Goal: Task Accomplishment & Management: Manage account settings

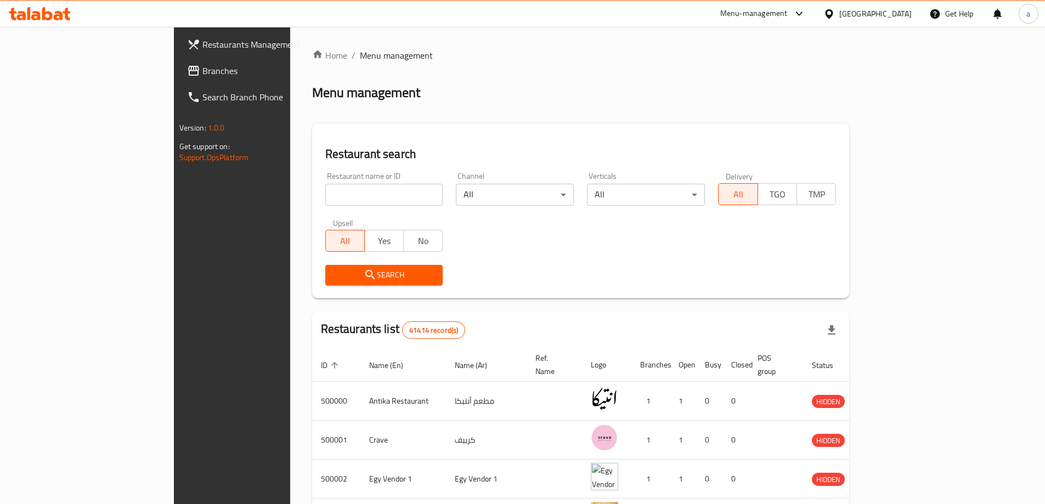
click at [325, 188] on input "search" at bounding box center [384, 195] width 118 height 22
click at [895, 16] on div "Egypt" at bounding box center [875, 14] width 72 height 12
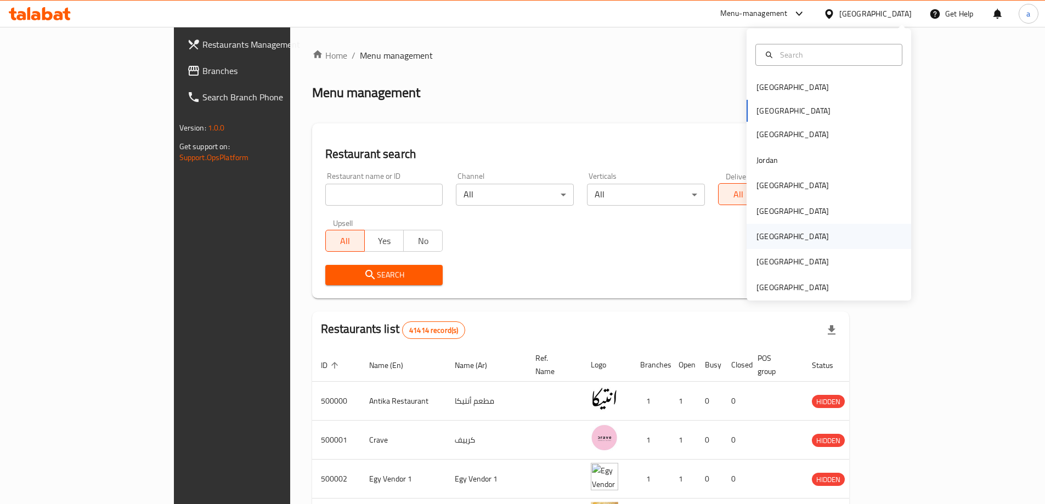
click at [798, 232] on div "[GEOGRAPHIC_DATA]" at bounding box center [829, 236] width 165 height 25
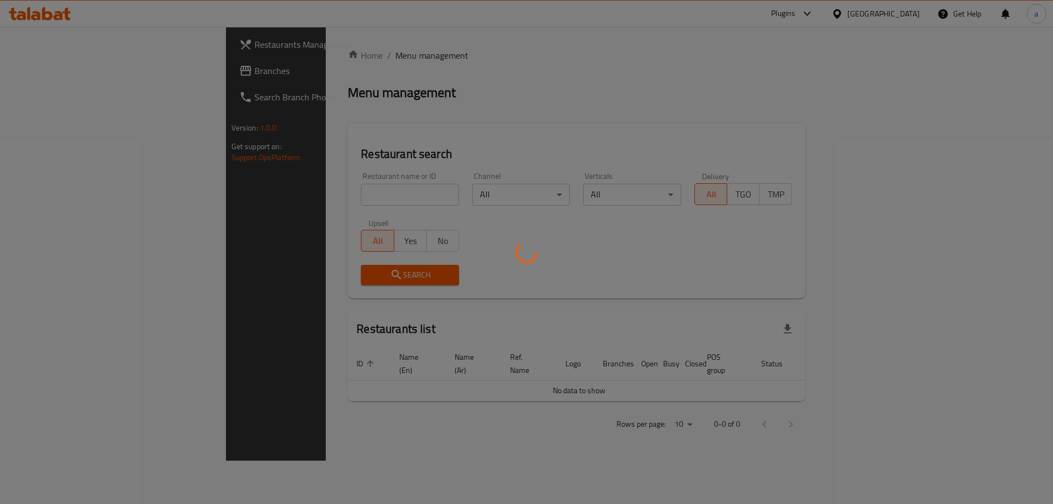
click at [539, 219] on div at bounding box center [526, 252] width 1053 height 504
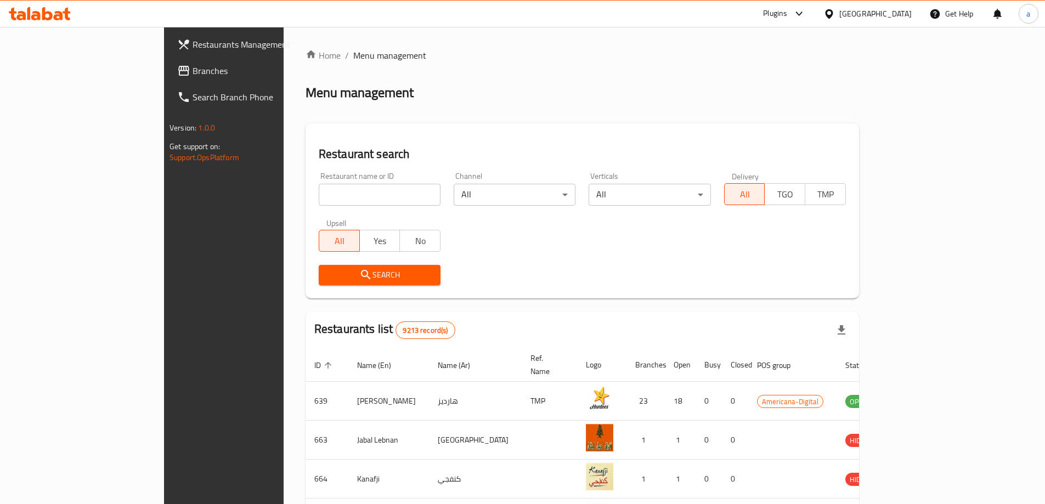
click at [193, 67] on span "Branches" at bounding box center [261, 70] width 137 height 13
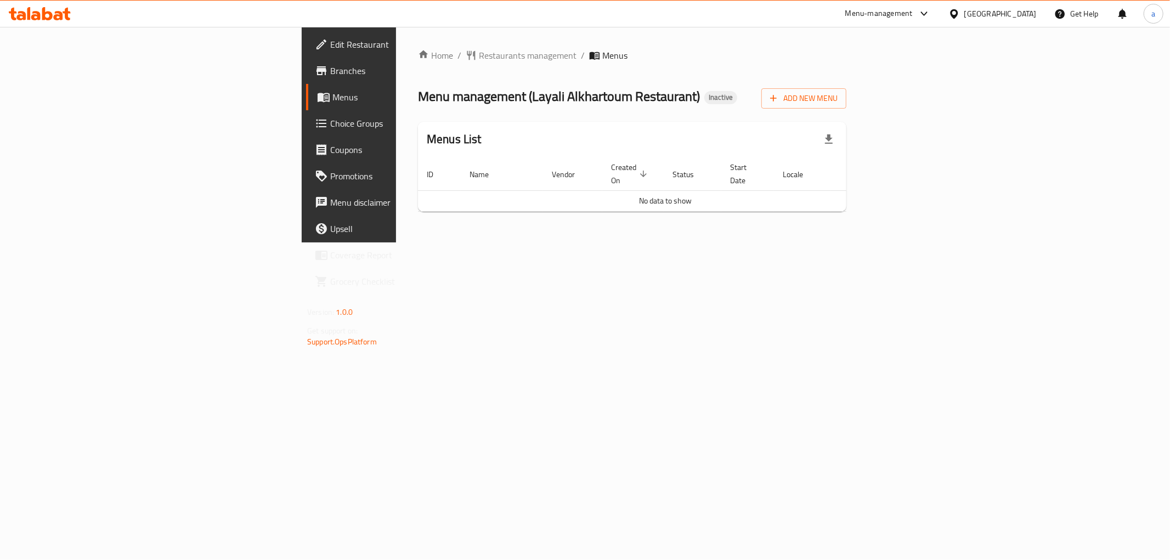
click at [330, 65] on span "Branches" at bounding box center [409, 70] width 158 height 13
click at [838, 100] on span "Add New Menu" at bounding box center [803, 99] width 67 height 14
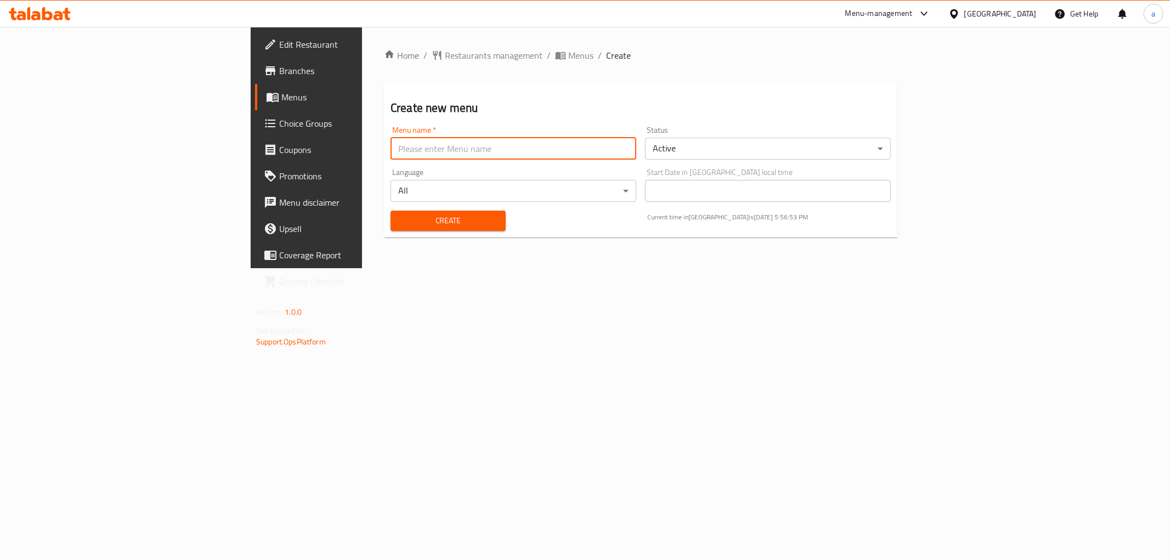
click at [496, 144] on input "text" at bounding box center [514, 149] width 246 height 22
type input "[DATE]"
click at [427, 266] on div "Home / Restaurants management / Menus / Create Create new menu Menu name   * [D…" at bounding box center [640, 147] width 557 height 241
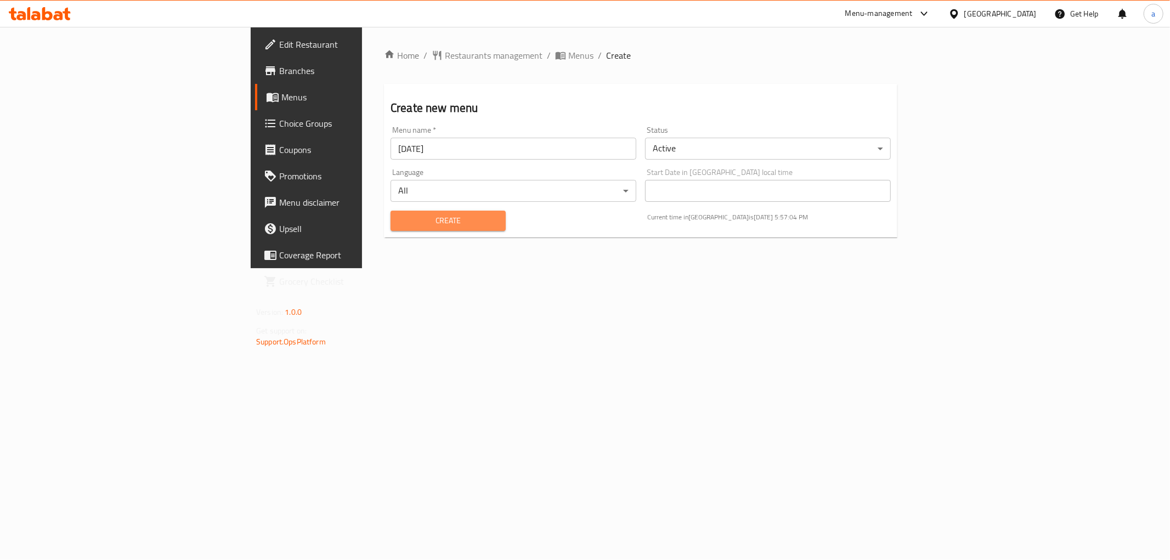
click at [399, 222] on span "Create" at bounding box center [448, 221] width 98 height 14
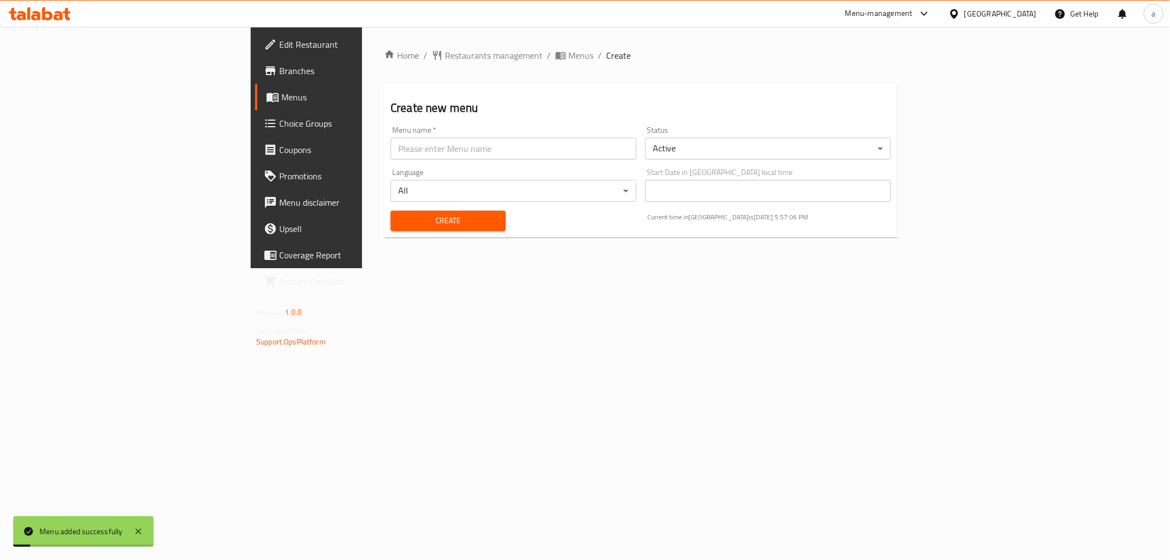
click at [255, 86] on link "Menus" at bounding box center [350, 97] width 191 height 26
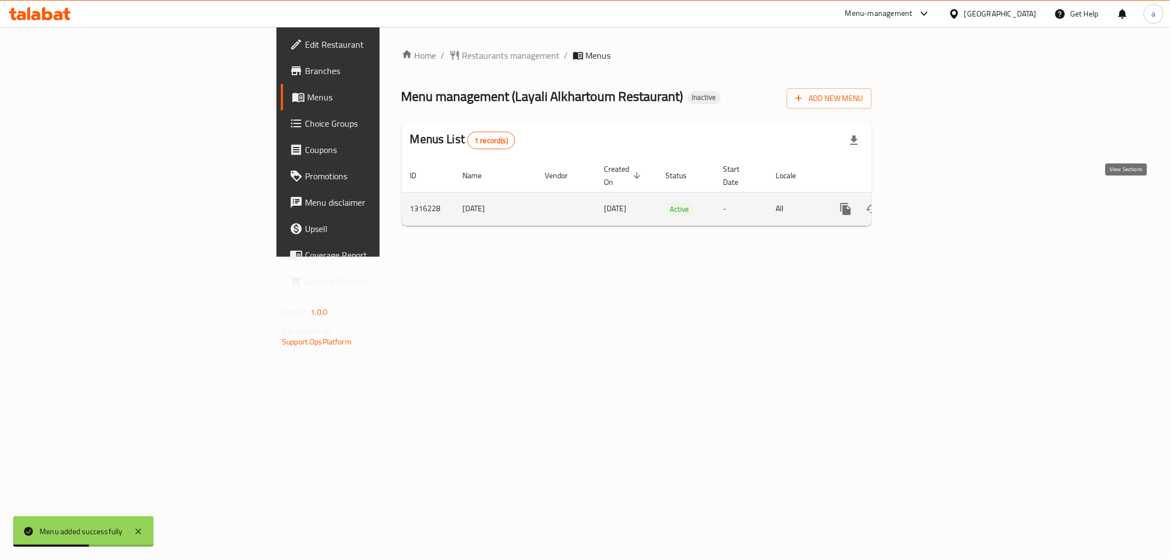
click at [932, 202] on icon "enhanced table" at bounding box center [924, 208] width 13 height 13
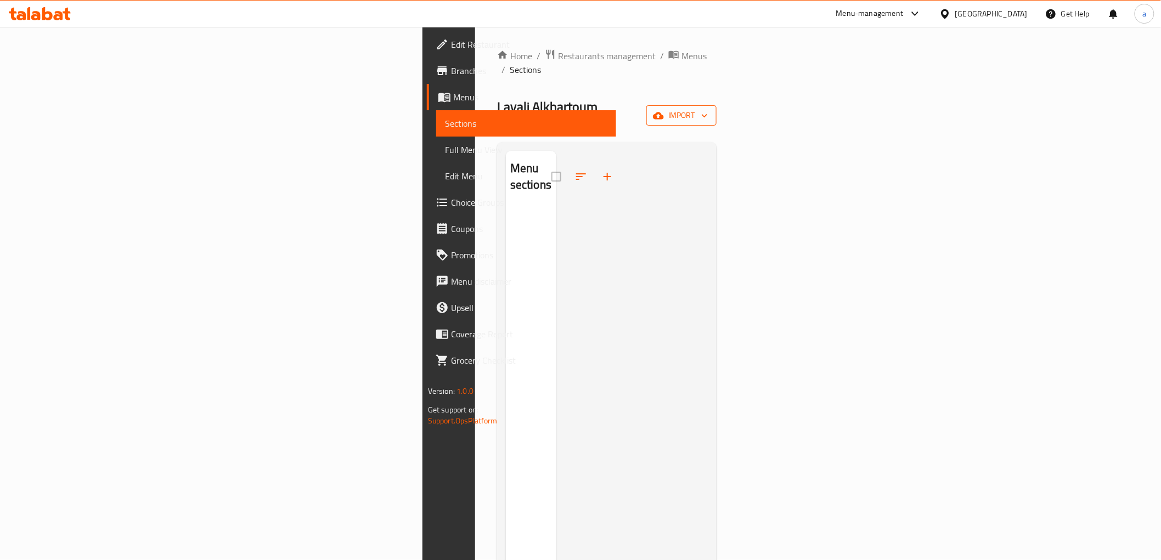
click at [664, 110] on icon "button" at bounding box center [658, 115] width 11 height 11
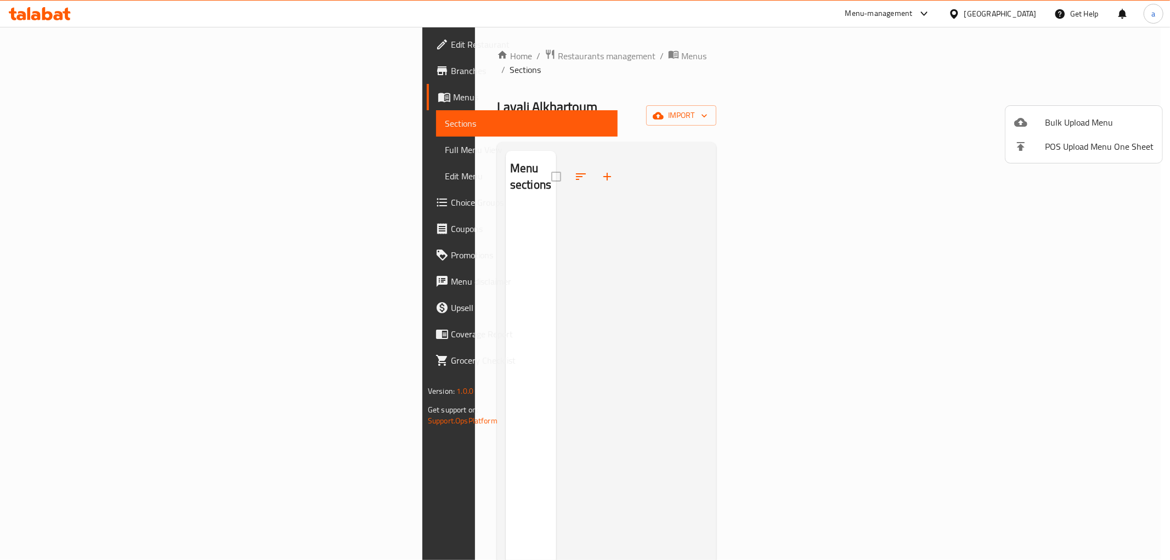
click at [833, 195] on div at bounding box center [585, 280] width 1170 height 560
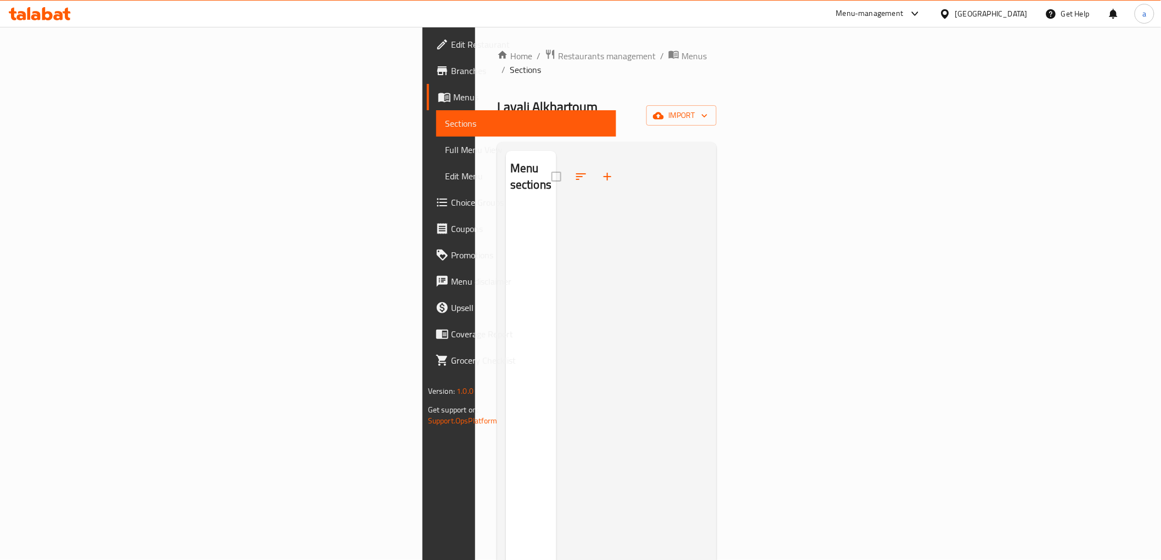
click at [716, 98] on div "Layali Alkhartoum Restaurant Inactive import" at bounding box center [606, 115] width 219 height 35
click at [708, 109] on span "import" at bounding box center [681, 116] width 53 height 14
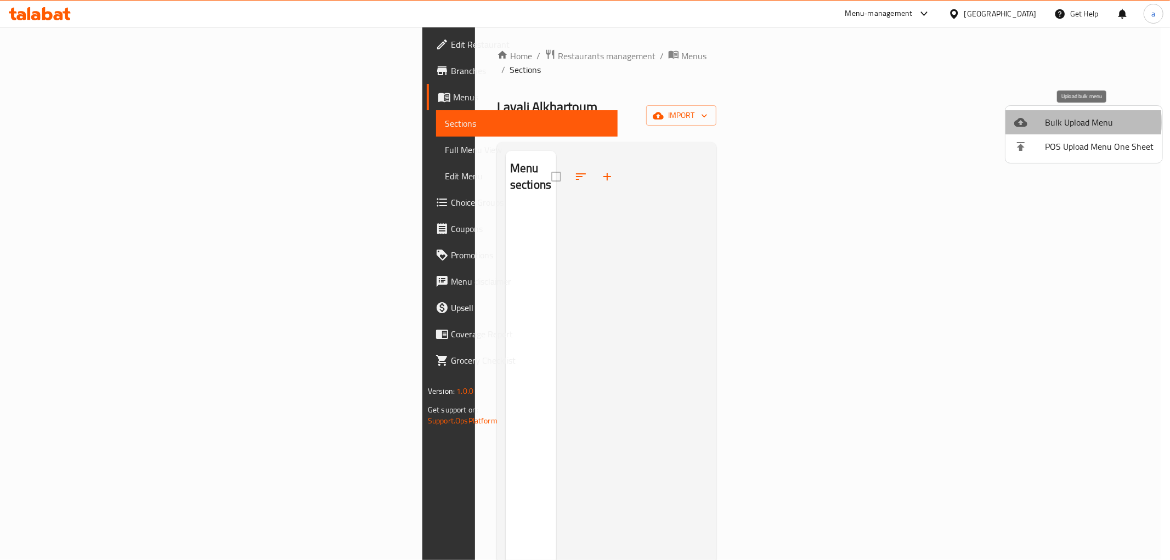
click at [1026, 122] on icon at bounding box center [1020, 122] width 13 height 9
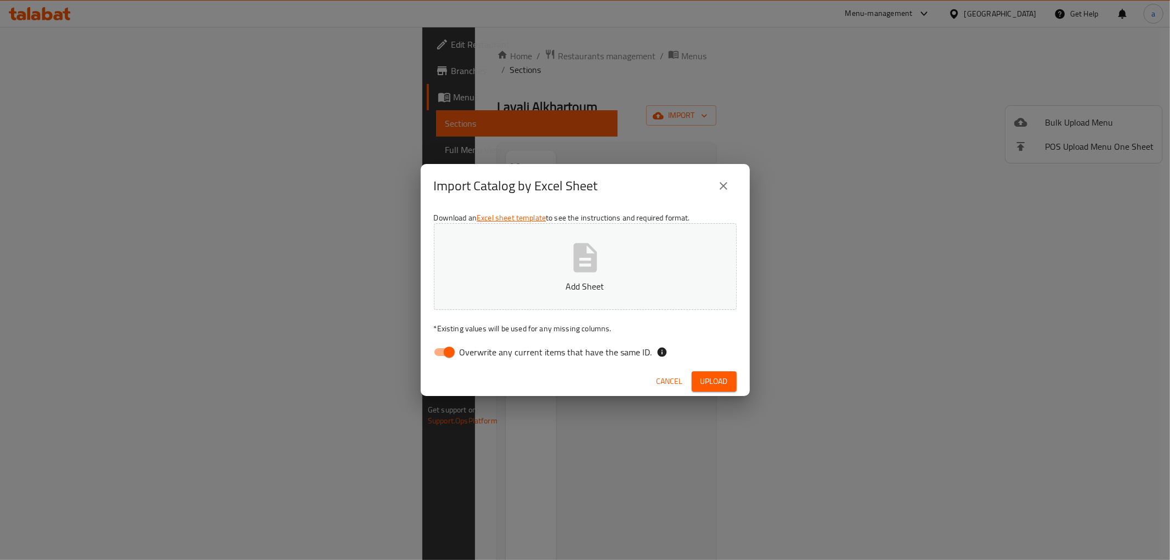
click at [455, 357] on input "Overwrite any current items that have the same ID." at bounding box center [449, 352] width 63 height 21
checkbox input "false"
click at [725, 387] on span "Upload" at bounding box center [714, 382] width 27 height 14
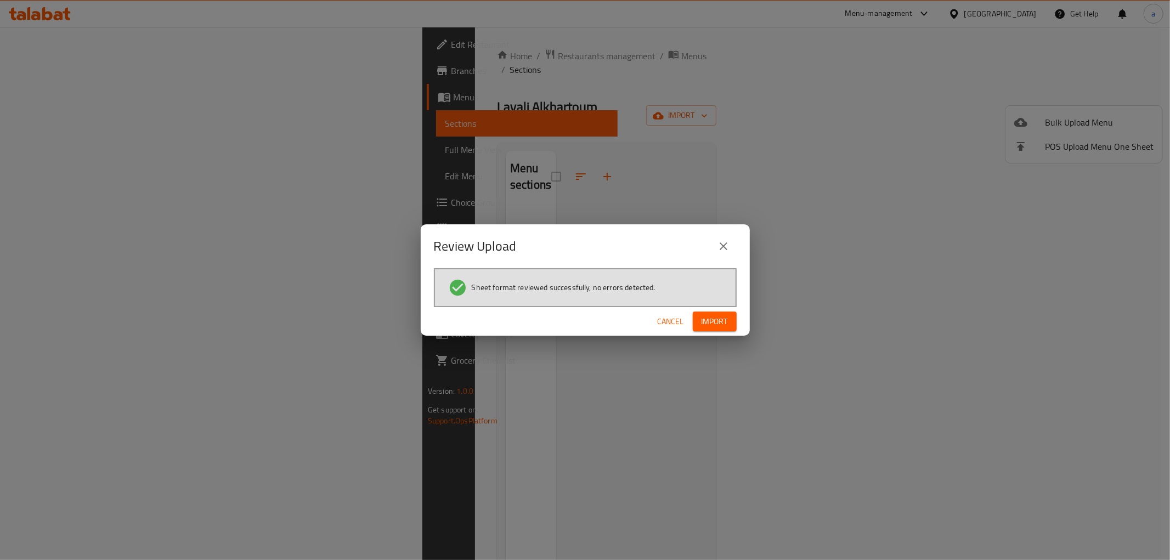
click at [721, 308] on div "Cancel Import" at bounding box center [585, 321] width 329 height 29
click at [722, 316] on span "Import" at bounding box center [715, 322] width 26 height 14
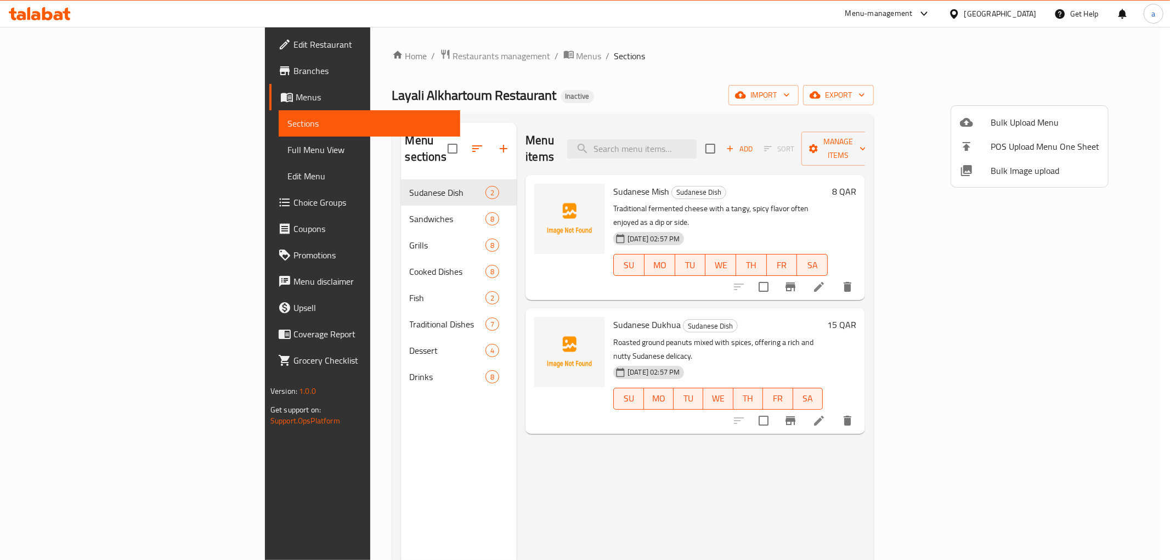
click at [1078, 257] on div at bounding box center [585, 280] width 1170 height 560
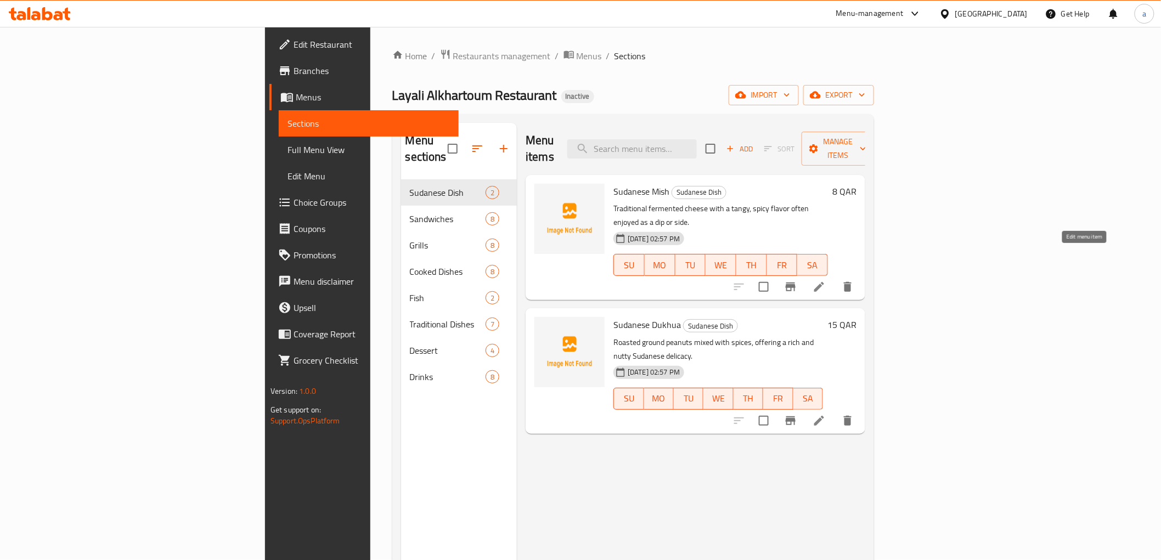
click at [826, 280] on icon at bounding box center [818, 286] width 13 height 13
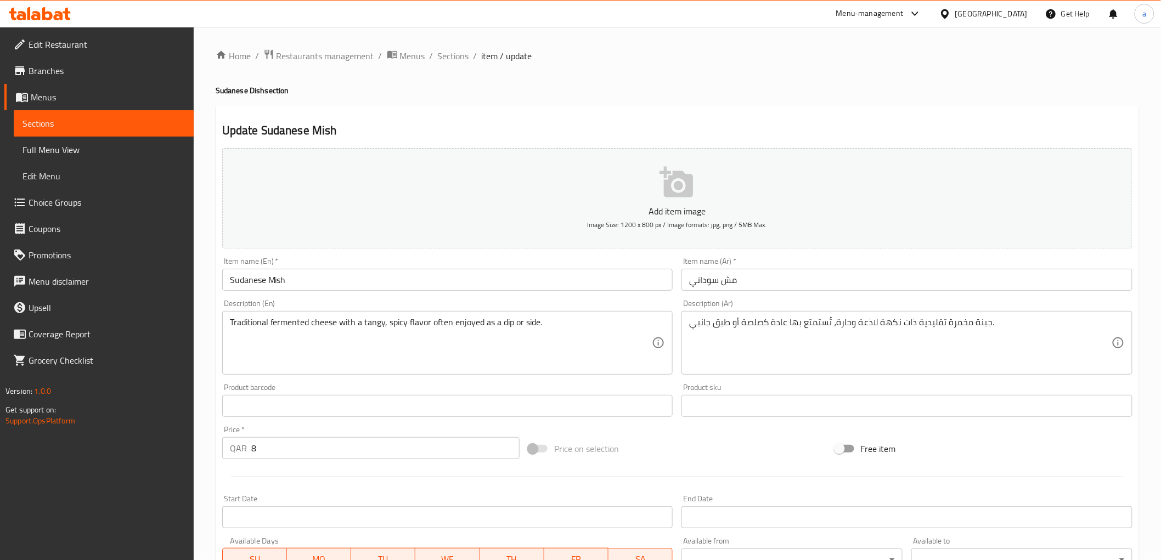
click at [625, 106] on div "Update Sudanese Mish Add item image Image Size: 1200 x 800 px / Image formats: …" at bounding box center [677, 425] width 923 height 639
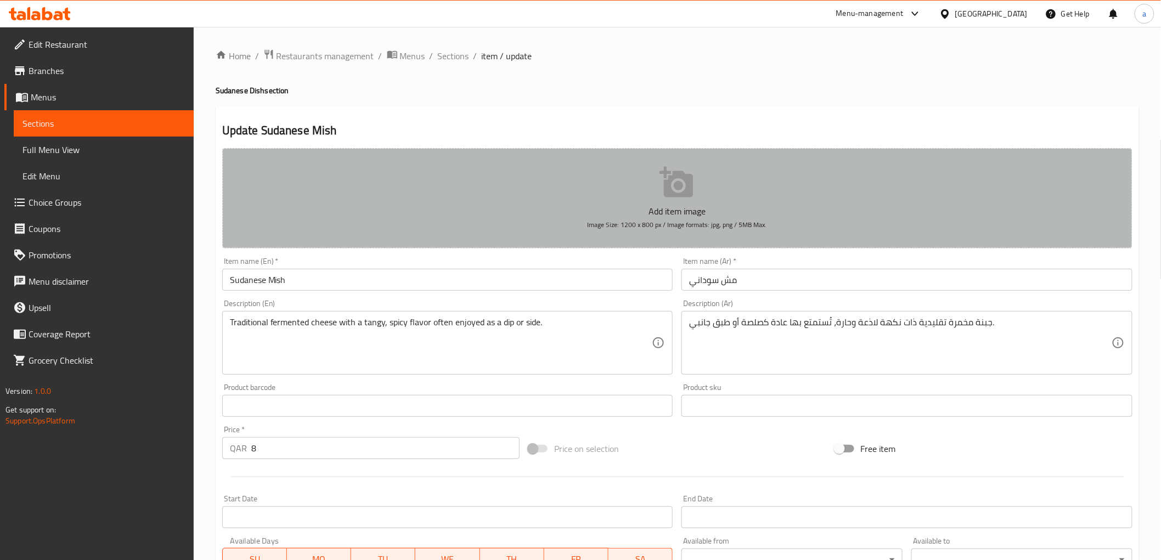
click at [608, 156] on button "Add item image Image Size: 1200 x 800 px / Image formats: jpg, png / 5MB Max." at bounding box center [677, 198] width 910 height 100
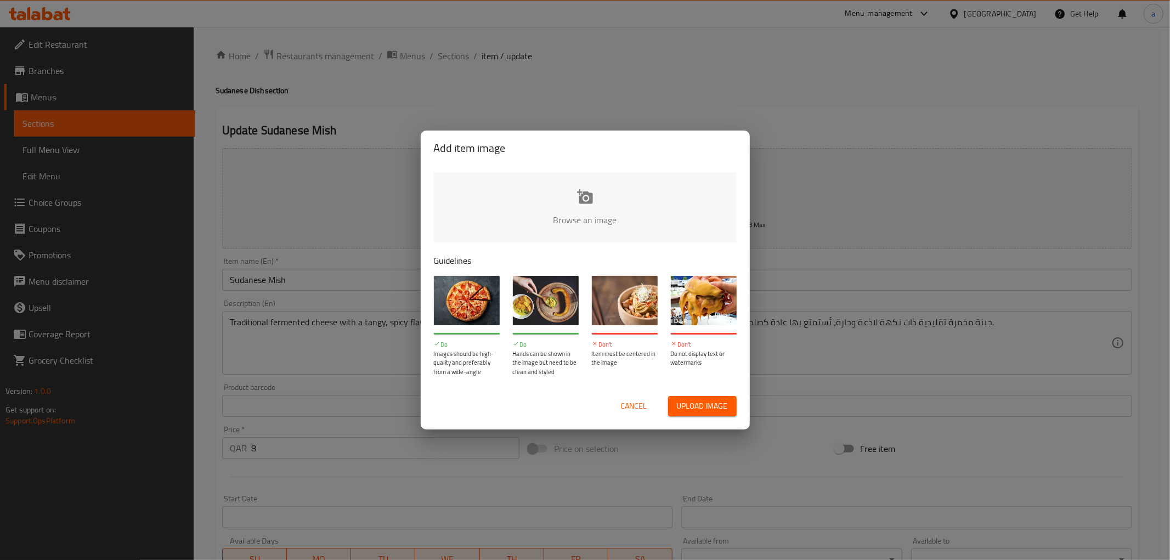
click at [693, 117] on div "Add item image Browse an image Guidelines Do Images should be high-quality and …" at bounding box center [585, 280] width 1170 height 560
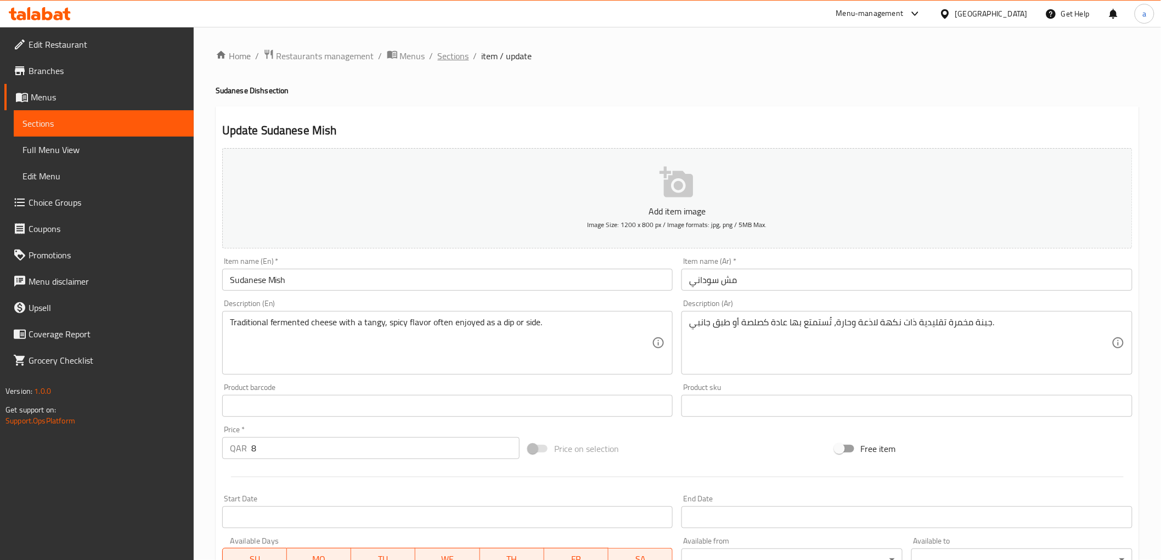
click at [451, 55] on span "Sections" at bounding box center [453, 55] width 31 height 13
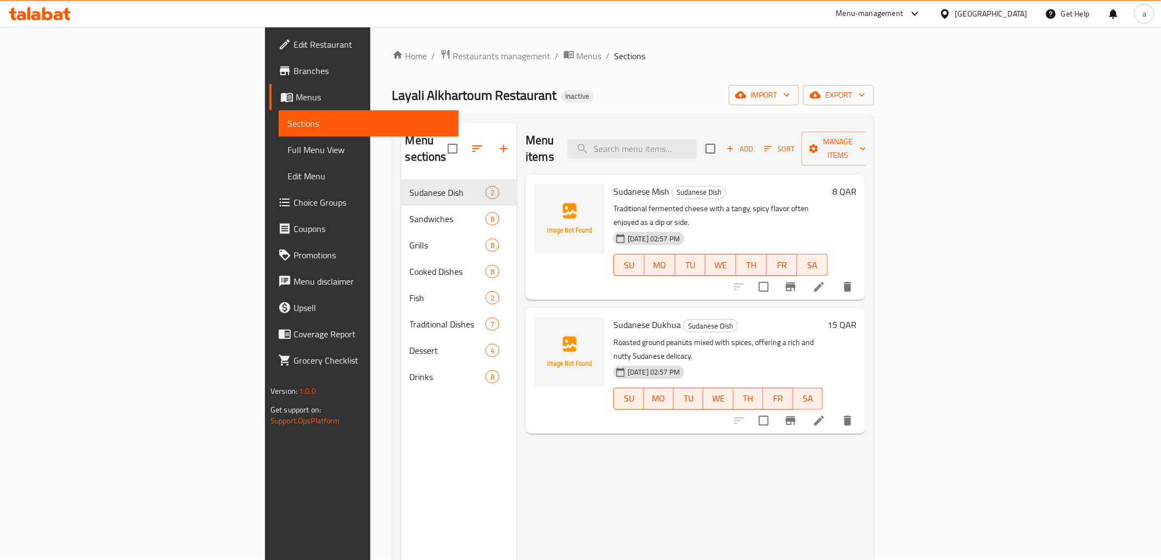
click at [547, 69] on div "Home / Restaurants management / Menus / Sections Layali Alkhartoum Restaurant I…" at bounding box center [633, 370] width 482 height 643
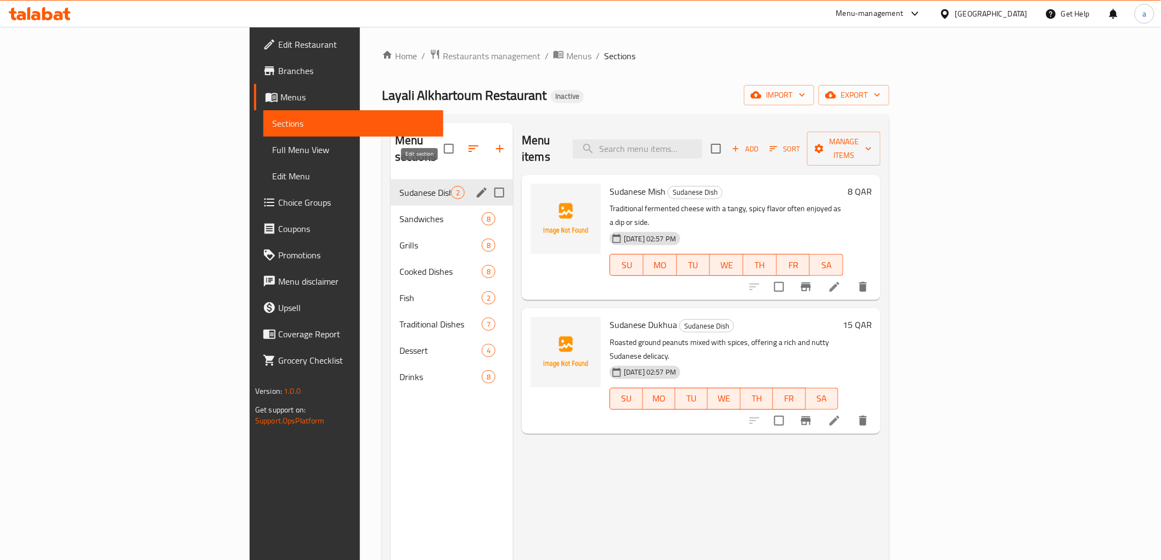
click at [475, 186] on icon "edit" at bounding box center [481, 192] width 13 height 13
click at [477, 188] on icon "edit" at bounding box center [482, 193] width 10 height 10
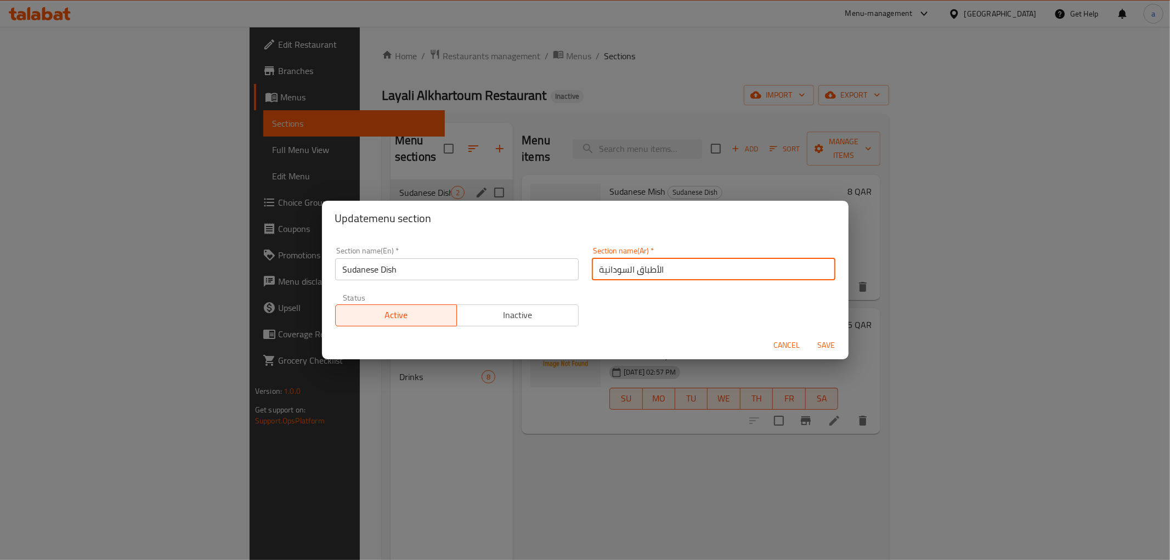
click at [645, 273] on input "الأطباق السودانية" at bounding box center [714, 269] width 244 height 22
paste input "حن"
click at [625, 269] on input "صحن السودانية" at bounding box center [714, 269] width 244 height 22
click at [598, 270] on input "صحن سودانية" at bounding box center [714, 269] width 244 height 22
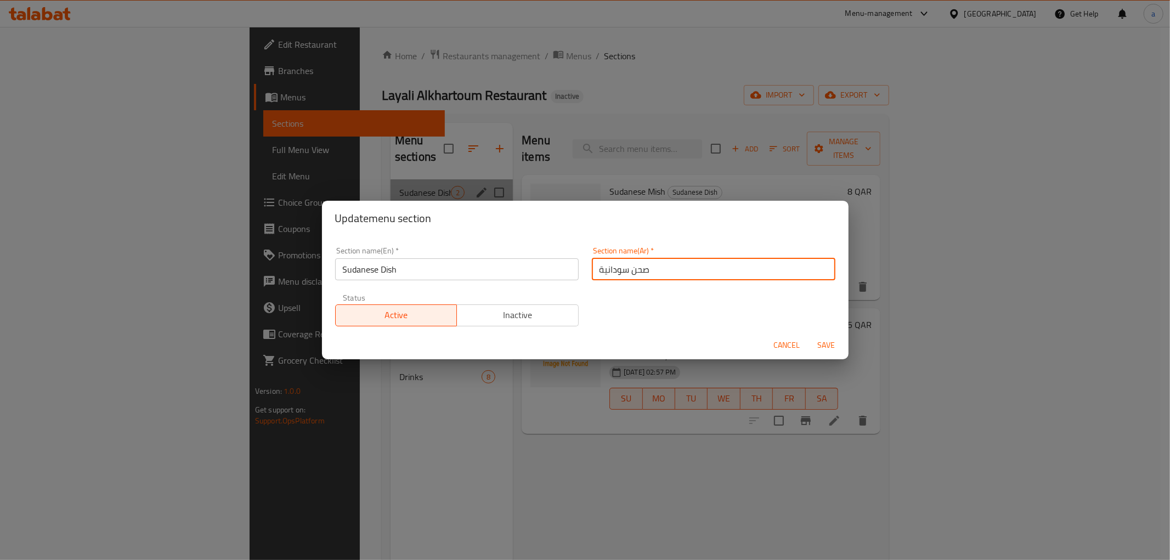
click at [594, 268] on input "صحن سودانية" at bounding box center [714, 269] width 244 height 22
click at [596, 267] on input "صحن سودانية" at bounding box center [714, 269] width 244 height 22
drag, startPoint x: 599, startPoint y: 267, endPoint x: 593, endPoint y: 268, distance: 5.5
click at [593, 268] on input "صحن سودانية" at bounding box center [714, 269] width 244 height 22
type input "صحن [DEMOGRAPHIC_DATA]"
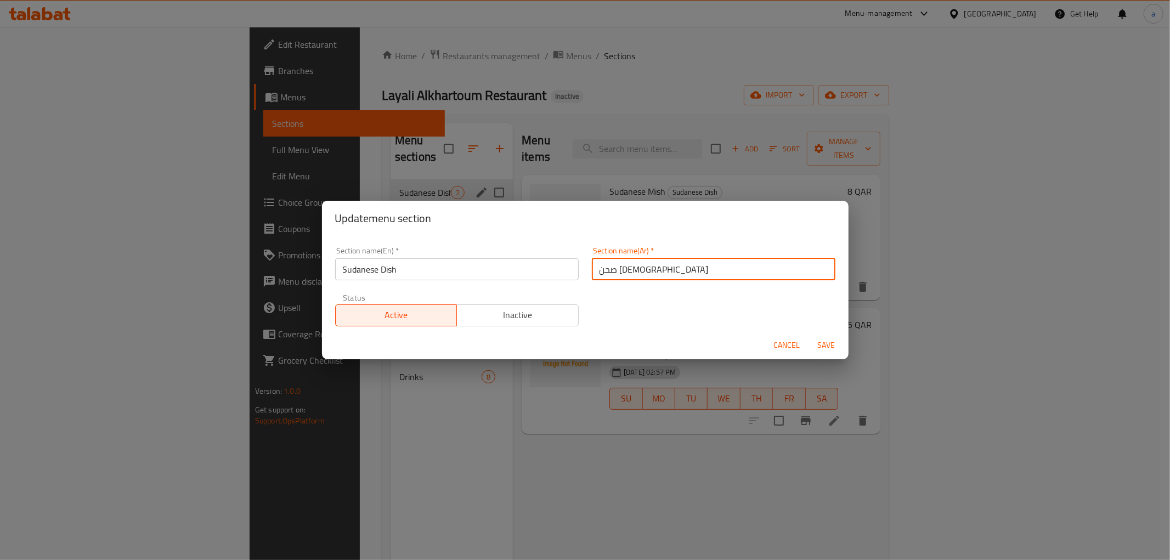
click at [831, 346] on span "Save" at bounding box center [827, 345] width 26 height 14
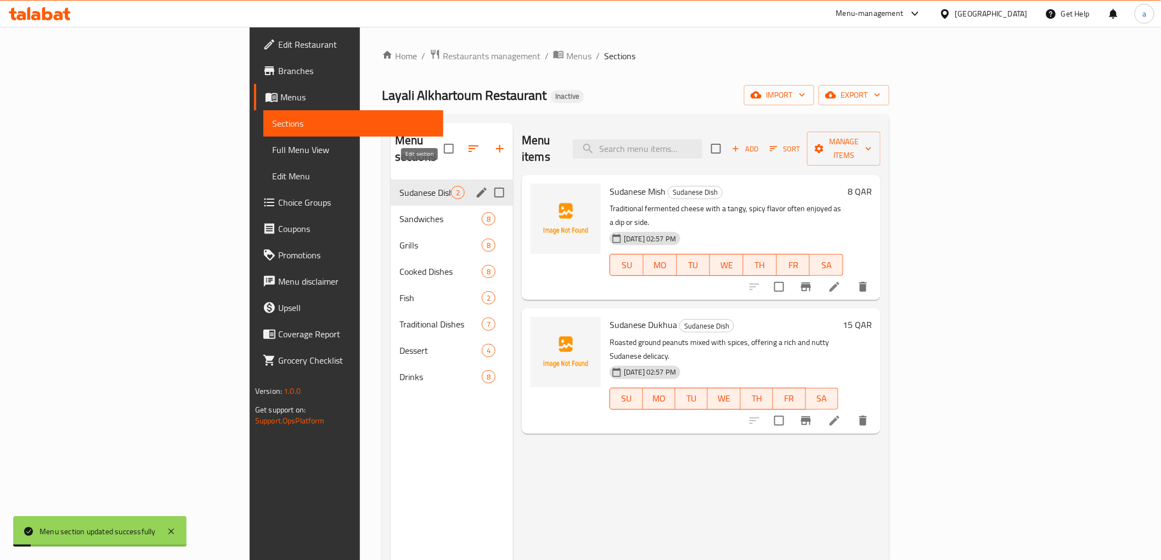
click at [475, 186] on icon "edit" at bounding box center [481, 192] width 13 height 13
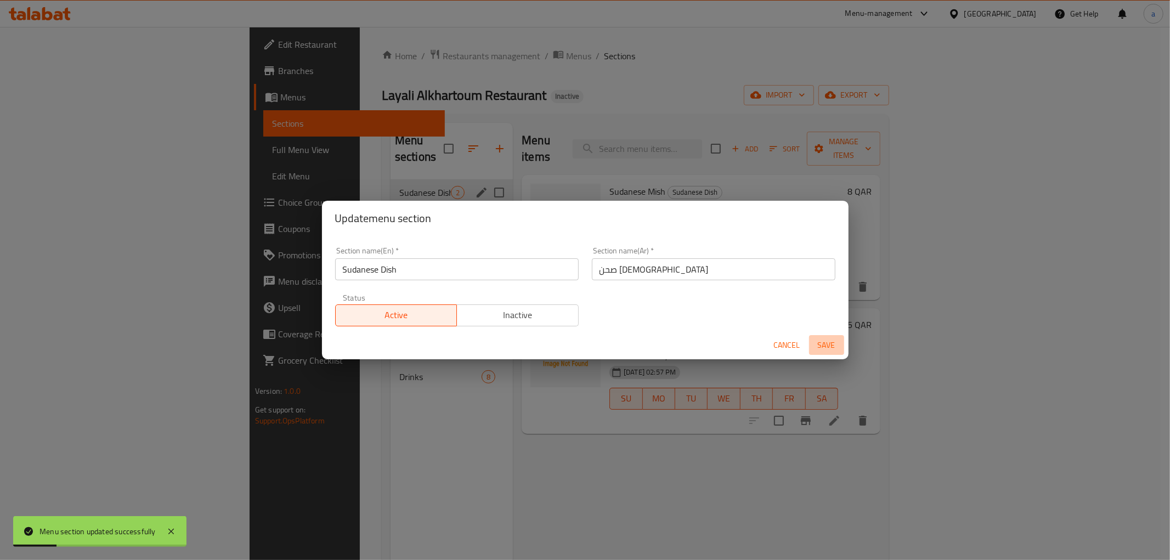
click at [831, 347] on span "Save" at bounding box center [827, 345] width 26 height 14
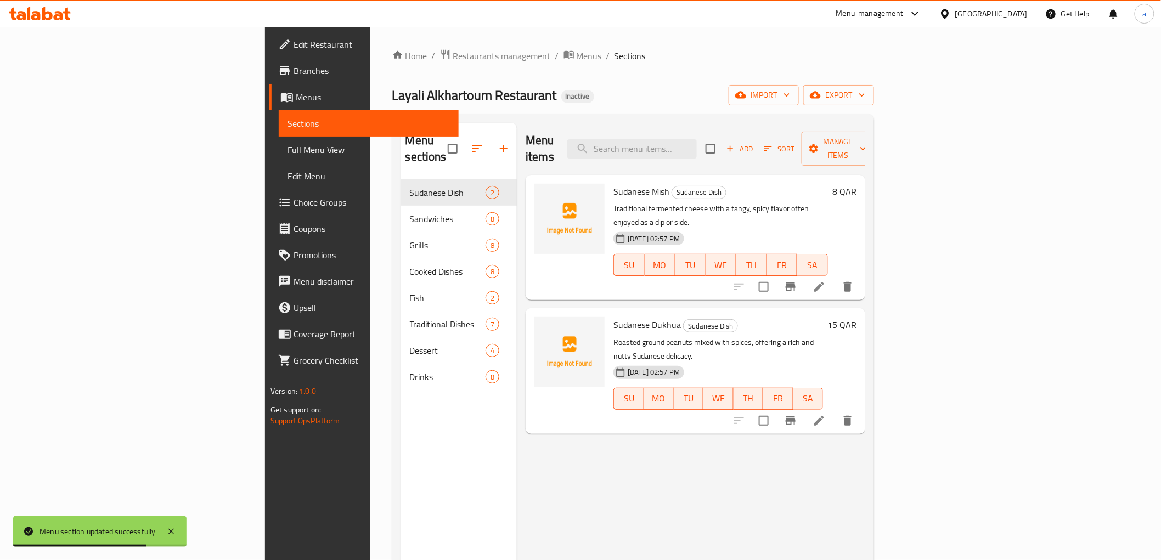
click at [613, 183] on span "Sudanese Mish" at bounding box center [641, 191] width 56 height 16
copy span "[DEMOGRAPHIC_DATA]"
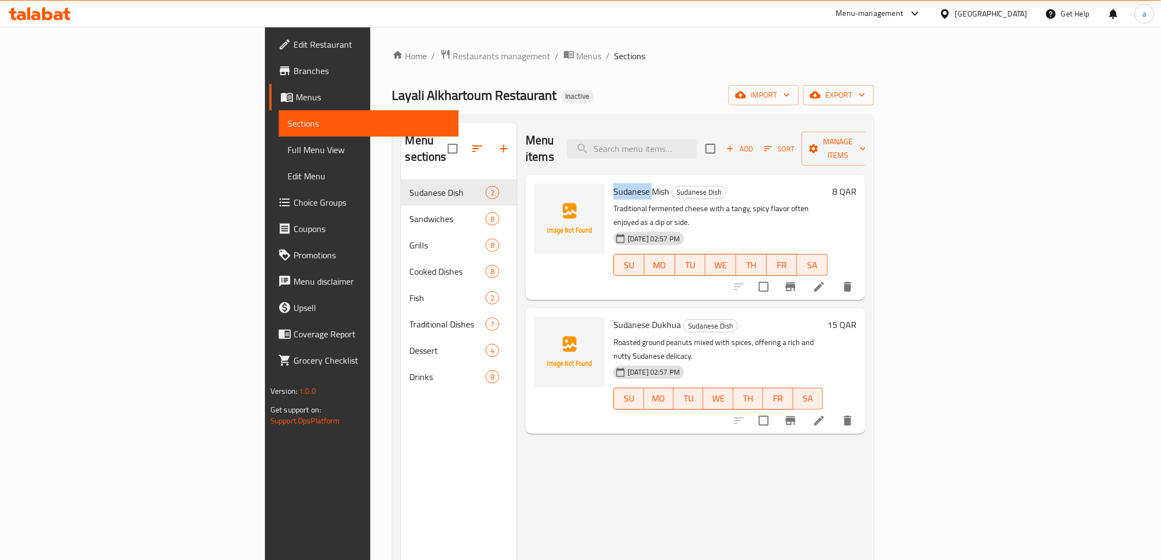
click at [826, 280] on icon at bounding box center [818, 286] width 13 height 13
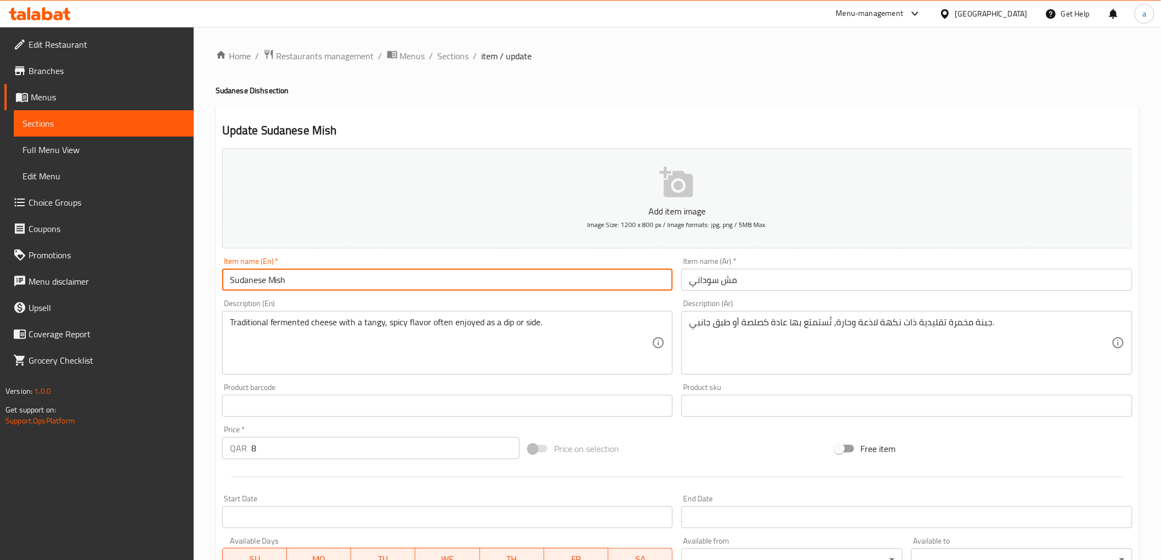
click at [335, 281] on input "Sudanese Mish" at bounding box center [447, 280] width 451 height 22
click at [303, 295] on div "Description (En) Traditional fermented cheese with a tangy, spicy flavor often …" at bounding box center [448, 337] width 460 height 84
click at [273, 281] on input "Sudanese Mish" at bounding box center [447, 280] width 451 height 22
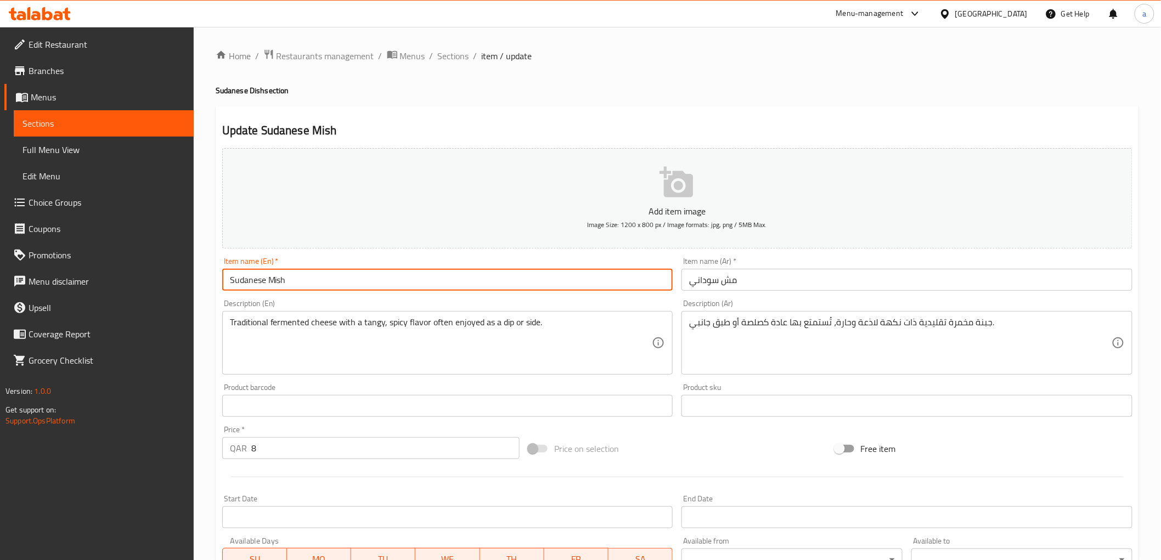
click at [376, 280] on input "Sudanese Mish" at bounding box center [447, 280] width 451 height 22
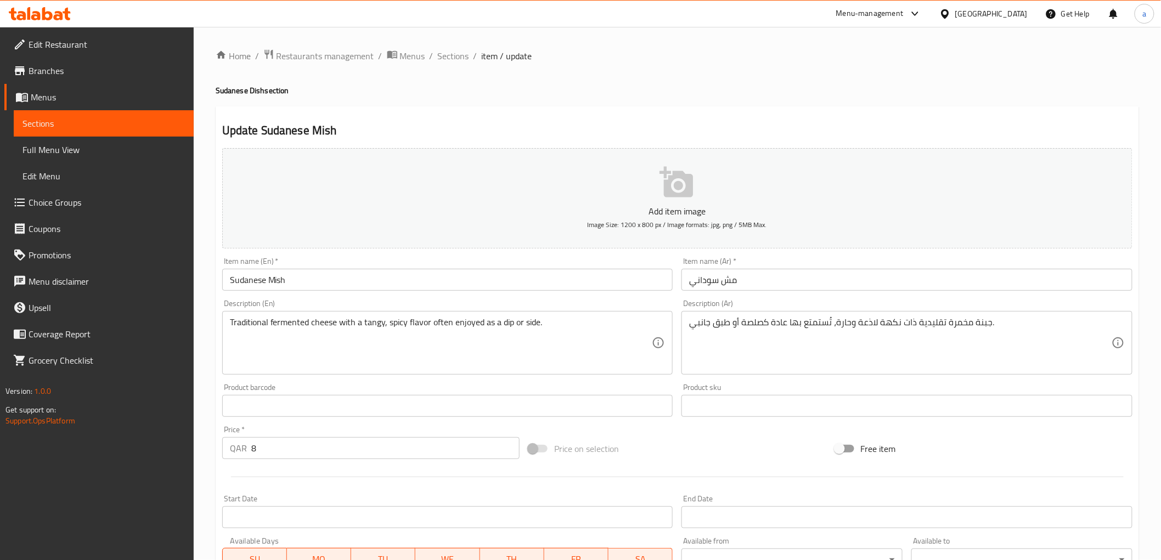
click at [298, 304] on div "Description (En) Traditional fermented cheese with a tangy, spicy flavor often …" at bounding box center [447, 337] width 451 height 75
click at [283, 283] on input "Sudanese Mish" at bounding box center [447, 280] width 451 height 22
click at [331, 308] on div "Description (En) Traditional fermented cheese with a tangy, spicy flavor often …" at bounding box center [447, 337] width 451 height 75
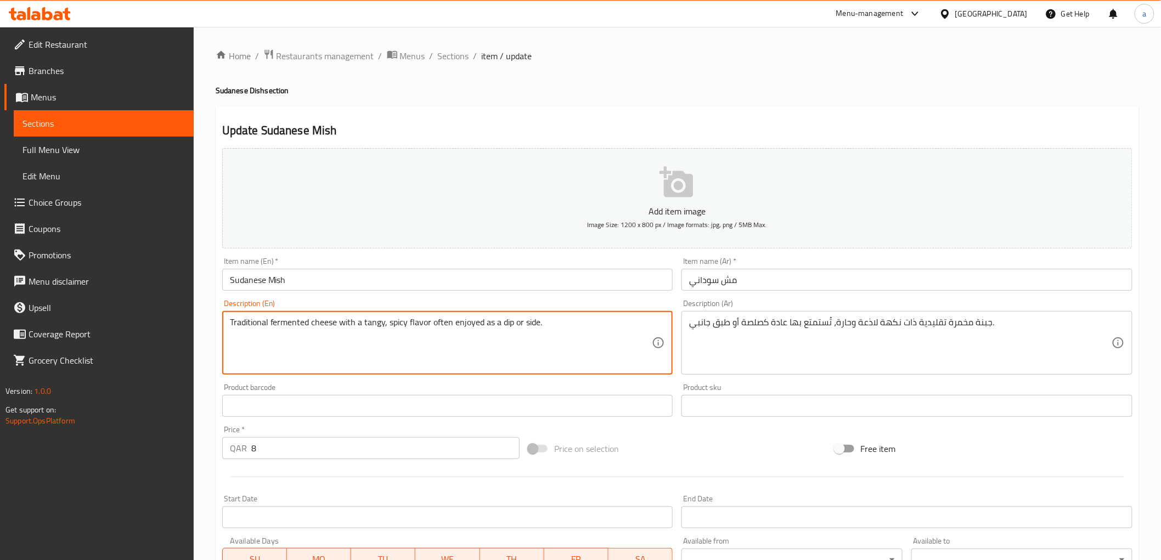
click at [360, 332] on textarea "Traditional fermented cheese with a tangy, spicy flavor often enjoyed as a dip …" at bounding box center [441, 343] width 422 height 52
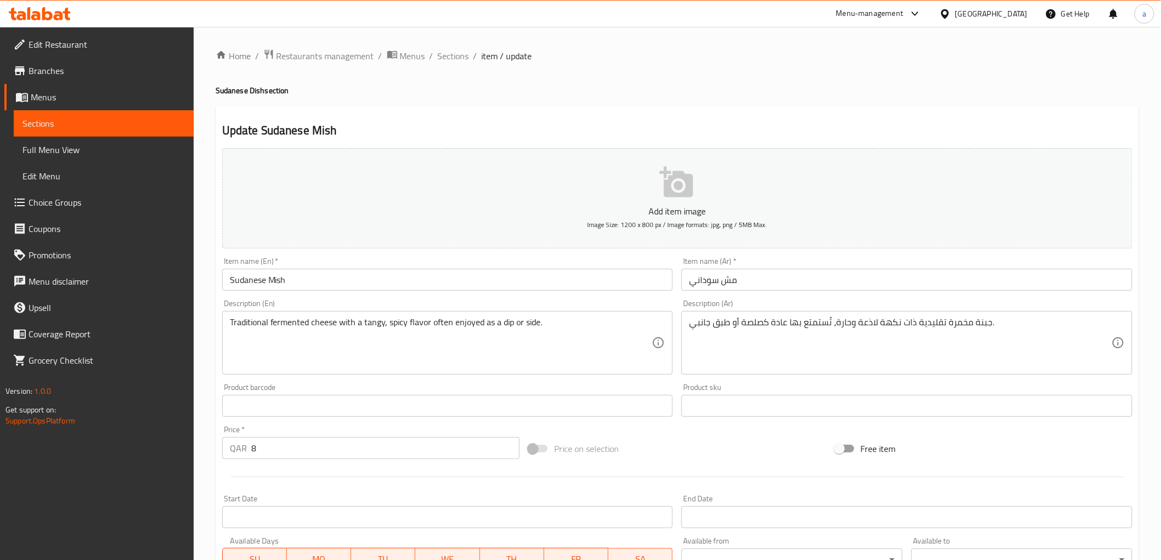
click at [686, 123] on h2 "Update Sudanese Mish" at bounding box center [677, 130] width 910 height 16
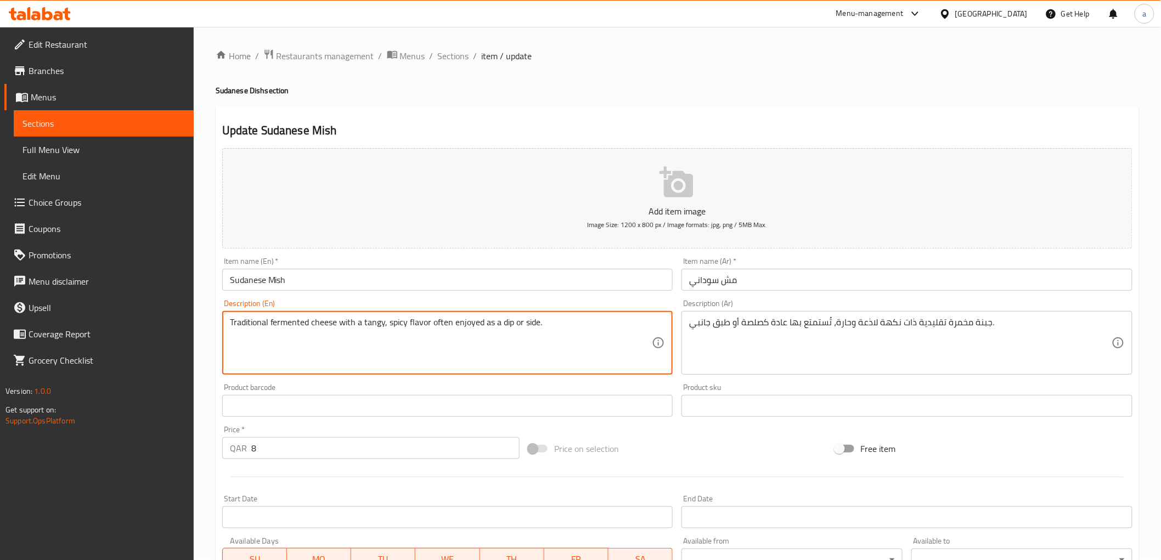
click at [861, 127] on h2 "Update Sudanese Mish" at bounding box center [677, 130] width 910 height 16
click at [445, 319] on textarea "Traditional fermented cheese with a tangy, spicy flavor often enjoyed as a dip …" at bounding box center [441, 343] width 422 height 52
click at [468, 305] on div "Description (En) Traditional fermented cheese with a tangy, spicy flavor often …" at bounding box center [447, 337] width 451 height 75
click at [438, 321] on textarea "Traditional fermented cheese with a tangy, spicy flavor often enjoyed as a dip …" at bounding box center [441, 343] width 422 height 52
click at [446, 306] on div "Description (En) Traditional fermented cheese with a tangy, spicy flavor often …" at bounding box center [447, 337] width 451 height 75
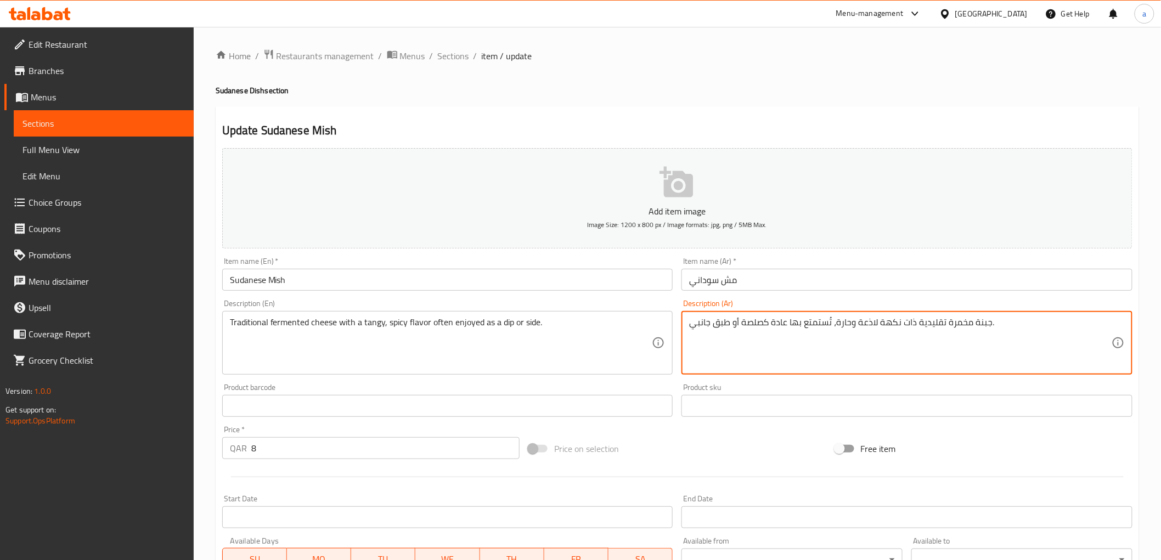
drag, startPoint x: 836, startPoint y: 320, endPoint x: 731, endPoint y: 303, distance: 106.2
click at [731, 303] on div "Description (Ar) جبنة مخمرة تقليدية ذات نكهة لاذعة وحارة، تُستمتع بها عادة كصلص…" at bounding box center [906, 337] width 451 height 75
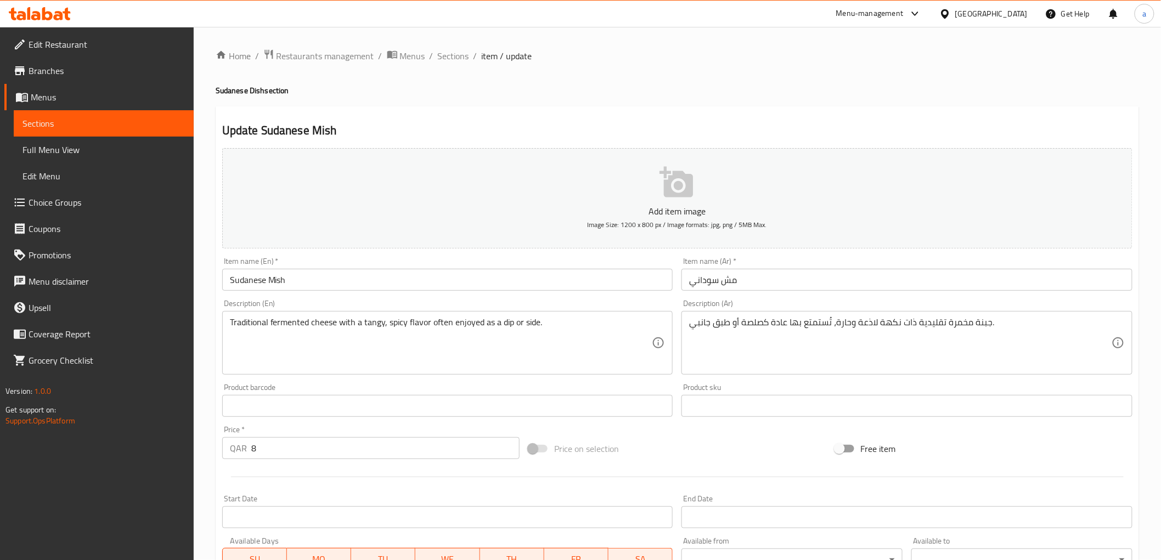
click at [783, 300] on div "Description (Ar) جبنة مخمرة تقليدية ذات نكهة لاذعة وحارة، تُستمتع بها عادة كصلص…" at bounding box center [906, 337] width 451 height 75
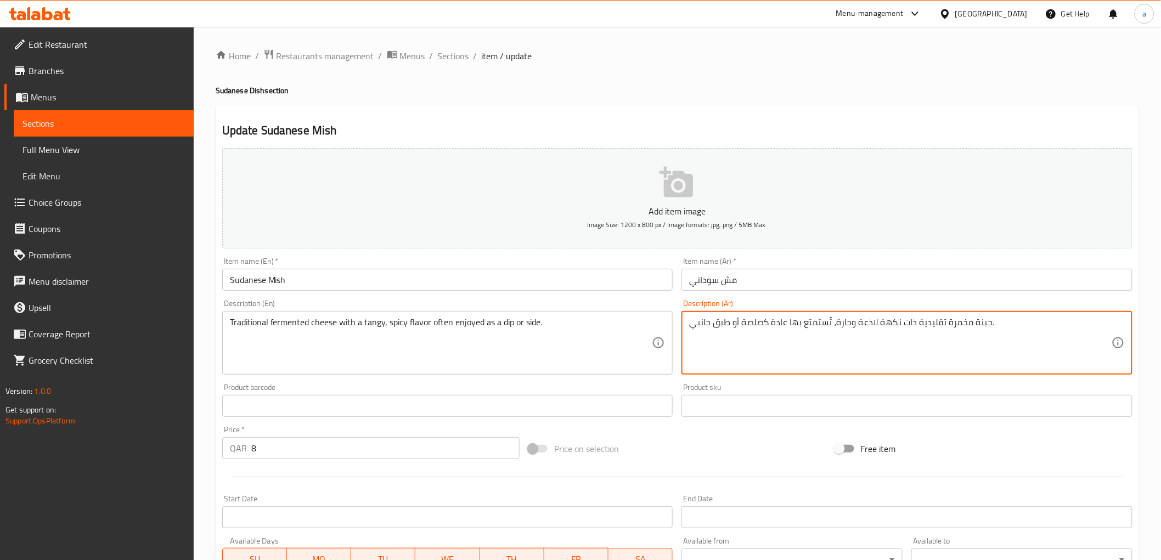
drag, startPoint x: 833, startPoint y: 324, endPoint x: 718, endPoint y: 324, distance: 115.2
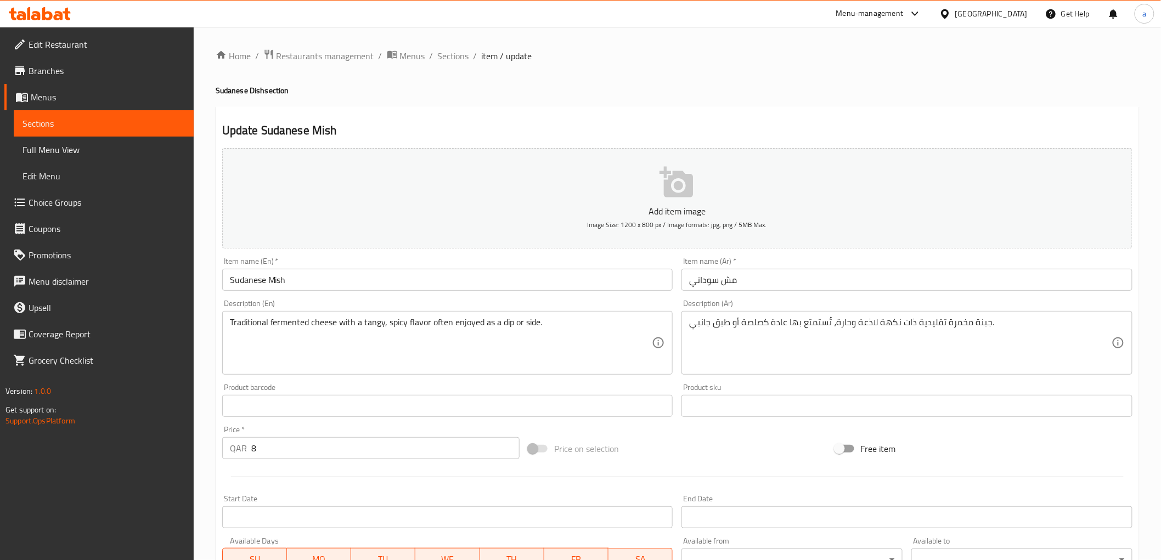
click at [814, 302] on div "Description (Ar) جبنة مخمرة تقليدية ذات نكهة لاذعة وحارة، تُستمتع بها عادة كصلص…" at bounding box center [906, 337] width 451 height 75
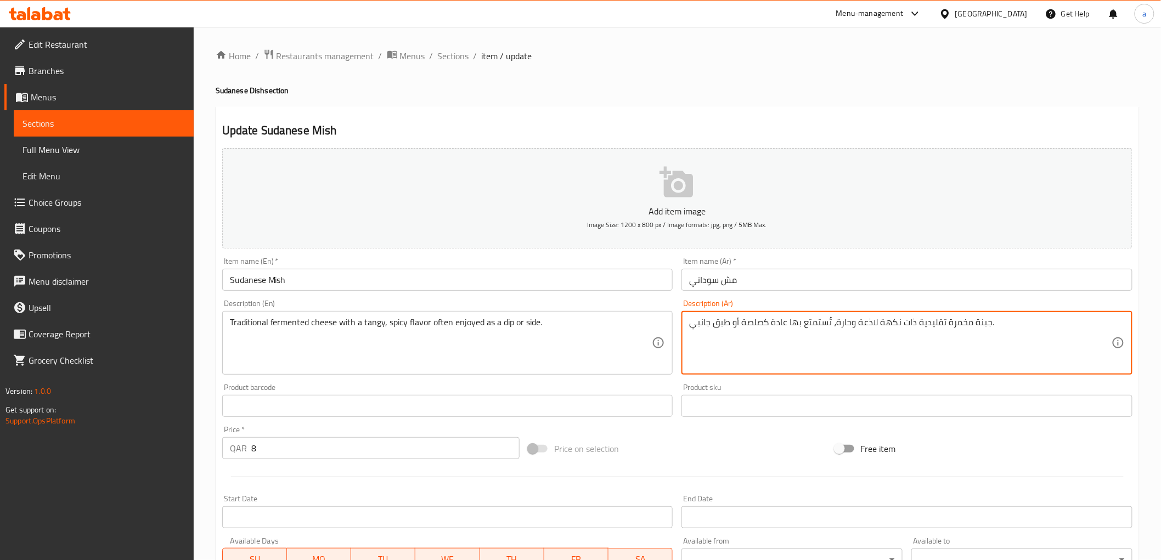
drag, startPoint x: 836, startPoint y: 326, endPoint x: 688, endPoint y: 315, distance: 148.0
click at [775, 311] on div "جبنة مخمرة تقليدية ذات نكهة لاذعة وحارة، تُستمتع بها عادة كصلصة أو طبق جانبي. D…" at bounding box center [906, 343] width 451 height 64
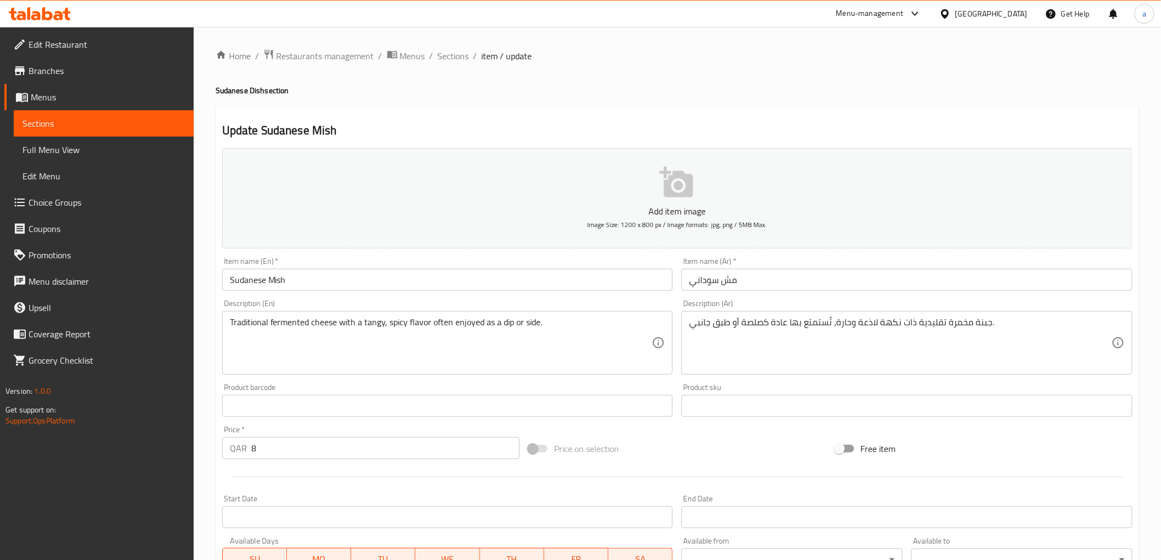
click at [785, 298] on div "Description (Ar) جبنة مخمرة تقليدية ذات نكهة لاذعة وحارة، تُستمتع بها عادة كصلص…" at bounding box center [907, 337] width 460 height 84
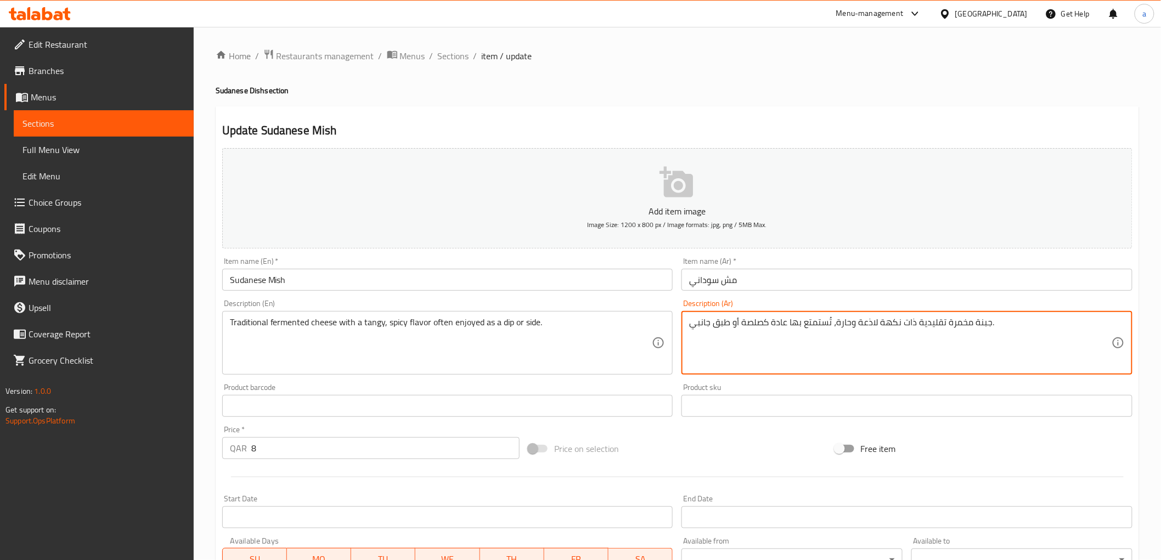
drag, startPoint x: 835, startPoint y: 321, endPoint x: 786, endPoint y: 319, distance: 48.9
click at [787, 315] on div "جبنة مخمرة تقليدية ذات نكهة لاذعة وحارة، تُستمتع بها عادة كصلصة أو طبق جانبي. D…" at bounding box center [906, 343] width 451 height 64
click at [793, 297] on div "Description (Ar) جبنة مخمرة تقليدية ذات نكهة لاذعة وحارة، تُستمتع بها عادة كصلص…" at bounding box center [907, 337] width 460 height 84
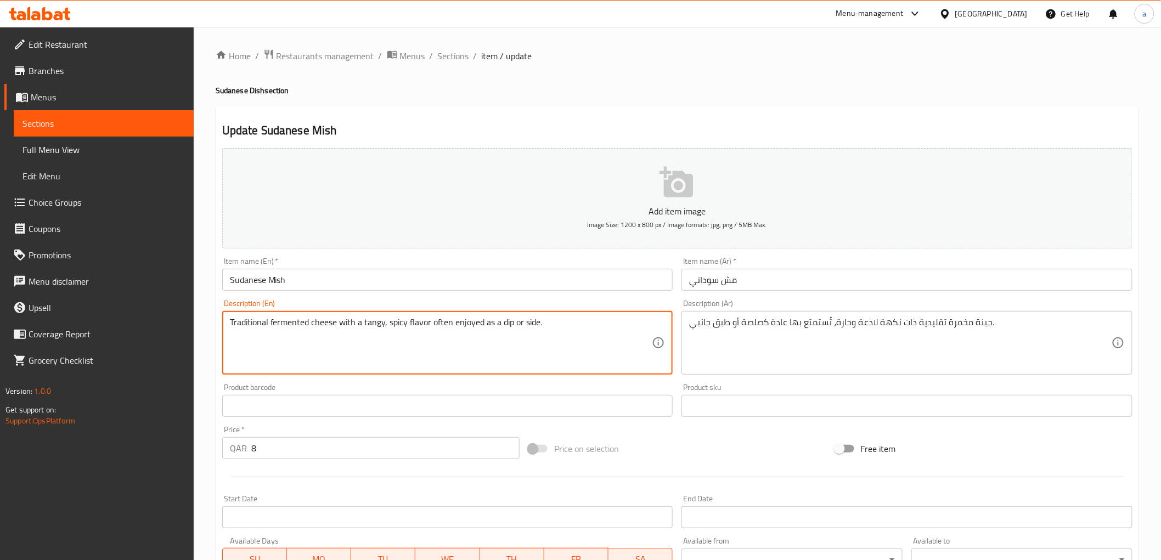
click at [441, 326] on textarea "Traditional fermented cheese with a tangy, spicy flavor often enjoyed as a dip …" at bounding box center [441, 343] width 422 height 52
click at [477, 306] on div "Description (En) Traditional fermented cheese with a tangy, spicy flavor often …" at bounding box center [447, 337] width 451 height 75
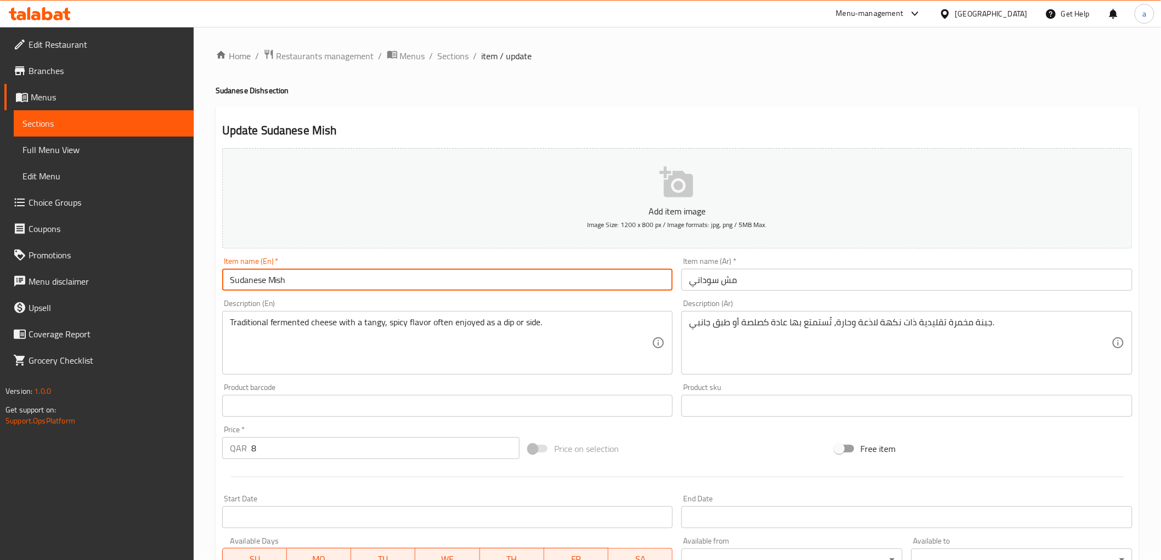
click at [263, 282] on input "Sudanese Mish" at bounding box center [447, 280] width 451 height 22
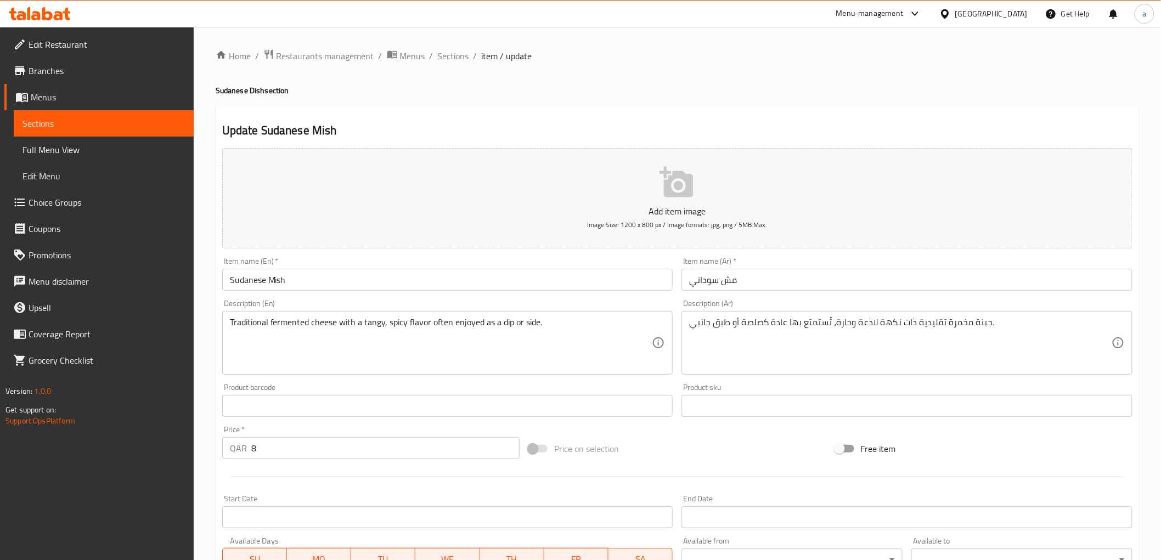
click at [348, 283] on input "Sudanese Mish" at bounding box center [447, 280] width 451 height 22
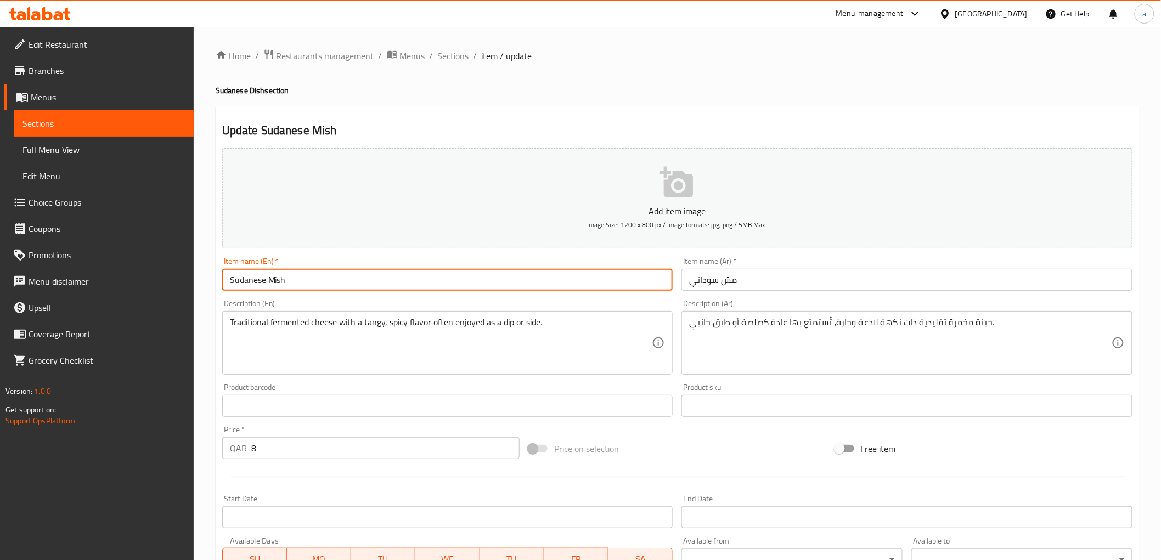
click at [348, 283] on input "Sudanese Mish" at bounding box center [447, 280] width 451 height 22
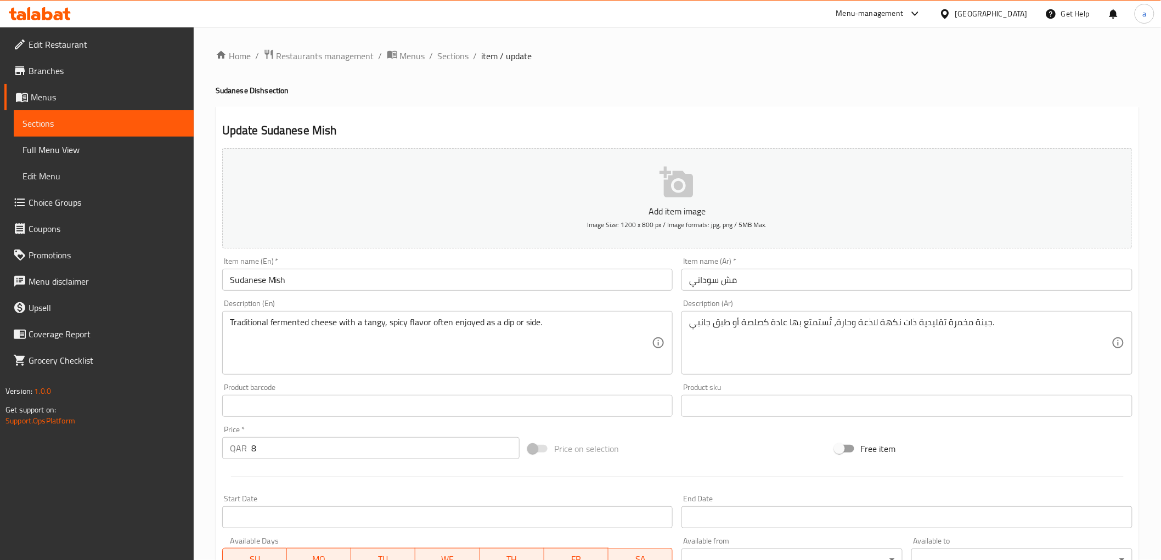
click at [363, 311] on div "Traditional fermented cheese with a tangy, spicy flavor often enjoyed as a dip …" at bounding box center [447, 343] width 451 height 64
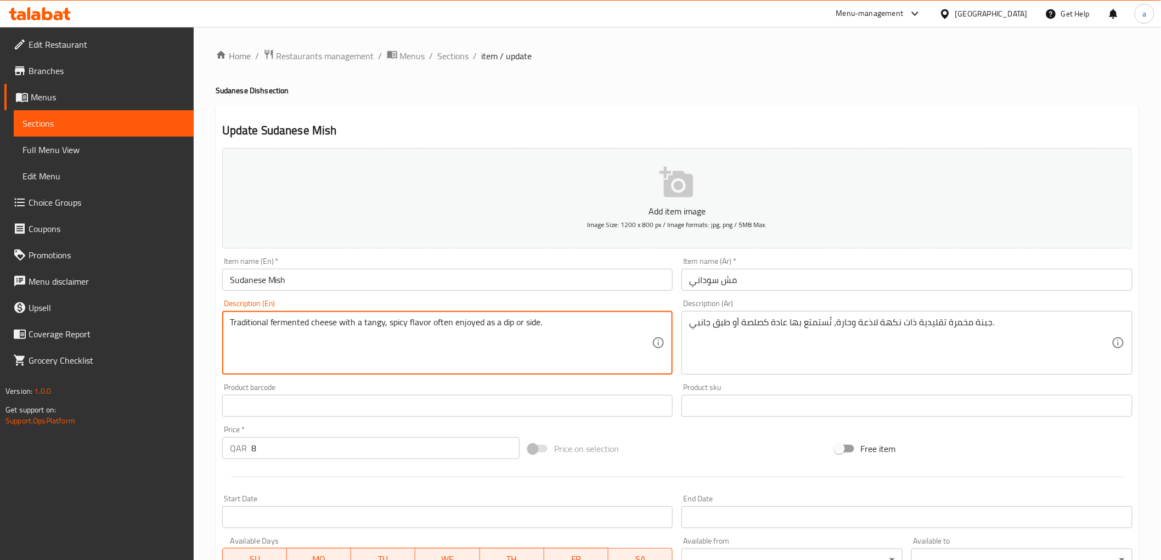
click at [371, 303] on div "Description (En) Traditional fermented cheese with a tangy, spicy flavor often …" at bounding box center [447, 337] width 451 height 75
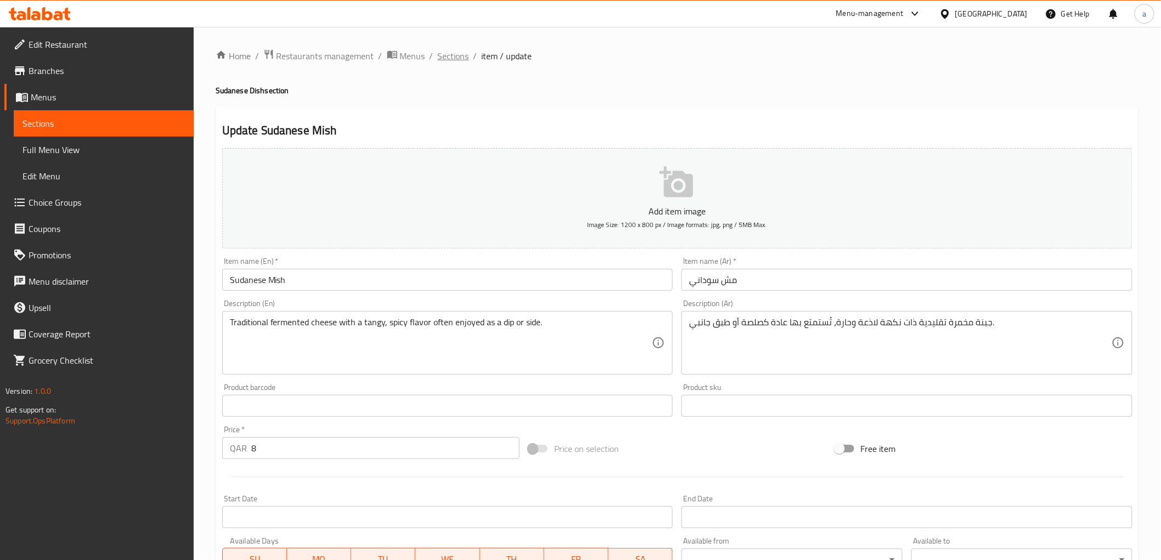
click at [462, 52] on span "Sections" at bounding box center [453, 55] width 31 height 13
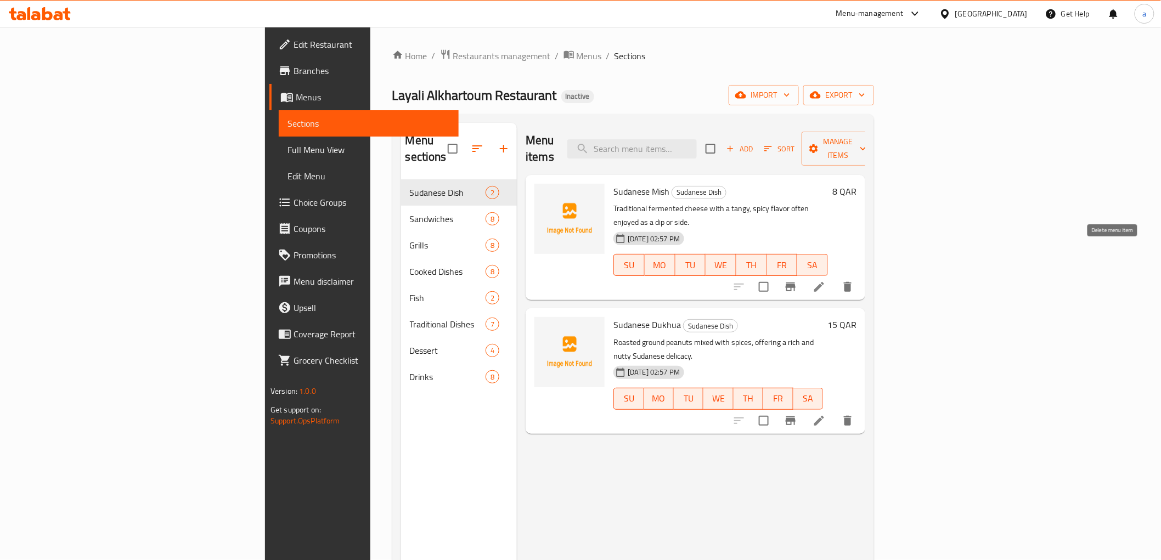
click at [854, 280] on icon "delete" at bounding box center [847, 286] width 13 height 13
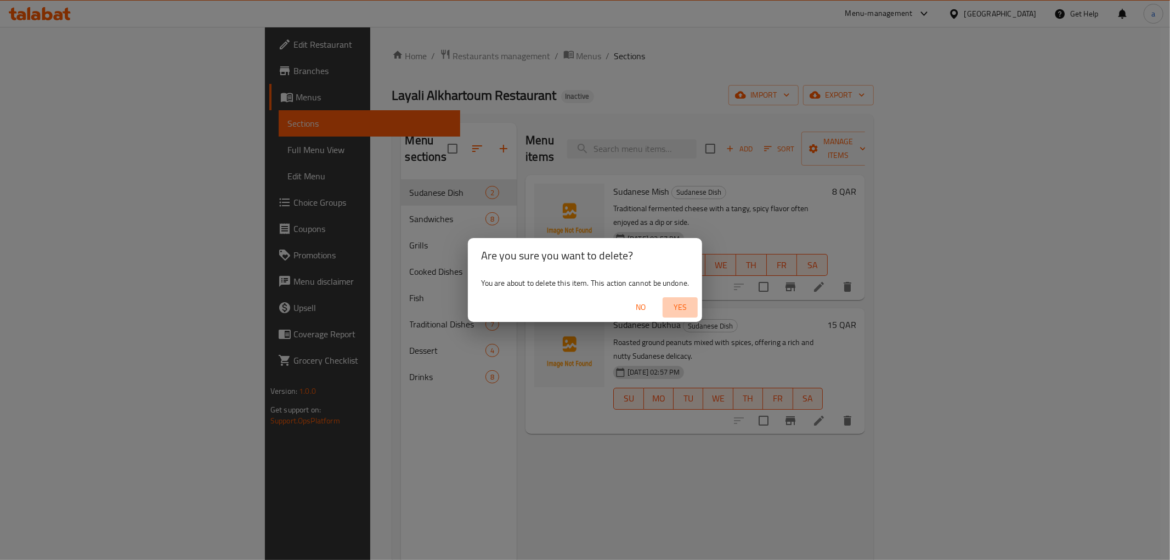
click at [678, 304] on span "Yes" at bounding box center [680, 308] width 26 height 14
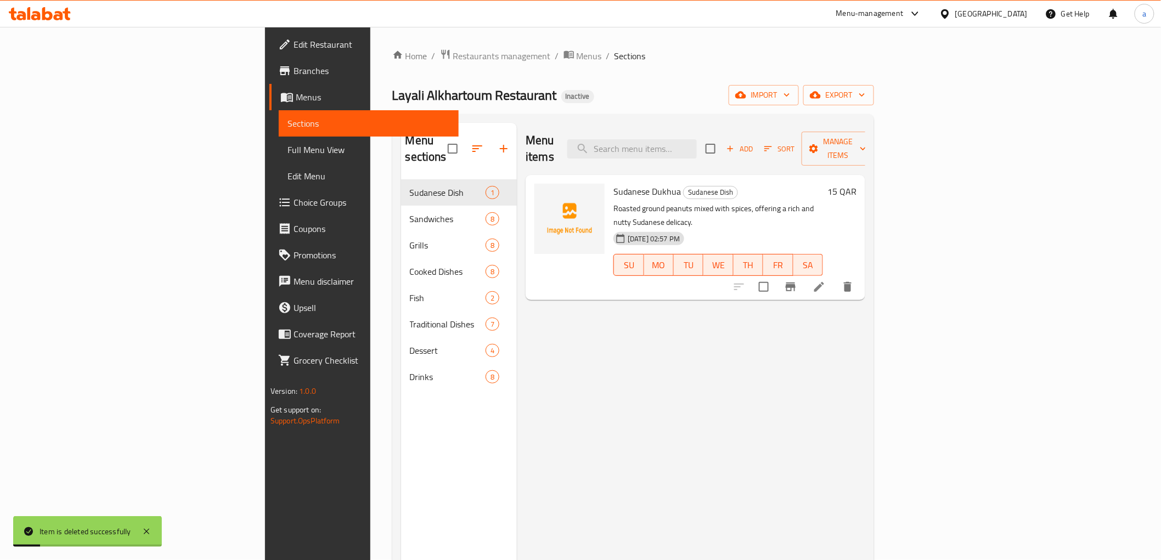
click at [834, 277] on li at bounding box center [819, 287] width 31 height 20
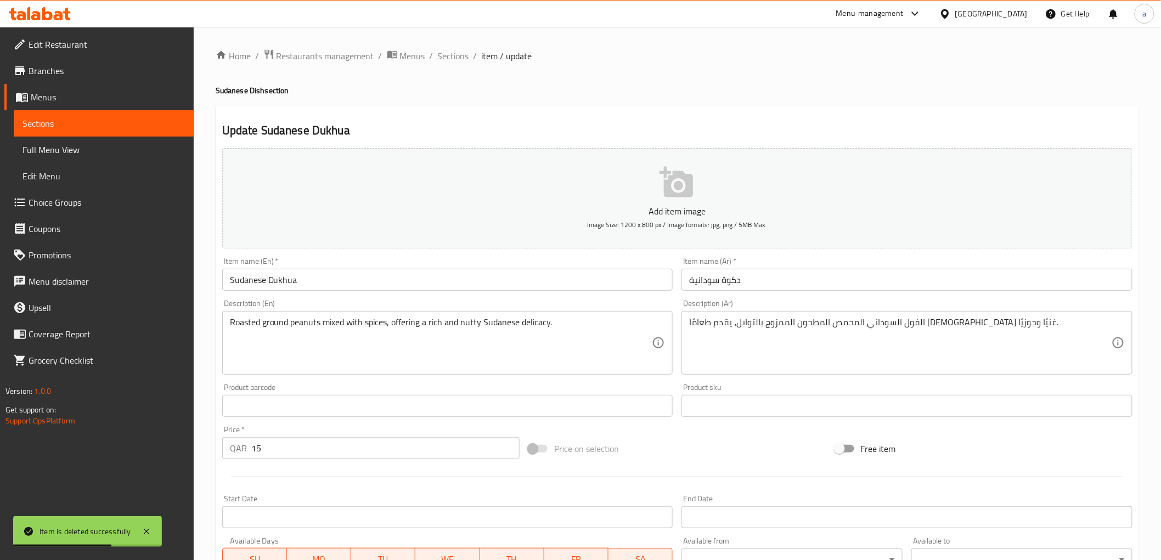
click at [538, 122] on h2 "Update Sudanese Dukhua" at bounding box center [677, 130] width 910 height 16
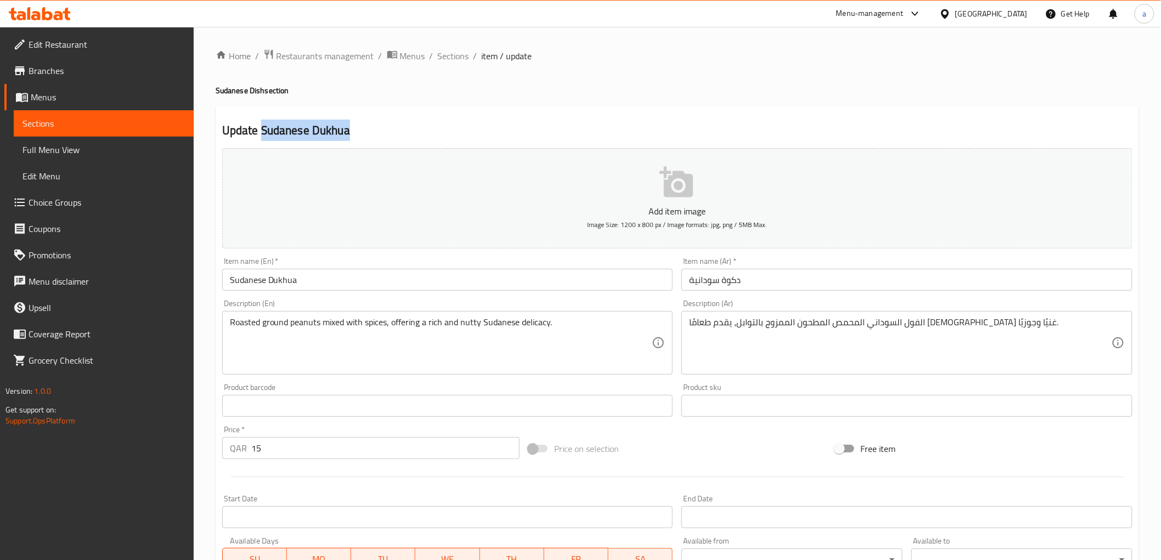
click at [575, 133] on h2 "Update Sudanese Dukhua" at bounding box center [677, 130] width 910 height 16
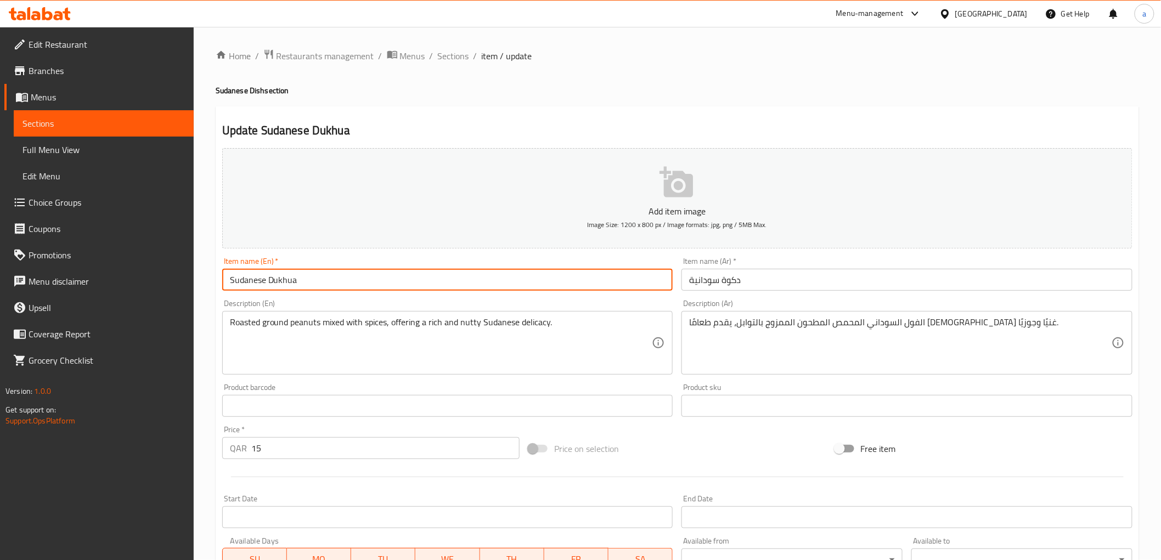
click at [292, 278] on input "Sudanese Dukhua" at bounding box center [447, 280] width 451 height 22
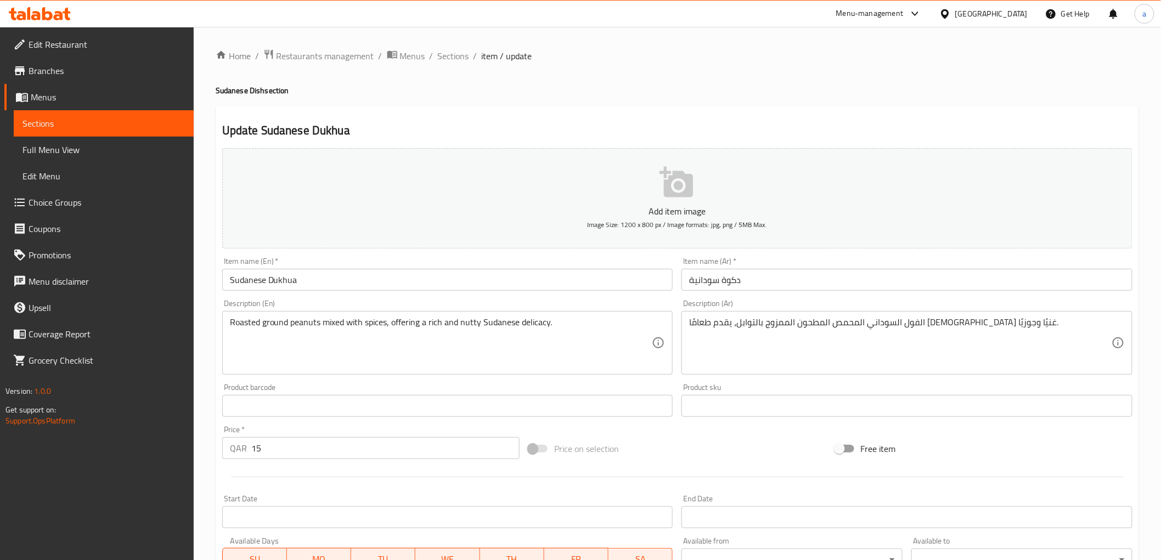
drag, startPoint x: 333, startPoint y: 255, endPoint x: 292, endPoint y: 273, distance: 45.0
click at [333, 255] on div "Item name (En)   * Sudanese Dukhua Item name (En) *" at bounding box center [448, 274] width 460 height 42
click at [285, 277] on input "Sudanese Dukhua" at bounding box center [447, 280] width 451 height 22
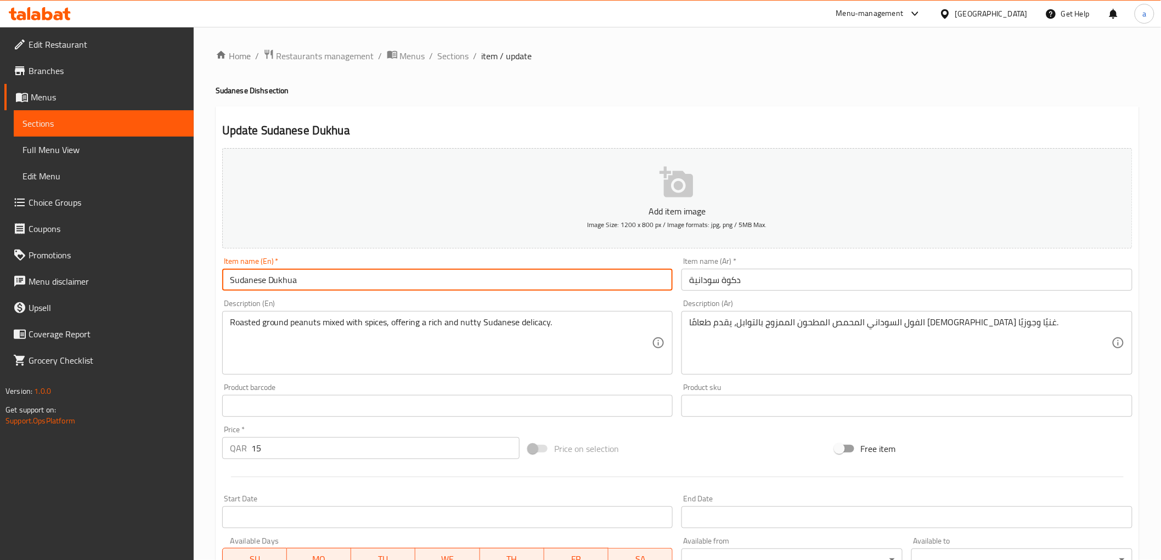
click at [285, 277] on input "Sudanese Dukhua" at bounding box center [447, 280] width 451 height 22
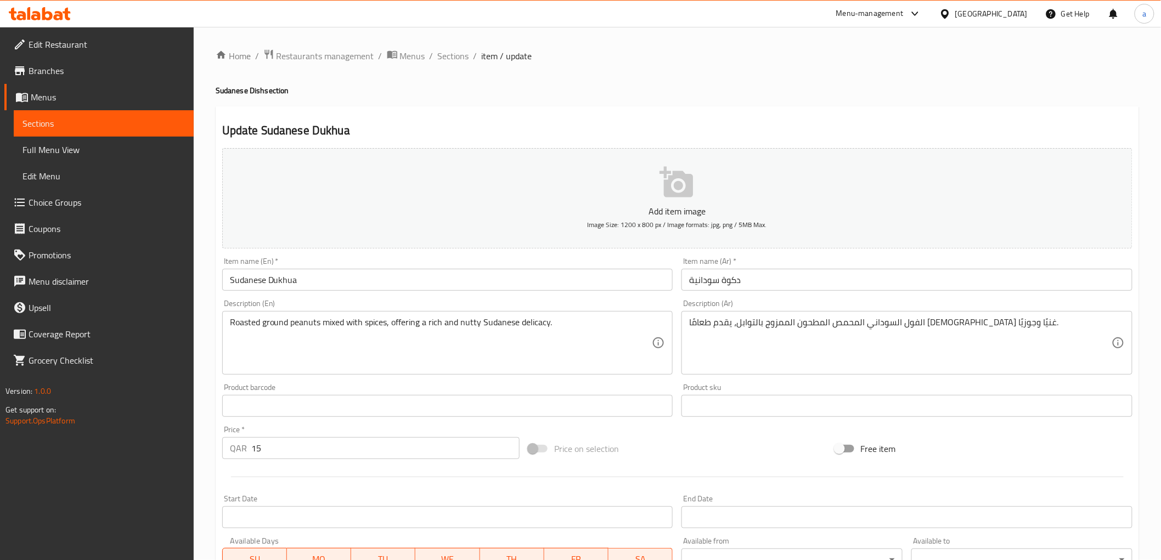
click at [327, 273] on input "Sudanese Dukhua" at bounding box center [447, 280] width 451 height 22
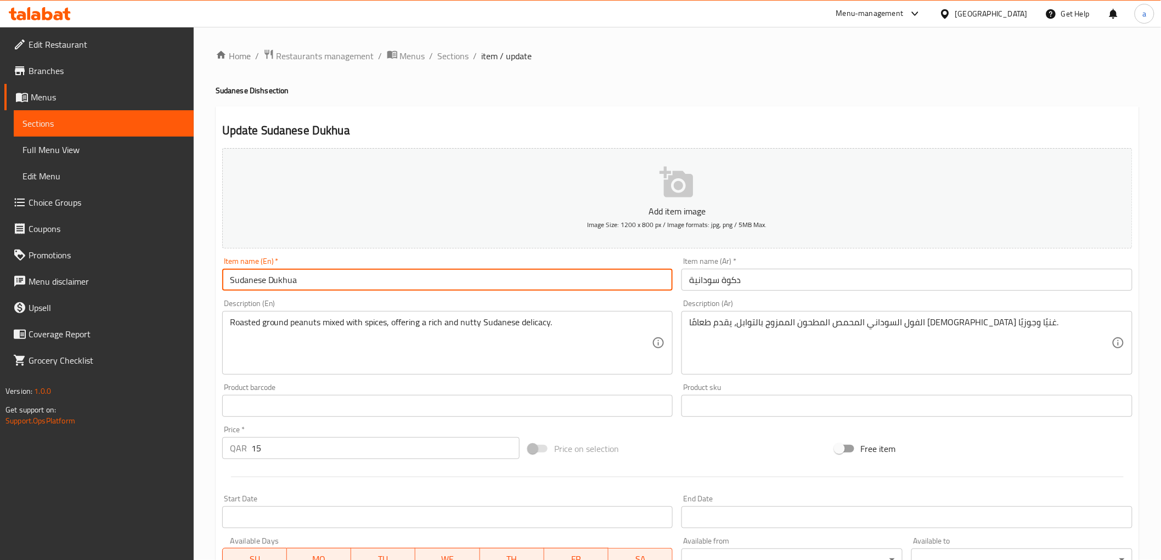
click at [327, 273] on input "Sudanese Dukhua" at bounding box center [447, 280] width 451 height 22
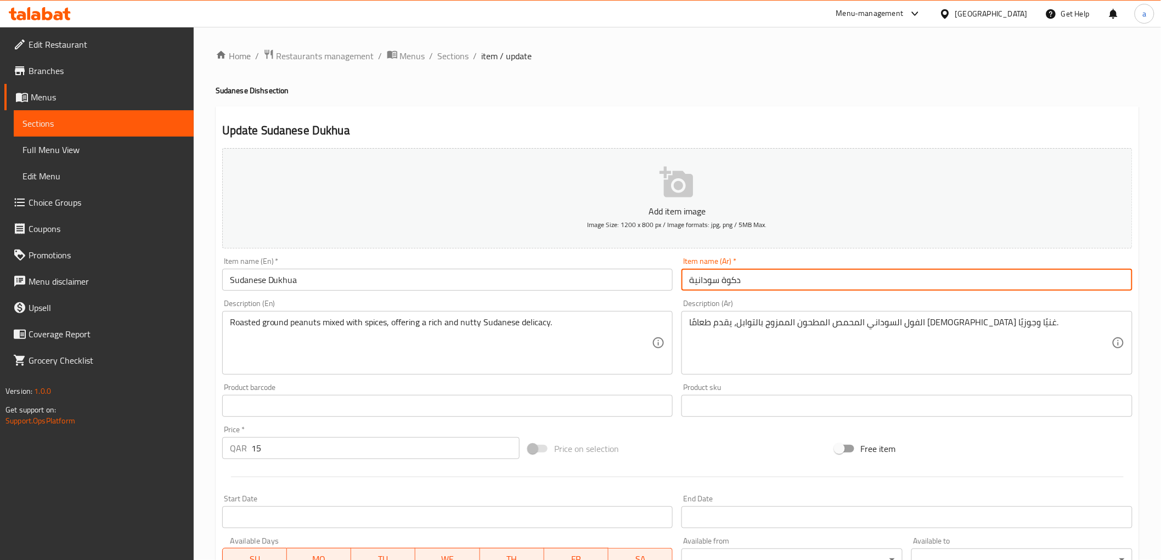
click at [736, 278] on input "دكوة سودانية" at bounding box center [906, 280] width 451 height 22
paste input "خوا"
type input "دوخوا سودانية"
click at [782, 294] on div "Item name (Ar)   * دوخوا سودانية Item name (Ar) *" at bounding box center [907, 274] width 460 height 42
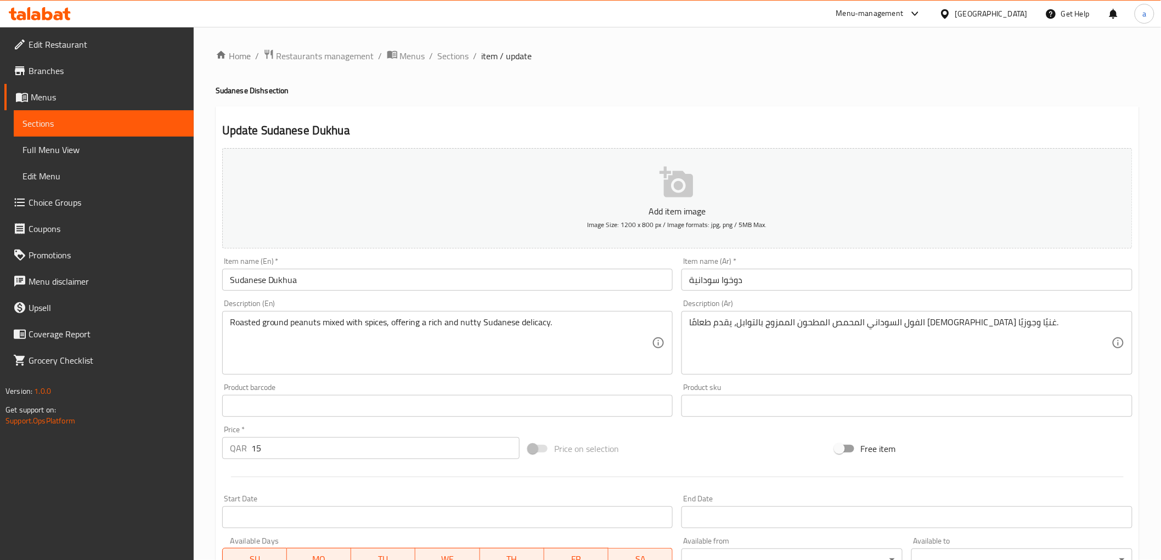
click at [774, 298] on div "Description (Ar) الفول السوداني المحمص المطحون الممزوج بالتوابل، يقدم طعامًا [D…" at bounding box center [907, 337] width 460 height 84
click at [467, 114] on div "Update Sudanese Dukhua Add item image Image Size: 1200 x 800 px / Image formats…" at bounding box center [677, 425] width 923 height 639
click at [787, 119] on div "Update Sudanese Dukhua Add item image Image Size: 1200 x 800 px / Image formats…" at bounding box center [677, 425] width 923 height 639
click at [702, 122] on h2 "Update Sudanese Dukhua" at bounding box center [677, 130] width 910 height 16
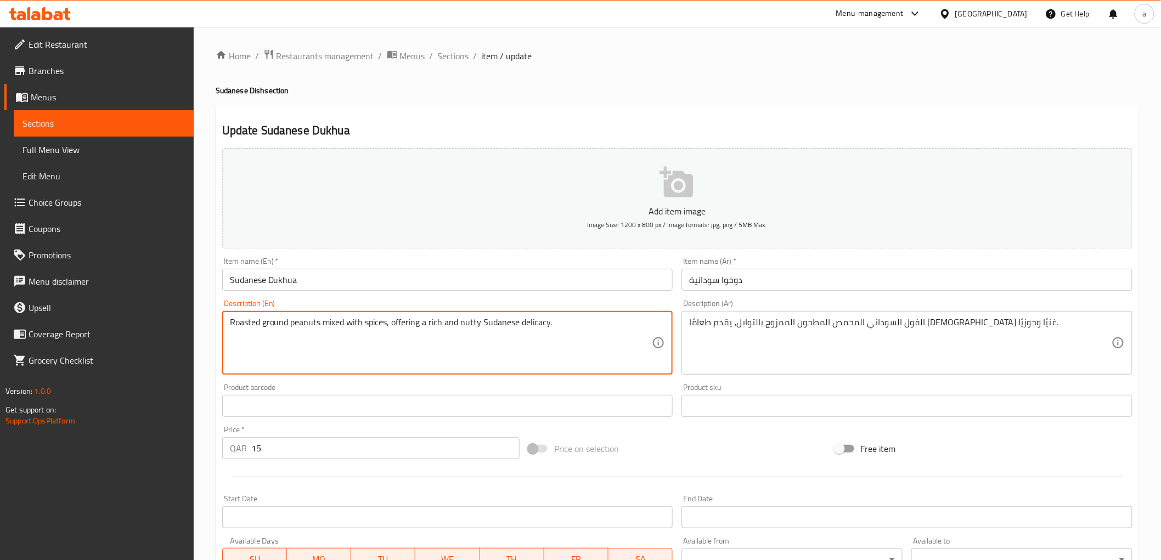
click at [889, 124] on h2 "Update Sudanese Dukhua" at bounding box center [677, 130] width 910 height 16
click at [373, 326] on textarea "Roasted ground peanuts mixed with spices, offering a rich and nutty Sudanese de…" at bounding box center [441, 343] width 422 height 52
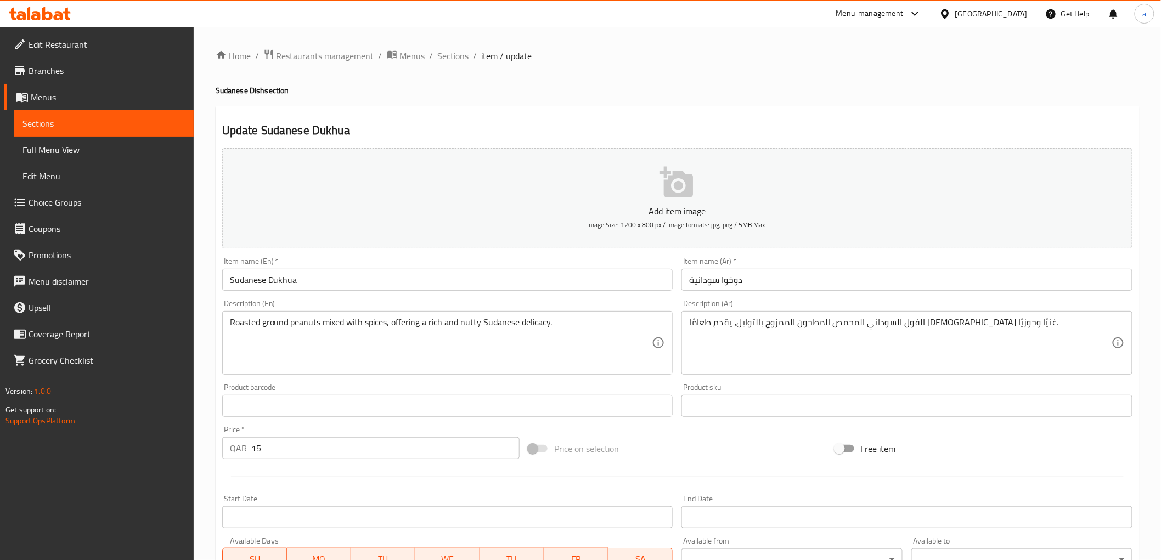
click at [358, 259] on div "Item name (En)   * Sudanese Dukhua Item name (En) *" at bounding box center [447, 273] width 451 height 33
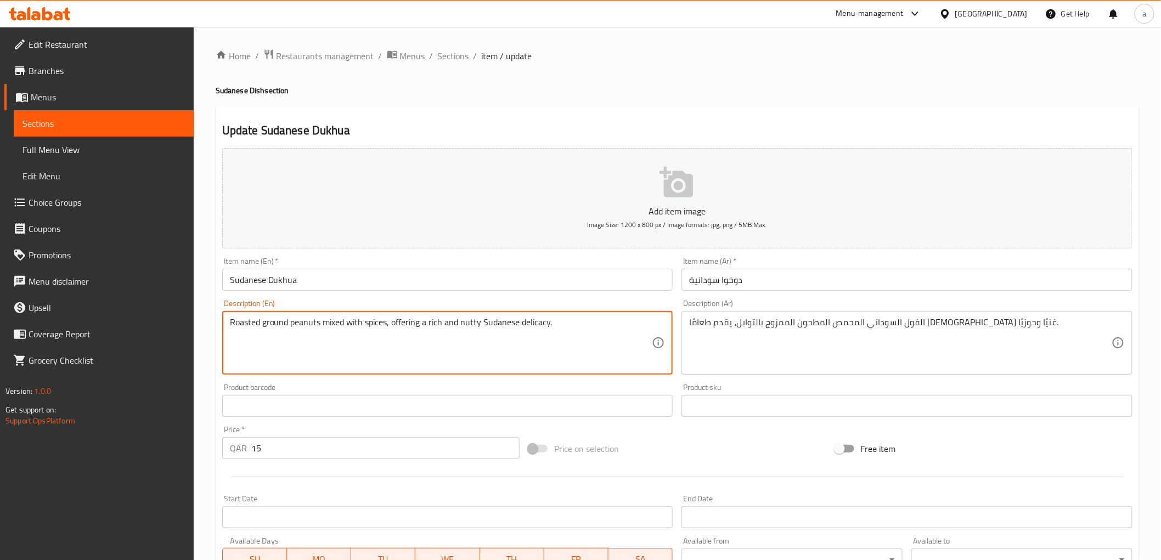
click at [254, 330] on textarea "Roasted ground peanuts mixed with spices, offering a rich and nutty Sudanese de…" at bounding box center [441, 343] width 422 height 52
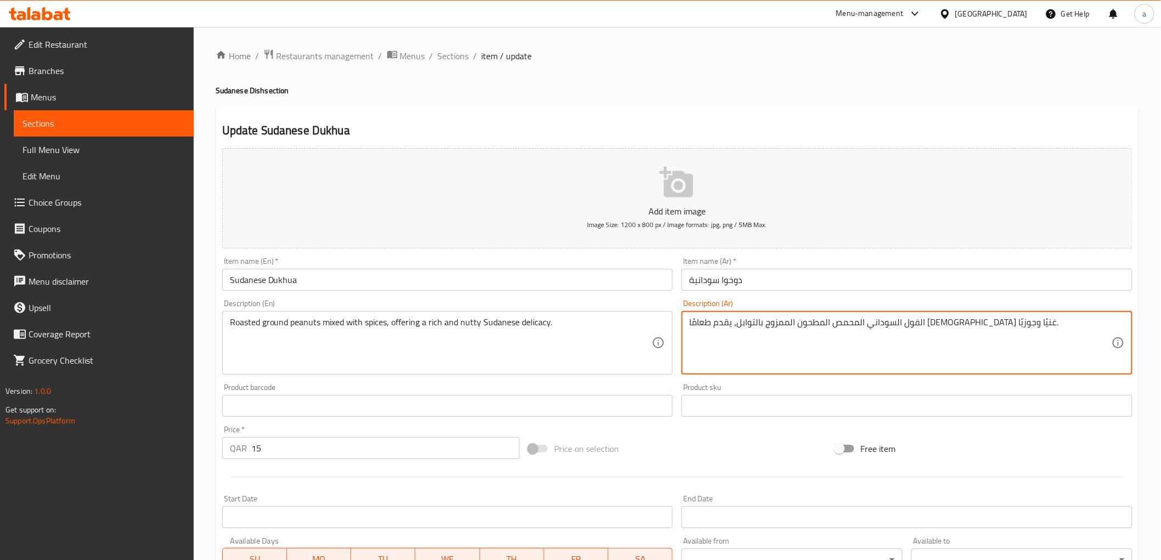
click at [915, 328] on textarea "الفول السوداني المحمص المطحون الممزوج بالتوابل، يقدم طعامًا [DEMOGRAPHIC_DATA] …" at bounding box center [900, 343] width 422 height 52
click at [913, 297] on div "Description (Ar) الفول السوداني المحمص المطحون الممزوج بالتوابل، يقدم طعامًا [D…" at bounding box center [907, 337] width 460 height 84
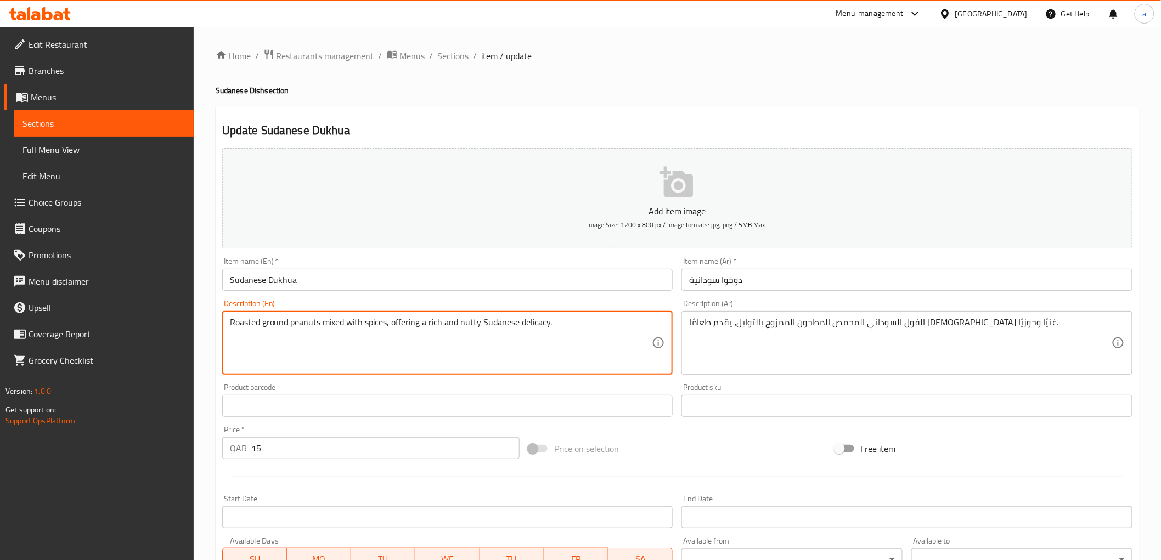
click at [253, 324] on textarea "Roasted ground peanuts mixed with spices, offering a rich and nutty Sudanese de…" at bounding box center [441, 343] width 422 height 52
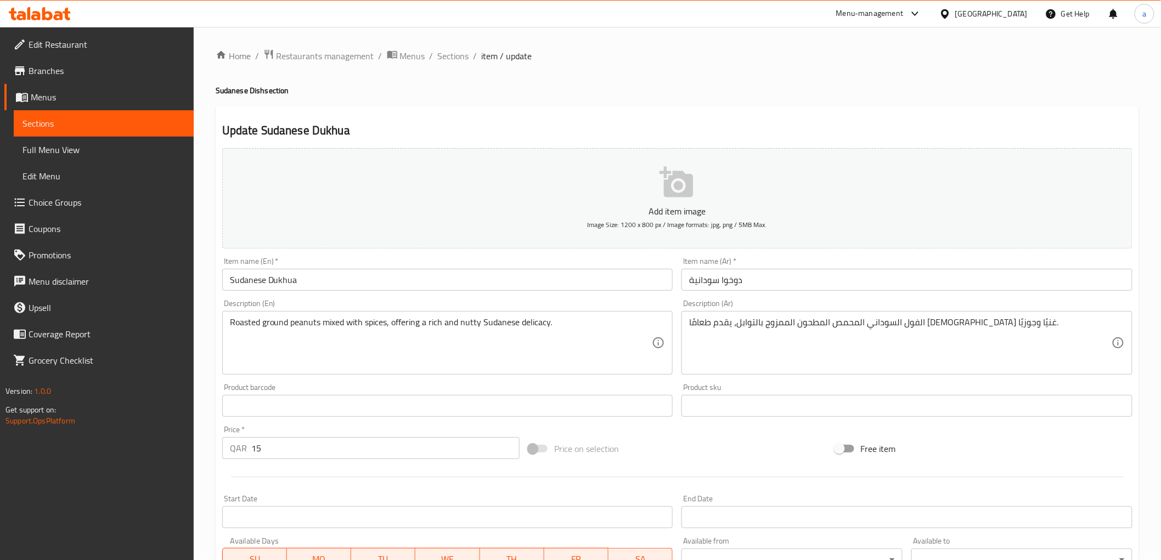
click at [253, 333] on textarea "Roasted ground peanuts mixed with spices, offering a rich and nutty Sudanese de…" at bounding box center [441, 343] width 422 height 52
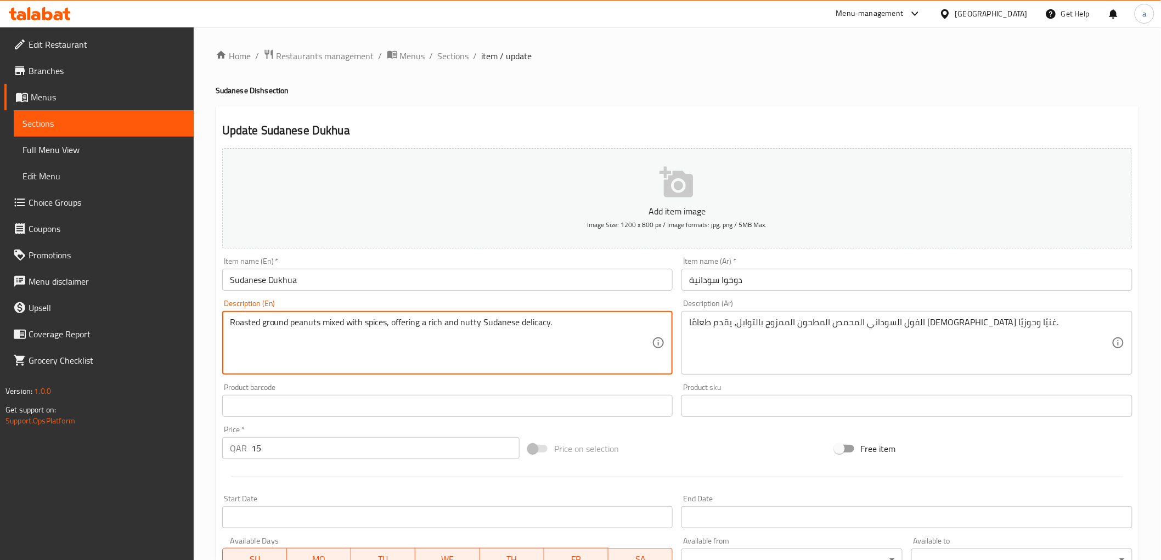
click at [250, 325] on textarea "Roasted ground peanuts mixed with spices, offering a rich and nutty Sudanese de…" at bounding box center [441, 343] width 422 height 52
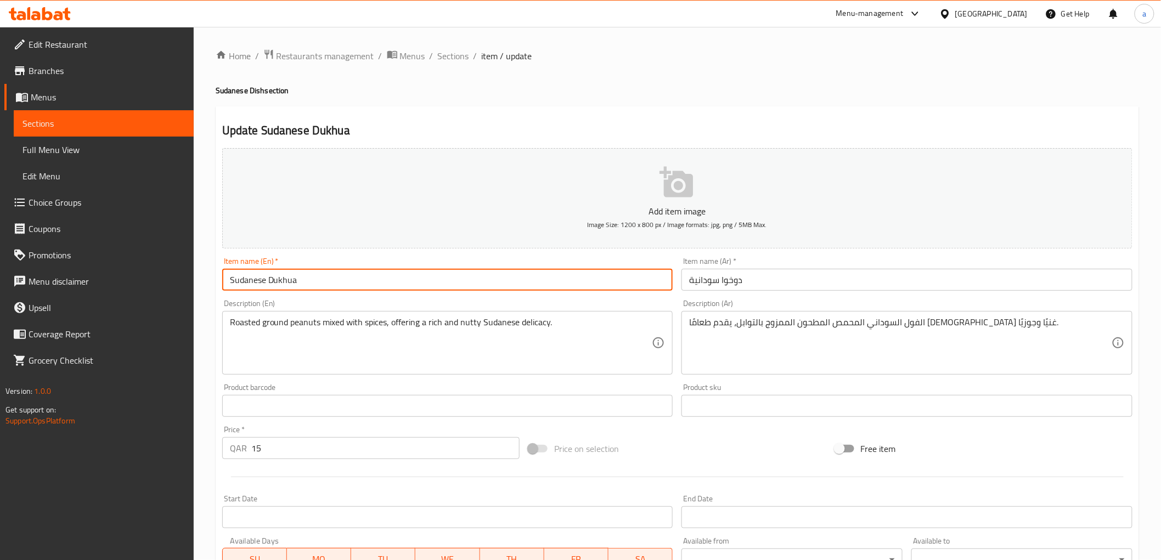
click at [358, 283] on input "Sudanese Dukhua" at bounding box center [447, 280] width 451 height 22
click at [359, 295] on div "Item name (En)   * Sudanese Dukhua Item name (En) *" at bounding box center [448, 274] width 460 height 42
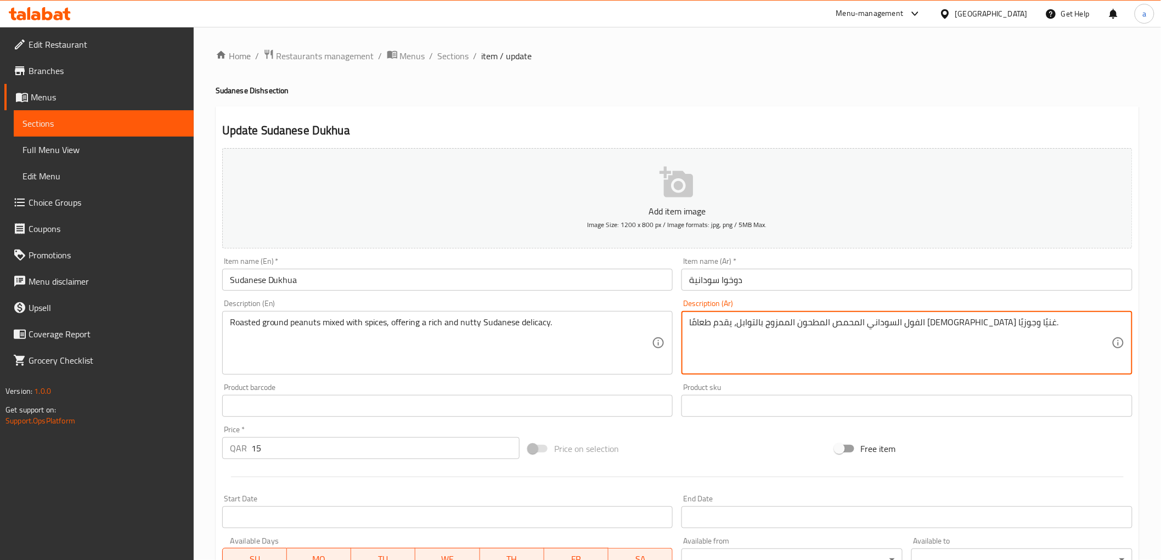
drag, startPoint x: 926, startPoint y: 325, endPoint x: 901, endPoint y: 328, distance: 24.4
paste textarea
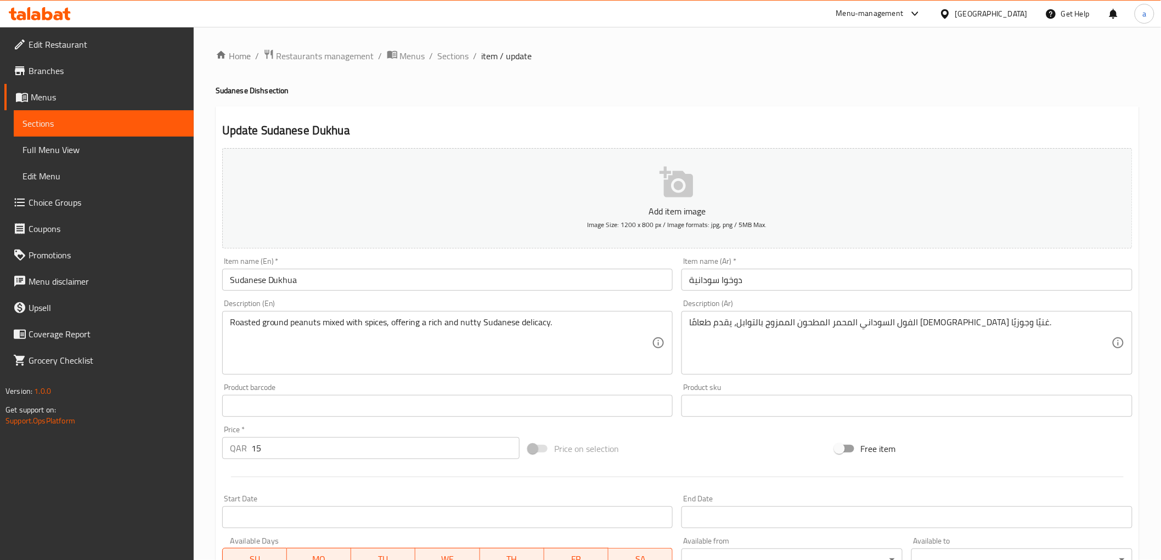
click at [961, 300] on div "Description (Ar) الفول السوداني المحمر المطحون الممزوج بالتوابل، يقدم طعامًا [D…" at bounding box center [906, 337] width 451 height 75
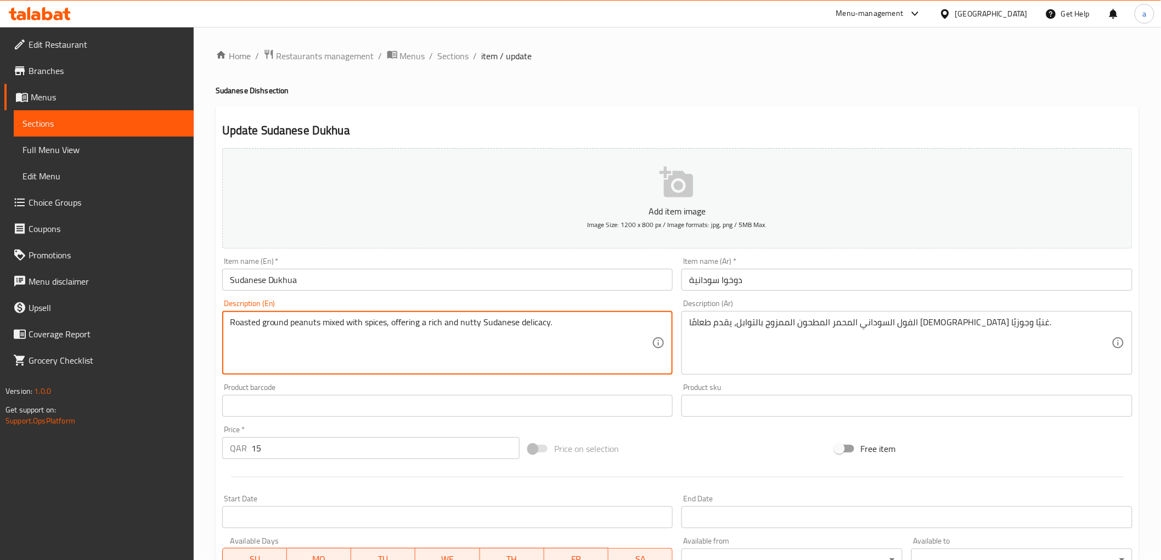
click at [295, 327] on textarea "Roasted ground peanuts mixed with spices, offering a rich and nutty Sudanese de…" at bounding box center [441, 343] width 422 height 52
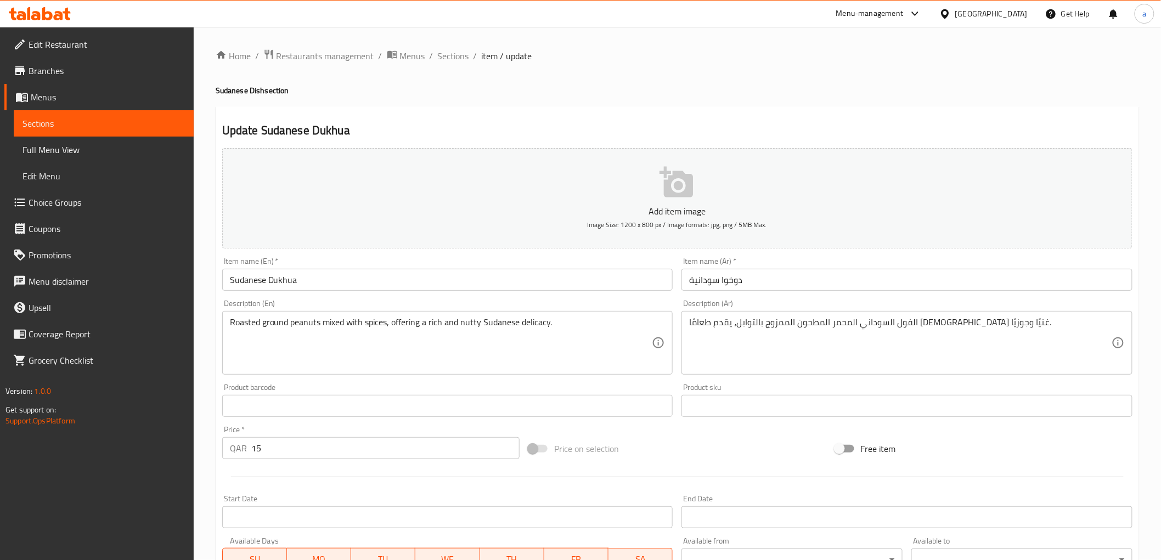
click at [280, 331] on textarea "Roasted ground peanuts mixed with spices, offering a rich and nutty Sudanese de…" at bounding box center [441, 343] width 422 height 52
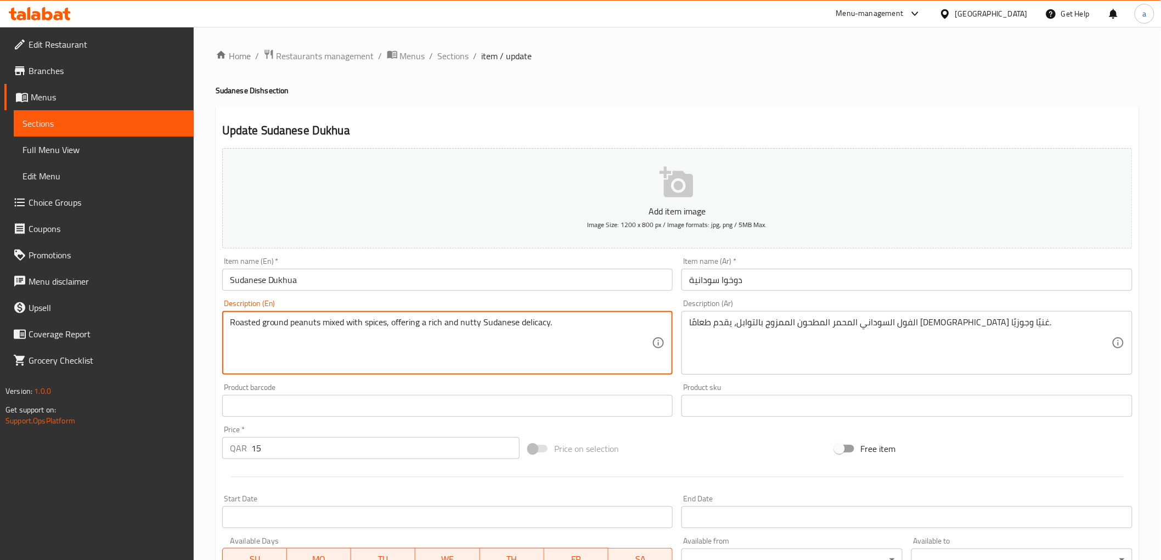
click at [280, 331] on textarea "Roasted ground peanuts mixed with spices, offering a rich and nutty Sudanese de…" at bounding box center [441, 343] width 422 height 52
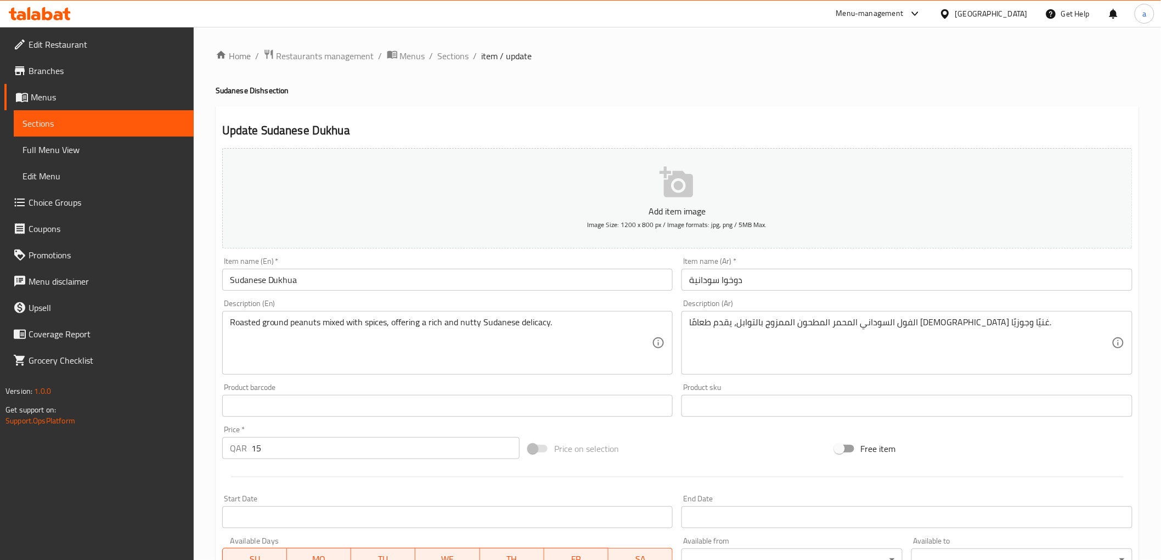
click at [296, 313] on div "Roasted ground peanuts mixed with spices, offering a rich and nutty Sudanese de…" at bounding box center [447, 343] width 451 height 64
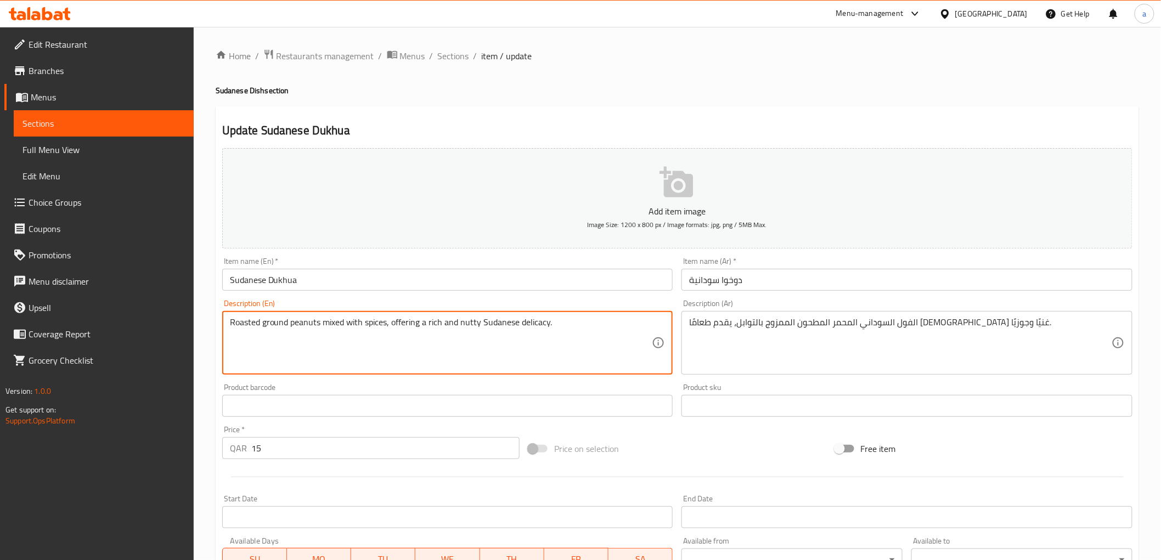
click at [307, 308] on div "Description (En) Roasted ground peanuts mixed with spices, offering a rich and …" at bounding box center [447, 337] width 451 height 75
drag, startPoint x: 386, startPoint y: 324, endPoint x: 226, endPoint y: 326, distance: 160.2
click at [589, 293] on div "Item name (En)   * Sudanese Dukhua Item name (En) *" at bounding box center [448, 274] width 460 height 42
click at [539, 320] on textarea "Roasted ground peanuts mixed with spices, offering a rich and nutty Sudanese de…" at bounding box center [441, 343] width 422 height 52
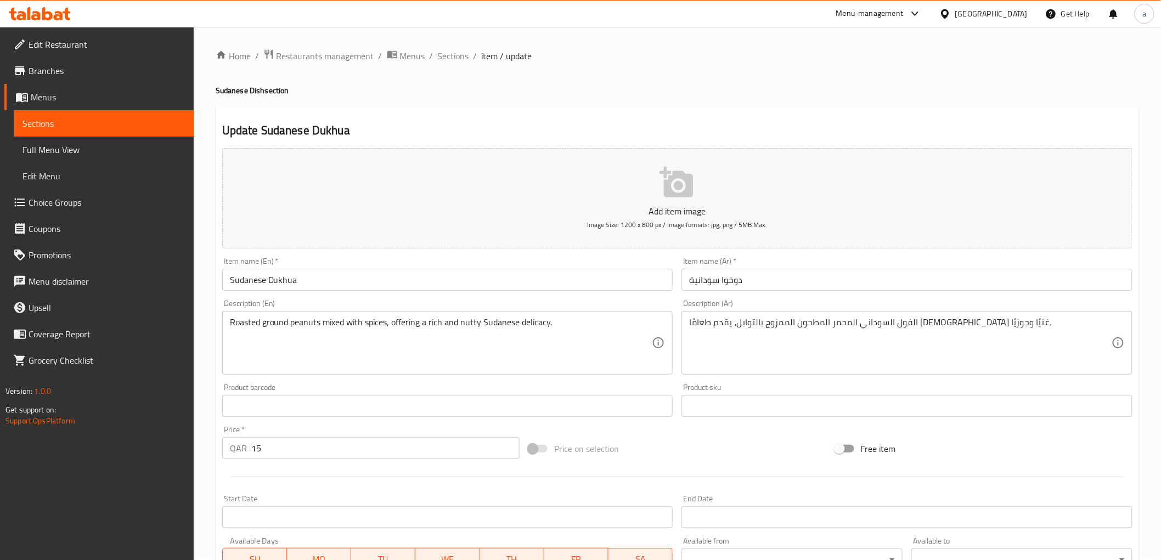
click at [503, 303] on div "Description (En) Roasted ground peanuts mixed with spices, offering a rich and …" at bounding box center [447, 337] width 451 height 75
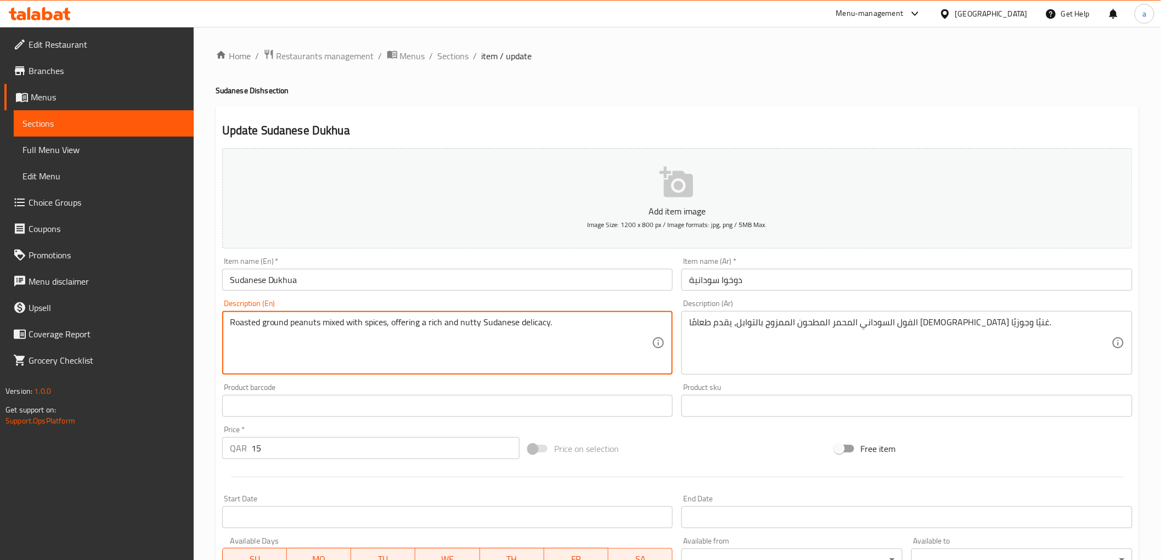
click at [462, 322] on textarea "Roasted ground peanuts mixed with spices, offering a rich and nutty Sudanese de…" at bounding box center [441, 343] width 422 height 52
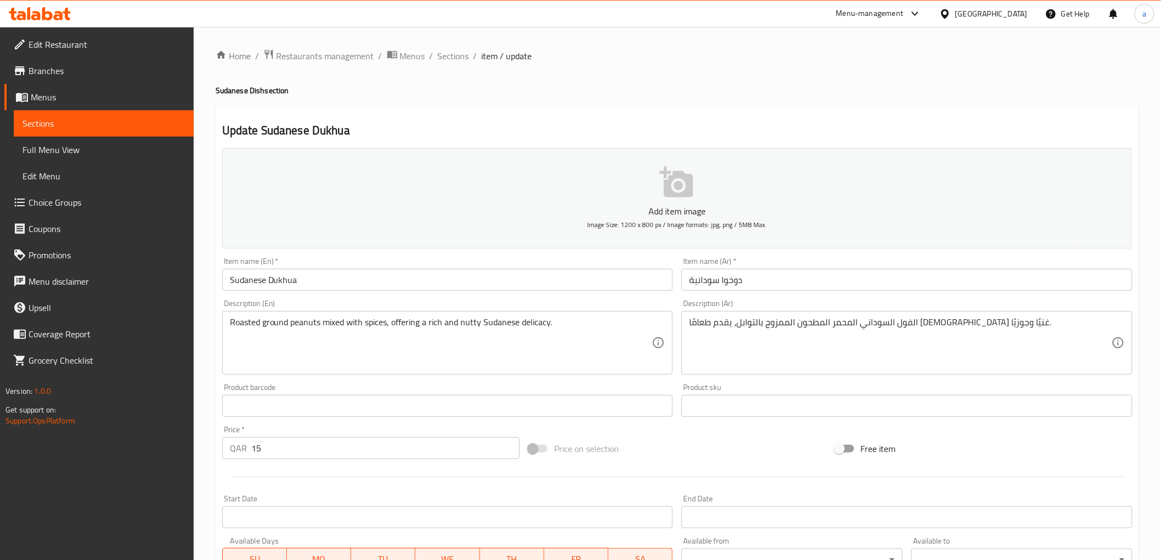
click at [499, 300] on div "Description (En) Roasted ground peanuts mixed with spices, offering a rich and …" at bounding box center [447, 337] width 451 height 75
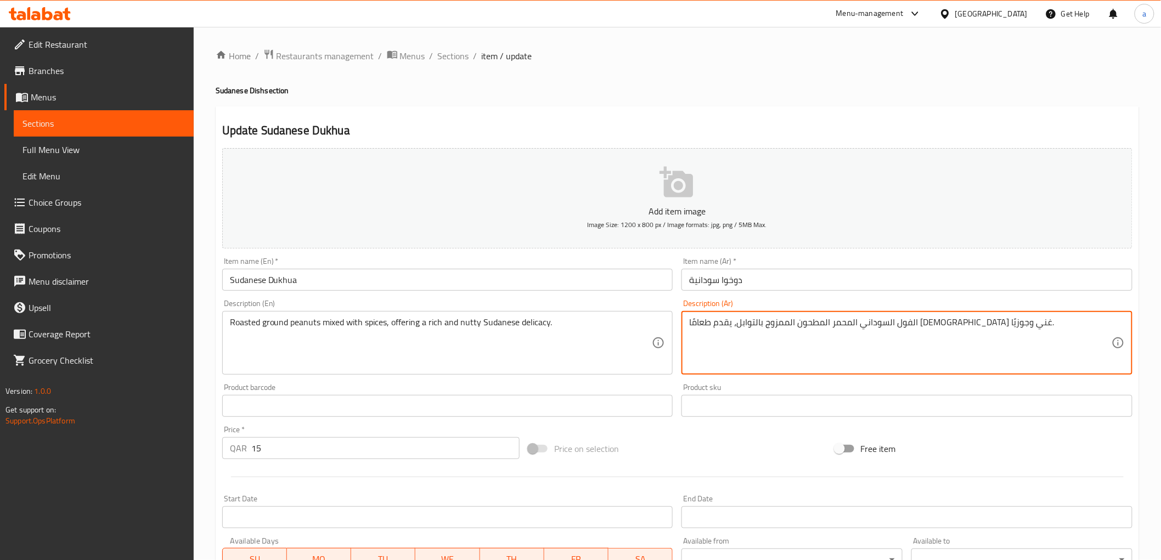
click at [691, 317] on textarea "الفول السوداني المحمر المطحون الممزوج بالتوابل، يقدم طعامًا [DEMOGRAPHIC_DATA] …" at bounding box center [900, 343] width 422 height 52
click at [686, 324] on div "الفول السوداني المحمر المطحون الممزوج بالتوابل، يقدم طعامًا [DEMOGRAPHIC_DATA] …" at bounding box center [906, 343] width 451 height 64
click at [1006, 336] on textarea "الفول السوداني المحمر المطحون الممزوج بالتوابل، يقدم طعامًا [DEMOGRAPHIC_DATA] …" at bounding box center [900, 343] width 422 height 52
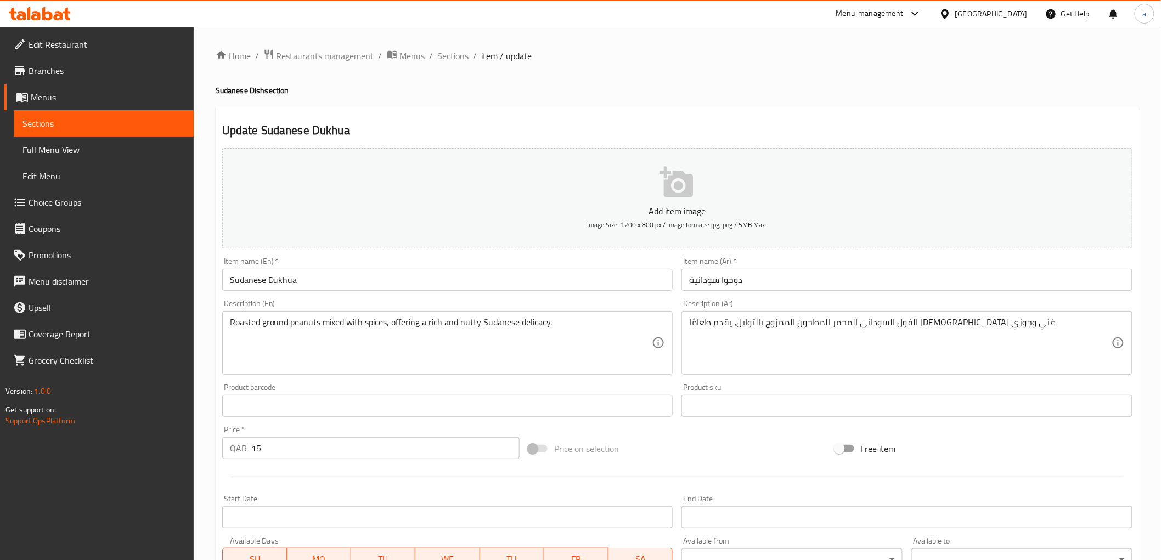
click at [1029, 302] on div "Description (Ar) الفول السوداني المحمر المطحون الممزوج بالتوابل، يقدم طعامًا [D…" at bounding box center [906, 337] width 451 height 75
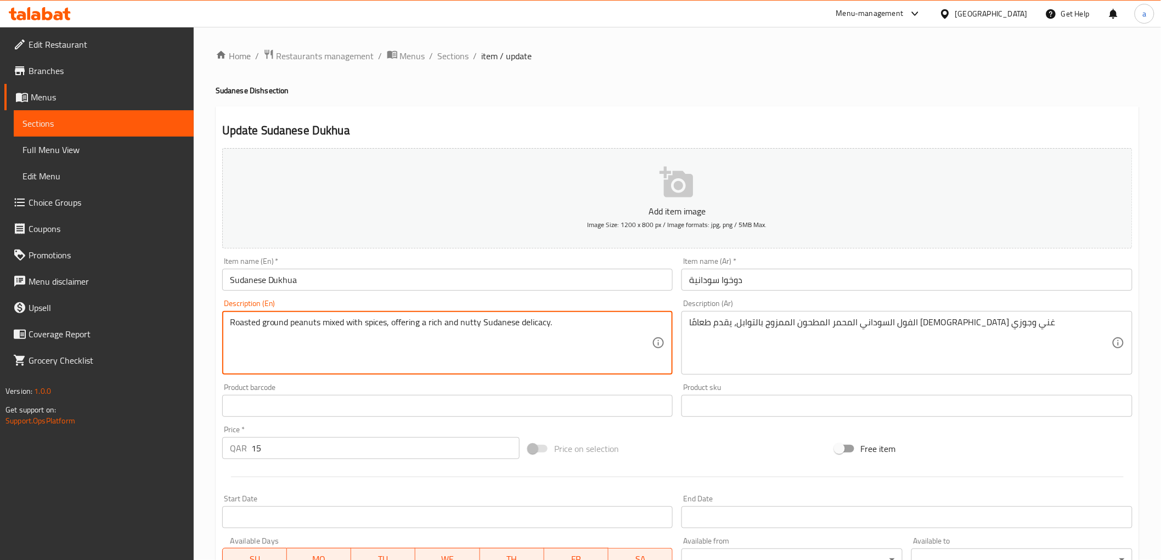
click at [277, 335] on textarea "Roasted ground peanuts mixed with spices, offering a rich and nutty Sudanese de…" at bounding box center [441, 343] width 422 height 52
click at [278, 331] on textarea "Roasted ground peanuts mixed with spices, offering a rich and nutty Sudanese de…" at bounding box center [441, 343] width 422 height 52
click at [278, 328] on textarea "Roasted ground peanuts mixed with spices, offering a rich and nutty Sudanese de…" at bounding box center [441, 343] width 422 height 52
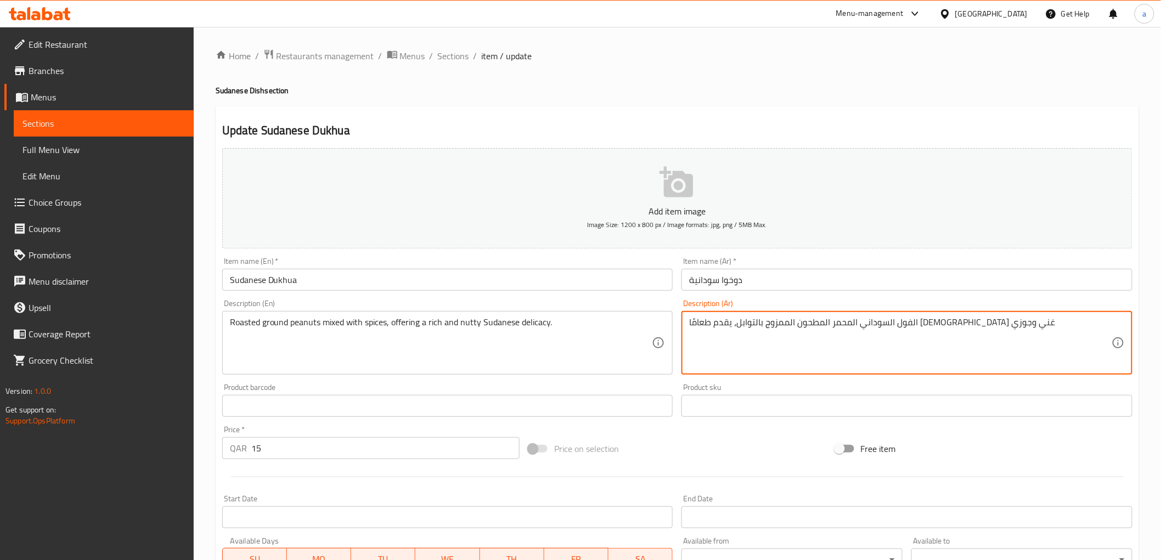
drag, startPoint x: 897, startPoint y: 325, endPoint x: 871, endPoint y: 330, distance: 26.7
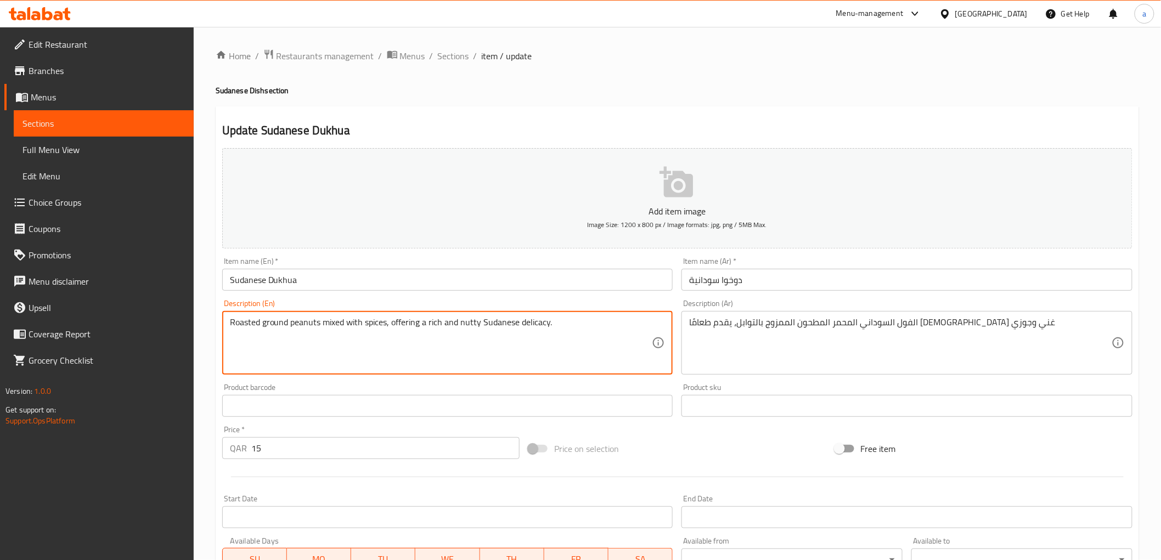
click at [537, 322] on textarea "Roasted ground peanuts mixed with spices, offering a rich and nutty Sudanese de…" at bounding box center [441, 343] width 422 height 52
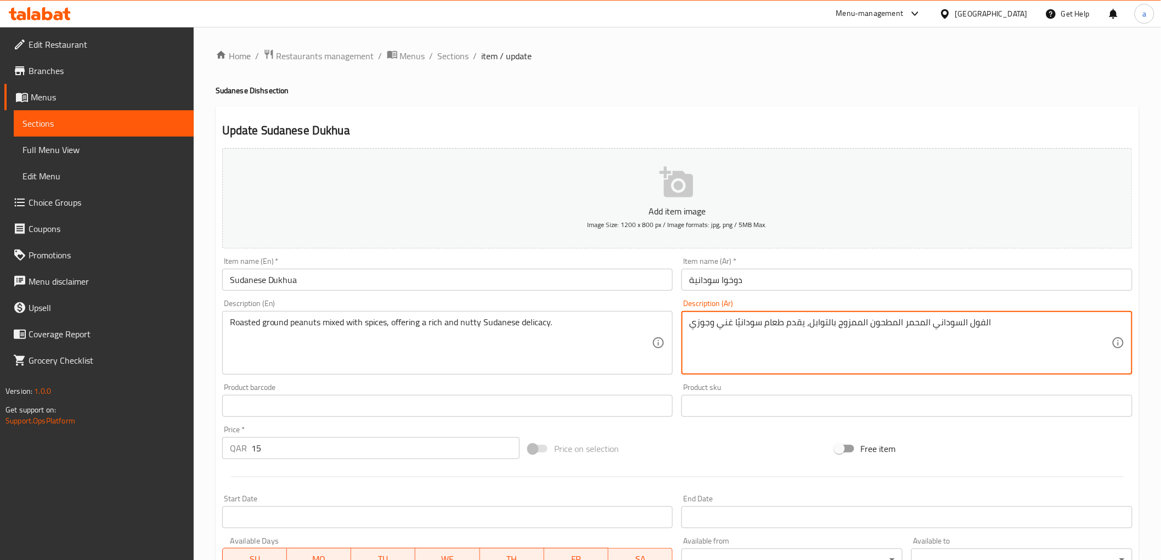
click at [737, 324] on textarea "الفول السوداني المحمر المطحون الممزوج بالتوابل، يقدم طعام سودانيًا غني وجوزي" at bounding box center [900, 343] width 422 height 52
click at [736, 324] on textarea "الفول السوداني المحمر المطحون الممزوج بالتوابل، يقدم طعام سودانا غني وجوزي" at bounding box center [900, 343] width 422 height 52
click at [733, 323] on textarea "الفول السوداني المحمر المطحون الممزوج بالتوابل، يقدم طعام سودانيا غني وجوزي" at bounding box center [900, 343] width 422 height 52
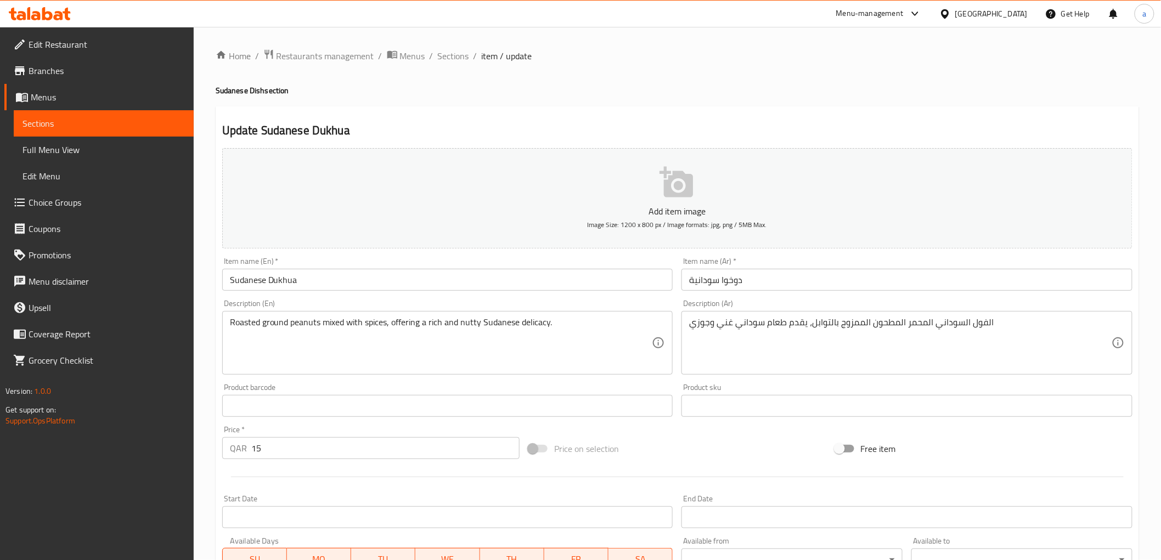
click at [783, 309] on div "Description (Ar) الفول السوداني المحمر المطحون الممزوج بالتوابل، يقدم طعام سودا…" at bounding box center [906, 337] width 451 height 75
click at [930, 287] on input "دوخوا سودانية" at bounding box center [906, 280] width 451 height 22
click at [912, 298] on div "Description (Ar) الفول السوداني المحمر المطحون الممزوج بالتوابل، يقدم طعام سودا…" at bounding box center [907, 337] width 460 height 84
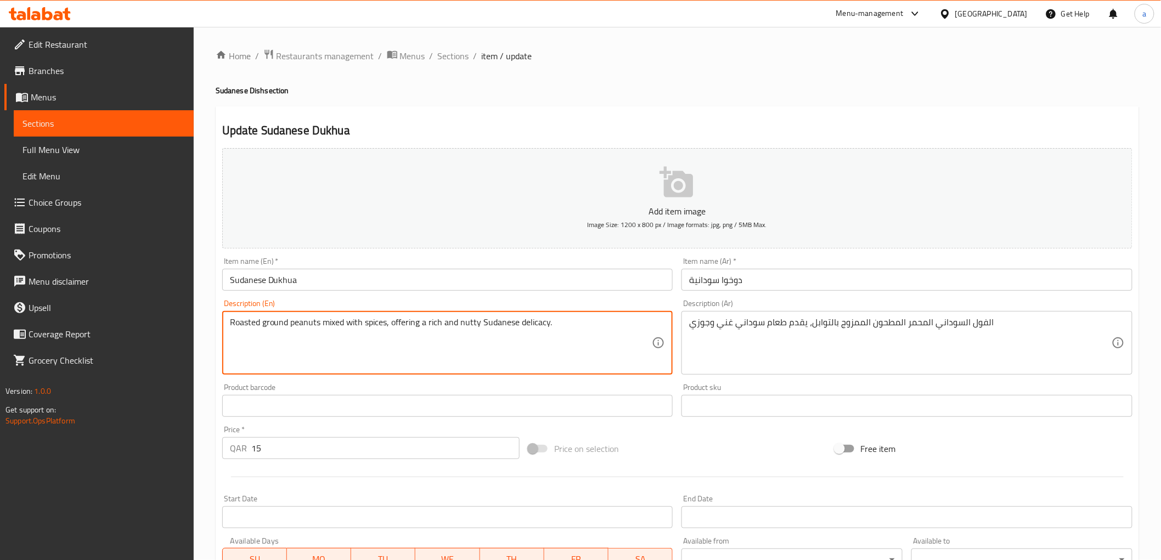
click at [520, 328] on textarea "Roasted ground peanuts mixed with spices, offering a rich and nutty Sudanese de…" at bounding box center [441, 343] width 422 height 52
click at [459, 323] on textarea "Roasted ground peanuts mixed with spices, offering a rich and nutty Sudanese de…" at bounding box center [441, 343] width 422 height 52
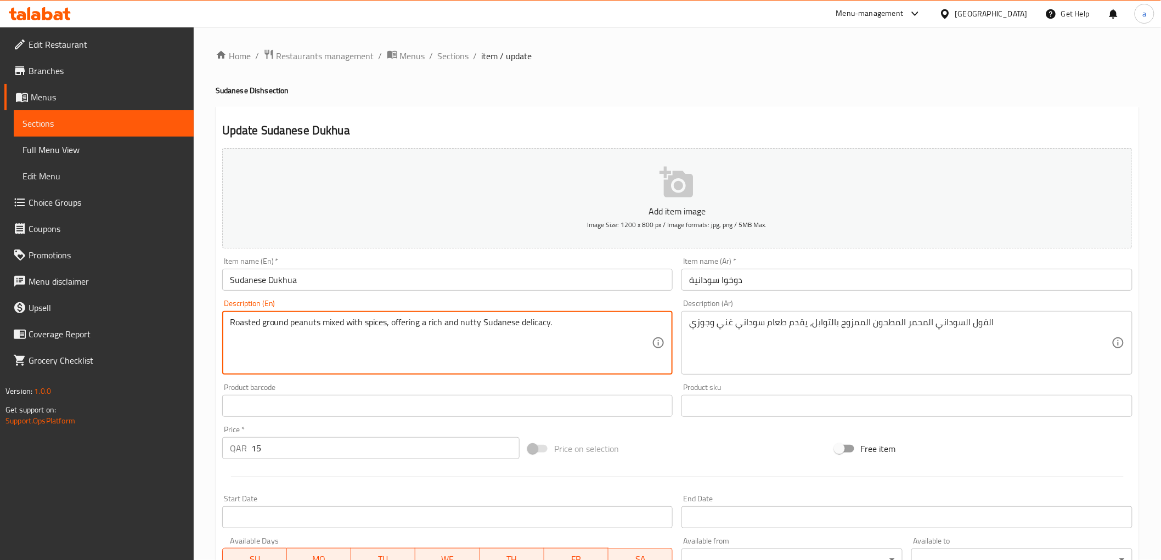
click at [459, 323] on textarea "Roasted ground peanuts mixed with spices, offering a rich and nutty Sudanese de…" at bounding box center [441, 343] width 422 height 52
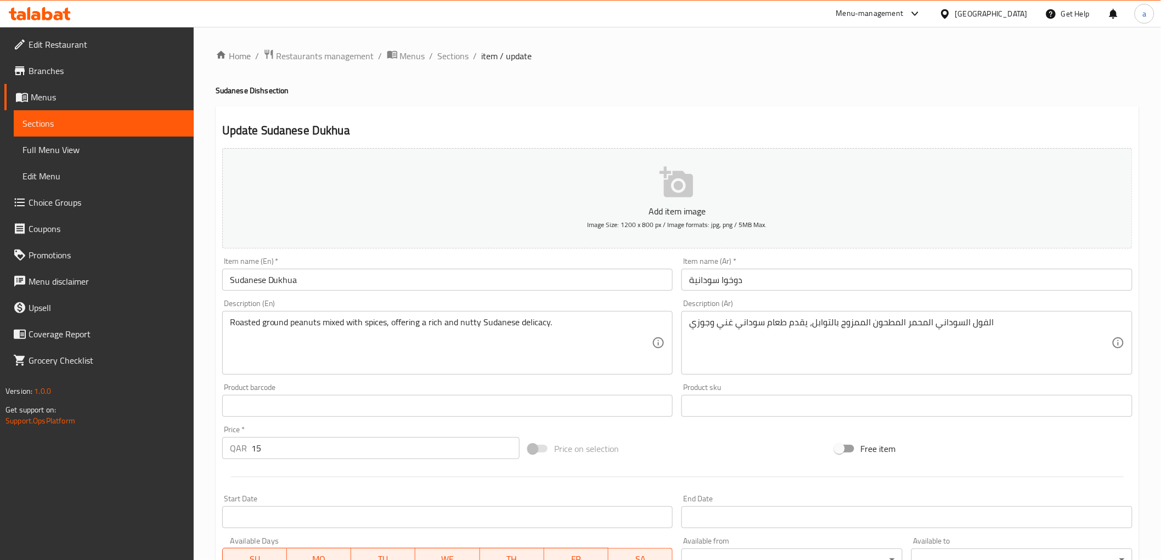
click at [511, 262] on div "Item name (En)   * Sudanese Dukhua Item name (En) *" at bounding box center [447, 273] width 451 height 33
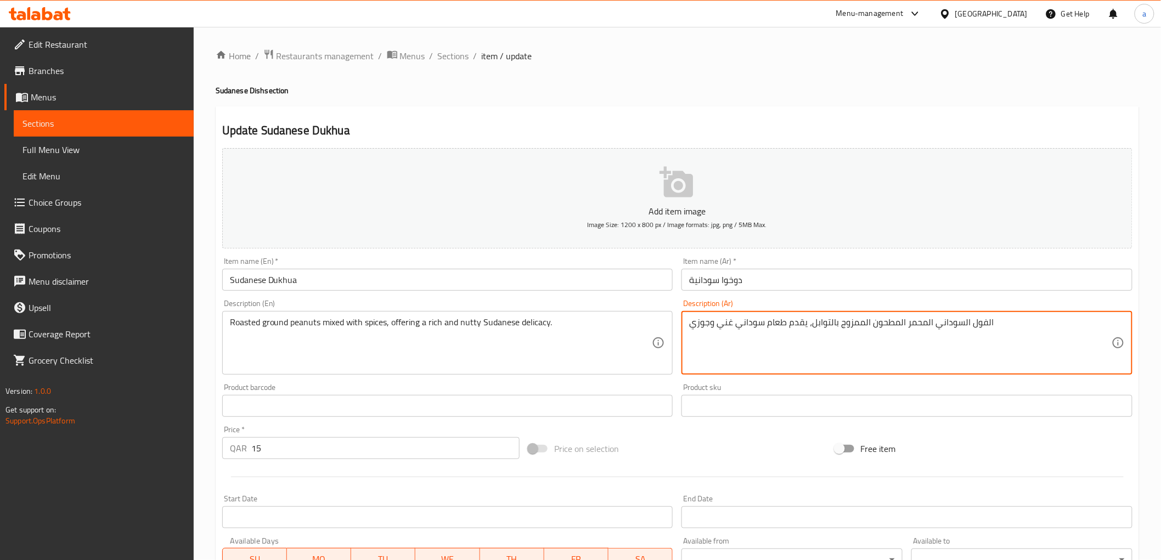
drag, startPoint x: 839, startPoint y: 326, endPoint x: 869, endPoint y: 335, distance: 31.1
type textarea "الفول السوداني المحمر المطحون الممزوج بالتوابل، يقدم طعام سوداني غني وجوزي"
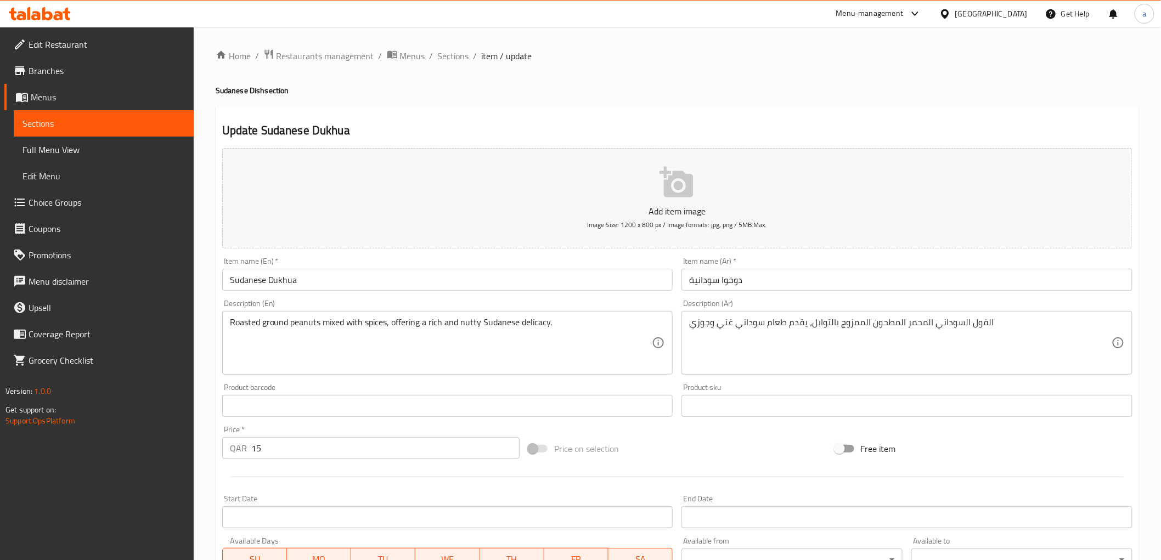
click at [869, 305] on div "Description (Ar) الفول السوداني المحمر المطحون الممزوج بالتوابل، يقدم طعام سودا…" at bounding box center [906, 337] width 451 height 75
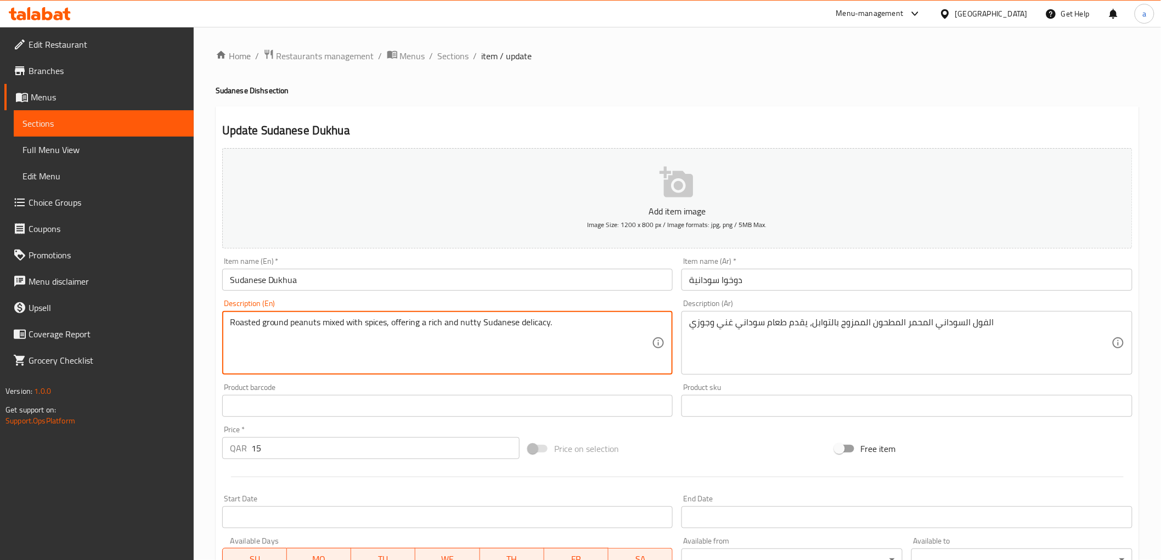
drag, startPoint x: 549, startPoint y: 323, endPoint x: 392, endPoint y: 334, distance: 157.3
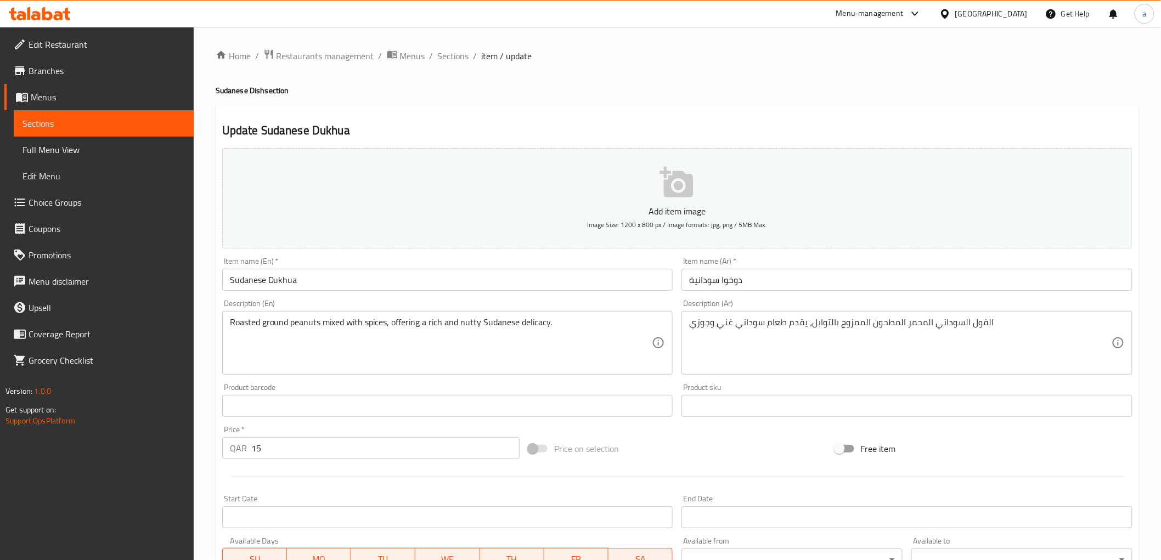
click at [612, 304] on div "Description (En) Roasted ground peanuts mixed with spices, offering a rich and …" at bounding box center [447, 337] width 451 height 75
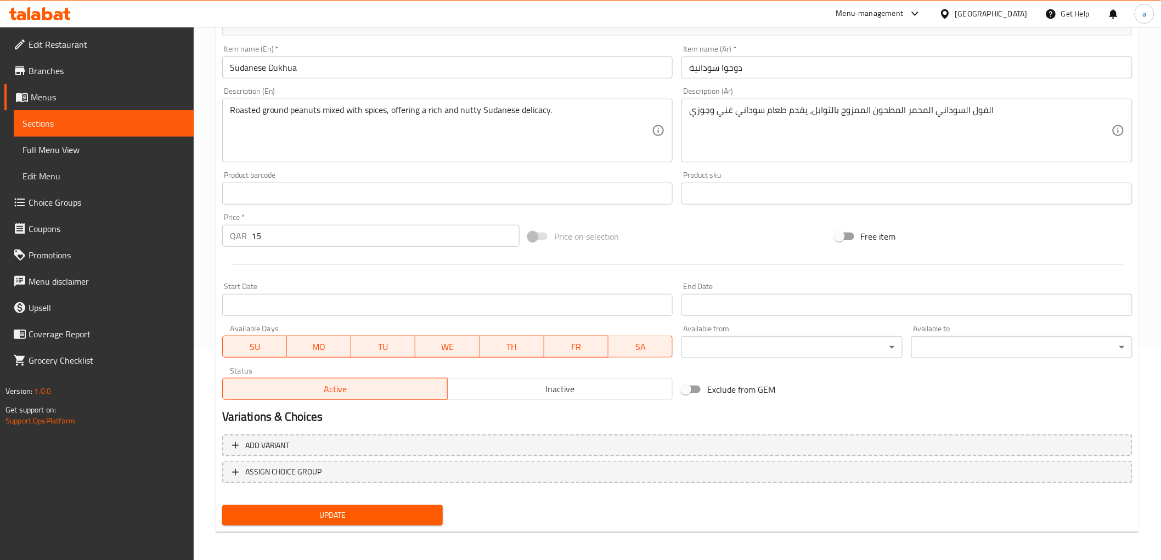
scroll to position [213, 0]
click at [392, 505] on button "Update" at bounding box center [332, 515] width 221 height 20
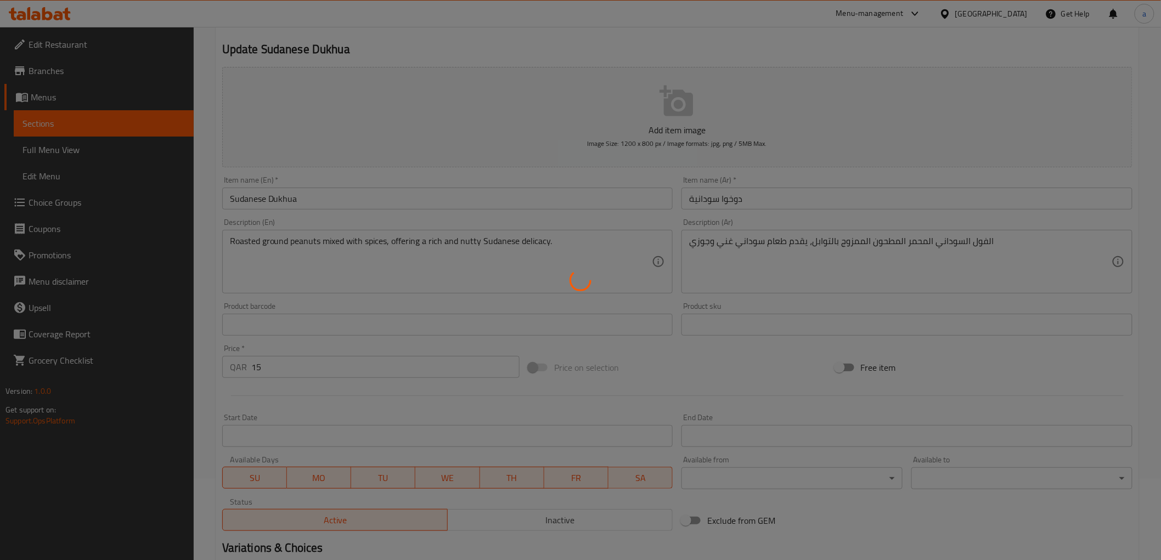
scroll to position [0, 0]
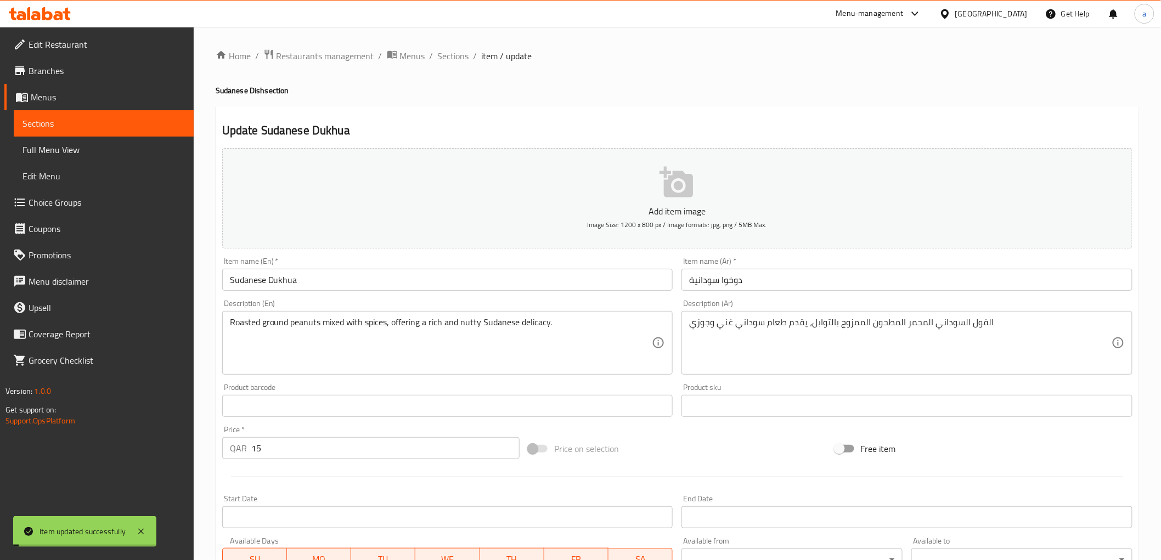
click at [457, 55] on span "Sections" at bounding box center [453, 55] width 31 height 13
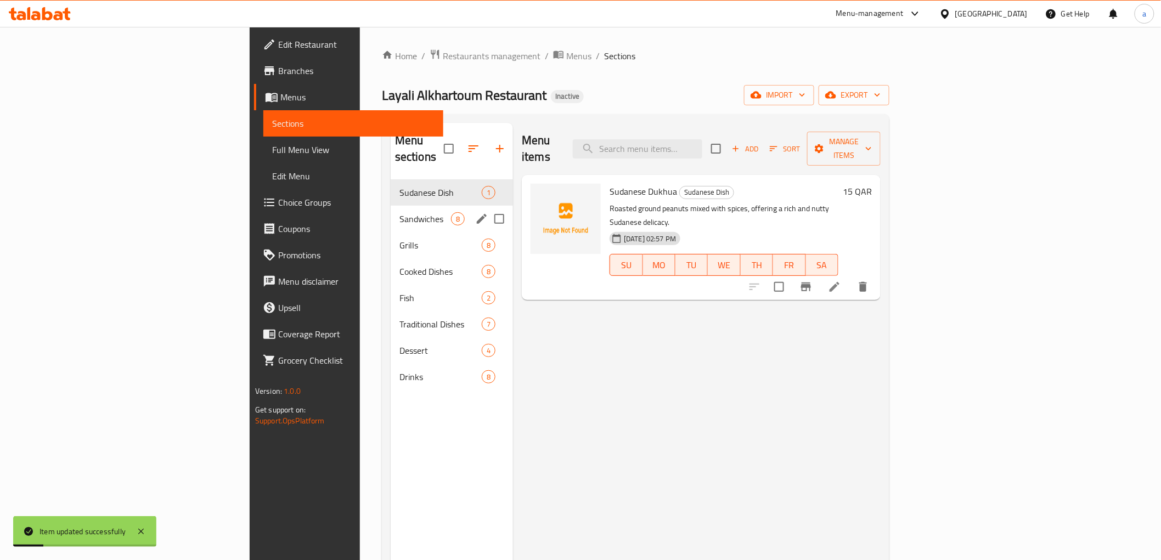
click at [391, 210] on div "Sandwiches 8" at bounding box center [452, 219] width 122 height 26
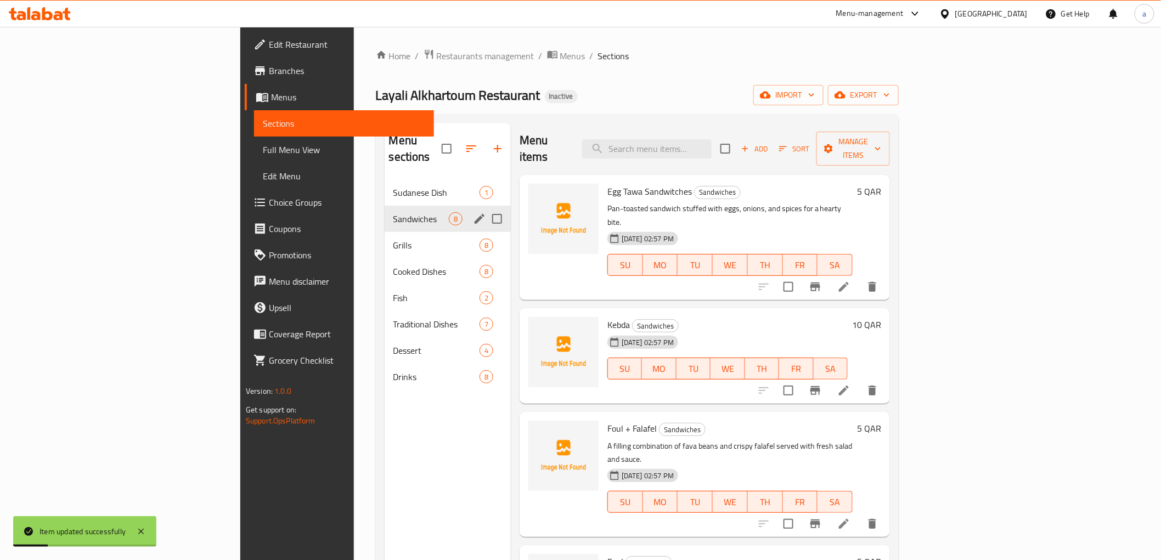
click at [385, 210] on div "Sandwiches 8" at bounding box center [448, 219] width 126 height 26
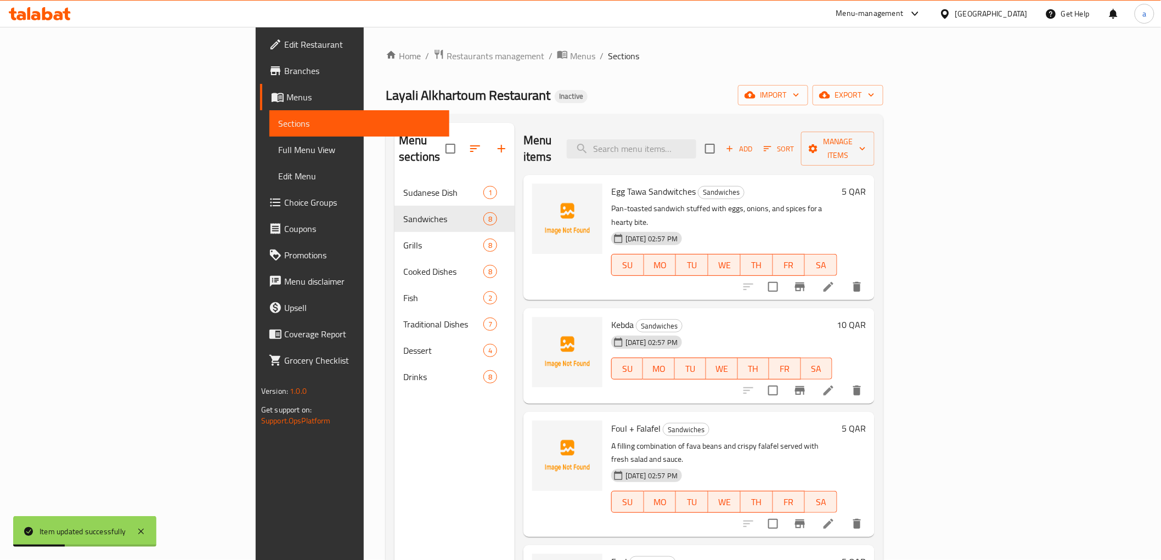
click at [835, 280] on icon at bounding box center [828, 286] width 13 height 13
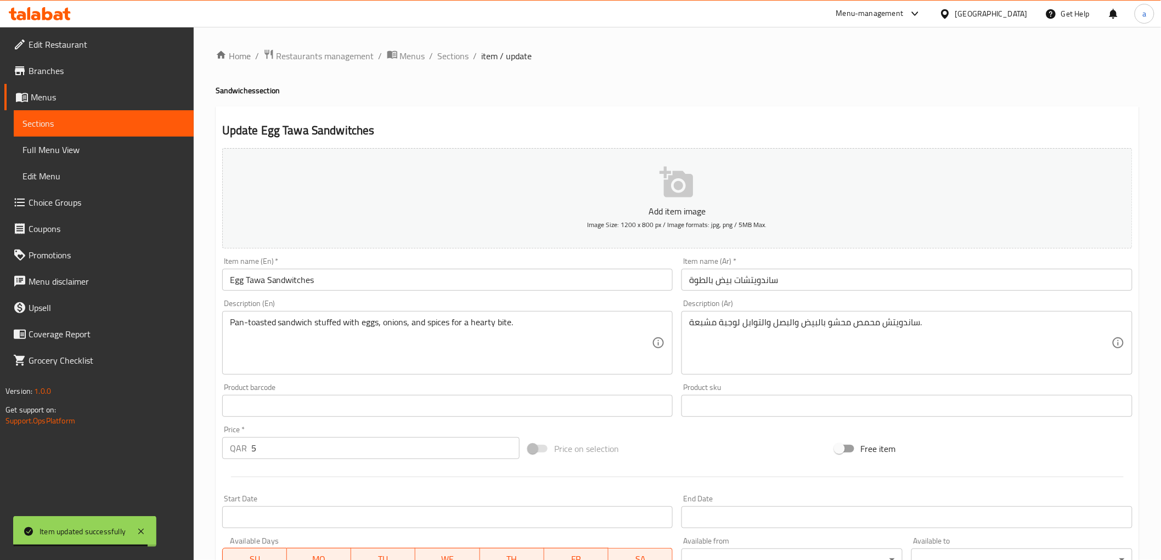
click at [431, 121] on div "Update Egg Tawa Sandwitches Add item image Image Size: 1200 x 800 px / Image fo…" at bounding box center [677, 425] width 923 height 639
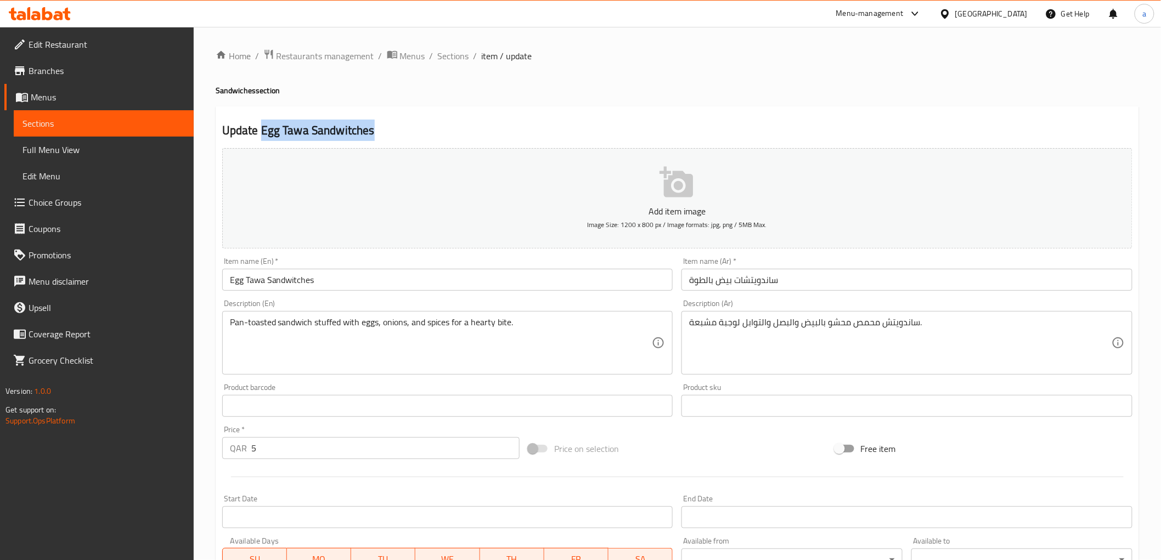
click at [716, 149] on button "Add item image Image Size: 1200 x 800 px / Image formats: jpg, png / 5MB Max." at bounding box center [677, 198] width 910 height 100
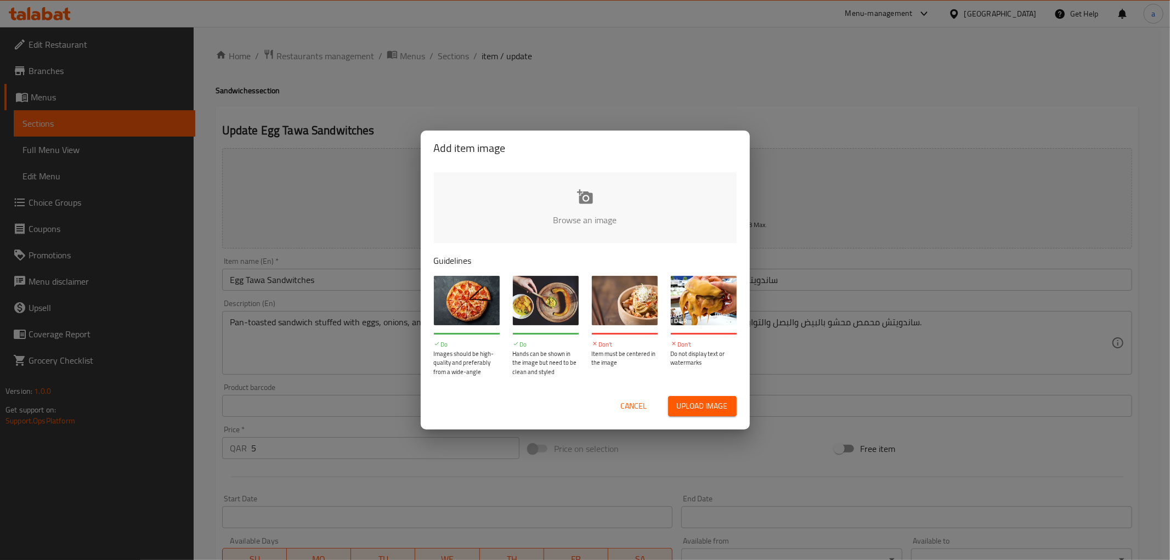
click at [797, 98] on div "Add item image Browse an image Guidelines Do Images should be high-quality and …" at bounding box center [585, 280] width 1170 height 560
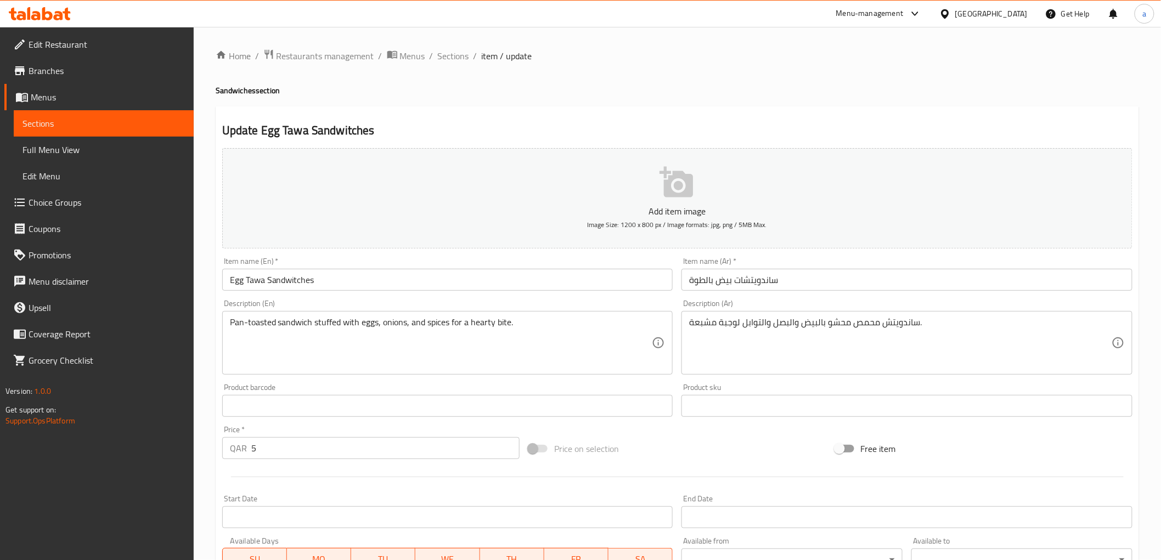
click at [627, 119] on div "Update Egg Tawa Sandwitches Add item image Image Size: 1200 x 800 px / Image fo…" at bounding box center [677, 425] width 923 height 639
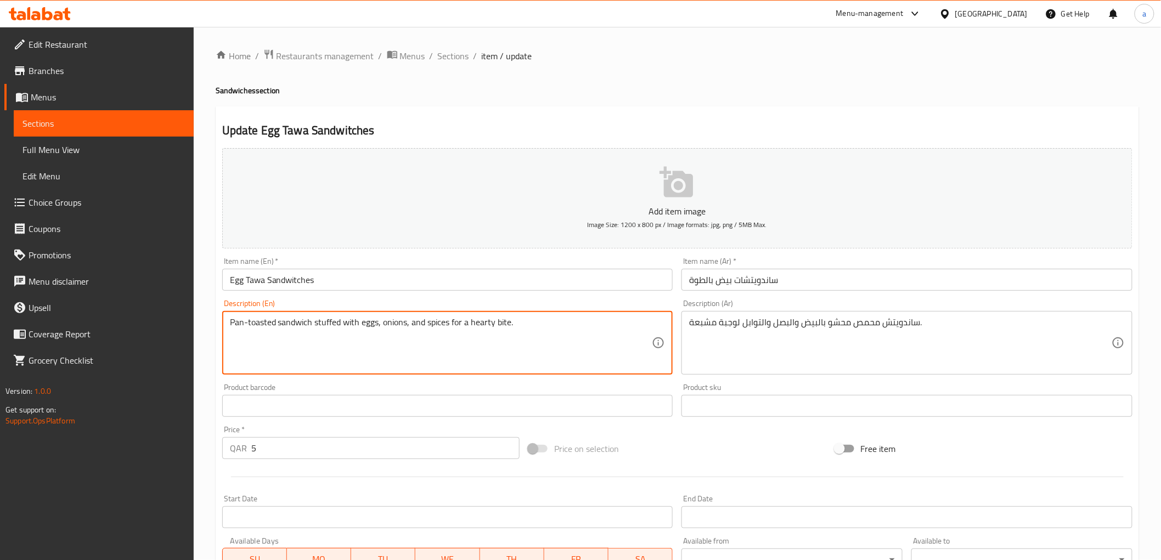
click at [825, 117] on div "Update Egg Tawa Sandwitches Add item image Image Size: 1200 x 800 px / Image fo…" at bounding box center [677, 425] width 923 height 639
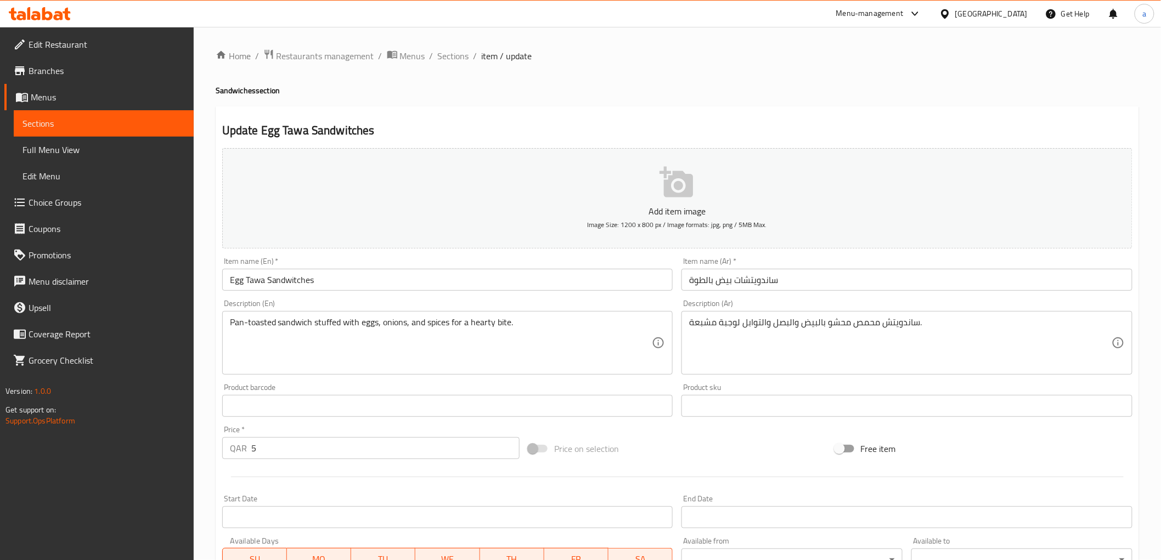
click at [442, 112] on div "Update Egg Tawa Sandwitches Add item image Image Size: 1200 x 800 px / Image fo…" at bounding box center [677, 425] width 923 height 639
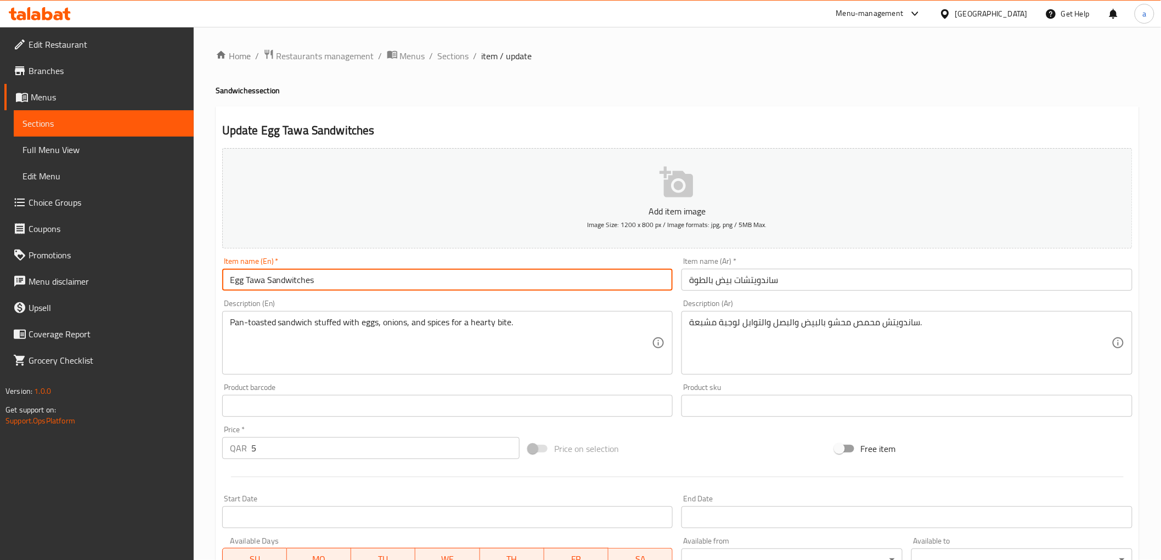
click at [251, 280] on input "Egg Tawa Sandwitches" at bounding box center [447, 280] width 451 height 22
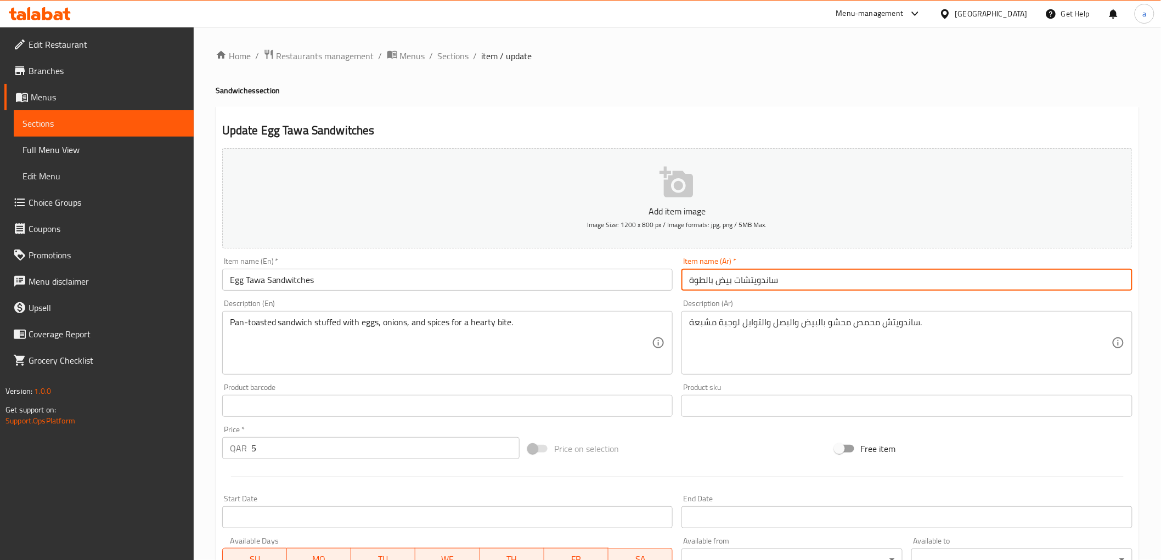
drag, startPoint x: 782, startPoint y: 277, endPoint x: 610, endPoint y: 277, distance: 172.3
click at [610, 277] on div "Add item image Image Size: 1200 x 800 px / Image formats: jpg, png / 5MB Max. I…" at bounding box center [677, 380] width 919 height 473
click at [758, 285] on input "ساندويتشات بيض بالطوة" at bounding box center [906, 280] width 451 height 22
drag, startPoint x: 713, startPoint y: 279, endPoint x: 602, endPoint y: 271, distance: 111.1
click at [602, 271] on div "Add item image Image Size: 1200 x 800 px / Image formats: jpg, png / 5MB Max. I…" at bounding box center [677, 380] width 919 height 473
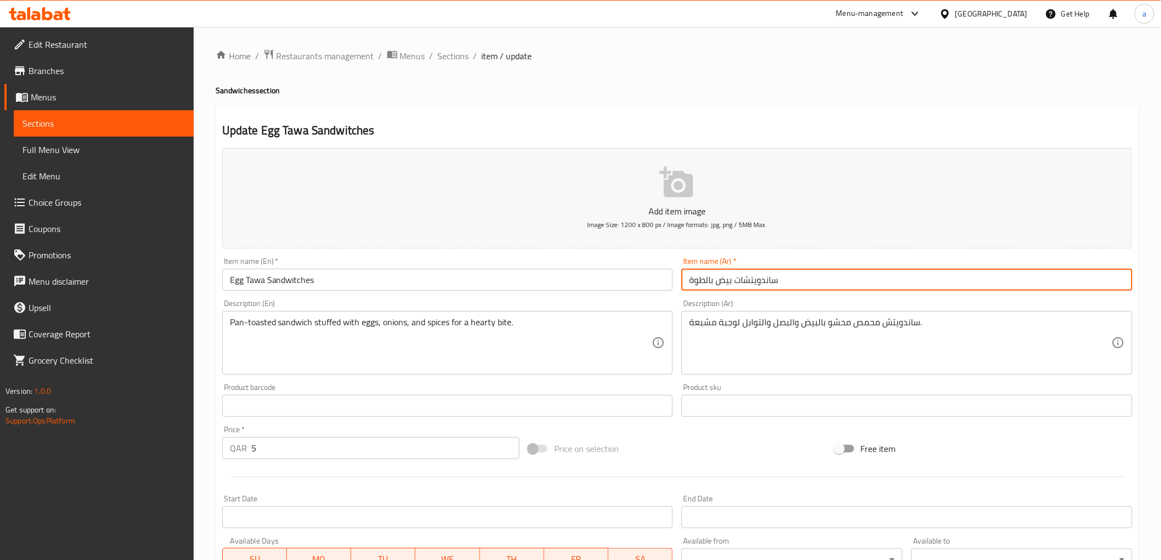
paste input "ا"
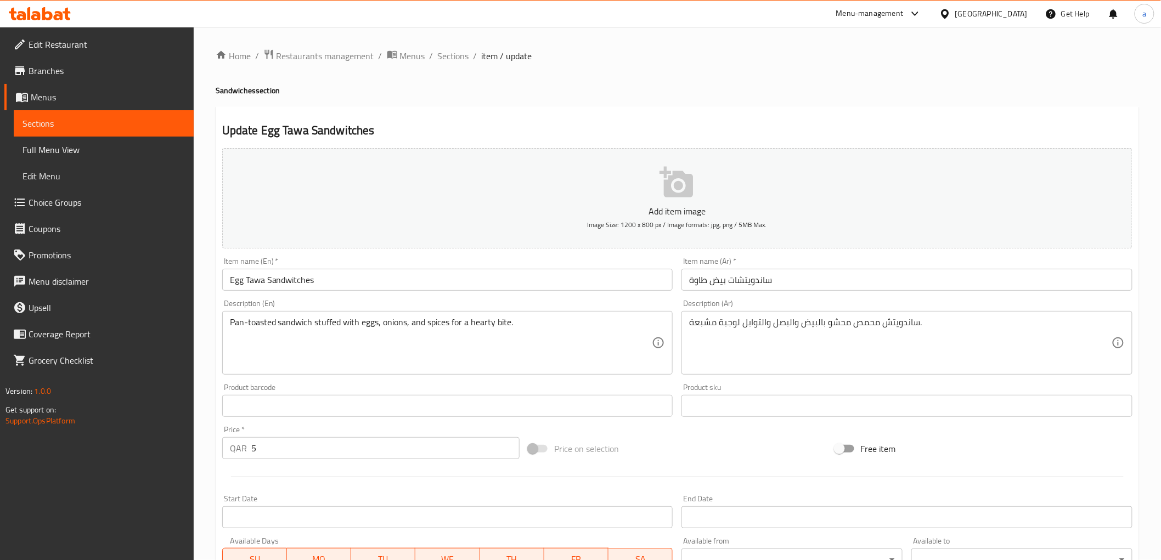
click at [812, 265] on div "Item name (Ar)   * ساندويتشات بيض طاوة Item name (Ar) *" at bounding box center [906, 273] width 451 height 33
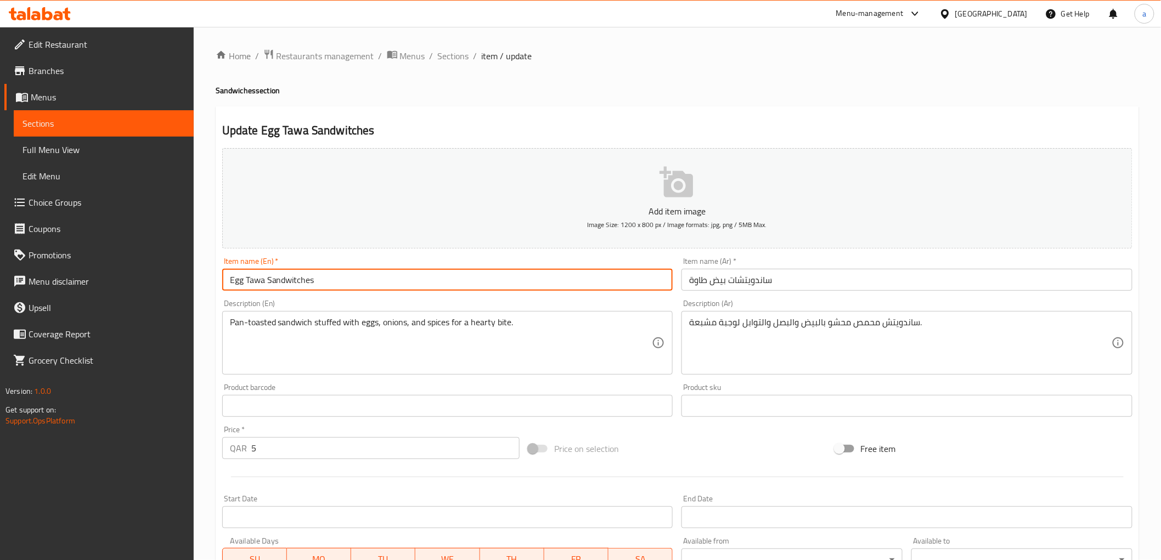
click at [238, 278] on input "Egg Tawa Sandwitches" at bounding box center [447, 280] width 451 height 22
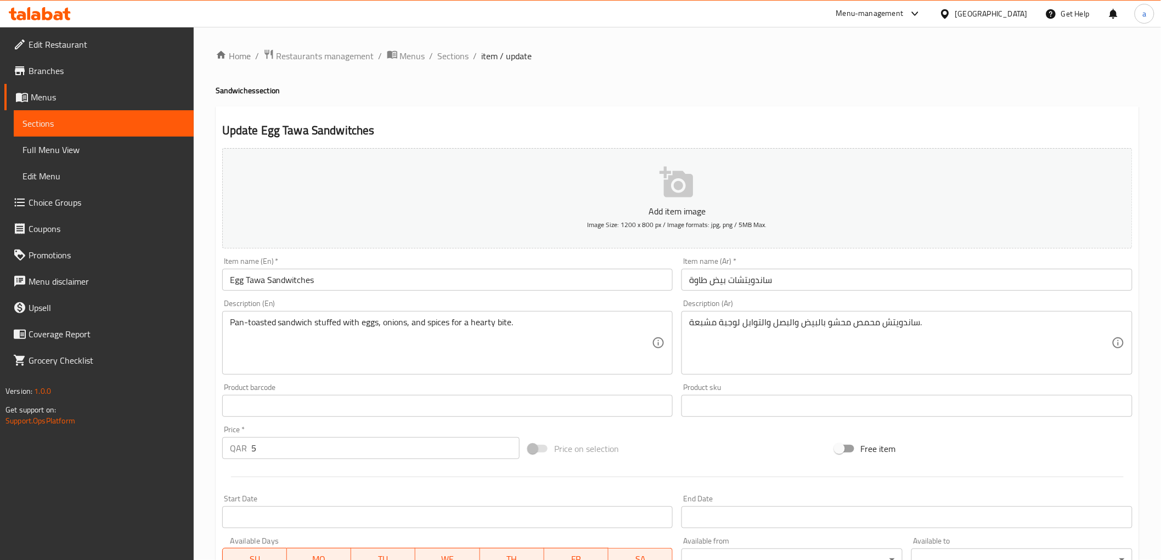
click at [301, 282] on input "Egg Tawa Sandwitches" at bounding box center [447, 280] width 451 height 22
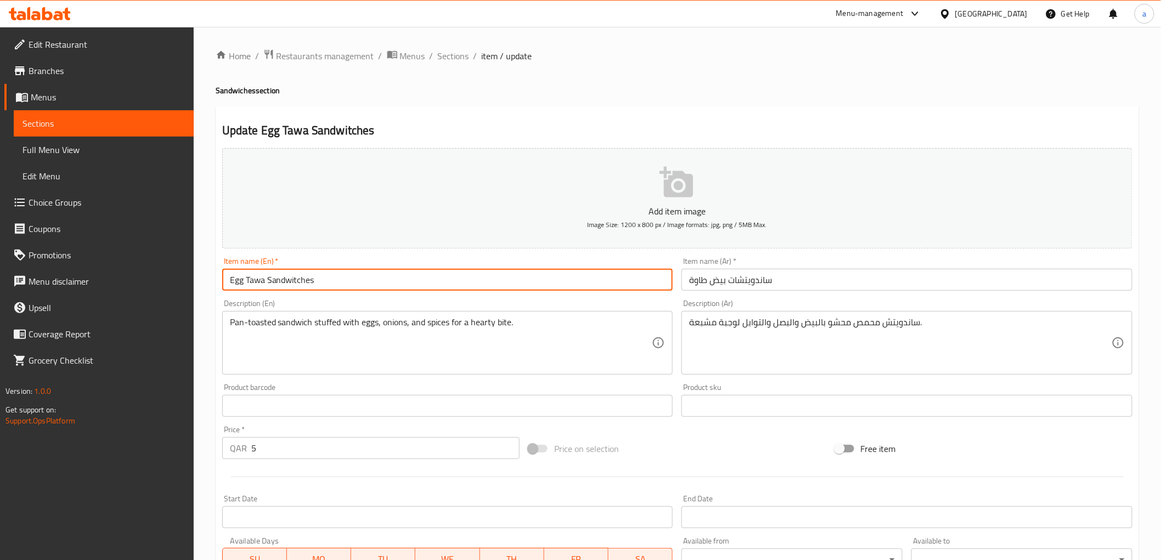
click at [301, 282] on input "Egg Tawa Sandwitches" at bounding box center [447, 280] width 451 height 22
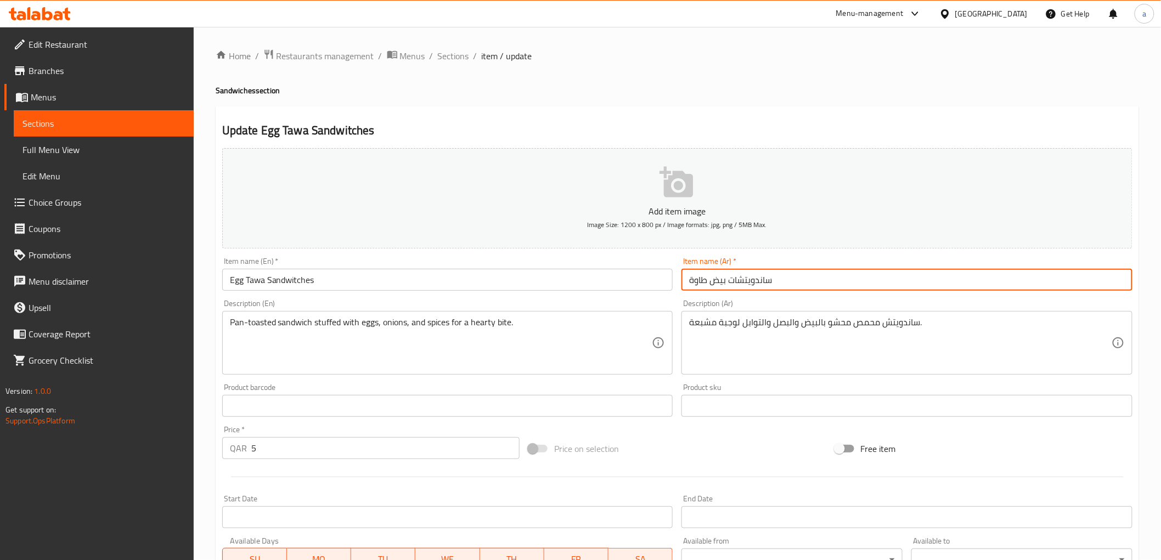
click at [893, 289] on input "ساندويتشات بيض طاوة" at bounding box center [906, 280] width 451 height 22
click at [881, 299] on div "Description (Ar) ساندويتش محمص محشو بالبيض والبصل والتوابل لوجبة مشبعة. Descrip…" at bounding box center [907, 337] width 460 height 84
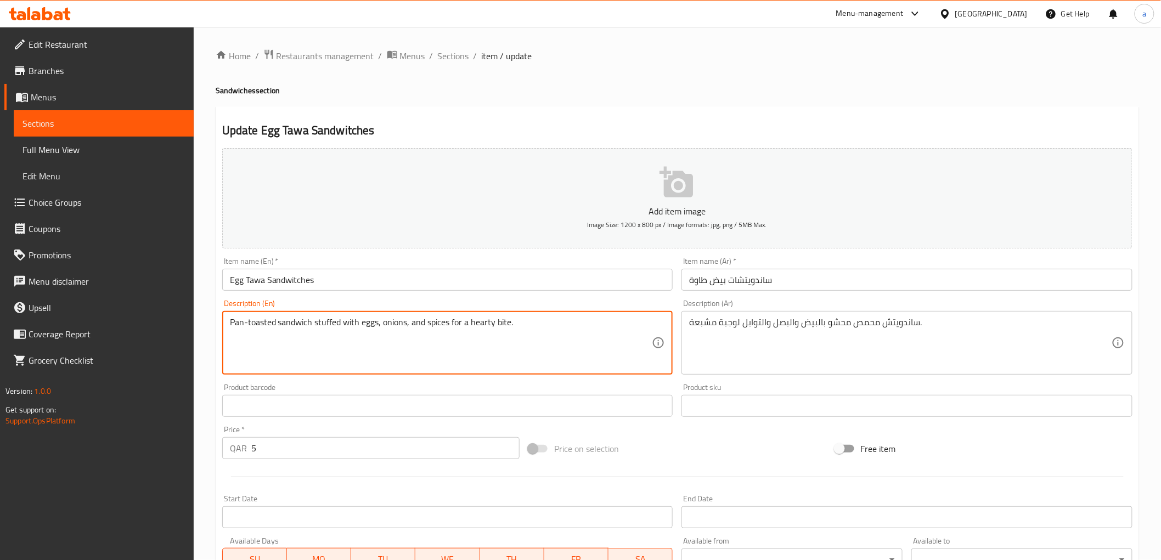
click at [261, 327] on textarea "Pan-toasted sandwich stuffed with eggs, onions, and spices for a hearty bite." at bounding box center [441, 343] width 422 height 52
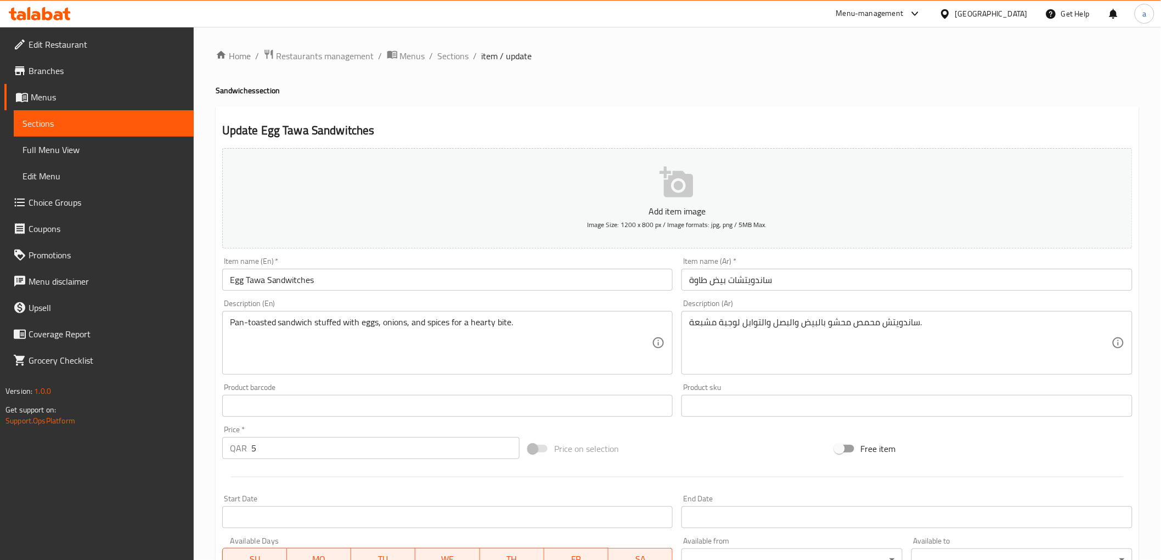
click at [447, 296] on div "Description (En) Pan-toasted sandwich stuffed with eggs, onions, and spices for…" at bounding box center [448, 337] width 460 height 84
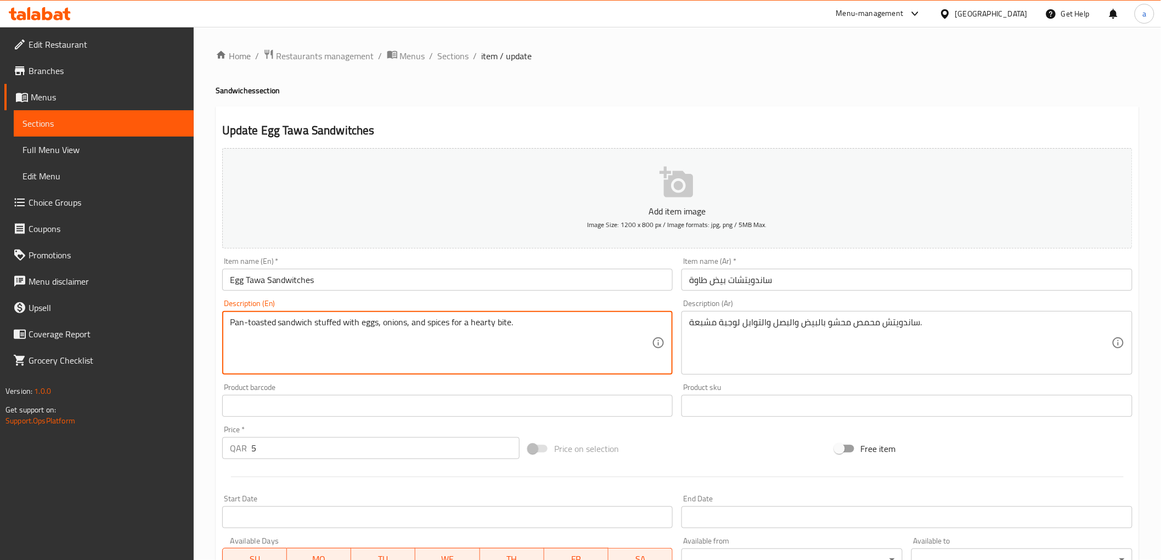
click at [234, 320] on textarea "Pan-toasted sandwich stuffed with eggs, onions, and spices for a hearty bite." at bounding box center [441, 343] width 422 height 52
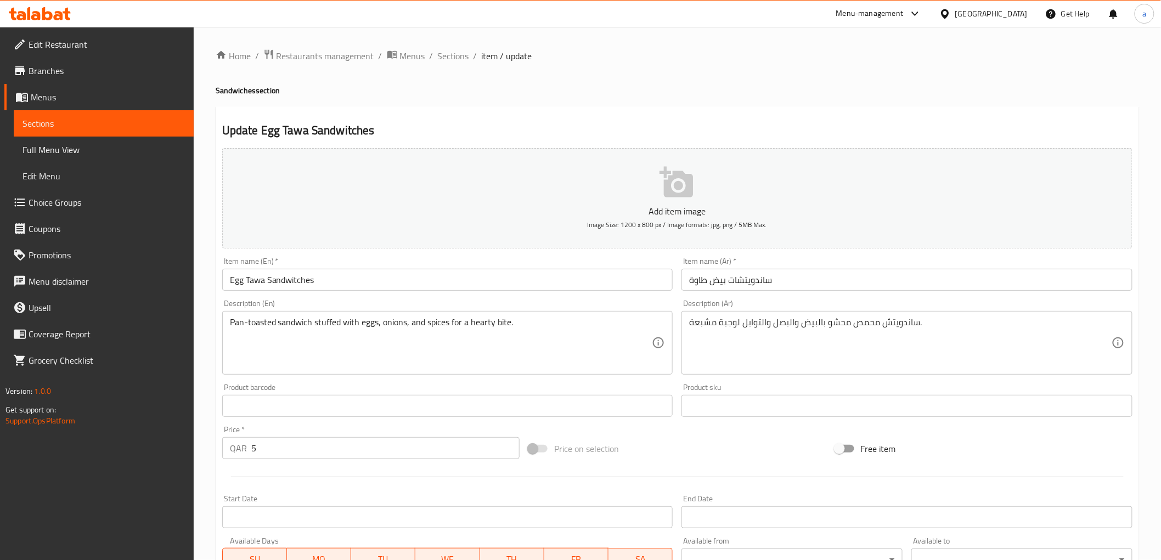
click at [396, 326] on textarea "Pan-toasted sandwich stuffed with eggs, onions, and spices for a hearty bite." at bounding box center [441, 343] width 422 height 52
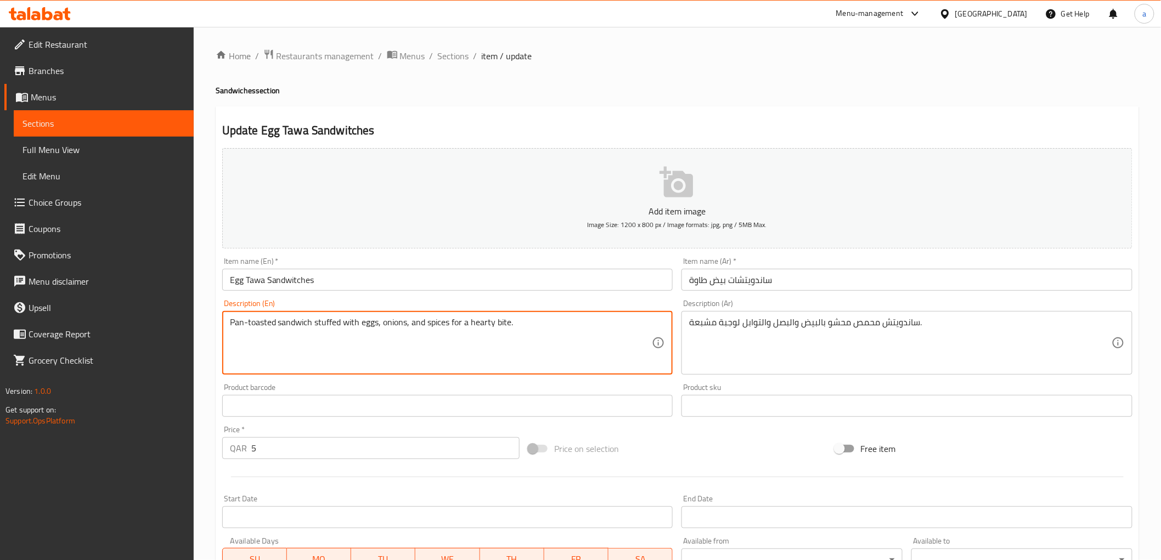
click at [396, 326] on textarea "Pan-toasted sandwich stuffed with eggs, onions, and spices for a hearty bite." at bounding box center [441, 343] width 422 height 52
click at [266, 325] on textarea "Pan-toasted sandwich stuffed with eggs, onions, and spices for a hearty bite." at bounding box center [441, 343] width 422 height 52
drag, startPoint x: 273, startPoint y: 324, endPoint x: 247, endPoint y: 321, distance: 25.9
click at [247, 321] on textarea "Pan-toasted sandwich stuffed with eggs, onions, and spices for a hearty bite." at bounding box center [441, 343] width 422 height 52
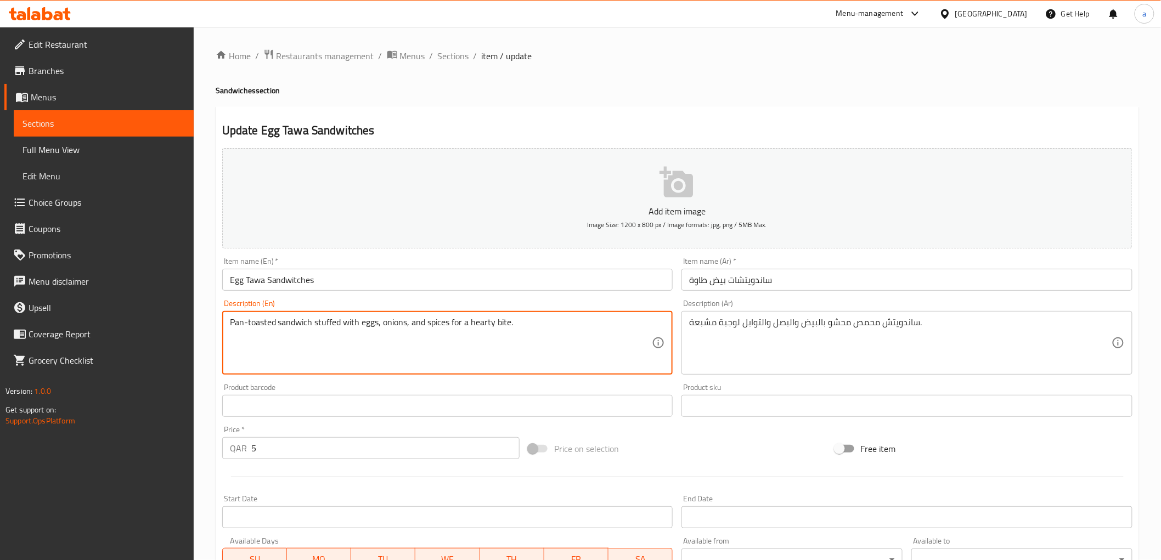
click at [249, 321] on textarea "Pan-toasted sandwich stuffed with eggs, onions, and spices for a hearty bite." at bounding box center [441, 343] width 422 height 52
drag, startPoint x: 230, startPoint y: 325, endPoint x: 274, endPoint y: 332, distance: 44.5
click at [274, 332] on textarea "Pan-toasted sandwich stuffed with eggs, onions, and spices for a hearty bite." at bounding box center [441, 343] width 422 height 52
click at [412, 295] on div "Description (En) Pan-toasted sandwich stuffed with eggs, onions, and spices for…" at bounding box center [448, 337] width 460 height 84
click at [303, 324] on textarea "Pan-toasted sandwich stuffed with eggs, onions, and spices for a hearty bite." at bounding box center [441, 343] width 422 height 52
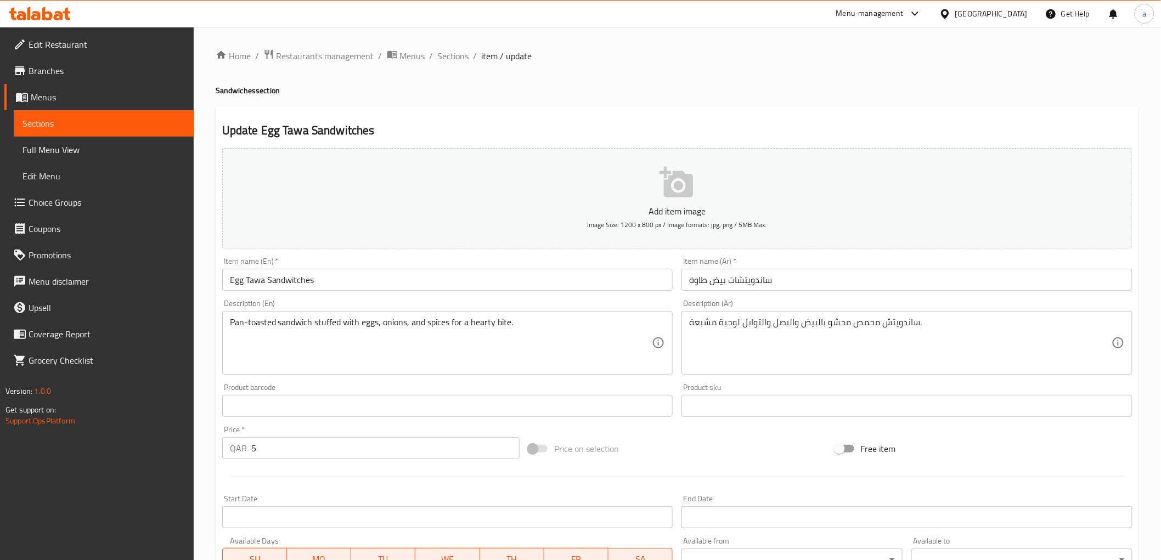
click at [763, 280] on input "ساندويتشات بيض طاوة" at bounding box center [906, 280] width 451 height 22
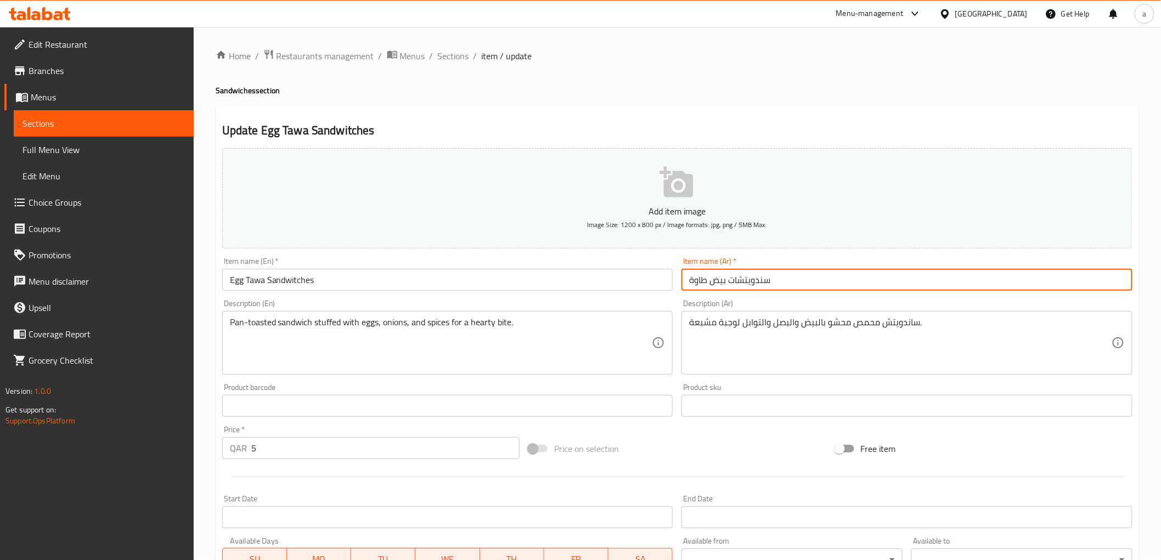
type input "سندويتشات بيض طاوة"
click at [810, 292] on div "Item name (Ar)   * سندويتشات بيض طاوة Item name (Ar) *" at bounding box center [907, 274] width 460 height 42
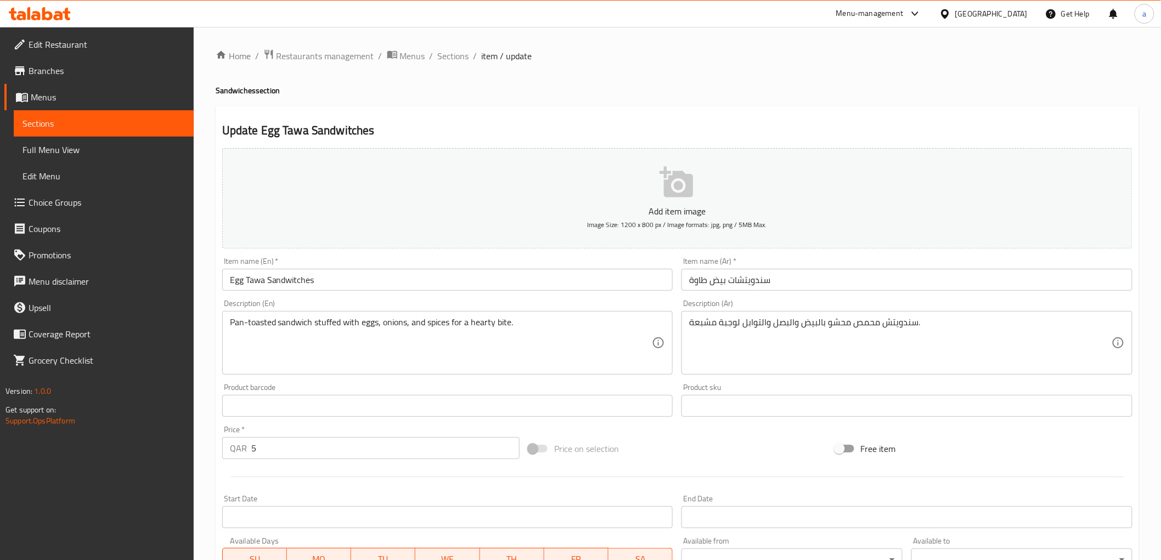
click at [926, 308] on div "Description (Ar) سندويتش محمص محشو بالبيض والبصل والتوابل لوجبة مشبعة. Descript…" at bounding box center [906, 337] width 451 height 75
click at [399, 297] on div "Description (En) Pan-toasted sandwich stuffed with eggs, onions, and spices for…" at bounding box center [448, 337] width 460 height 84
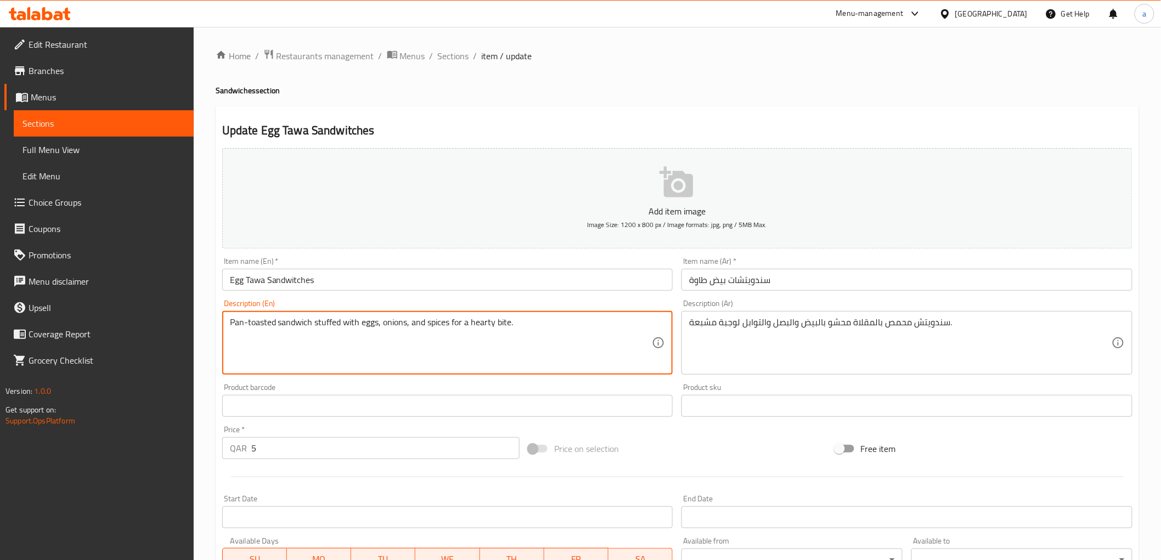
click at [239, 329] on textarea "Pan-toasted sandwich stuffed with eggs, onions, and spices for a hearty bite." at bounding box center [441, 343] width 422 height 52
click at [509, 297] on div "Description (En) Pan-toasted sandwich stuffed with eggs, onions, and spices for…" at bounding box center [448, 337] width 460 height 84
drag, startPoint x: 469, startPoint y: 325, endPoint x: 510, endPoint y: 328, distance: 41.3
click at [422, 320] on textarea "Pan-toasted sandwich stuffed with eggs, onions, and spices for a hearty bite." at bounding box center [441, 343] width 422 height 52
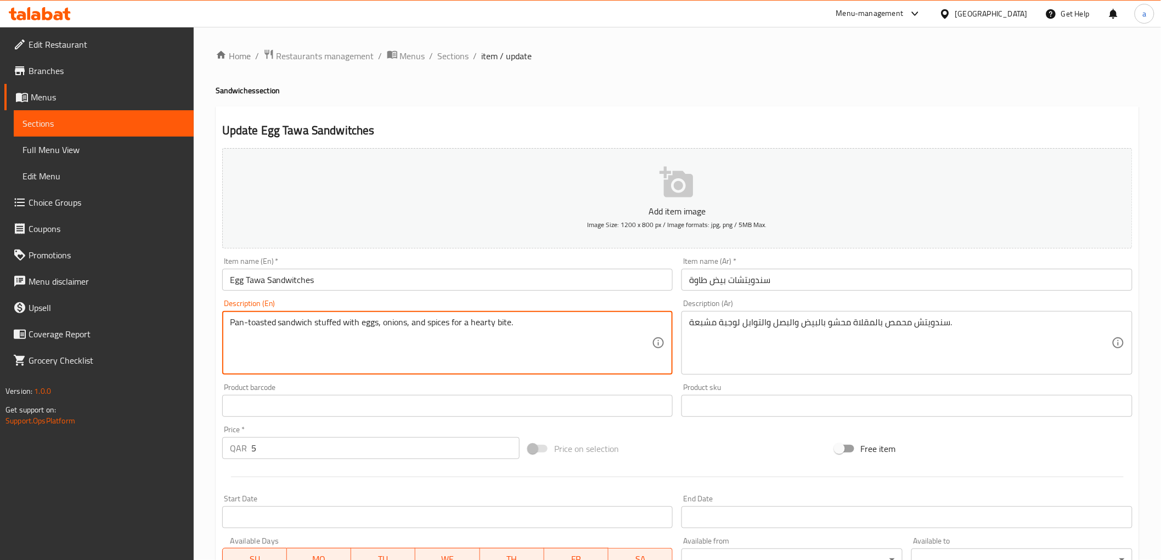
click at [422, 320] on textarea "Pan-toasted sandwich stuffed with eggs, onions, and spices for a hearty bite." at bounding box center [441, 343] width 422 height 52
click at [501, 337] on textarea "Pan-toasted sandwich stuffed with eggs, onions, and spices for a hearty bite." at bounding box center [441, 343] width 422 height 52
click at [501, 324] on textarea "Pan-toasted sandwich stuffed with eggs, onions, and spices for a hearty bite." at bounding box center [441, 343] width 422 height 52
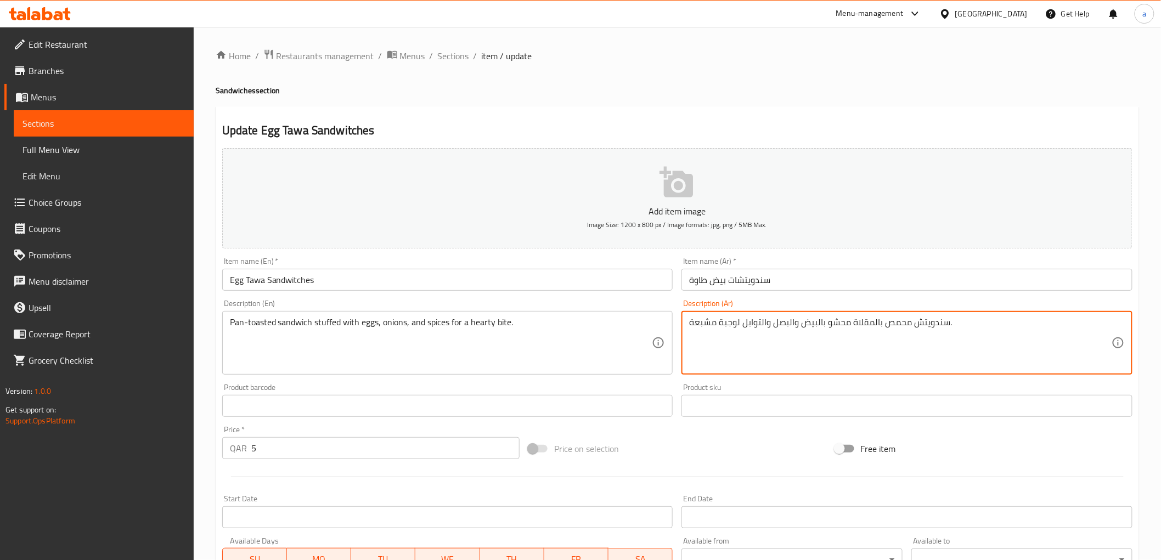
click at [733, 327] on textarea "سندويتش محمص بالمقلاة محشو بالبيض والبصل والتوابل لوجبة مشبعة." at bounding box center [900, 343] width 422 height 52
drag, startPoint x: 736, startPoint y: 322, endPoint x: 721, endPoint y: 330, distance: 16.9
click at [721, 330] on textarea "سندويتش محمص بالمقلاة محشو بالبيض والبصل والتوابل لوجبة مشبعة." at bounding box center [900, 343] width 422 height 52
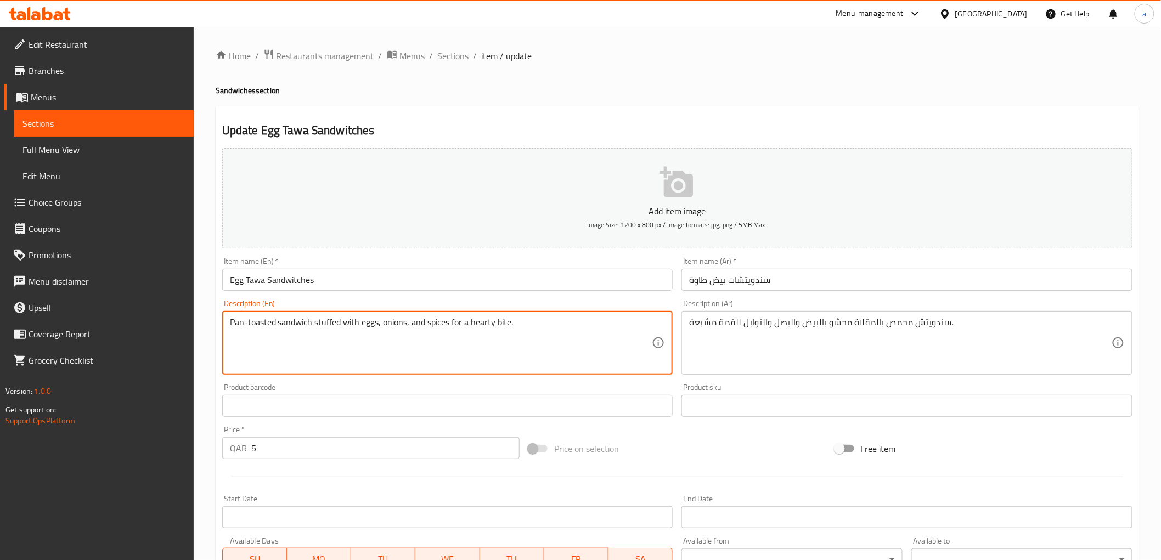
click at [486, 323] on textarea "Pan-toasted sandwich stuffed with eggs, onions, and spices for a hearty bite." at bounding box center [441, 343] width 422 height 52
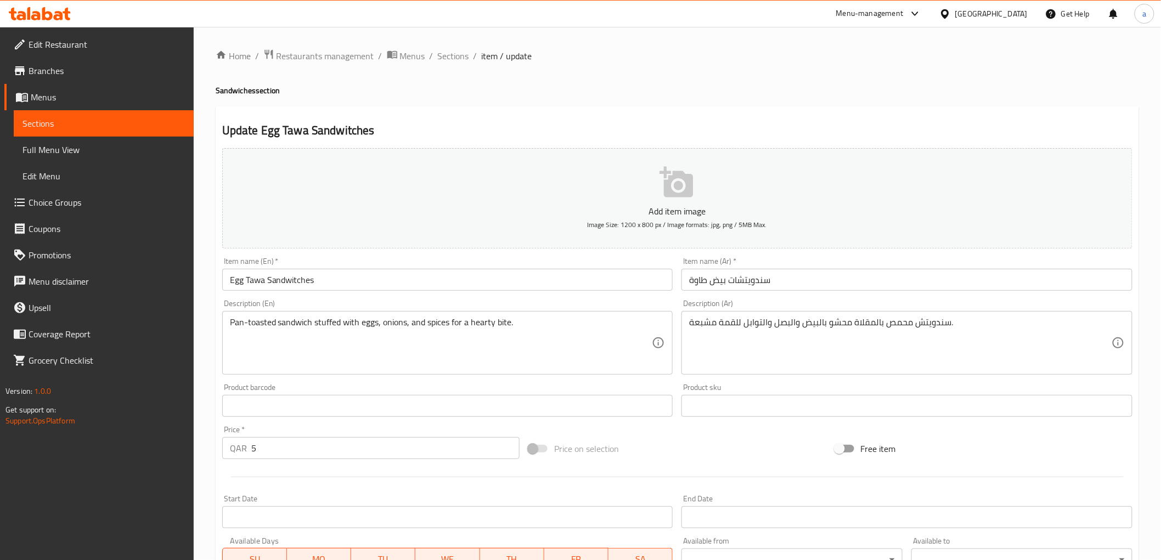
drag, startPoint x: 653, startPoint y: 328, endPoint x: 721, endPoint y: 328, distance: 68.0
click at [656, 328] on div "Pan-toasted sandwich stuffed with eggs, onions, and spices for a hearty bite. D…" at bounding box center [447, 343] width 451 height 64
click at [490, 330] on textarea "Pan-toasted sandwich stuffed with eggs, onions, and spices for a hearty bite." at bounding box center [441, 343] width 422 height 52
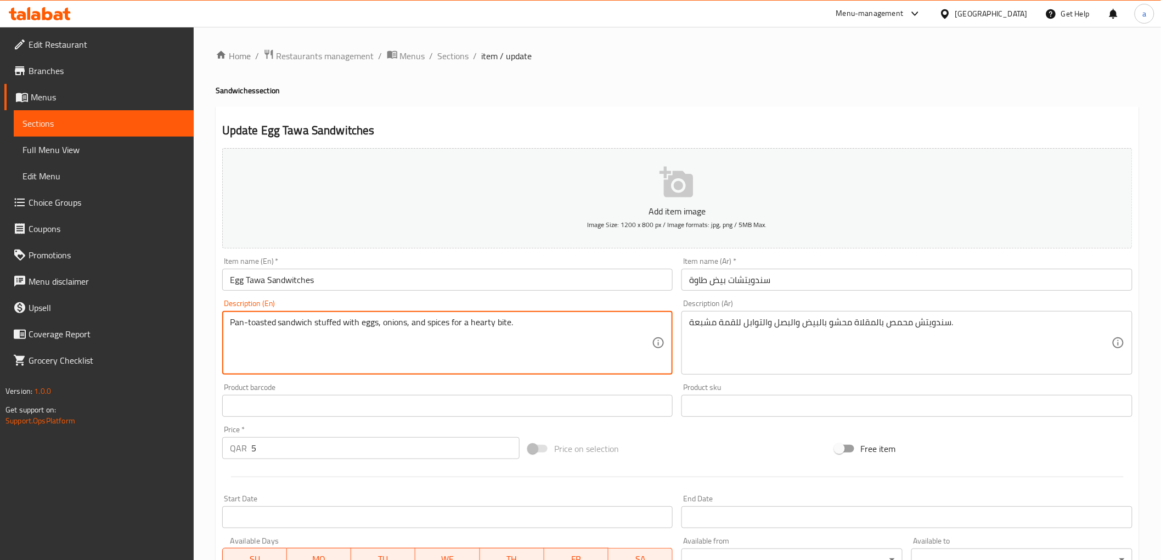
click at [490, 330] on textarea "Pan-toasted sandwich stuffed with eggs, onions, and spices for a hearty bite." at bounding box center [441, 343] width 422 height 52
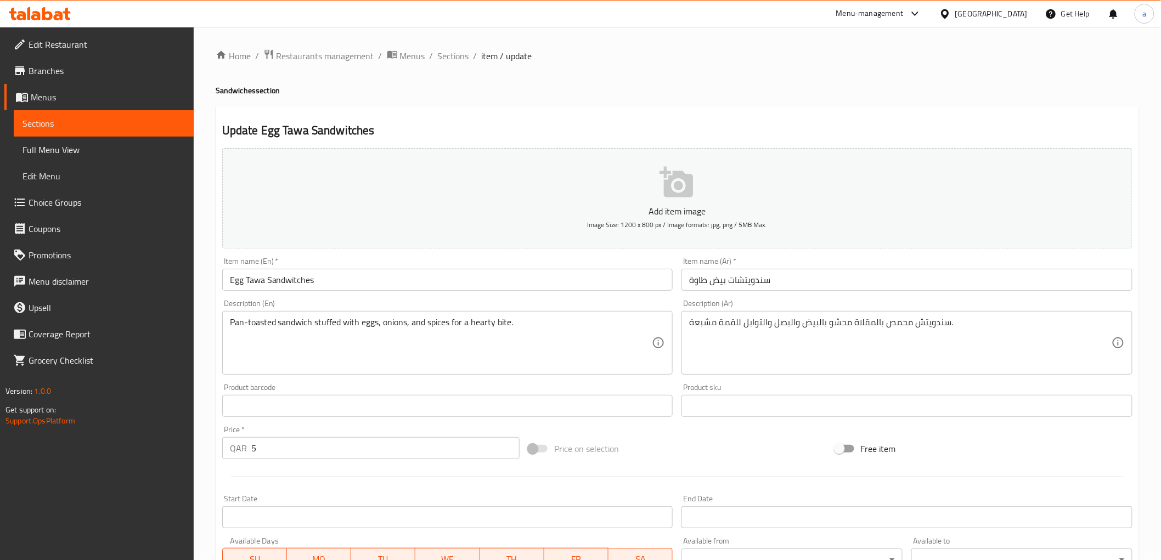
click at [549, 308] on div "Description (En) Pan-toasted sandwich stuffed with eggs, onions, and spices for…" at bounding box center [447, 337] width 451 height 75
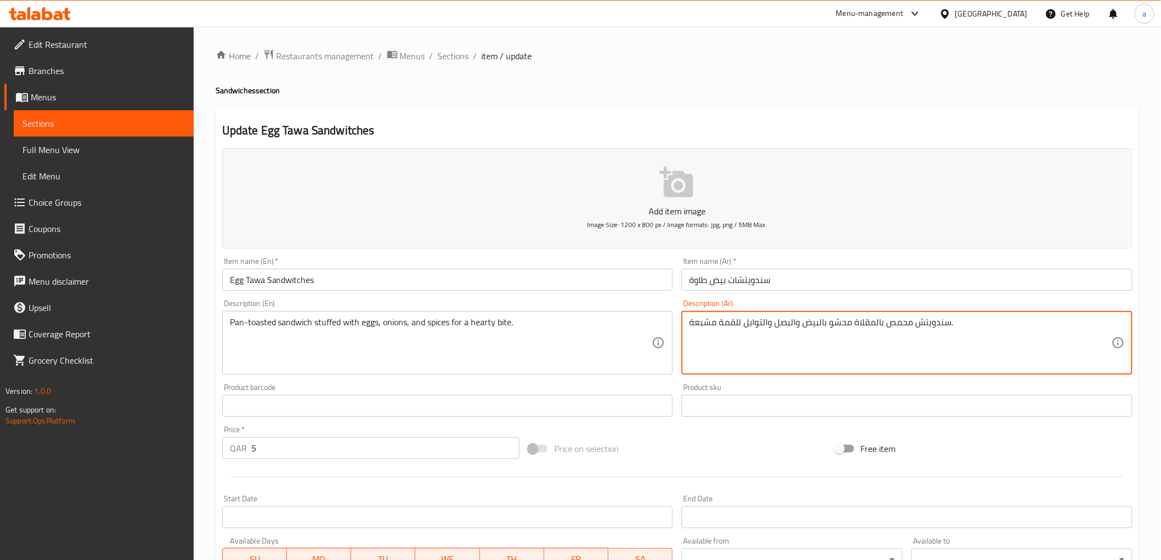
drag, startPoint x: 716, startPoint y: 325, endPoint x: 653, endPoint y: 325, distance: 63.1
type textarea "سندويتش محمص بالمقلاة محشو بالبيض والبصل والتوابل للقمة هارتي."
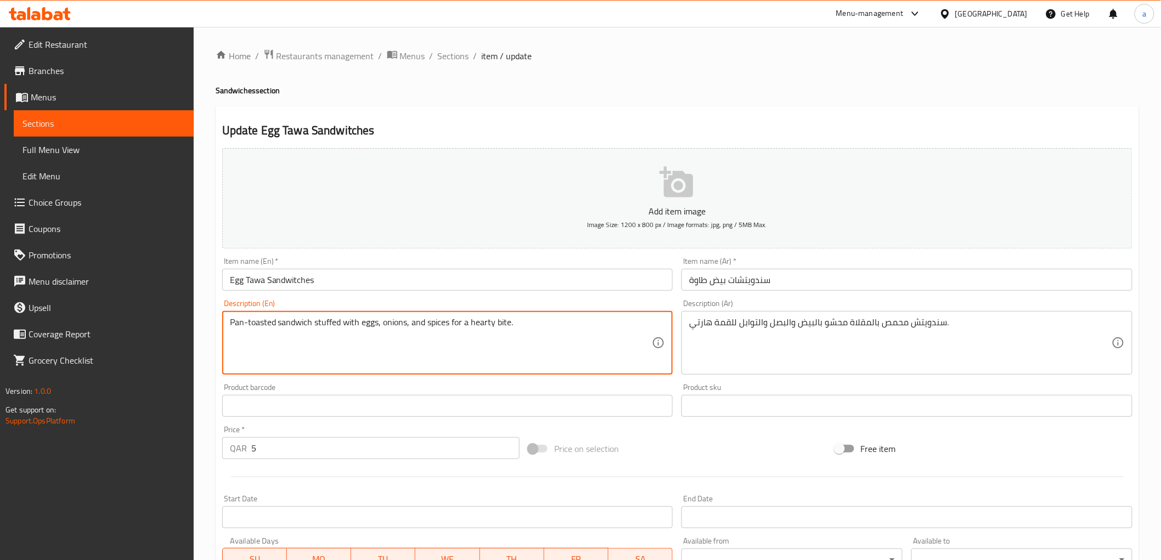
click at [478, 324] on textarea "Pan-toasted sandwich stuffed with eggs, onions, and spices for a hearty bite." at bounding box center [441, 343] width 422 height 52
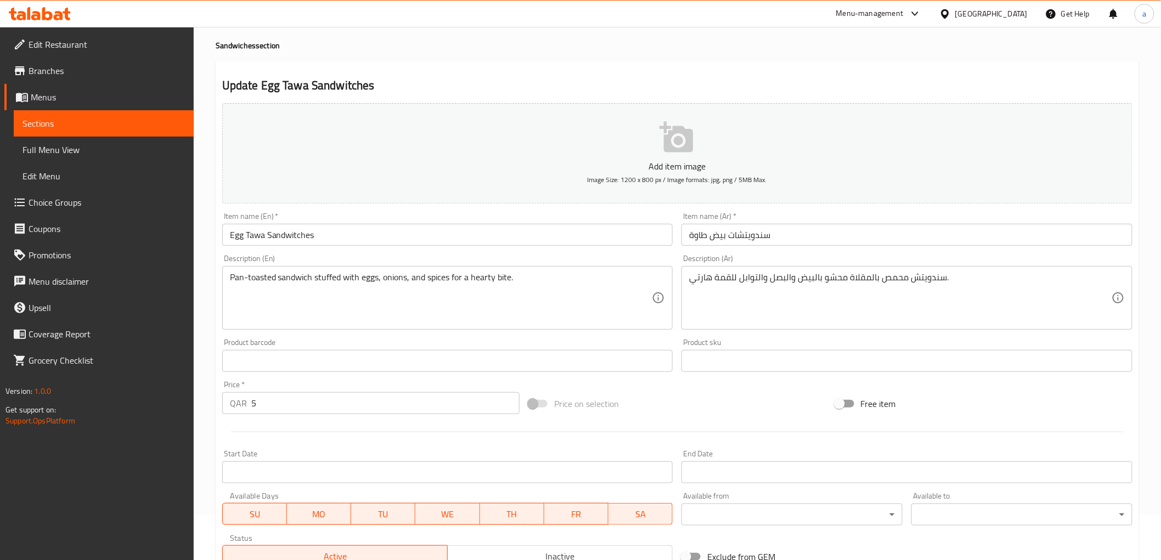
scroll to position [122, 0]
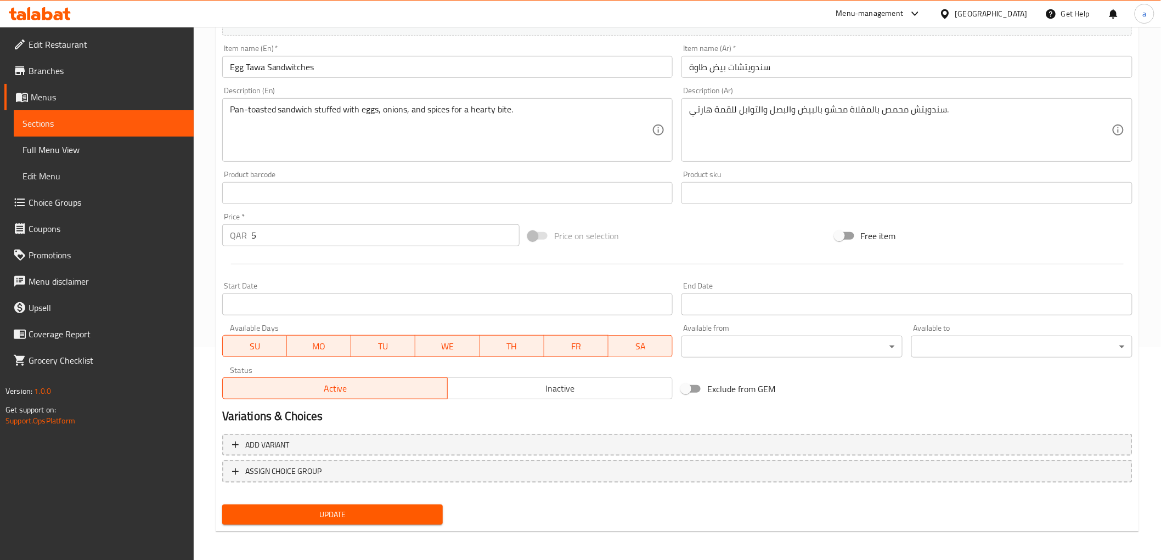
click at [269, 511] on span "Update" at bounding box center [333, 515] width 204 height 14
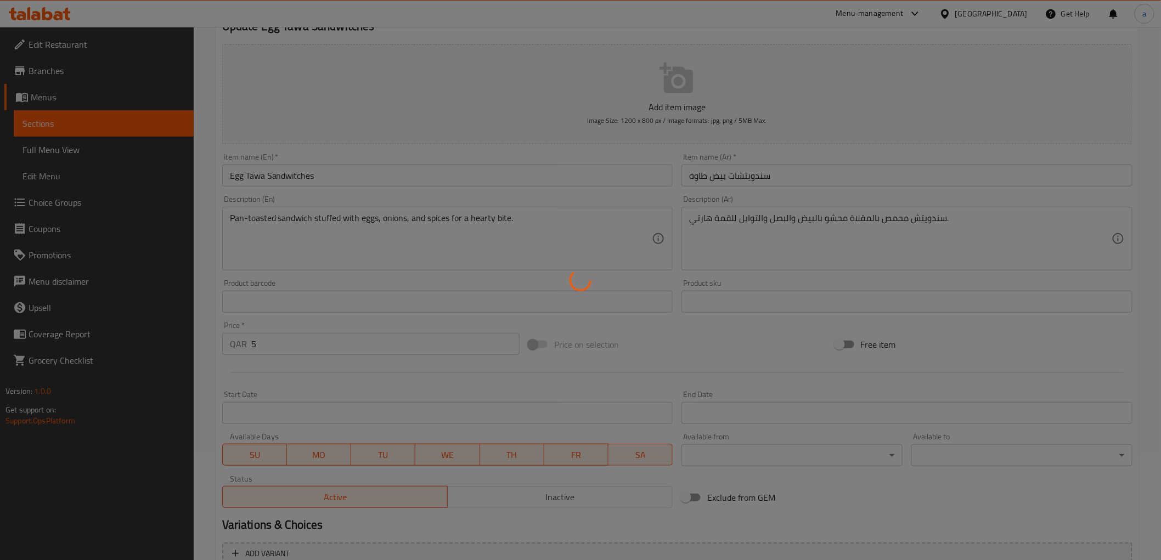
scroll to position [0, 0]
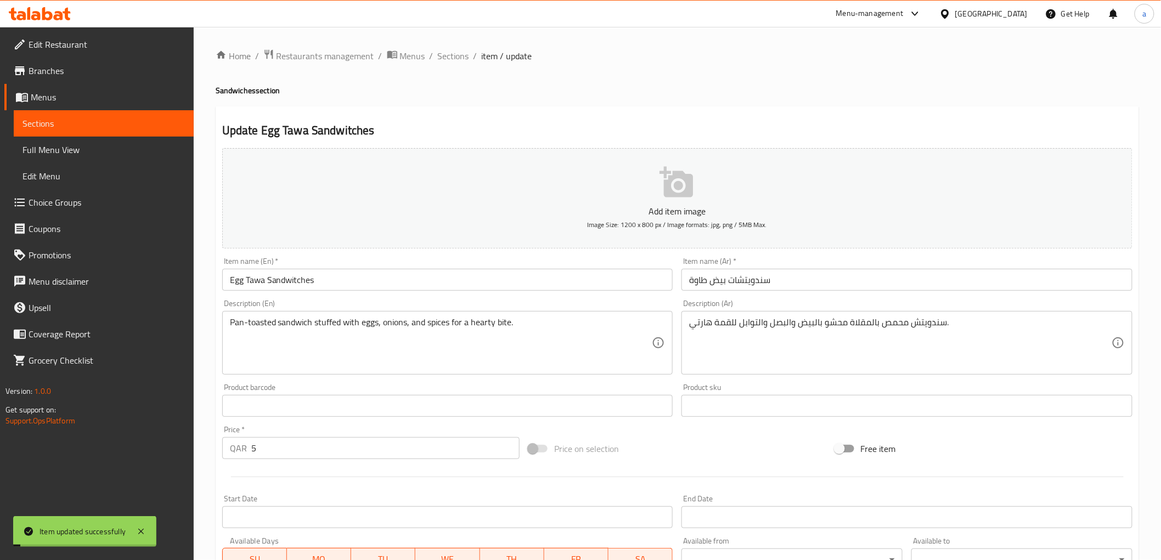
click at [468, 55] on ol "Home / Restaurants management / Menus / Sections / item / update" at bounding box center [677, 56] width 923 height 14
click at [459, 59] on span "Sections" at bounding box center [453, 55] width 31 height 13
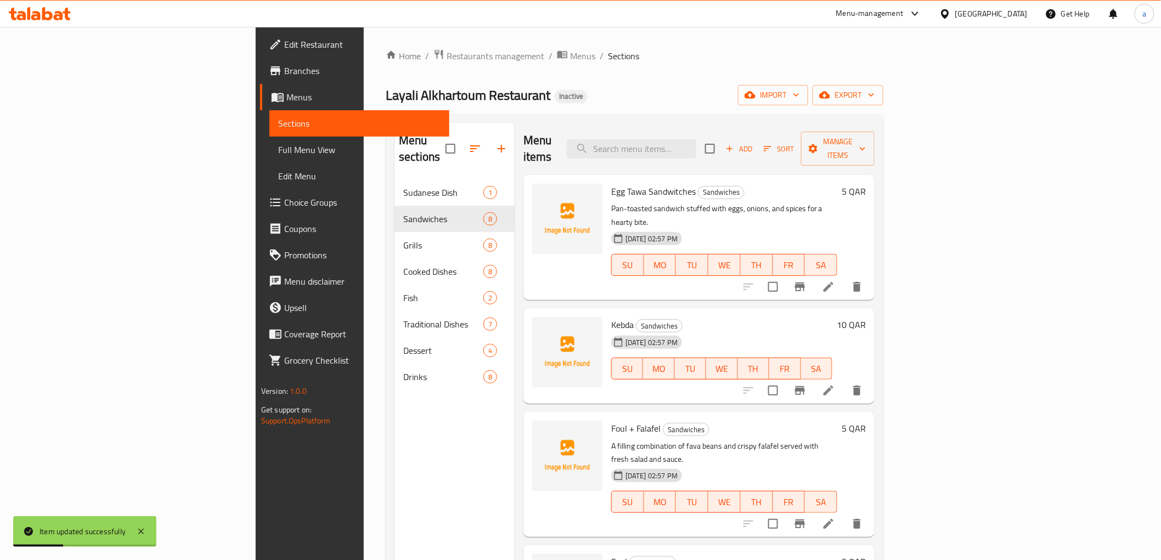
click at [835, 384] on icon at bounding box center [828, 390] width 13 height 13
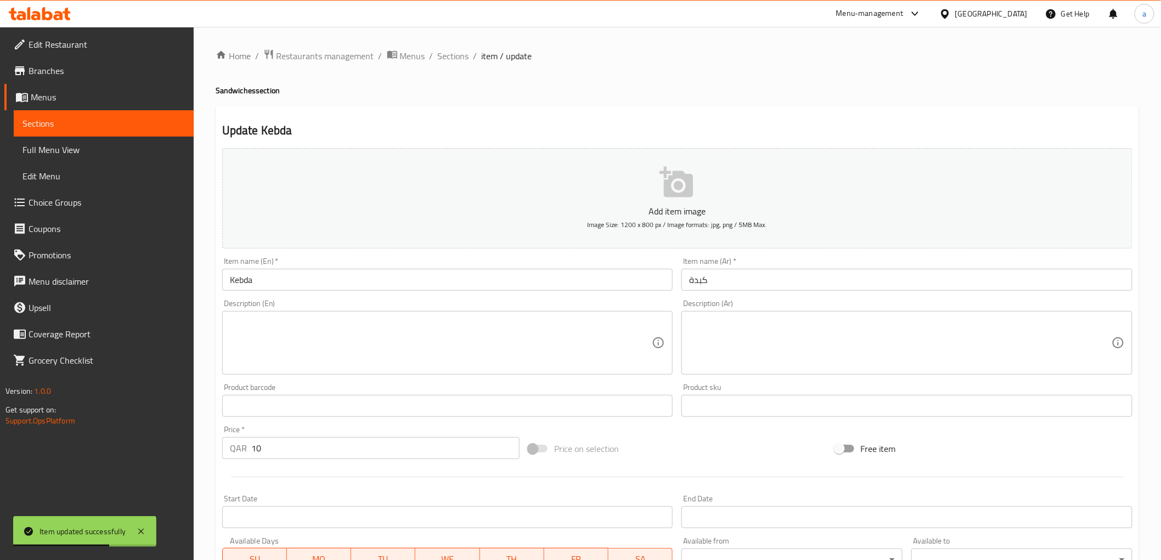
click at [313, 283] on input "Kebda" at bounding box center [447, 280] width 451 height 22
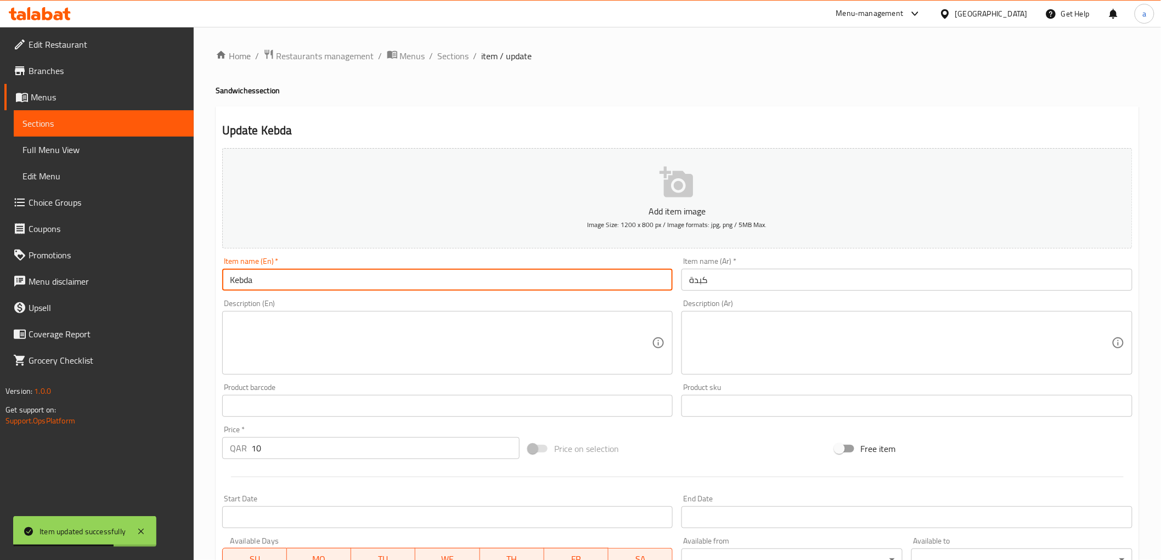
click at [313, 283] on input "Kebda" at bounding box center [447, 280] width 451 height 22
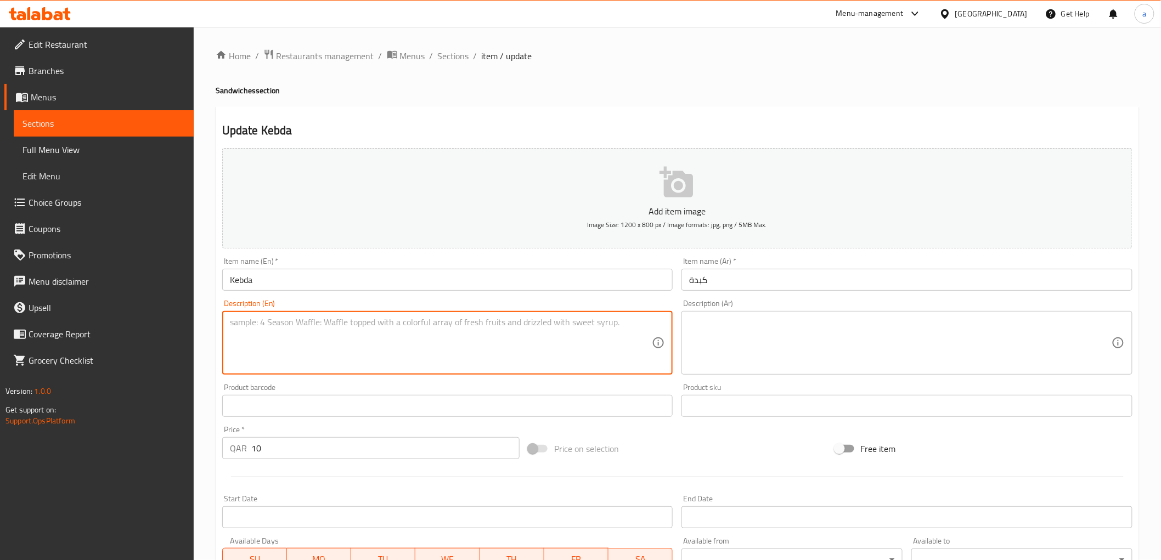
click at [278, 321] on textarea at bounding box center [441, 343] width 422 height 52
paste textarea "Spiced liver sautéed with onions and herbs, delivering a bold and savory taste."
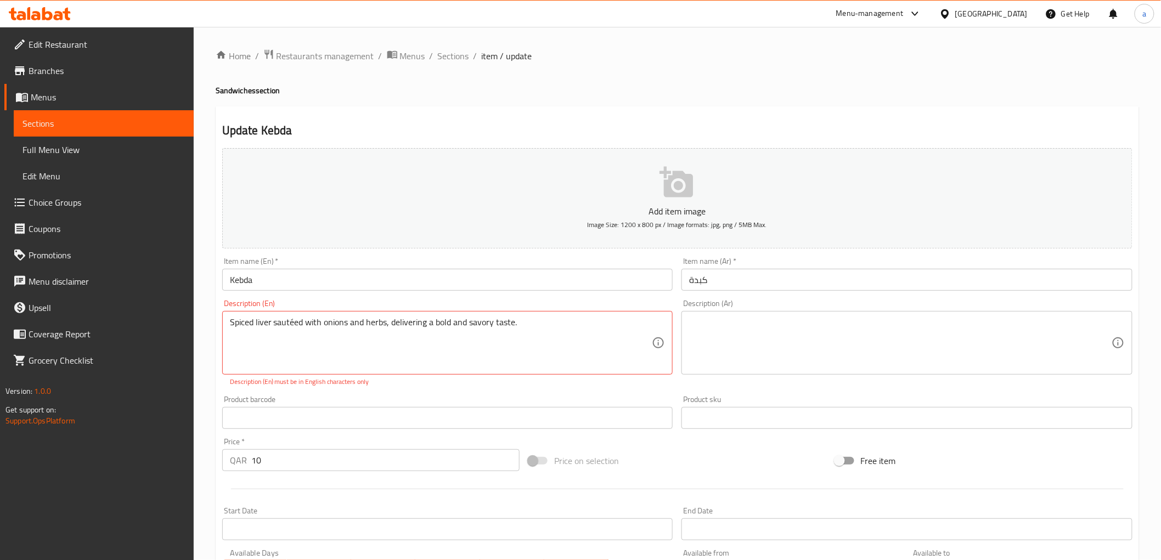
click at [402, 307] on div "Description (En) Spiced liver sautéed with onions and herbs, delivering a bold …" at bounding box center [447, 343] width 451 height 87
click at [398, 304] on div "Description (En) Spiced liver sautéed with onions and herbs, delivering a bold …" at bounding box center [447, 343] width 451 height 87
click at [401, 301] on div "Description (En) Spiced liver sautéed with onions and herbs, delivering a bold …" at bounding box center [447, 343] width 451 height 87
click at [401, 300] on div "Description (En) Spiced liver sautéed with onions and herbs, delivering a bold …" at bounding box center [447, 343] width 451 height 87
click at [371, 294] on div "Item name (En)   * Kebda Item name (En) *" at bounding box center [448, 274] width 460 height 42
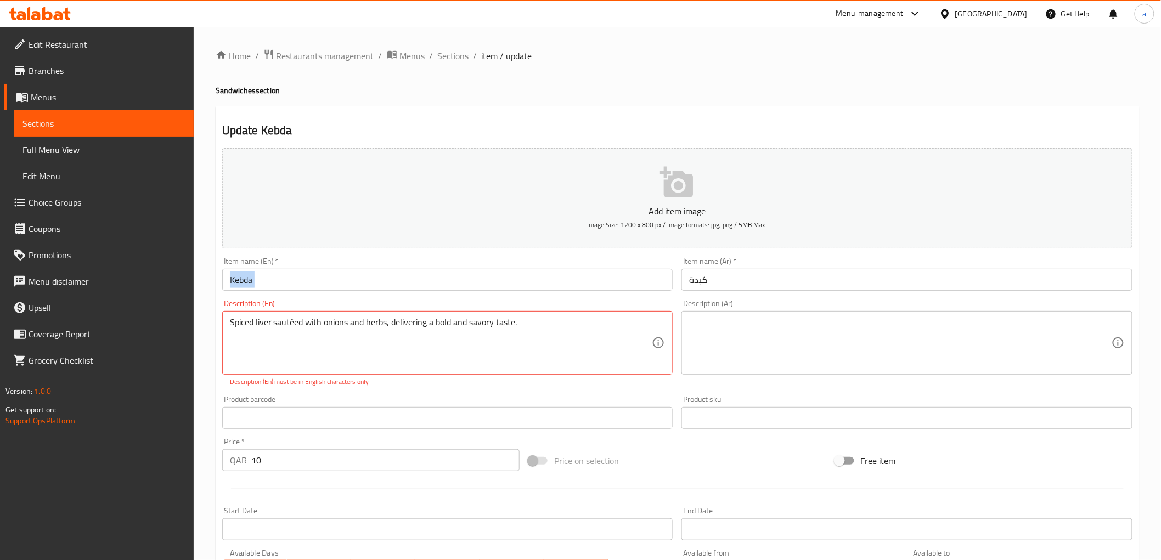
click at [371, 294] on div "Item name (En)   * Kebda Item name (En) *" at bounding box center [448, 274] width 460 height 42
click at [363, 302] on div "Description (En) Spiced liver sautéed with onions and herbs, delivering a bold …" at bounding box center [447, 343] width 451 height 87
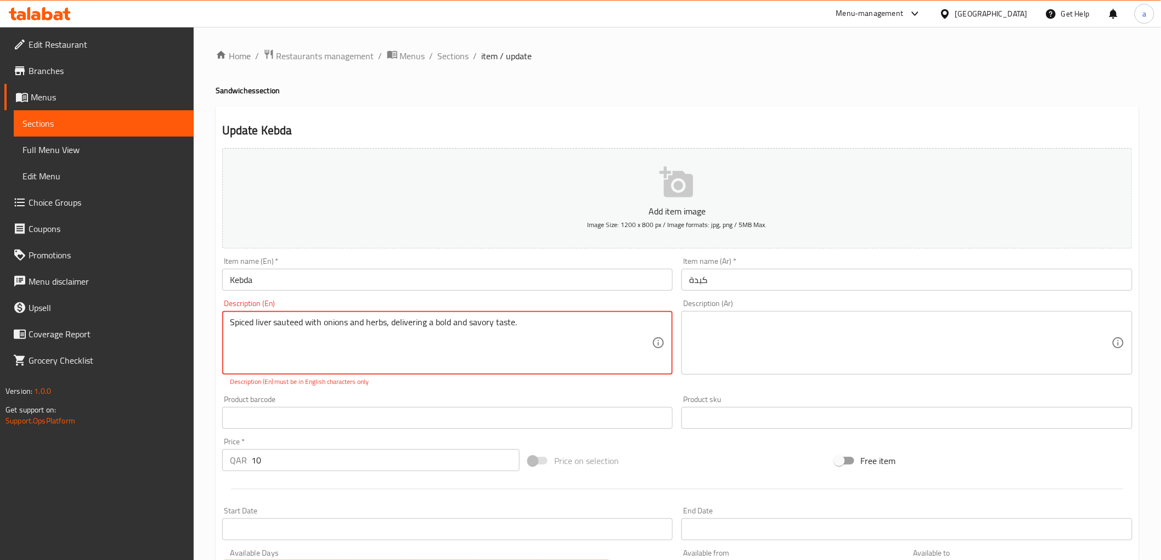
type textarea "Spiced liver sauteed with onions and herbs, delivering a bold and savory taste."
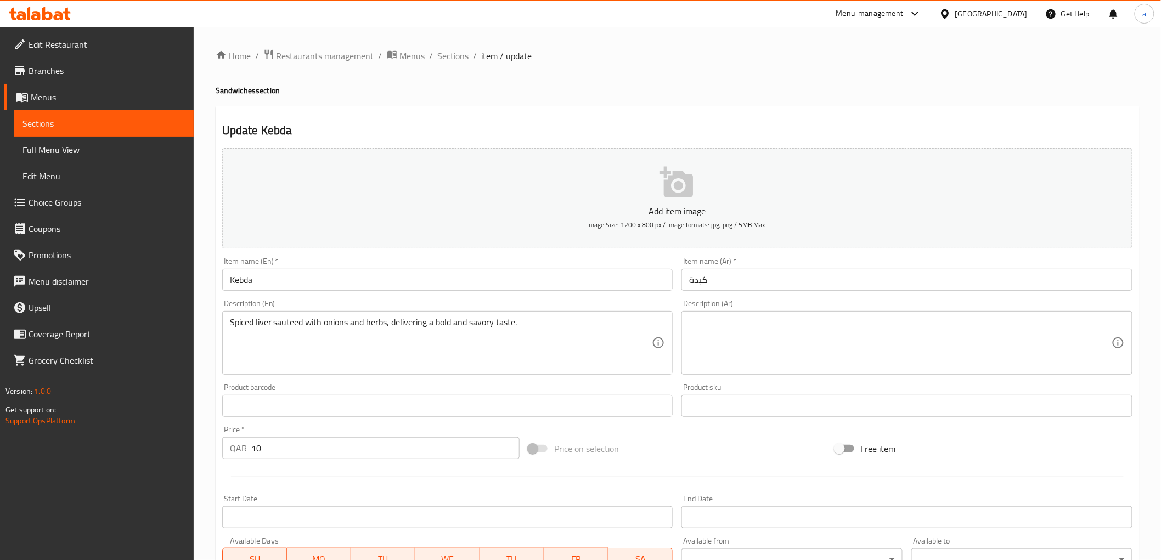
click at [354, 304] on div "Description (En) Spiced liver sauteed with onions and herbs, delivering a bold …" at bounding box center [447, 337] width 451 height 75
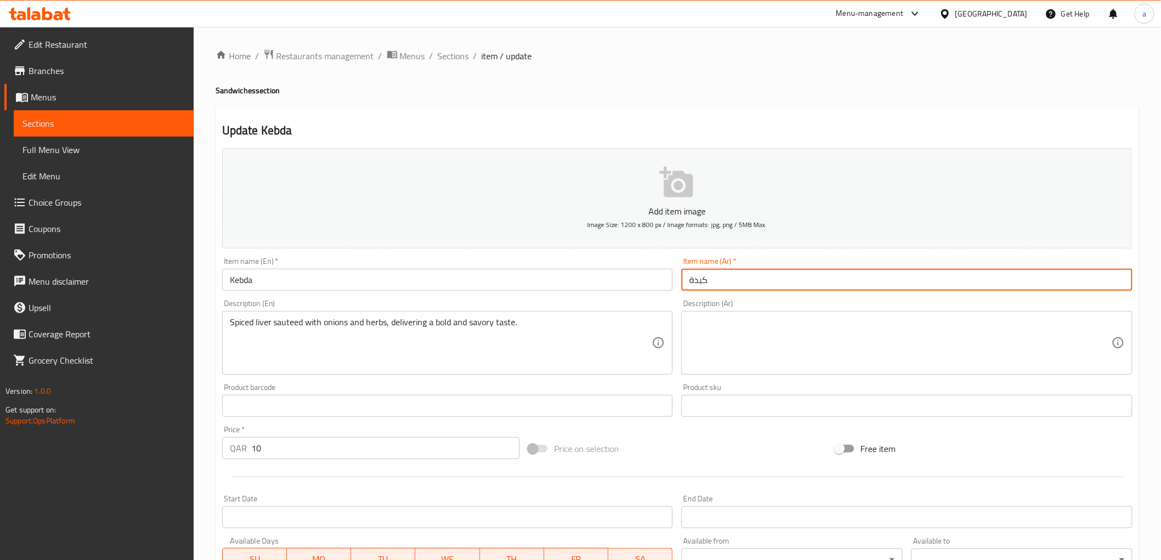
drag, startPoint x: 719, startPoint y: 280, endPoint x: 648, endPoint y: 281, distance: 70.8
click at [648, 281] on div "Add item image Image Size: 1200 x 800 px / Image formats: jpg, png / 5MB Max. I…" at bounding box center [677, 380] width 919 height 473
click at [771, 280] on input "text" at bounding box center [906, 280] width 451 height 22
type input ";"
click at [826, 315] on div "Description (Ar)" at bounding box center [906, 343] width 451 height 64
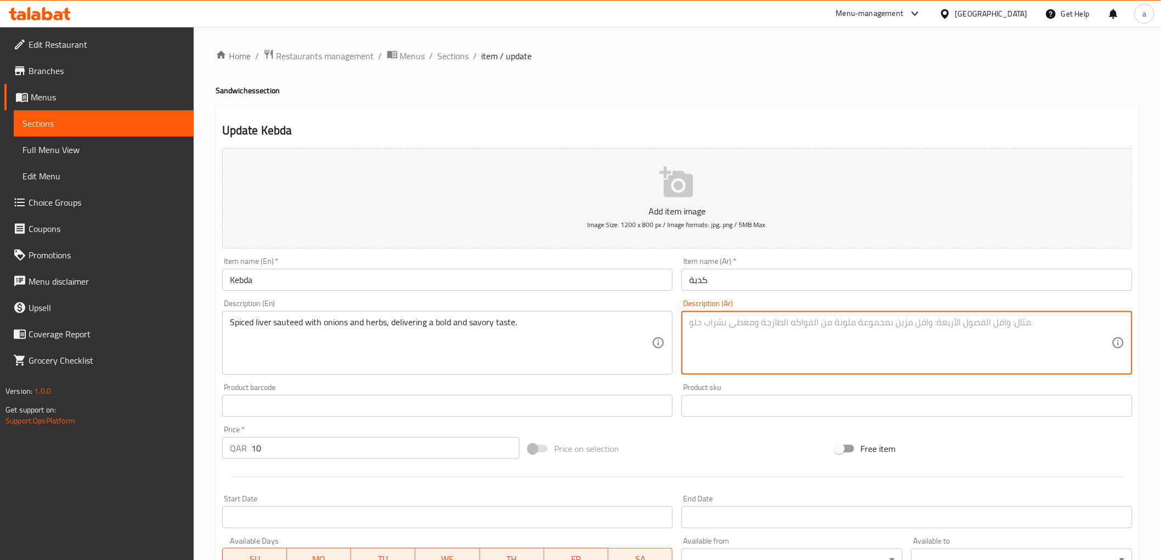
click at [826, 295] on div "Description (Ar) Description (Ar)" at bounding box center [907, 337] width 460 height 84
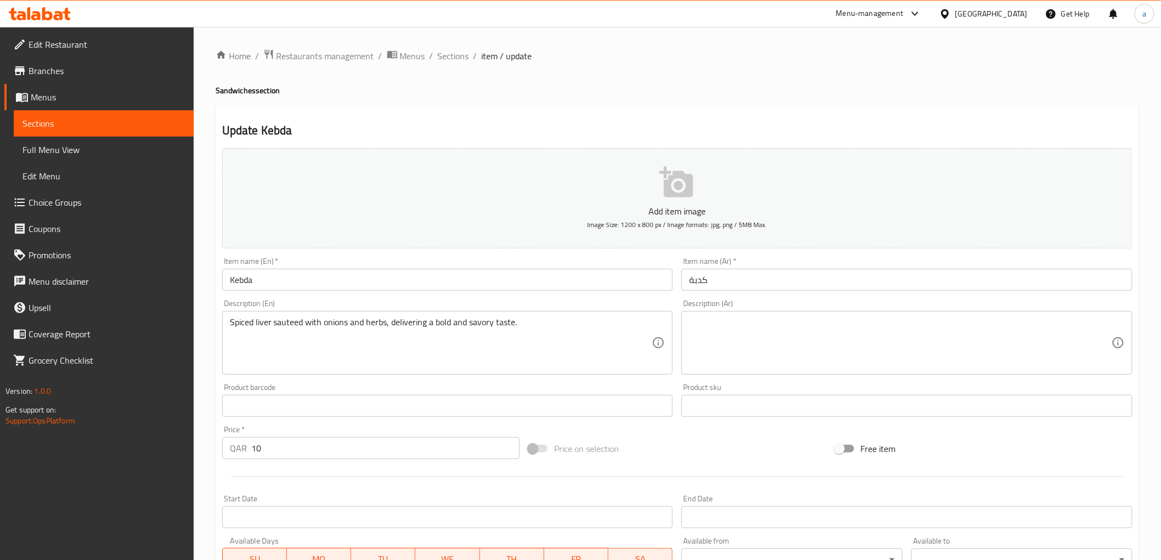
click at [443, 263] on div "Item name (En)   * Kebda Item name (En) *" at bounding box center [447, 273] width 451 height 33
click at [439, 269] on input "Kebda" at bounding box center [447, 280] width 451 height 22
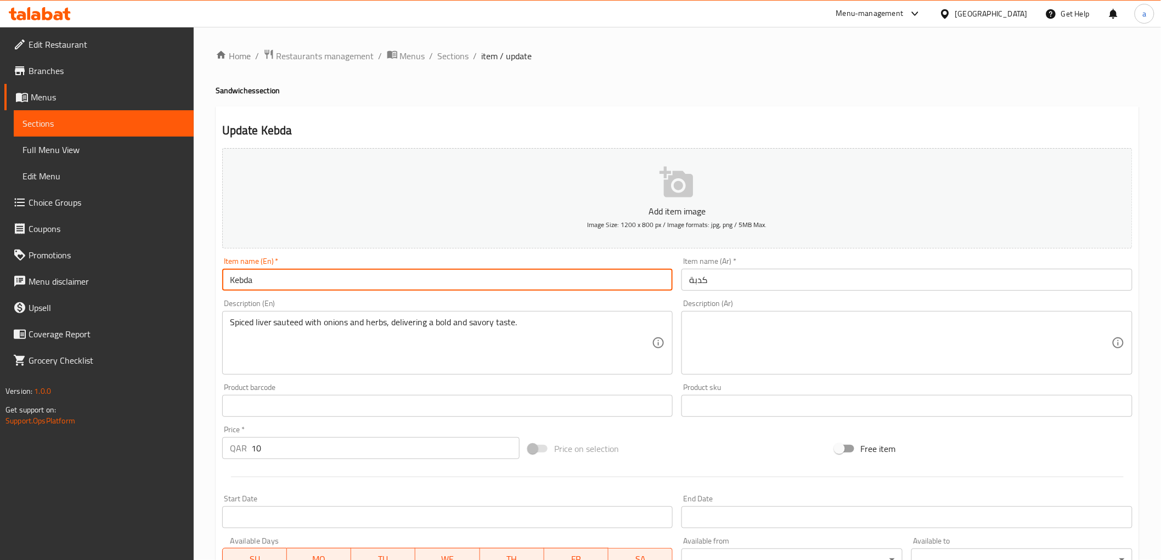
click at [439, 269] on input "Kebda" at bounding box center [447, 280] width 451 height 22
click at [779, 282] on input "كدبة" at bounding box center [906, 280] width 451 height 22
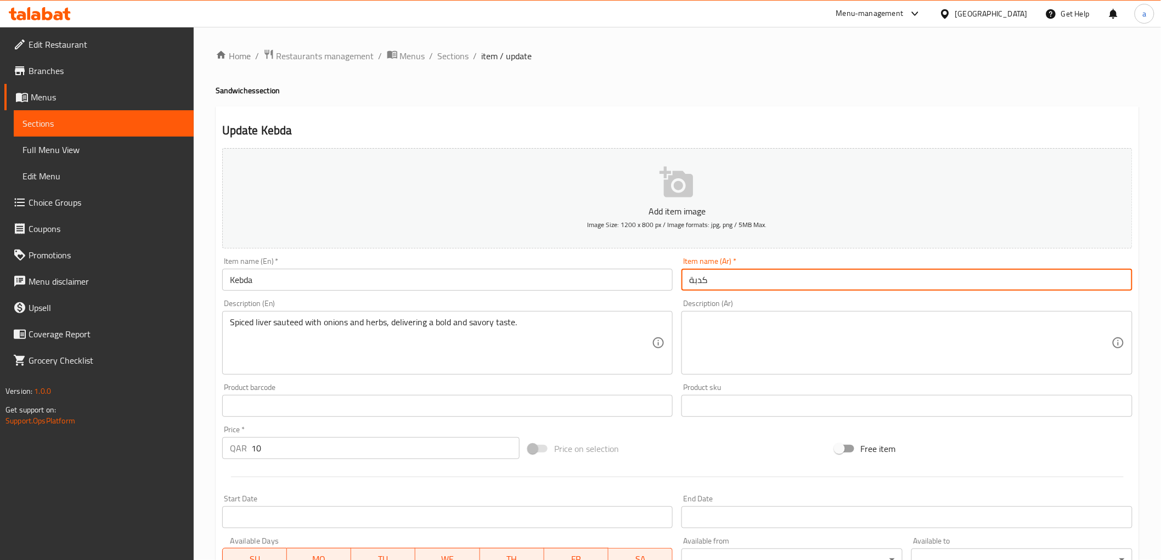
click at [779, 282] on input "كدبة" at bounding box center [906, 280] width 451 height 22
type input "ك"
type input ";"
type input "كبدة"
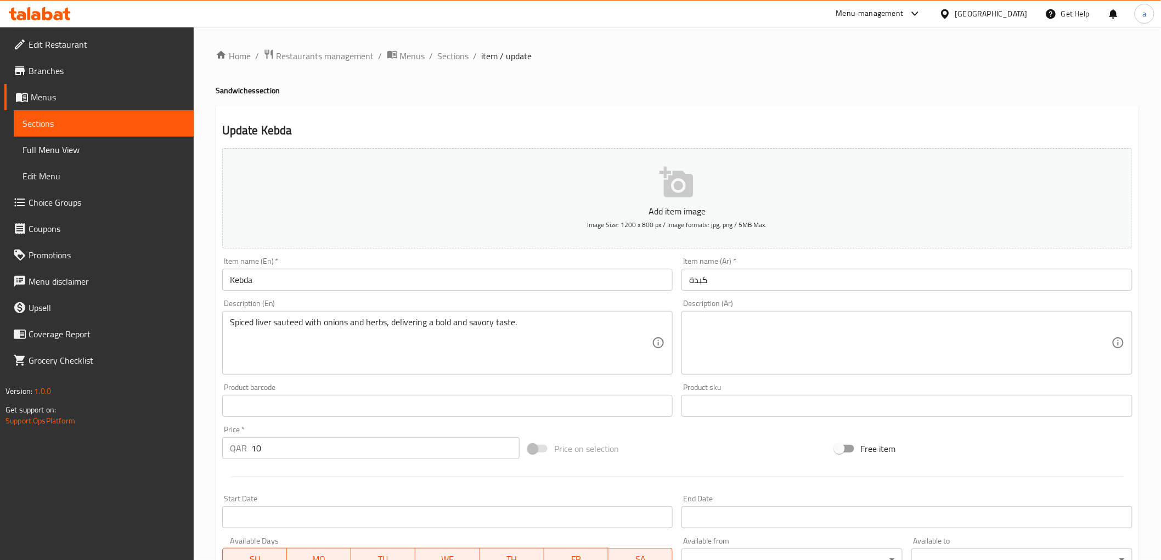
click at [778, 303] on div "Description (Ar) Description (Ar)" at bounding box center [906, 337] width 451 height 75
click at [376, 299] on div "Description (En) Spiced liver sauteed with onions and herbs, delivering a bold …" at bounding box center [448, 337] width 460 height 84
click at [712, 120] on div "Update Kebda Add item image Image Size: 1200 x 800 px / Image formats: jpg, png…" at bounding box center [677, 425] width 923 height 639
click at [836, 113] on div "Update Kebda Add item image Image Size: 1200 x 800 px / Image formats: jpg, png…" at bounding box center [677, 425] width 923 height 639
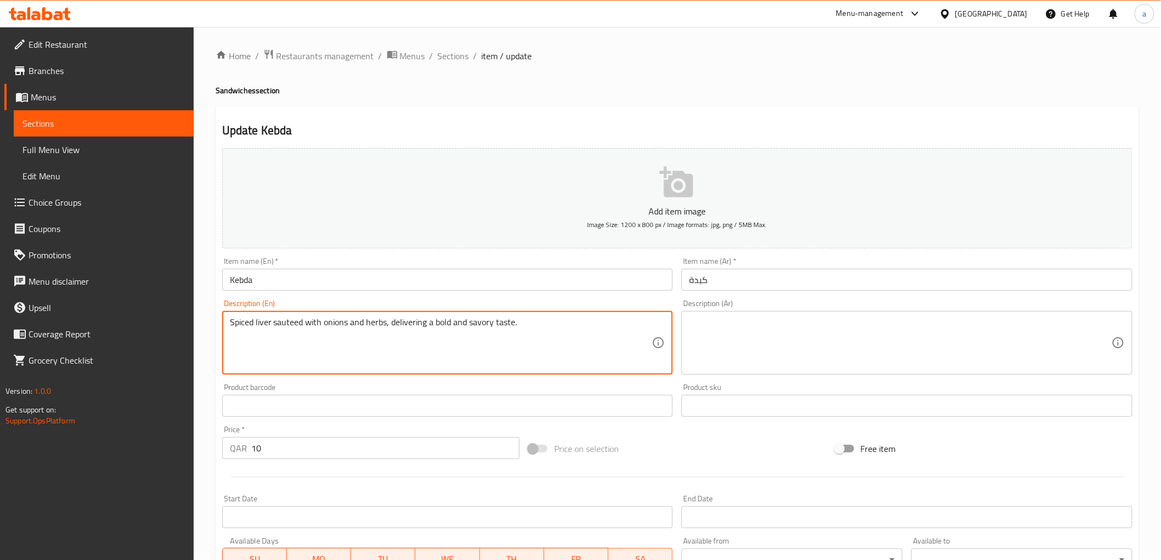
click at [247, 326] on textarea "Spiced liver sauteed with onions and herbs, delivering a bold and savory taste." at bounding box center [441, 343] width 422 height 52
click at [260, 321] on textarea "Spiced liver sauteed with onions and herbs, delivering a bold and savory taste." at bounding box center [441, 343] width 422 height 52
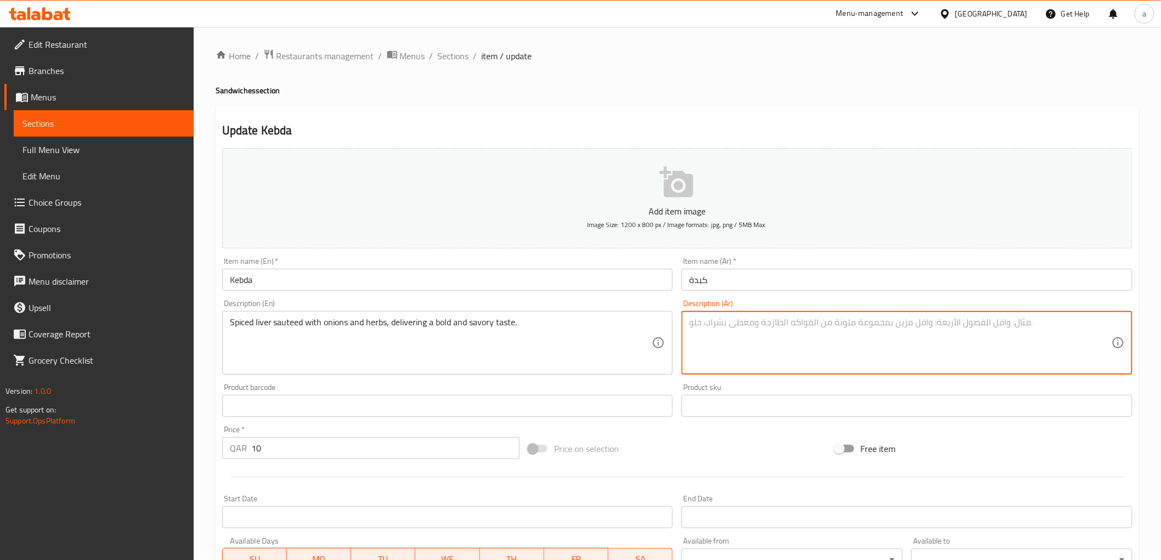
click at [904, 330] on textarea at bounding box center [900, 343] width 422 height 52
type textarea "كبدة"
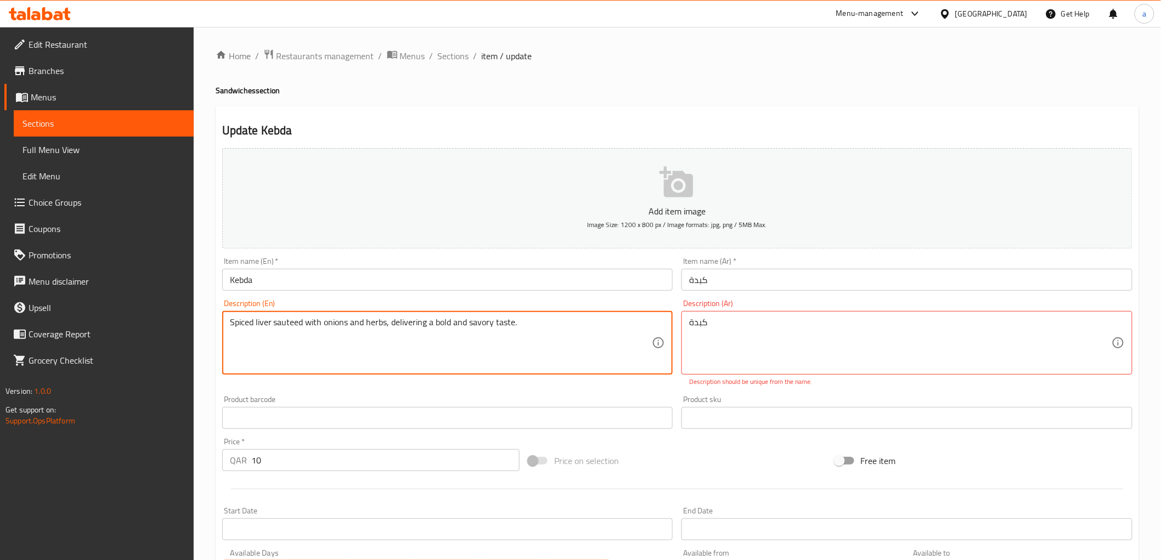
click at [293, 328] on textarea "Spiced liver sauteed with onions and herbs, delivering a bold and savory taste." at bounding box center [441, 343] width 422 height 52
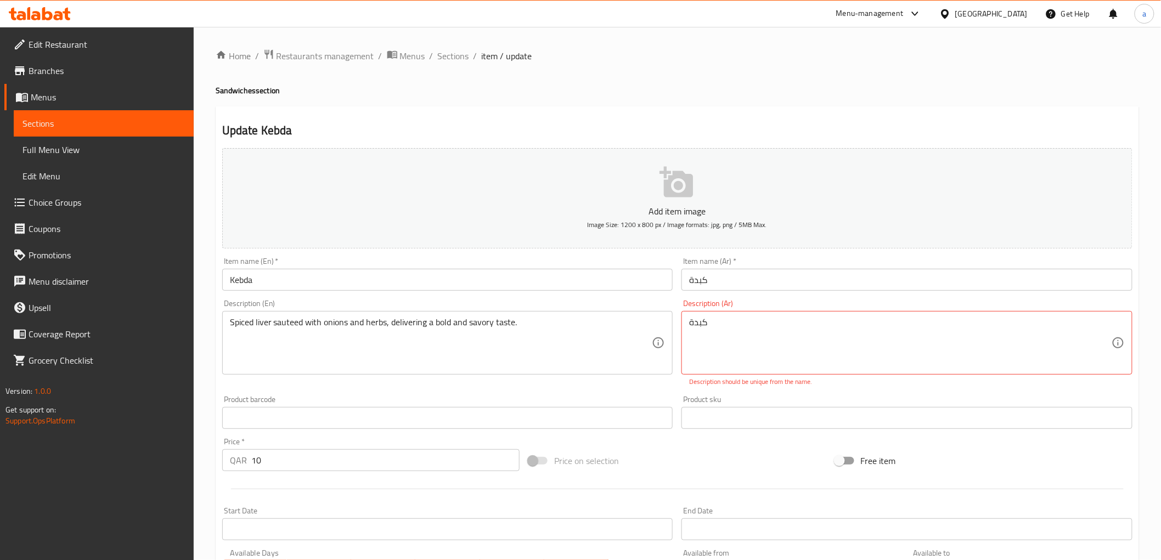
click at [369, 326] on textarea "Spiced liver sauteed with onions and herbs, delivering a bold and savory taste." at bounding box center [441, 343] width 422 height 52
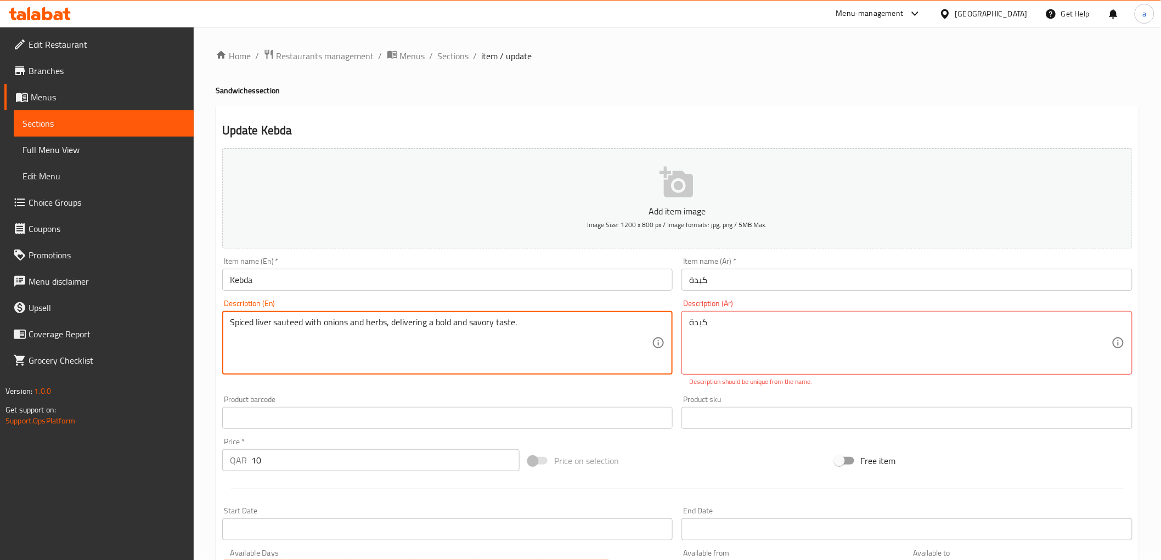
click at [369, 326] on textarea "Spiced liver sauteed with onions and herbs, delivering a bold and savory taste." at bounding box center [441, 343] width 422 height 52
click at [247, 330] on textarea "Spiced liver sauteed with onions and herbs, delivering a bold and savory taste." at bounding box center [441, 343] width 422 height 52
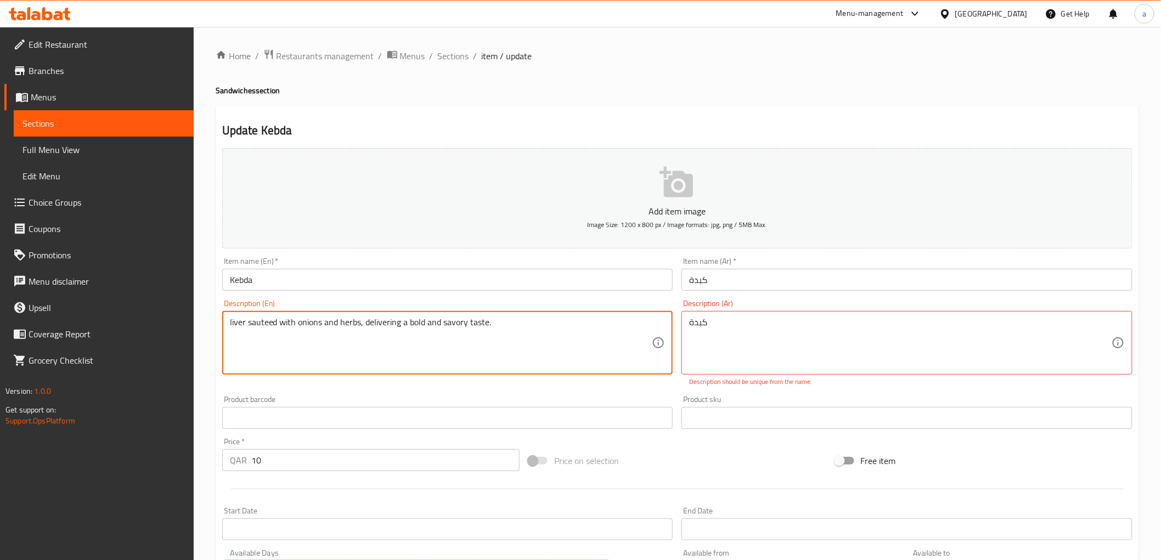
type textarea "liver sauteed with onions and herbs, delivering a bold and savory taste."
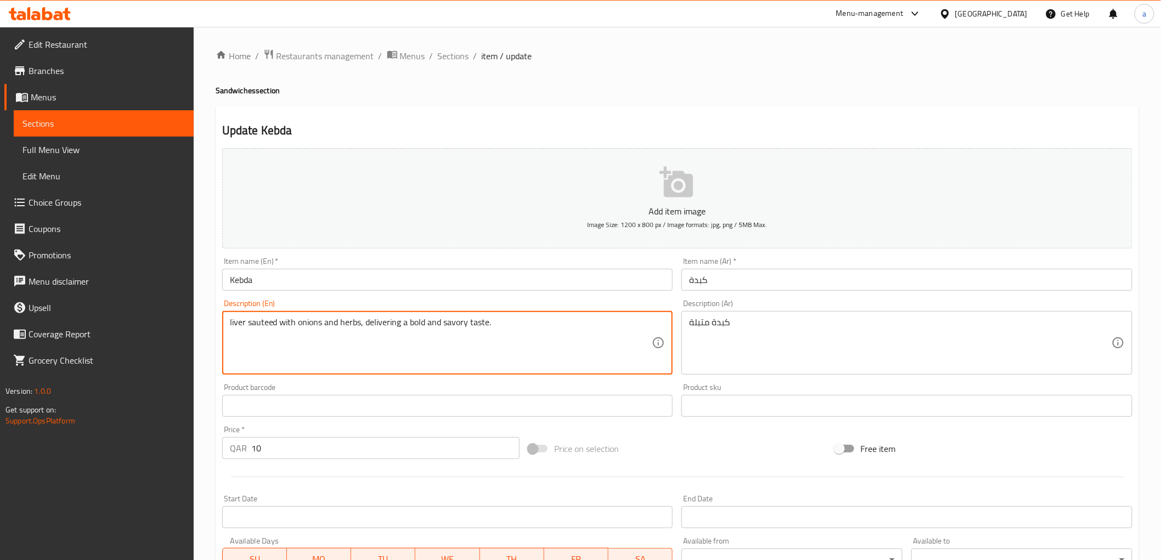
click at [527, 336] on textarea "liver sauteed with onions and herbs, delivering a bold and savory taste." at bounding box center [441, 343] width 422 height 52
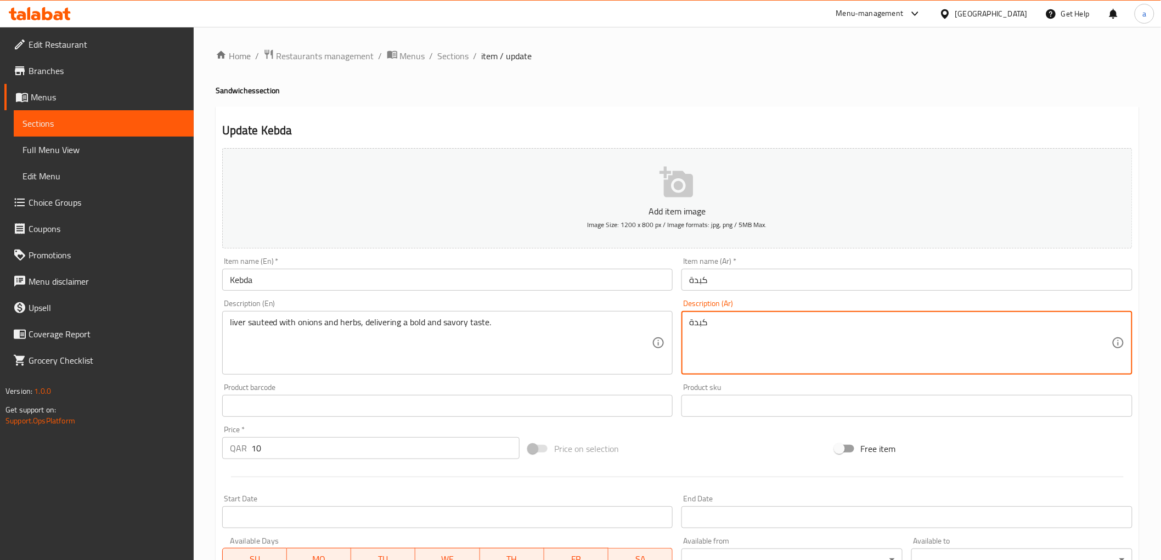
type textarea "كبدة"
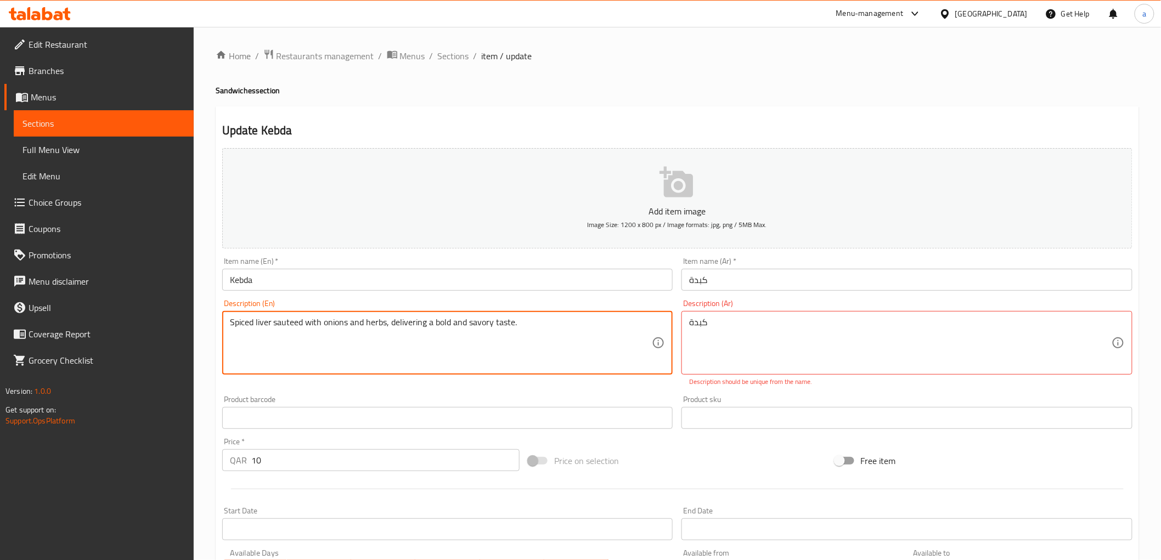
type textarea "Spiced liver sauteed with onions and herbs, delivering a bold and savory taste."
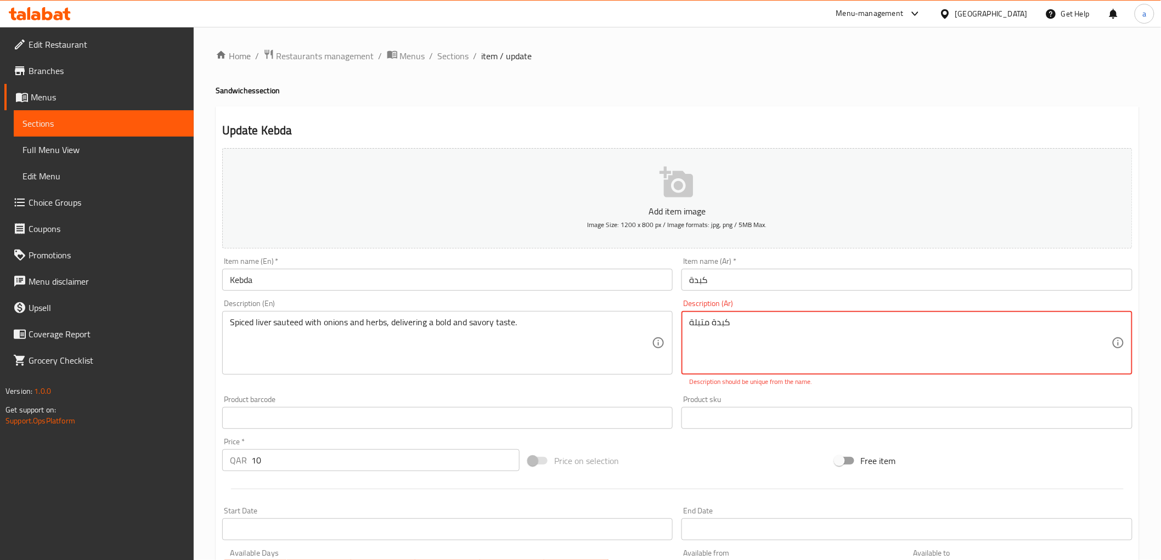
click at [719, 330] on textarea "كبدة متبلة" at bounding box center [900, 343] width 422 height 52
click at [755, 303] on div "Description (Ar) كبدة متبلة Description (Ar) Description should be unique from …" at bounding box center [906, 343] width 451 height 87
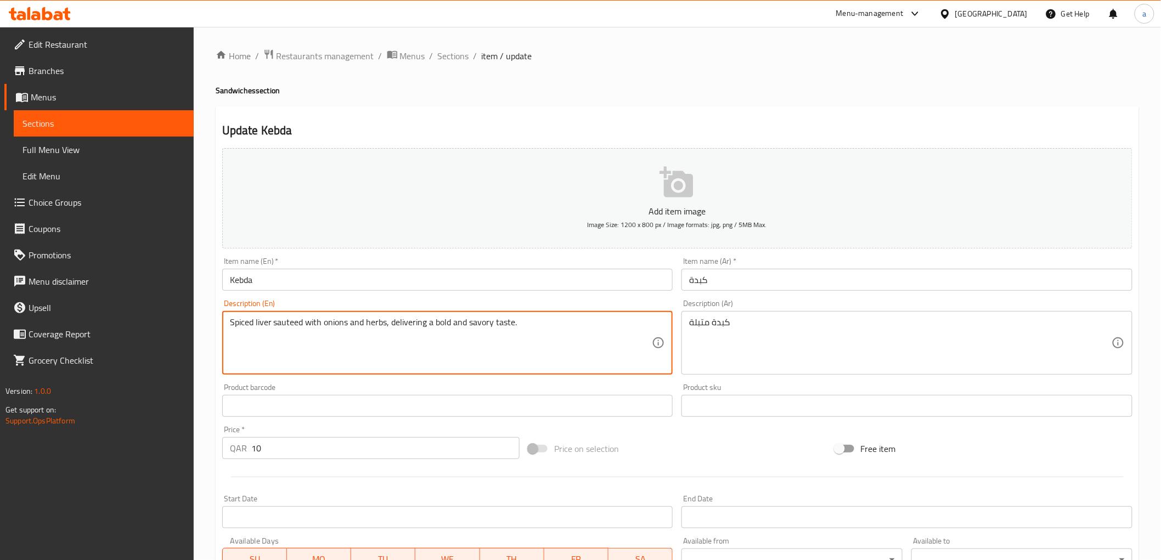
click at [288, 327] on textarea "Spiced liver sauteed with onions and herbs, delivering a bold and savory taste." at bounding box center [441, 343] width 422 height 52
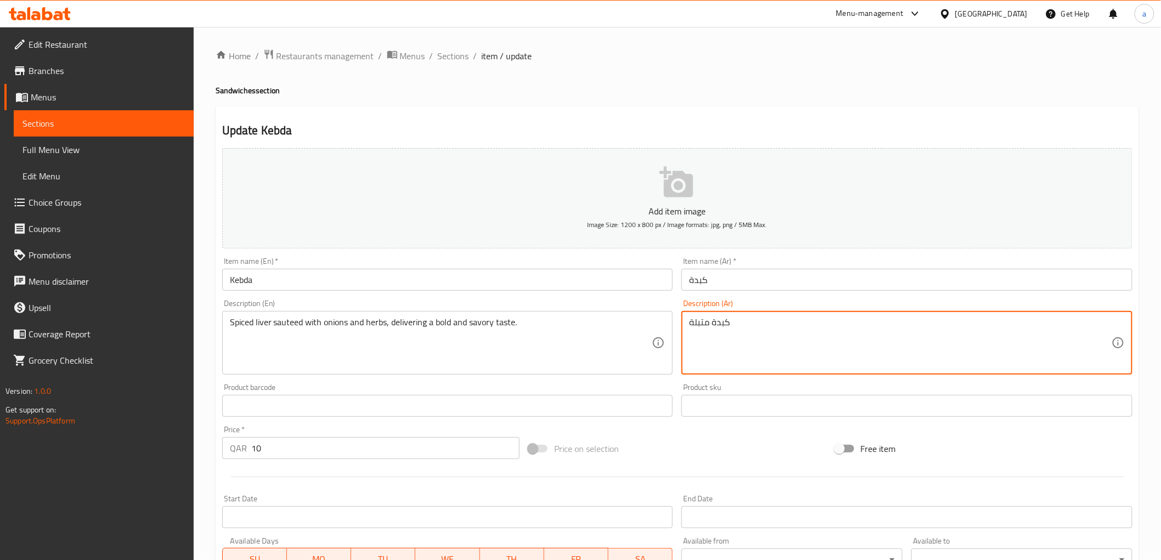
click at [810, 324] on textarea "كبدة متبلة" at bounding box center [900, 343] width 422 height 52
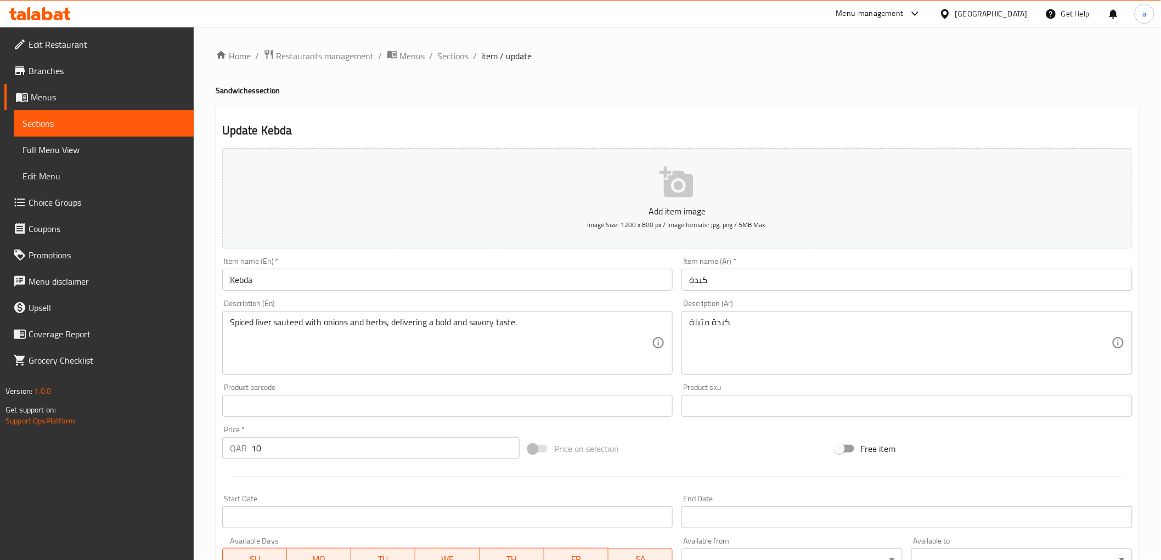
click at [870, 340] on textarea "كبدة متبلة" at bounding box center [900, 343] width 422 height 52
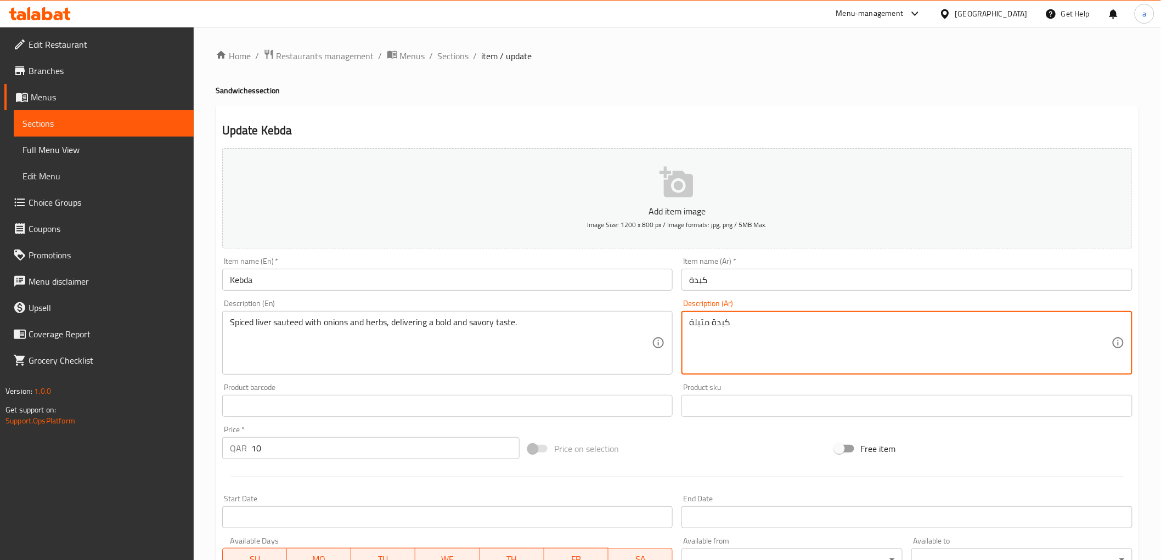
paste textarea "سوتيه"
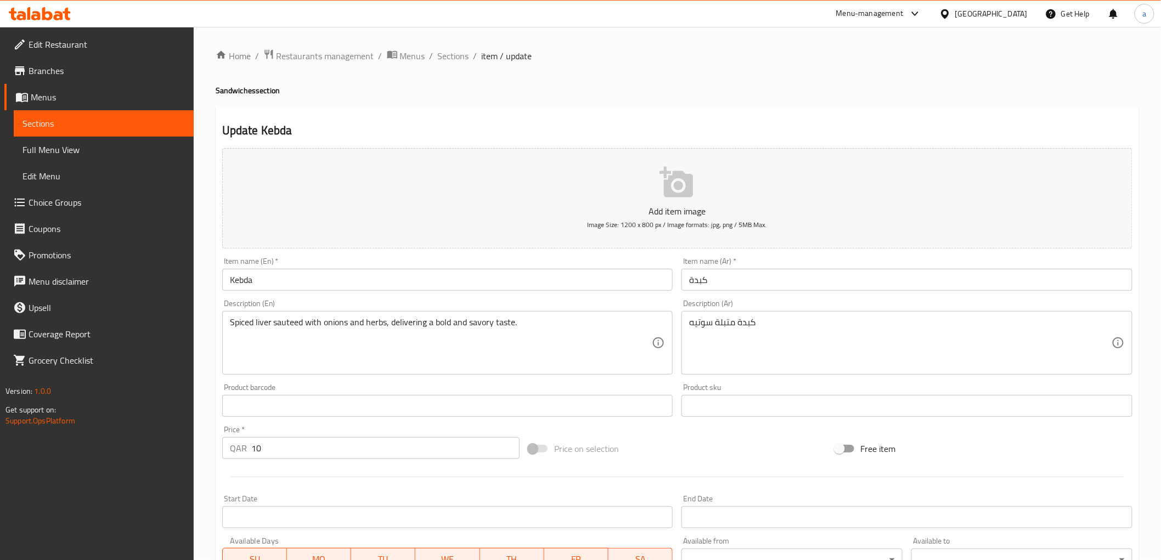
click at [820, 295] on div "Description (Ar) كبدة متبلة سوتيه Description (Ar)" at bounding box center [907, 337] width 460 height 84
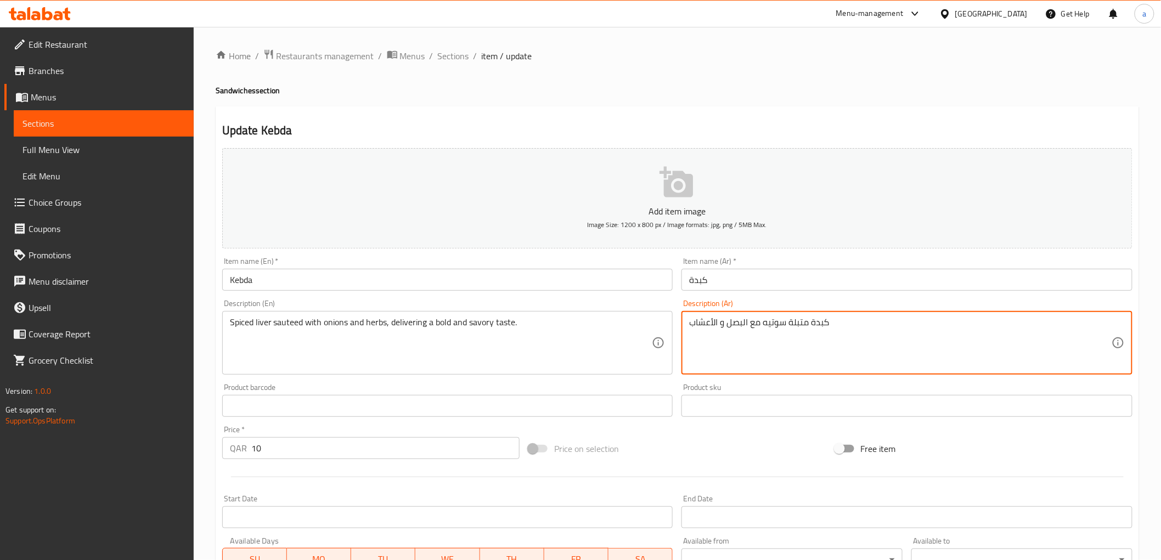
click at [838, 319] on textarea "كبدة متبلة سوتيه مع البصل و الأعشاب" at bounding box center [900, 343] width 422 height 52
click at [715, 328] on textarea "كبدة متبلة سوتيه مع البصل و الأعشاب مما يعطي" at bounding box center [900, 343] width 422 height 52
click at [720, 326] on textarea "كبدة متبلة سوتيه مع البصل و الأعشاب مما يعطي" at bounding box center [900, 343] width 422 height 52
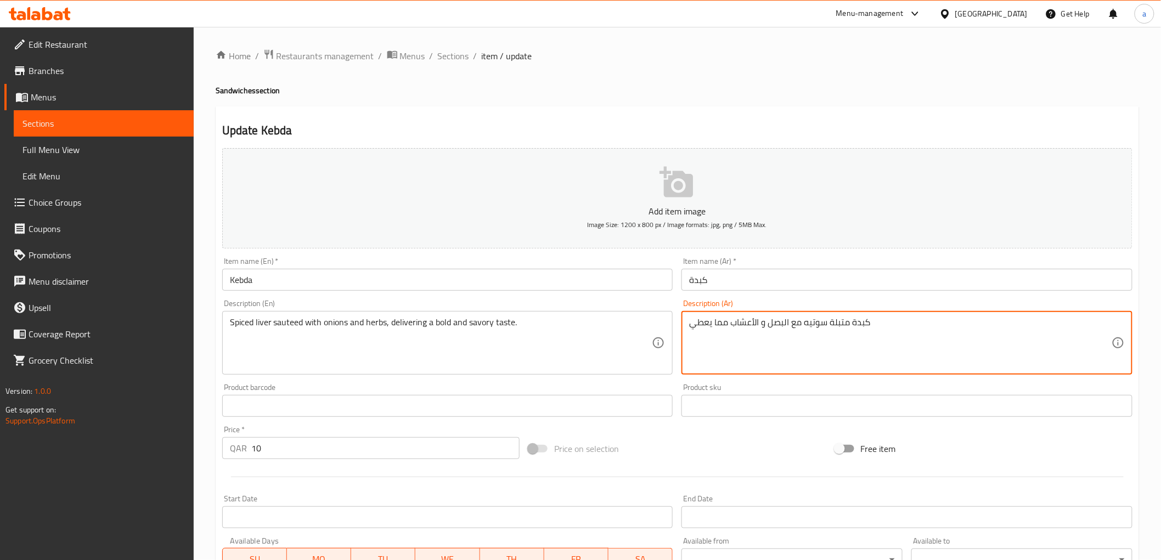
click at [706, 330] on textarea "كبدة متبلة سوتيه مع البصل و الأعشاب مما يعطي" at bounding box center [900, 343] width 422 height 52
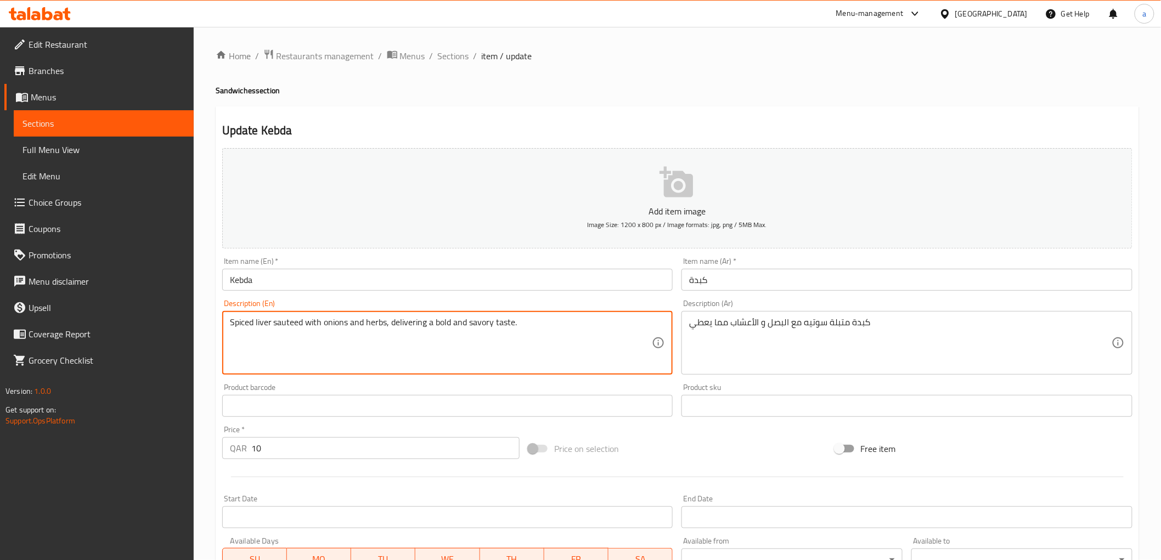
click at [410, 326] on textarea "Spiced liver sauteed with onions and herbs, delivering a bold and savory taste." at bounding box center [441, 343] width 422 height 52
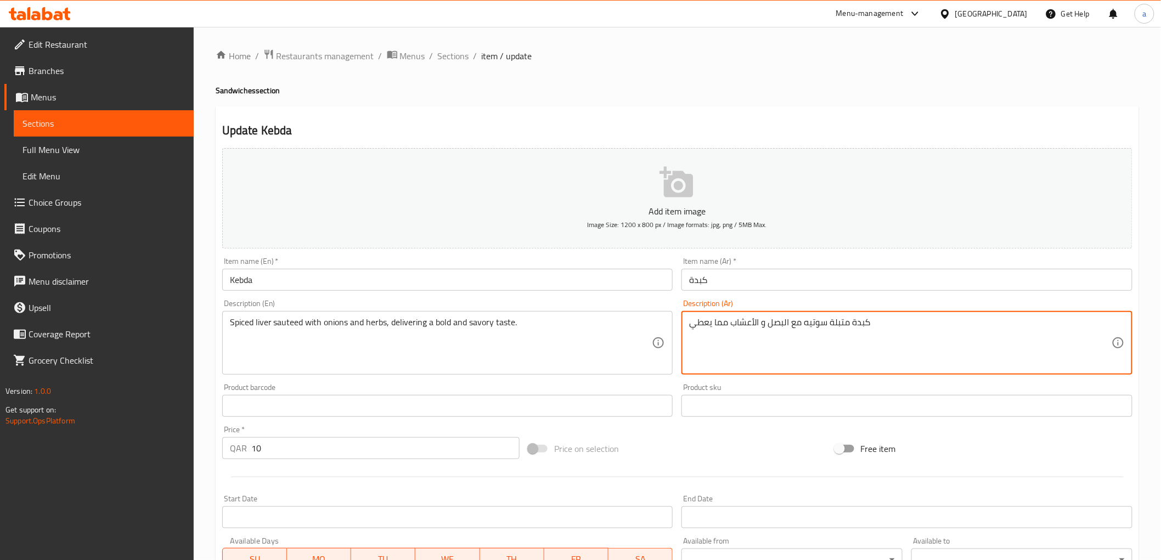
click at [891, 323] on textarea "كبدة متبلة سوتيه مع البصل و الأعشاب مما يعطي" at bounding box center [900, 343] width 422 height 52
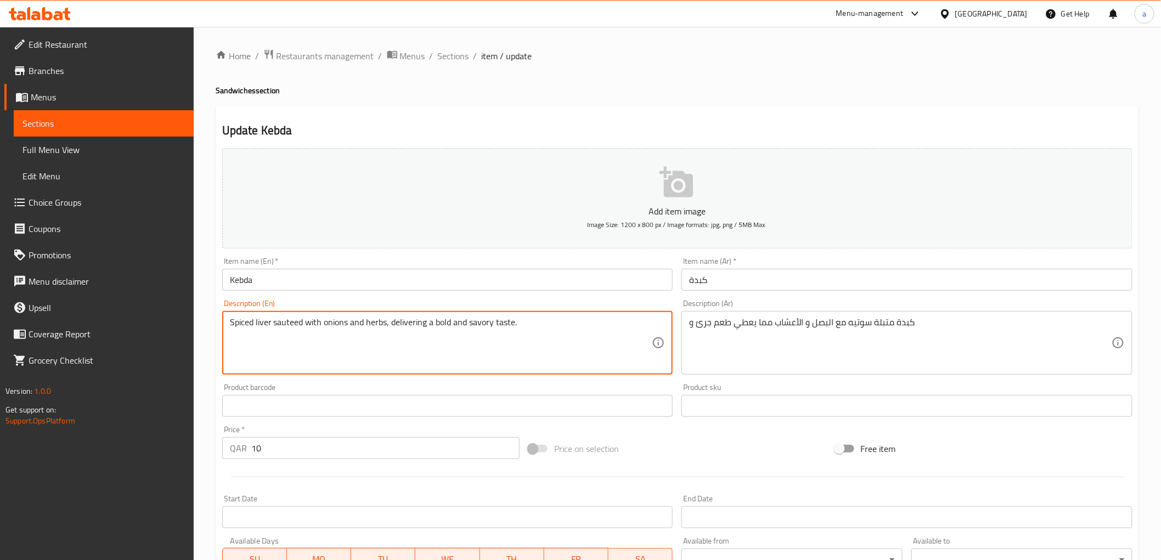
click at [492, 327] on textarea "Spiced liver sauteed with onions and herbs, delivering a bold and savory taste." at bounding box center [441, 343] width 422 height 52
click at [489, 327] on textarea "Spiced liver sauteed with onions and herbs, delivering a bold and savory taste." at bounding box center [441, 343] width 422 height 52
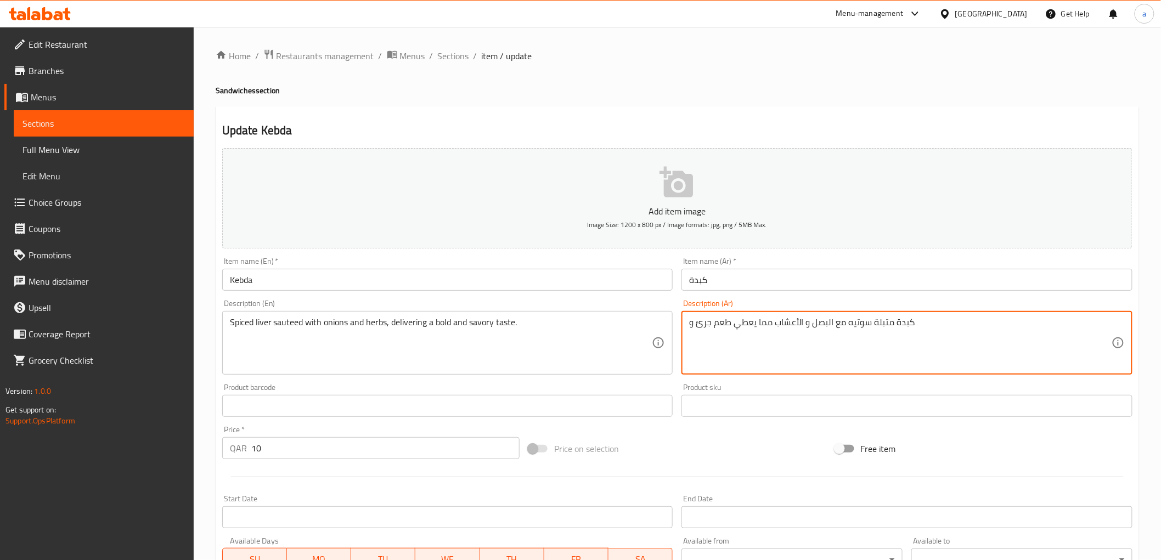
paste textarea "مالح"
type textarea "كبدة متبلة سوتيه مع البصل و الأعشاب مما يعطي طعم جرئ و مالح"
click at [913, 309] on div "Description (Ar) كبدة متبلة سوتيه مع البصل و الأعشاب مما يعطي طعم جرئ و مالح De…" at bounding box center [906, 337] width 451 height 75
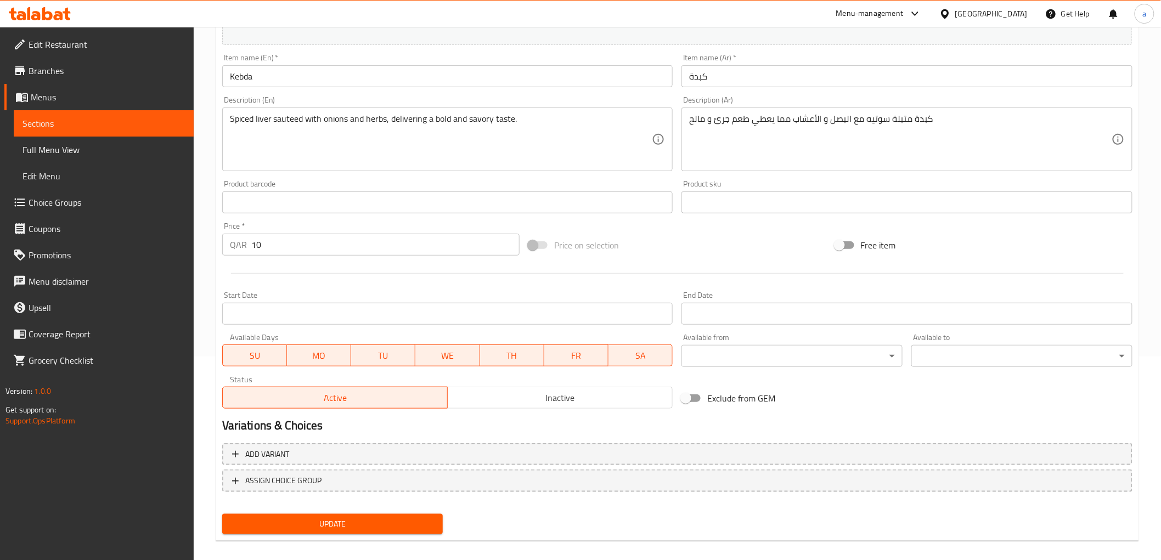
scroll to position [213, 0]
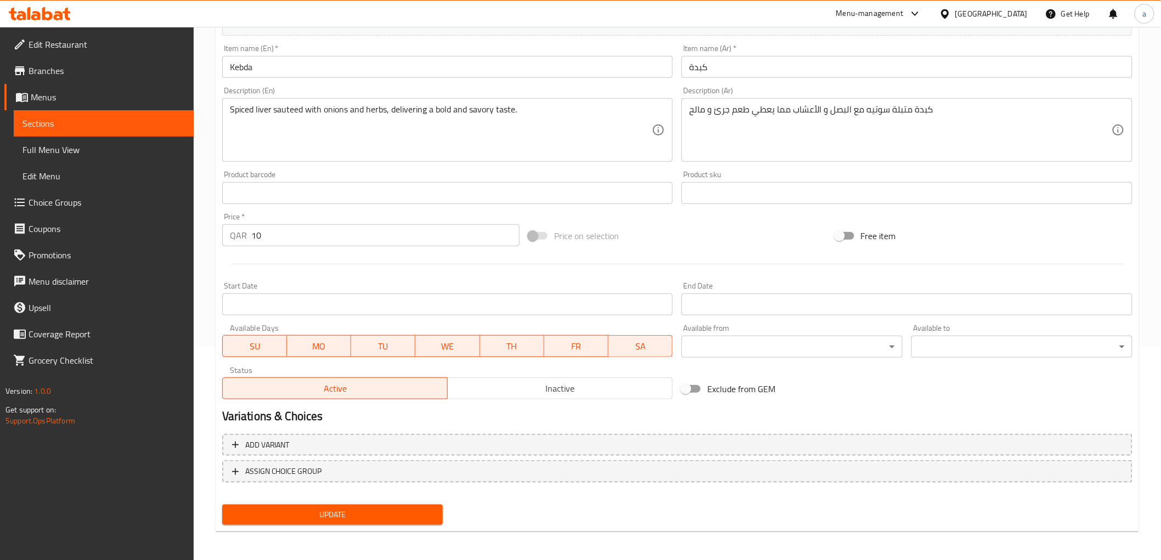
click at [312, 505] on button "Update" at bounding box center [332, 515] width 221 height 20
click at [311, 508] on span "Update" at bounding box center [333, 515] width 204 height 14
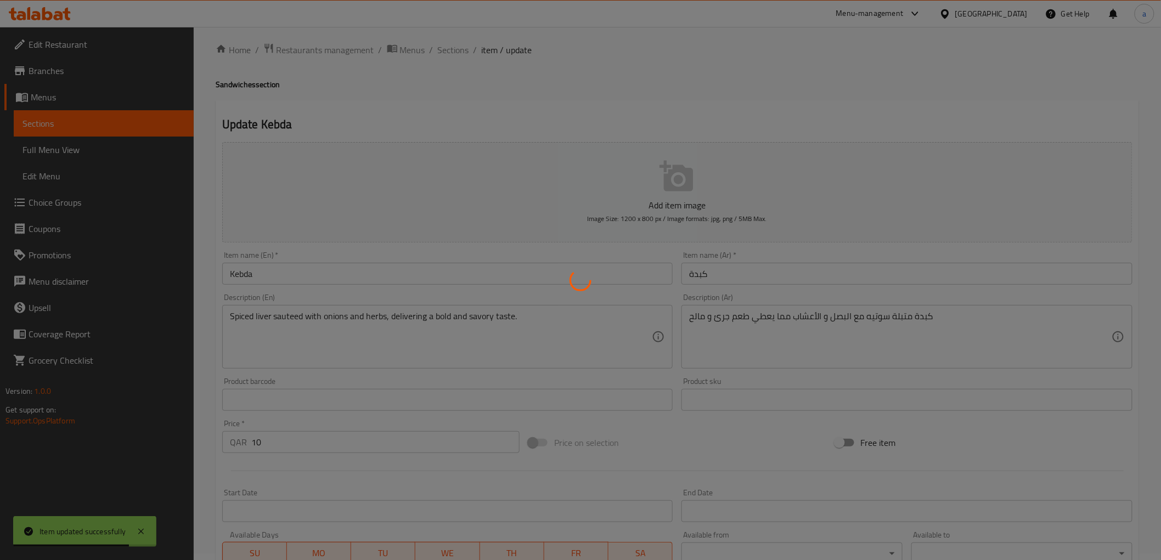
scroll to position [0, 0]
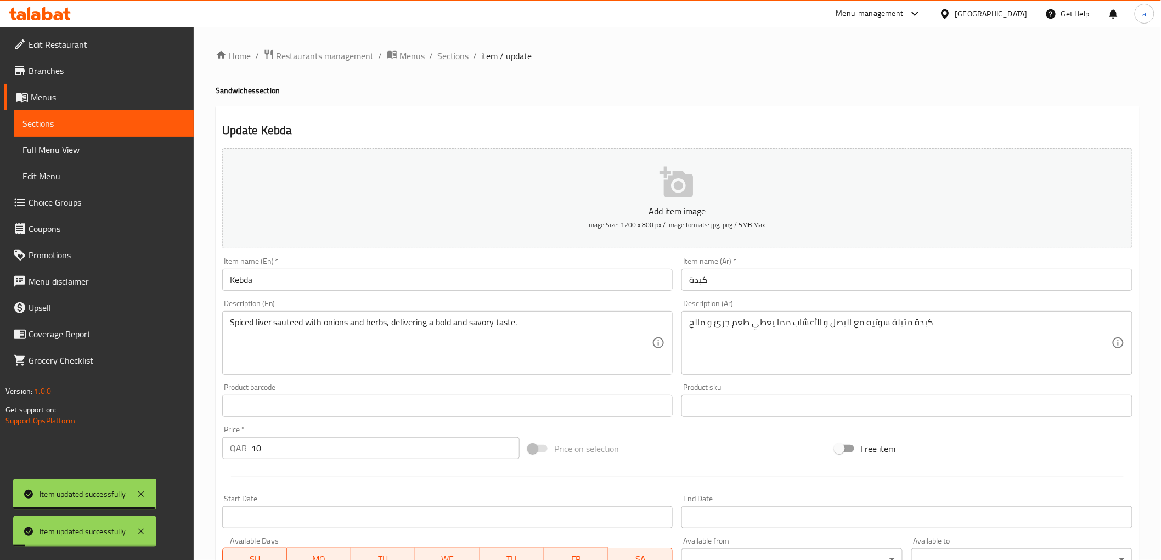
click at [448, 55] on span "Sections" at bounding box center [453, 55] width 31 height 13
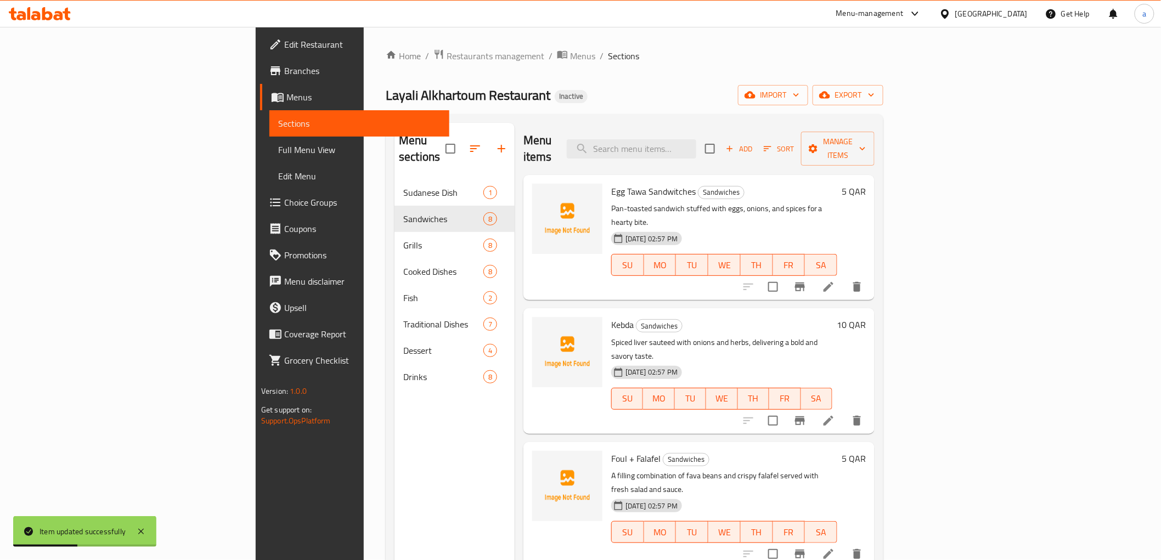
click at [835, 548] on icon at bounding box center [828, 554] width 13 height 13
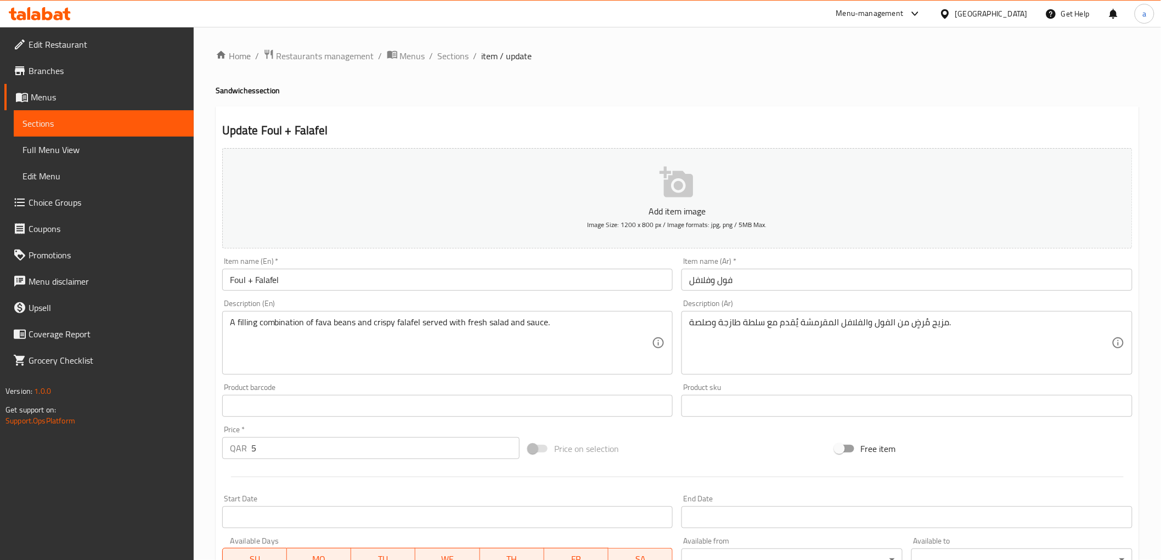
click at [533, 122] on h2 "Update Foul + Falafel" at bounding box center [677, 130] width 910 height 16
click at [736, 132] on h2 "Update Foul + Falafel" at bounding box center [677, 130] width 910 height 16
click at [497, 121] on div "Update Foul + Falafel Add item image Image Size: 1200 x 800 px / Image formats:…" at bounding box center [677, 425] width 923 height 639
click at [754, 119] on div "Update Foul + Falafel Add item image Image Size: 1200 x 800 px / Image formats:…" at bounding box center [677, 425] width 923 height 639
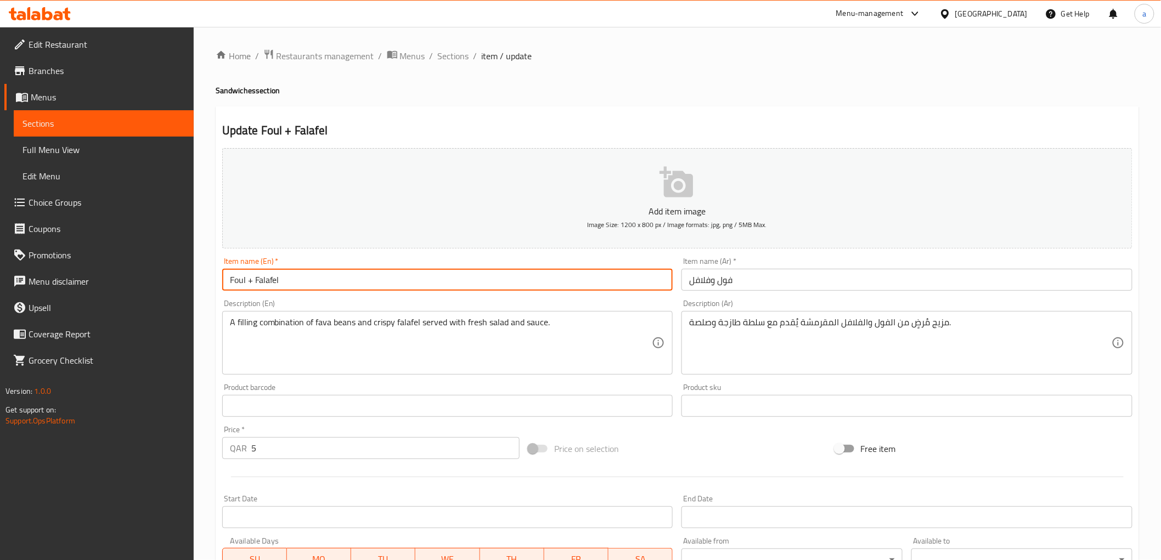
click at [243, 281] on input "Foul + Falafel" at bounding box center [447, 280] width 451 height 22
click at [252, 283] on input "Foul + Falafel" at bounding box center [447, 280] width 451 height 22
click at [272, 279] on input "Foul + Falafel" at bounding box center [447, 280] width 451 height 22
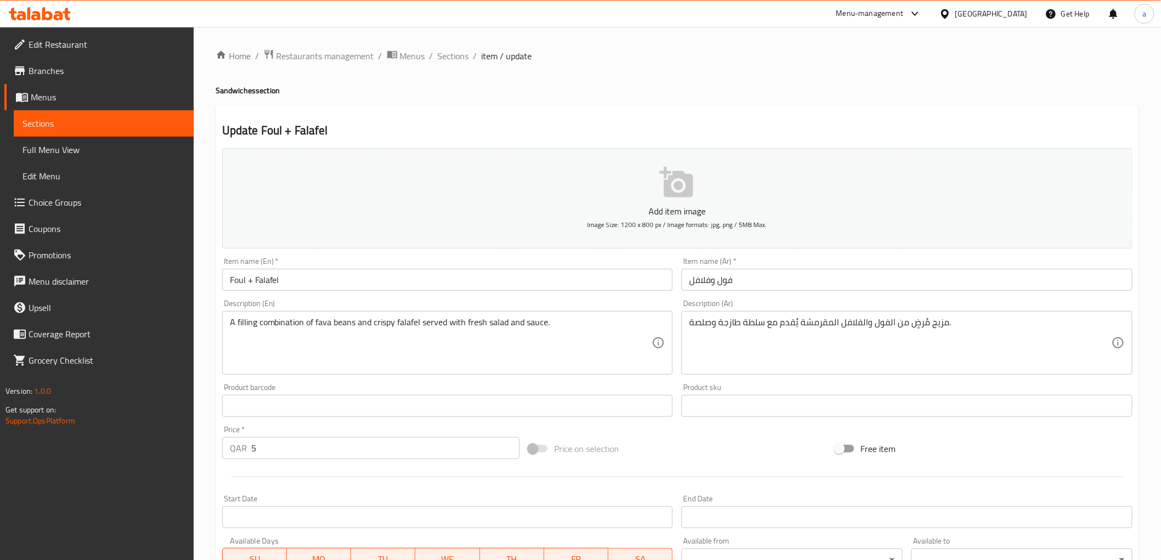
click at [358, 298] on div "Description (En) A filling combination of fava beans and crispy falafel served …" at bounding box center [448, 337] width 460 height 84
click at [474, 122] on h2 "Update Foul + Falafel" at bounding box center [677, 130] width 910 height 16
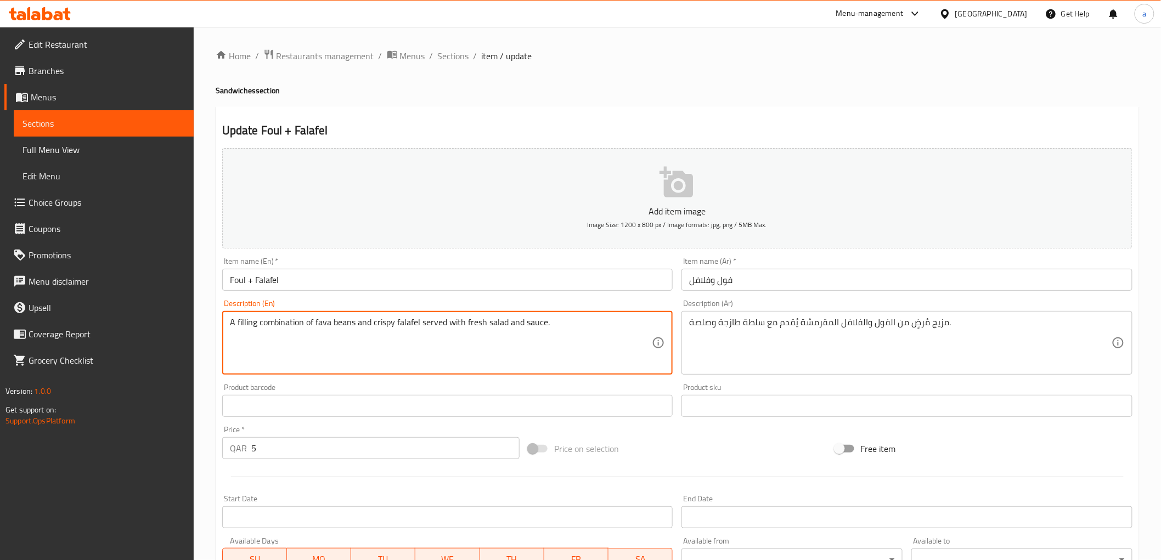
click at [780, 121] on div "Update Foul + Falafel Add item image Image Size: 1200 x 800 px / Image formats:…" at bounding box center [677, 425] width 923 height 639
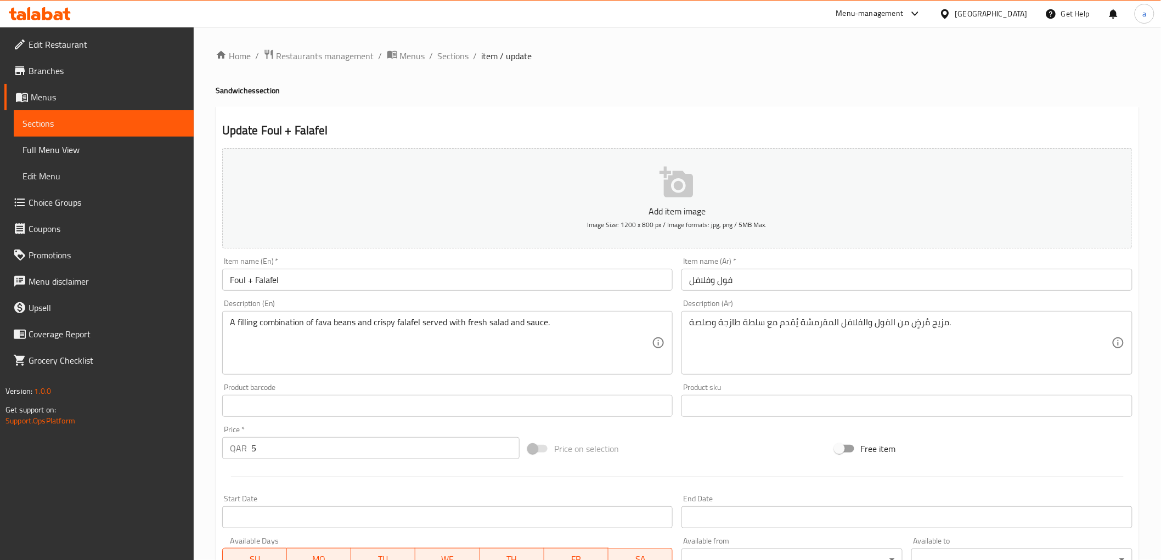
click at [430, 298] on div "Description (En) A filling combination of fava beans and crispy falafel served …" at bounding box center [448, 337] width 460 height 84
click at [753, 134] on h2 "Update Foul + Falafel" at bounding box center [677, 130] width 910 height 16
click at [859, 125] on h2 "Update Foul + Falafel" at bounding box center [677, 130] width 910 height 16
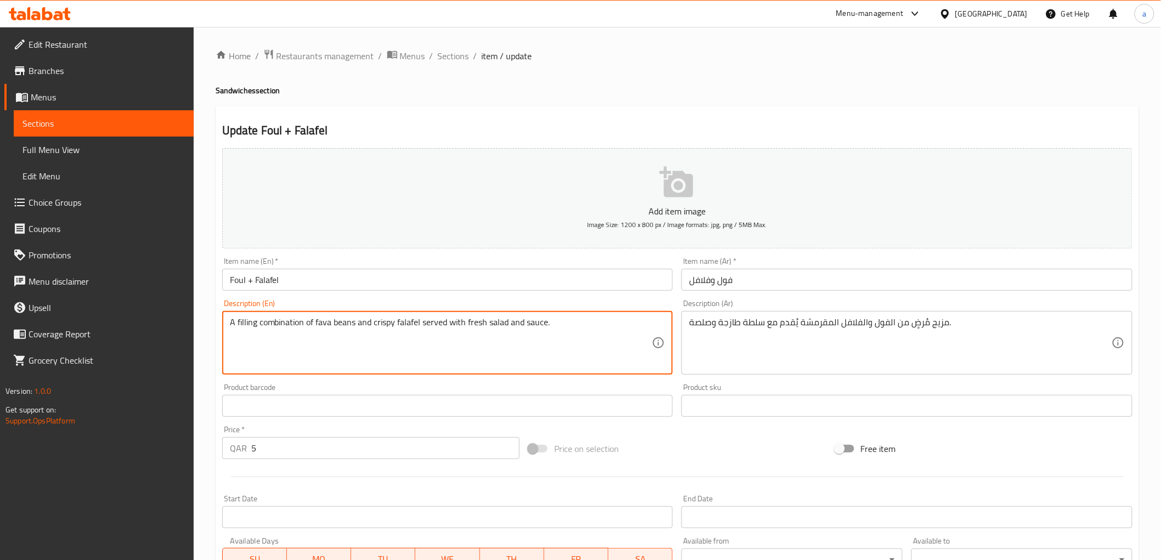
click at [284, 333] on textarea "A filling combination of fava beans and crispy falafel served with fresh salad …" at bounding box center [441, 343] width 422 height 52
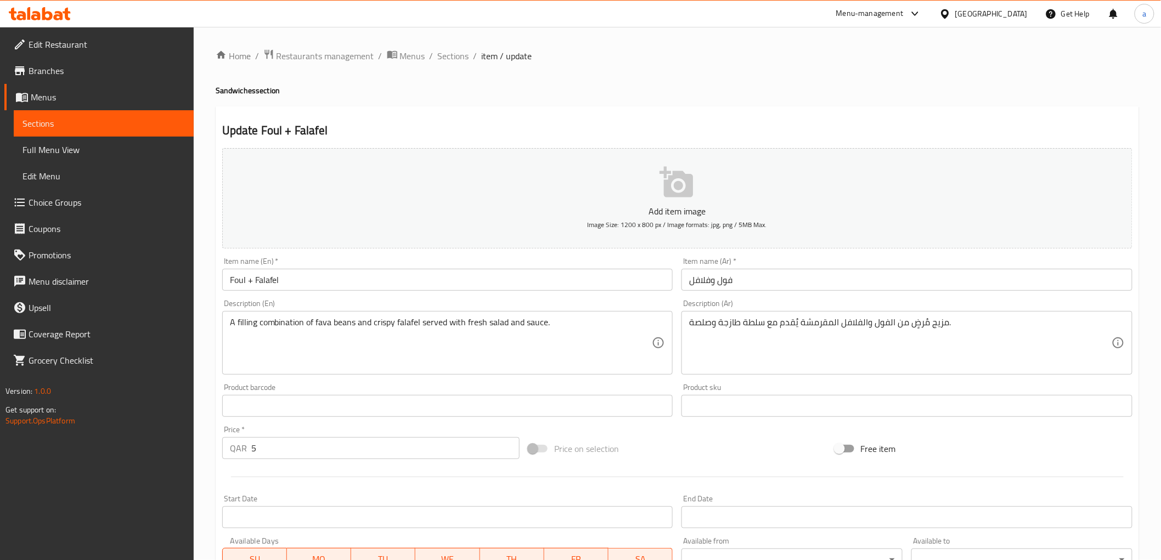
click at [246, 320] on textarea "A filling combination of fava beans and crispy falafel served with fresh salad …" at bounding box center [441, 343] width 422 height 52
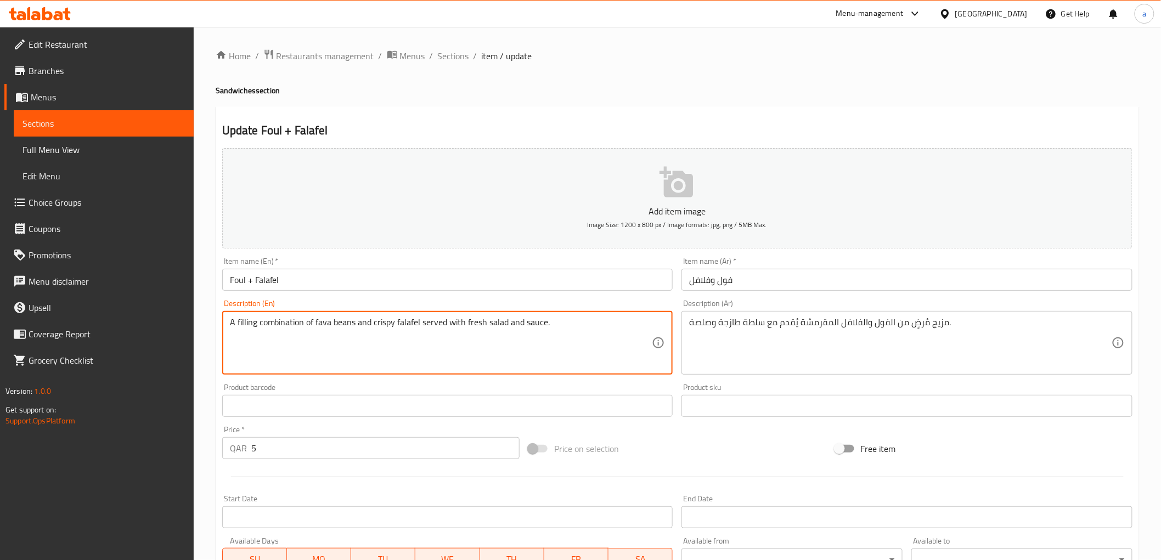
click at [246, 320] on textarea "A filling combination of fava beans and crispy falafel served with fresh salad …" at bounding box center [441, 343] width 422 height 52
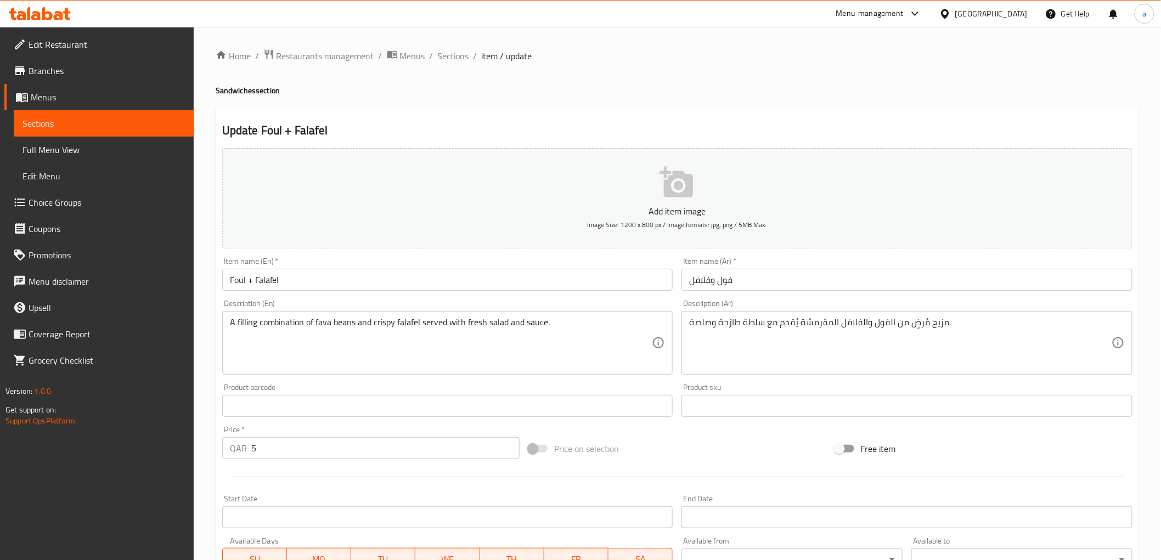
drag, startPoint x: 327, startPoint y: 303, endPoint x: 320, endPoint y: 303, distance: 6.6
click at [327, 303] on div "Description (En) A filling combination of fava beans and crispy falafel served …" at bounding box center [447, 337] width 451 height 75
click at [281, 273] on input "Foul + Falafel" at bounding box center [447, 280] width 451 height 22
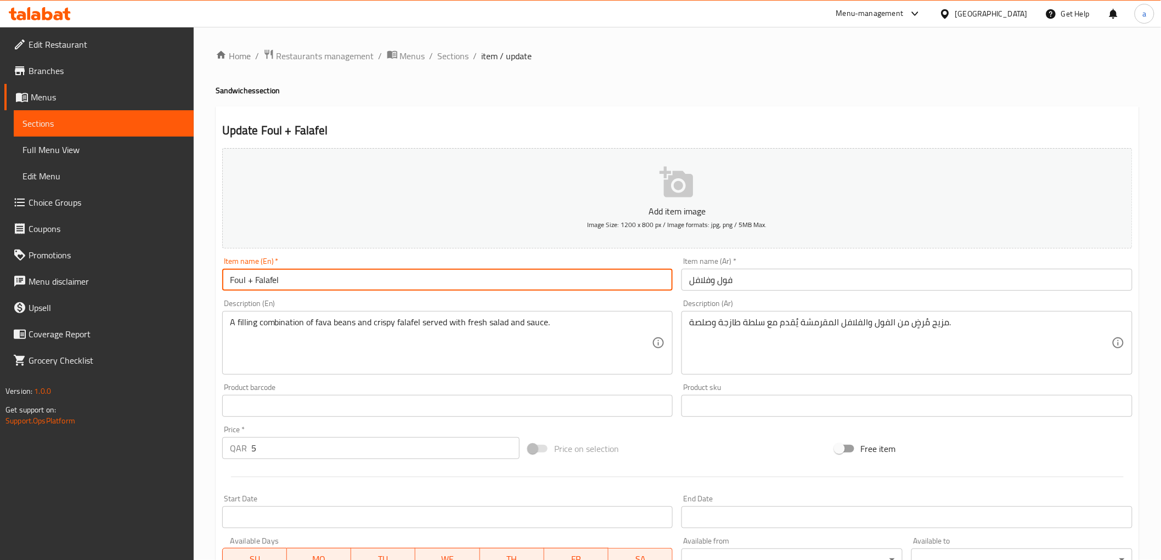
click at [335, 303] on div "Description (En) A filling combination of fava beans and crispy falafel served …" at bounding box center [447, 337] width 451 height 75
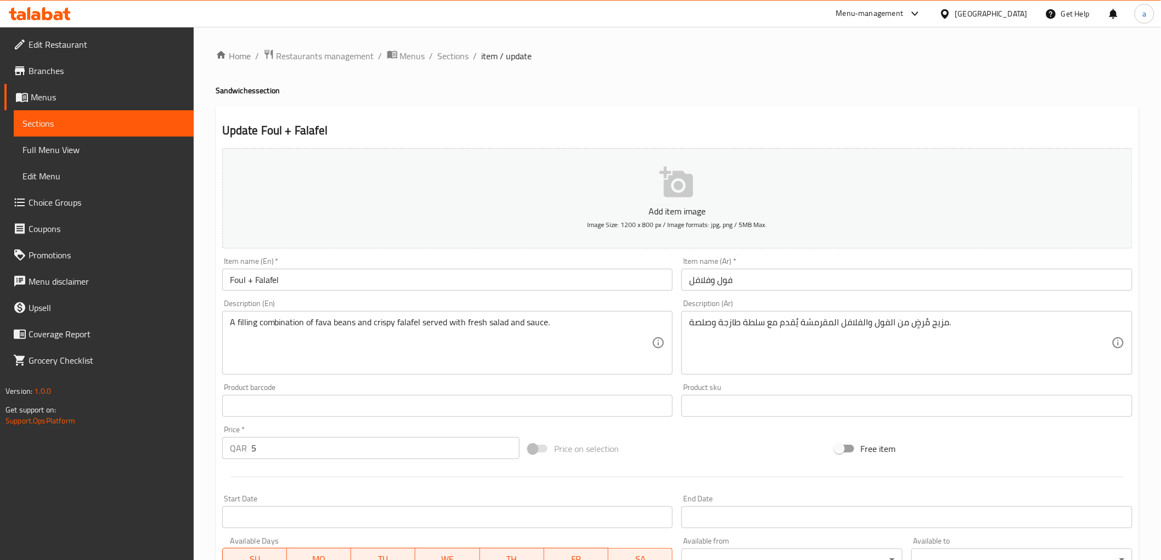
click at [633, 298] on div "Description (En) A filling combination of fava beans and crispy falafel served …" at bounding box center [448, 337] width 460 height 84
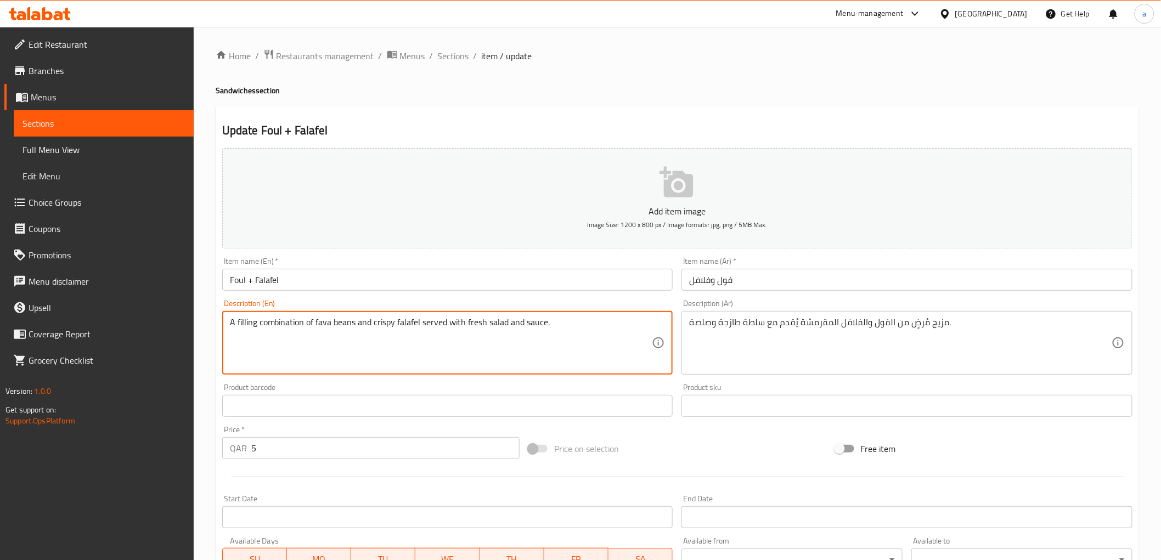
click at [310, 326] on textarea "A filling combination of fava beans and crispy falafel served with fresh salad …" at bounding box center [441, 343] width 422 height 52
click at [624, 293] on div "Item name (En)   * Foul + Falafel Item name (En) *" at bounding box center [448, 274] width 460 height 42
click at [287, 324] on textarea "A filling combination of fava beans and crispy falafel served with fresh salad …" at bounding box center [441, 343] width 422 height 52
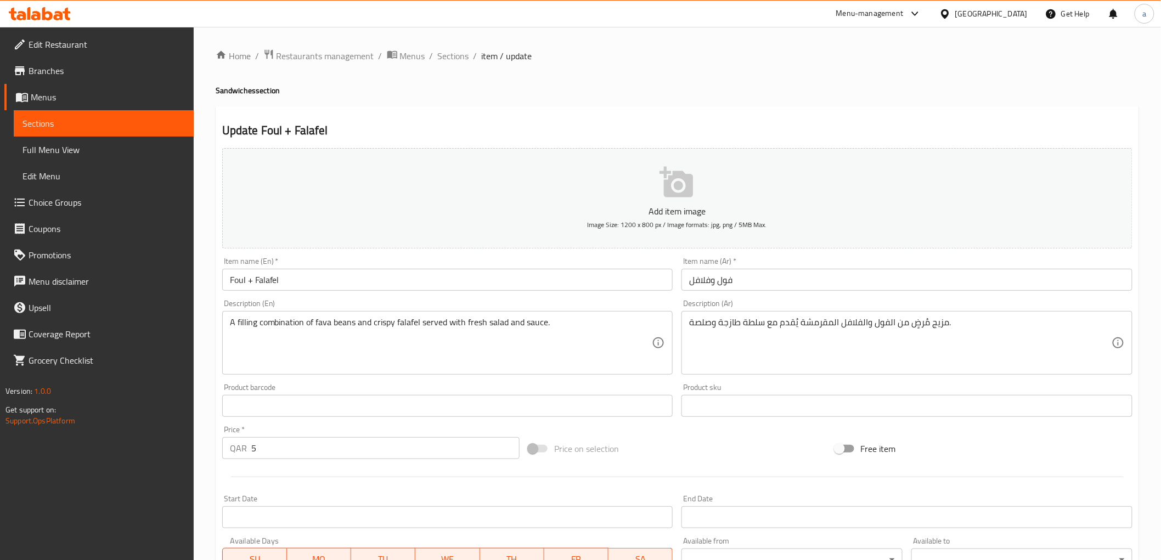
click at [631, 306] on div "Description (En) A filling combination of fava beans and crispy falafel served …" at bounding box center [447, 337] width 451 height 75
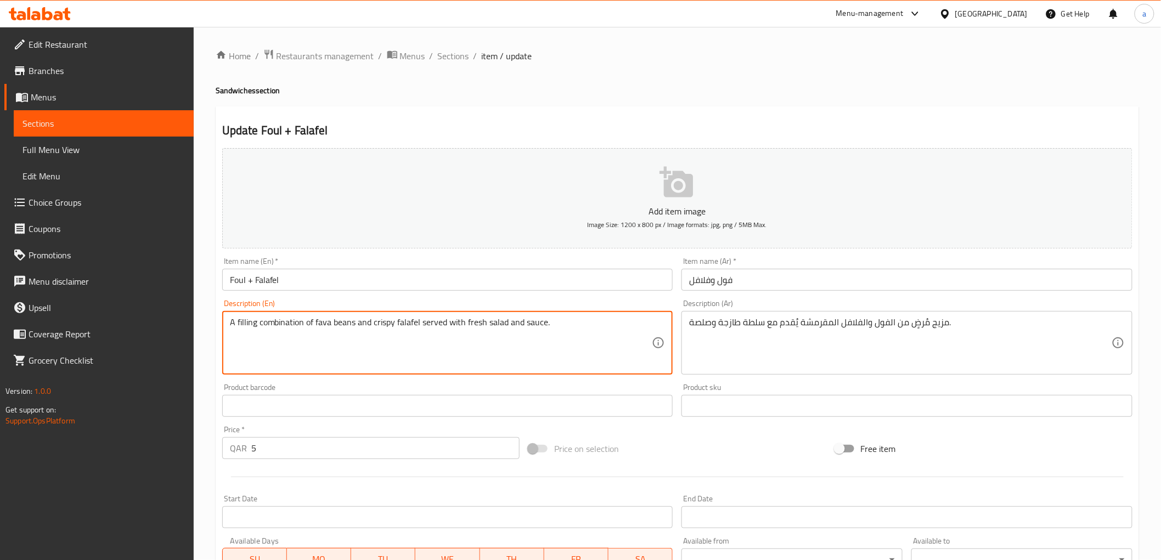
click at [244, 325] on textarea "A filling combination of fava beans and crispy falafel served with fresh salad …" at bounding box center [441, 343] width 422 height 52
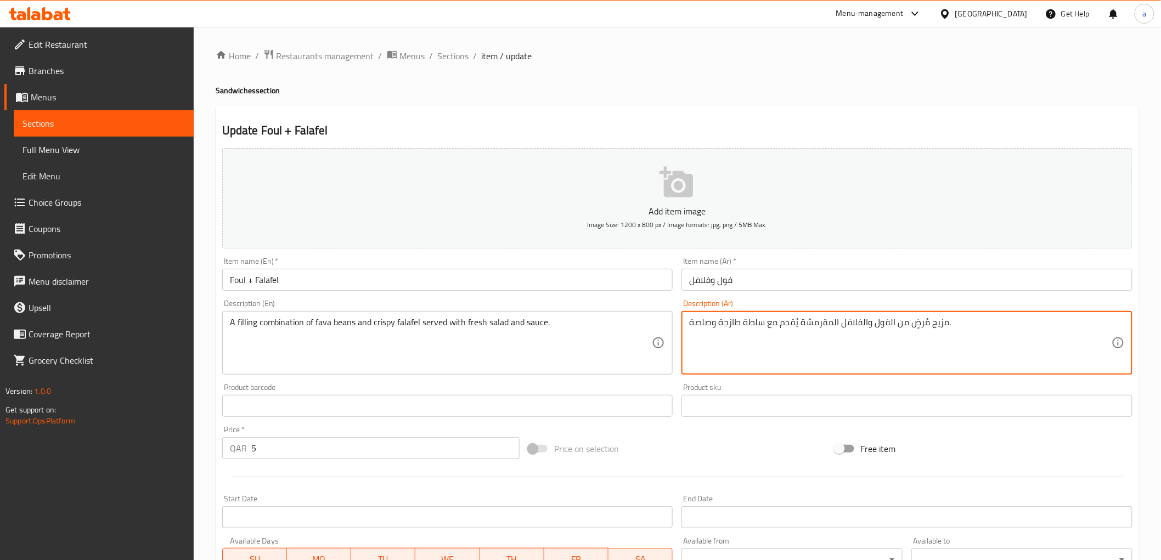
click at [922, 324] on textarea "مزيج مُرضٍ من الفول والفلافل المقرمشة يُقدم مع سلطة طازجة وصلصة." at bounding box center [900, 343] width 422 height 52
click at [447, 305] on div "Description (En) A filling combination of fava beans and crispy falafel served …" at bounding box center [447, 337] width 451 height 75
click at [904, 320] on textarea "مزيج ممن الفول والفلافل المقرمشة يُقدم مع سلطة طازجة وصلصة." at bounding box center [900, 343] width 422 height 52
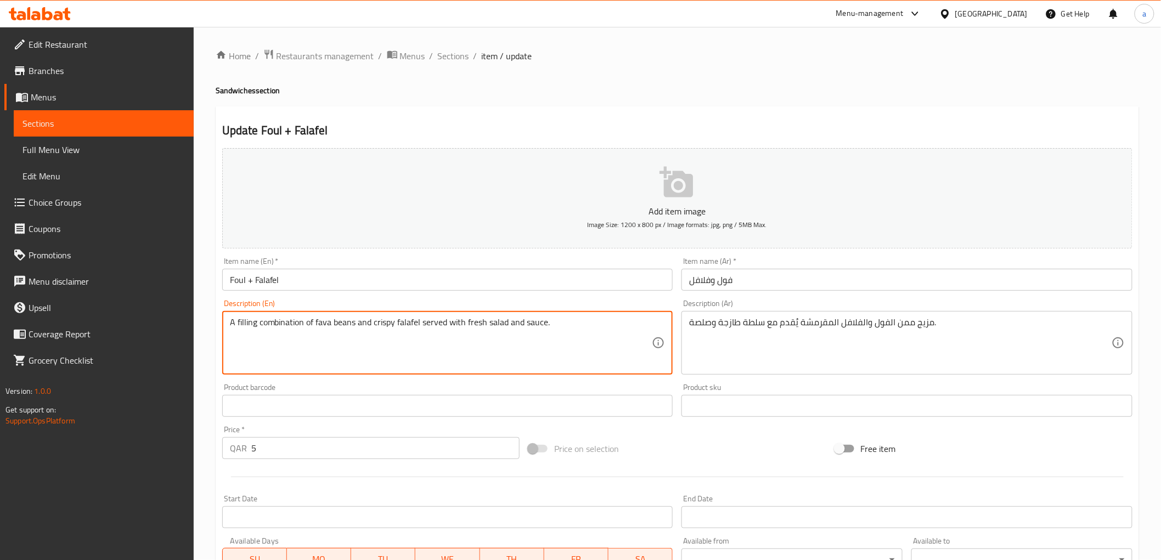
click at [296, 326] on textarea "A filling combination of fava beans and crispy falafel served with fresh salad …" at bounding box center [441, 343] width 422 height 52
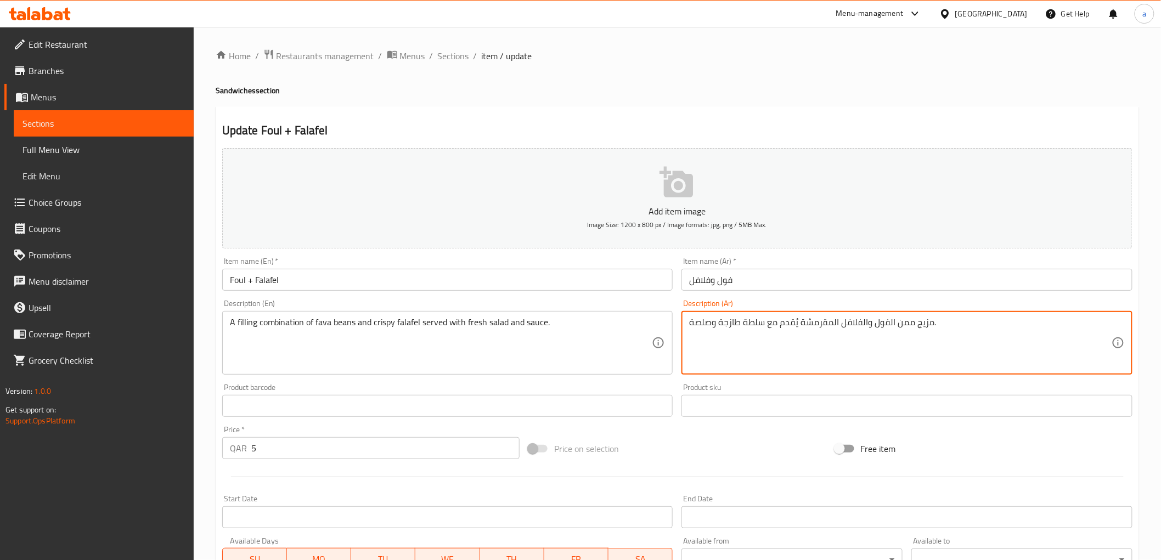
click at [910, 324] on textarea "مزيج ممن الفول والفلافل المقرمشة يُقدم مع سلطة طازجة وصلصة." at bounding box center [900, 343] width 422 height 52
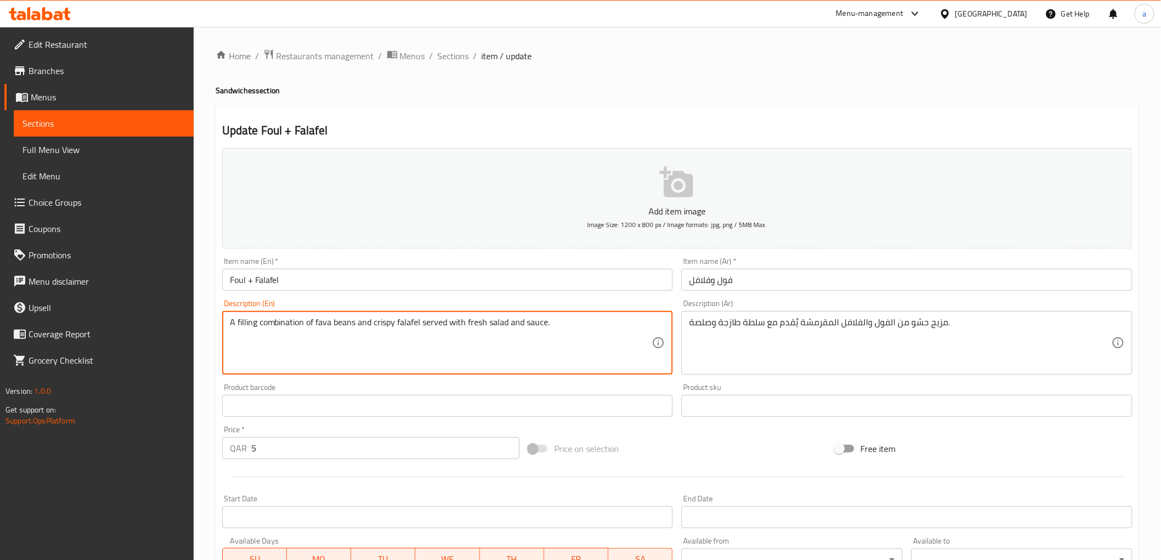
click at [331, 326] on textarea "A filling combination of fava beans and crispy falafel served with fresh salad …" at bounding box center [441, 343] width 422 height 52
click at [328, 324] on textarea "A filling combination of fava beans and crispy falafel served with fresh salad …" at bounding box center [441, 343] width 422 height 52
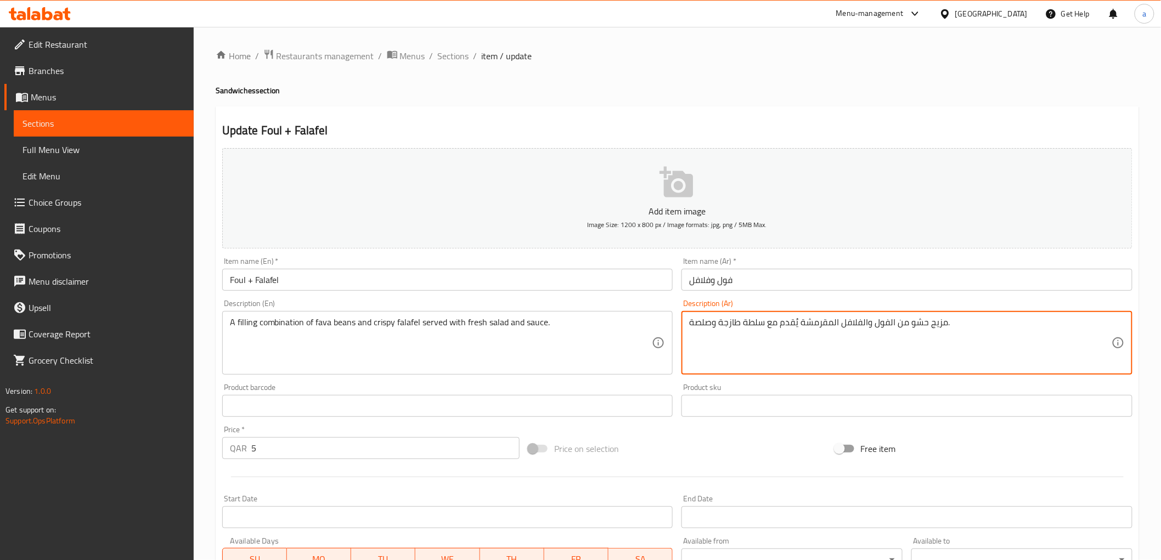
drag, startPoint x: 871, startPoint y: 321, endPoint x: 888, endPoint y: 331, distance: 18.9
paste textarea "دمس"
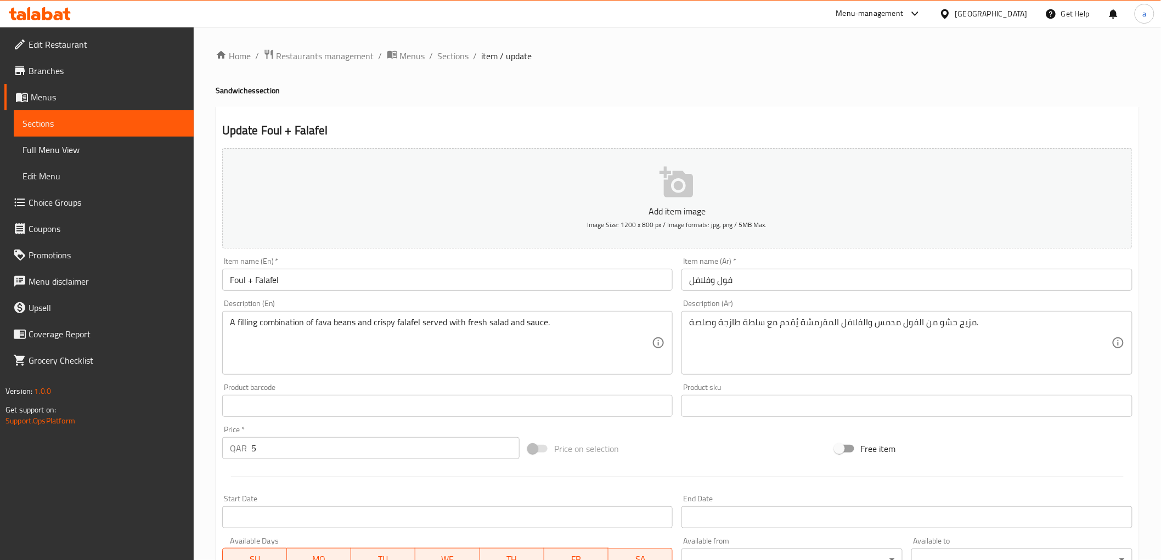
click at [925, 302] on div "Description (Ar) مزيج حشو من الفول مدمس والفلافل المقرمشة يُقدم مع سلطة طازجة و…" at bounding box center [906, 337] width 451 height 75
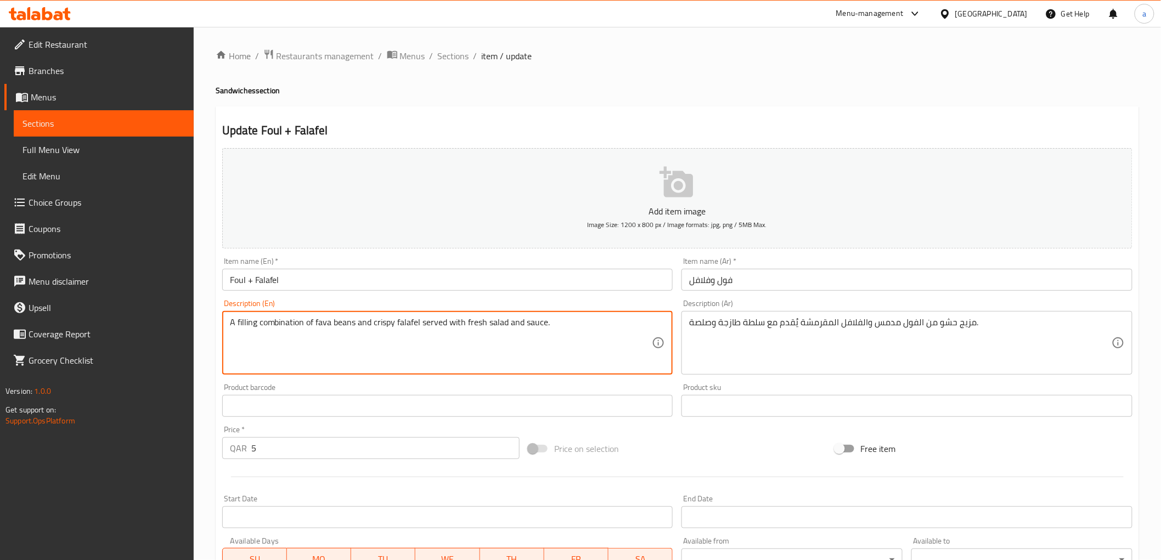
click at [408, 326] on textarea "A filling combination of fava beans and crispy falafel served with fresh salad …" at bounding box center [441, 343] width 422 height 52
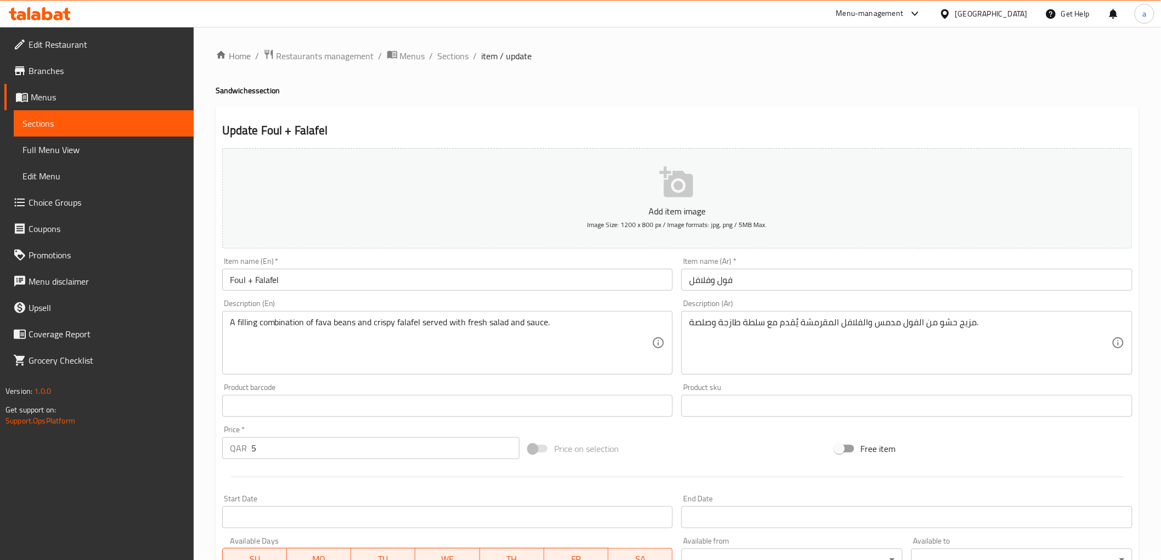
click at [377, 325] on textarea "A filling combination of fava beans and crispy falafel served with fresh salad …" at bounding box center [441, 343] width 422 height 52
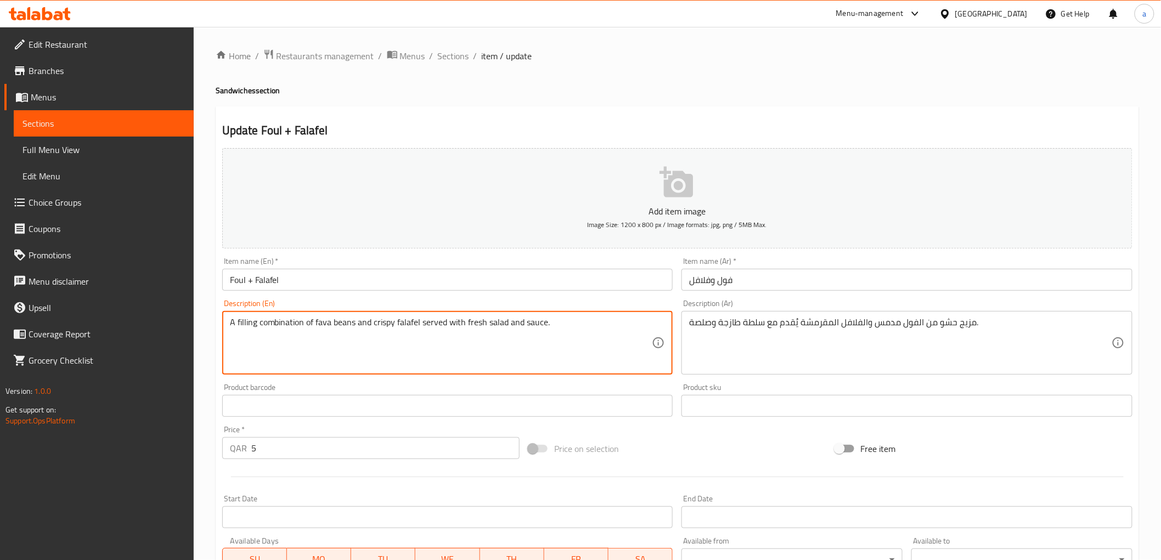
click at [377, 325] on textarea "A filling combination of fava beans and crispy falafel served with fresh salad …" at bounding box center [441, 343] width 422 height 52
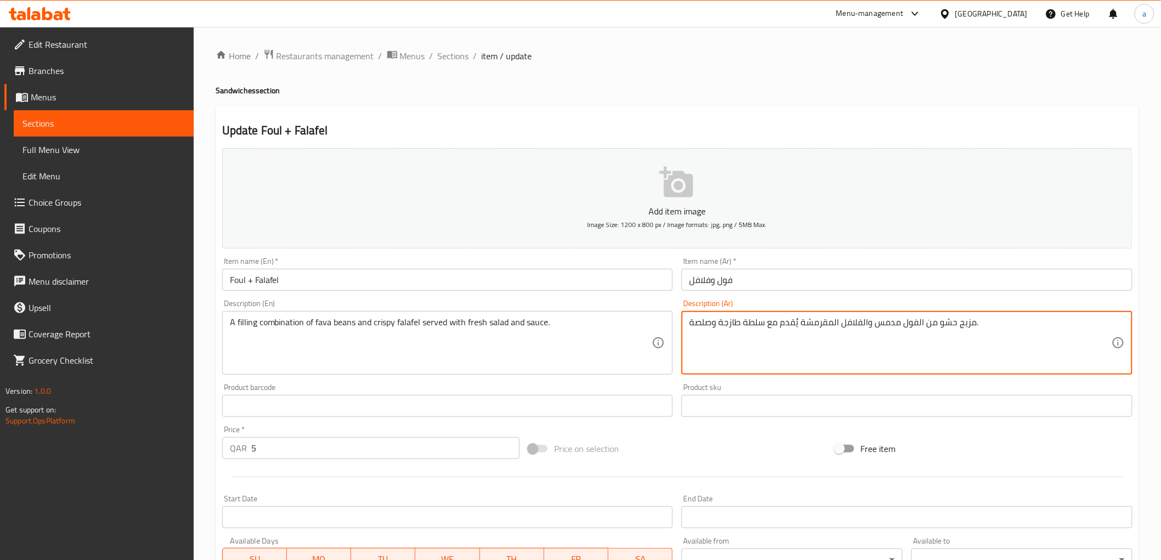
drag, startPoint x: 832, startPoint y: 321, endPoint x: 798, endPoint y: 332, distance: 35.7
paste textarea "رسبي"
click at [867, 304] on div "Description (Ar) مزيج حشو من الفول مدمس والفلافل الكرسبي يُقدم مع سلطة طازجة وص…" at bounding box center [906, 337] width 451 height 75
drag, startPoint x: 704, startPoint y: 324, endPoint x: 668, endPoint y: 332, distance: 36.5
type textarea "مزيج حشو من الفول مدمس والفلافل الكرسبي يُقدم مع سلطة طازجة وصوص."
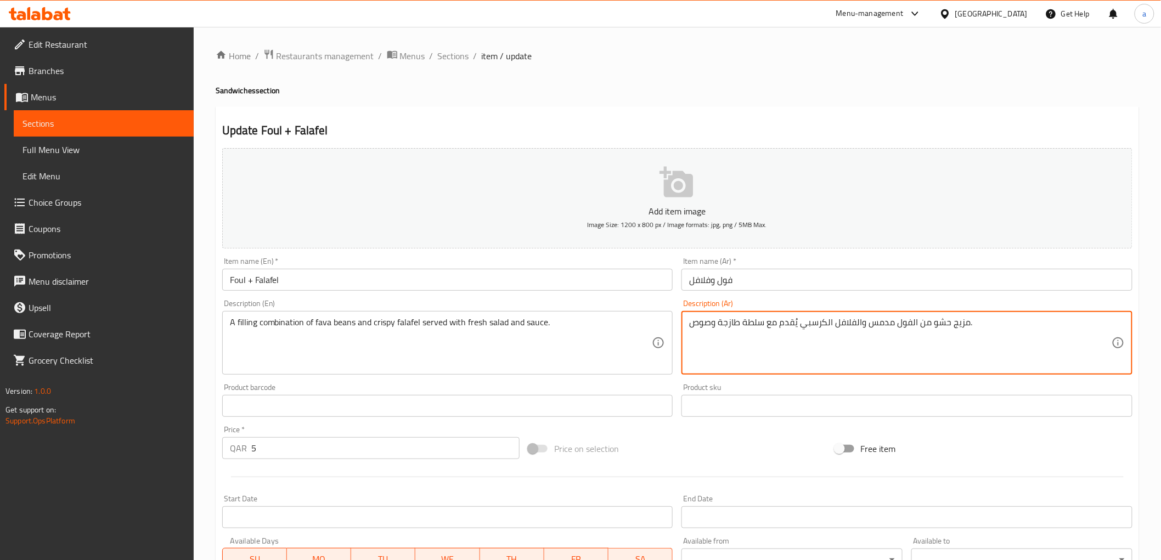
click at [856, 302] on div "Description (Ar) مزيج حشو من الفول مدمس والفلافل الكرسبي يُقدم مع سلطة طازجة وص…" at bounding box center [906, 337] width 451 height 75
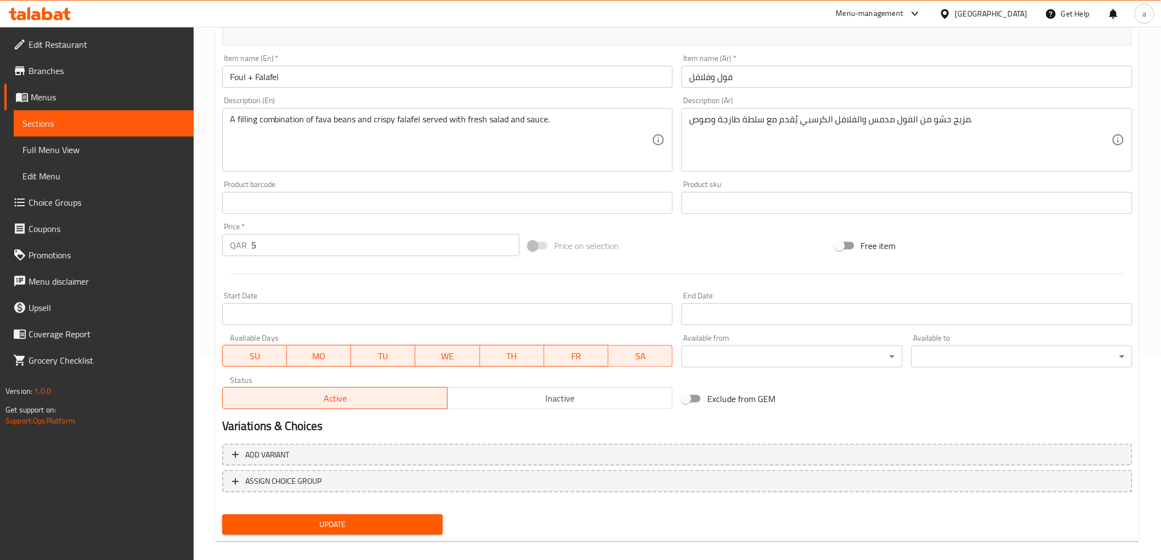
scroll to position [213, 0]
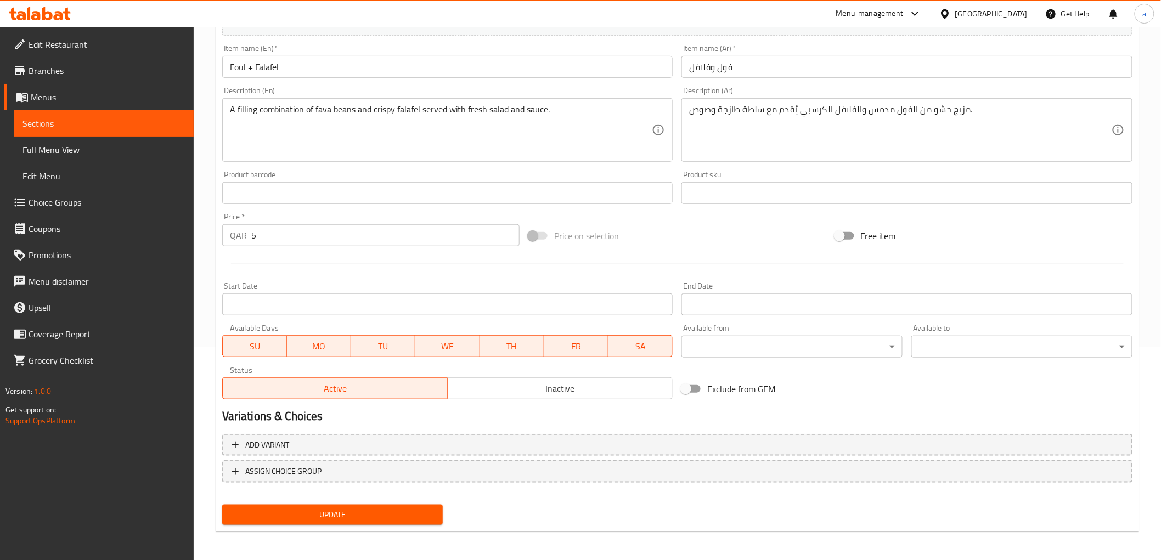
click at [404, 514] on span "Update" at bounding box center [333, 515] width 204 height 14
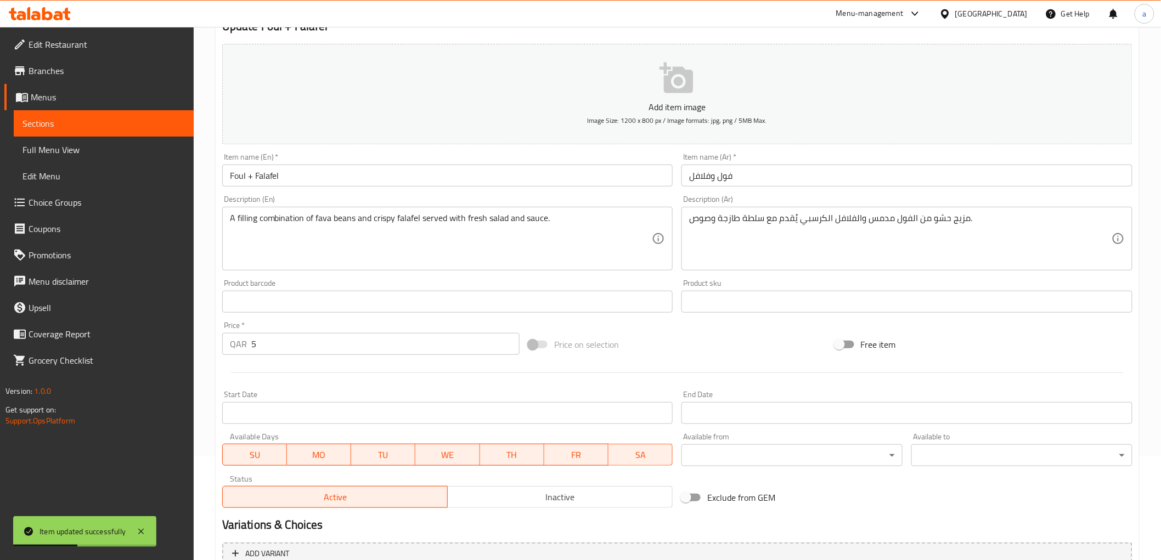
scroll to position [0, 0]
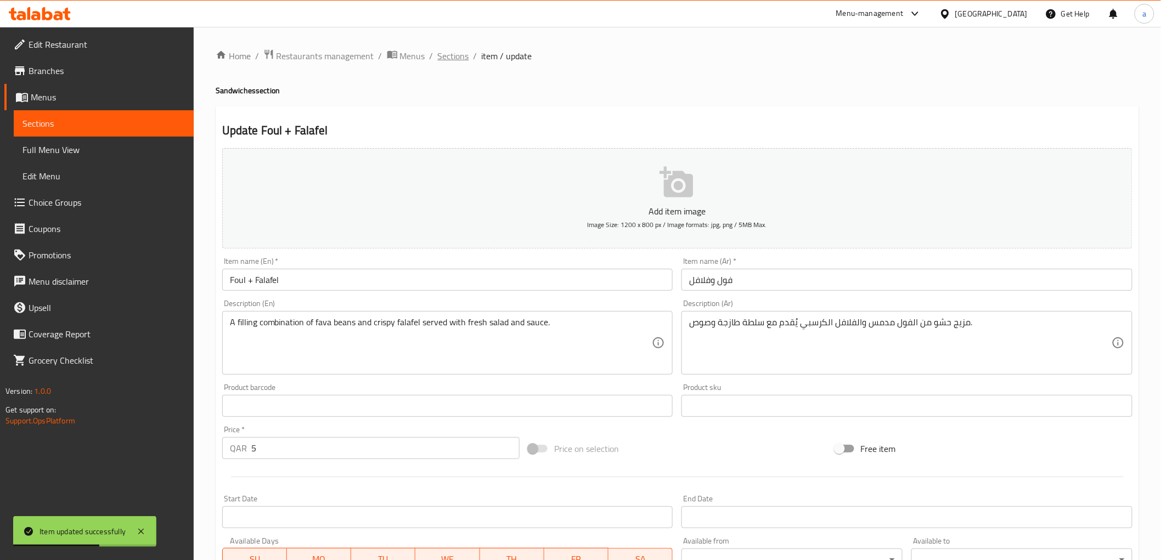
click at [448, 58] on span "Sections" at bounding box center [453, 55] width 31 height 13
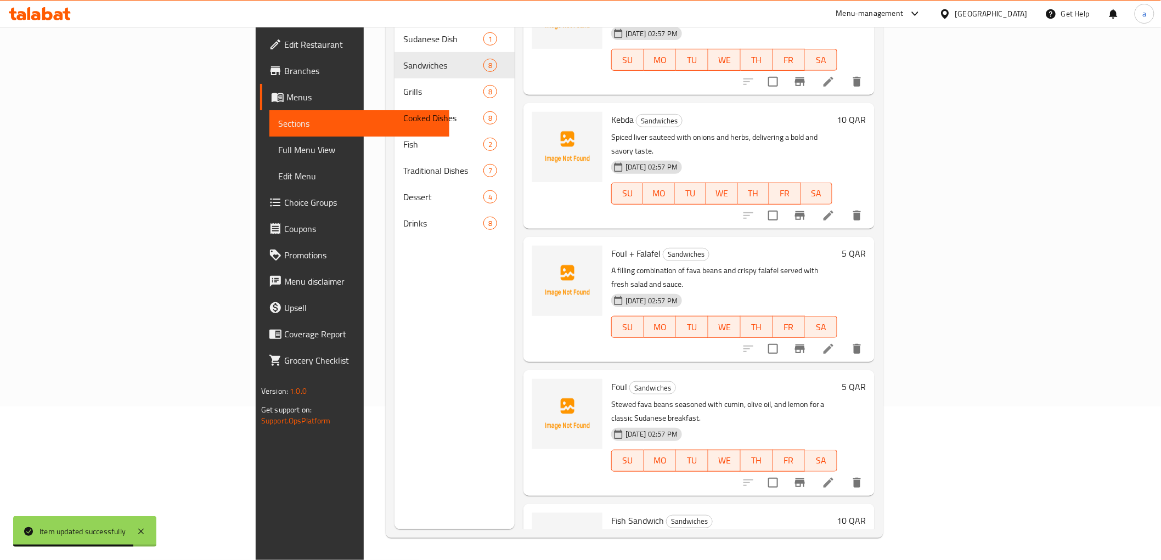
scroll to position [122, 0]
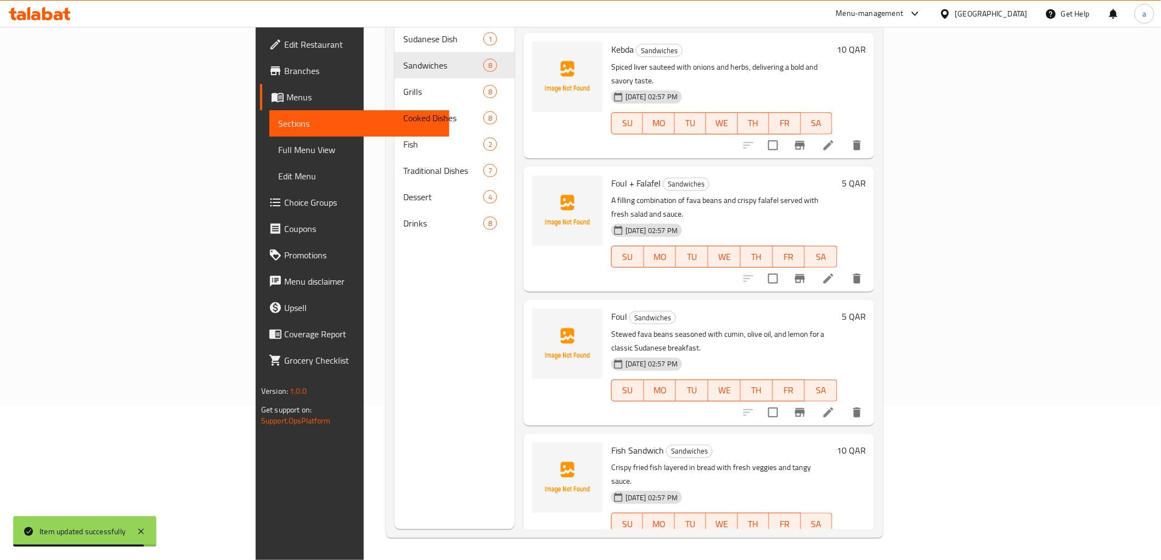
click at [835, 406] on icon at bounding box center [828, 412] width 13 height 13
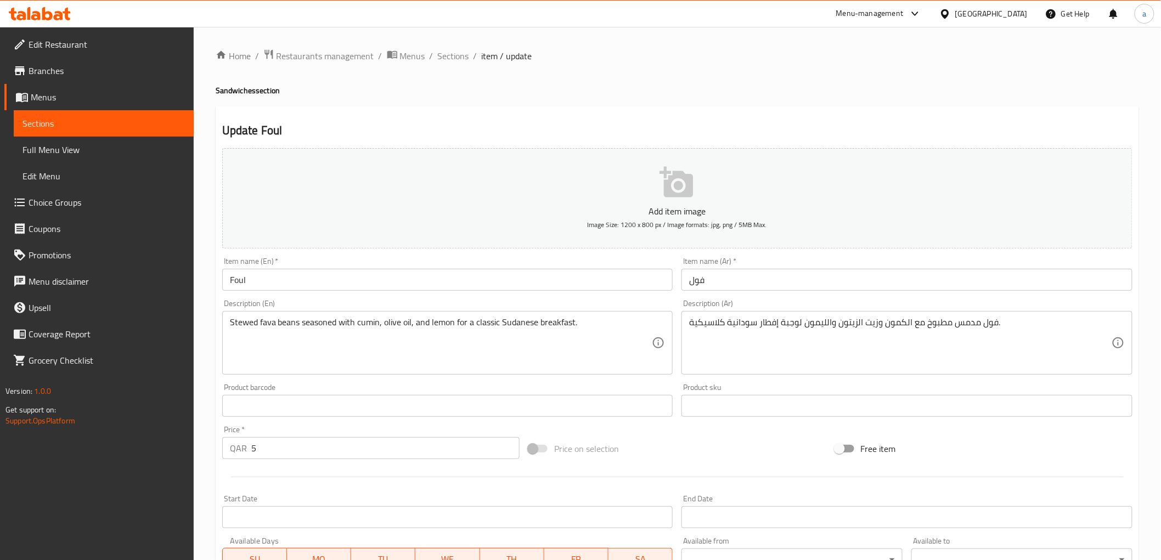
click at [587, 117] on div "Update Foul Add item image Image Size: 1200 x 800 px / Image formats: jpg, png …" at bounding box center [677, 425] width 923 height 639
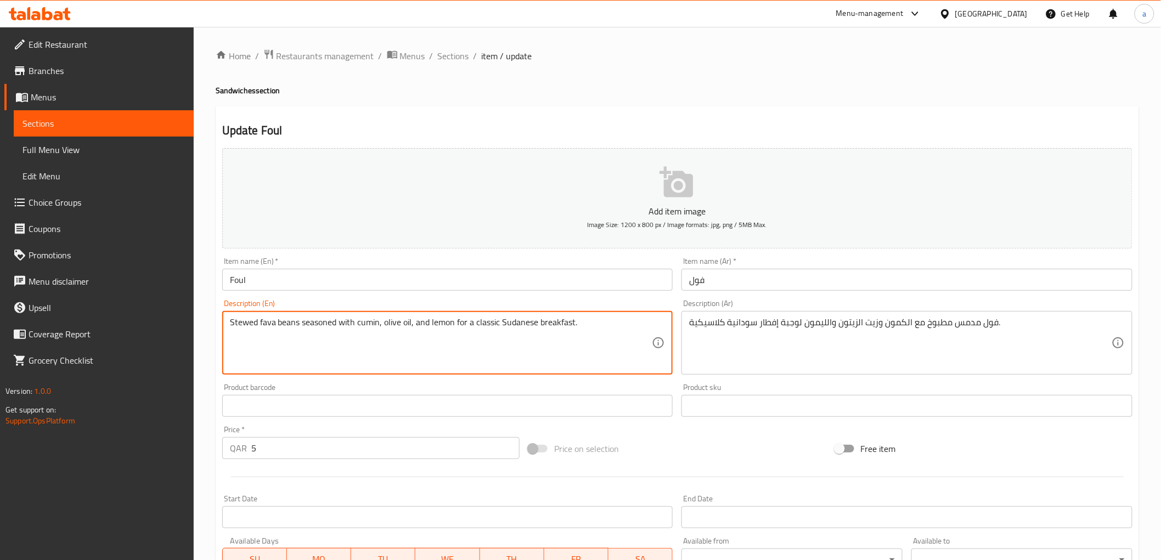
click at [783, 140] on div "Update Foul Add item image Image Size: 1200 x 800 px / Image formats: jpg, png …" at bounding box center [677, 425] width 923 height 639
click at [244, 325] on textarea "Stewed fava beans seasoned with cumin, olive oil, and lemon for a classic Sudan…" at bounding box center [441, 343] width 422 height 52
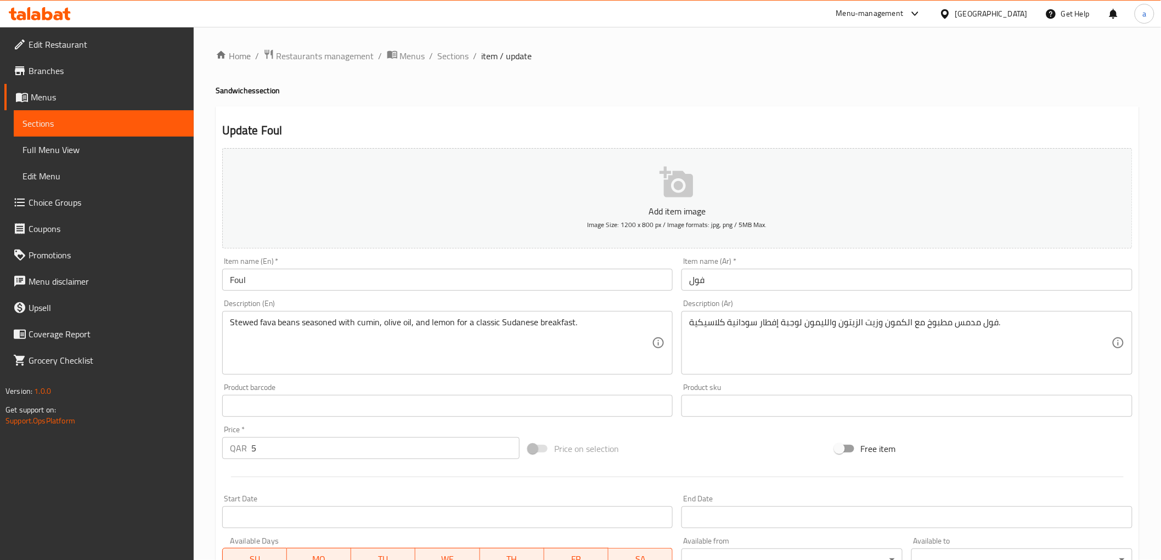
click at [413, 328] on textarea "Stewed fava beans seasoned with cumin, olive oil, and lemon for a classic Sudan…" at bounding box center [441, 343] width 422 height 52
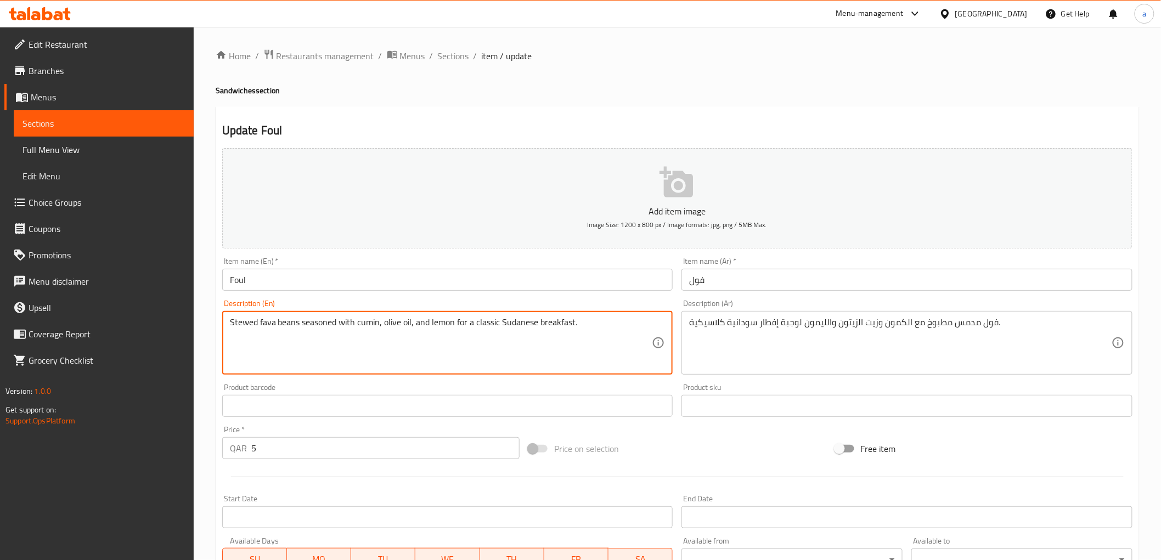
click at [413, 328] on textarea "Stewed fava beans seasoned with cumin, olive oil, and lemon for a classic Sudan…" at bounding box center [441, 343] width 422 height 52
click at [516, 330] on textarea "Stewed fava beans seasoned with cumin, olive oil, and lemon for a classic Sudan…" at bounding box center [441, 343] width 422 height 52
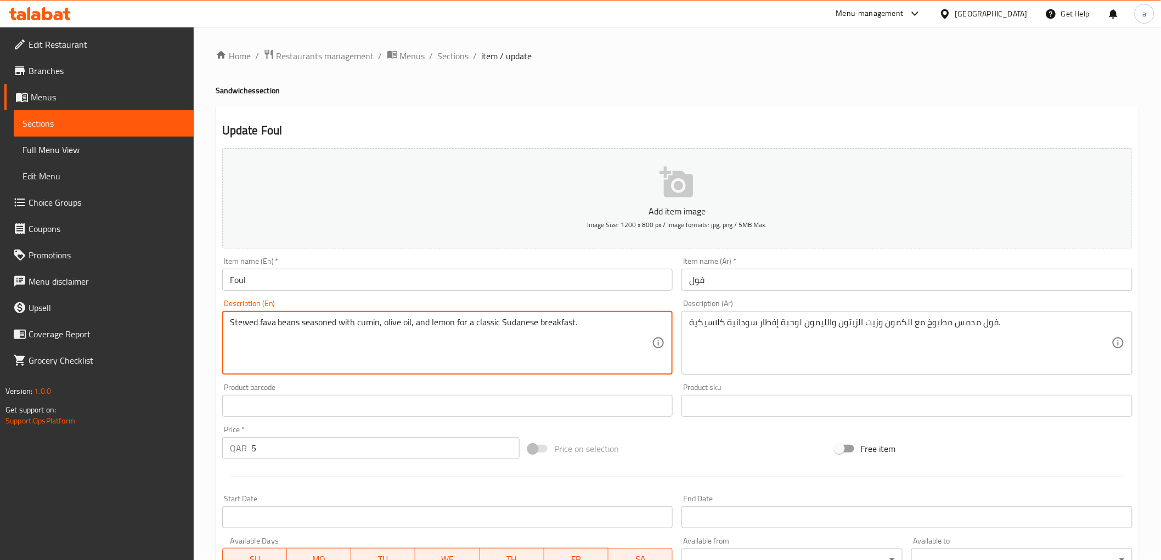
click at [516, 330] on textarea "Stewed fava beans seasoned with cumin, olive oil, and lemon for a classic Sudan…" at bounding box center [441, 343] width 422 height 52
click at [402, 292] on div "Item name (En)   * Foul Item name (En) *" at bounding box center [448, 274] width 460 height 42
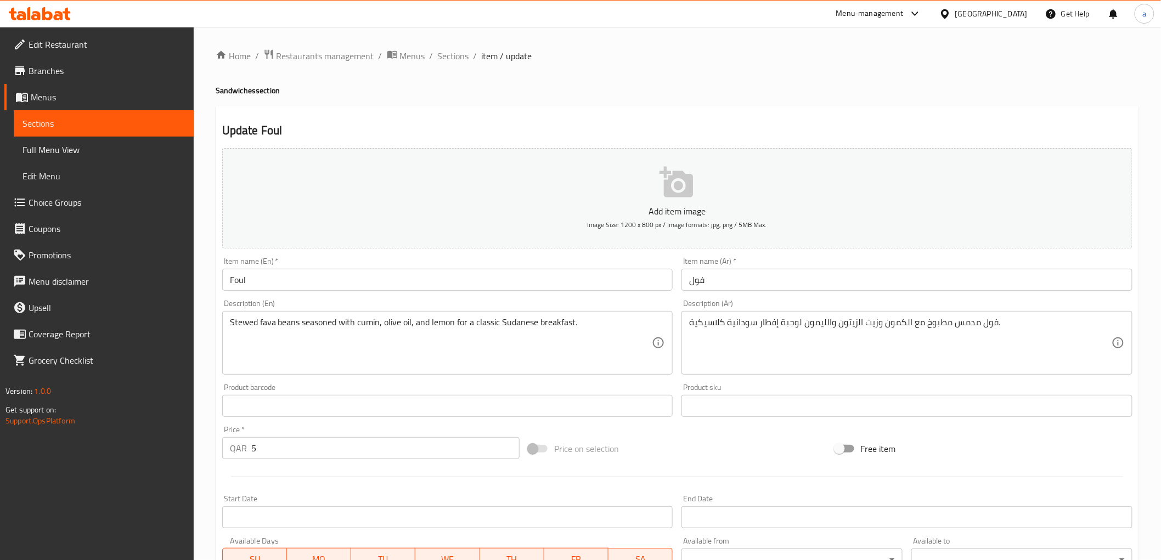
click at [309, 307] on div "Description (En) Stewed fava beans seasoned with cumin, olive oil, and lemon fo…" at bounding box center [447, 337] width 451 height 75
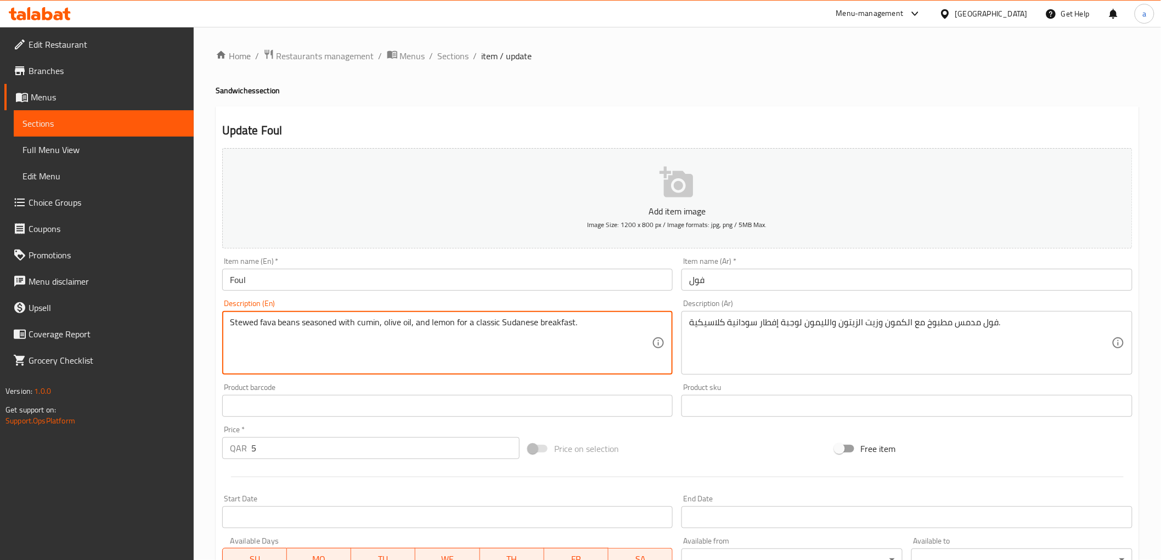
click at [328, 294] on div "Item name (En)   * Foul Item name (En) *" at bounding box center [448, 274] width 460 height 42
drag, startPoint x: 259, startPoint y: 322, endPoint x: 299, endPoint y: 329, distance: 40.1
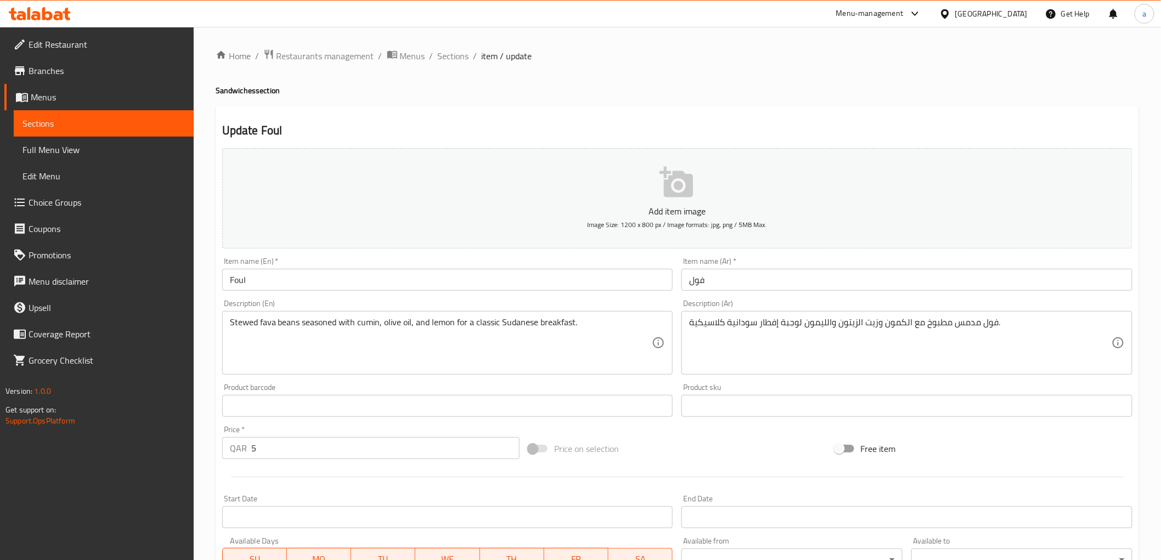
click at [240, 324] on textarea "Stewed fava beans seasoned with cumin, olive oil, and lemon for a classic Sudan…" at bounding box center [441, 343] width 422 height 52
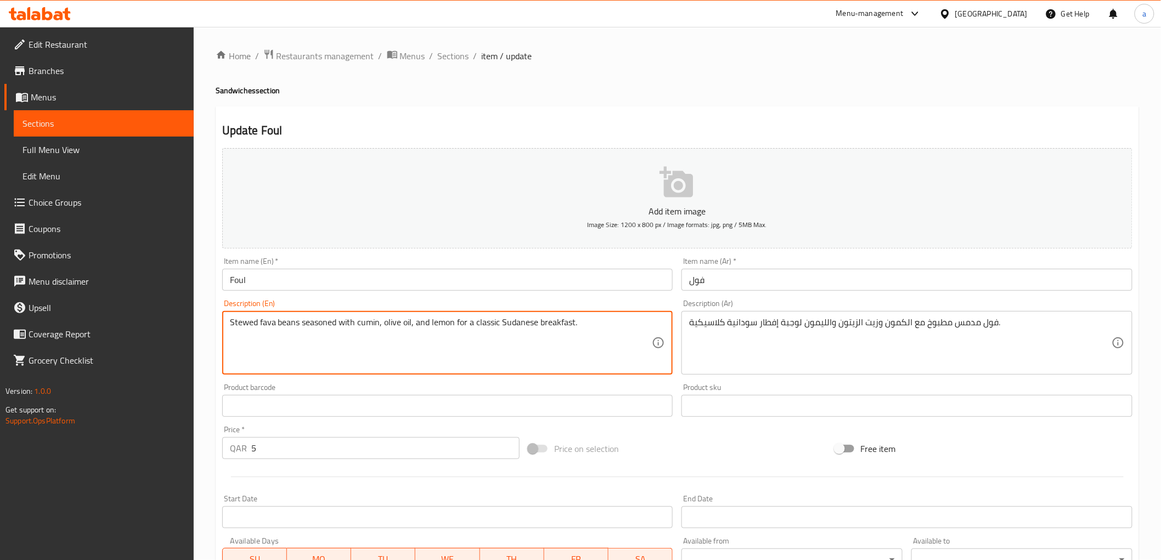
click at [240, 324] on textarea "Stewed fava beans seasoned with cumin, olive oil, and lemon for a classic Sudan…" at bounding box center [441, 343] width 422 height 52
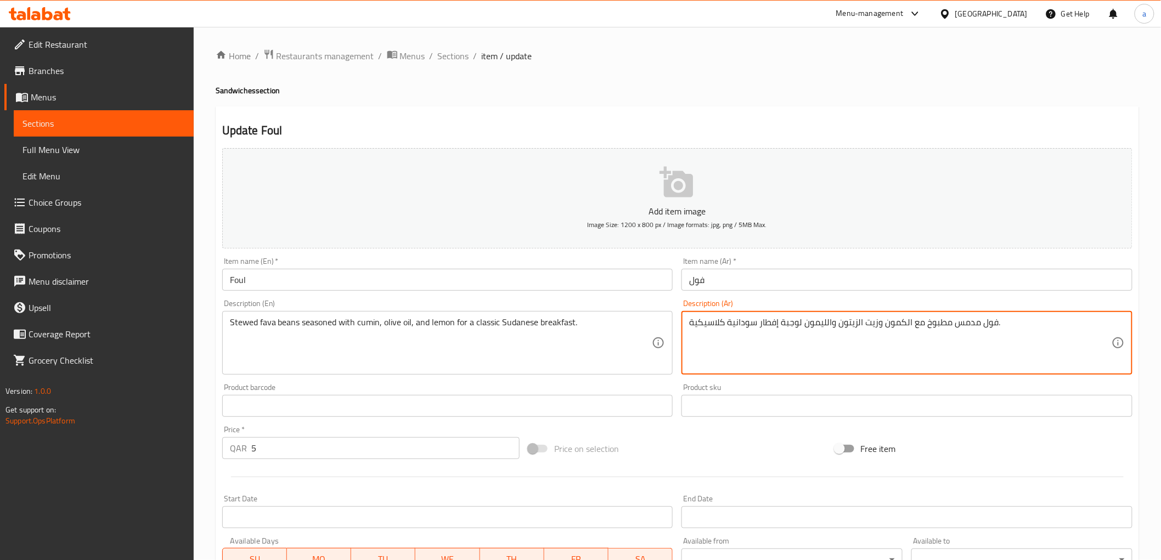
click at [934, 321] on textarea "فول مدمس مطبوخ مع الكمون وزيت الزيتون والليمون لوجبة إفطار سودانية كلاسيكية." at bounding box center [900, 343] width 422 height 52
paste textarea "هي"
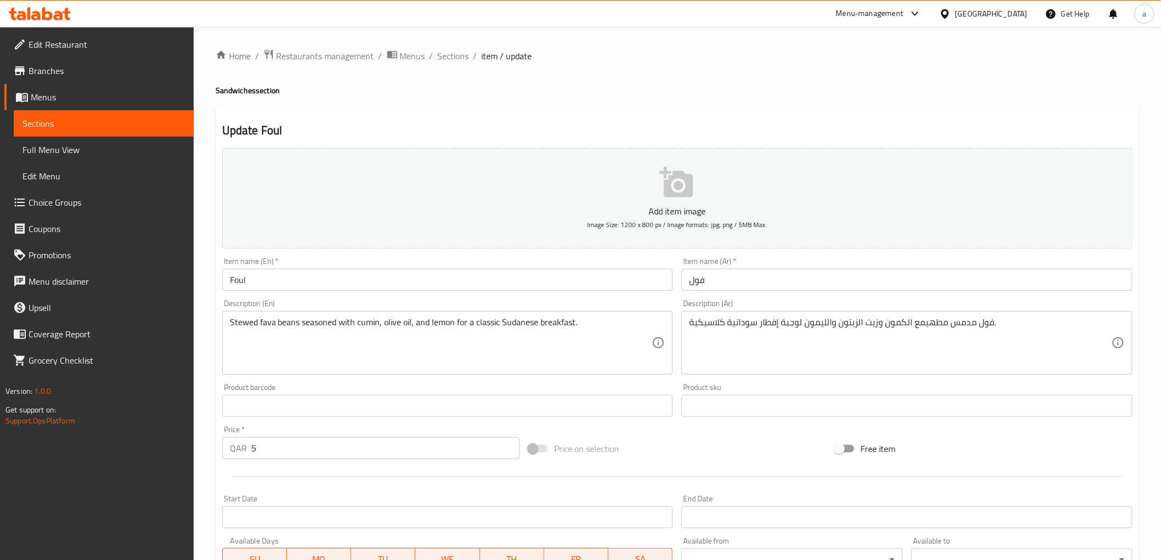
click at [946, 308] on div "Description (Ar) فول مدمس مطهيمع الكمون وزيت الزيتون والليمون لوجبة إفطار سودان…" at bounding box center [906, 337] width 451 height 75
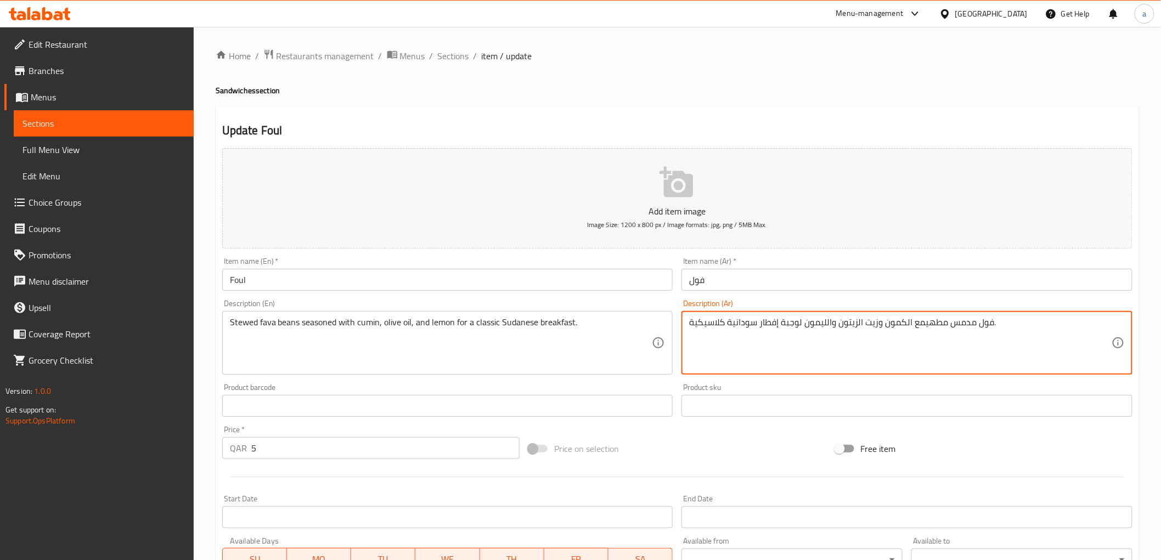
click at [923, 324] on textarea "فول مدمس مطهيمع الكمون وزيت الزيتون والليمون لوجبة إفطار سودانية كلاسيكية." at bounding box center [900, 343] width 422 height 52
click at [941, 307] on div "Description (Ar) فول مدمس مطهي مع الكمون وزيت الزيتون والليمون لوجبة إفطار سودا…" at bounding box center [906, 337] width 451 height 75
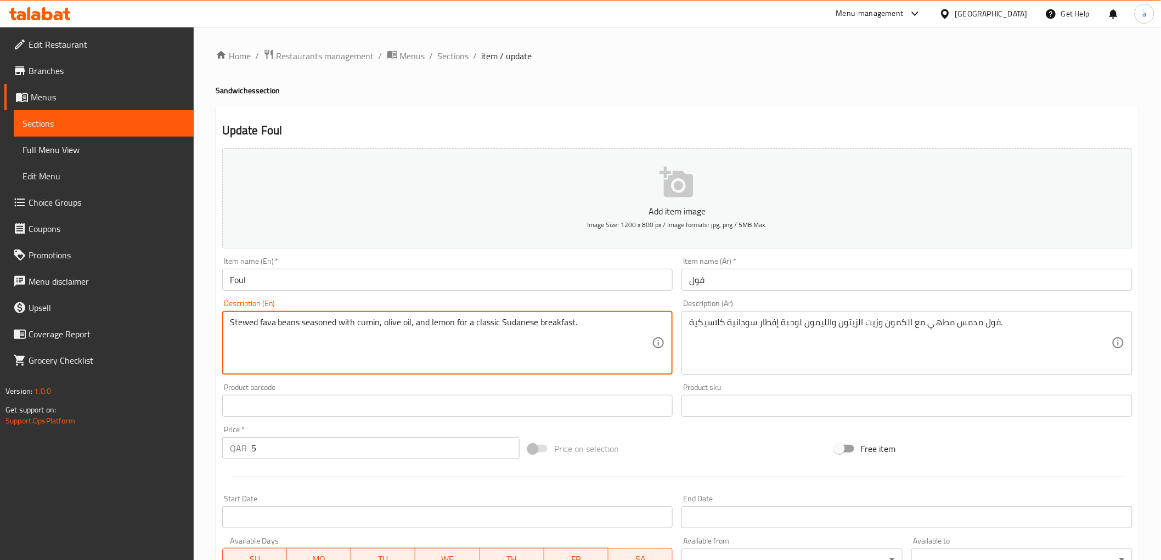
click at [323, 320] on textarea "Stewed fava beans seasoned with cumin, olive oil, and lemon for a classic Sudan…" at bounding box center [441, 343] width 422 height 52
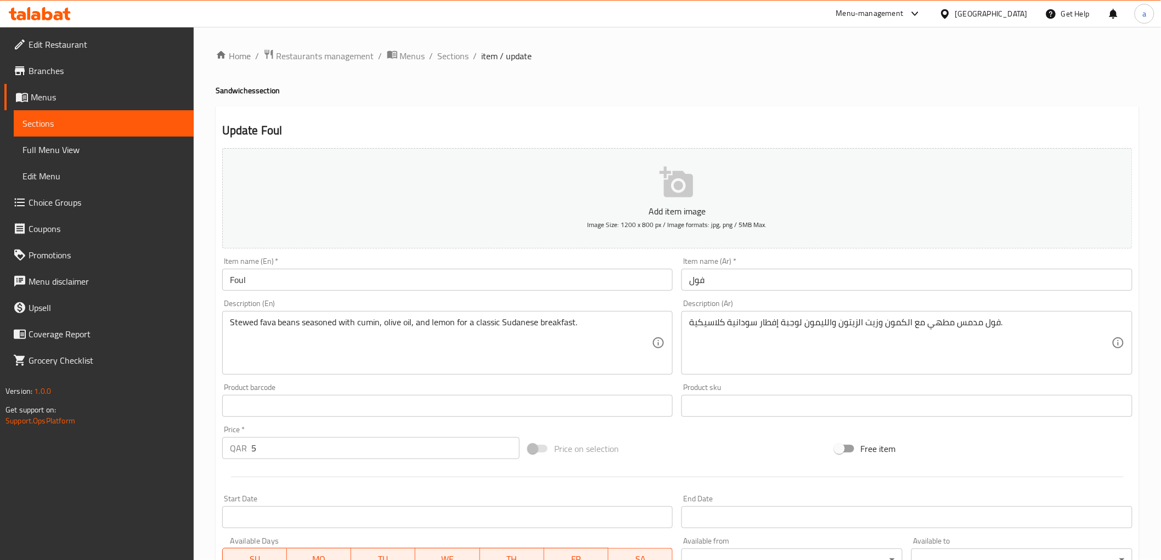
click at [251, 328] on textarea "Stewed fava beans seasoned with cumin, olive oil, and lemon for a classic Sudan…" at bounding box center [441, 343] width 422 height 52
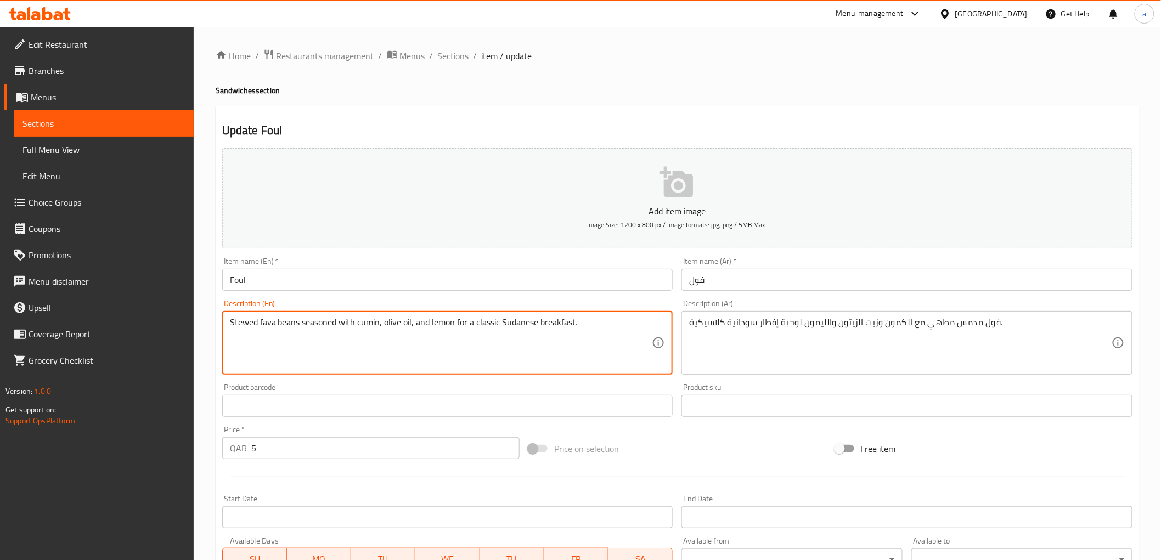
click at [251, 328] on textarea "Stewed fava beans seasoned with cumin, olive oil, and lemon for a classic Sudan…" at bounding box center [441, 343] width 422 height 52
drag, startPoint x: 230, startPoint y: 320, endPoint x: 379, endPoint y: 337, distance: 149.1
click at [379, 337] on textarea "Stewed fava beans seasoned with cumin, olive oil, and lemon for a classic Sudan…" at bounding box center [441, 343] width 422 height 52
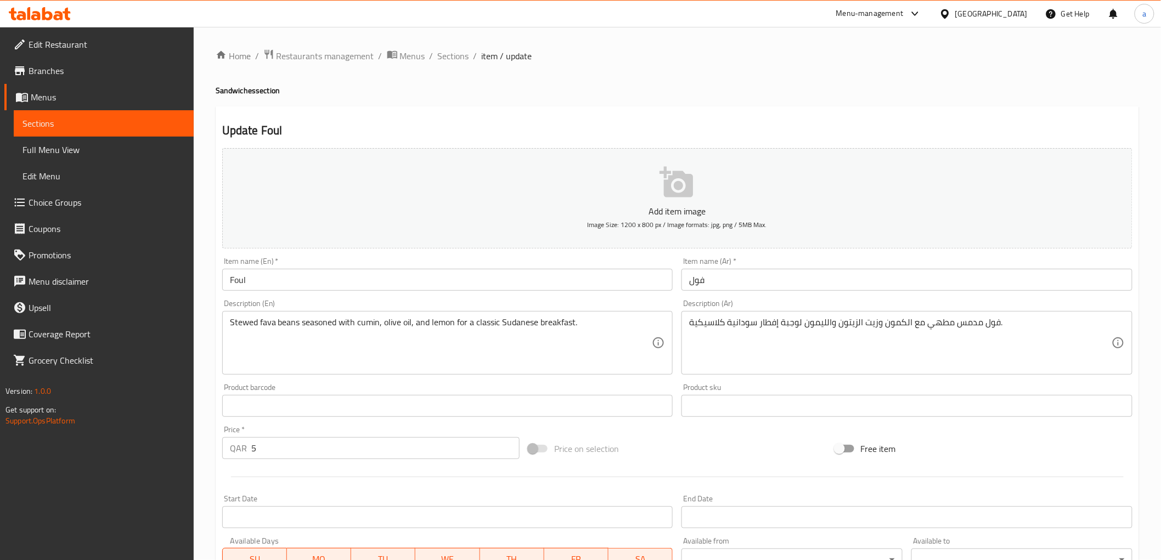
click at [928, 324] on textarea "فول مدمس مطهي مع الكمون وزيت الزيتون والليمون لوجبة إفطار سودانية كلاسيكية." at bounding box center [900, 343] width 422 height 52
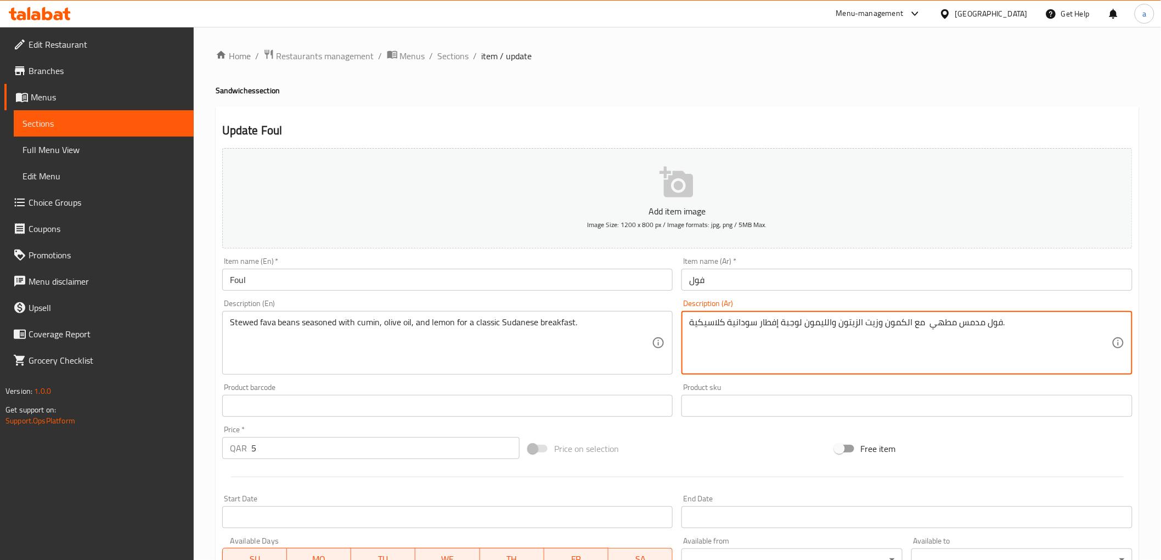
paste textarea "متبل"
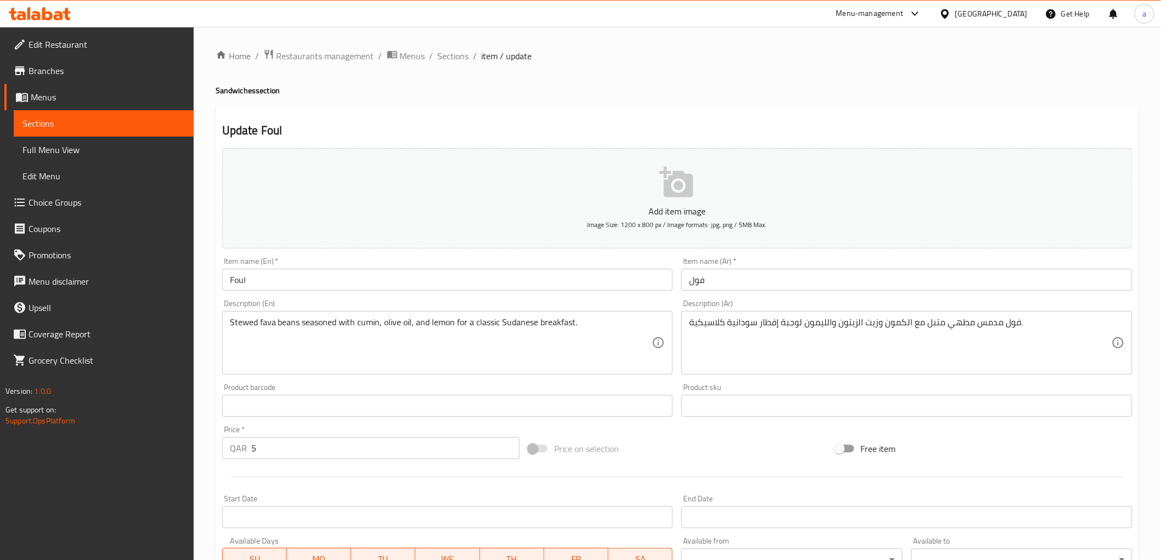
click at [942, 306] on div "Description (Ar) فول مدمس مطهي متبل مع الكمون وزيت الزيتون والليمون لوجبة إفطار…" at bounding box center [906, 337] width 451 height 75
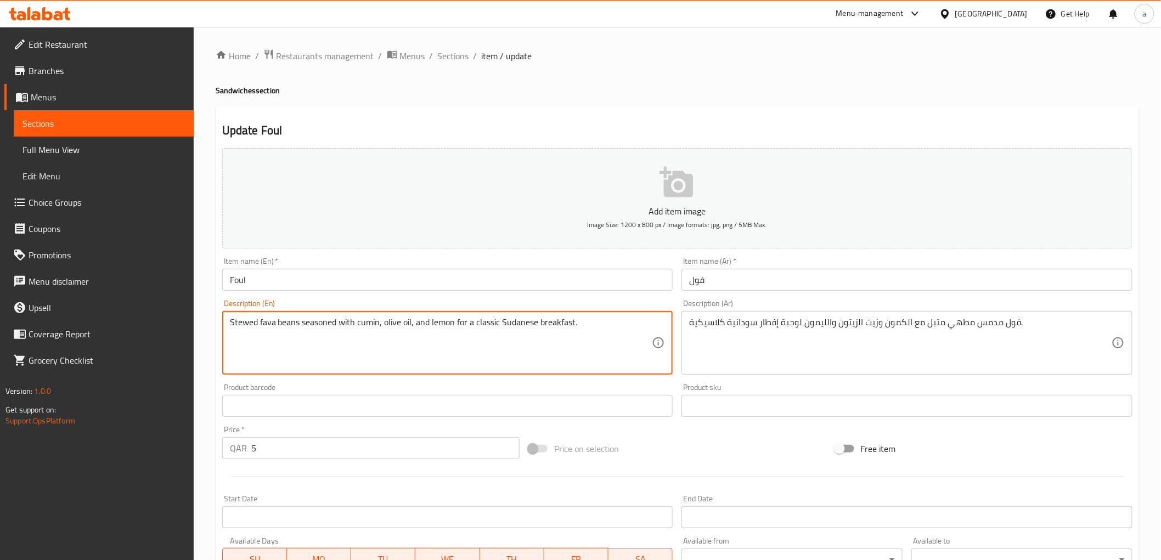
click at [366, 322] on textarea "Stewed fava beans seasoned with cumin, olive oil, and lemon for a classic Sudan…" at bounding box center [441, 343] width 422 height 52
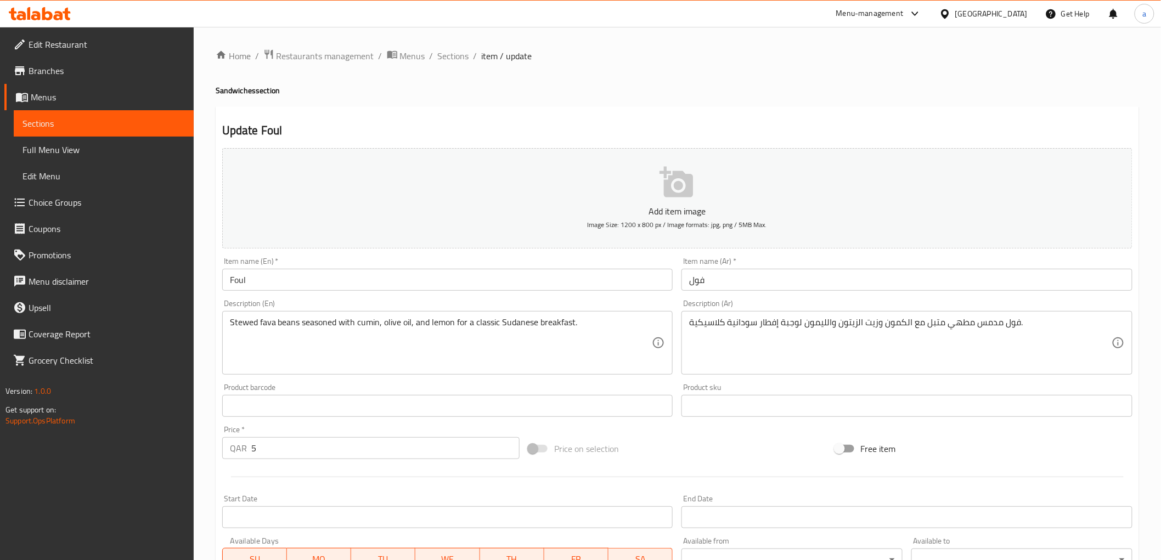
click at [397, 325] on textarea "Stewed fava beans seasoned with cumin, olive oil, and lemon for a classic Sudan…" at bounding box center [441, 343] width 422 height 52
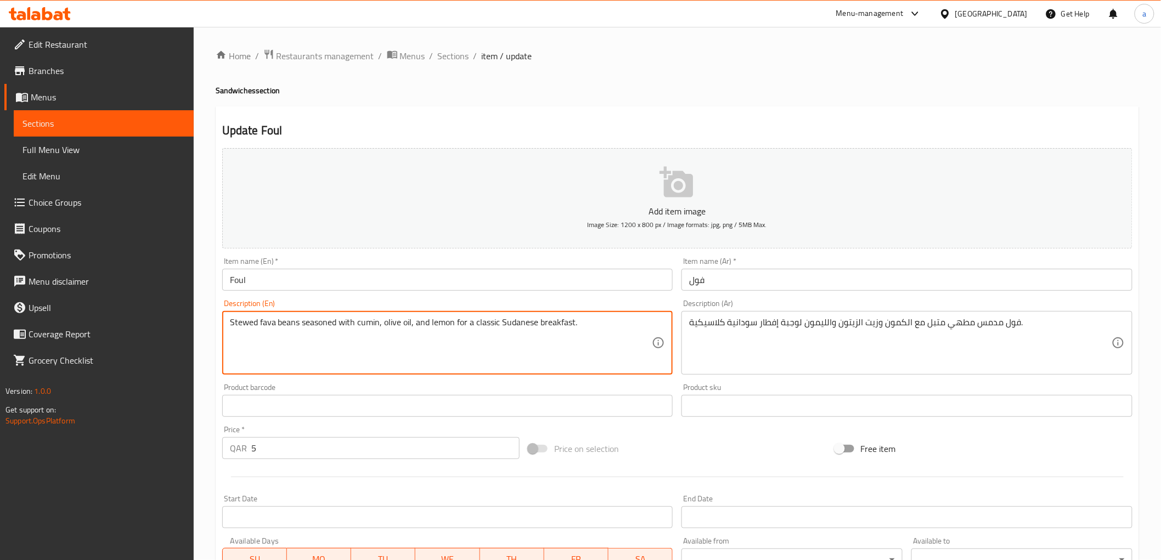
click at [397, 325] on textarea "Stewed fava beans seasoned with cumin, olive oil, and lemon for a classic Sudan…" at bounding box center [441, 343] width 422 height 52
click at [387, 326] on textarea "Stewed fava beans seasoned with cumin, olive oil, and lemon for a classic Sudan…" at bounding box center [441, 343] width 422 height 52
drag, startPoint x: 385, startPoint y: 322, endPoint x: 410, endPoint y: 331, distance: 27.2
click at [410, 331] on textarea "Stewed fava beans seasoned with cumin, olive oil, and lemon for a classic Sudan…" at bounding box center [441, 343] width 422 height 52
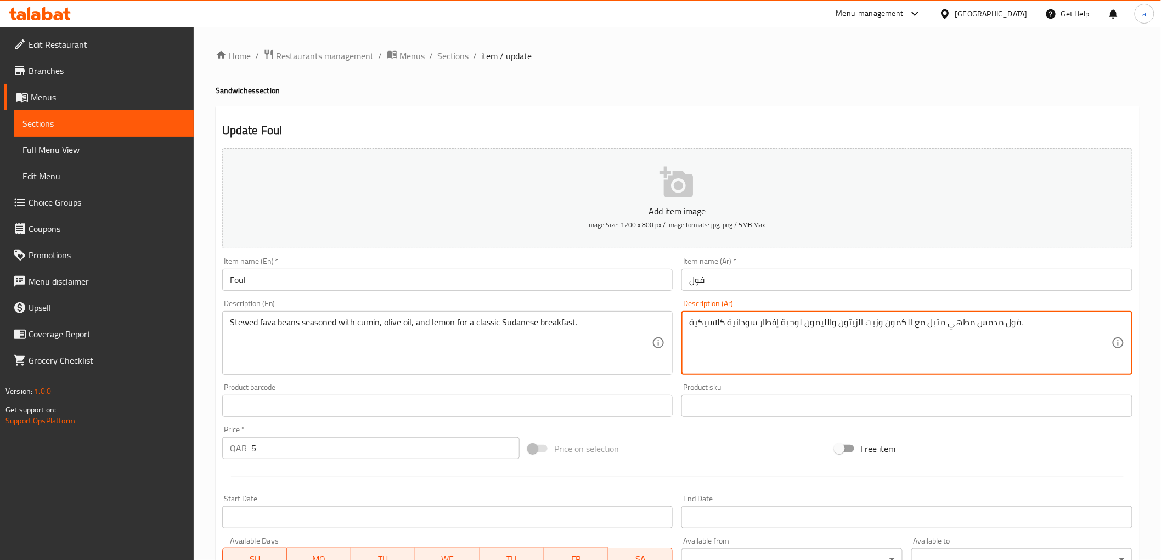
drag, startPoint x: 778, startPoint y: 324, endPoint x: 785, endPoint y: 330, distance: 9.3
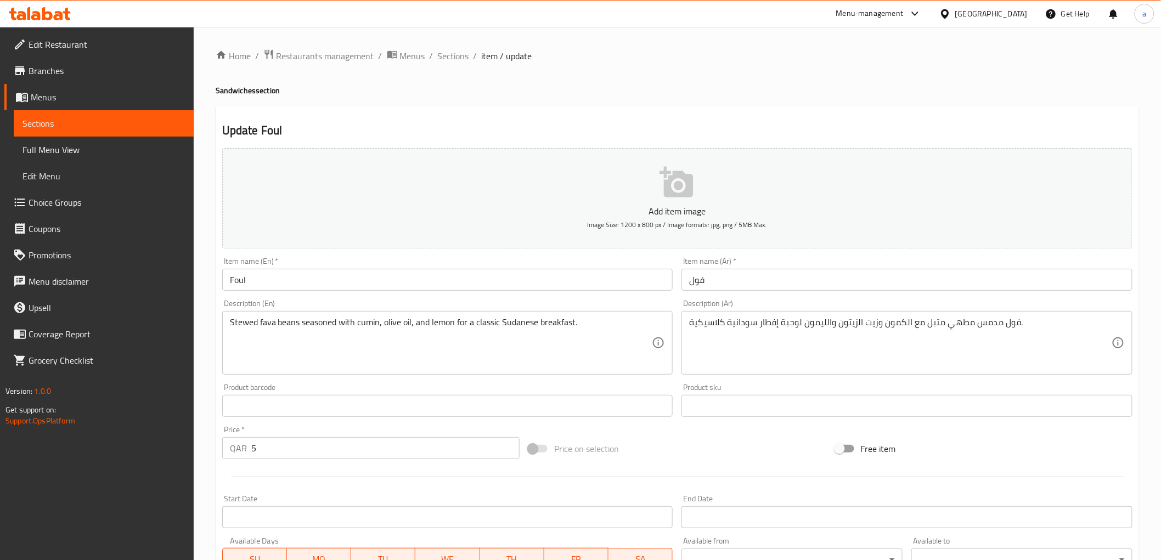
click at [558, 314] on div "Stewed fava beans seasoned with cumin, olive oil, and lemon for a classic Sudan…" at bounding box center [447, 343] width 451 height 64
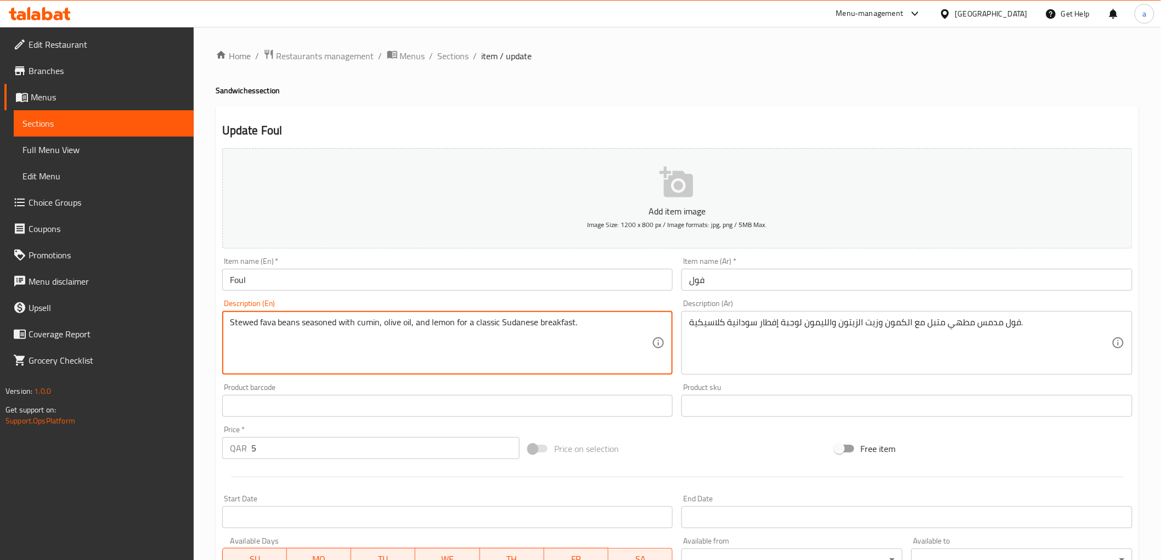
click at [557, 341] on textarea "Stewed fava beans seasoned with cumin, olive oil, and lemon for a classic Sudan…" at bounding box center [441, 343] width 422 height 52
click at [561, 331] on textarea "Stewed fava beans seasoned with cumin, olive oil, and lemon for a classic Sudan…" at bounding box center [441, 343] width 422 height 52
click at [560, 326] on textarea "Stewed fava beans seasoned with cumin, olive oil, and lemon for a classic Sudan…" at bounding box center [441, 343] width 422 height 52
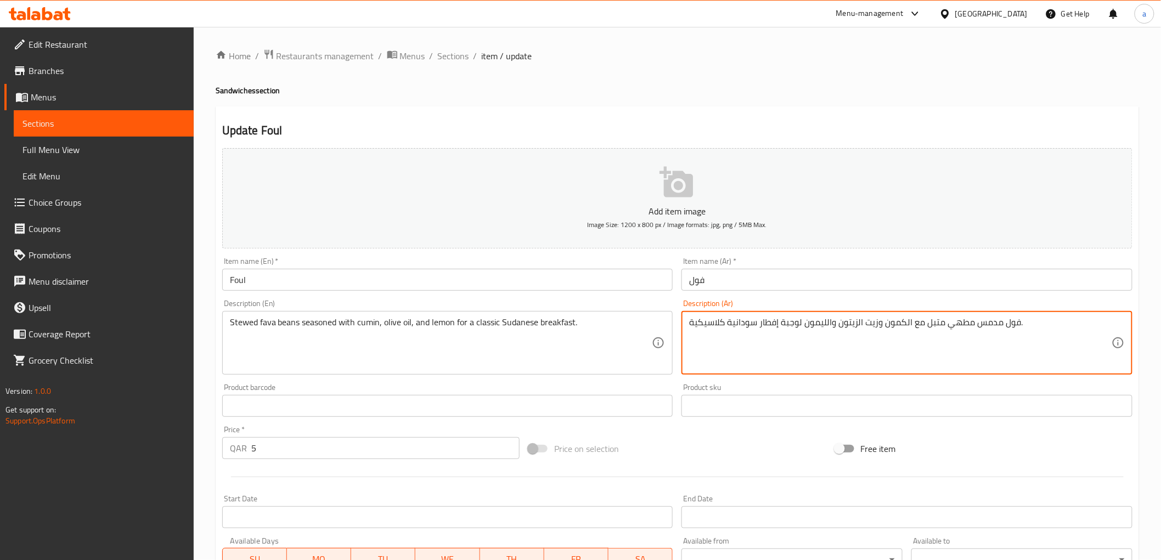
drag, startPoint x: 779, startPoint y: 319, endPoint x: 798, endPoint y: 334, distance: 23.5
click at [799, 308] on div "Description (Ar) فول مدمس مطهي متبل مع الكمون وزيت الزيتون والليمون لإفطار سودا…" at bounding box center [906, 337] width 451 height 75
drag, startPoint x: 725, startPoint y: 322, endPoint x: 730, endPoint y: 329, distance: 8.4
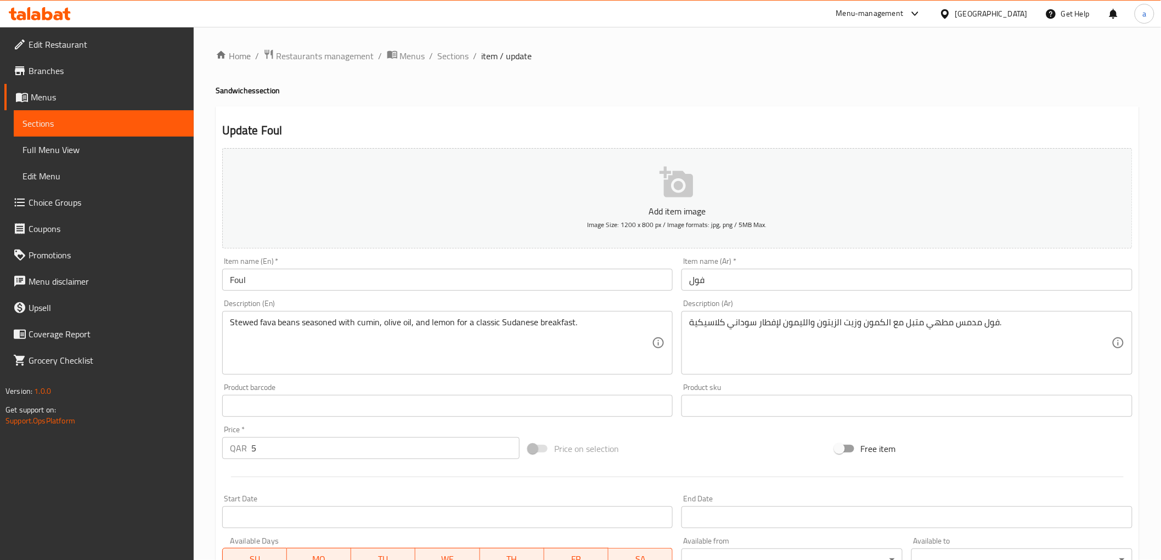
click at [775, 303] on div "Description (Ar) فول مدمس مطهي متبل مع الكمون وزيت الزيتون والليمون لإفطار سودا…" at bounding box center [906, 337] width 451 height 75
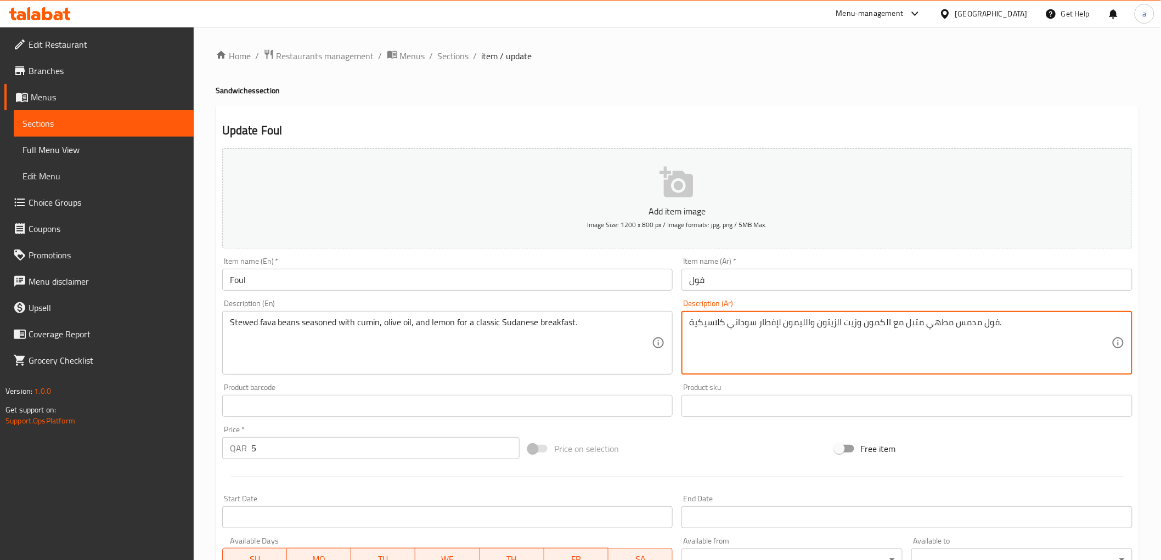
drag, startPoint x: 693, startPoint y: 324, endPoint x: 680, endPoint y: 326, distance: 13.3
type textarea "فول مدمس مطهي متبل مع الكمون وزيت الزيتون والليمون لإفطار سوداني كلاسيكي."
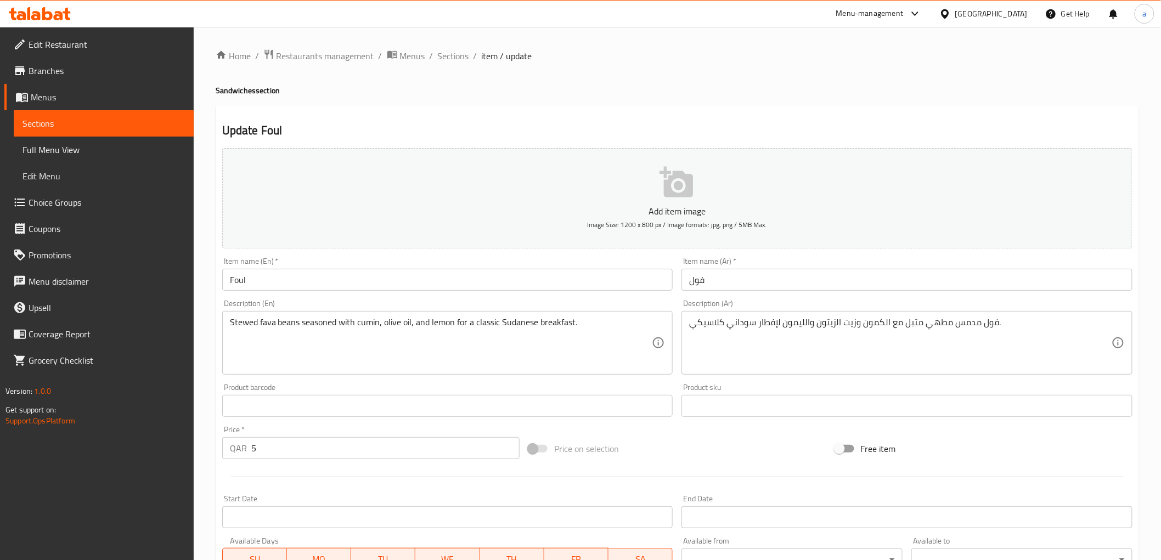
click at [760, 302] on div "Description (Ar) فول مدمس مطهي متبل مع الكمون وزيت الزيتون والليمون لإفطار سودا…" at bounding box center [906, 337] width 451 height 75
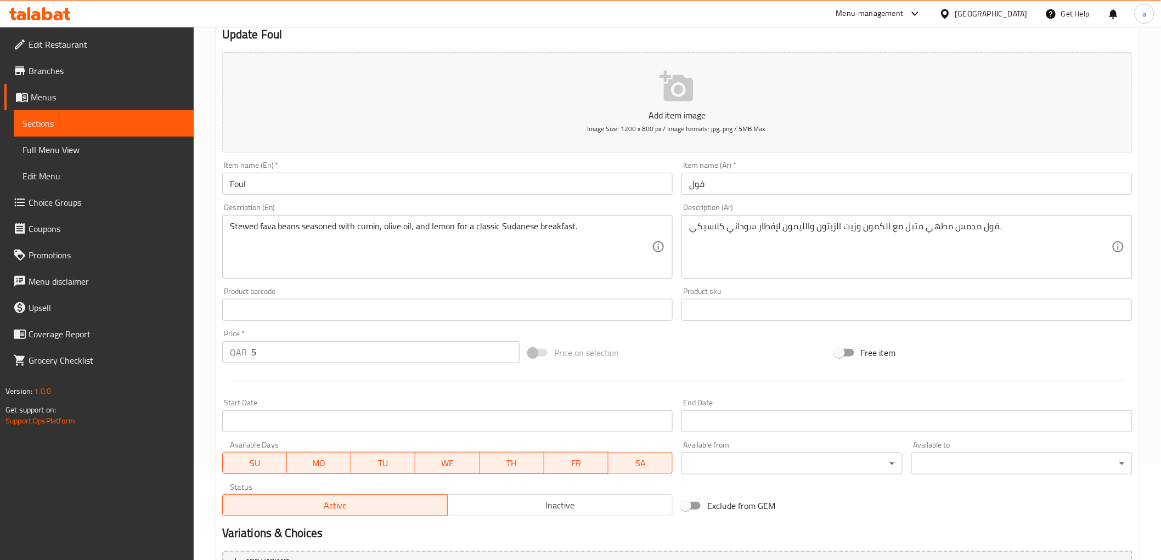
scroll to position [213, 0]
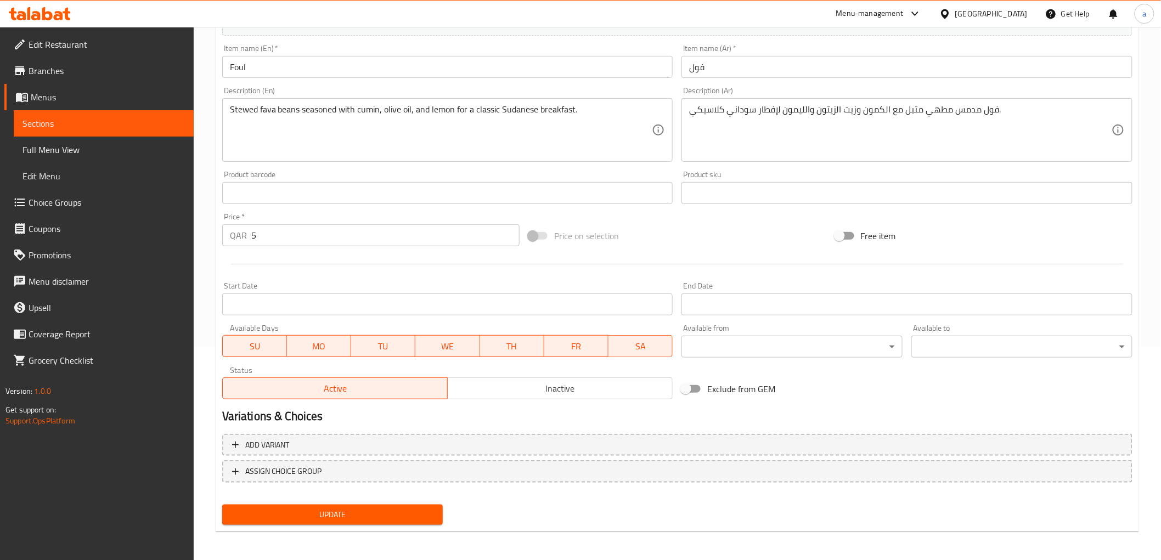
click at [273, 509] on span "Update" at bounding box center [333, 515] width 204 height 14
click at [352, 509] on span "Update" at bounding box center [333, 515] width 204 height 14
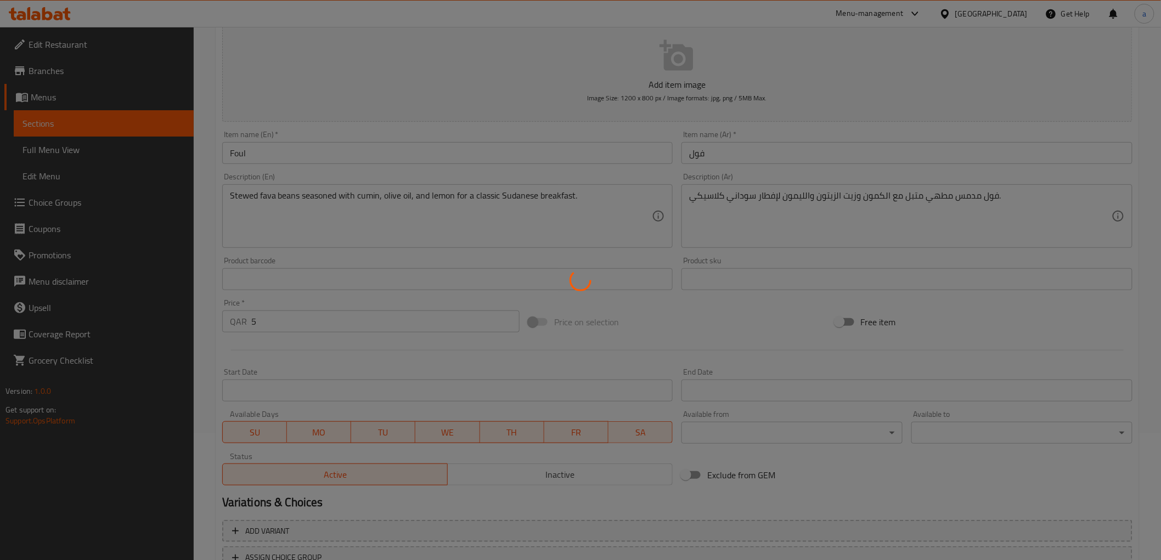
scroll to position [0, 0]
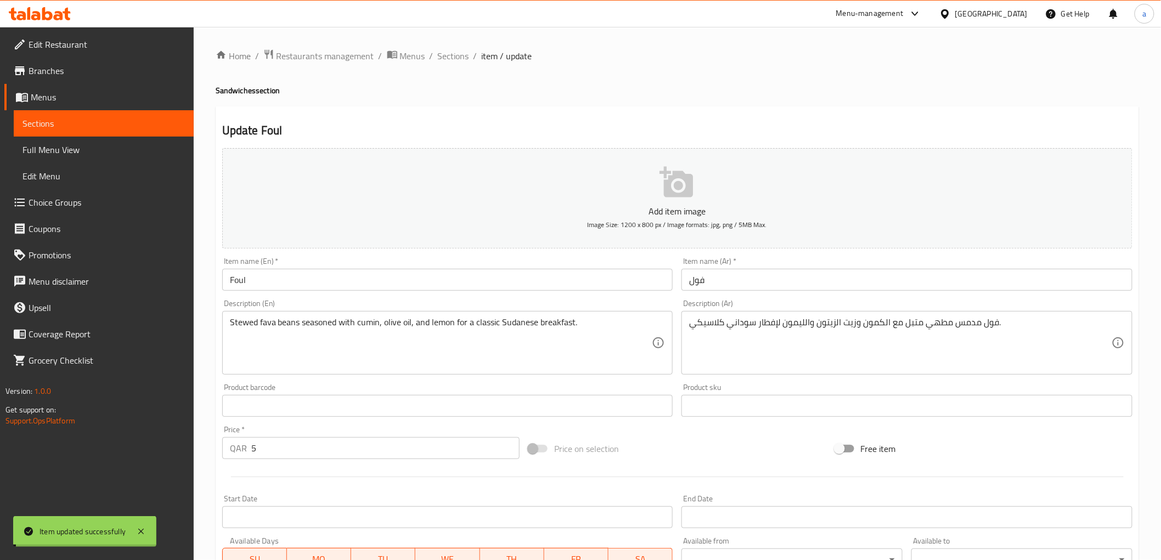
click at [449, 66] on div "Home / Restaurants management / Menus / Sections / item / update Sandwiches sec…" at bounding box center [677, 401] width 923 height 704
click at [453, 63] on span "Sections" at bounding box center [453, 55] width 31 height 13
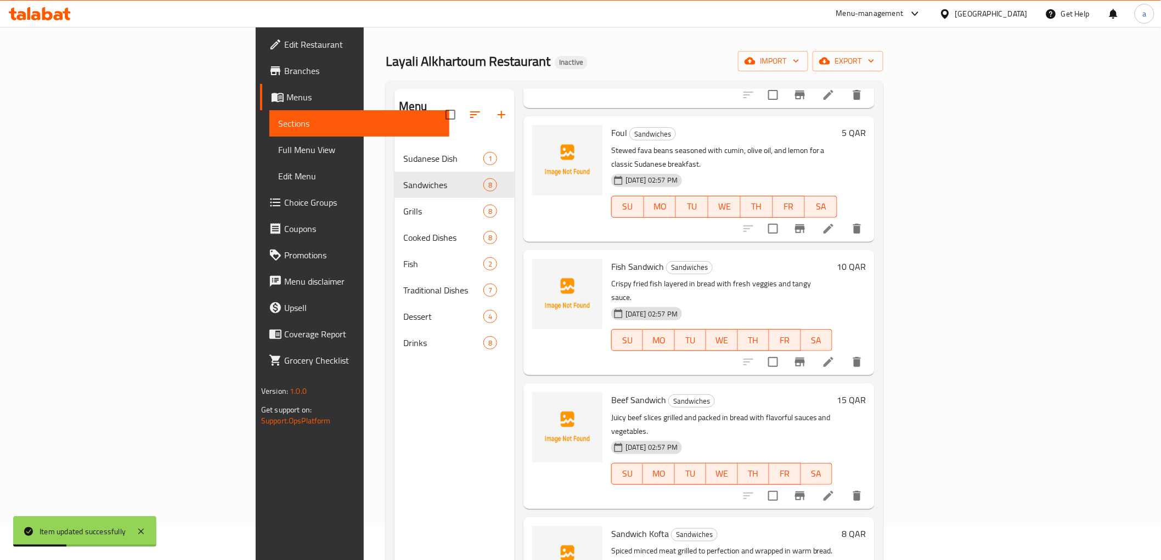
scroll to position [61, 0]
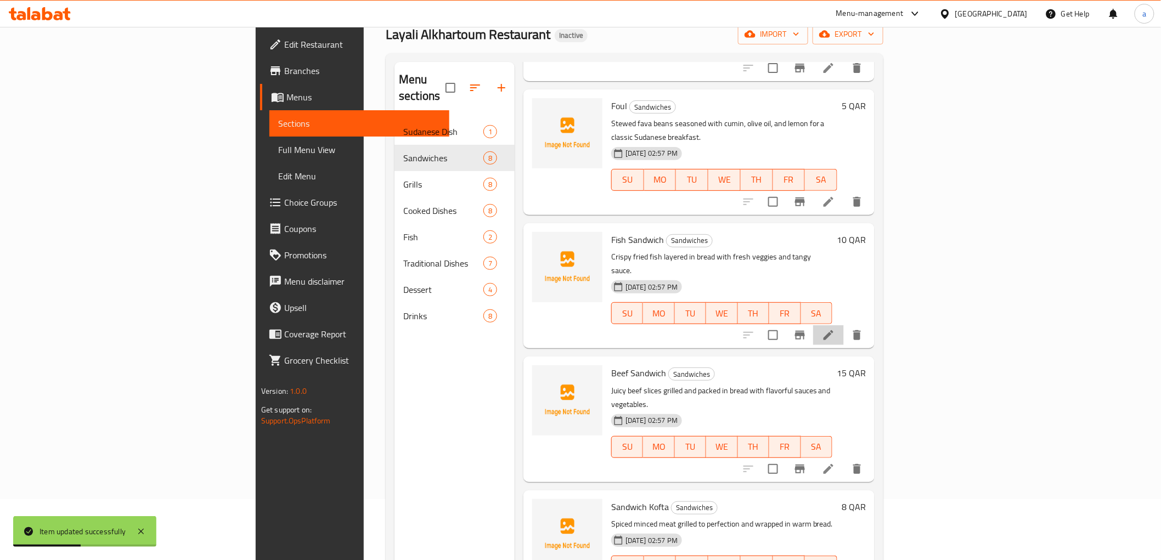
click at [844, 325] on li at bounding box center [828, 335] width 31 height 20
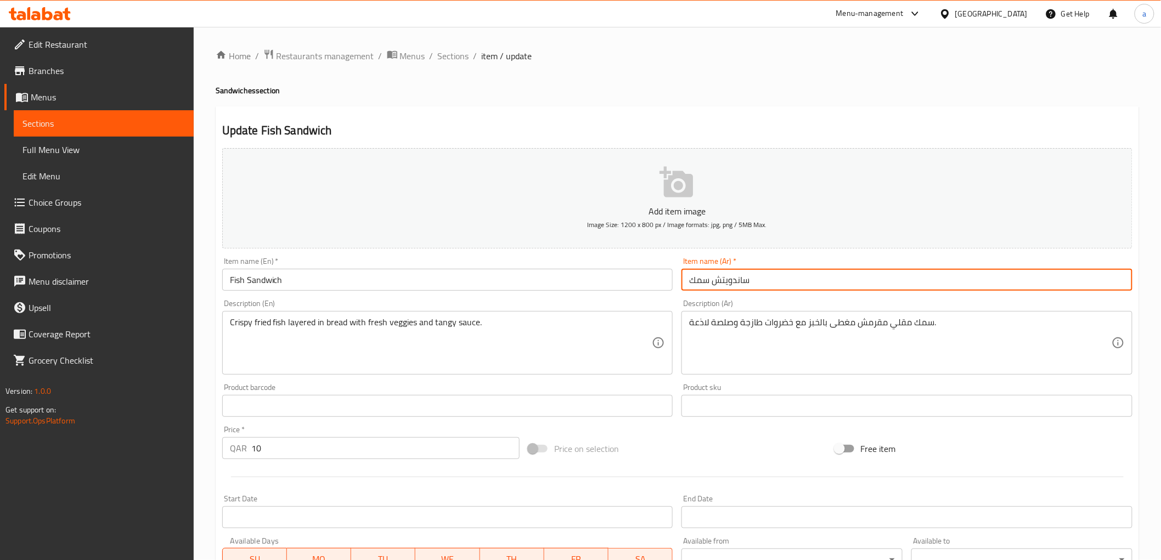
click at [742, 277] on input "ساندويتش سمك" at bounding box center [906, 280] width 451 height 22
click at [739, 283] on input "ساندويتش سمك" at bounding box center [906, 280] width 451 height 22
type input "سندويتش سمك"
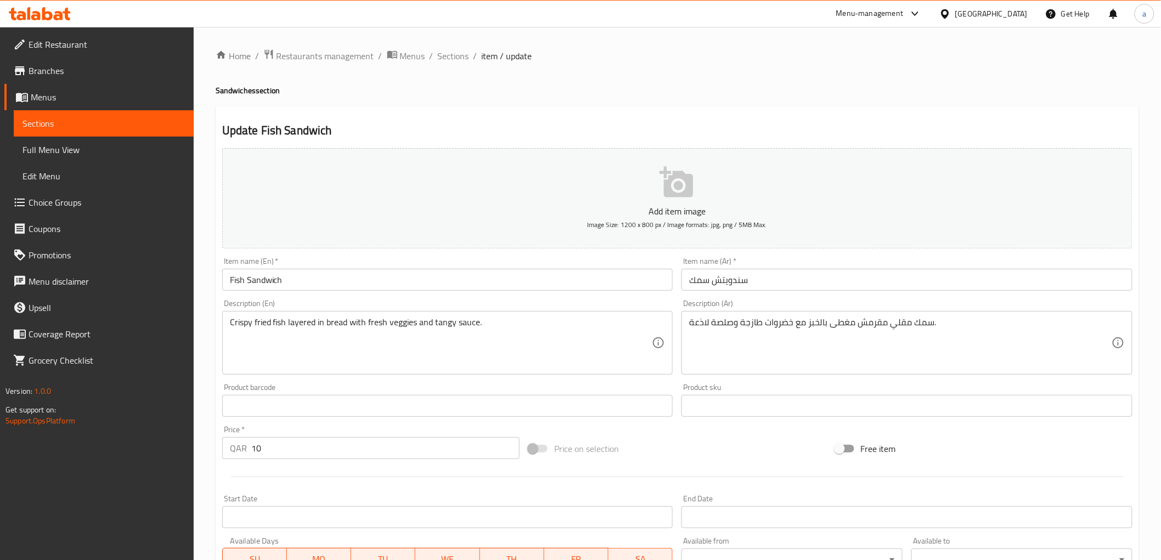
click at [758, 300] on div "Description (Ar) سمك مقلي مقرمش مغطى بالخبز مع خضروات طازجة وصلصة لاذعة. Descri…" at bounding box center [906, 337] width 451 height 75
click at [277, 282] on input "Fish Sandwich" at bounding box center [447, 280] width 451 height 22
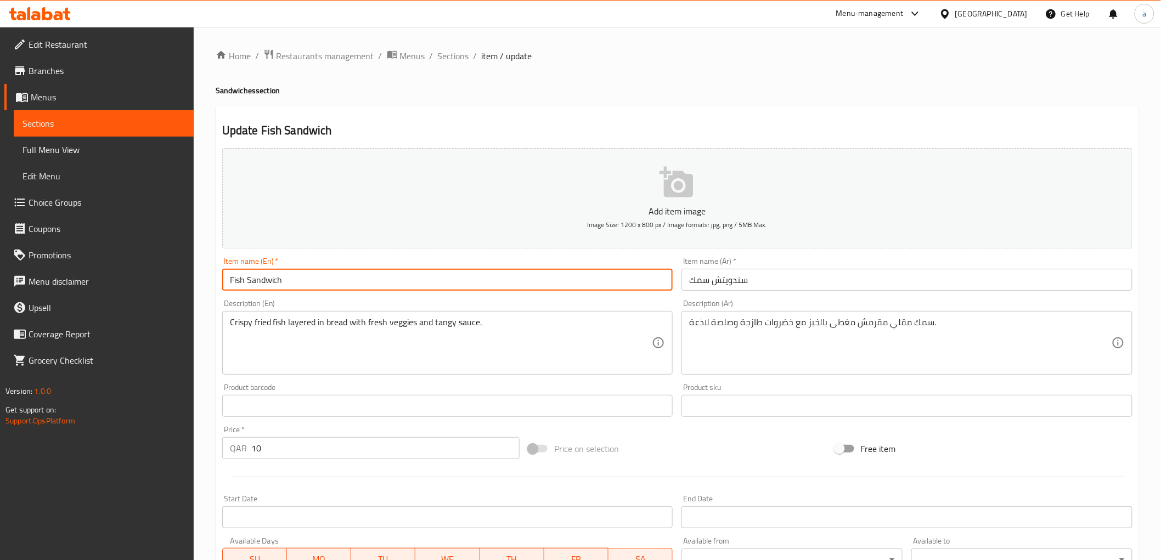
click at [277, 282] on input "Fish Sandwich" at bounding box center [447, 280] width 451 height 22
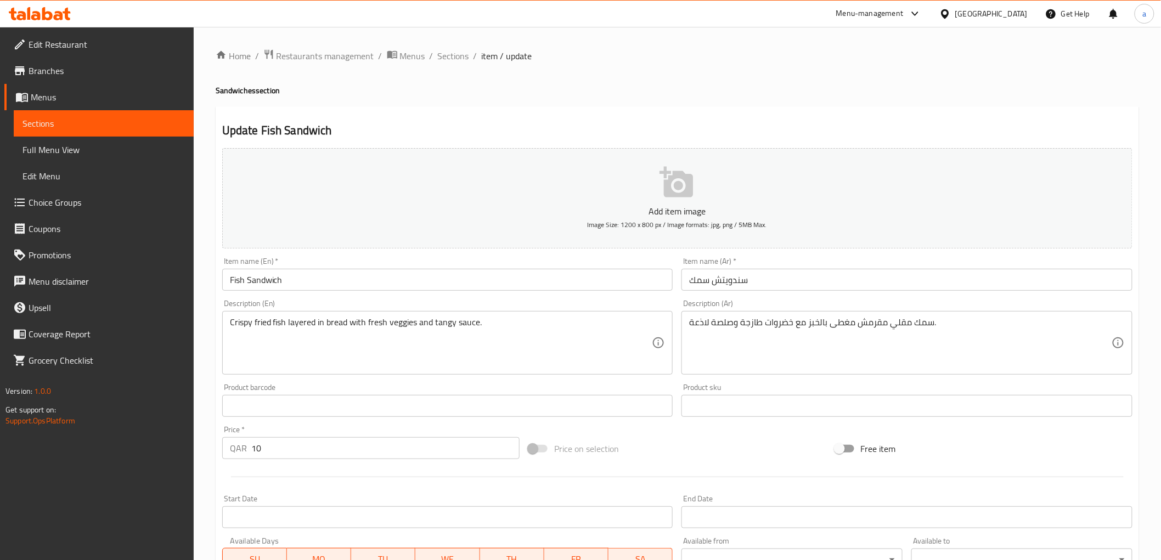
click at [356, 263] on div "Item name (En)   * Fish Sandwich Item name (En) *" at bounding box center [447, 273] width 451 height 33
click at [349, 296] on div "Description (En) Crispy fried fish layered in bread with fresh veggies and tang…" at bounding box center [448, 337] width 460 height 84
click at [442, 130] on h2 "Update Fish Sandwich" at bounding box center [677, 130] width 910 height 16
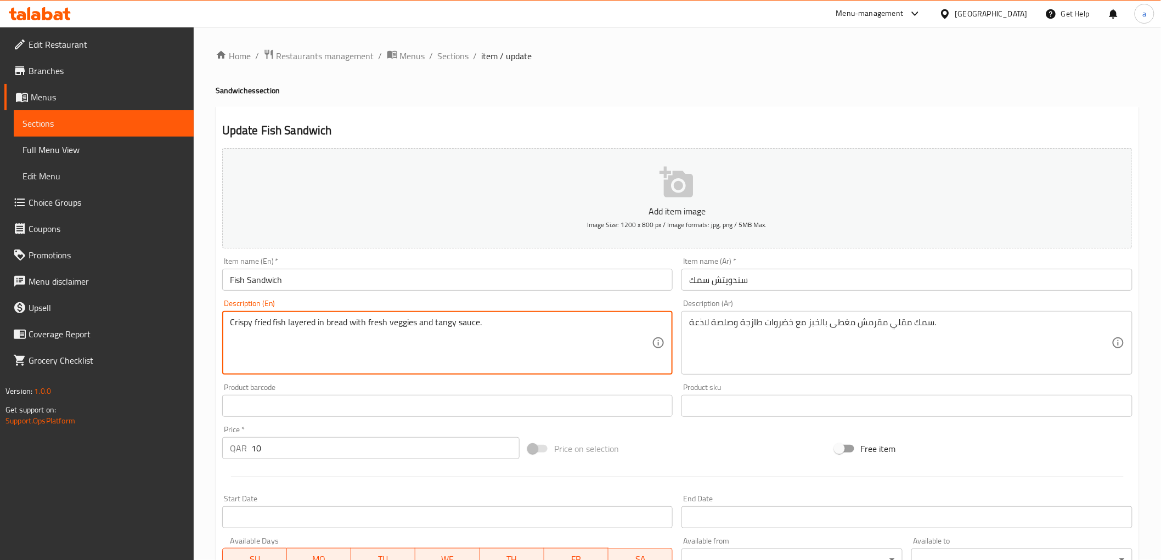
click at [851, 118] on div "Update Fish Sandwich Add item image Image Size: 1200 x 800 px / Image formats: …" at bounding box center [677, 425] width 923 height 639
click at [337, 327] on textarea "Crispy fried fish layered in bread with fresh veggies and tangy sauce." at bounding box center [441, 343] width 422 height 52
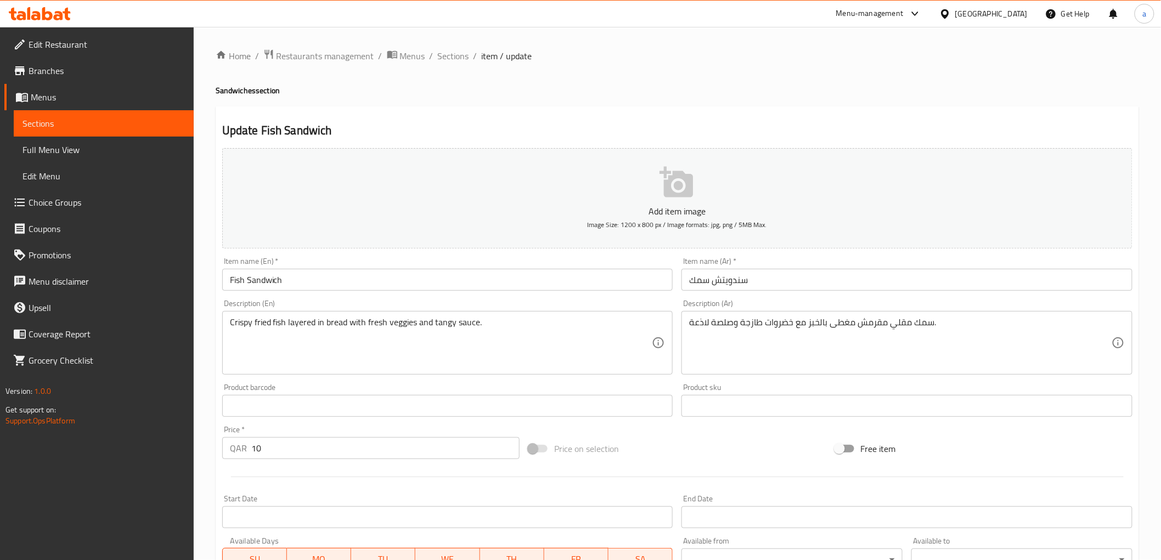
click at [298, 327] on textarea "Crispy fried fish layered in bread with fresh veggies and tangy sauce." at bounding box center [441, 343] width 422 height 52
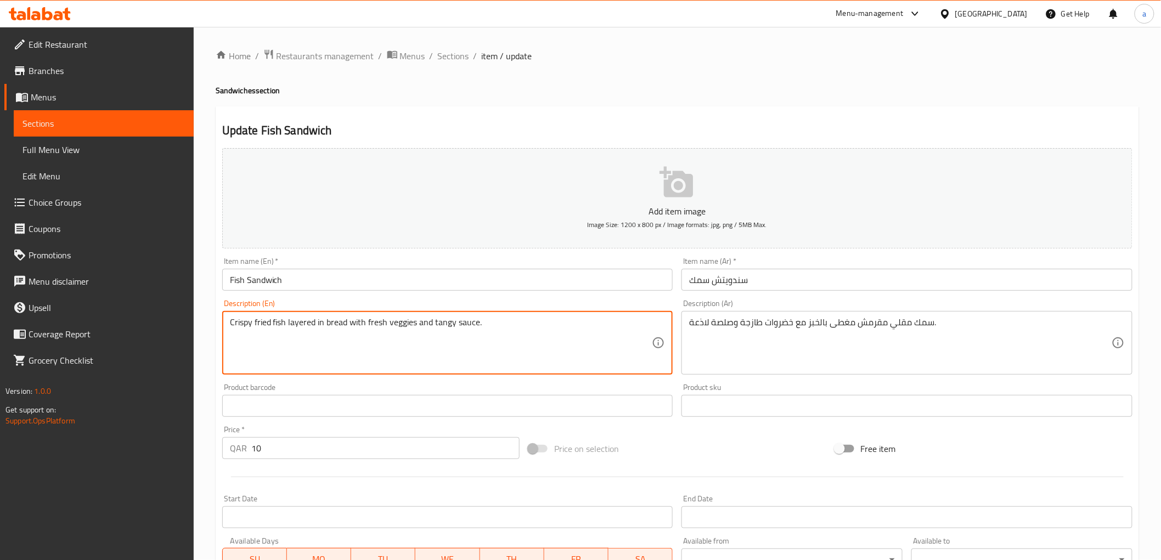
click at [298, 327] on textarea "Crispy fried fish layered in bread with fresh veggies and tangy sauce." at bounding box center [441, 343] width 422 height 52
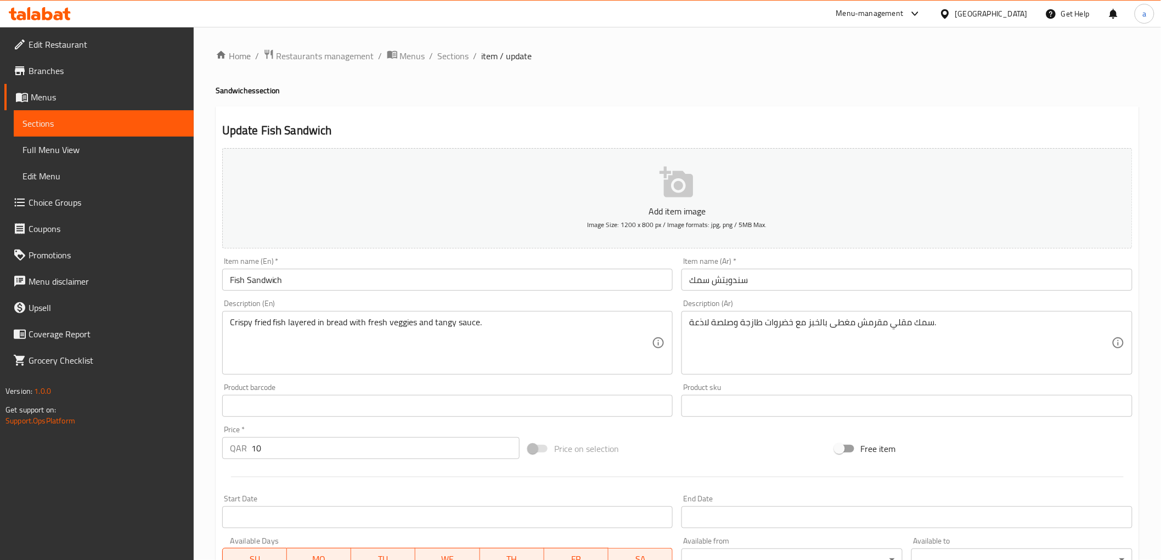
click at [334, 325] on textarea "Crispy fried fish layered in bread with fresh veggies and tangy sauce." at bounding box center [441, 343] width 422 height 52
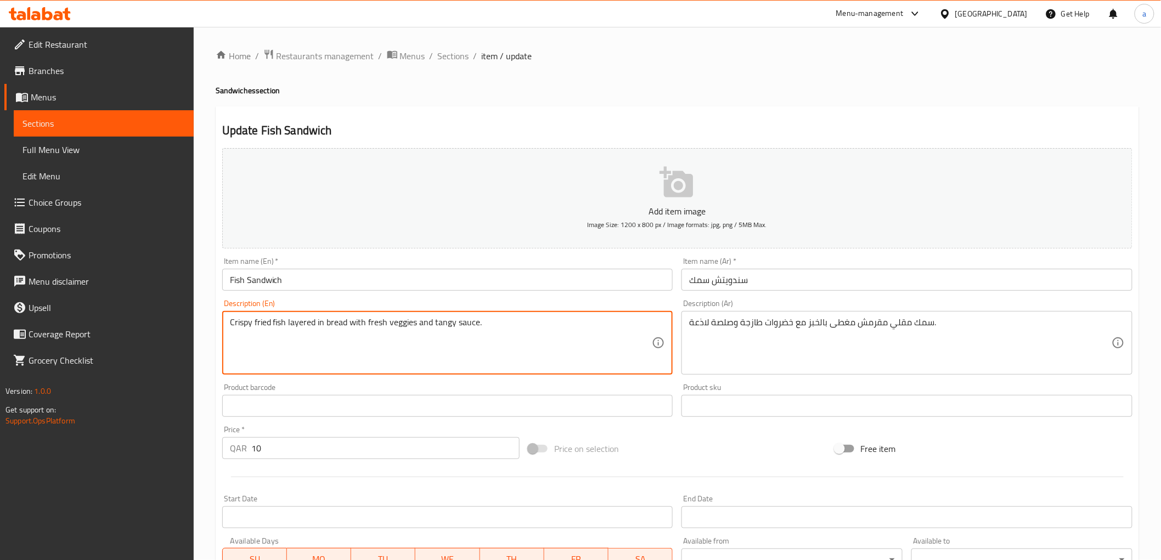
click at [334, 325] on textarea "Crispy fried fish layered in bread with fresh veggies and tangy sauce." at bounding box center [441, 343] width 422 height 52
click at [443, 299] on div "Description (En) Crispy fried fish layered in bread with fresh veggies and tang…" at bounding box center [448, 337] width 460 height 84
drag, startPoint x: 231, startPoint y: 321, endPoint x: 347, endPoint y: 339, distance: 117.1
click at [423, 310] on div "Description (En) Crispy fried fish layered in bread with fresh veggies and tang…" at bounding box center [447, 337] width 451 height 75
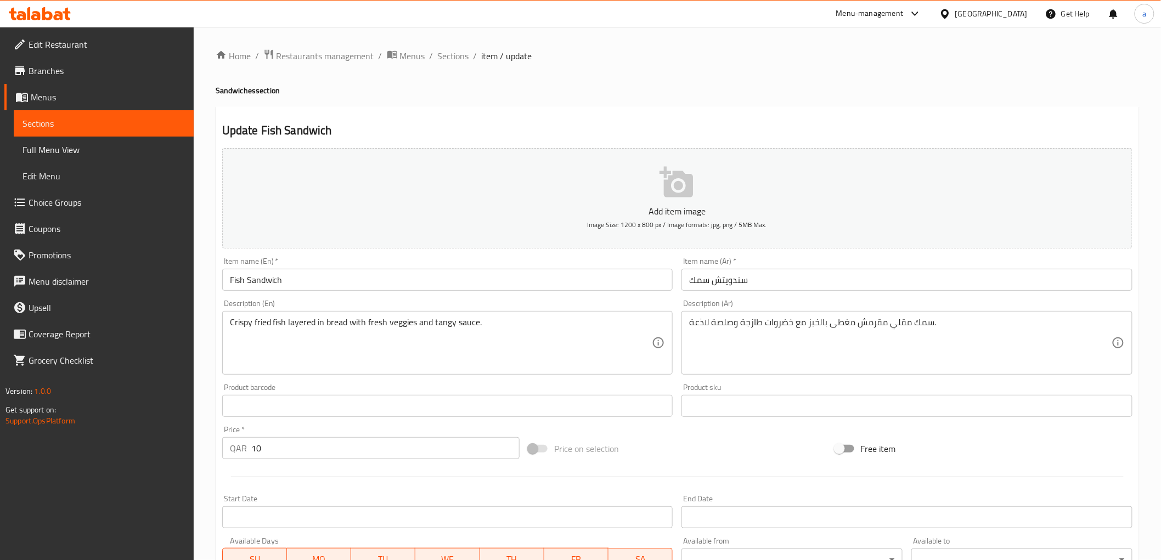
click at [396, 303] on div "Description (En) Crispy fried fish layered in bread with fresh veggies and tang…" at bounding box center [447, 337] width 451 height 75
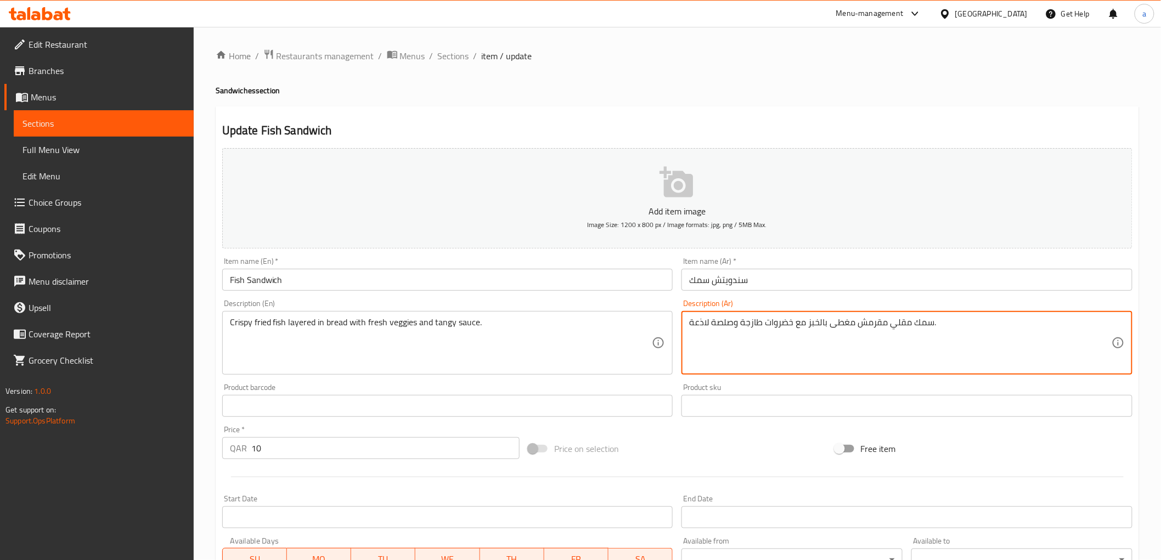
drag, startPoint x: 830, startPoint y: 331, endPoint x: 854, endPoint y: 337, distance: 24.8
click at [825, 326] on textarea "سمك مقلي مقرمش بالخبز مع خضروات طازجة وصلصة لاذعة." at bounding box center [900, 343] width 422 height 52
click at [848, 297] on div "Description (Ar) سمك مقلي مقرمش طبقة فالخبز مع خضروات طازجة وصلصة لاذعة. Descri…" at bounding box center [907, 337] width 460 height 84
drag, startPoint x: 852, startPoint y: 325, endPoint x: 837, endPoint y: 326, distance: 15.4
click at [834, 322] on textarea "سمك مقلي مقرمش طبقة فالخبز مع خضروات طازجة وصلصة لاذعة." at bounding box center [900, 343] width 422 height 52
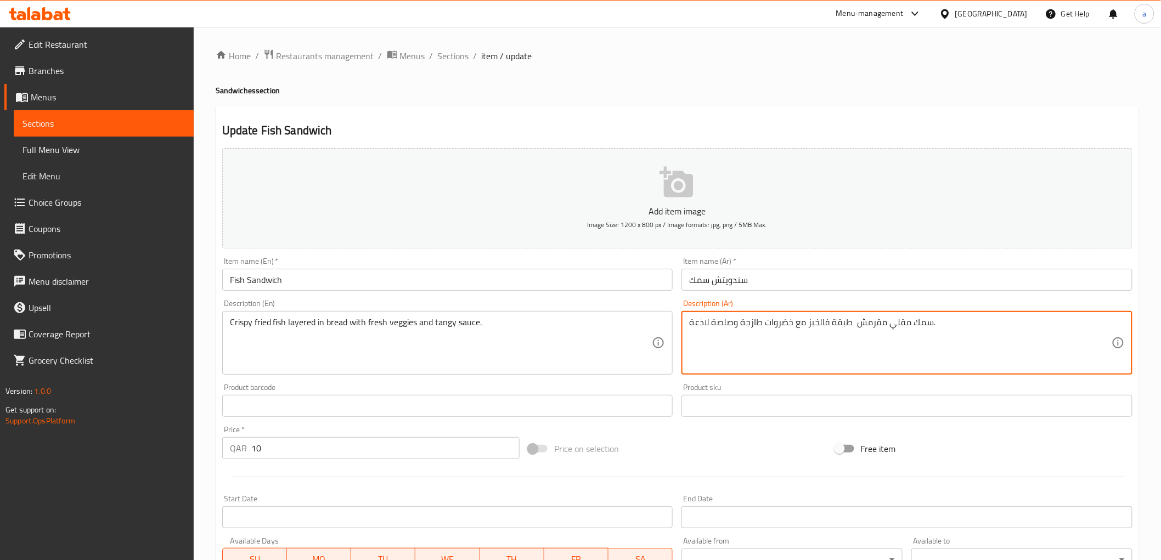
click at [831, 323] on textarea "سمك مقلي مقرمش طبقة فالخبز مع خضروات طازجة وصلصة لاذعة." at bounding box center [900, 343] width 422 height 52
drag, startPoint x: 836, startPoint y: 326, endPoint x: 842, endPoint y: 330, distance: 7.0
click at [842, 330] on textarea "سمك مقلي مقرمش طبقة فالخبز مع خضروات طازجة وصلصة لاذعة." at bounding box center [900, 343] width 422 height 52
click at [836, 328] on textarea "سمك مقلي مقرمش طبقة فالخبز مع خضروات طازجة وصلصة لاذعة." at bounding box center [900, 343] width 422 height 52
drag, startPoint x: 831, startPoint y: 325, endPoint x: 849, endPoint y: 337, distance: 21.5
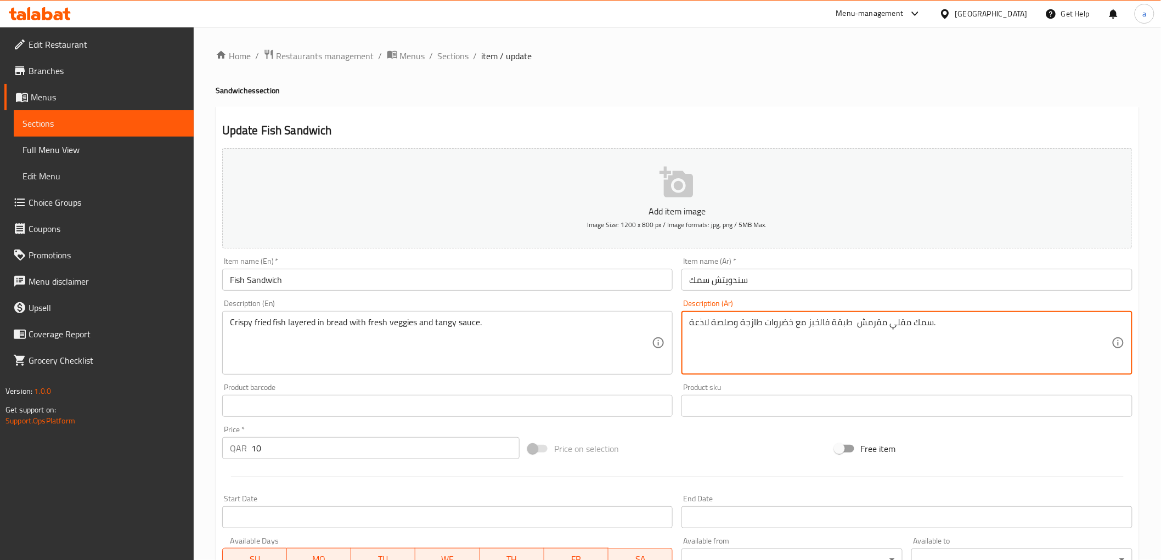
click at [849, 337] on textarea "سمك مقلي مقرمش طبقة فالخبز مع خضروات طازجة وصلصة لاذعة." at bounding box center [900, 343] width 422 height 52
click at [853, 328] on textarea "سمك مقلي مقرمش طبقة فالخبز مع خضروات طازجة وصلصة لاذعة." at bounding box center [900, 343] width 422 height 52
click at [882, 303] on div "Description (Ar) سمك مقلي مقرمش مكون من طبقة فالخبز مع خضروات طازجة وصلصة لاذعة…" at bounding box center [906, 337] width 451 height 75
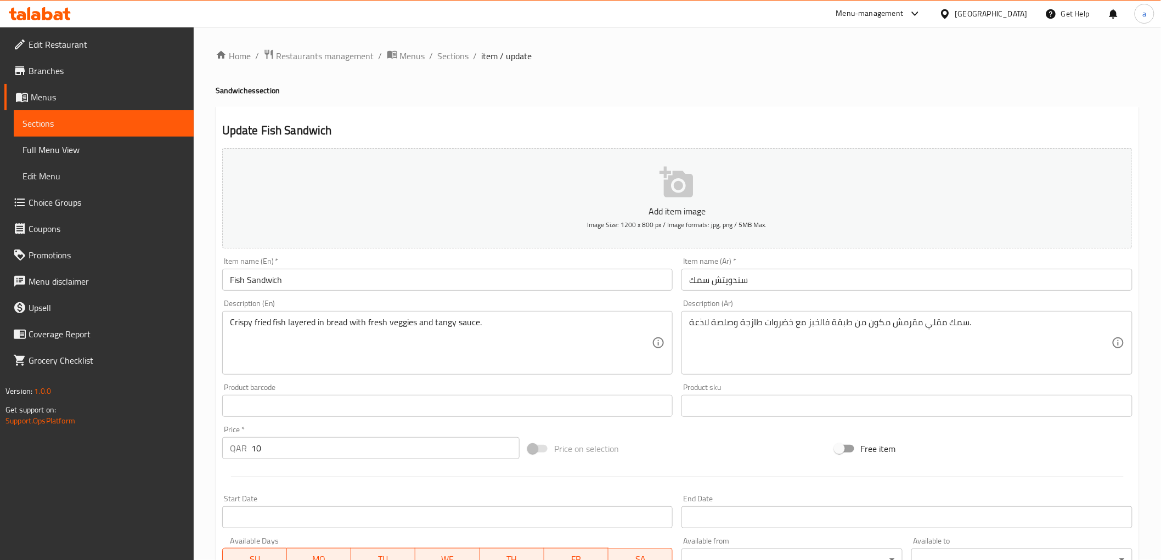
click at [848, 302] on div "Description (Ar) سمك مقلي مقرمش مكون من طبقة فالخبز مع خضروات طازجة وصلصة لاذعة…" at bounding box center [906, 337] width 451 height 75
click at [339, 325] on textarea "Crispy fried fish layered in bread with fresh veggies and tangy sauce." at bounding box center [441, 343] width 422 height 52
click at [405, 331] on textarea "Crispy fried fish layered in bread with fresh veggies and tangy sauce." at bounding box center [441, 343] width 422 height 52
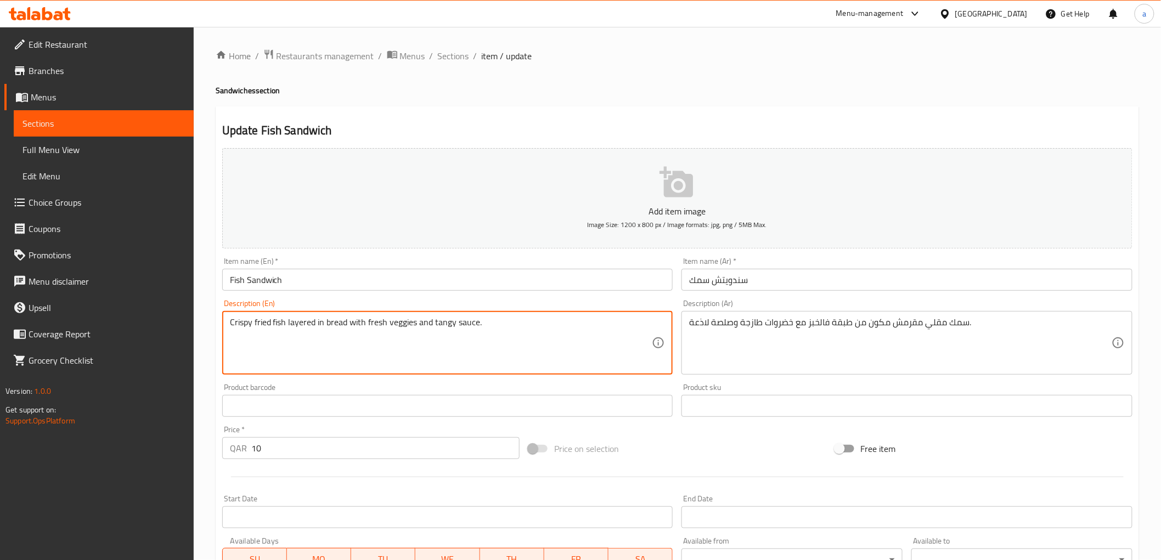
click at [405, 331] on textarea "Crispy fried fish layered in bread with fresh veggies and tangy sauce." at bounding box center [441, 343] width 422 height 52
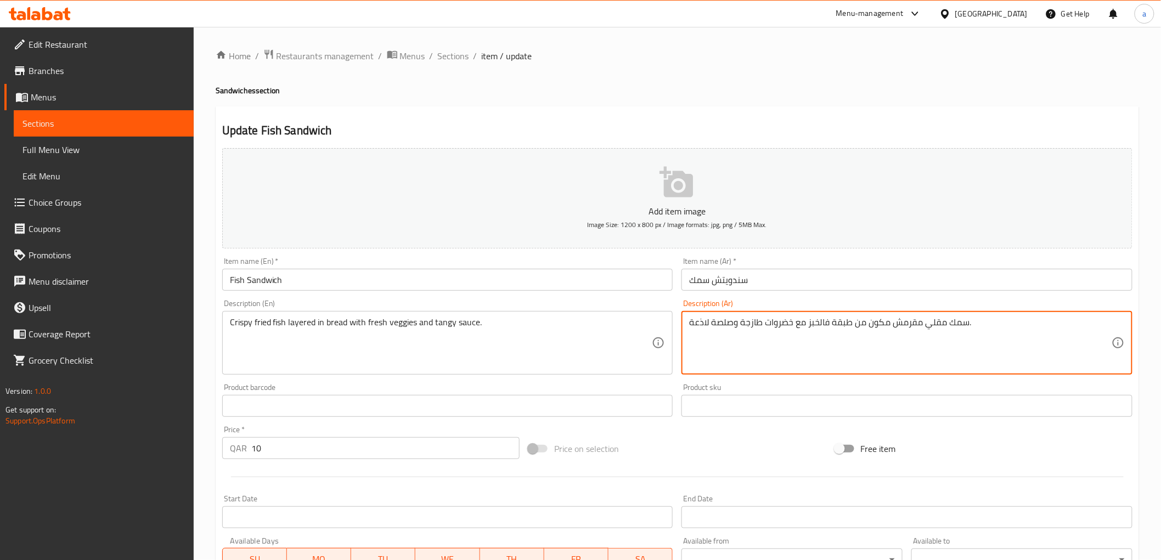
click at [778, 325] on textarea "سمك مقلي مقرمش مكون من طبقة فالخبز مع خضروات طازجة وصلصة لاذعة." at bounding box center [900, 343] width 422 height 52
drag, startPoint x: 780, startPoint y: 325, endPoint x: 764, endPoint y: 326, distance: 15.4
click at [764, 326] on textarea "سمك مقلي مقرمش مكون من طبقة فالخبز مع خضروات طازجة وصلصة لاذعة." at bounding box center [900, 343] width 422 height 52
drag, startPoint x: 744, startPoint y: 324, endPoint x: 741, endPoint y: 331, distance: 7.9
click at [741, 331] on textarea "سمك مقلي مقرمش مكون من طبقة فالخبز مع خضار طازجة وصلصة لاذعة." at bounding box center [900, 343] width 422 height 52
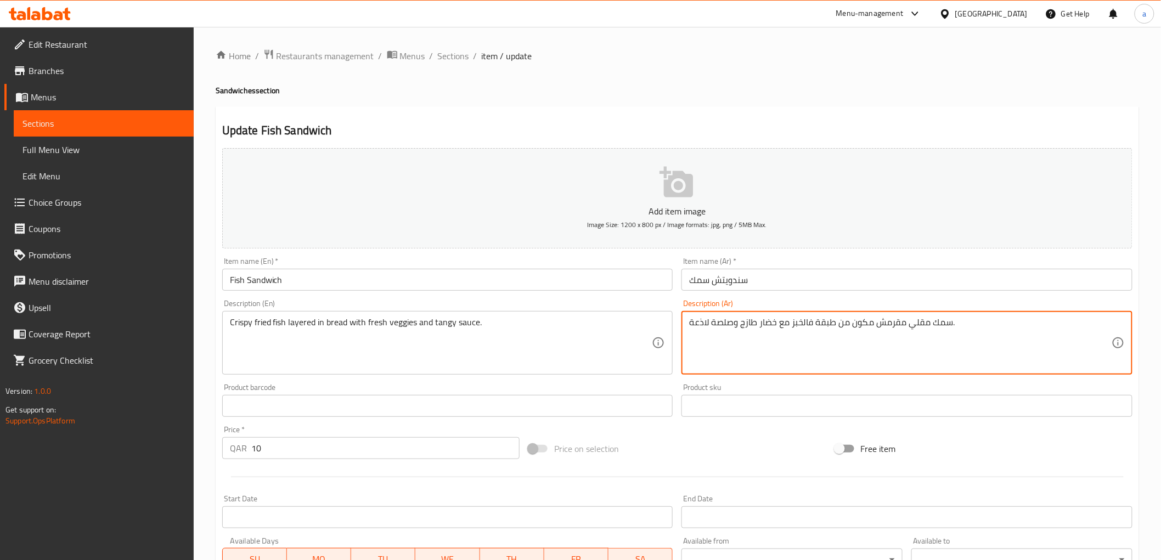
click at [825, 297] on div "Description (Ar) سمك مقلي مقرمش مكون من طبقة فالخبز مع خضار طازج وصلصة لاذعة. D…" at bounding box center [907, 337] width 460 height 84
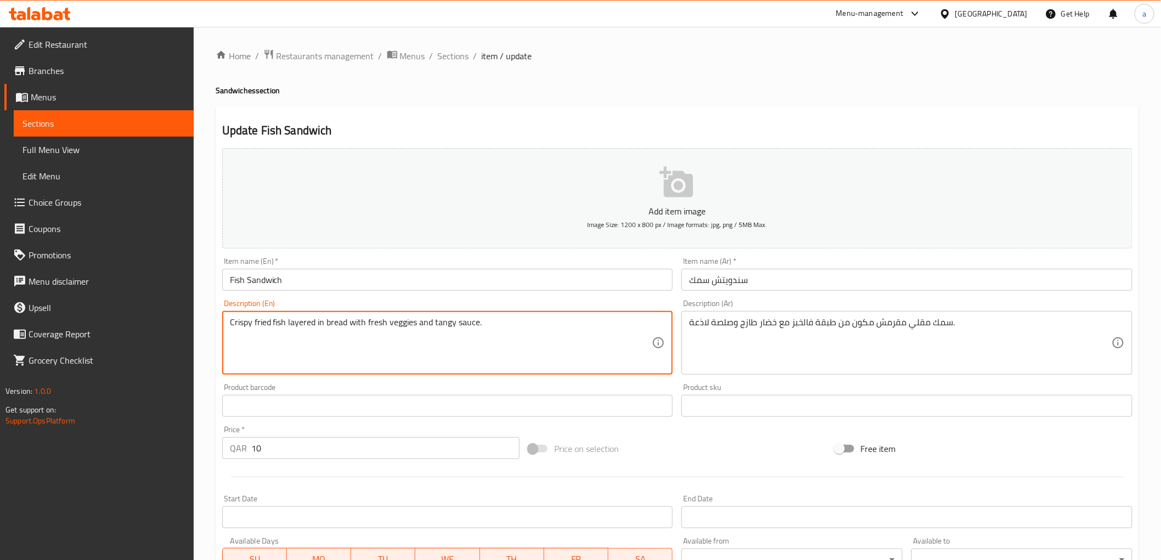
click at [441, 324] on textarea "Crispy fried fish layered in bread with fresh veggies and tangy sauce." at bounding box center [441, 343] width 422 height 52
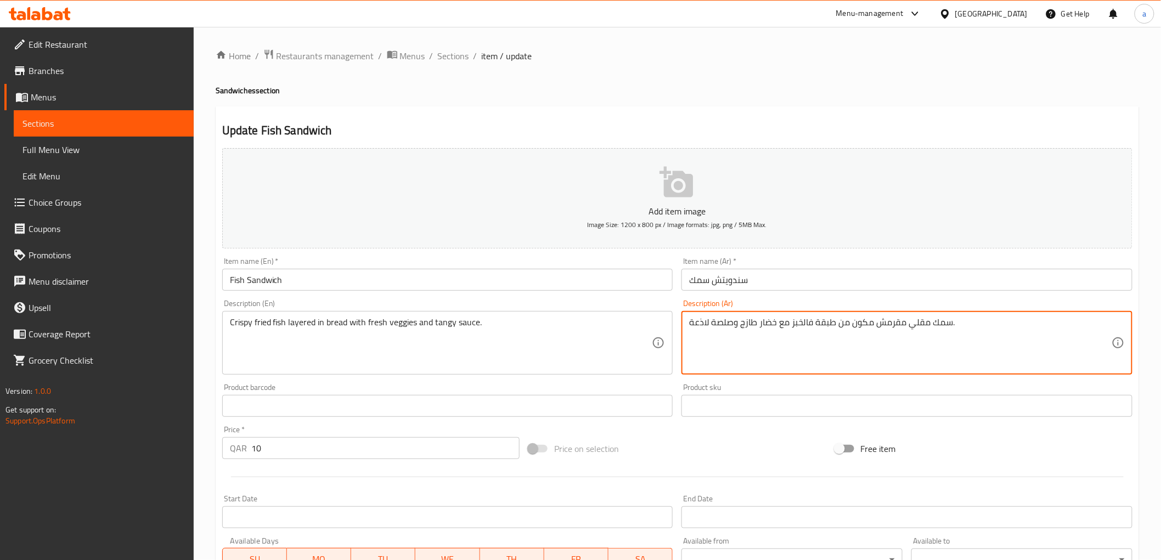
drag, startPoint x: 726, startPoint y: 320, endPoint x: 713, endPoint y: 329, distance: 16.1
drag, startPoint x: 709, startPoint y: 327, endPoint x: 678, endPoint y: 342, distance: 34.8
click at [678, 342] on div "Description (Ar) سمك مقلي مقرمش مكون من طبقة فالخبز مع خضار طازج وصوص لاذعة. De…" at bounding box center [907, 337] width 460 height 84
drag, startPoint x: 733, startPoint y: 324, endPoint x: 686, endPoint y: 326, distance: 47.3
click at [686, 326] on div "سمك مقلي مقرمش مكون من طبقة فالخبز مع خضار طازج وصوص تانجي. Description (Ar)" at bounding box center [906, 343] width 451 height 64
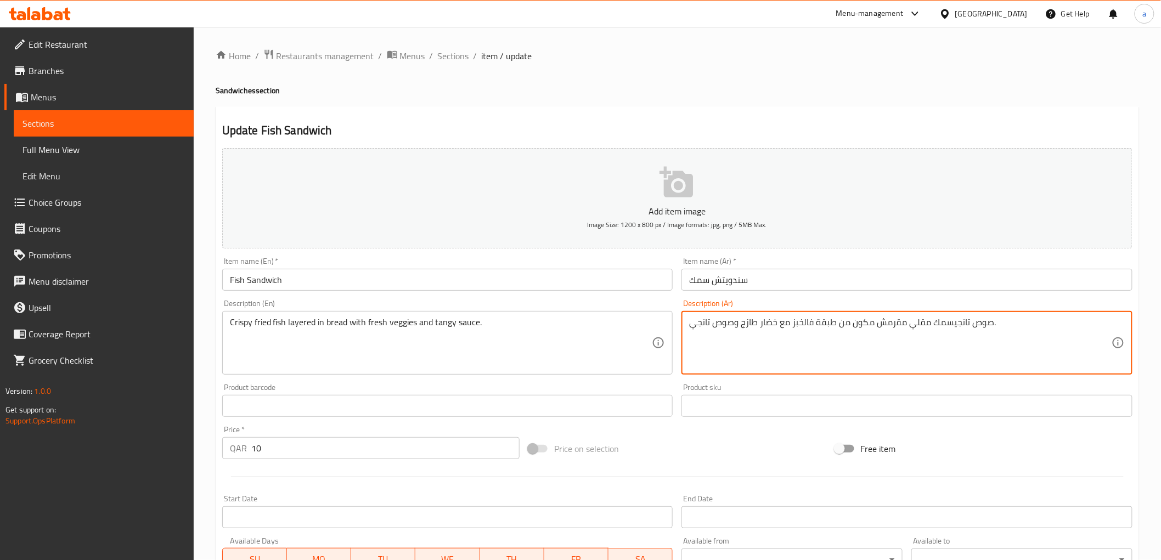
click at [702, 324] on textarea "صوص تانجيسمك مقلي مقرمش مكون من طبقة فالخبز مع خضار طازج وصوص تانجي." at bounding box center [900, 343] width 422 height 52
paste textarea "منعش"
drag, startPoint x: 738, startPoint y: 324, endPoint x: 628, endPoint y: 327, distance: 110.3
click at [628, 327] on div "Add item image Image Size: 1200 x 800 px / Image formats: jpg, png / 5MB Max. I…" at bounding box center [677, 380] width 919 height 473
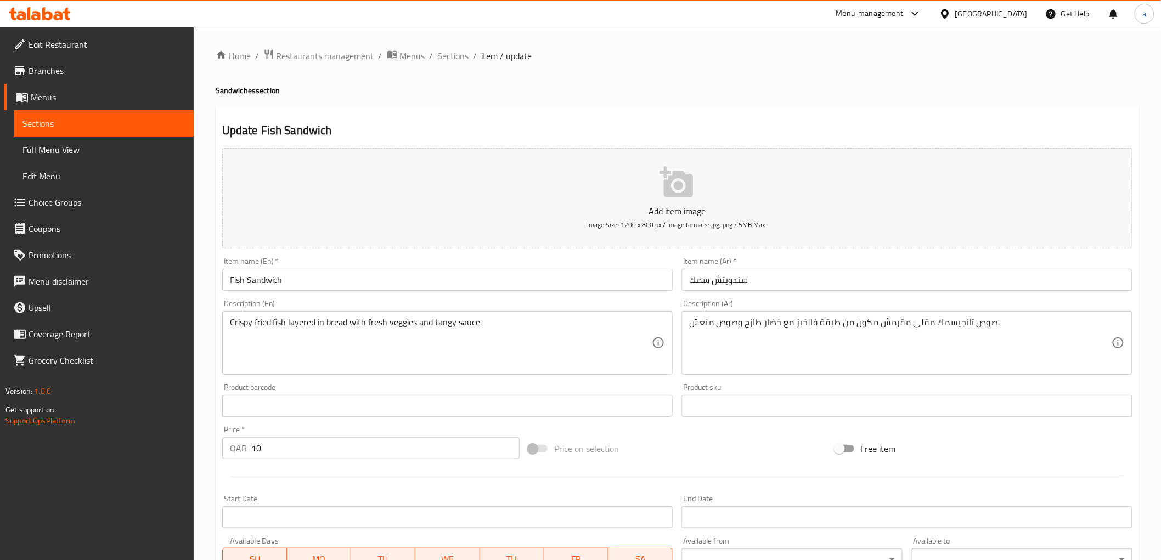
click at [710, 331] on textarea "صوص تانجيسمك مقلي مقرمش مكون من طبقة فالخبز مع خضار طازج وصوص منعش." at bounding box center [900, 343] width 422 height 52
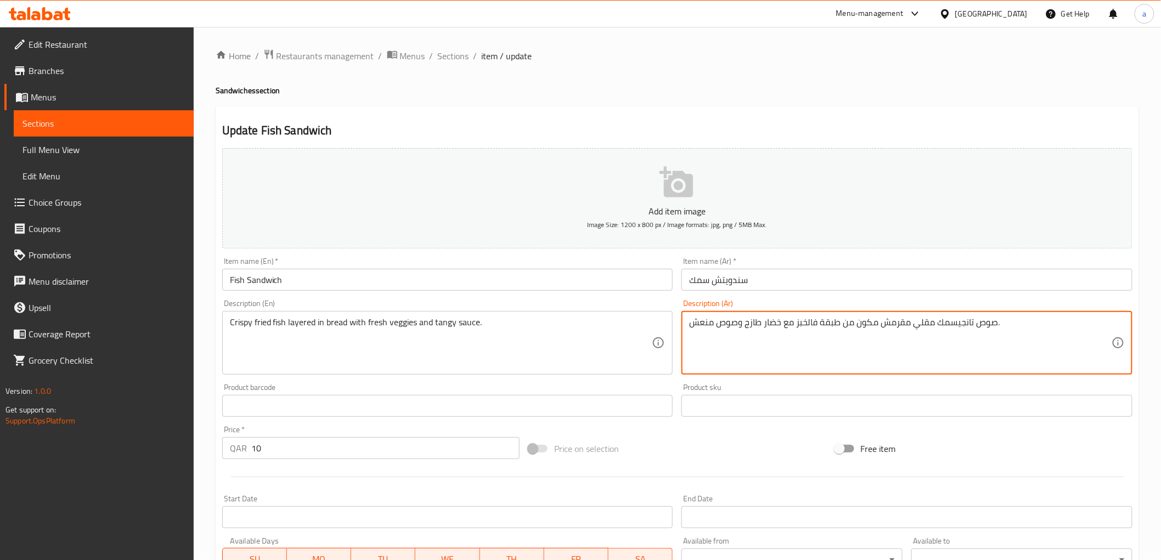
click at [710, 331] on textarea "صوص تانجيسمك مقلي مقرمش مكون من طبقة فالخبز مع خضار طازج وصوص منعش." at bounding box center [900, 343] width 422 height 52
click at [447, 316] on div "Crispy fried fish layered in bread with fresh veggies and tangy sauce. Descript…" at bounding box center [447, 343] width 451 height 64
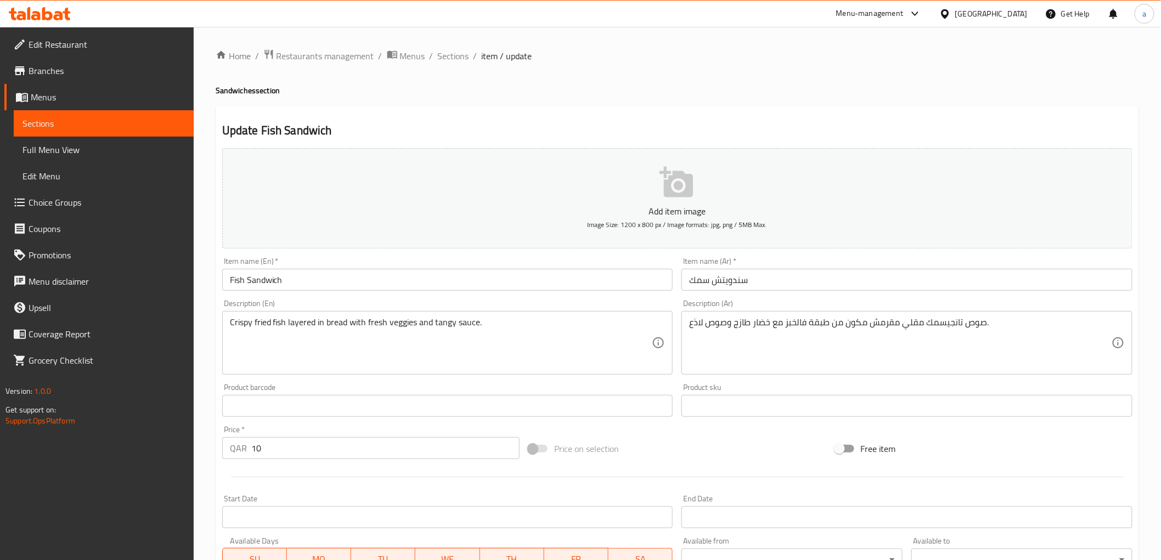
click at [447, 316] on div "Crispy fried fish layered in bread with fresh veggies and tangy sauce. Descript…" at bounding box center [447, 343] width 451 height 64
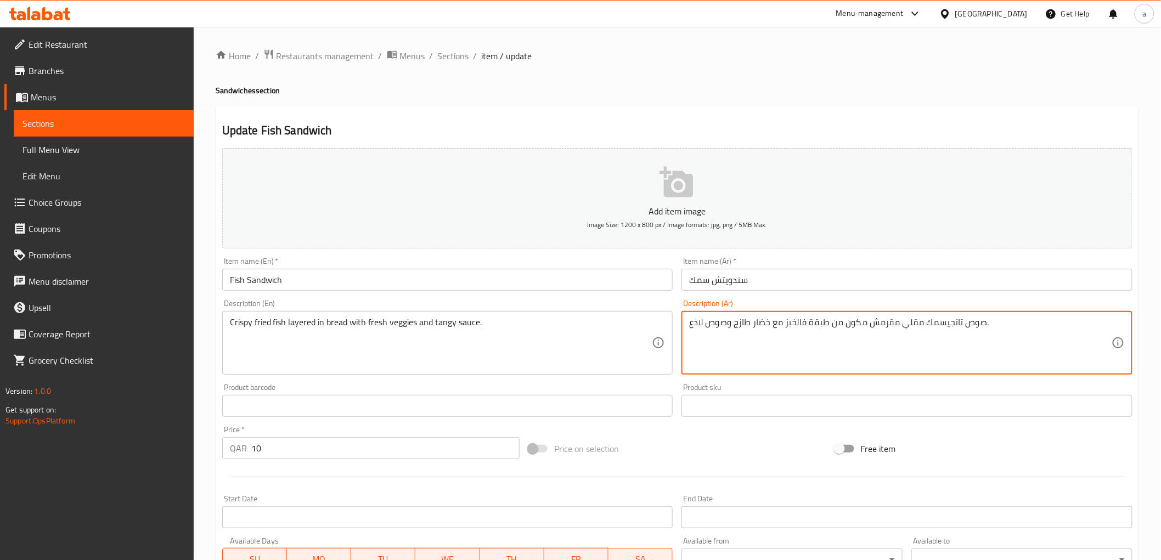
click at [699, 320] on textarea "صوص تانجيسمك مقلي مقرمش مكون من طبقة فالخبز مع خضار طازج وصوص لاذع." at bounding box center [900, 343] width 422 height 52
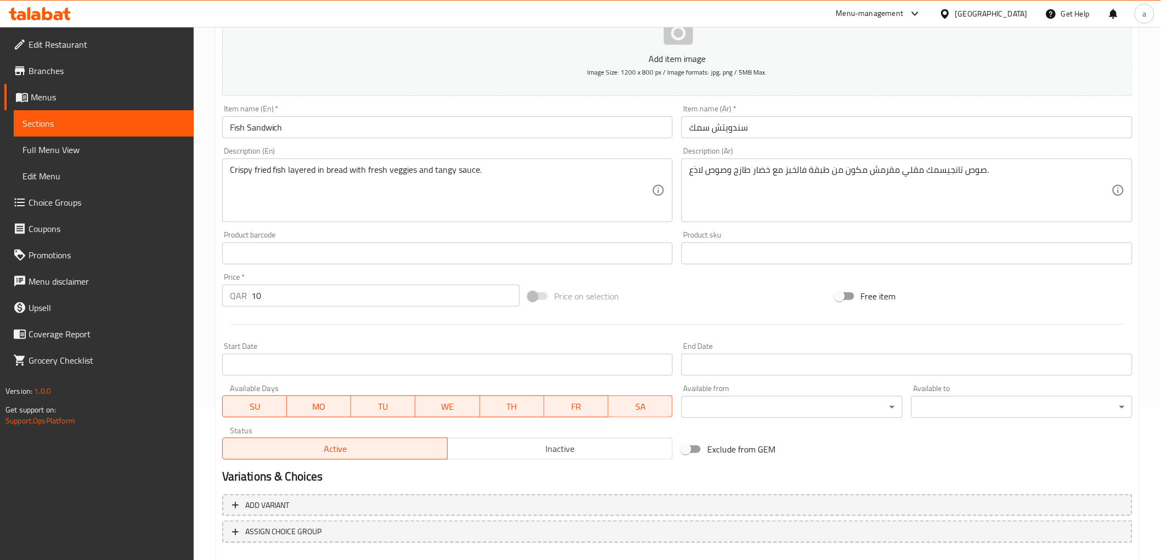
scroll to position [183, 0]
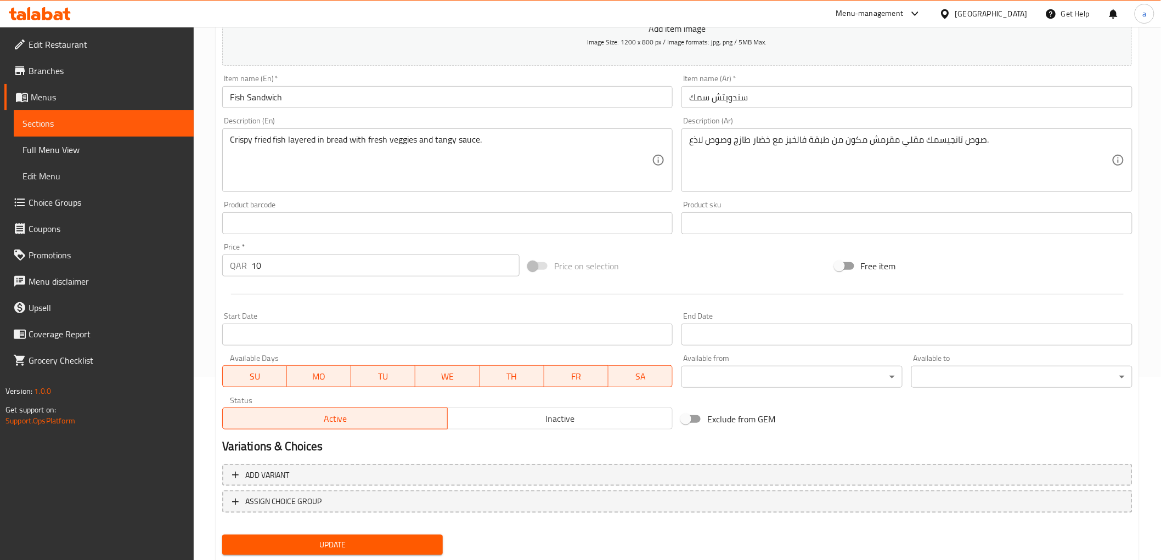
click at [693, 143] on textarea "صوص تانجيسمك مقلي مقرمش مكون من طبقة فالخبز مع خضار طازج وصوص لاذع." at bounding box center [900, 160] width 422 height 52
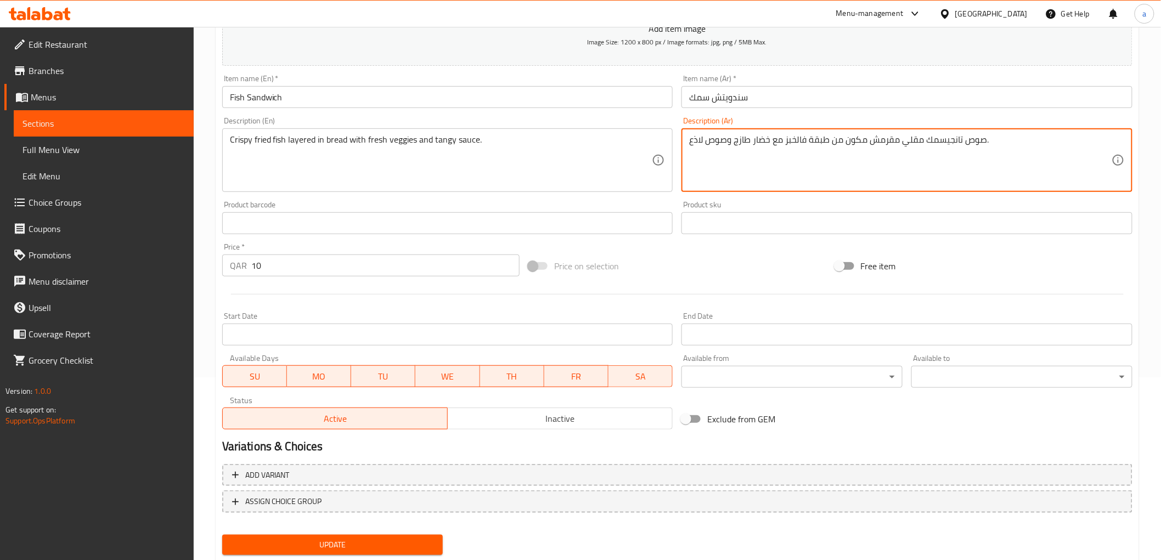
click at [693, 143] on textarea "صوص تانجيسمك مقلي مقرمش مكون من طبقة فالخبز مع خضار طازج وصوص لاذع." at bounding box center [900, 160] width 422 height 52
click at [692, 135] on textarea "صوص تانجيسمك مقلي مقرمش مكون من طبقة فالخبز مع خضار طازج وصوص لاذع." at bounding box center [900, 160] width 422 height 52
paste textarea "نعش"
type textarea "صوص تانجيسمك مقلي مقرمش مكون من طبقة فالخبز مع خضار طازج وصوص منعش."
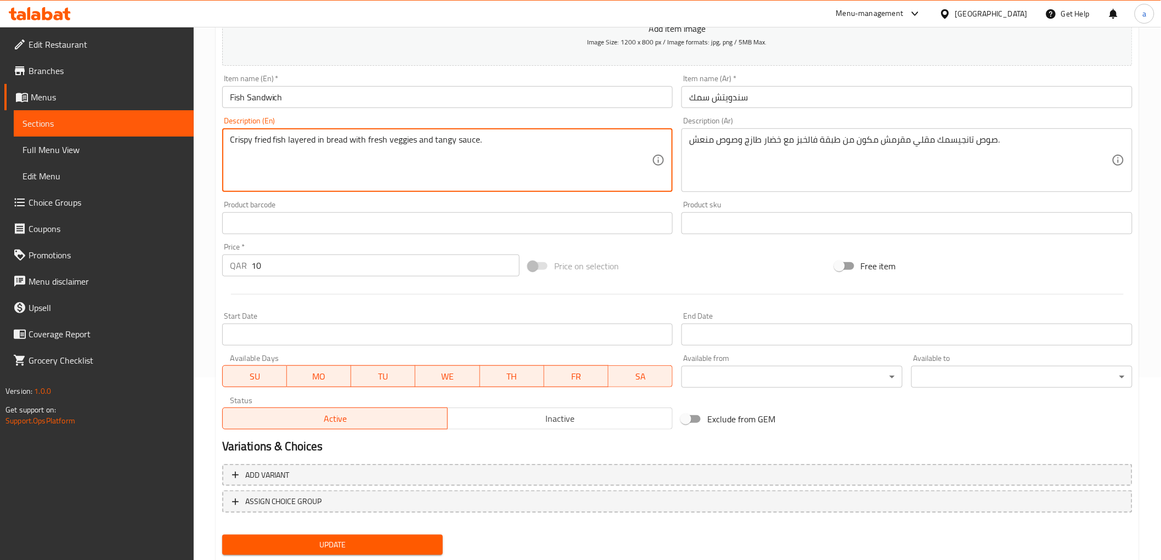
drag, startPoint x: 433, startPoint y: 141, endPoint x: 476, endPoint y: 157, distance: 45.8
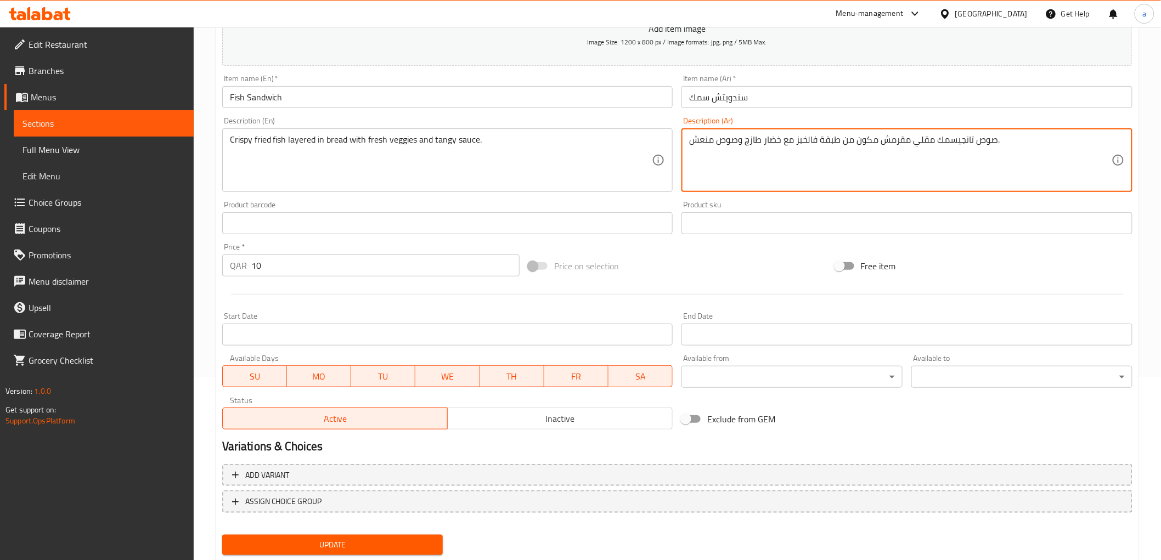
drag, startPoint x: 738, startPoint y: 139, endPoint x: 680, endPoint y: 150, distance: 58.6
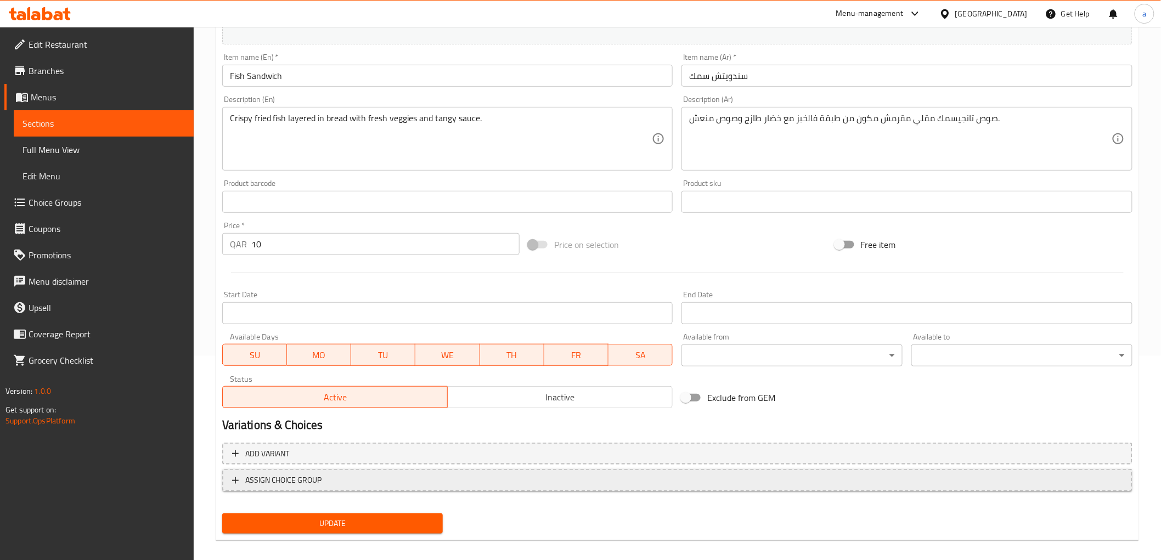
scroll to position [213, 0]
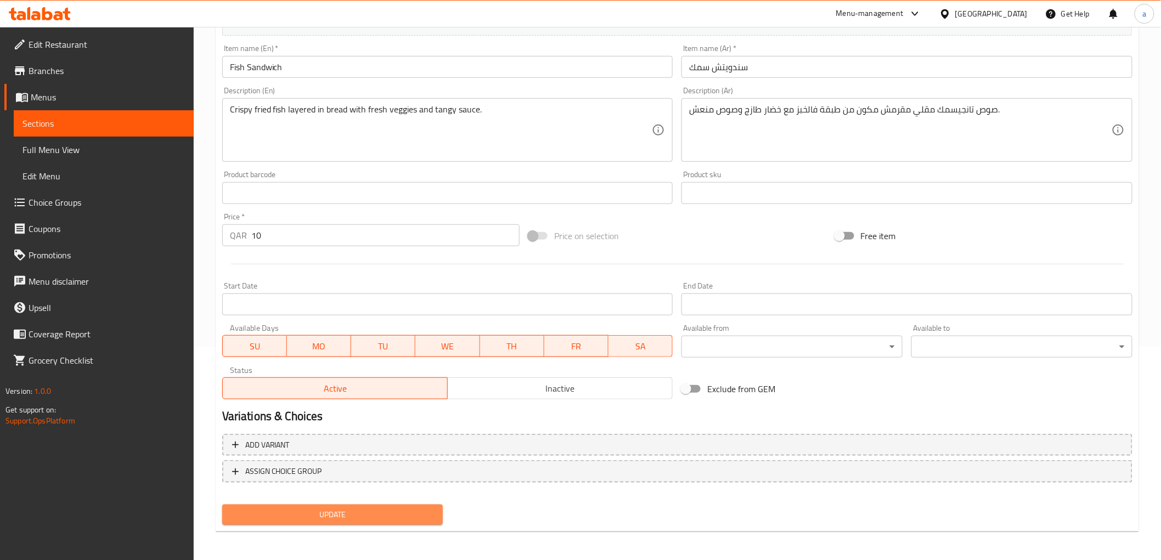
click at [408, 514] on span "Update" at bounding box center [333, 515] width 204 height 14
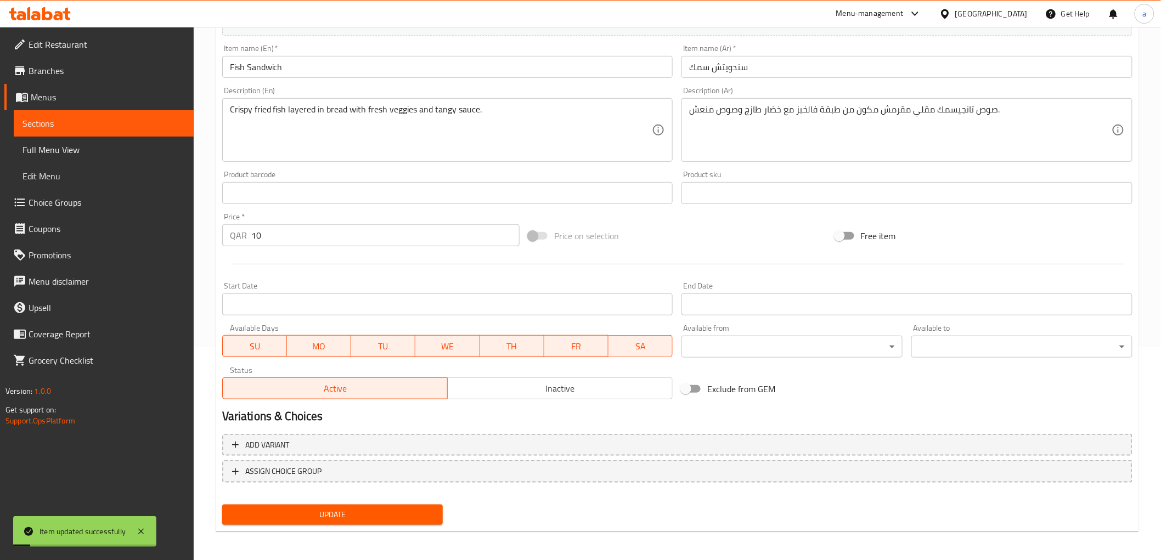
scroll to position [0, 0]
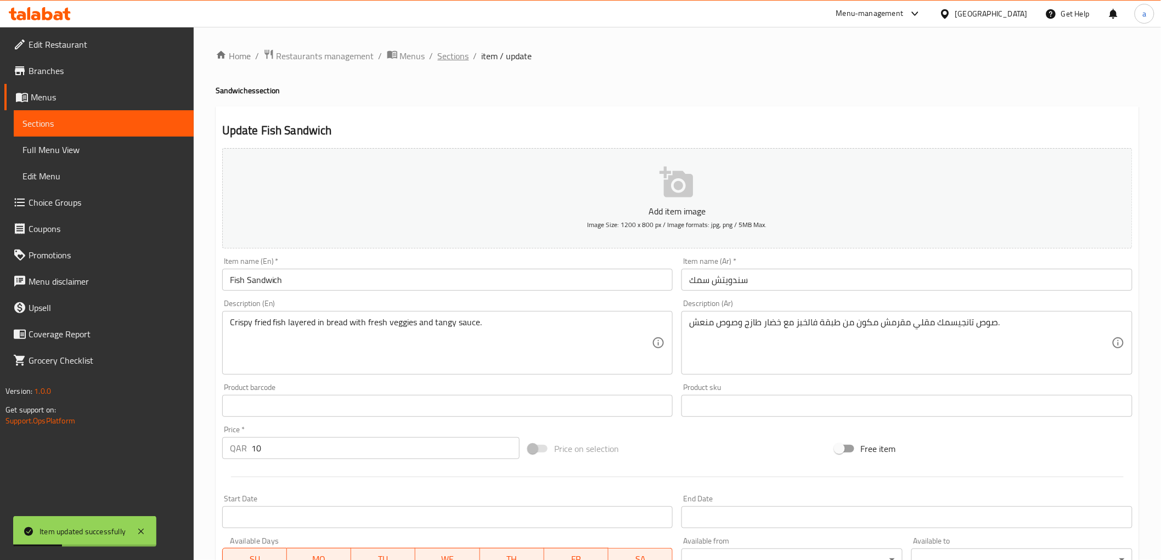
click at [459, 55] on span "Sections" at bounding box center [453, 55] width 31 height 13
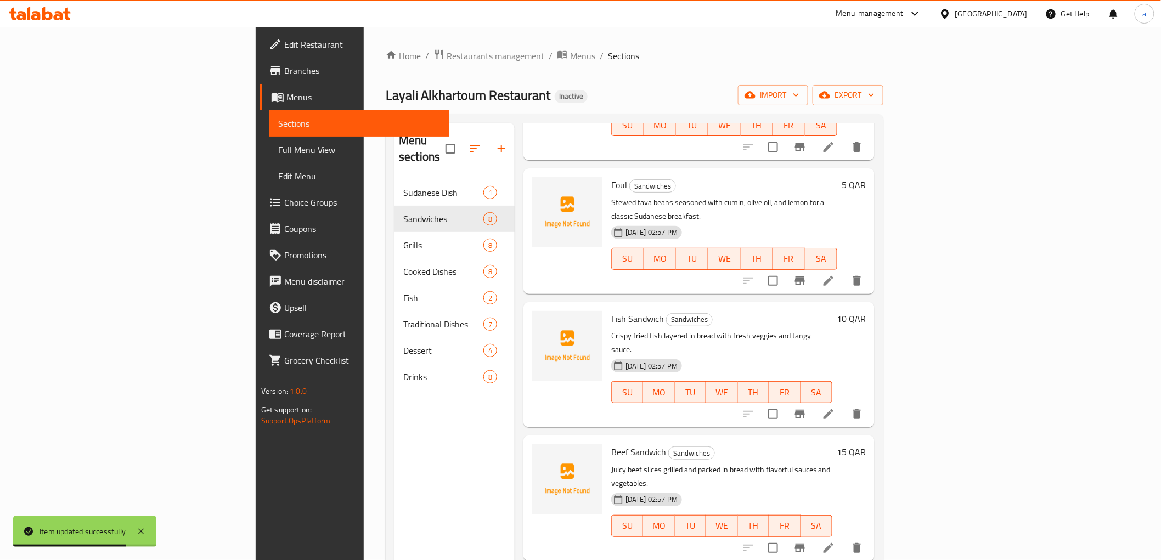
scroll to position [425, 0]
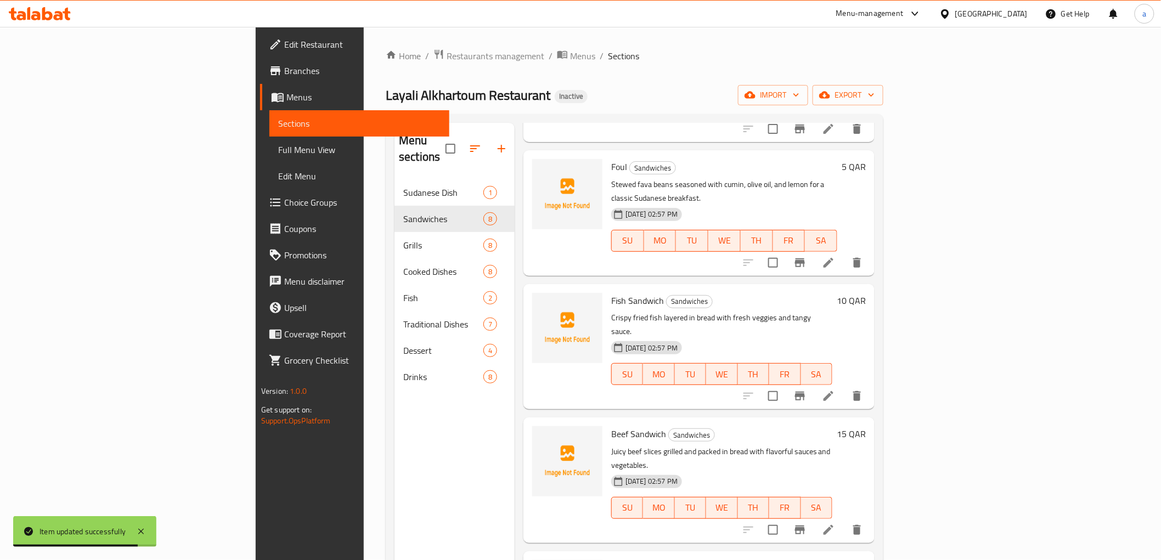
click at [833, 525] on icon at bounding box center [828, 530] width 10 height 10
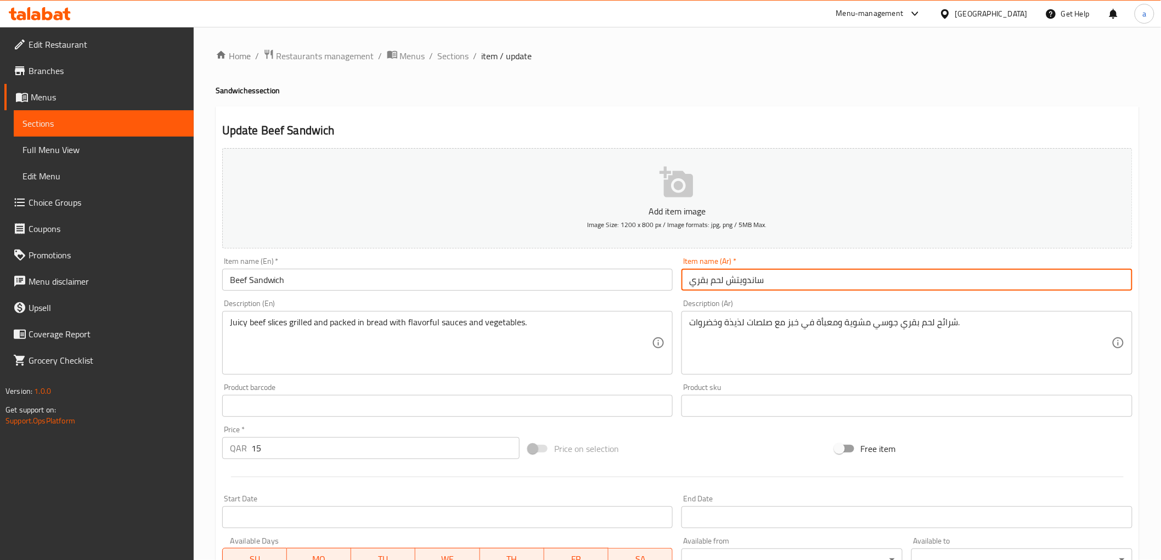
click at [754, 279] on input "ساندويتش لحم بقري" at bounding box center [906, 280] width 451 height 22
type input "سندويتش لحم بقري"
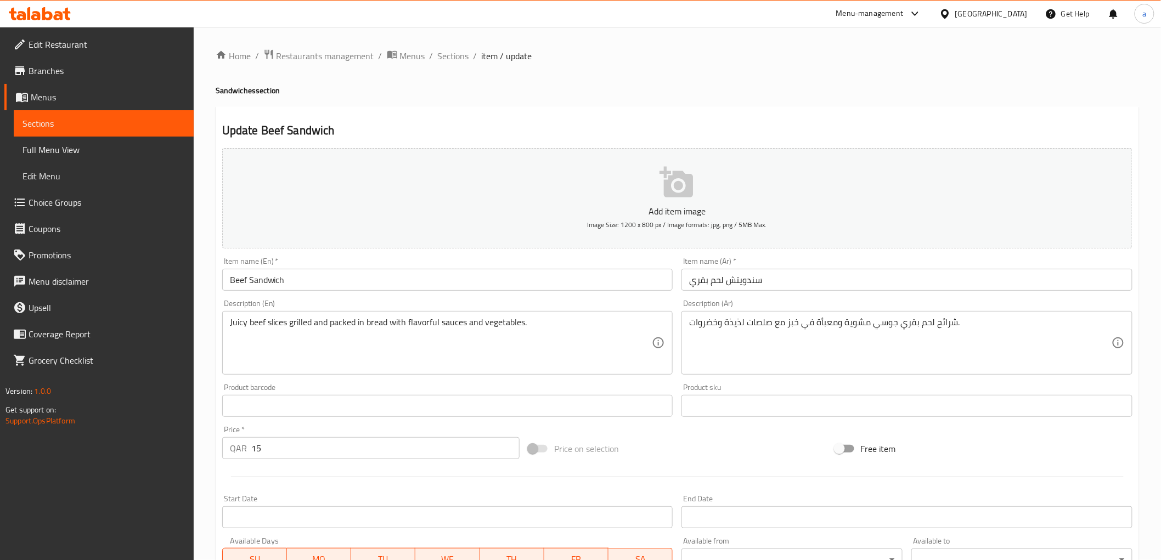
click at [763, 302] on div "Description (Ar) شرائح لحم بقري جوسي مشوية ومعبأة في خبز مع صلصات لذيذة وخضروات…" at bounding box center [906, 337] width 451 height 75
click at [623, 117] on div "Update Beef Sandwich Add item image Image Size: 1200 x 800 px / Image formats: …" at bounding box center [677, 425] width 923 height 639
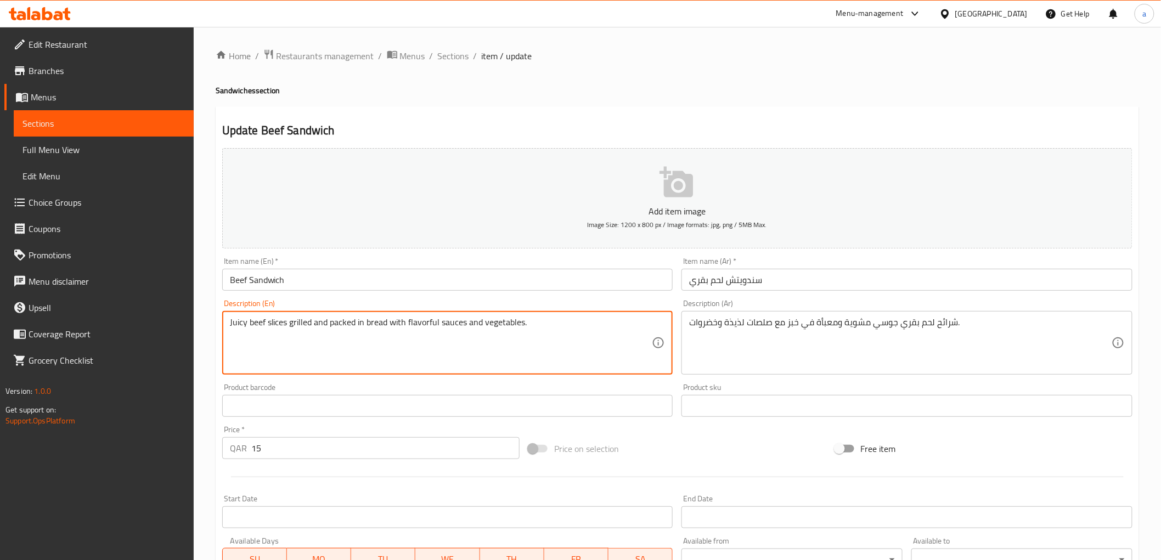
click at [755, 143] on div "Update Beef Sandwich Add item image Image Size: 1200 x 800 px / Image formats: …" at bounding box center [677, 425] width 923 height 639
click at [238, 331] on textarea "Juicy beef slices grilled and packed in bread with flavorful sauces and vegetab…" at bounding box center [441, 343] width 422 height 52
click at [270, 357] on textarea "Juicy beef slices grilled and packed in bread with flavorful sauces and vegetab…" at bounding box center [441, 343] width 422 height 52
click at [270, 313] on div "Juicy beef slices grilled and packed in bread with flavorful sauces and vegetab…" at bounding box center [447, 343] width 451 height 64
click at [275, 321] on textarea "Juicy beef slices grilled and packed in bread with flavorful sauces and vegetab…" at bounding box center [441, 343] width 422 height 52
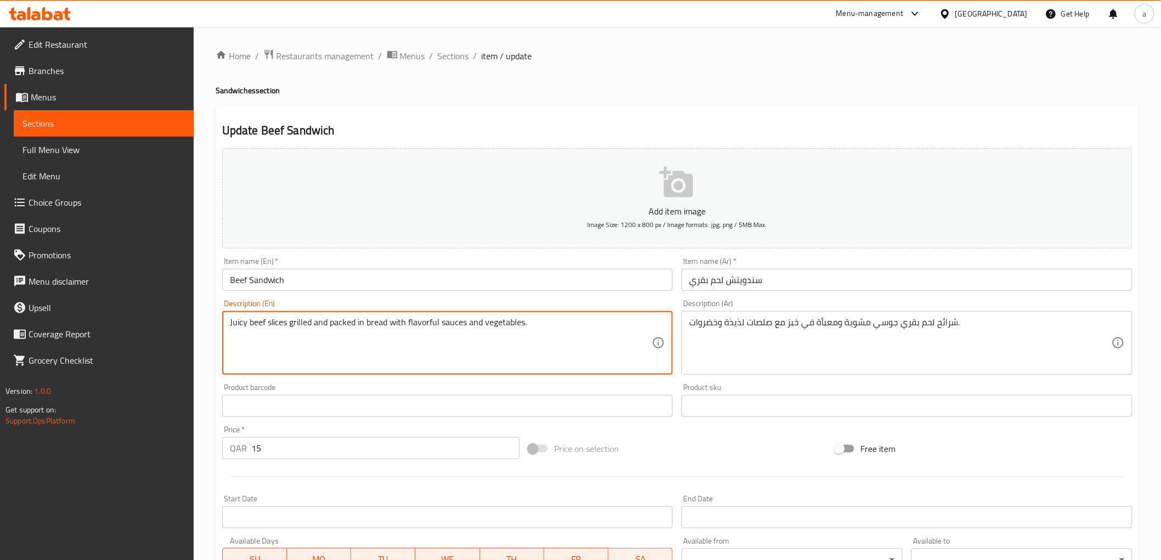
click at [275, 321] on textarea "Juicy beef slices grilled and packed in bread with flavorful sauces and vegetab…" at bounding box center [441, 343] width 422 height 52
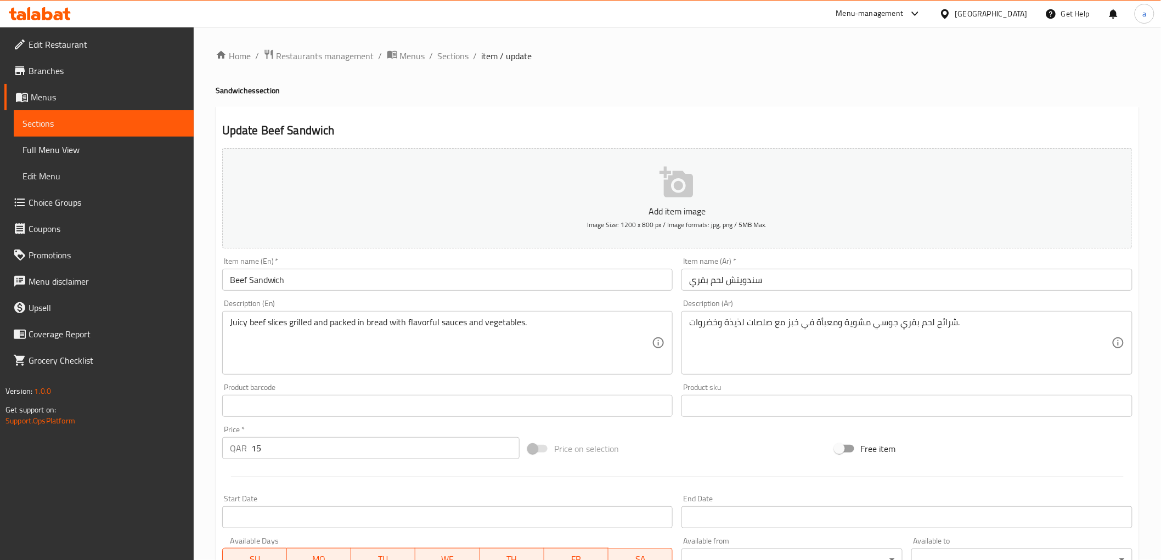
click at [243, 324] on textarea "Juicy beef slices grilled and packed in bread with flavorful sauces and vegetab…" at bounding box center [441, 343] width 422 height 52
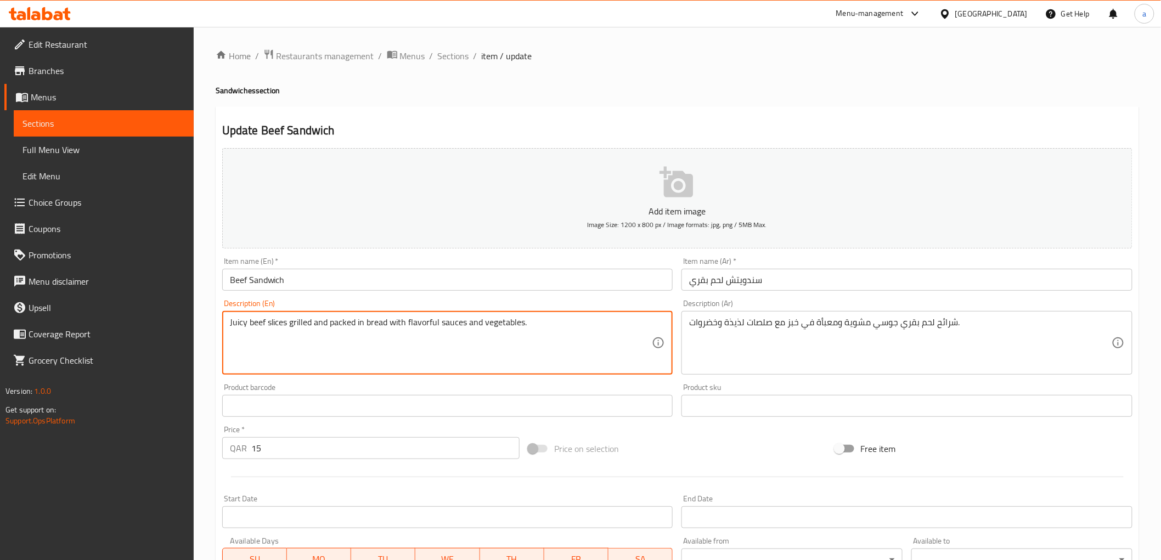
click at [243, 324] on textarea "Juicy beef slices grilled and packed in bread with flavorful sauces and vegetab…" at bounding box center [441, 343] width 422 height 52
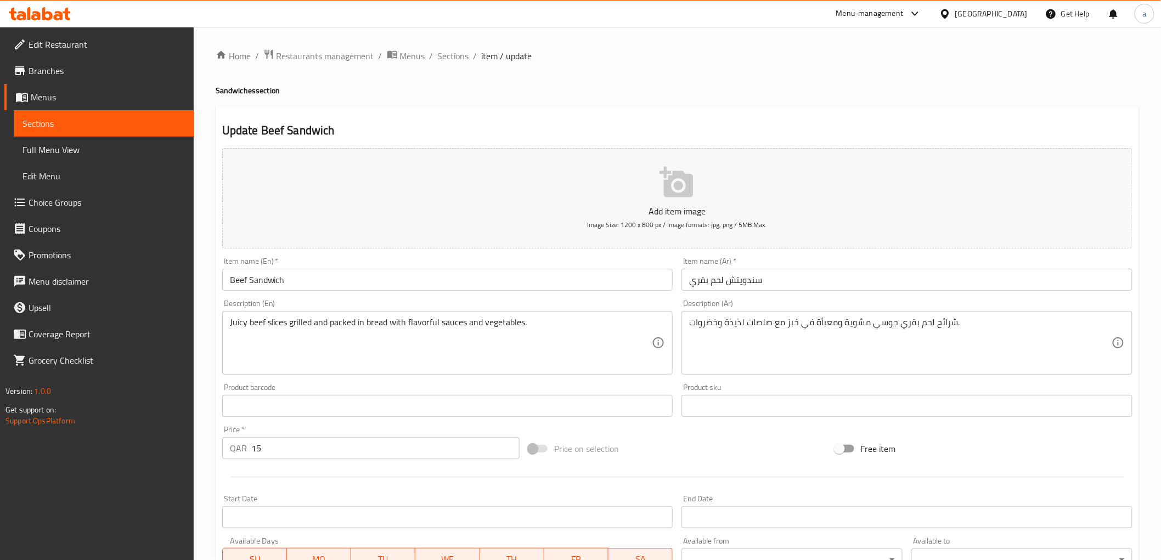
click at [487, 292] on div "Item name (En)   * Beef Sandwich Item name (En) *" at bounding box center [448, 274] width 460 height 42
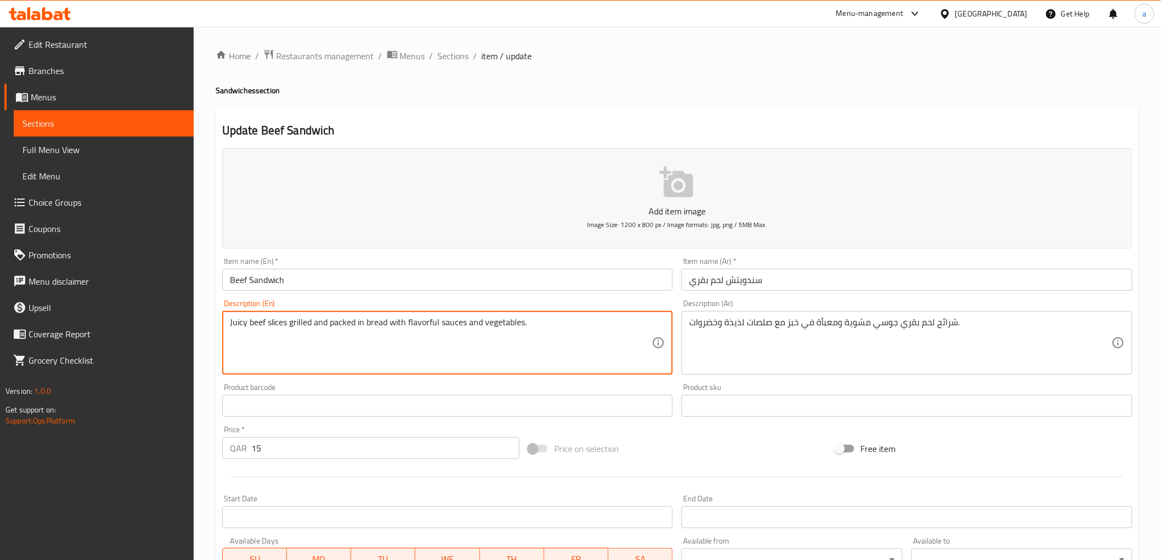
click at [419, 325] on textarea "Juicy beef slices grilled and packed in bread with flavorful sauces and vegetab…" at bounding box center [441, 343] width 422 height 52
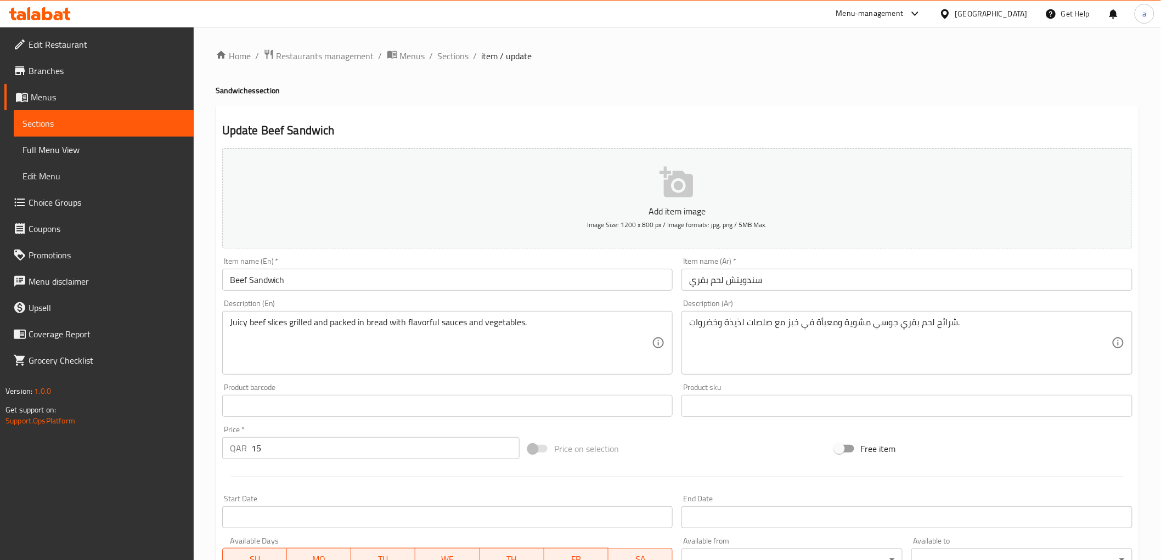
click at [634, 307] on div "Description (En) Juicy beef slices grilled and packed in bread with flavorful s…" at bounding box center [447, 337] width 451 height 75
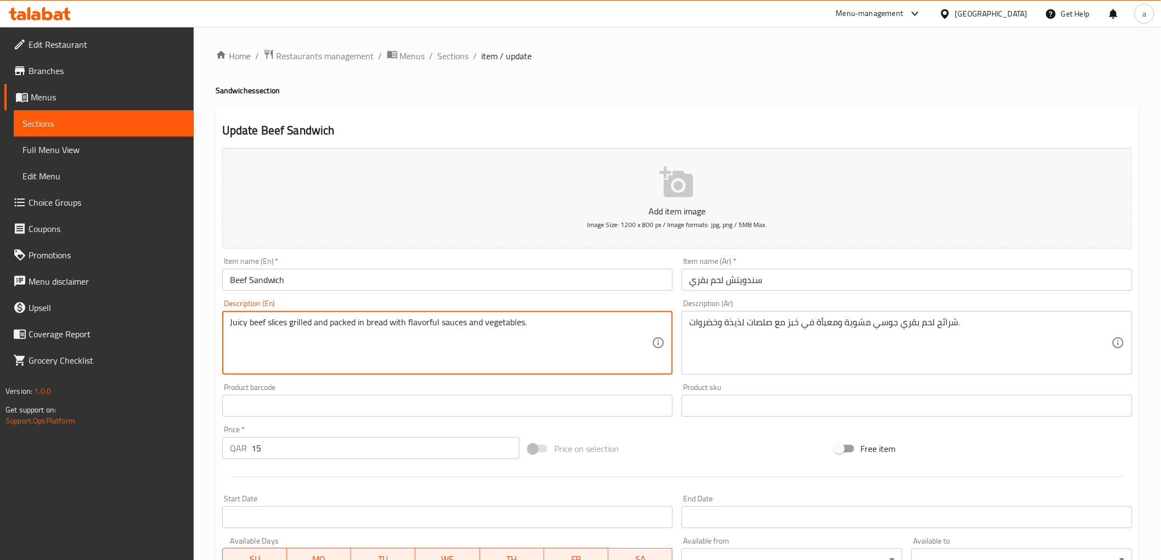
click at [433, 326] on textarea "Juicy beef slices grilled and packed in bread with flavorful sauces and vegetab…" at bounding box center [441, 343] width 422 height 52
paste textarea "flavorful"
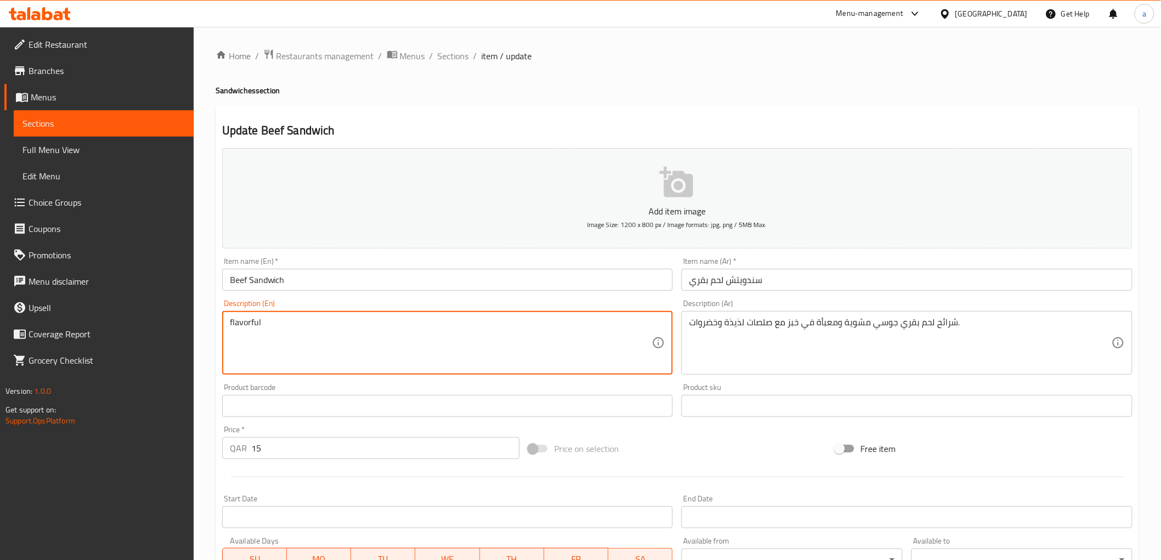
type textarea "Juicy beef slices grilled and packed in bread with flavorful sauces and vegetab…"
click at [433, 325] on textarea "Juicy beef slices grilled and packed in bread with flavorful sauces and vegetab…" at bounding box center [441, 343] width 422 height 52
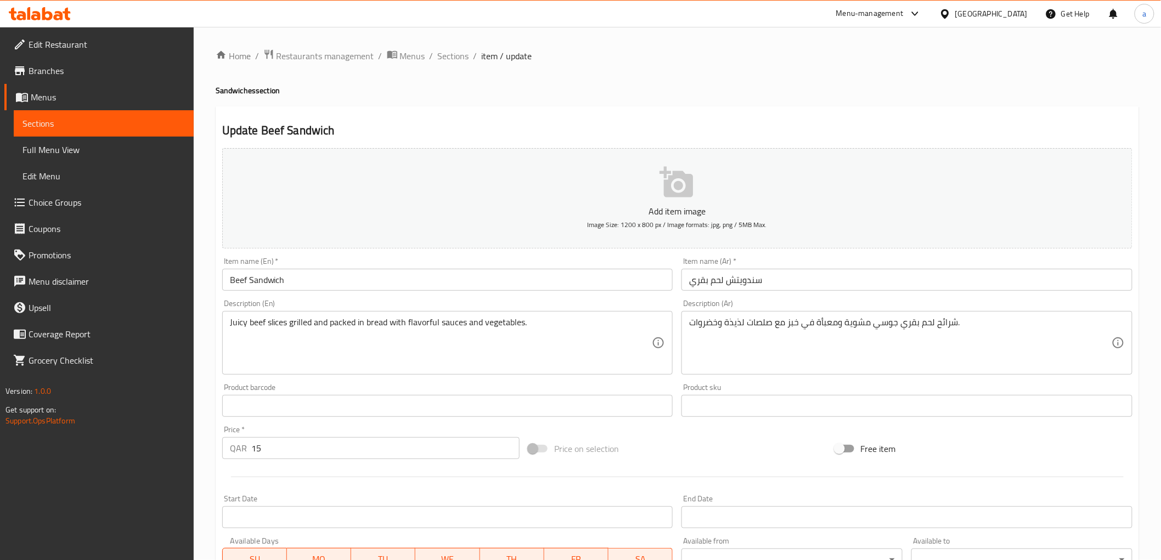
click at [539, 303] on div "Description (En) Juicy beef slices grilled and packed in bread with flavorful s…" at bounding box center [447, 337] width 451 height 75
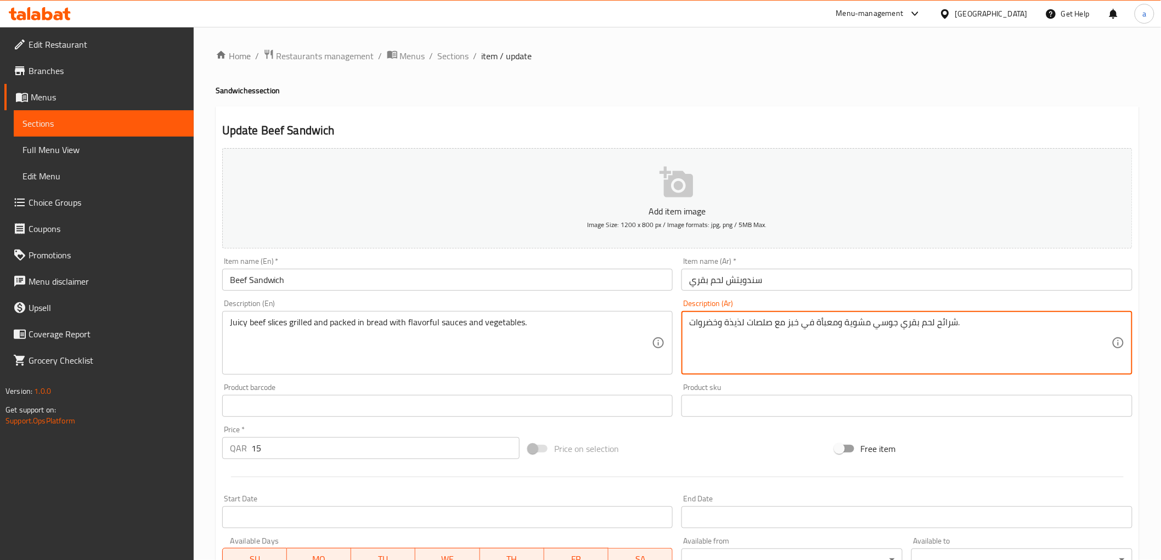
drag, startPoint x: 765, startPoint y: 324, endPoint x: 755, endPoint y: 324, distance: 9.3
type textarea "شرائح لحم بقري [PERSON_NAME] ومعبأة في خبز مع صوصات لذيذة وخضروات."
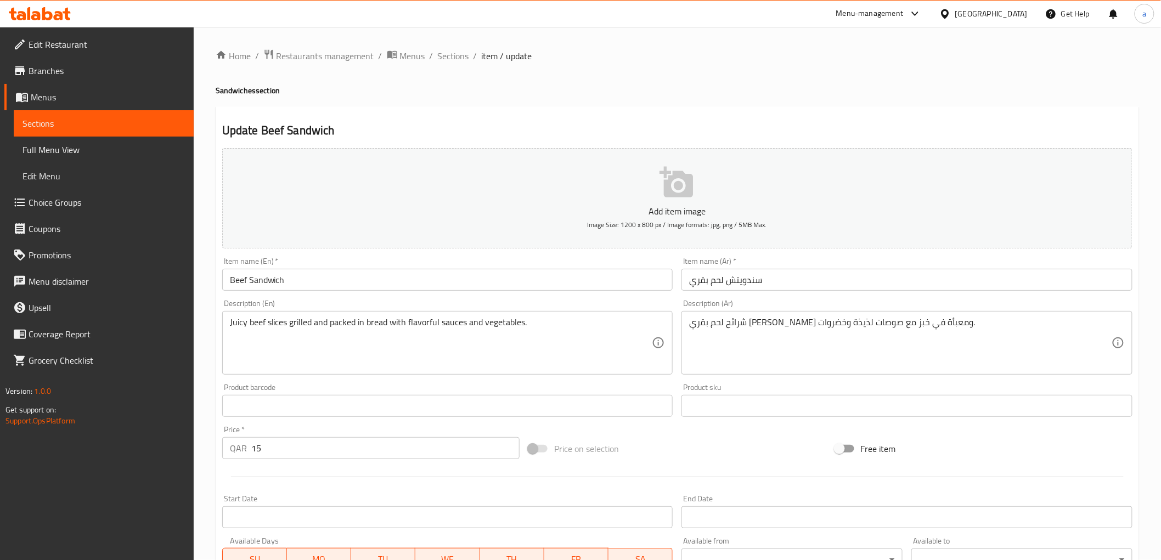
click at [765, 315] on div "شرائح لحم بقري [PERSON_NAME] ومعبأة في خبز مع صوصات لذيذة وخضروات. Description …" at bounding box center [906, 343] width 451 height 64
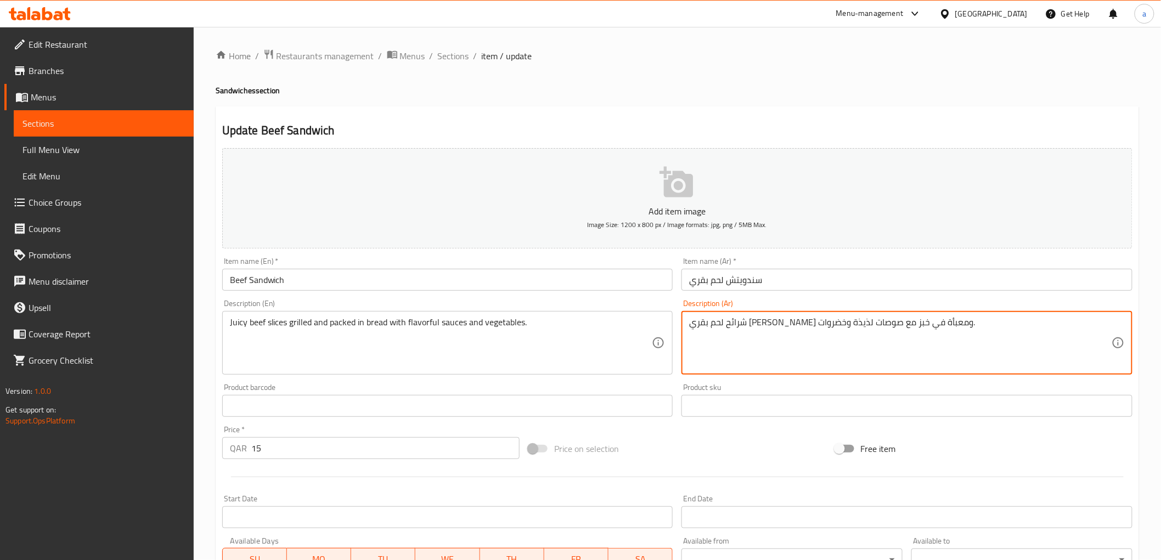
click at [775, 310] on div "Description (Ar) شرائح لحم بقري جوسي مشوية ومعبأة في خبز مع صوصات لذيذة وخضروات…" at bounding box center [906, 337] width 451 height 75
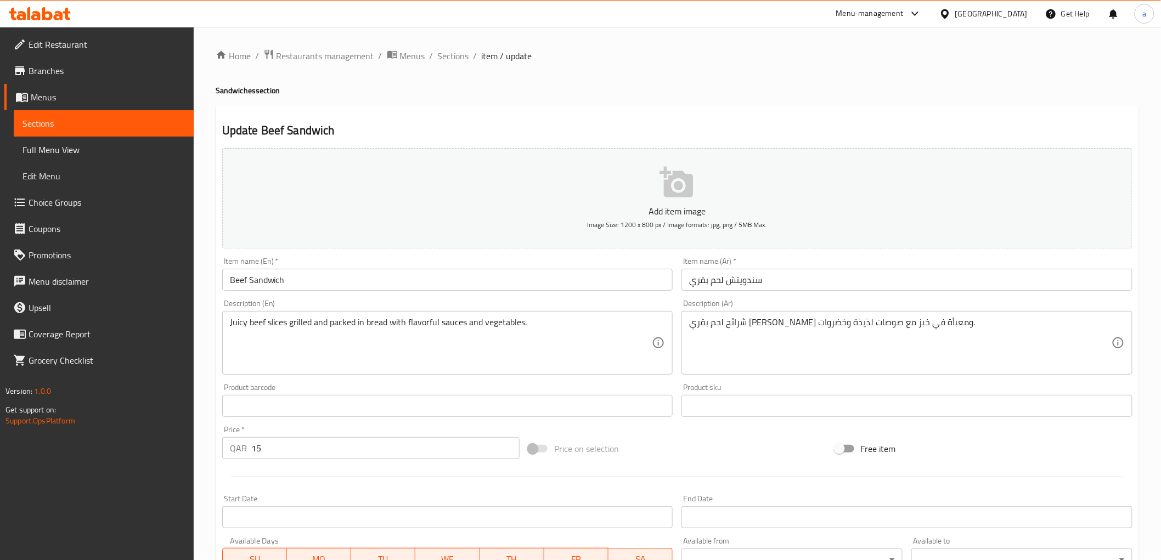
click at [629, 303] on div "Description (En) Juicy beef slices grilled and packed in bread with flavorful s…" at bounding box center [447, 337] width 451 height 75
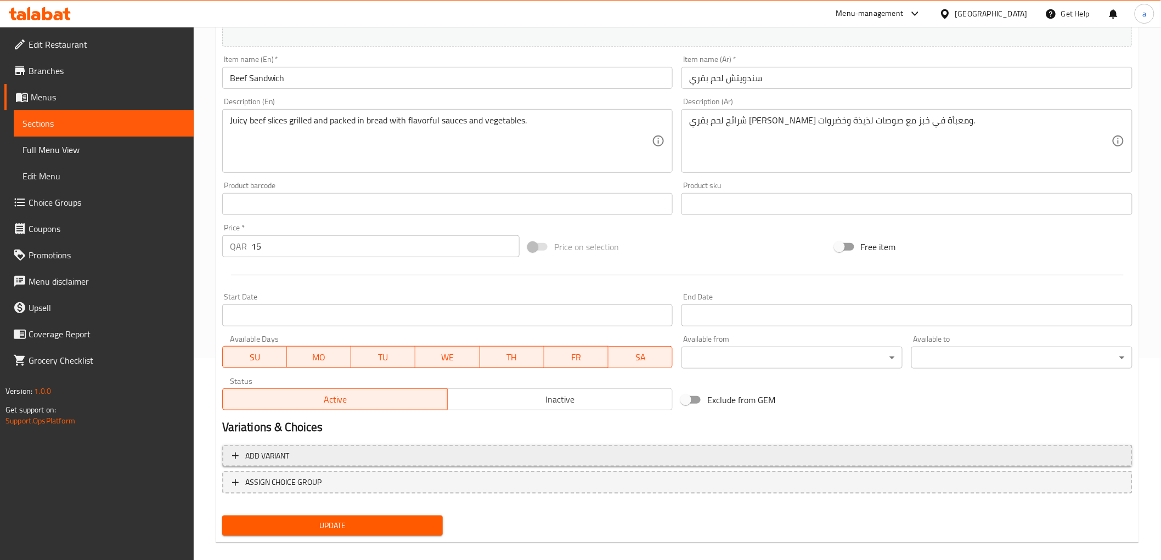
scroll to position [213, 0]
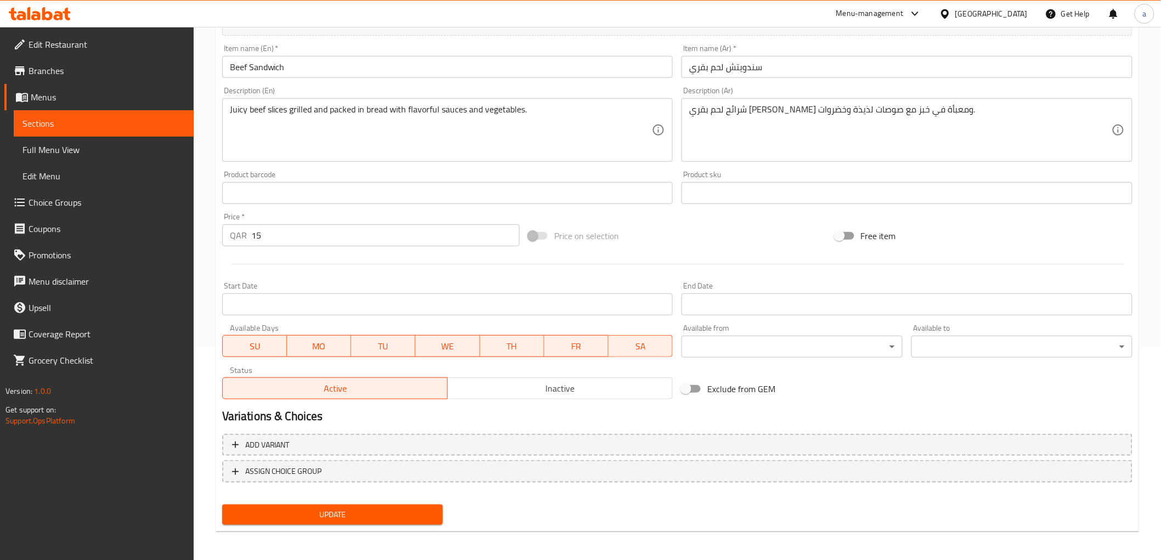
click at [309, 500] on div "Update" at bounding box center [333, 514] width 230 height 29
click at [312, 505] on button "Update" at bounding box center [332, 515] width 221 height 20
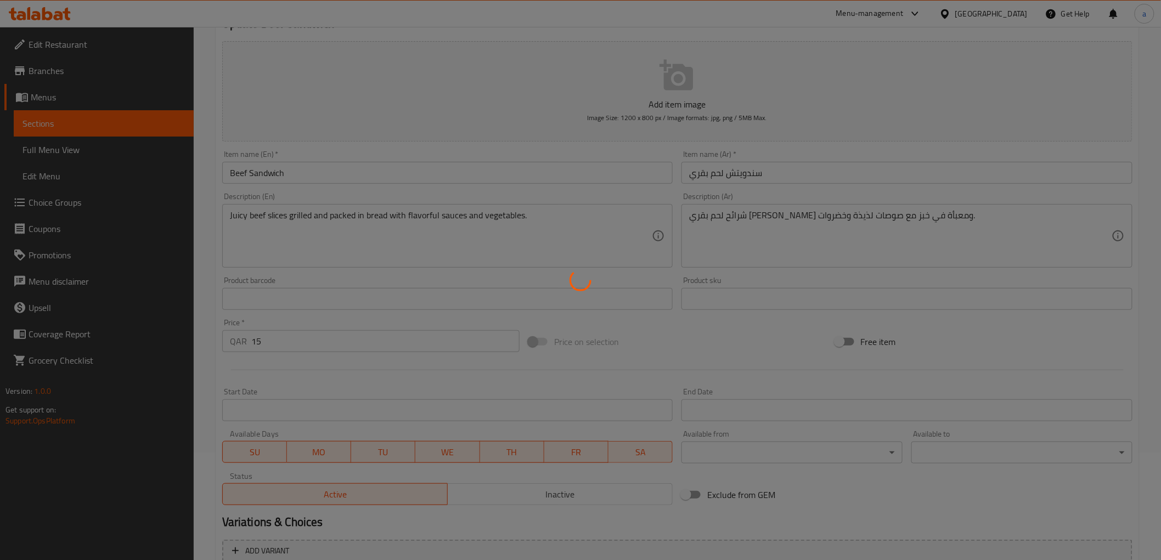
scroll to position [0, 0]
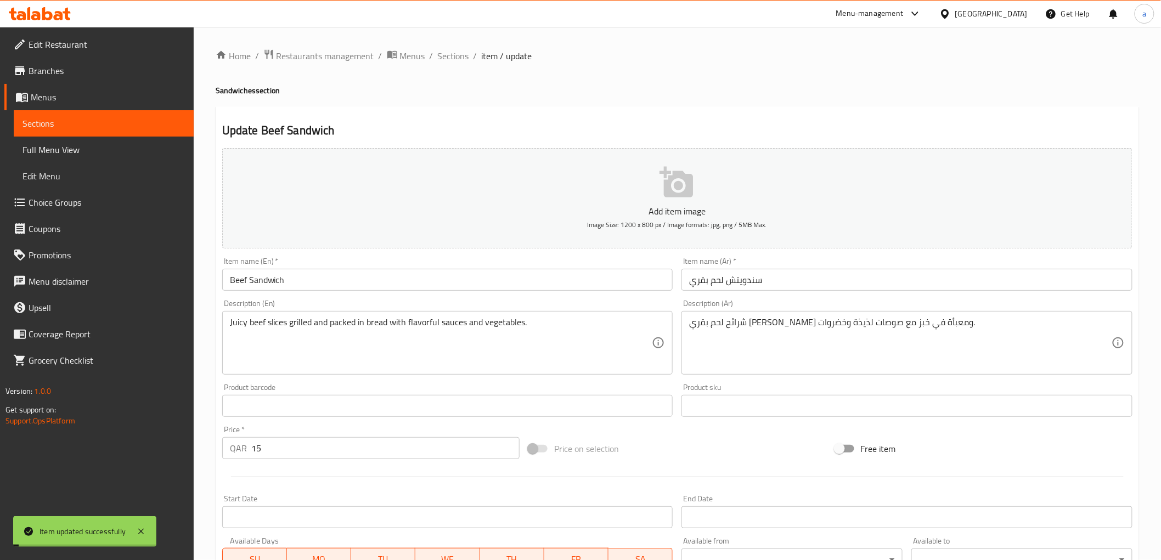
click at [451, 55] on span "Sections" at bounding box center [453, 55] width 31 height 13
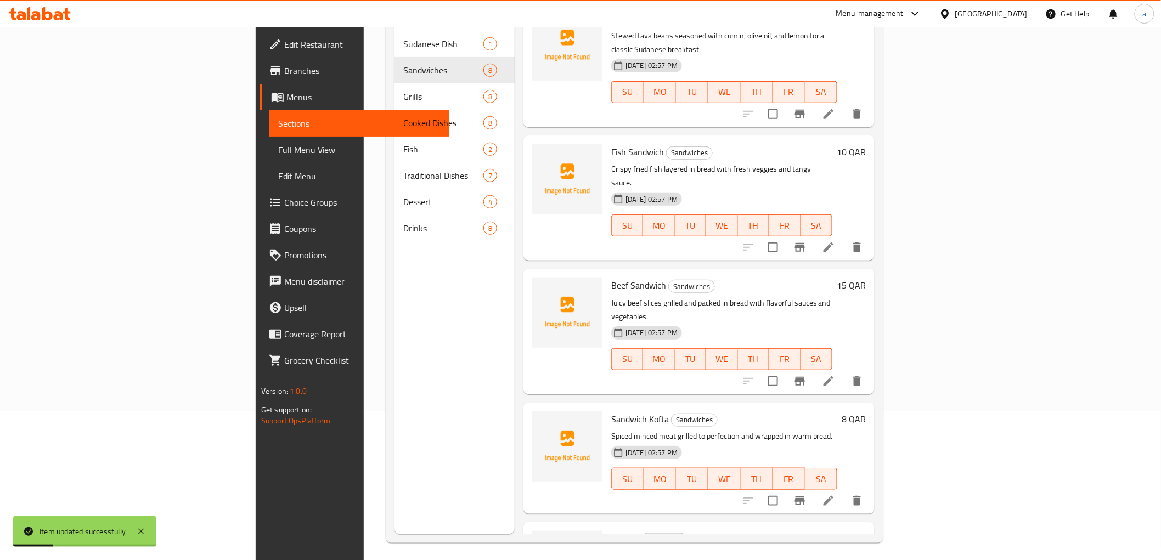
scroll to position [154, 0]
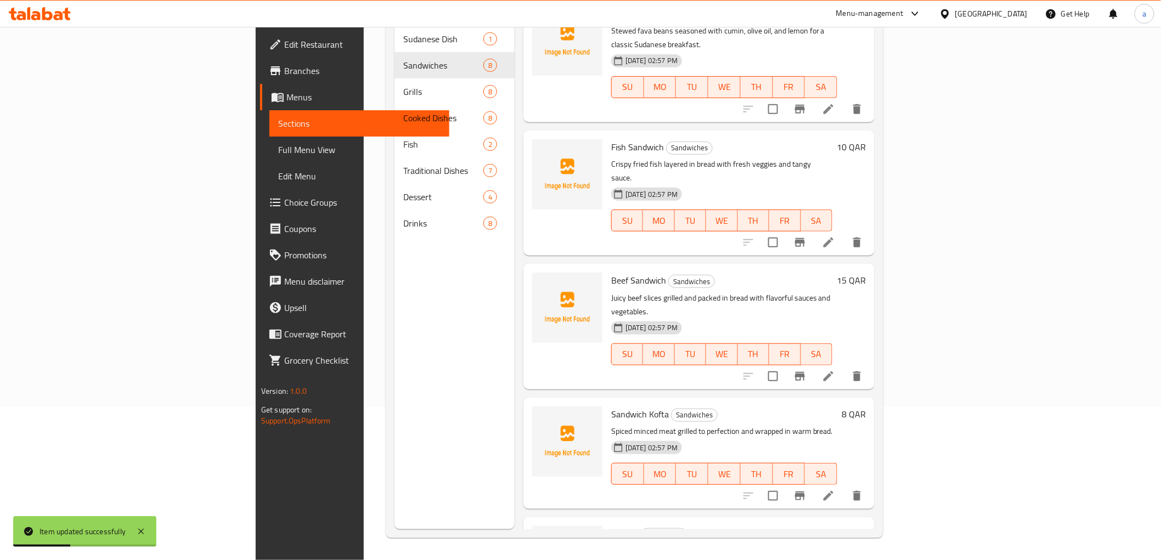
click at [844, 486] on li at bounding box center [828, 496] width 31 height 20
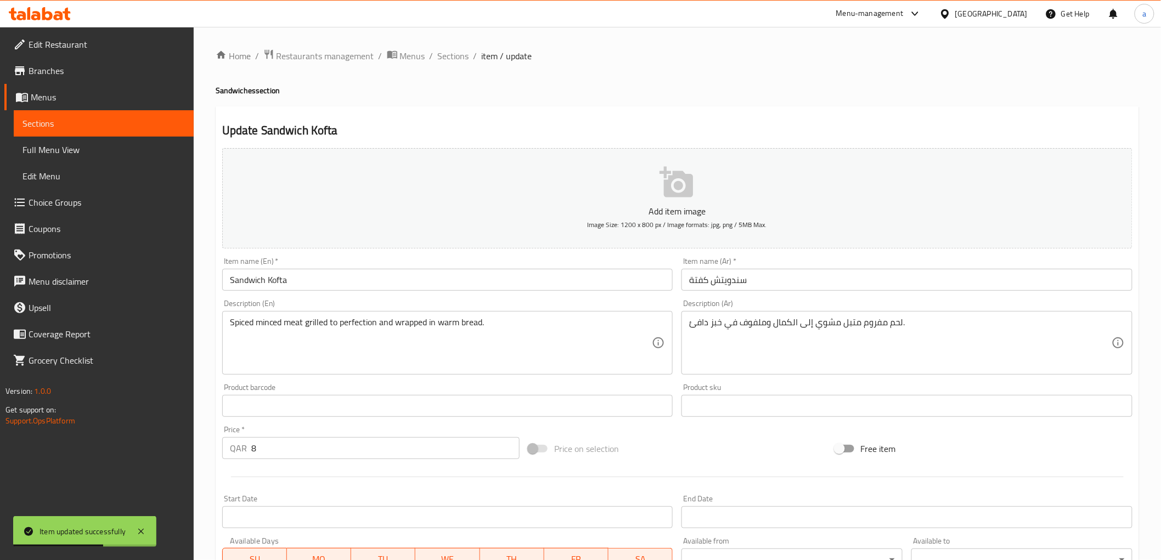
click at [281, 288] on input "Sandwich Kofta" at bounding box center [447, 280] width 451 height 22
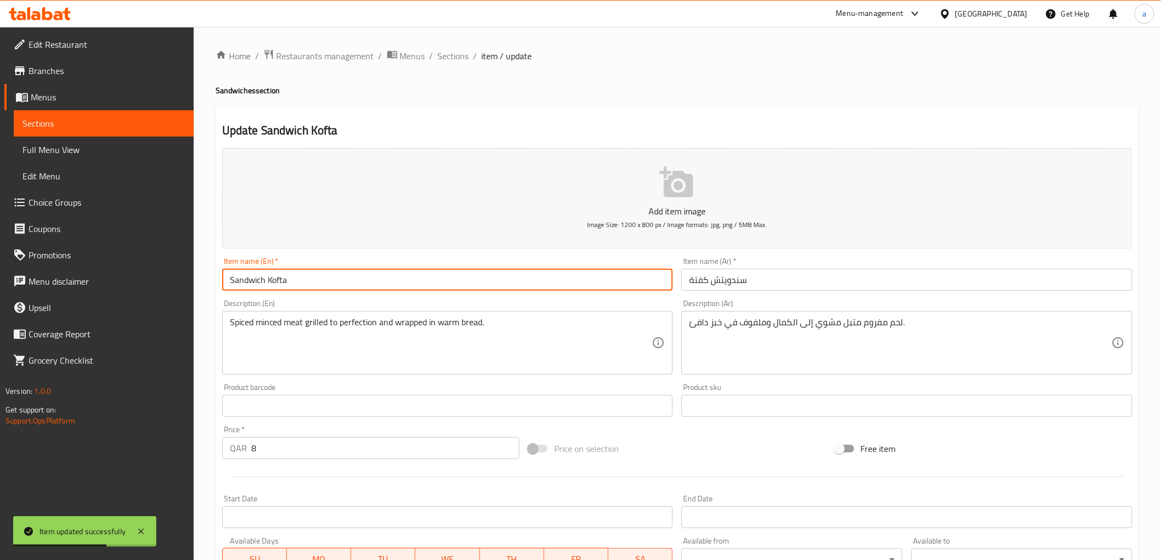
click at [281, 288] on input "Sandwich Kofta" at bounding box center [447, 280] width 451 height 22
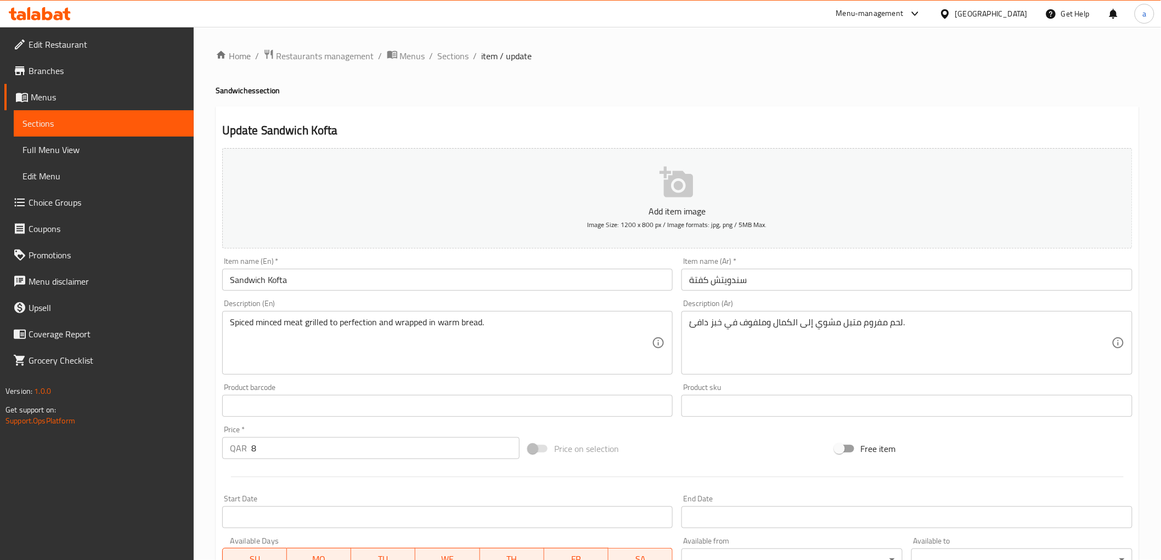
drag, startPoint x: 522, startPoint y: 304, endPoint x: 595, endPoint y: 304, distance: 73.0
click at [522, 304] on div "Description (En) Spiced minced meat grilled to perfection and wrapped in warm b…" at bounding box center [447, 337] width 451 height 75
click at [626, 297] on div "Description (En) Spiced minced meat grilled to perfection and wrapped in warm b…" at bounding box center [448, 337] width 460 height 84
click at [392, 127] on h2 "Update Sandwich Kofta" at bounding box center [677, 130] width 910 height 16
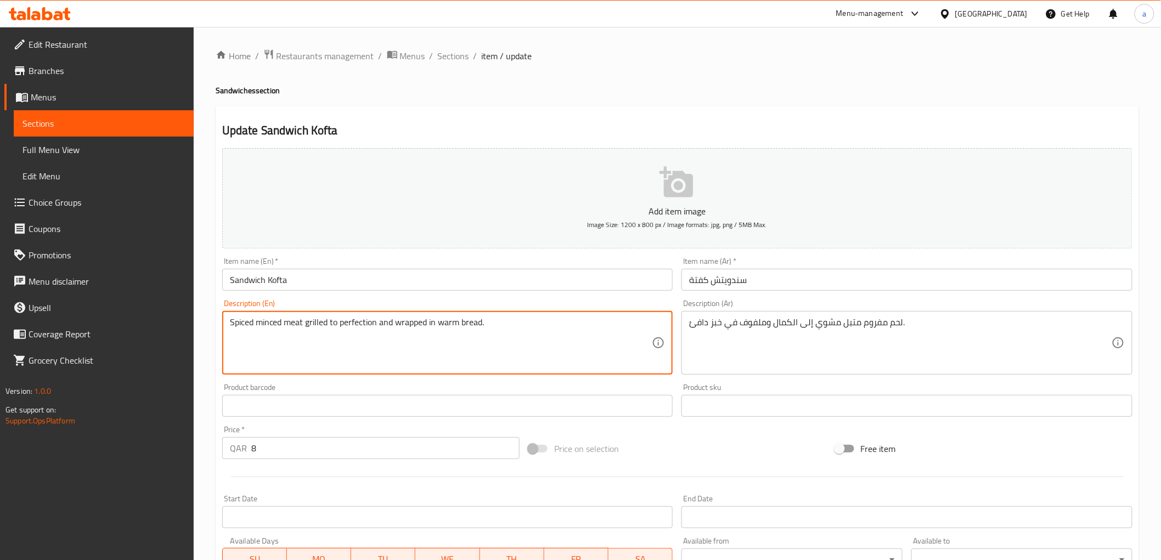
click at [703, 119] on div "Update Sandwich Kofta Add item image Image Size: 1200 x 800 px / Image formats:…" at bounding box center [677, 425] width 923 height 639
click at [262, 321] on textarea "Spiced minced meat grilled to perfection and wrapped in warm bread." at bounding box center [441, 343] width 422 height 52
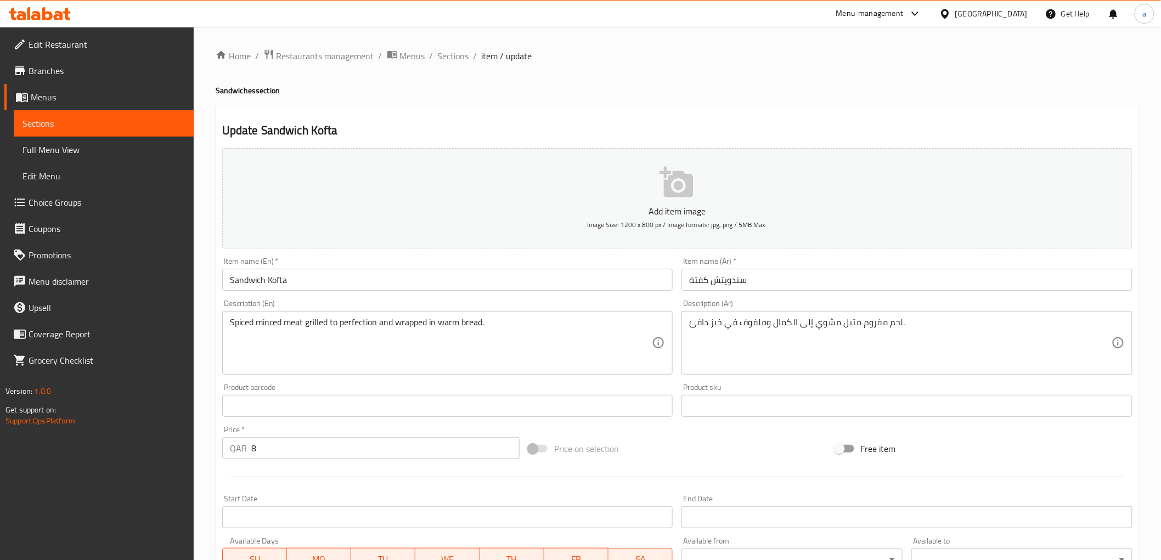
click at [450, 328] on textarea "Spiced minced meat grilled to perfection and wrapped in warm bread." at bounding box center [441, 343] width 422 height 52
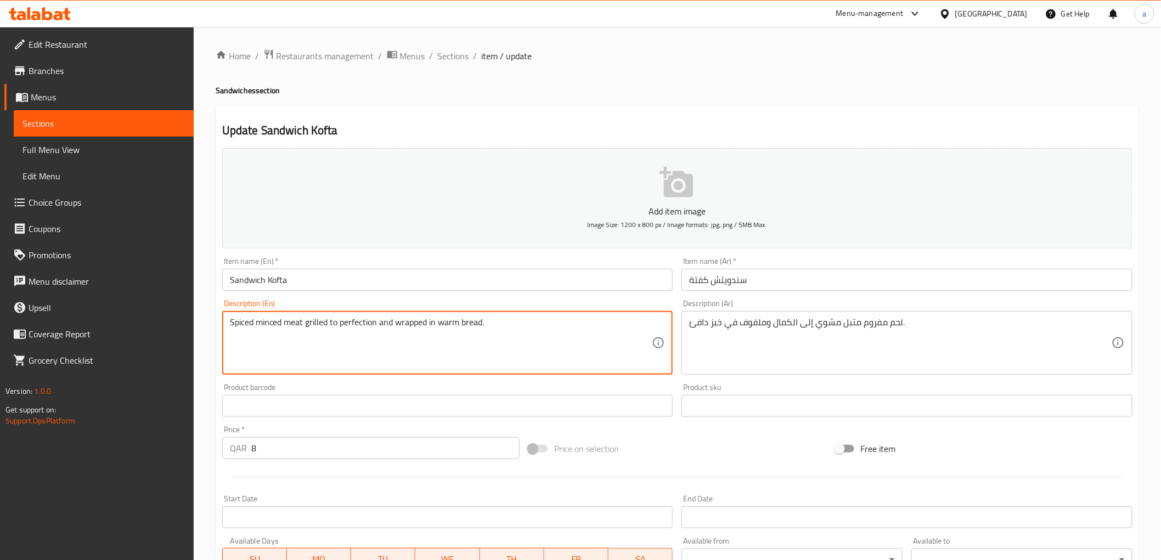
click at [450, 328] on textarea "Spiced minced meat grilled to perfection and wrapped in warm bread." at bounding box center [441, 343] width 422 height 52
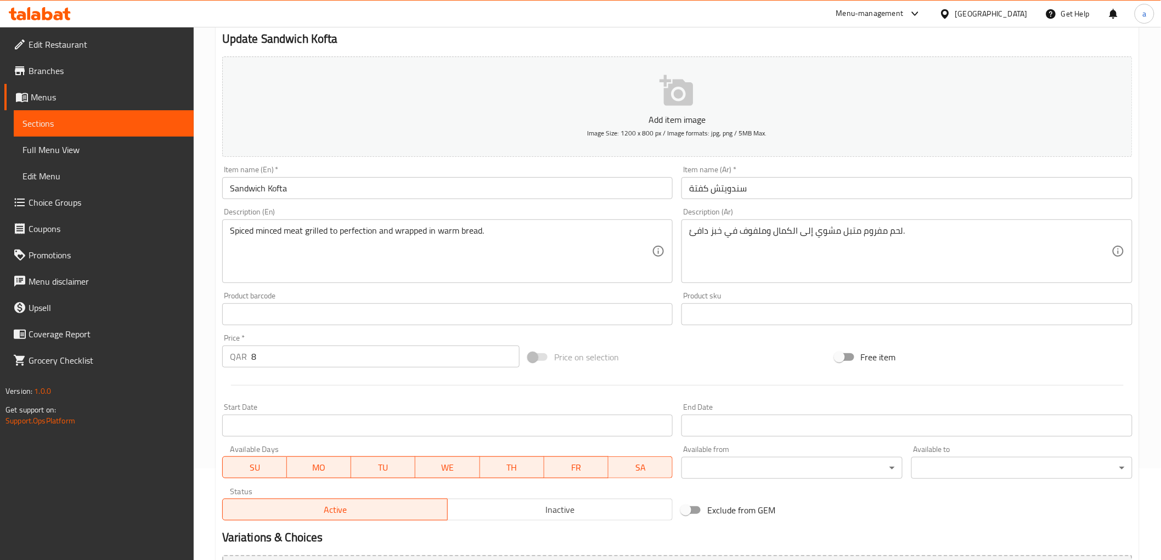
scroll to position [183, 0]
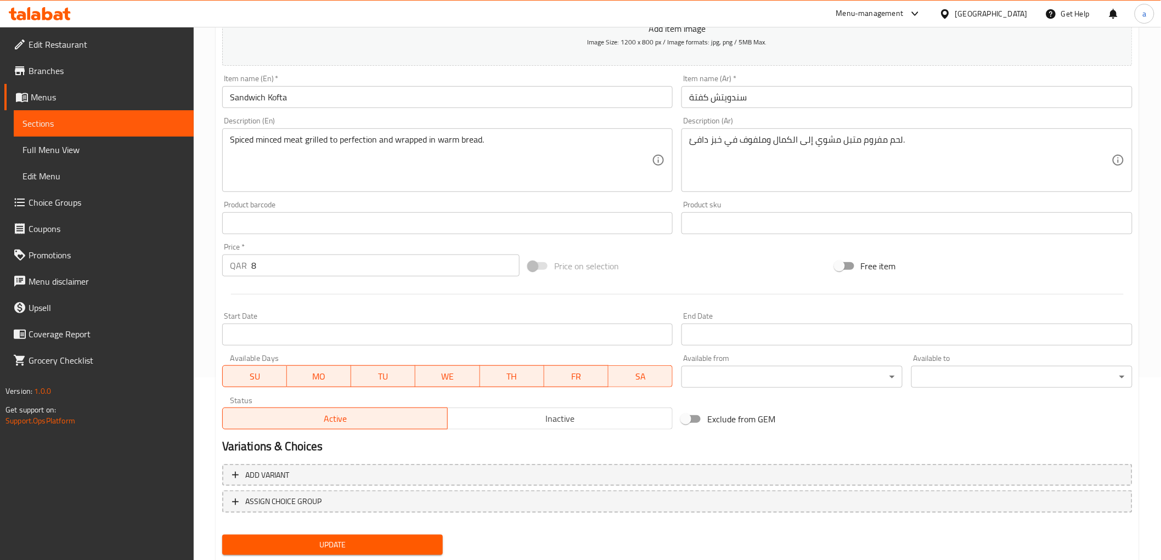
click at [331, 549] on span "Update" at bounding box center [333, 545] width 204 height 14
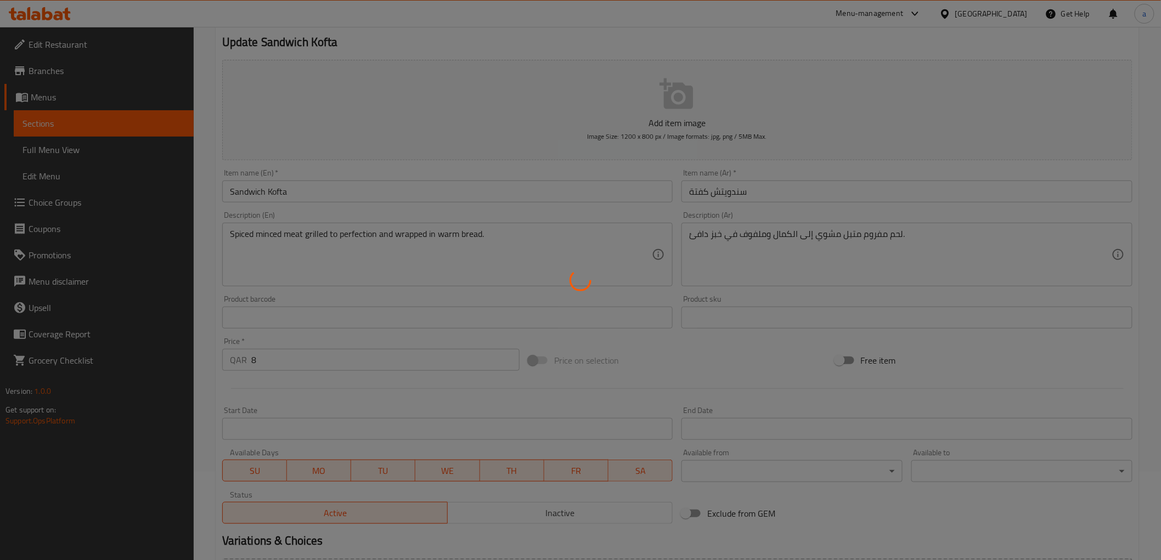
scroll to position [0, 0]
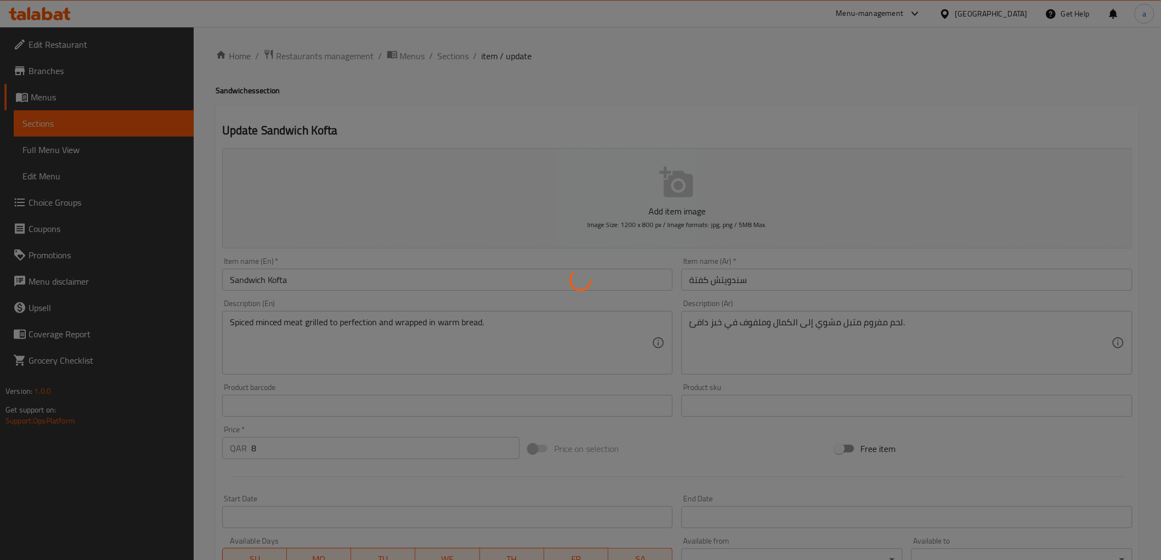
click at [454, 55] on div at bounding box center [580, 280] width 1161 height 560
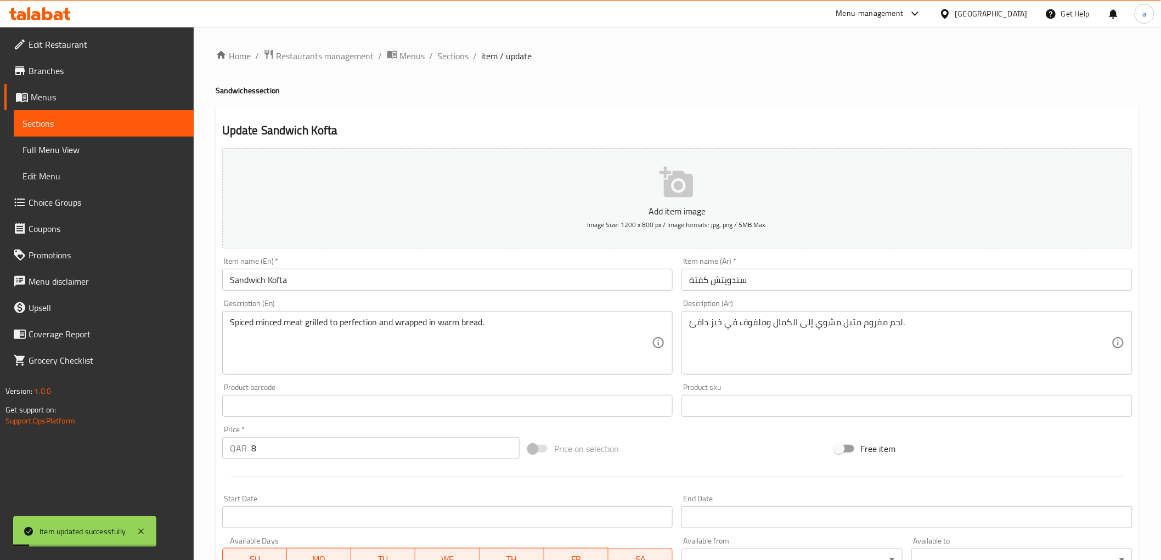
click at [454, 55] on span "Sections" at bounding box center [453, 55] width 31 height 13
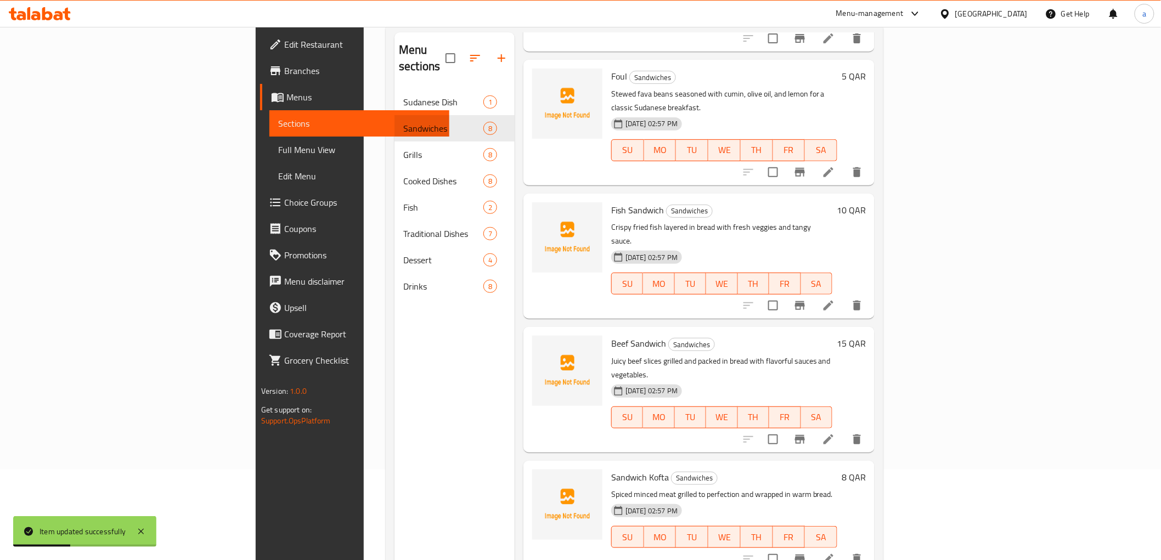
scroll to position [154, 0]
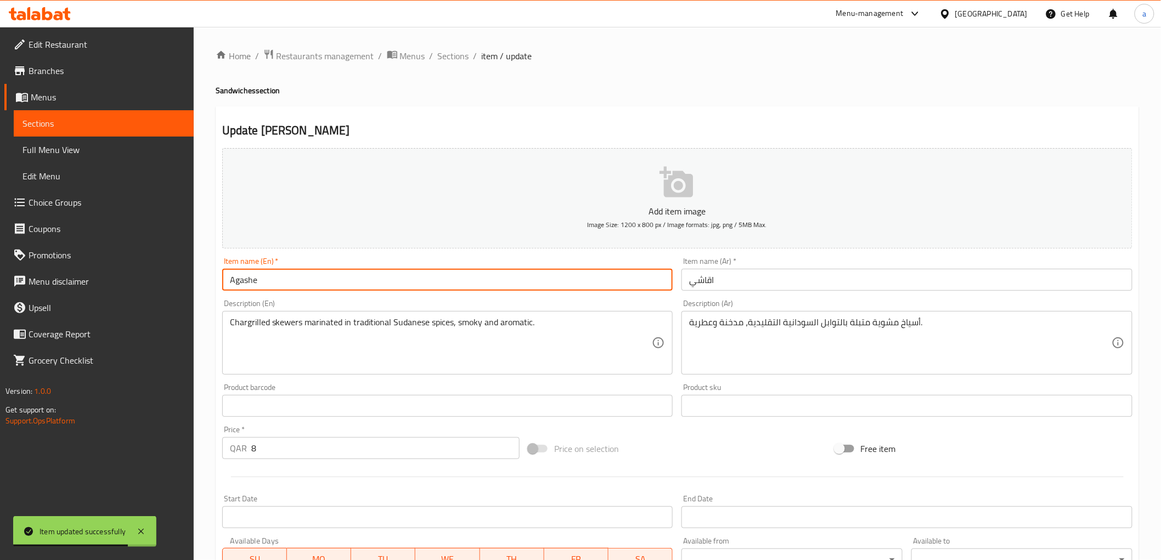
click at [321, 288] on input "Agashe" at bounding box center [447, 280] width 451 height 22
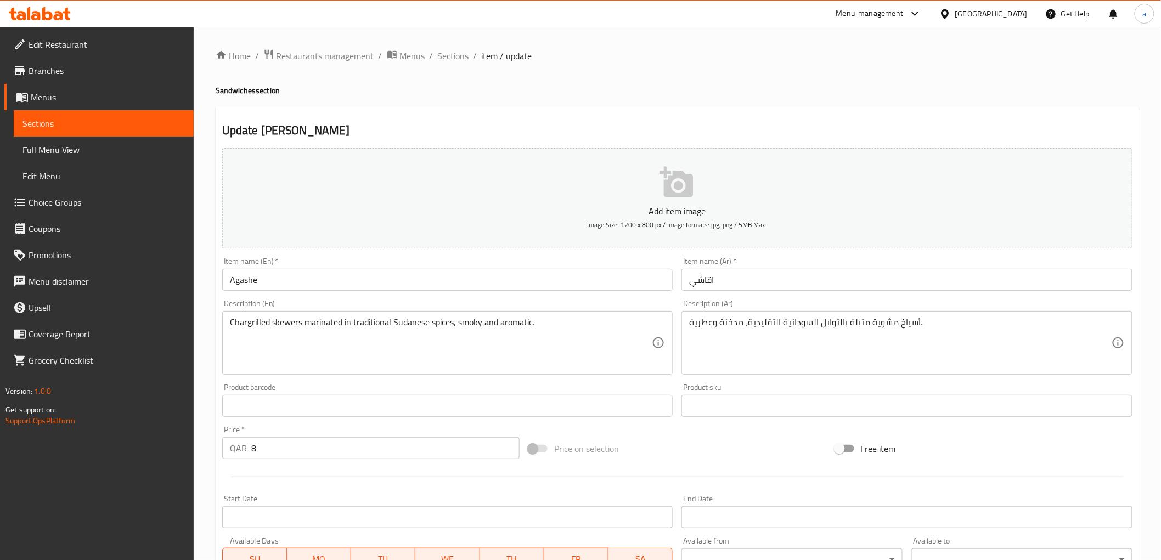
click at [364, 277] on input "Agashe" at bounding box center [447, 280] width 451 height 22
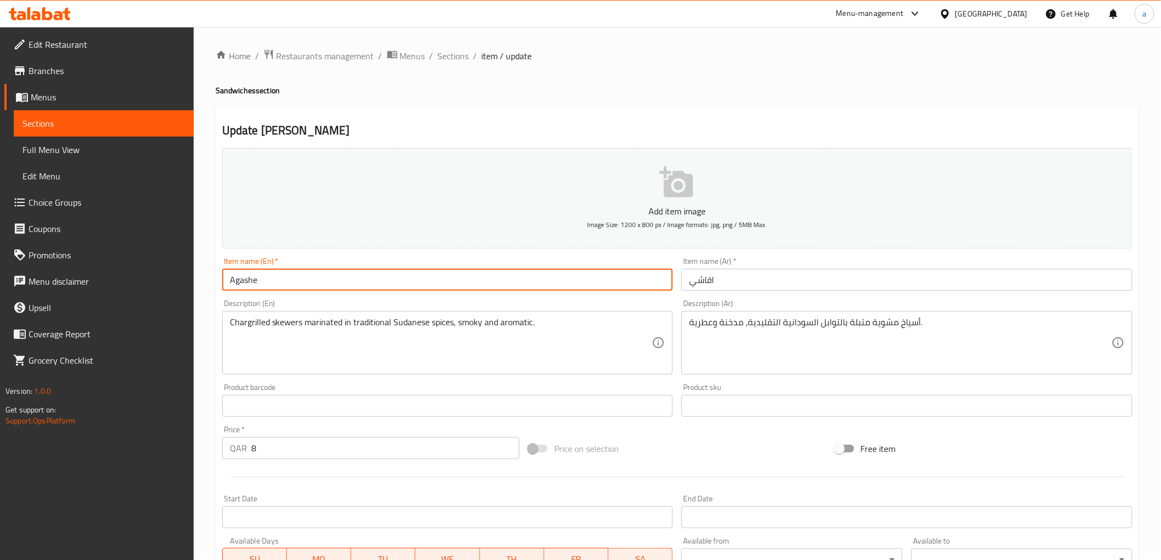
click at [364, 277] on input "Agashe" at bounding box center [447, 280] width 451 height 22
click at [707, 269] on div "Item name (Ar)   * اقاشي Item name (Ar) *" at bounding box center [906, 273] width 451 height 33
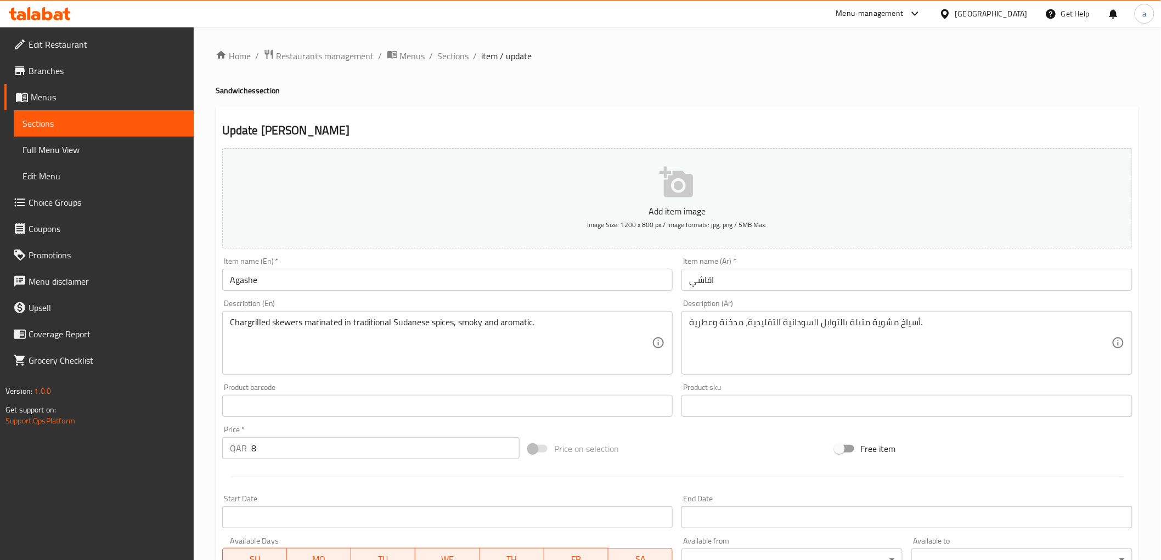
click at [712, 276] on input "اقاشي" at bounding box center [906, 280] width 451 height 22
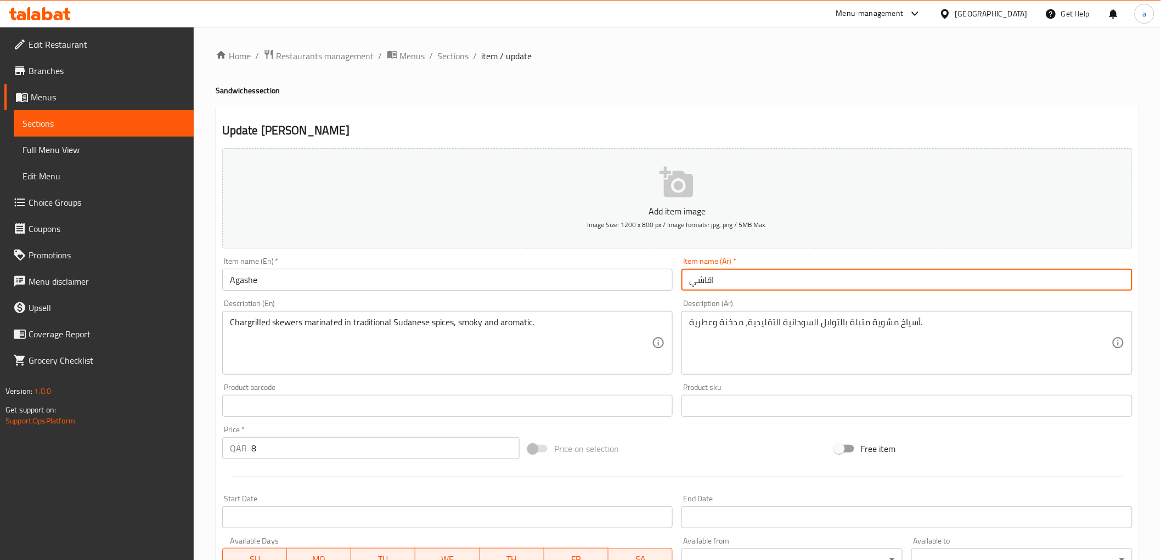
click at [712, 276] on input "اقاشي" at bounding box center [906, 280] width 451 height 22
paste input "غ"
click at [706, 281] on input "أغاشي" at bounding box center [906, 280] width 451 height 22
click at [709, 284] on input "أغاشي" at bounding box center [906, 280] width 451 height 22
drag, startPoint x: 706, startPoint y: 281, endPoint x: 710, endPoint y: 288, distance: 7.9
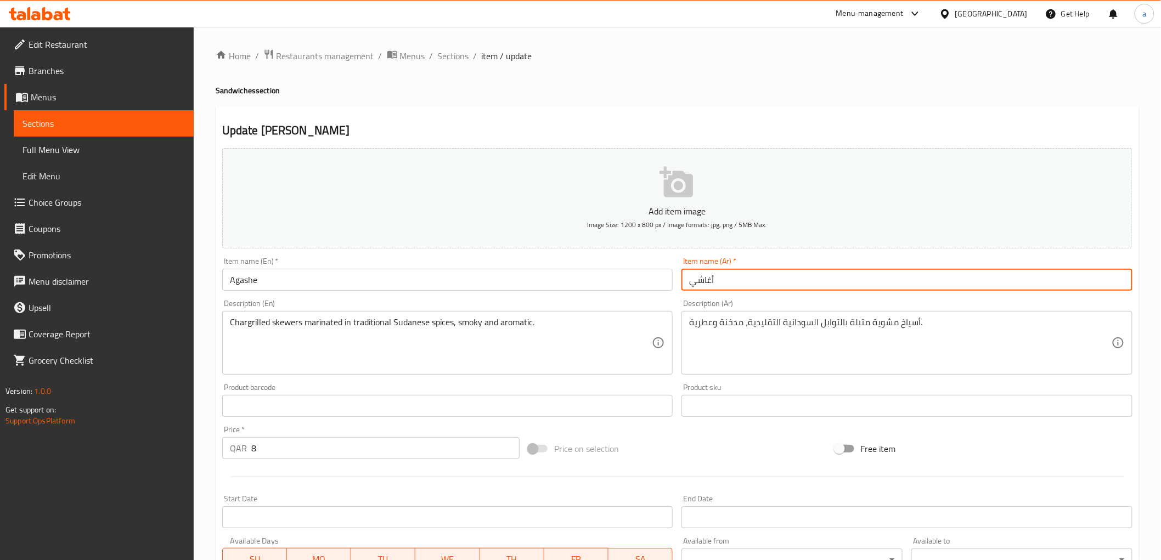
click at [710, 288] on input "أغاشي" at bounding box center [906, 280] width 451 height 22
type input "أجاشي"
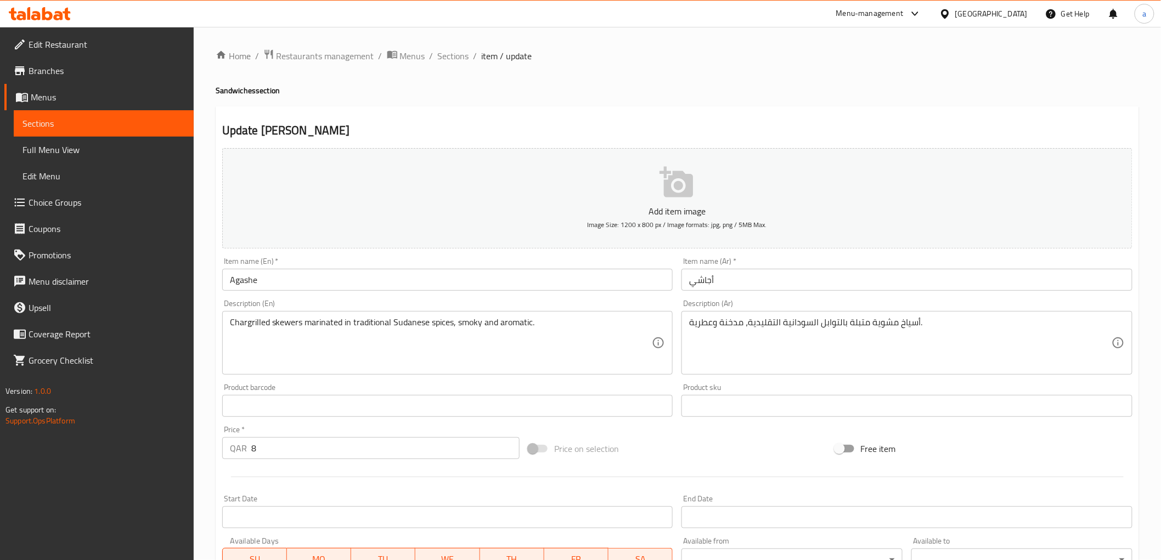
click at [794, 305] on div "Description (Ar) أسياخ مشوية متبلة بالتوابل السودانية التقليدية، مدخنة وعطرية. …" at bounding box center [906, 337] width 451 height 75
click at [468, 143] on div "Update Agashe Add item image Image Size: 1200 x 800 px / Image formats: jpg, pn…" at bounding box center [677, 425] width 923 height 639
click at [472, 119] on div "Update Agashe Add item image Image Size: 1200 x 800 px / Image formats: jpg, pn…" at bounding box center [677, 425] width 923 height 639
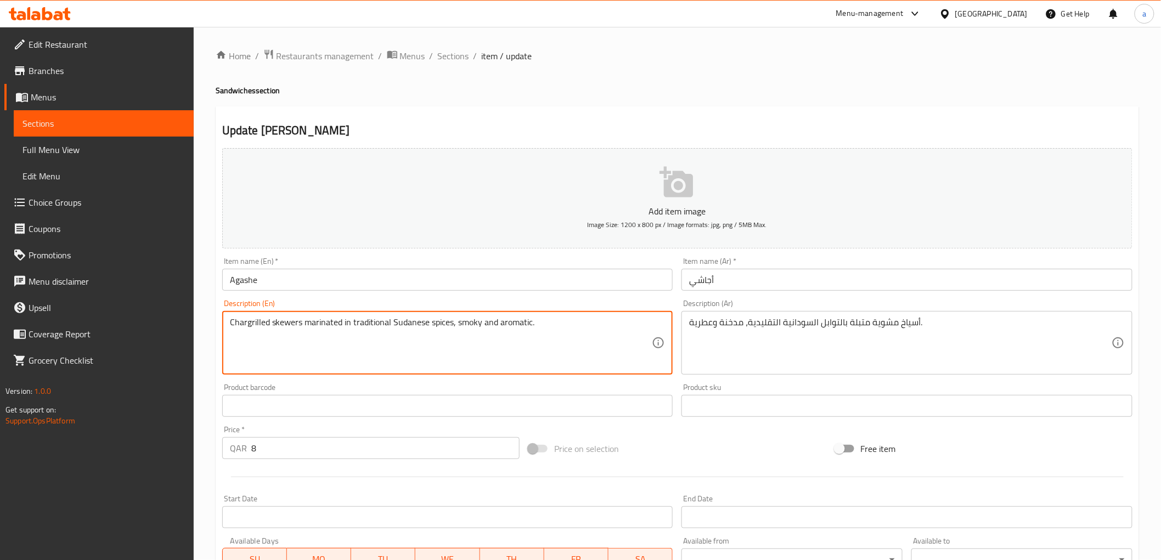
click at [769, 117] on div "Update Agashe Add item image Image Size: 1200 x 800 px / Image formats: jpg, pn…" at bounding box center [677, 425] width 923 height 639
click at [256, 326] on textarea "Chargrilled skewers marinated in traditional Sudanese spices, smoky and aromati…" at bounding box center [441, 343] width 422 height 52
click at [483, 325] on textarea "Chargrilled skewers marinated in traditional Sudanese spices, smoky and aromati…" at bounding box center [441, 343] width 422 height 52
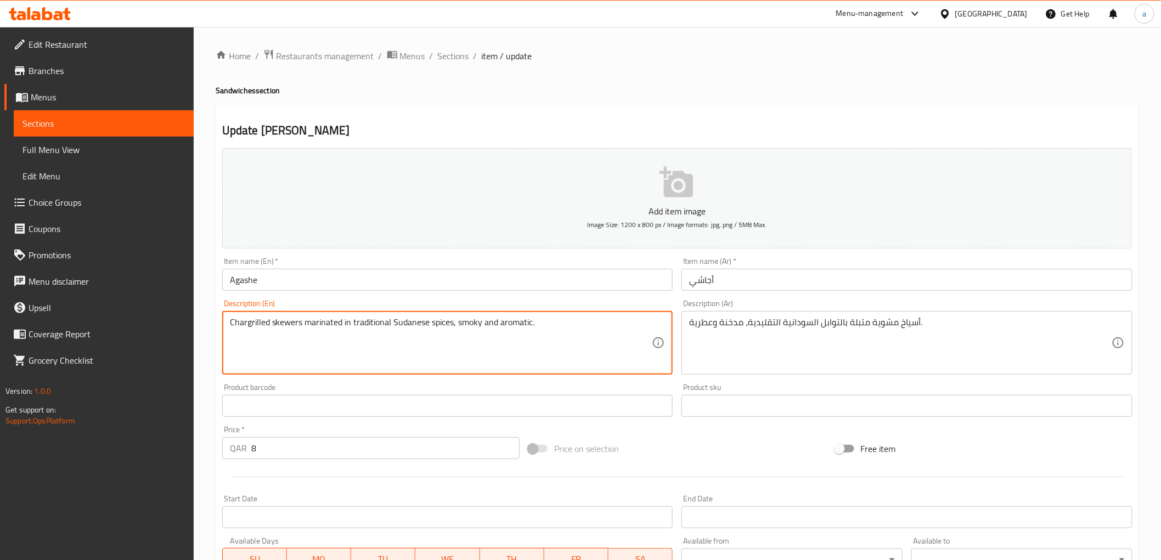
click at [251, 328] on textarea "Chargrilled skewers marinated in traditional Sudanese spices, smoky and aromati…" at bounding box center [441, 343] width 422 height 52
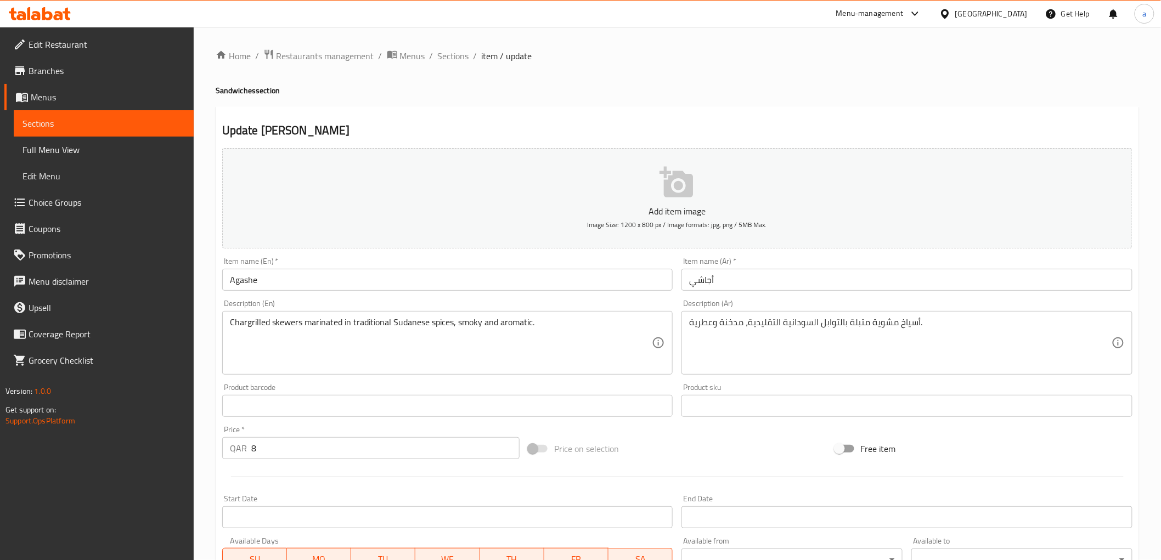
click at [387, 306] on div "Description (En) Chargrilled skewers marinated in traditional Sudanese spices, …" at bounding box center [447, 337] width 451 height 75
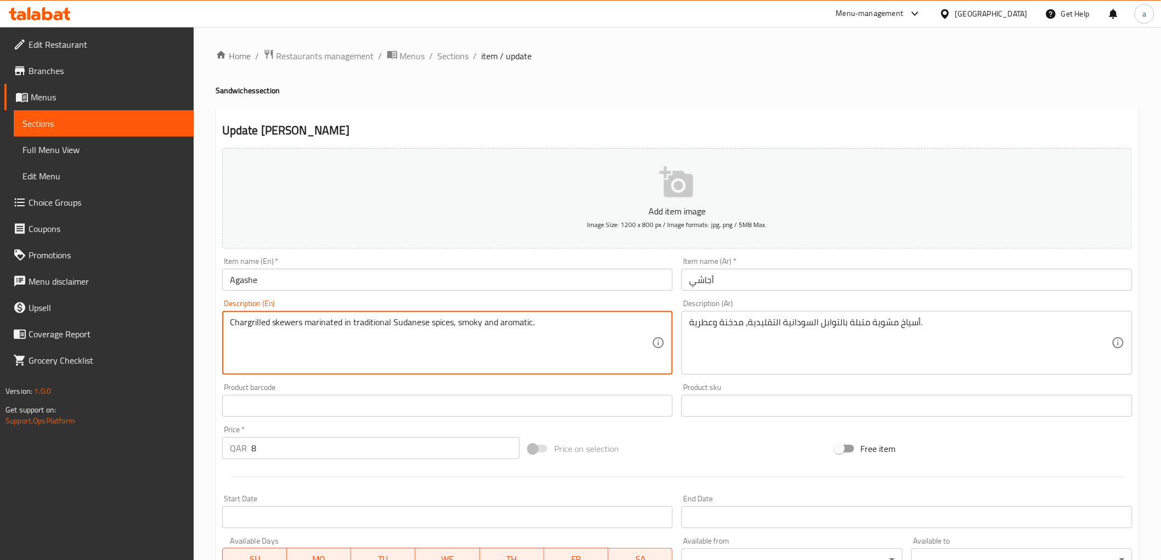
drag, startPoint x: 245, startPoint y: 328, endPoint x: 215, endPoint y: 334, distance: 30.7
click at [242, 325] on textarea "Chargrilled skewers marinated in traditional Sudanese spices, smoky and aromati…" at bounding box center [441, 343] width 422 height 52
click at [247, 326] on textarea "Chargrilled skewers marinated in traditional Sudanese spices, smoky and aromati…" at bounding box center [441, 343] width 422 height 52
click at [234, 324] on textarea "Chargrilled skewers marinated in traditional Sudanese spices, smoky and aromati…" at bounding box center [441, 343] width 422 height 52
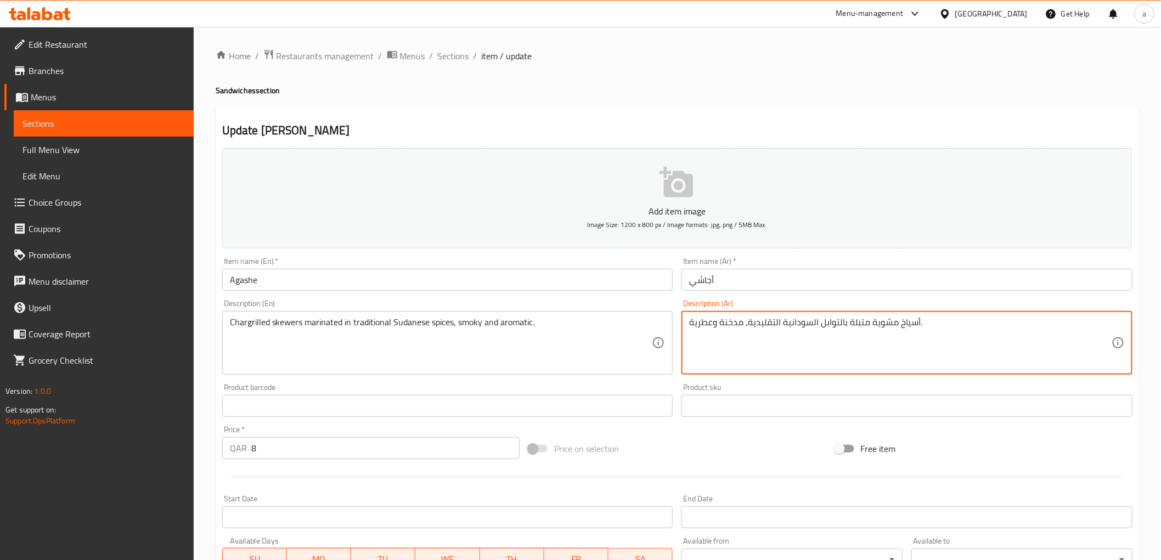
click at [878, 319] on textarea "أسياخ مشوية متبلة بالتوابل السودانية التقليدية، مدخنة وعطرية." at bounding box center [900, 343] width 422 height 52
paste textarea "علي الفحم"
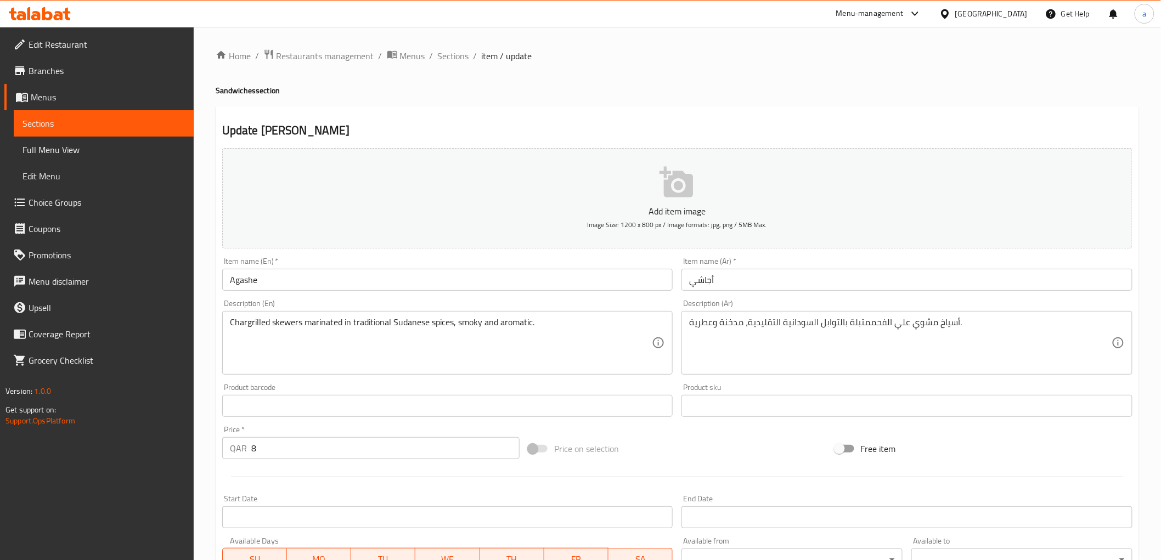
click at [917, 302] on div "Description (Ar) أسياخ مشوي علي الفحممتبلة بالتوابل السودانية التقليدية، مدخنة …" at bounding box center [906, 337] width 451 height 75
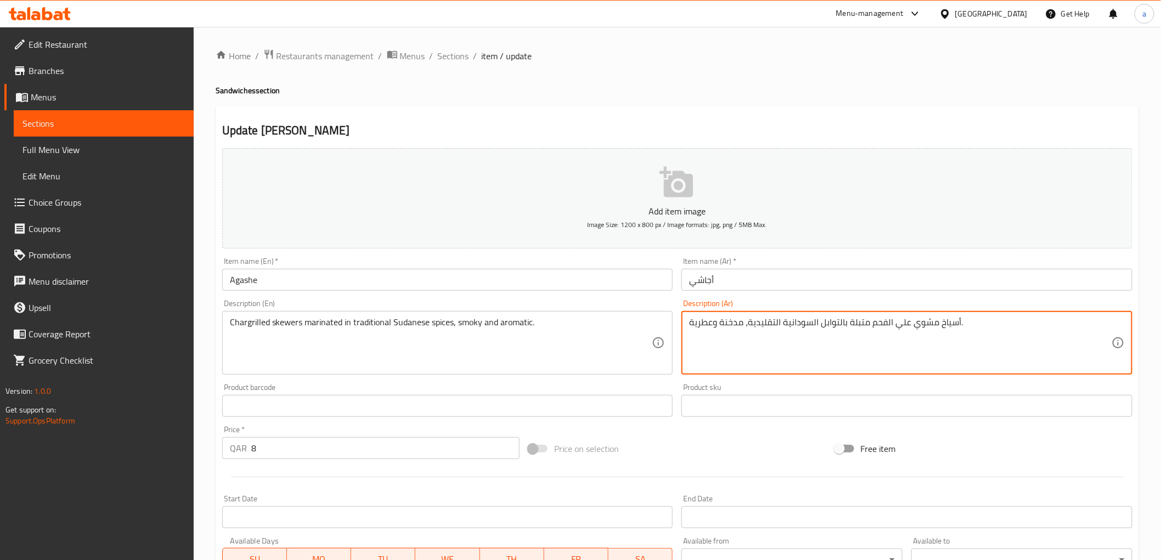
type textarea "أسياخ مشوي علي الفحم متبلة بالتوابل السودانية التقليدية، مدخنة وعطرية."
click at [886, 310] on div "Description (Ar) أسياخ مشوي علي الفحم متبلة بالتوابل السودانية التقليدية، مدخنة…" at bounding box center [906, 337] width 451 height 75
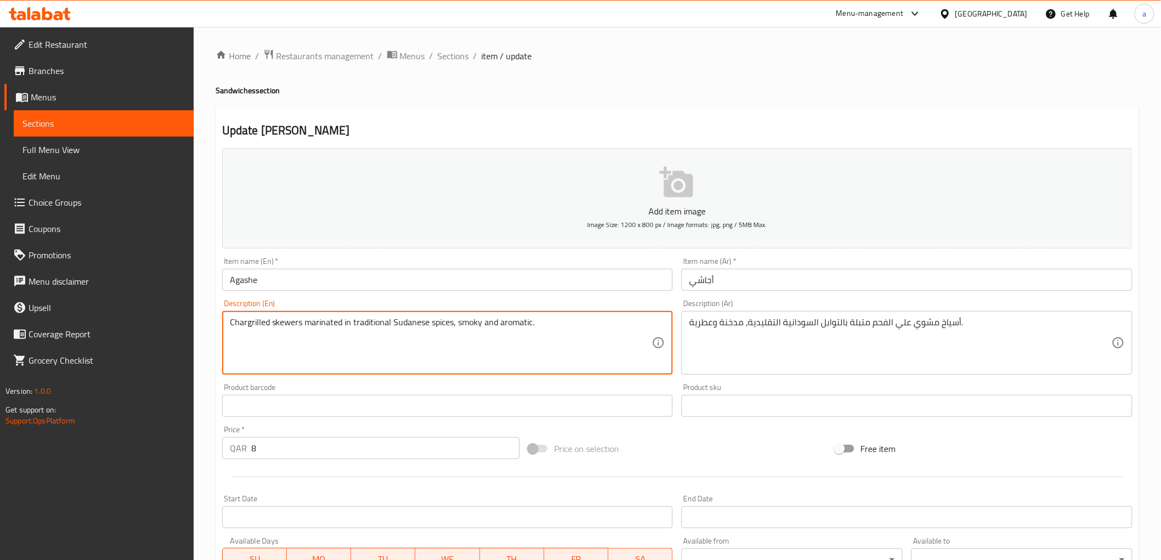
click at [328, 324] on textarea "Chargrilled skewers marinated in traditional Sudanese spices, smoky and aromati…" at bounding box center [441, 343] width 422 height 52
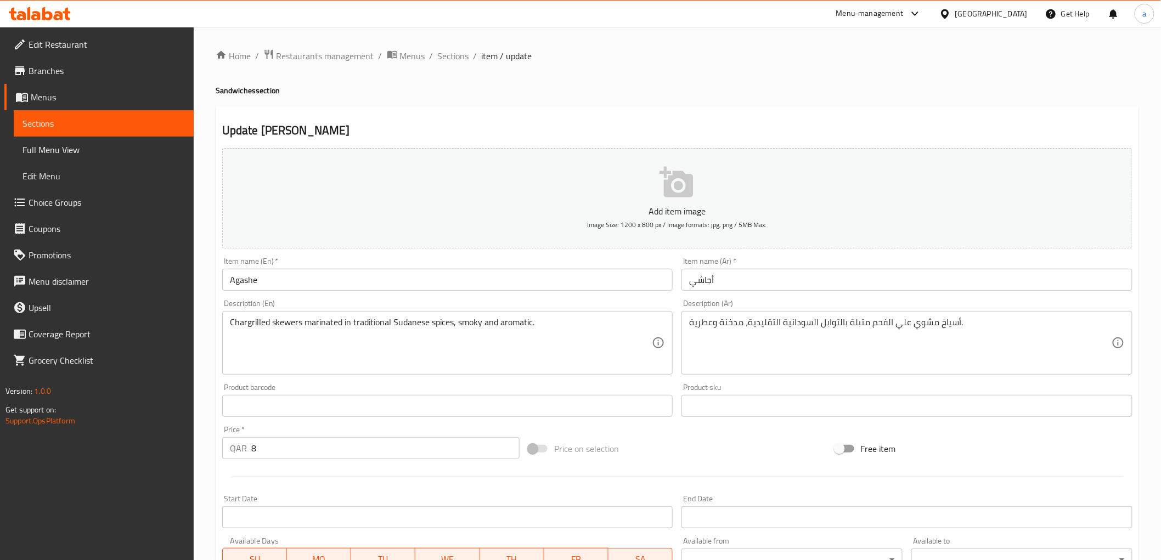
click at [624, 313] on div "Chargrilled skewers marinated in traditional Sudanese spices, smoky and aromati…" at bounding box center [447, 343] width 451 height 64
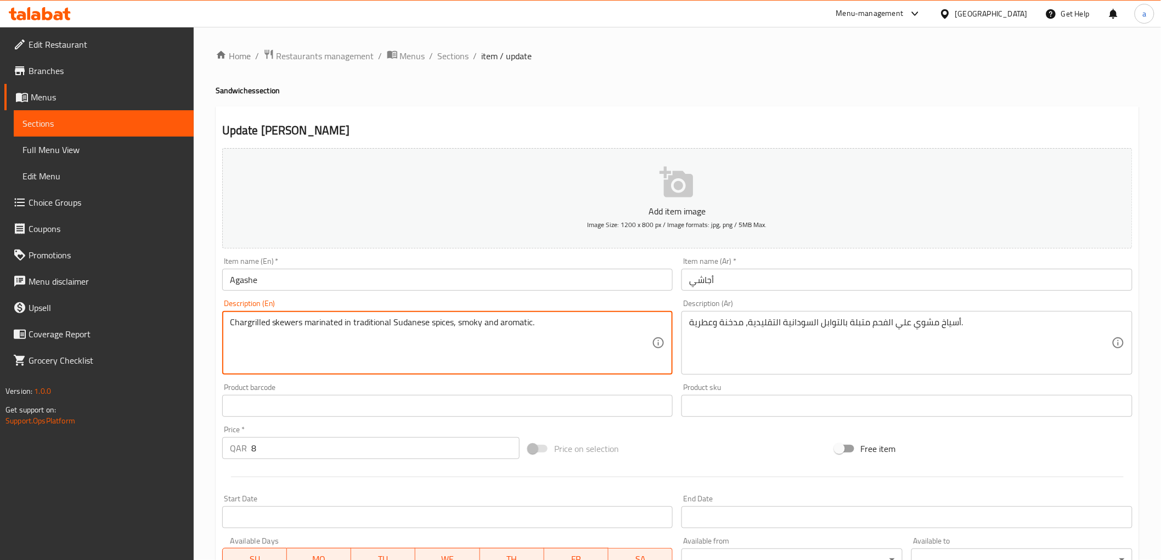
click at [404, 297] on div "Description (En) Chargrilled skewers marinated in traditional Sudanese spices, …" at bounding box center [448, 337] width 460 height 84
click at [382, 321] on textarea "Chargrilled skewers marinated in traditional Sudanese spices, smoky and aromati…" at bounding box center [441, 343] width 422 height 52
click at [404, 305] on div "Description (En) Chargrilled skewers marinated in traditional Sudanese spices, …" at bounding box center [447, 337] width 451 height 75
click at [379, 329] on textarea "Chargrilled skewers marinated in traditional Sudanese spices, smoky and aromati…" at bounding box center [441, 343] width 422 height 52
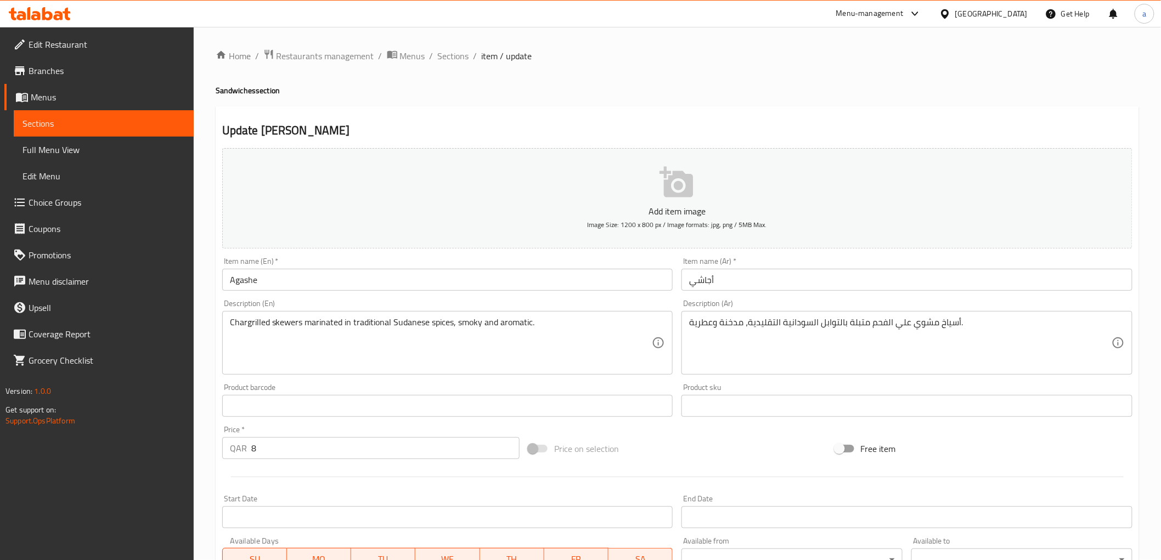
click at [385, 313] on div "Chargrilled skewers marinated in traditional Sudanese spices, smoky and aromati…" at bounding box center [447, 343] width 451 height 64
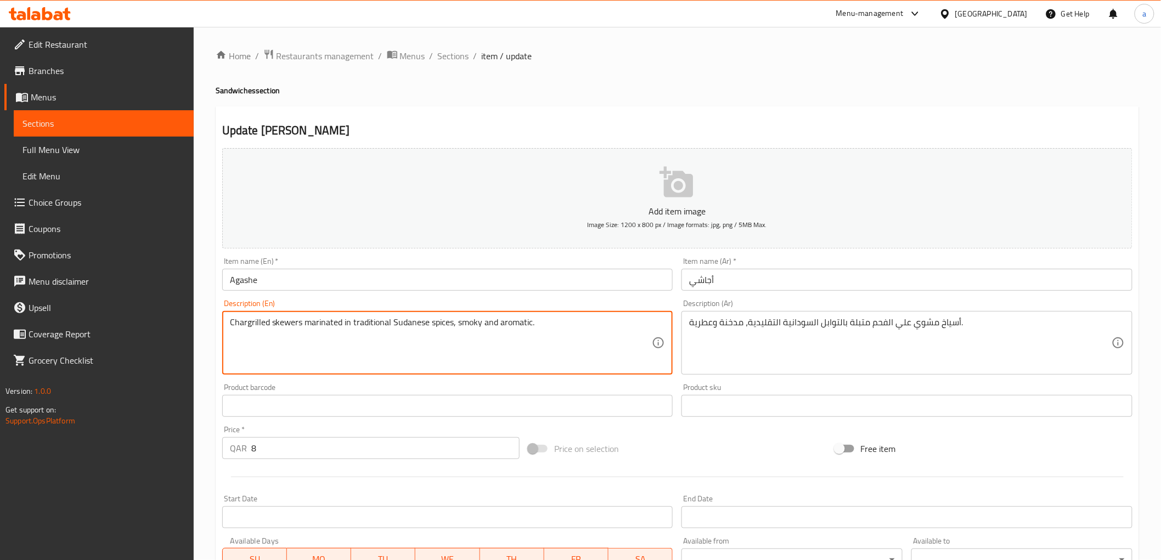
click at [375, 335] on textarea "Chargrilled skewers marinated in traditional Sudanese spices, smoky and aromati…" at bounding box center [441, 343] width 422 height 52
click at [376, 326] on textarea "Chargrilled skewers marinated in traditional Sudanese spices, smoky and aromati…" at bounding box center [441, 343] width 422 height 52
click at [442, 262] on div "Item name (En)   * Agashe Item name (En) *" at bounding box center [447, 273] width 451 height 33
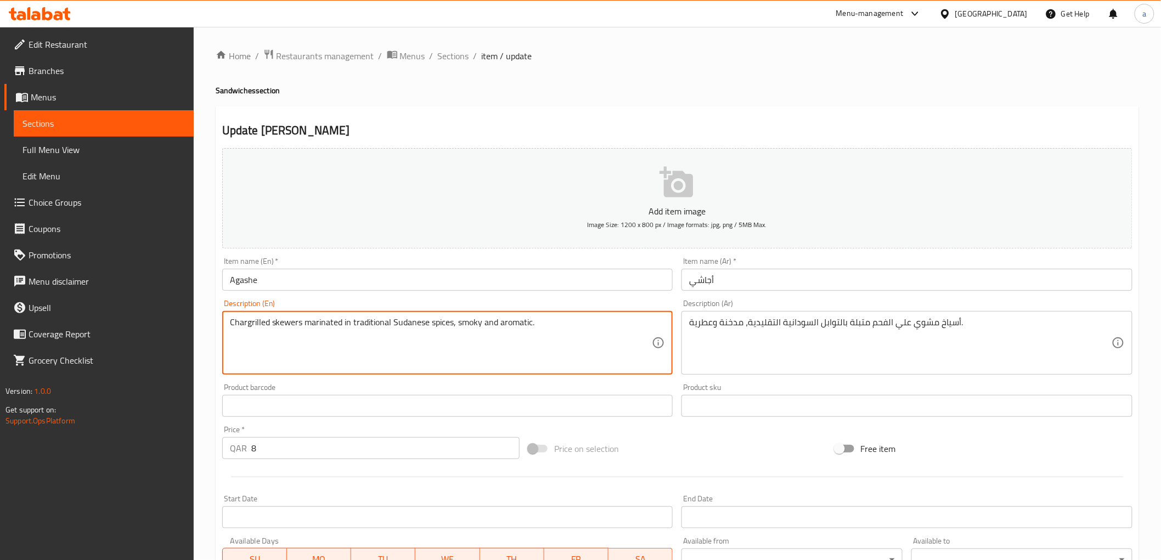
click at [431, 327] on textarea "Chargrilled skewers marinated in traditional Sudanese spices, smoky and aromati…" at bounding box center [441, 343] width 422 height 52
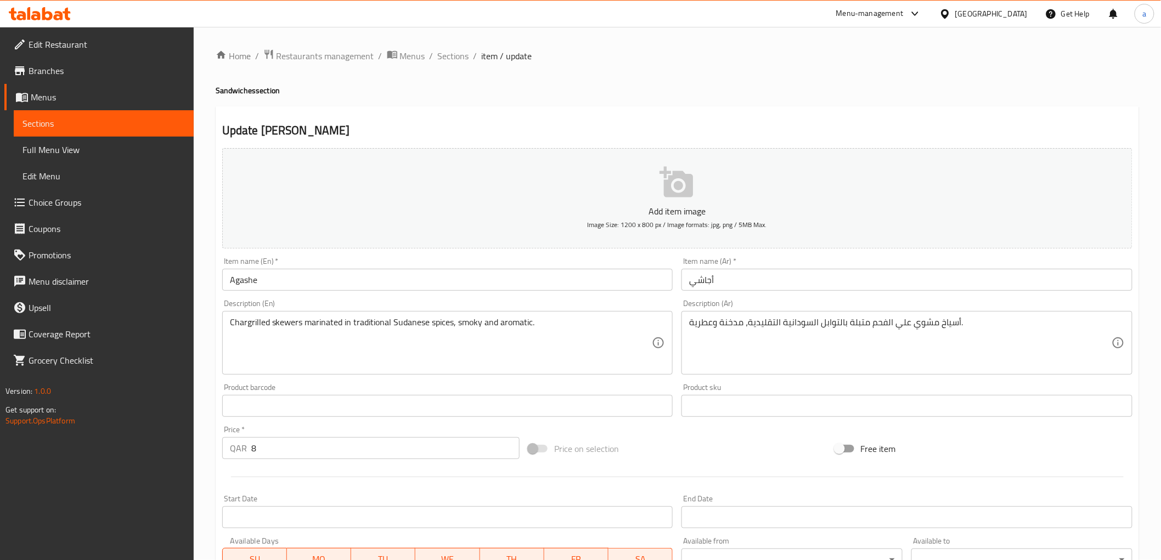
click at [467, 328] on textarea "Chargrilled skewers marinated in traditional Sudanese spices, smoky and aromati…" at bounding box center [441, 343] width 422 height 52
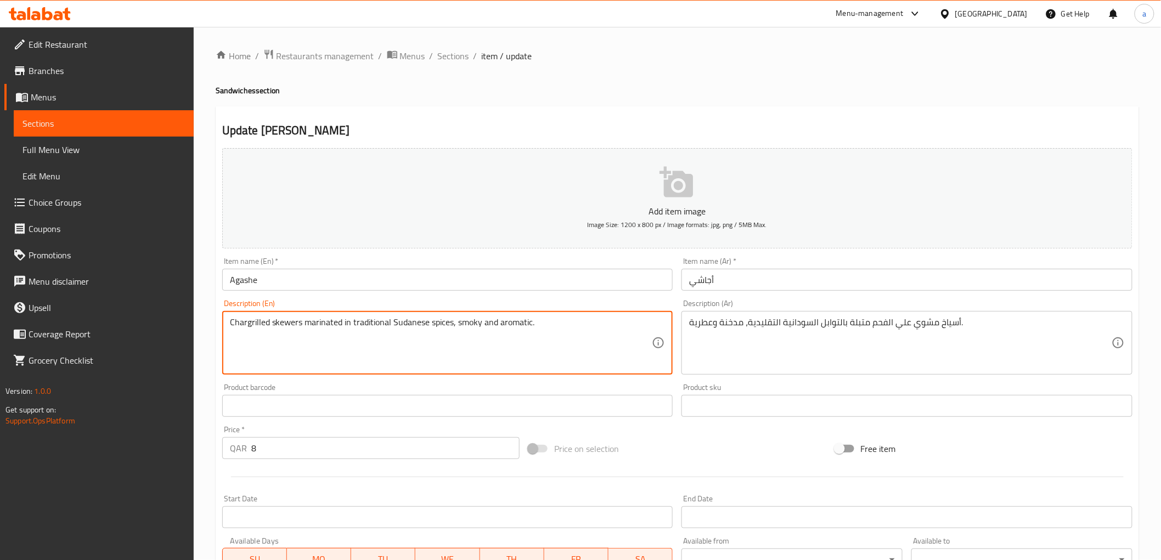
click at [467, 328] on textarea "Chargrilled skewers marinated in traditional Sudanese spices, smoky and aromati…" at bounding box center [441, 343] width 422 height 52
click at [561, 302] on div "Description (En) Chargrilled skewers marinated in traditional Sudanese spices, …" at bounding box center [447, 337] width 451 height 75
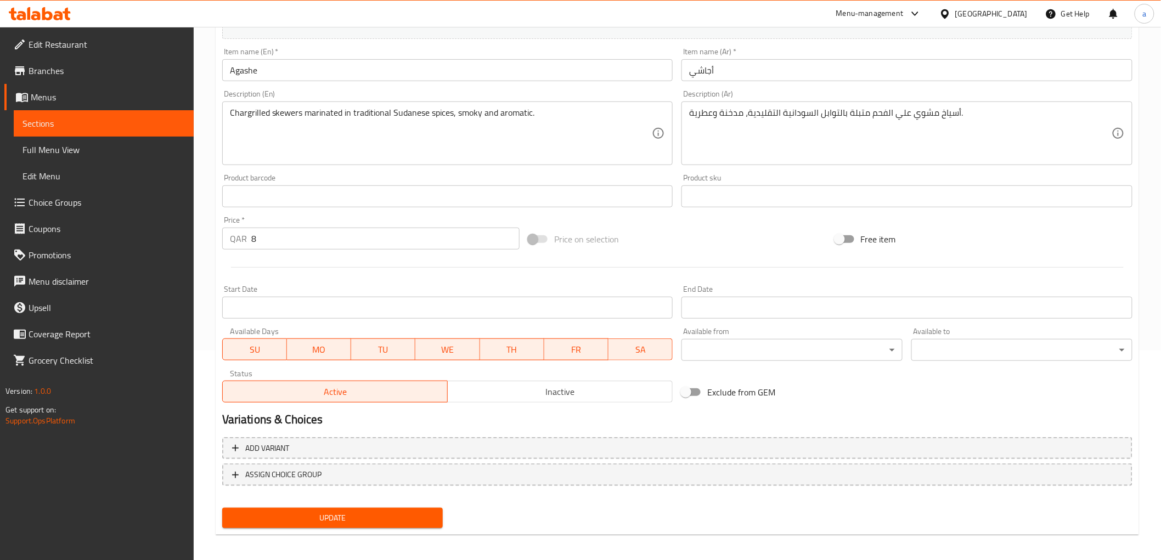
scroll to position [213, 0]
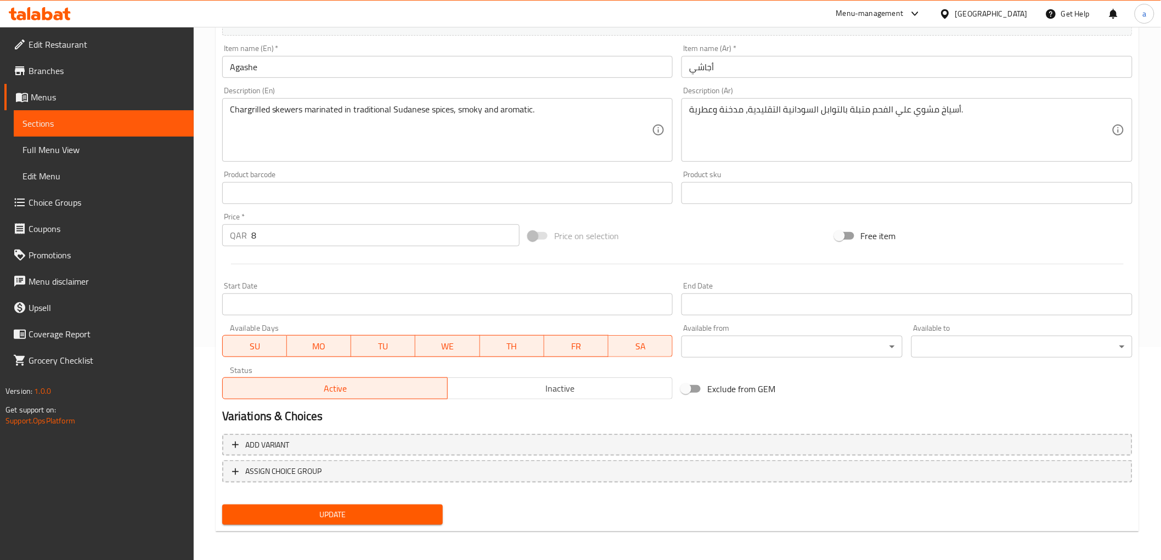
click at [313, 501] on div "Update" at bounding box center [333, 514] width 230 height 29
click at [314, 508] on span "Update" at bounding box center [333, 515] width 204 height 14
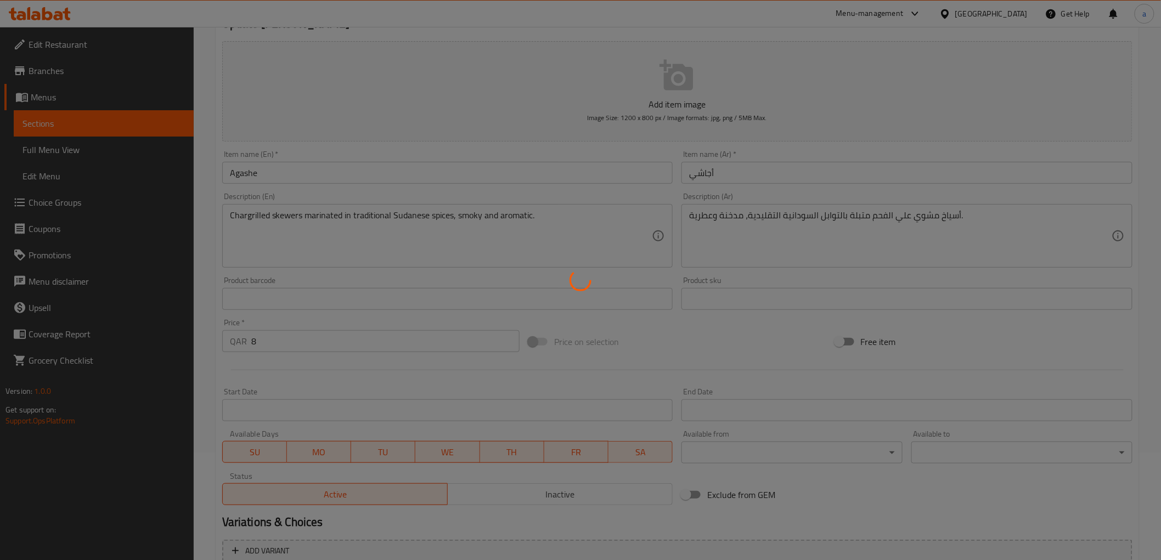
scroll to position [0, 0]
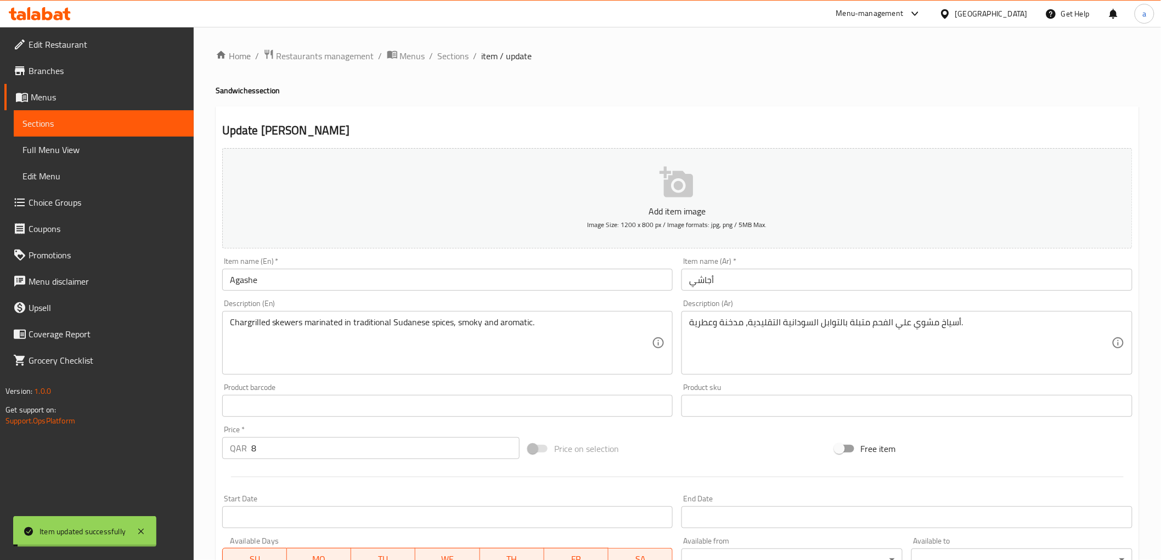
click at [454, 60] on span "Sections" at bounding box center [453, 55] width 31 height 13
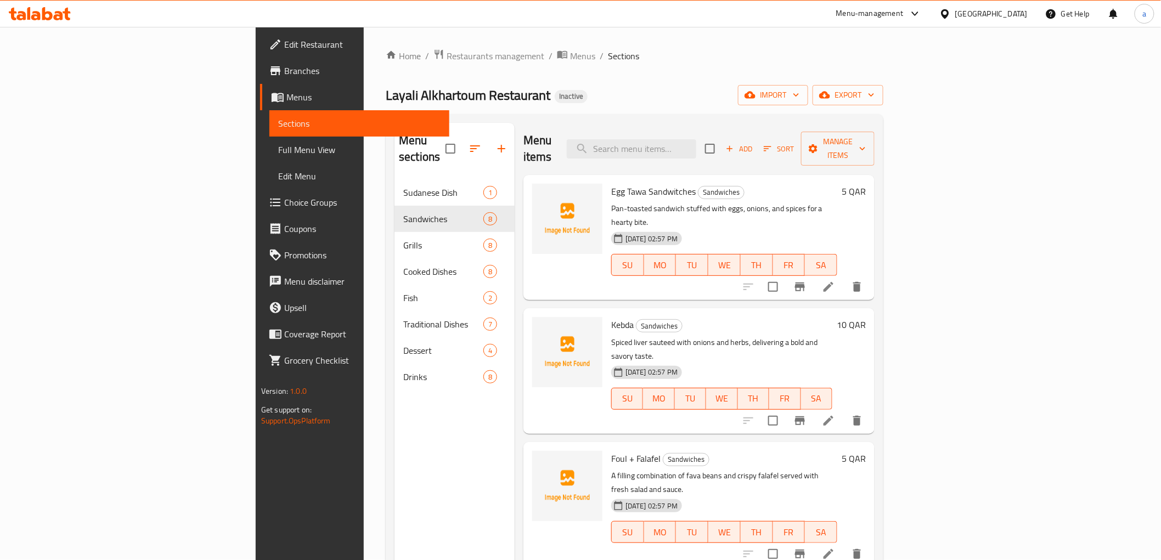
click at [594, 86] on div "Layali Alkhartoum Restaurant Inactive import export" at bounding box center [635, 95] width 498 height 20
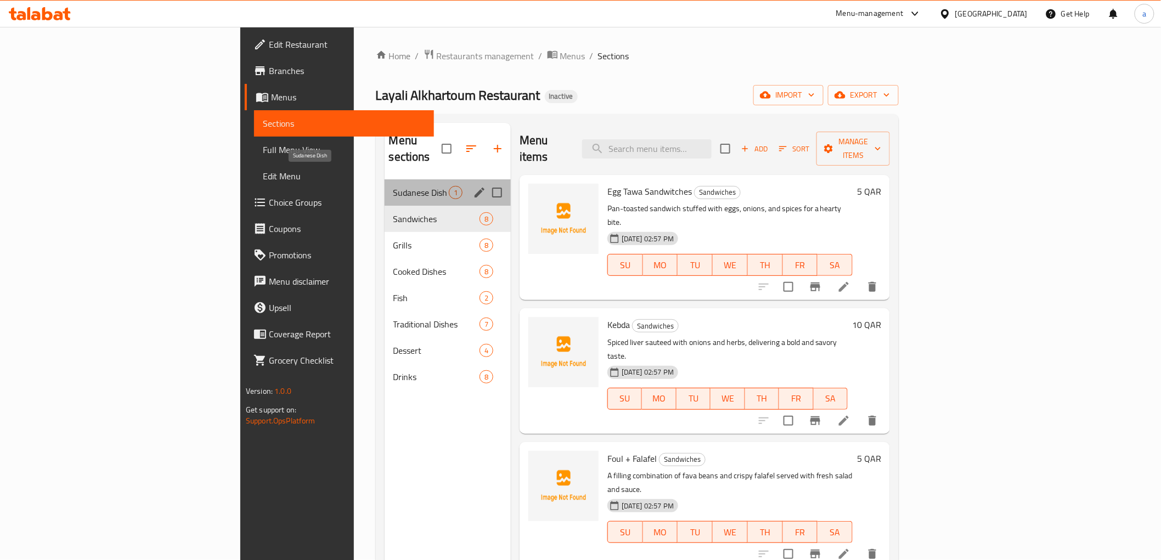
click at [393, 186] on span "Sudanese Dish" at bounding box center [420, 192] width 55 height 13
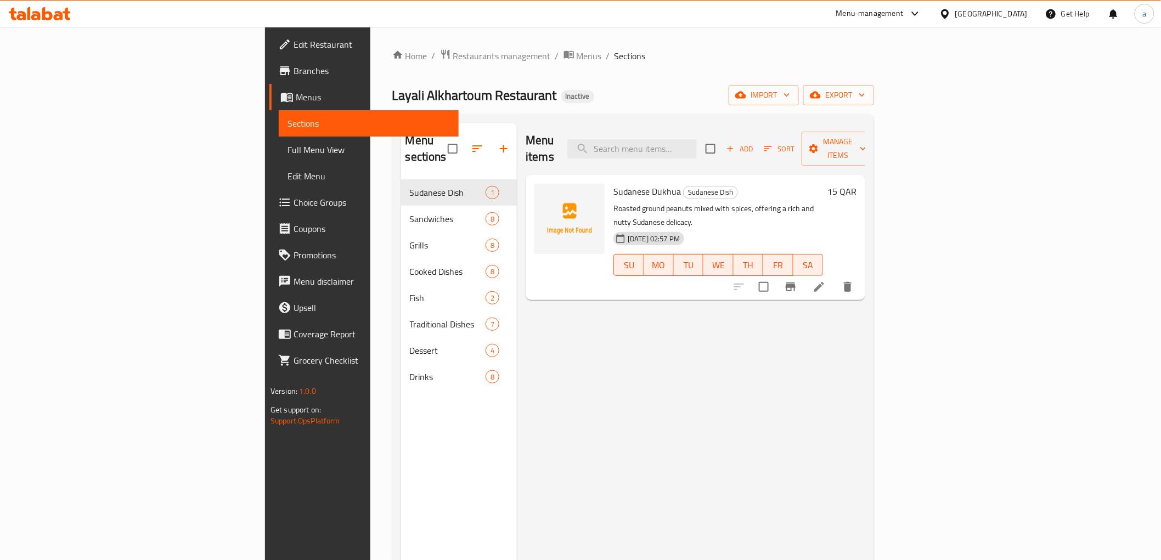
click at [834, 277] on li at bounding box center [819, 287] width 31 height 20
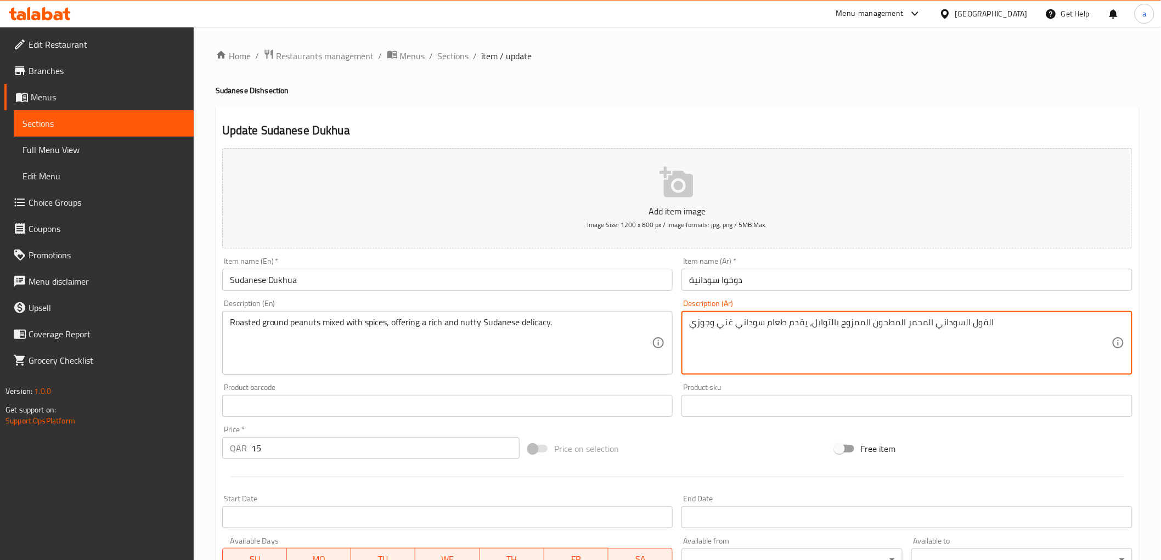
click at [891, 324] on textarea "الفول السوداني المحمر المطحون الممزوج بالتوابل، يقدم طعام سوداني غني وجوزي" at bounding box center [900, 343] width 422 height 52
drag, startPoint x: 863, startPoint y: 327, endPoint x: 869, endPoint y: 329, distance: 6.4
click at [869, 329] on textarea "الفول السوداني المحمر جراوند الممزوج بالتوابل، يقدم طعام سوداني غني وجوزي" at bounding box center [900, 343] width 422 height 52
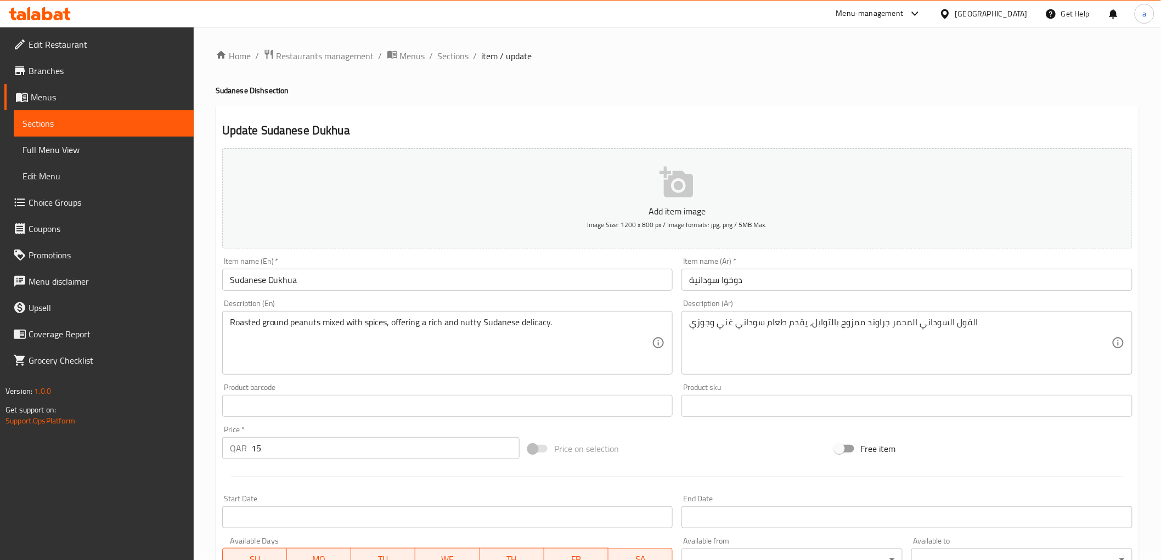
click at [915, 302] on div "Description (Ar) الفول السوداني المحمر جراوند ممزوج بالتوابل، يقدم طعام سوداني …" at bounding box center [906, 337] width 451 height 75
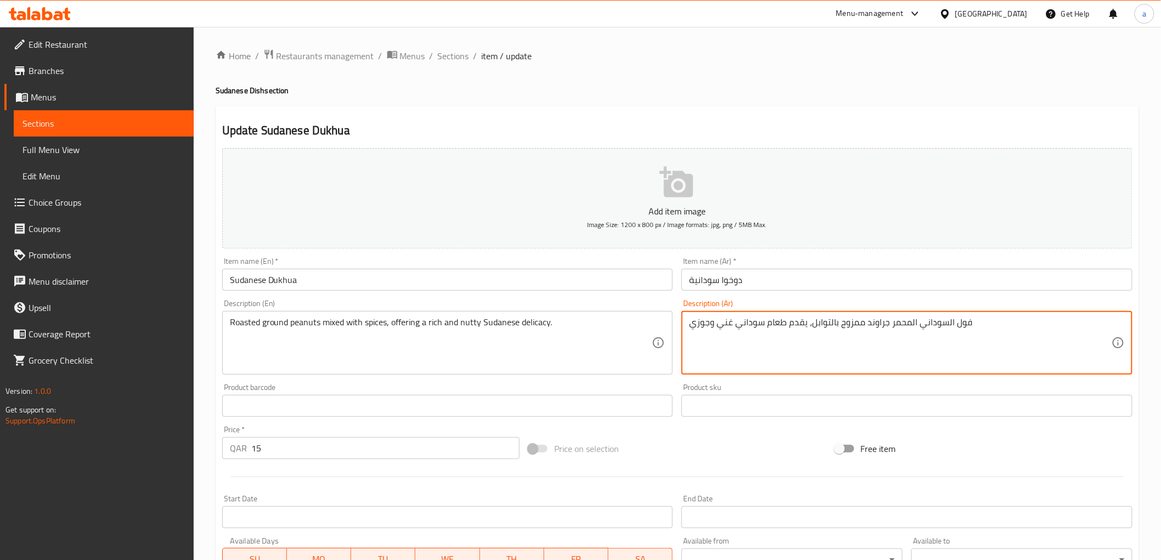
drag, startPoint x: 945, startPoint y: 323, endPoint x: 952, endPoint y: 326, distance: 7.6
click at [952, 326] on textarea "فول السوداني المحمر جراوند ممزوج بالتوابل، يقدم طعام سوداني غني وجوزي" at bounding box center [900, 343] width 422 height 52
drag, startPoint x: 908, startPoint y: 324, endPoint x: 912, endPoint y: 329, distance: 6.6
click at [912, 329] on textarea "فول سوداني المحمر جراوند ممزوج بالتوابل، يقدم طعام سوداني غني و[PERSON_NAME]" at bounding box center [900, 343] width 422 height 52
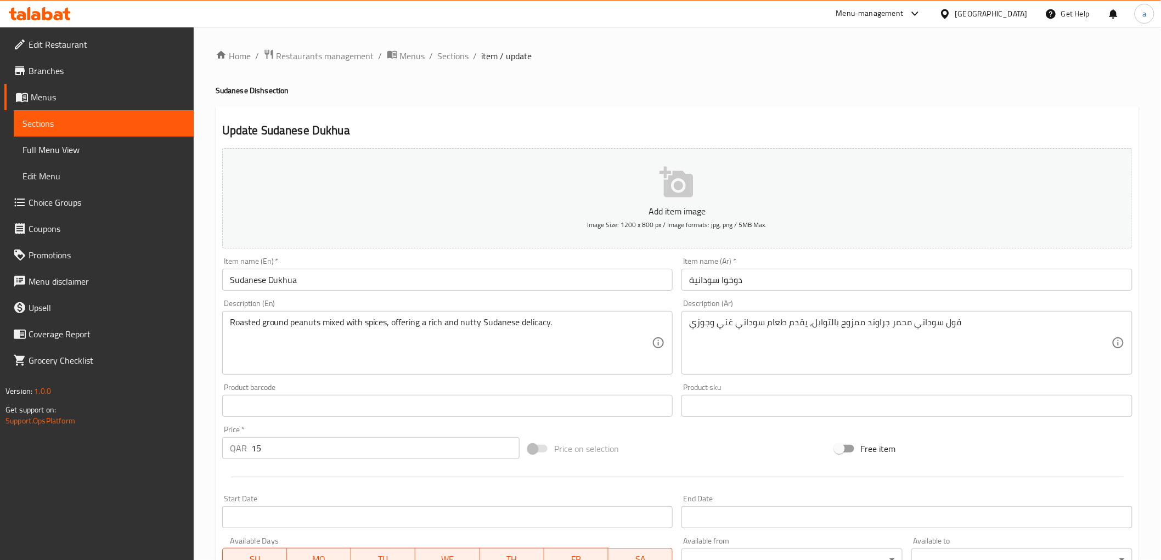
click at [944, 306] on div "Description (Ar) فول سوداني محمر جراوند ممزوج بالتوابل، يقدم طعام سوداني غني وج…" at bounding box center [906, 337] width 451 height 75
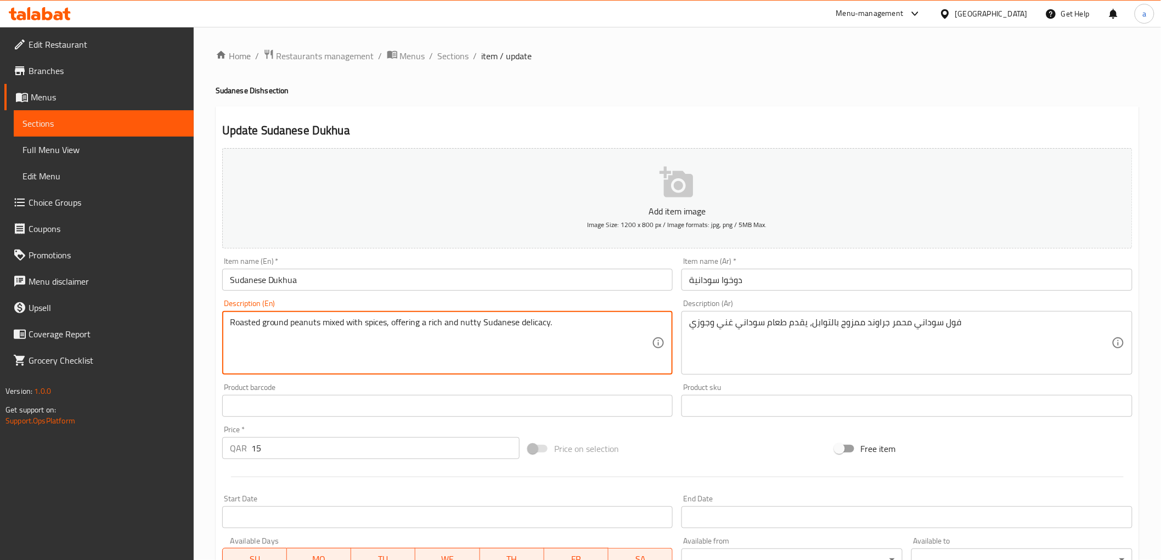
click at [332, 331] on textarea "Roasted ground peanuts mixed with spices, offering a rich and nutty Sudanese de…" at bounding box center [441, 343] width 422 height 52
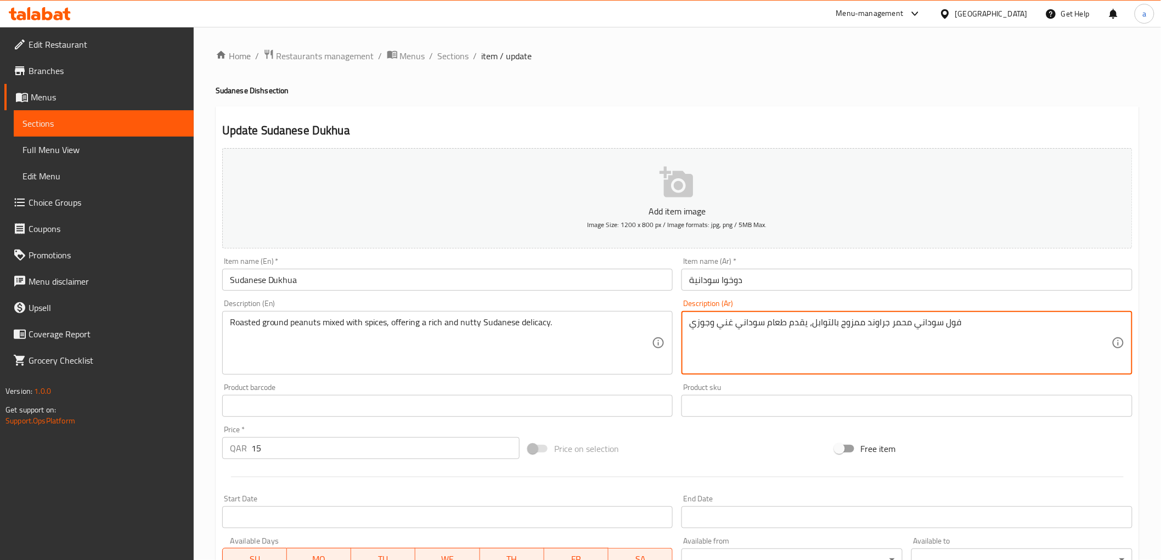
click at [853, 324] on textarea "فول سوداني محمر جراوند ممزوج بالتوابل، يقدم طعام سوداني غني وجوزي" at bounding box center [900, 343] width 422 height 52
paste textarea "شكل"
type textarea "فول سوداني محمر جراوند مشكل بالتوابل، يقدم طعام سوداني غني وجوزي"
click at [864, 306] on div "Description (Ar) فول سوداني محمر جراوند مشكل بالتوابل، يقدم طعام سوداني غني وجو…" at bounding box center [906, 337] width 451 height 75
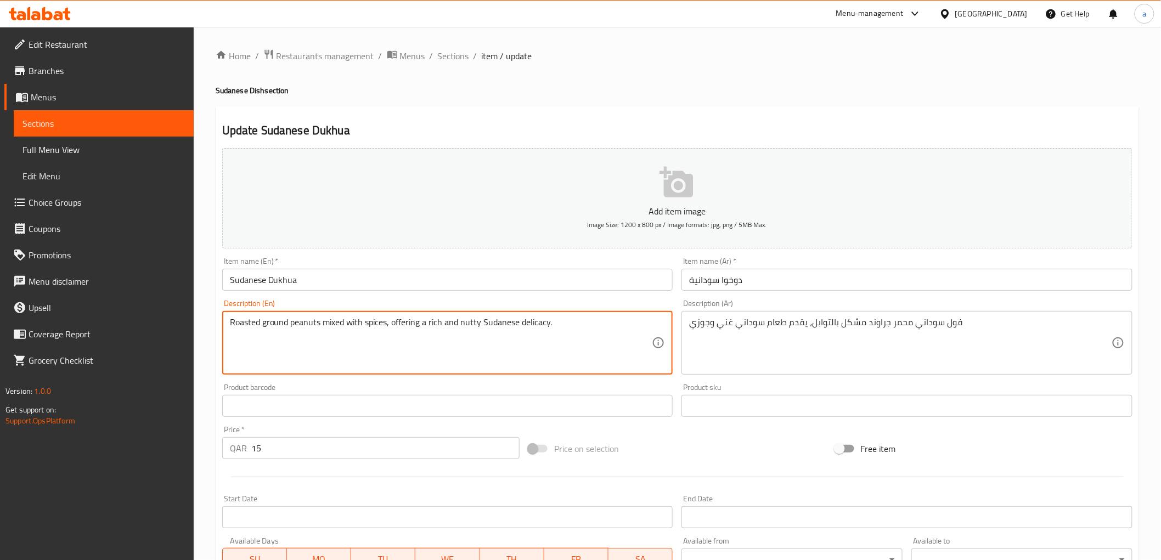
click at [333, 323] on textarea "Roasted ground peanuts mixed with spices, offering a rich and nutty Sudanese de…" at bounding box center [441, 343] width 422 height 52
paste textarea "مشكل"
type textarea "Roasted ground peanuts mixed with spices, offering a rich and nutty Sudanese de…"
click at [387, 317] on textarea "Roasted ground peanuts mixed with spices, offering a rich and nutty Sudanese de…" at bounding box center [441, 343] width 422 height 52
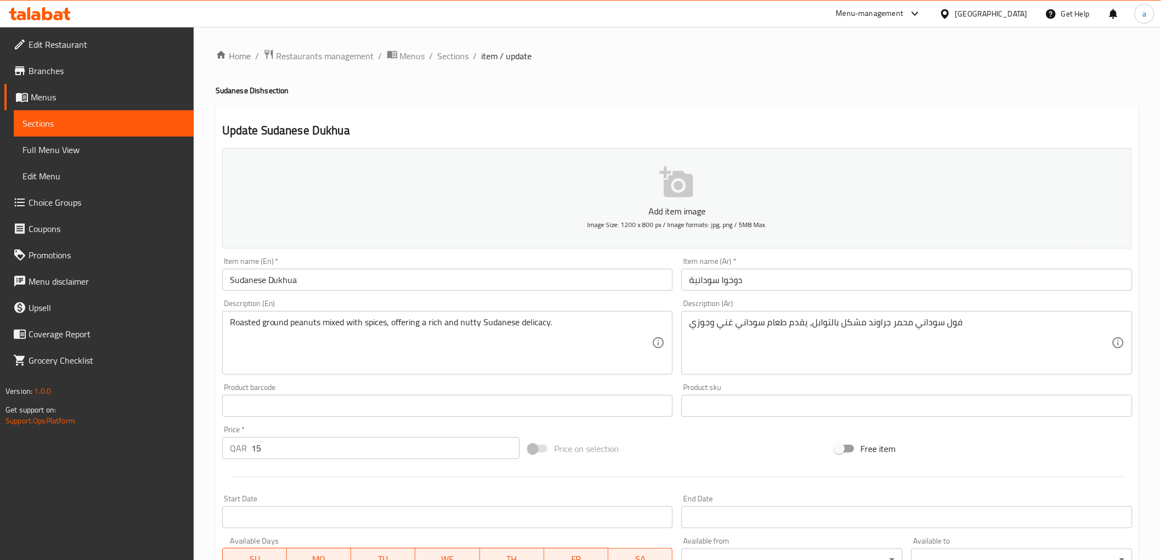
click at [392, 309] on div "Description (En) Roasted ground peanuts mixed with spices, offering a rich and …" at bounding box center [447, 337] width 451 height 75
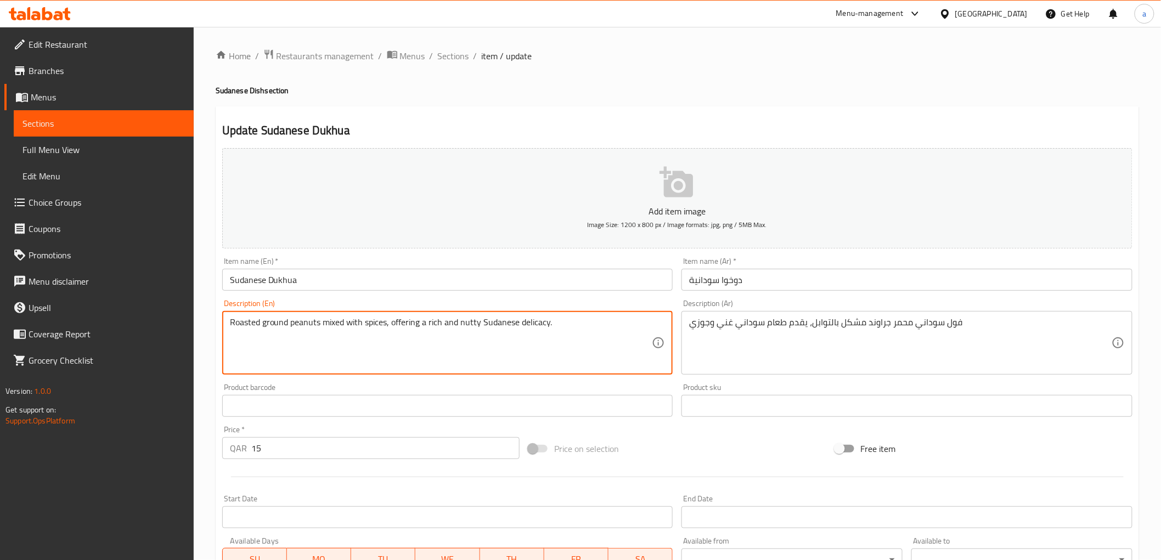
drag, startPoint x: 483, startPoint y: 320, endPoint x: 568, endPoint y: 328, distance: 85.3
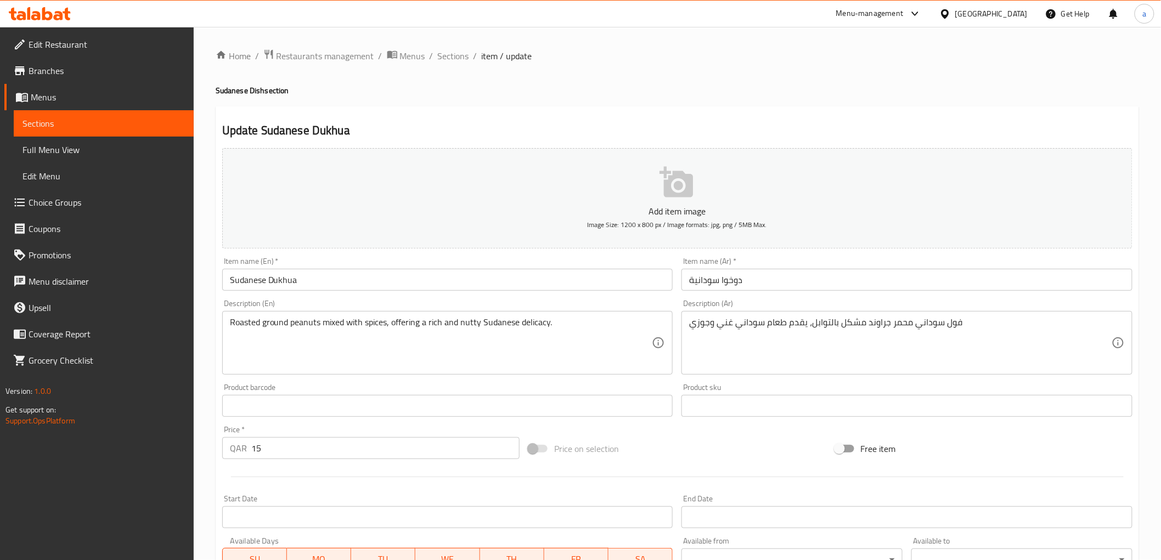
click at [423, 300] on div "Description (En) Roasted ground peanuts mixed with spices, offering a rich and …" at bounding box center [447, 337] width 451 height 75
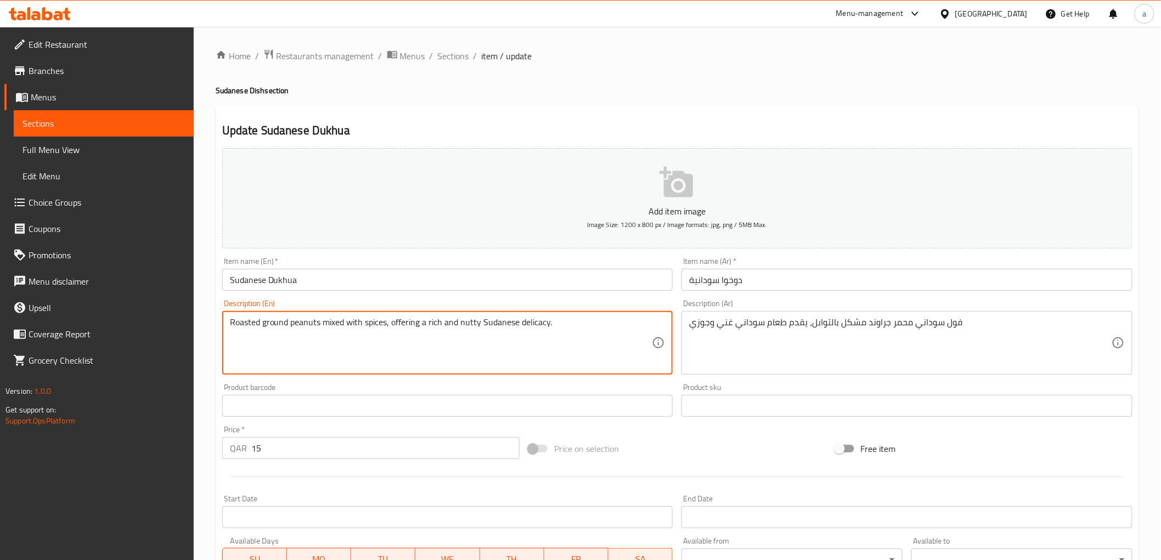
click at [338, 325] on textarea "Roasted ground peanuts mixed with spices, offering a rich and nutty Sudanese de…" at bounding box center [441, 343] width 422 height 52
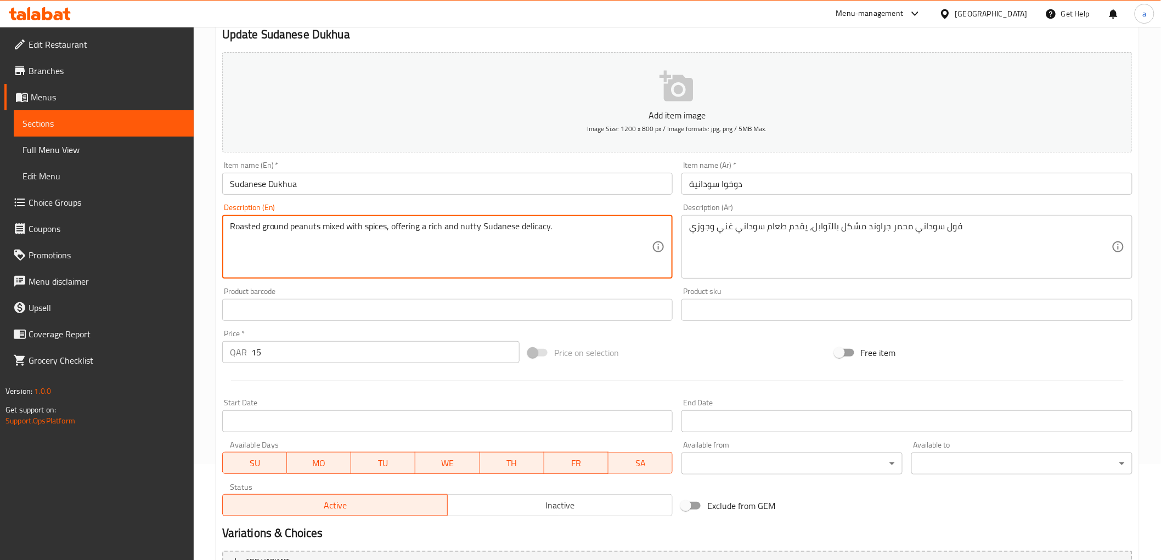
scroll to position [213, 0]
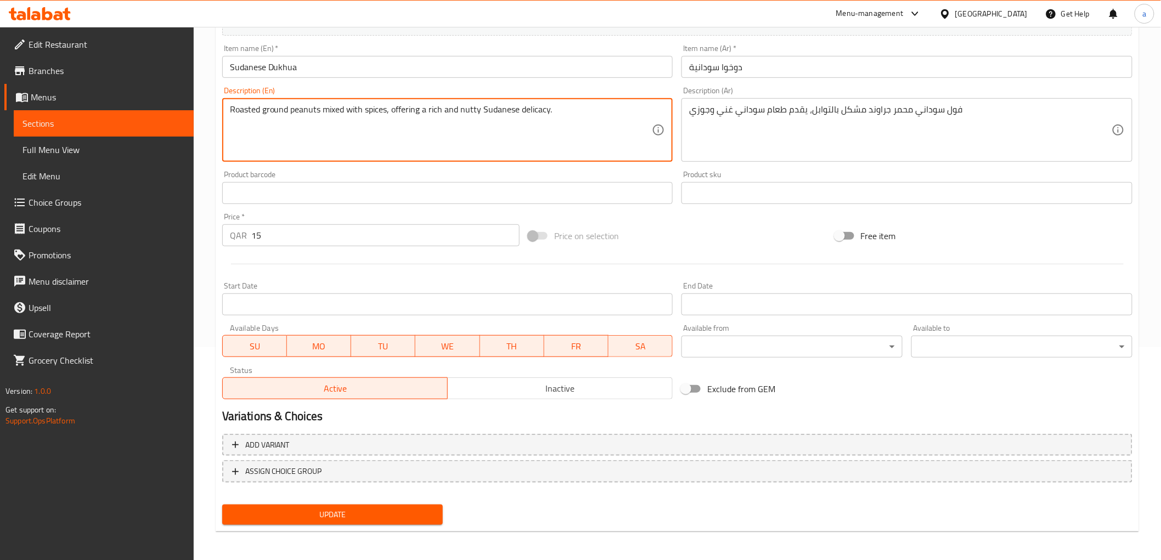
click at [412, 505] on button "Update" at bounding box center [332, 515] width 221 height 20
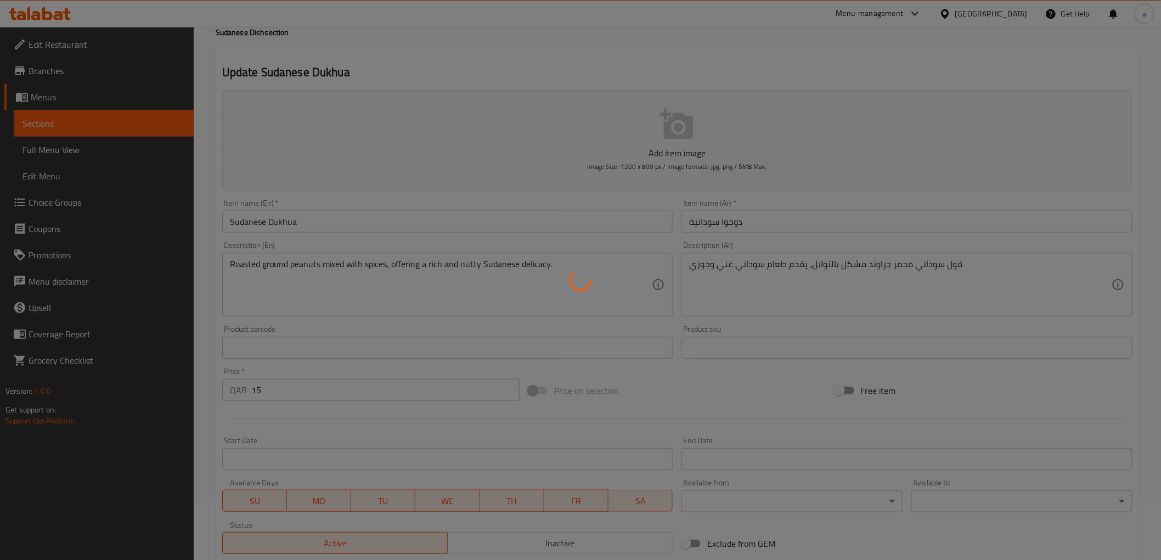
scroll to position [0, 0]
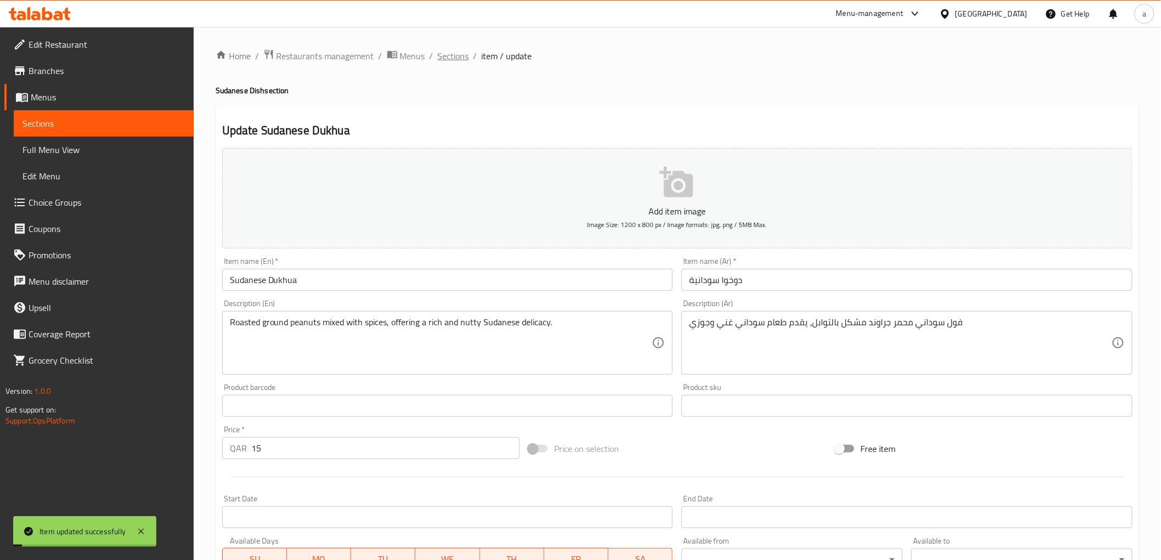
click at [449, 58] on span "Sections" at bounding box center [453, 55] width 31 height 13
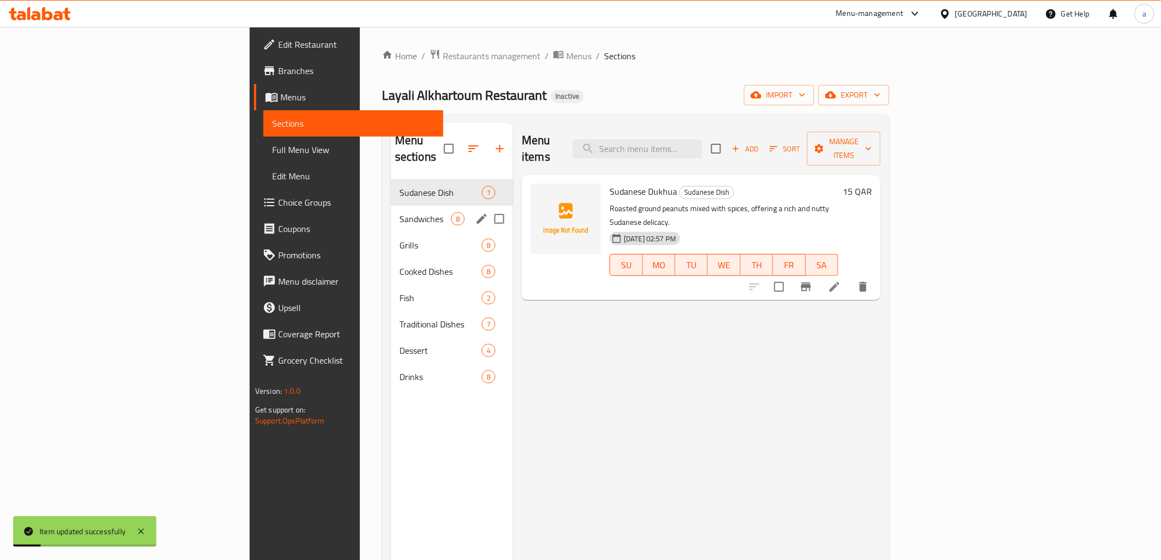
click at [399, 212] on span "Sandwiches" at bounding box center [425, 218] width 52 height 13
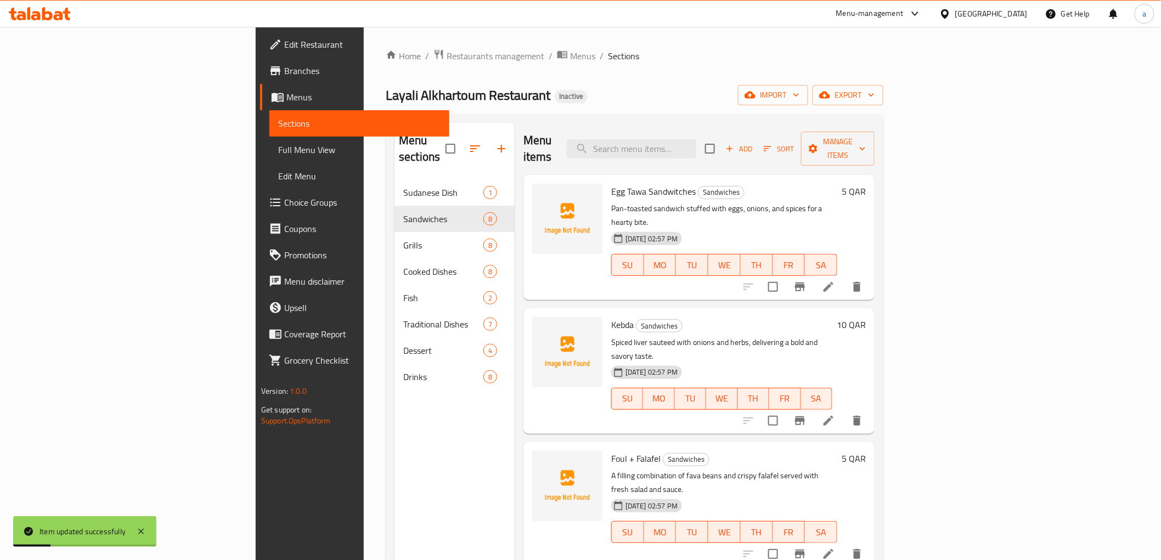
click at [808, 101] on div "Layali Alkhartoum Restaurant Inactive import export" at bounding box center [635, 95] width 498 height 20
click at [820, 81] on div "Home / Restaurants management / Menus / Sections Layali Alkhartoum Restaurant I…" at bounding box center [635, 370] width 498 height 643
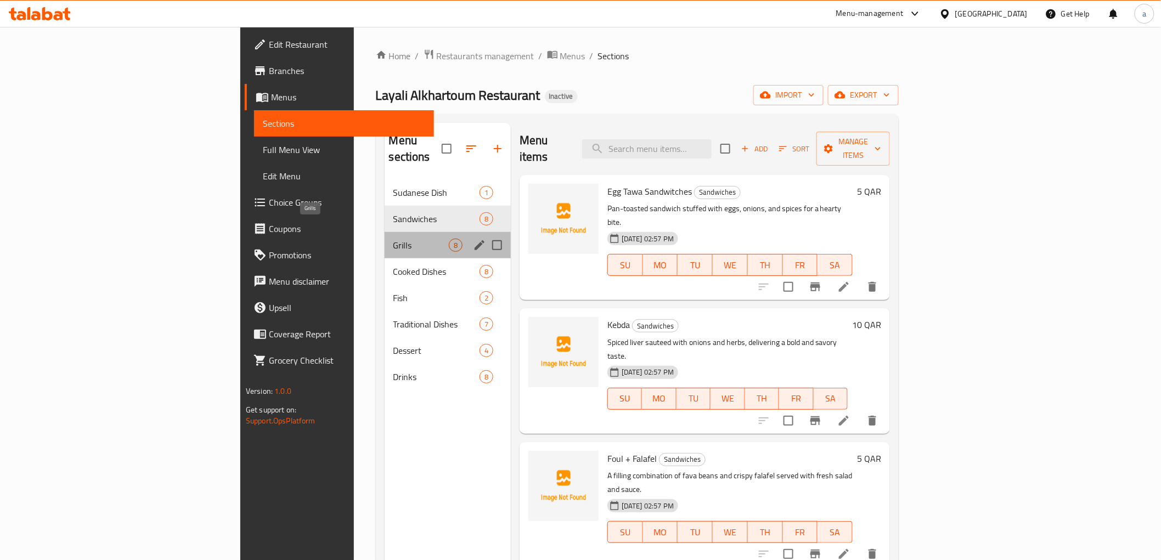
click at [393, 239] on span "Grills" at bounding box center [420, 245] width 55 height 13
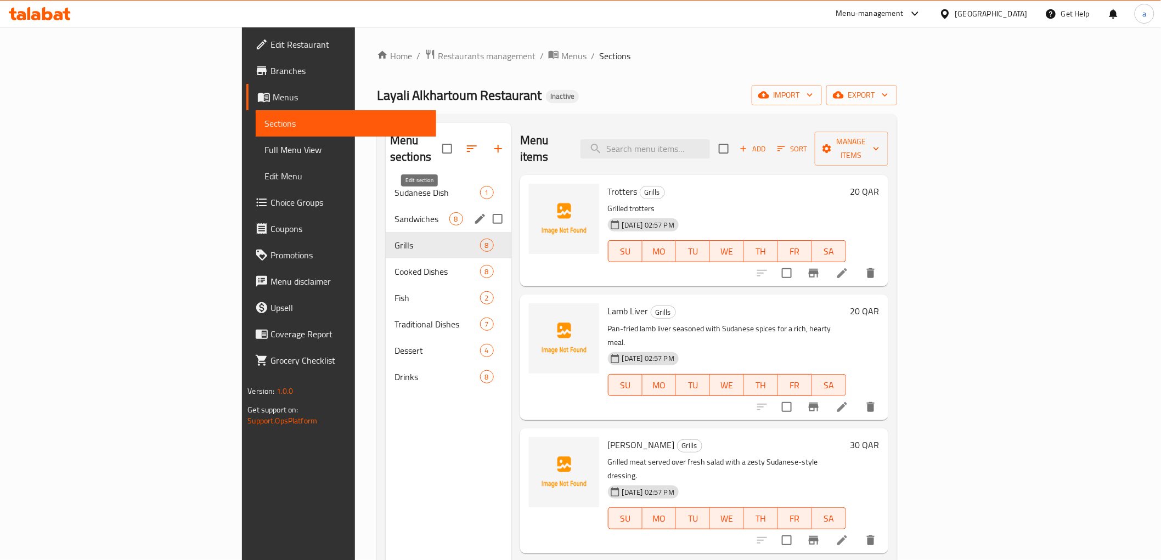
click at [473, 212] on icon "edit" at bounding box center [479, 218] width 13 height 13
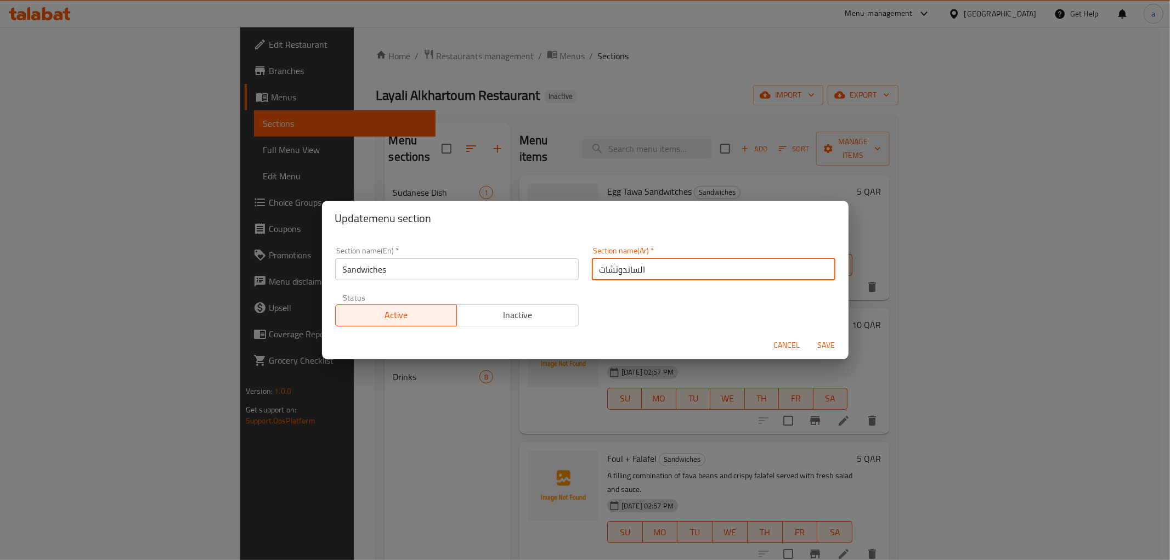
drag, startPoint x: 634, startPoint y: 273, endPoint x: 640, endPoint y: 274, distance: 6.8
click at [640, 274] on input "الساندوتشات" at bounding box center [714, 269] width 244 height 22
click at [626, 270] on input "ساندوتشات" at bounding box center [714, 269] width 244 height 22
click at [614, 270] on input "سندوتشات" at bounding box center [714, 269] width 244 height 22
type input "سندويتشات"
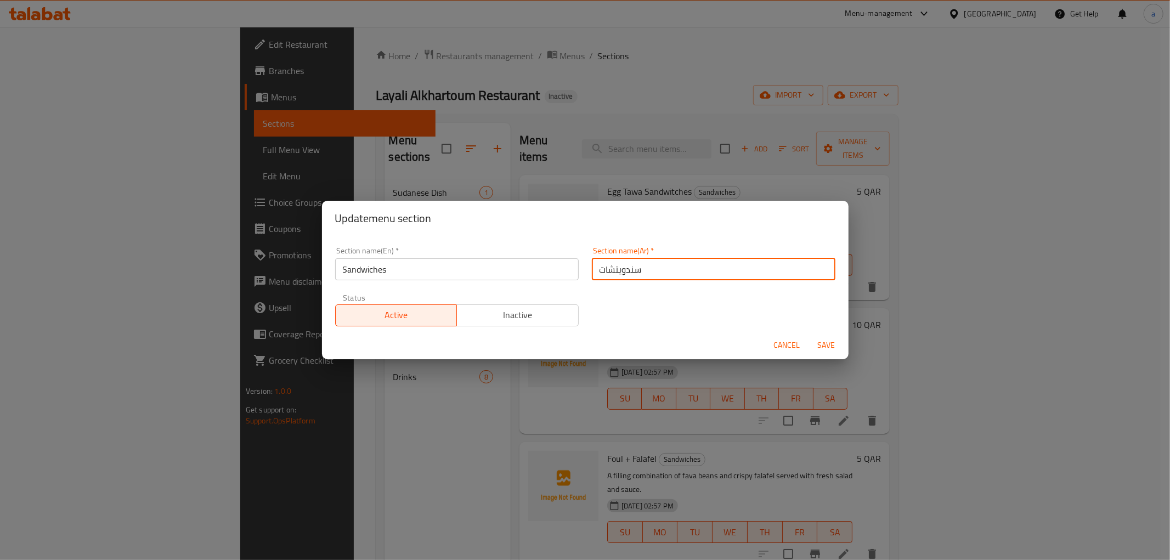
click at [821, 345] on span "Save" at bounding box center [827, 345] width 26 height 14
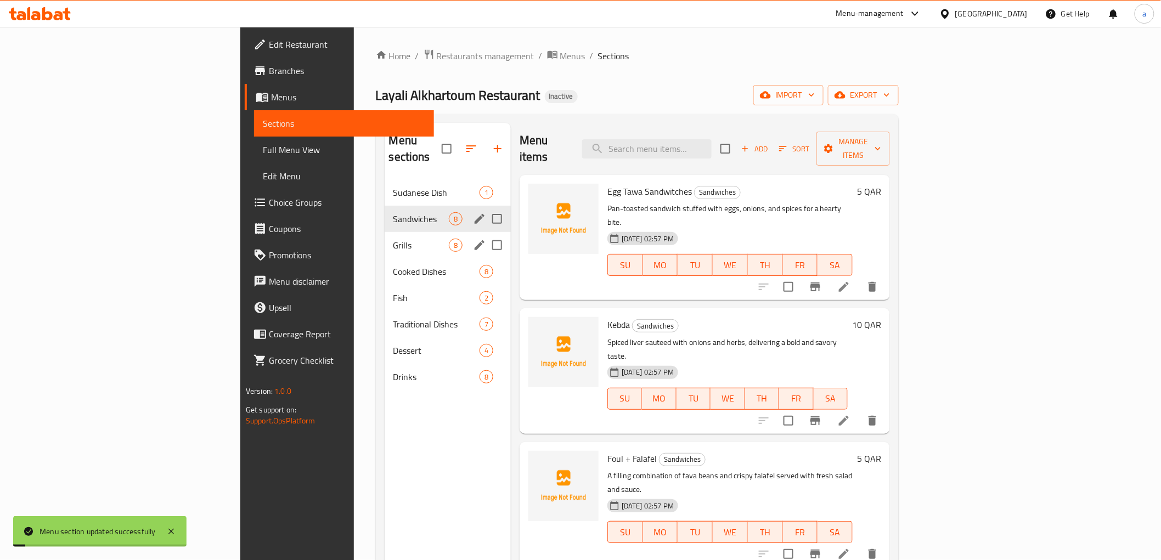
click at [385, 232] on div "Grills 8" at bounding box center [448, 245] width 126 height 26
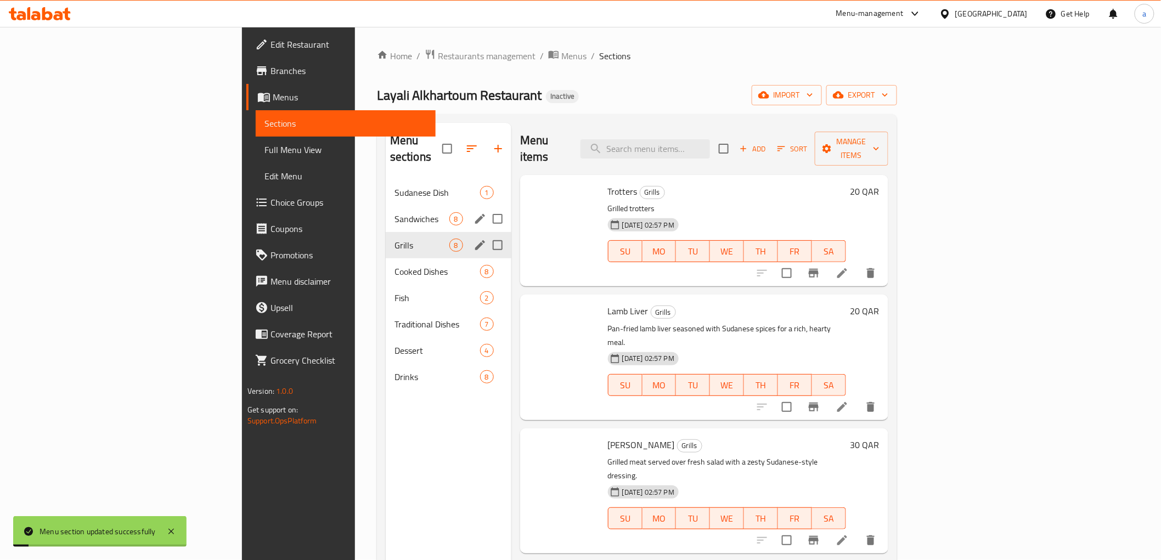
click at [386, 232] on div "Grills 8" at bounding box center [449, 245] width 126 height 26
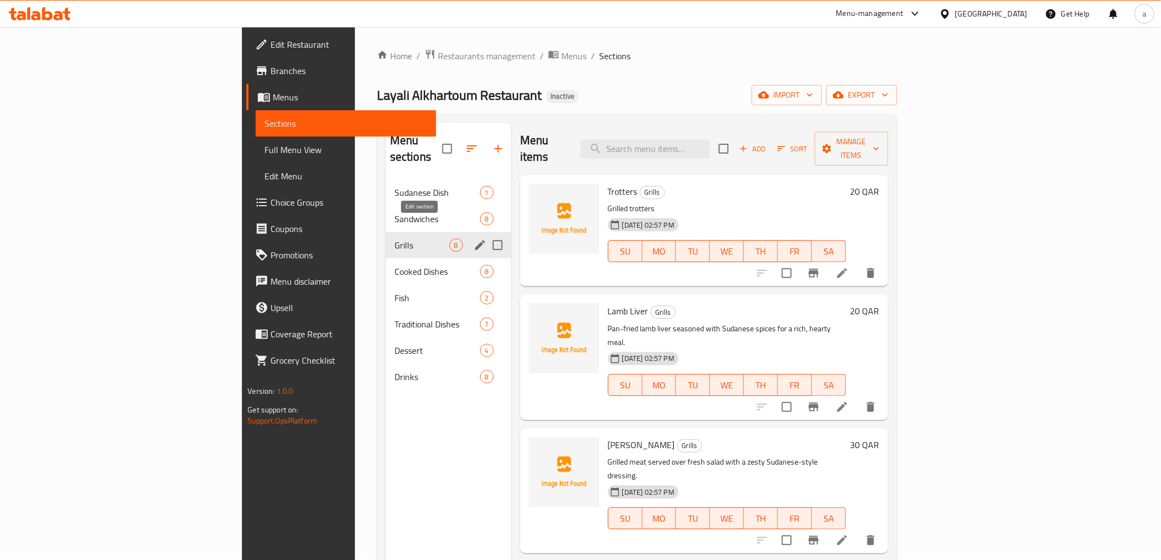
click at [473, 239] on icon "edit" at bounding box center [479, 245] width 13 height 13
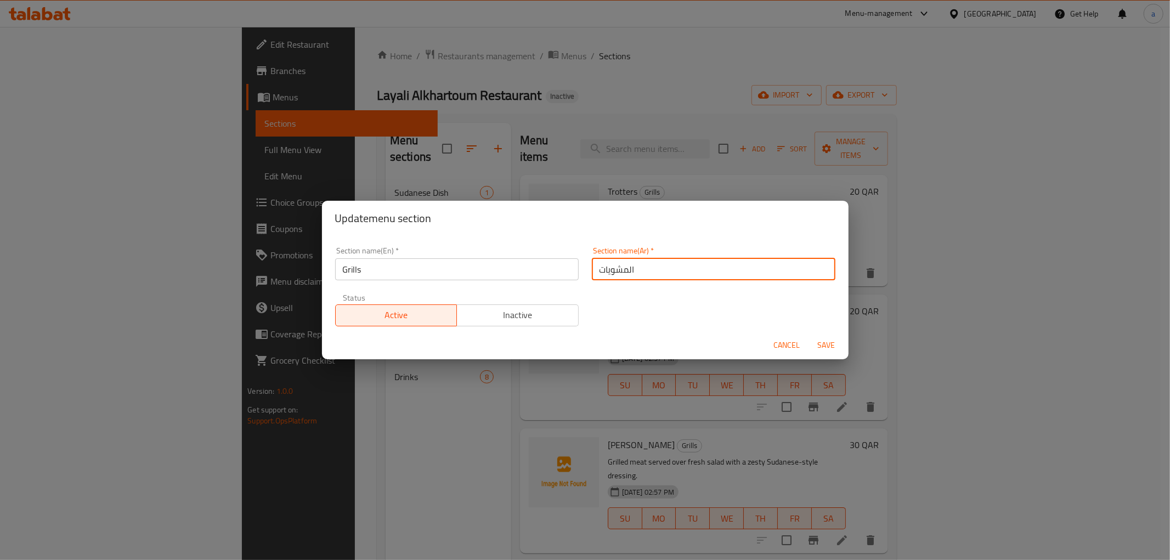
click at [626, 273] on input "المشويات" at bounding box center [714, 269] width 244 height 22
paste input "مشاوي"
type input "مشاوي"
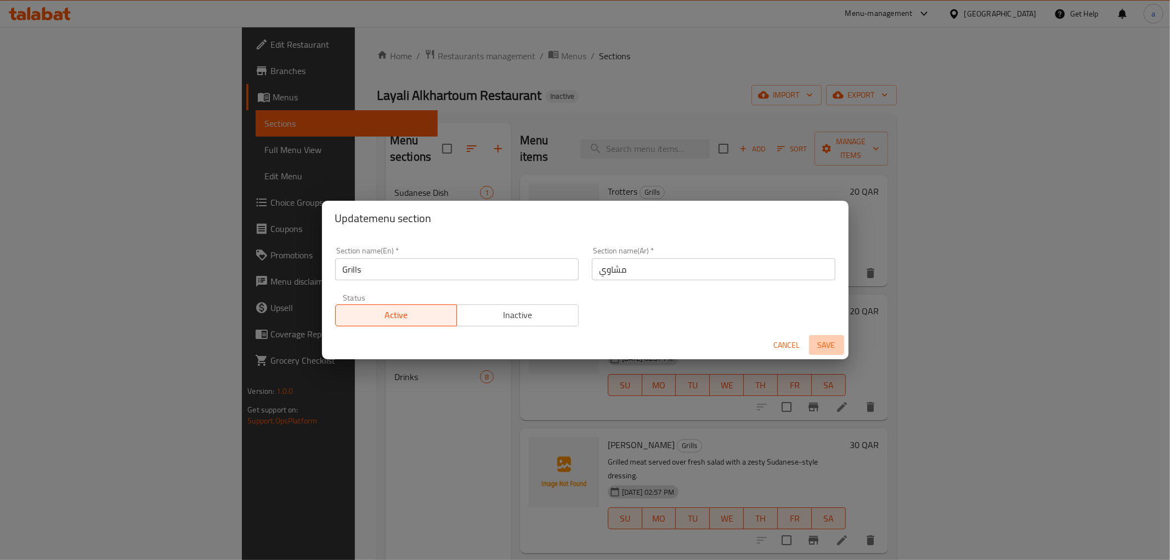
click at [827, 342] on span "Save" at bounding box center [827, 345] width 26 height 14
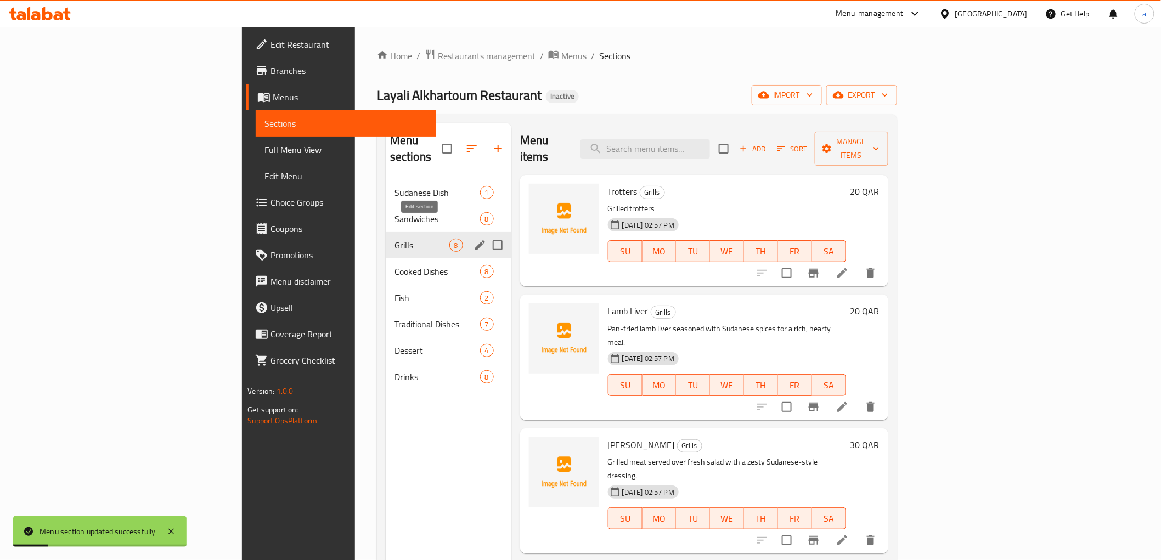
click at [473, 239] on icon "edit" at bounding box center [479, 245] width 13 height 13
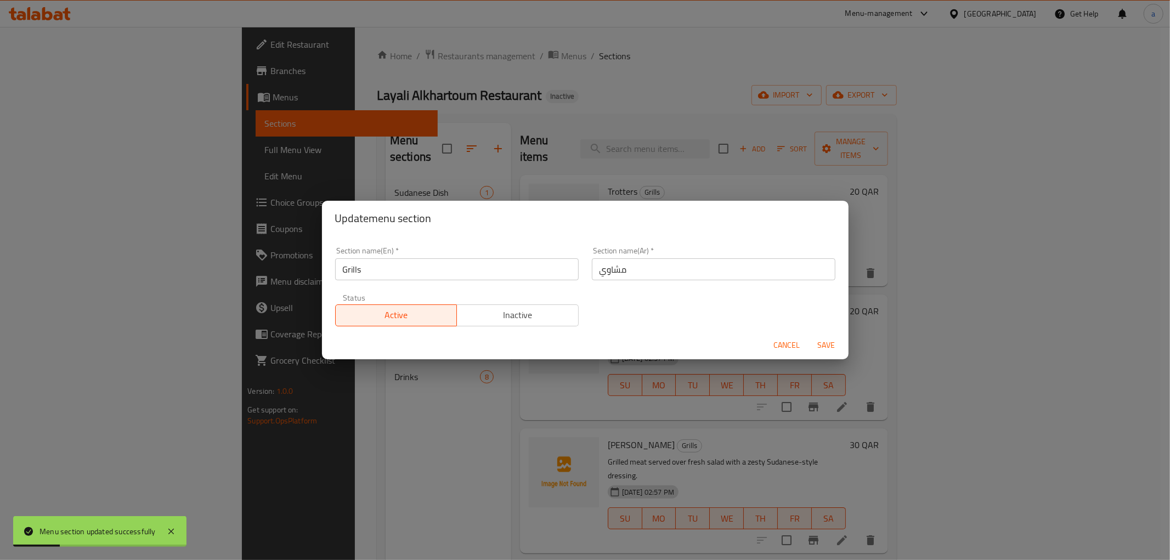
click at [397, 262] on input "Grills" at bounding box center [457, 269] width 244 height 22
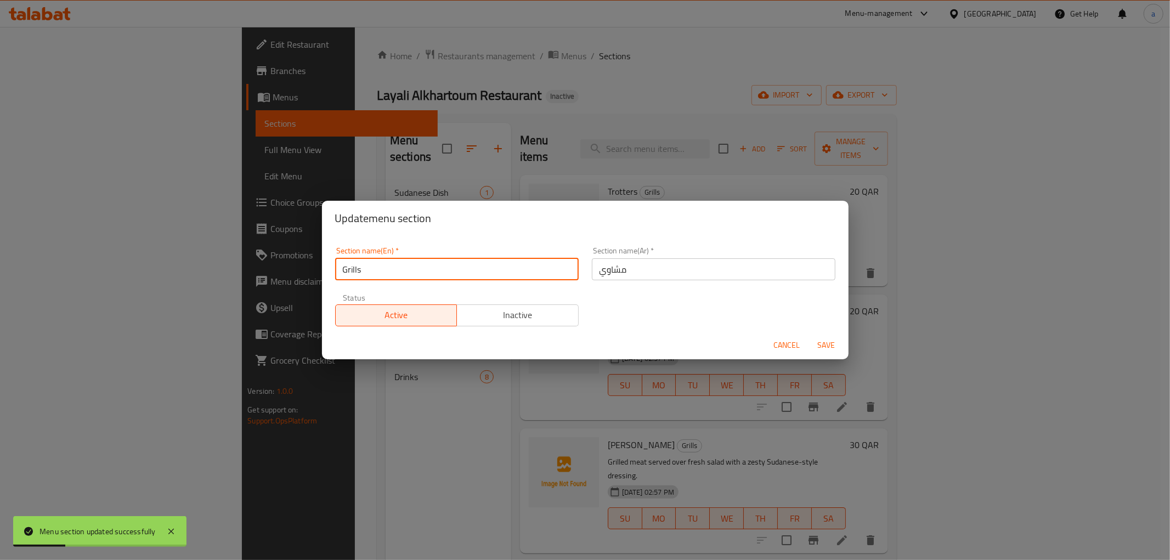
click at [397, 262] on input "Grills" at bounding box center [457, 269] width 244 height 22
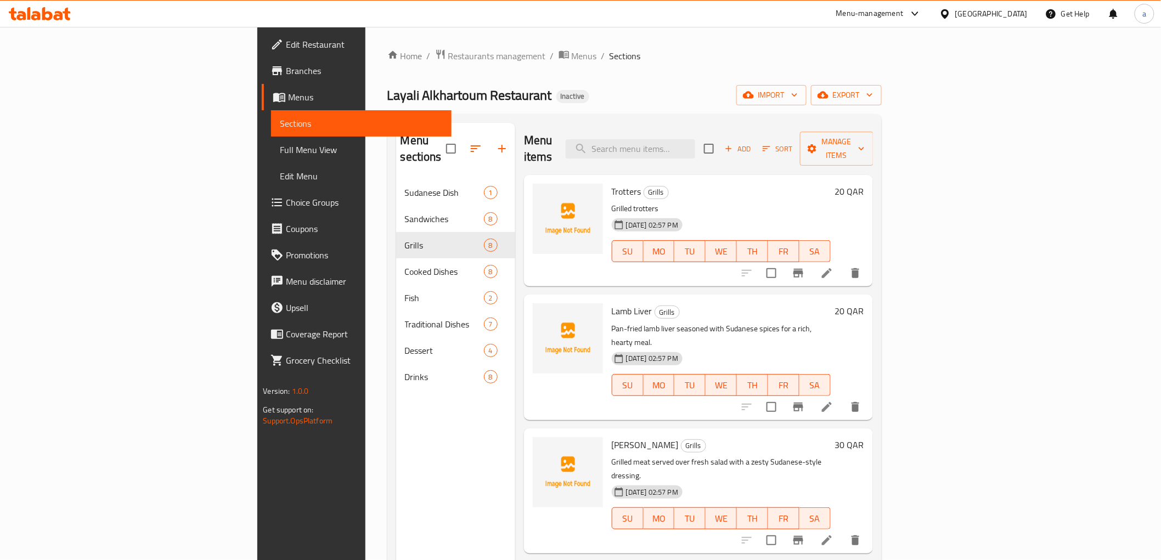
click at [842, 263] on li at bounding box center [826, 273] width 31 height 20
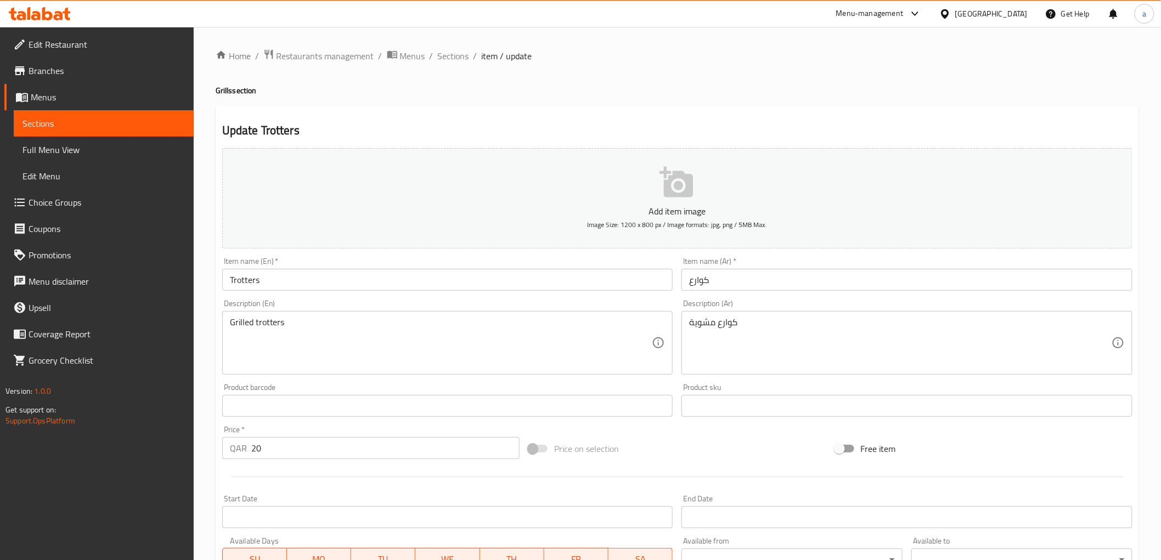
click at [639, 303] on div "Description (En) Grilled trotters Description (En)" at bounding box center [447, 337] width 451 height 75
click at [309, 279] on input "Trotters" at bounding box center [447, 280] width 451 height 22
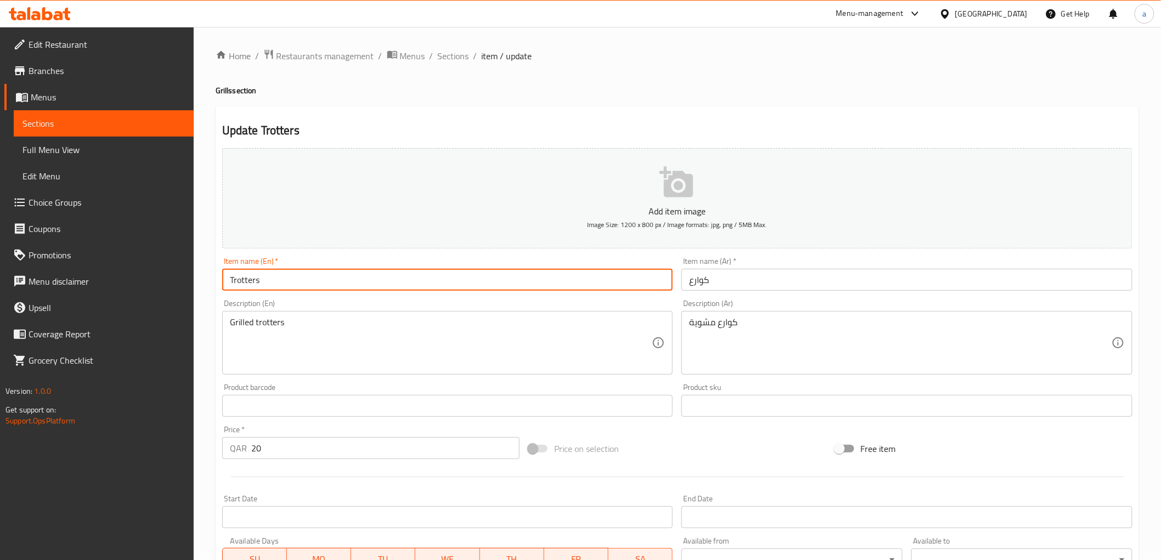
click at [309, 279] on input "Trotters" at bounding box center [447, 280] width 451 height 22
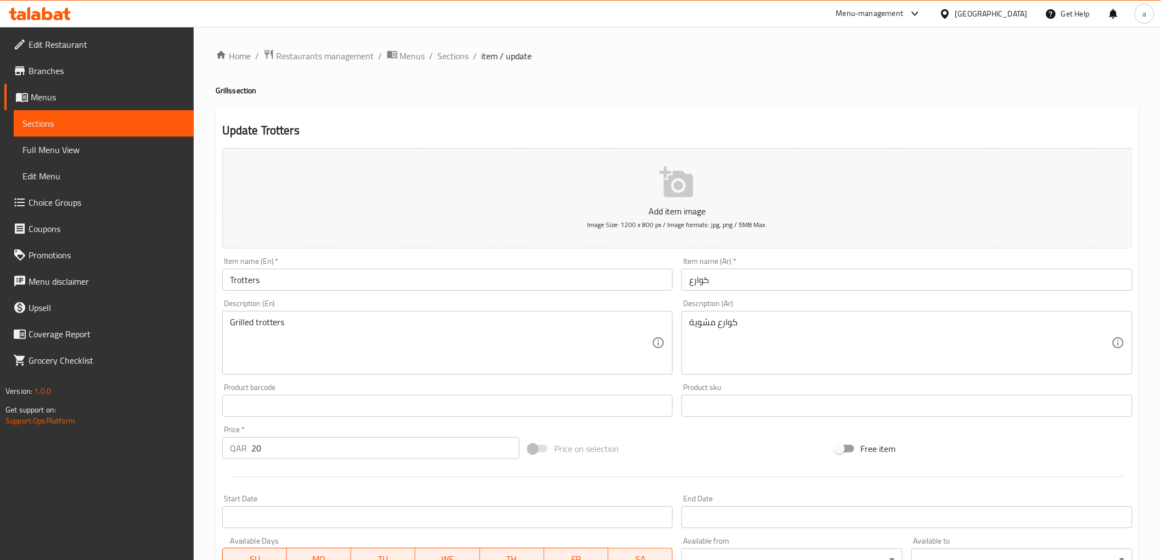
click at [352, 275] on input "Trotters" at bounding box center [447, 280] width 451 height 22
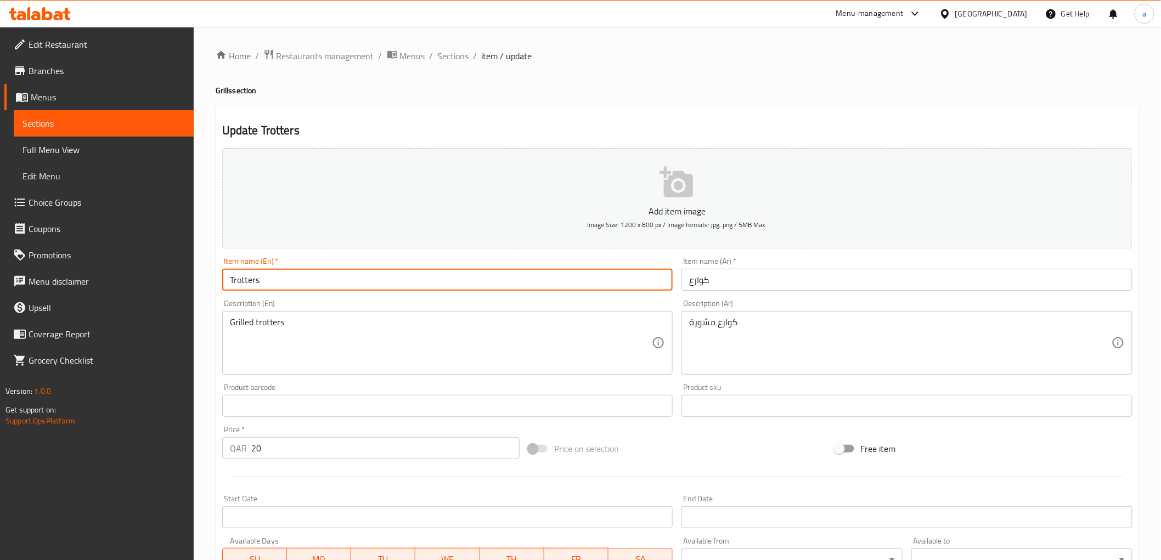
click at [352, 275] on input "Trotters" at bounding box center [447, 280] width 451 height 22
click at [377, 301] on div "Description (En) Grilled trotters Description (En)" at bounding box center [447, 337] width 451 height 75
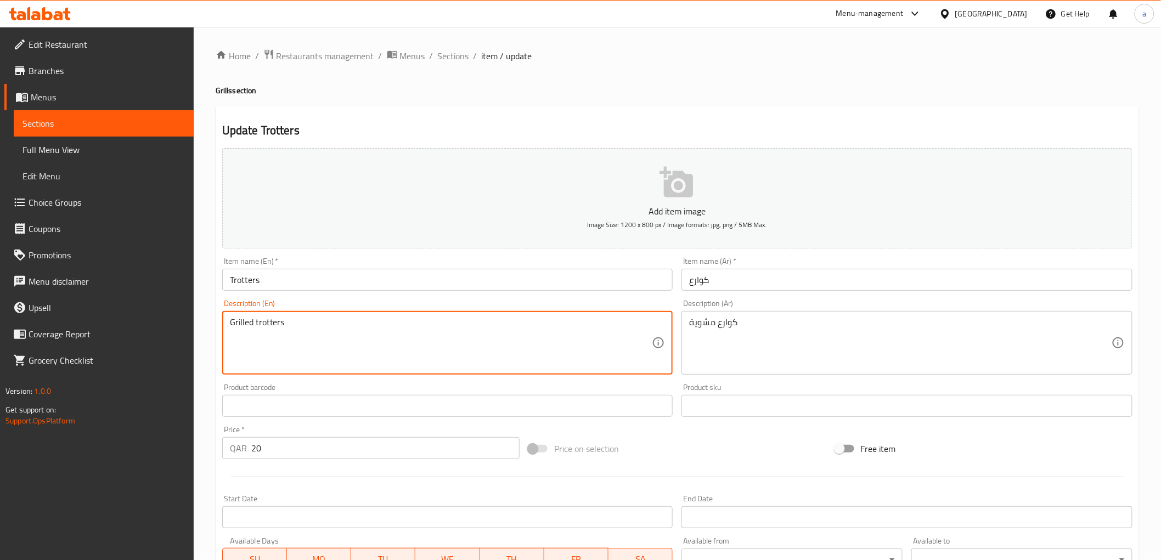
click at [391, 319] on textarea "Grilled trotters" at bounding box center [441, 343] width 422 height 52
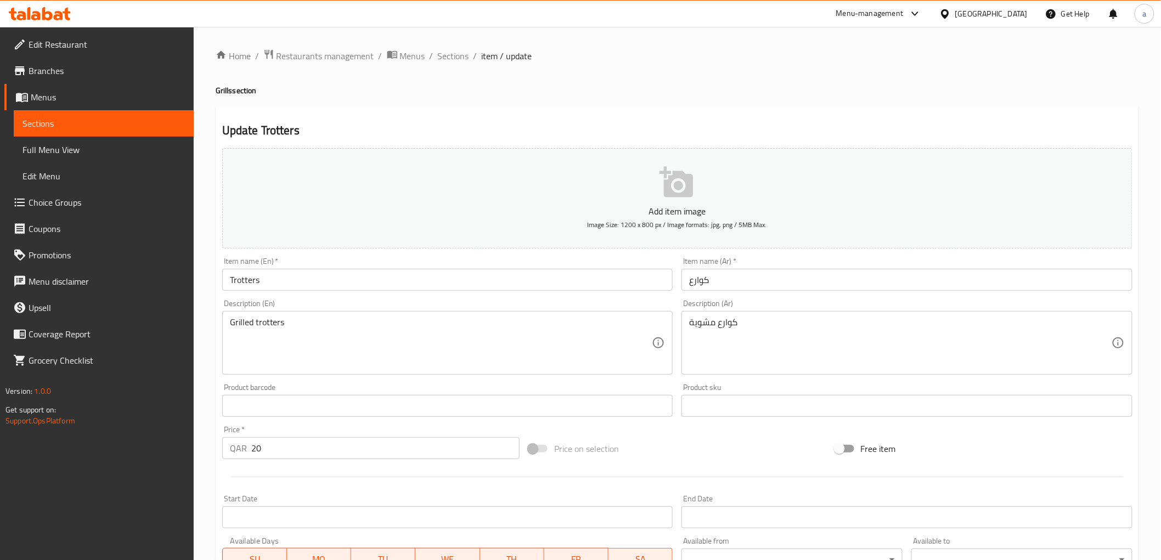
click at [702, 276] on input "كوارع" at bounding box center [906, 280] width 451 height 22
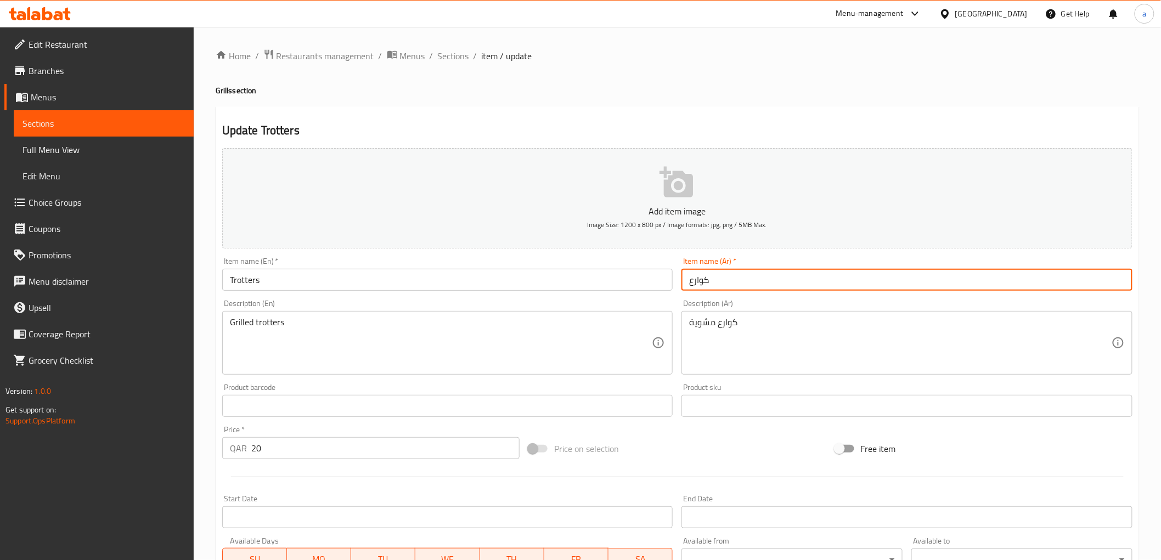
click at [702, 276] on input "كوارع" at bounding box center [906, 280] width 451 height 22
click at [702, 276] on input "تروتيرز" at bounding box center [906, 280] width 451 height 22
type input "تروتيرز"
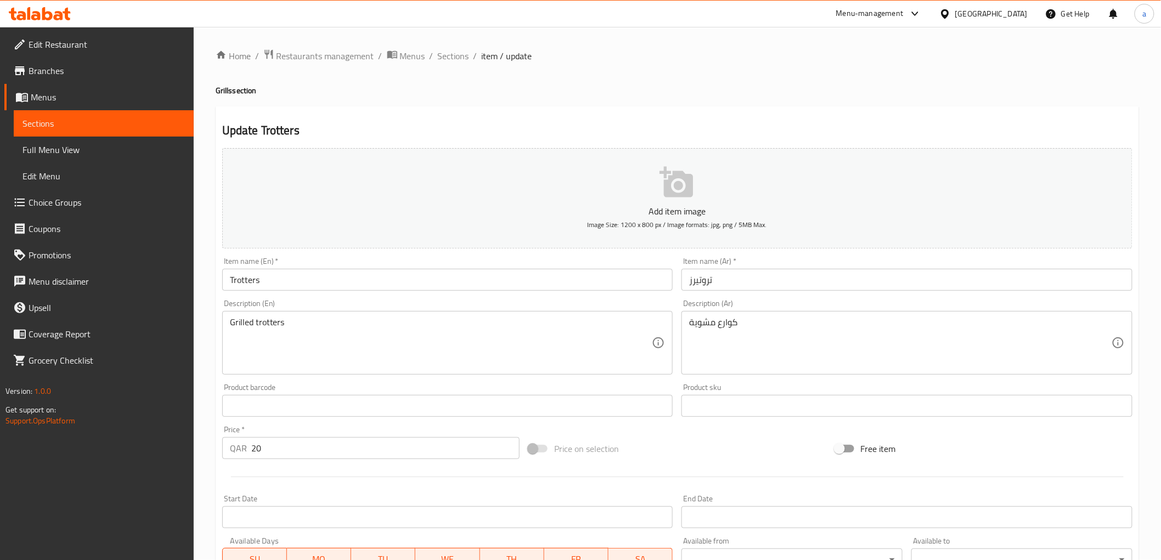
click at [295, 275] on input "Trotters" at bounding box center [447, 280] width 451 height 22
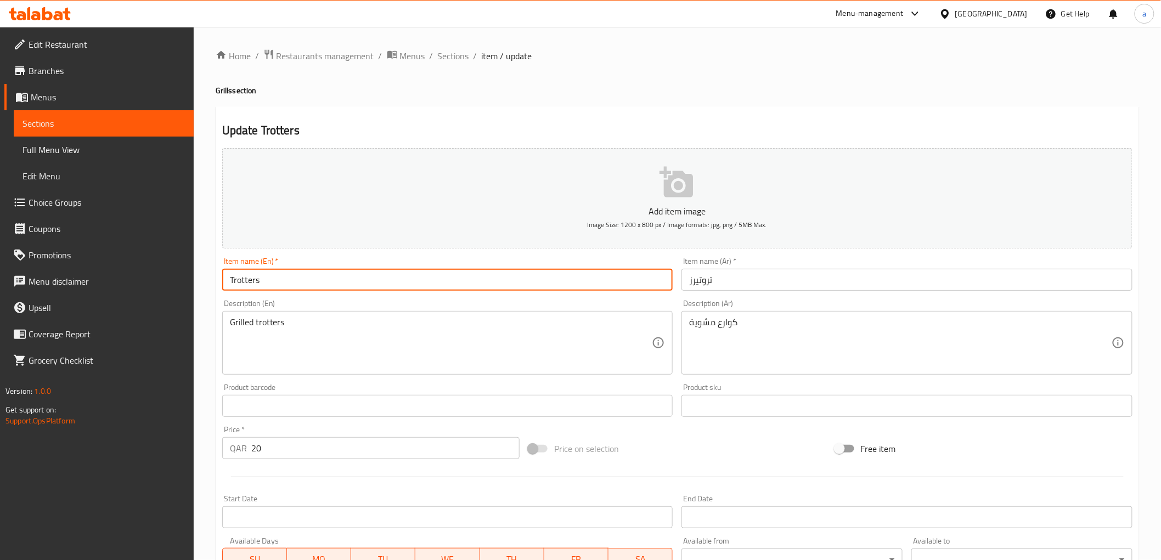
click at [295, 275] on input "Trotters" at bounding box center [447, 280] width 451 height 22
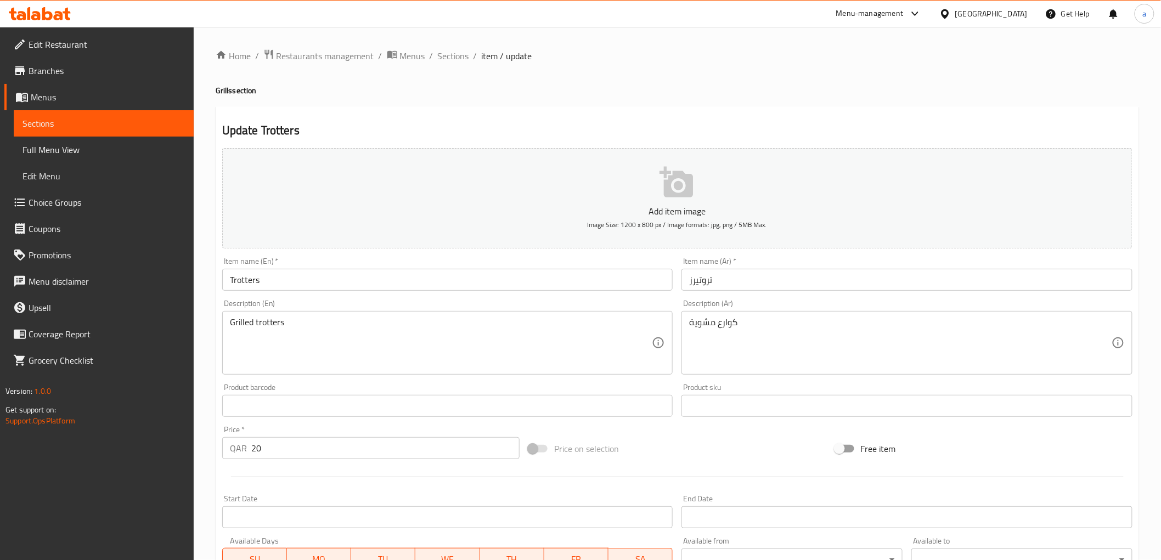
click at [295, 295] on div "Description (En) Grilled trotters Description (En)" at bounding box center [448, 337] width 460 height 84
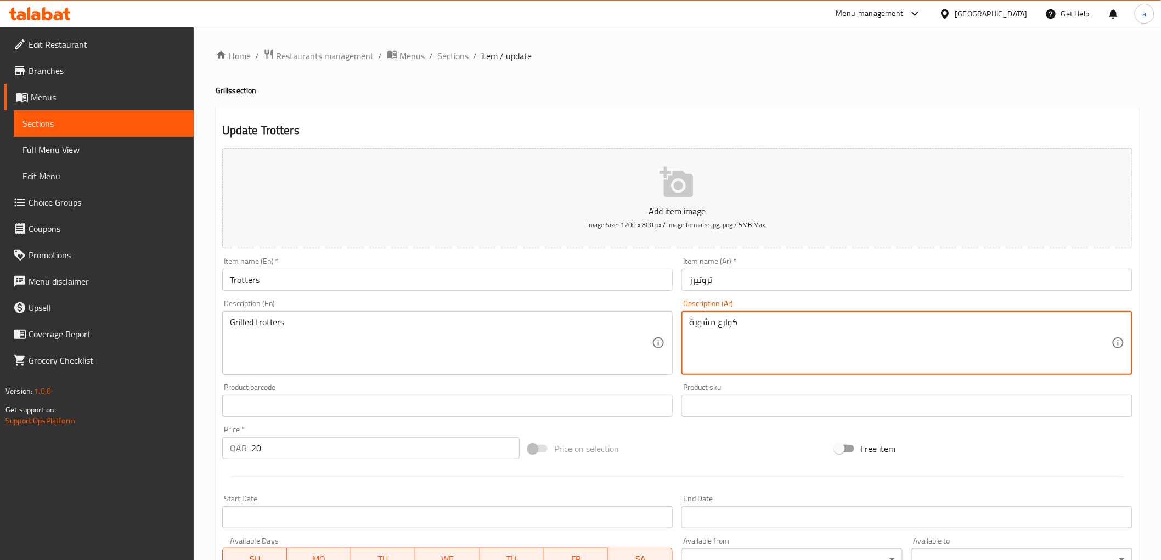
click at [728, 330] on textarea "كوارع مشوية" at bounding box center [900, 343] width 422 height 52
click at [702, 264] on div "Item name (Ar)   * تروتيرز Item name (Ar) *" at bounding box center [906, 273] width 451 height 33
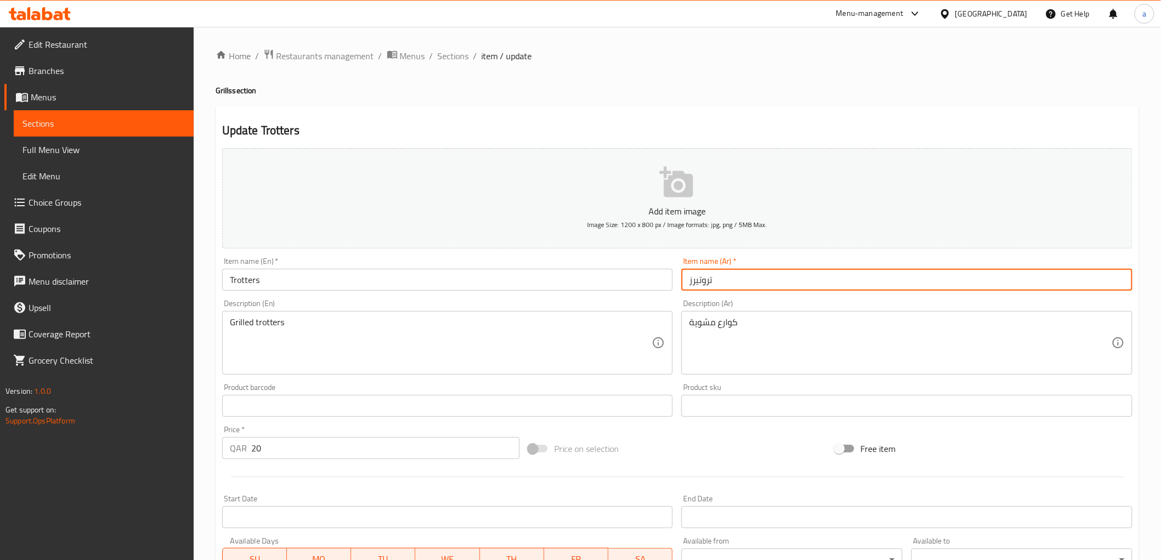
click at [703, 281] on input "تروتيرز" at bounding box center [906, 280] width 451 height 22
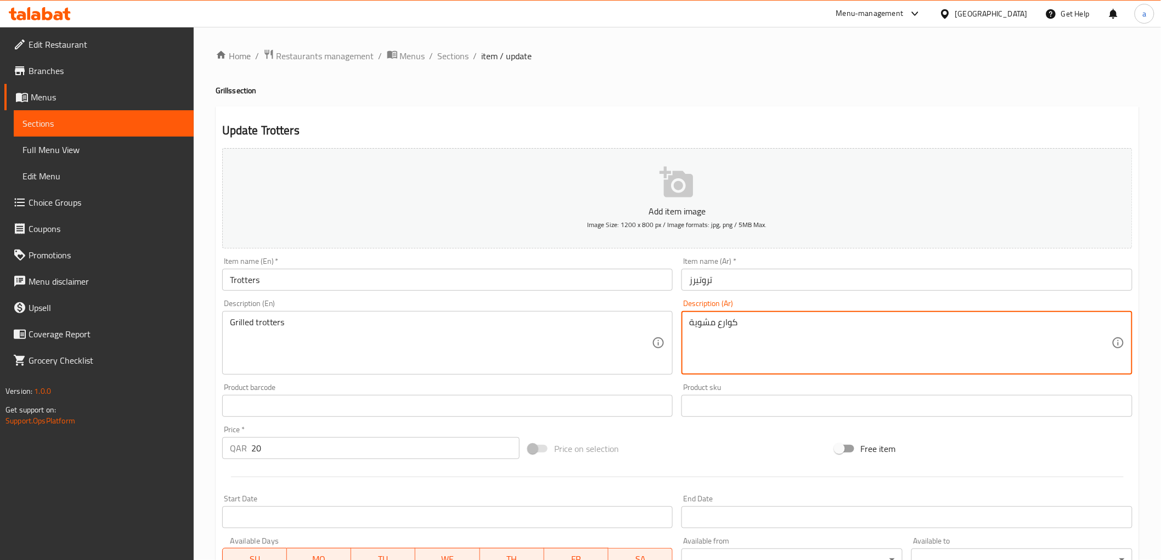
click at [730, 330] on textarea "كوارع مشوية" at bounding box center [900, 343] width 422 height 52
paste textarea "تروتيرز"
type textarea "تروتيرز مشوية"
click at [770, 302] on div "Description (Ar) تروتيرز مشوية Description (Ar)" at bounding box center [906, 337] width 451 height 75
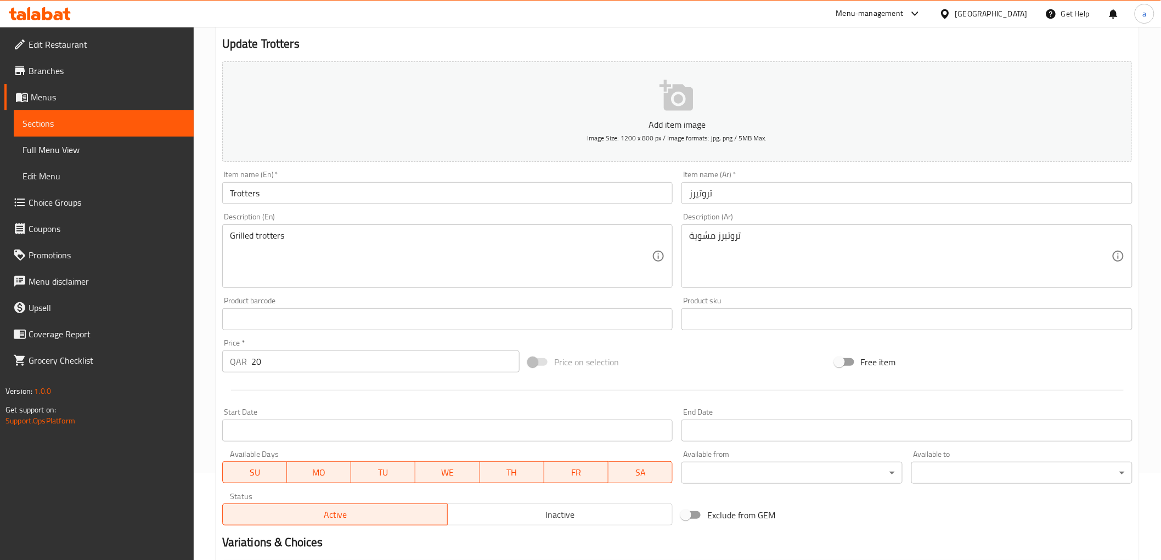
scroll to position [213, 0]
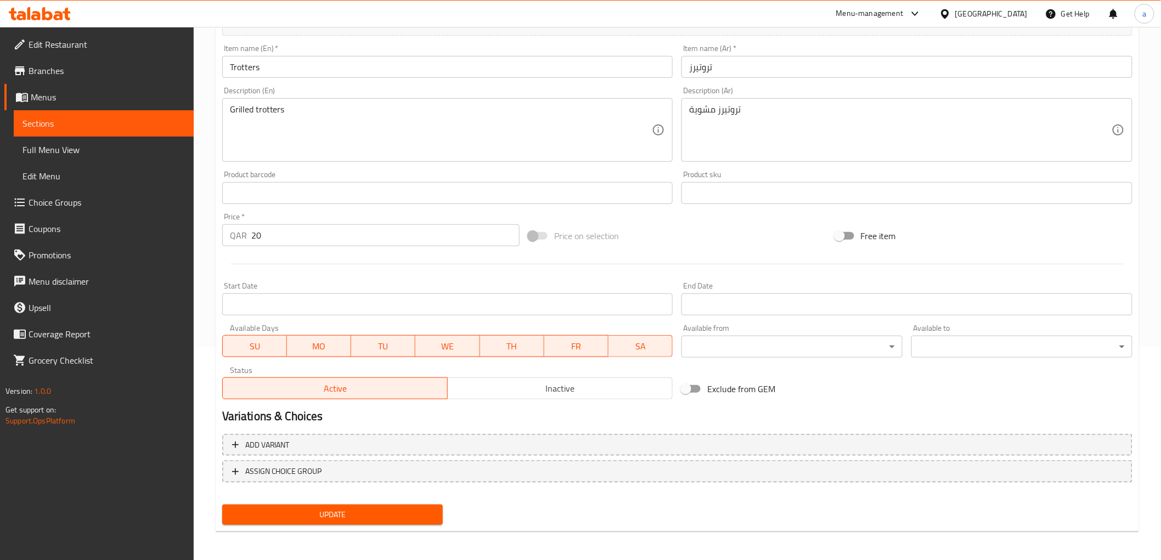
click at [307, 517] on span "Update" at bounding box center [333, 515] width 204 height 14
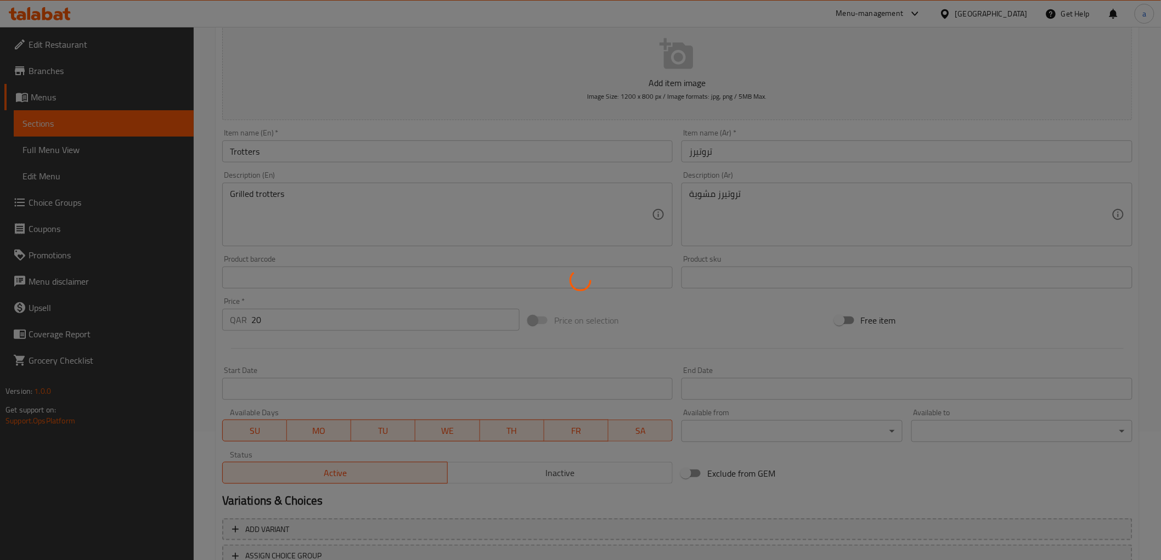
scroll to position [0, 0]
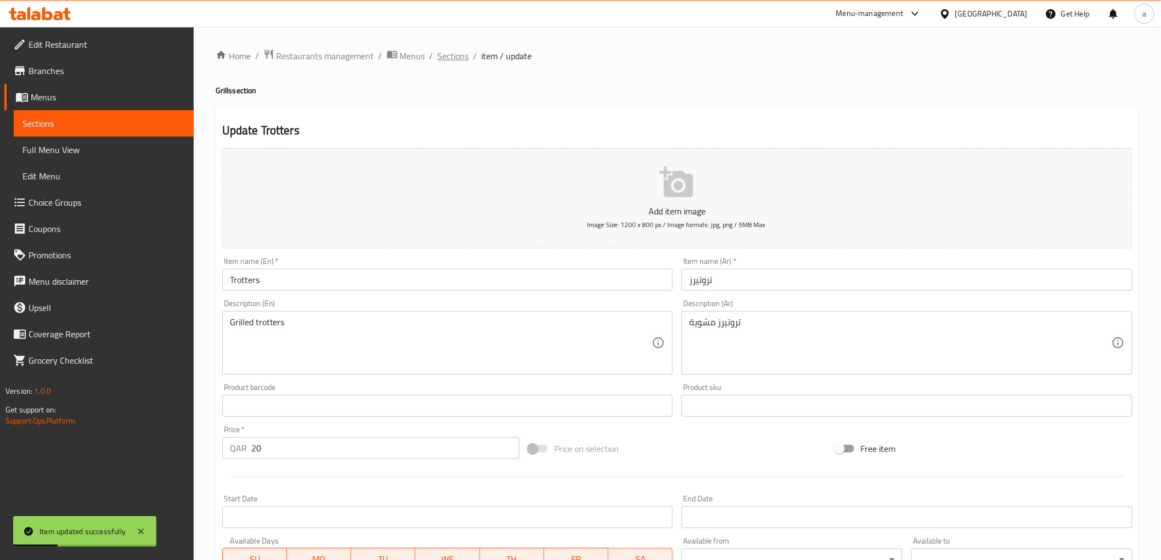
click at [457, 55] on span "Sections" at bounding box center [453, 55] width 31 height 13
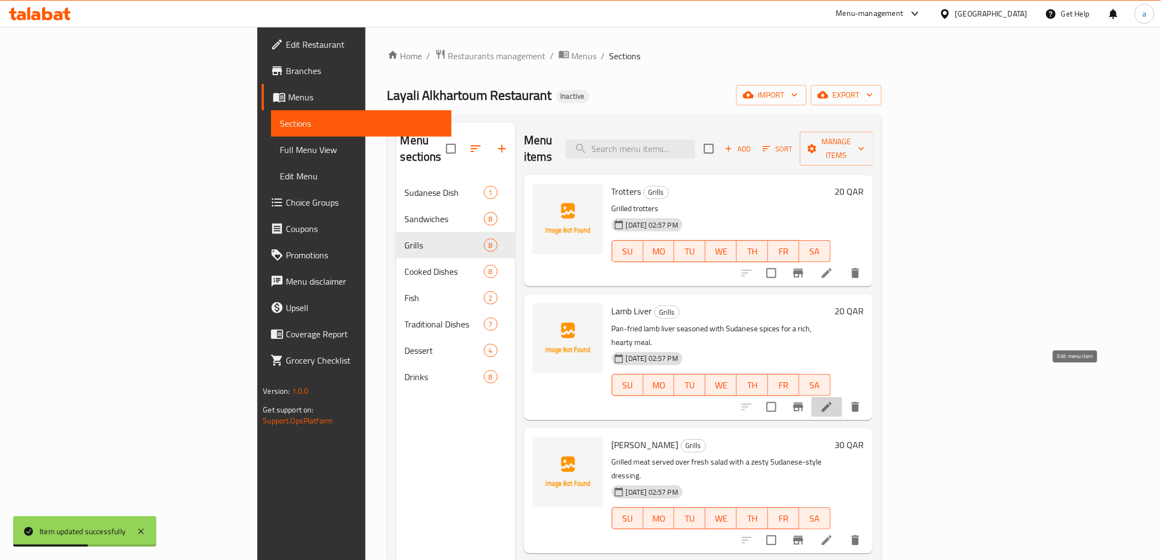
click at [833, 400] on icon at bounding box center [826, 406] width 13 height 13
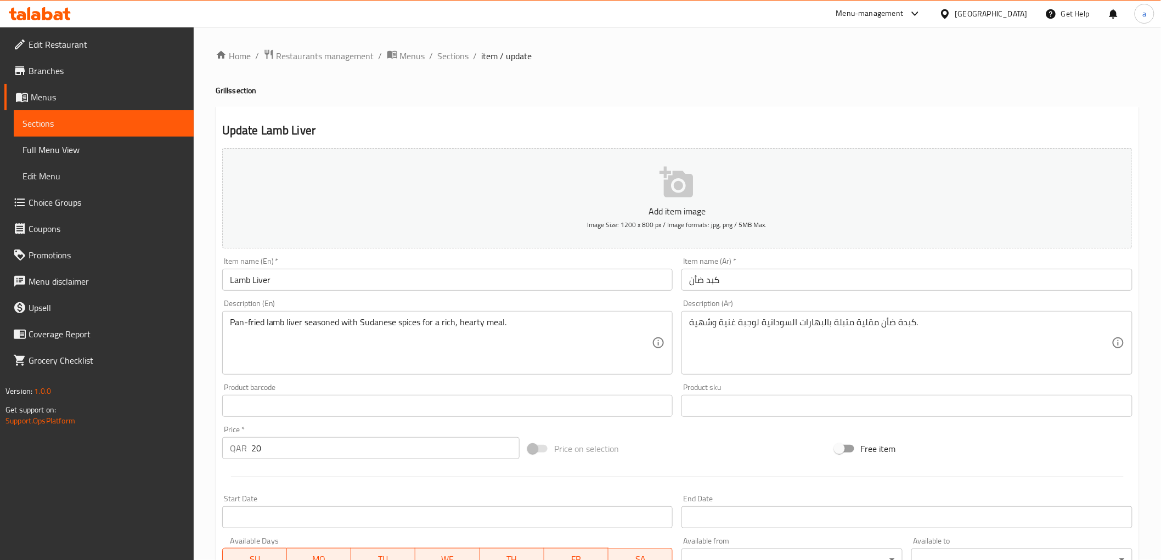
click at [251, 280] on input "Lamb Liver" at bounding box center [447, 280] width 451 height 22
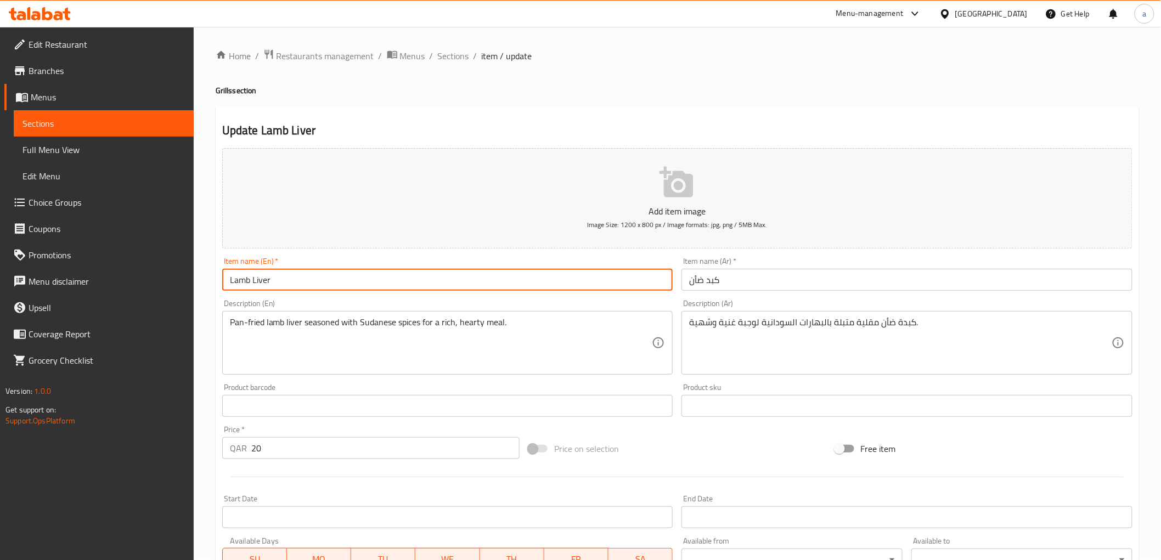
click at [241, 283] on input "Lamb Liver" at bounding box center [447, 280] width 451 height 22
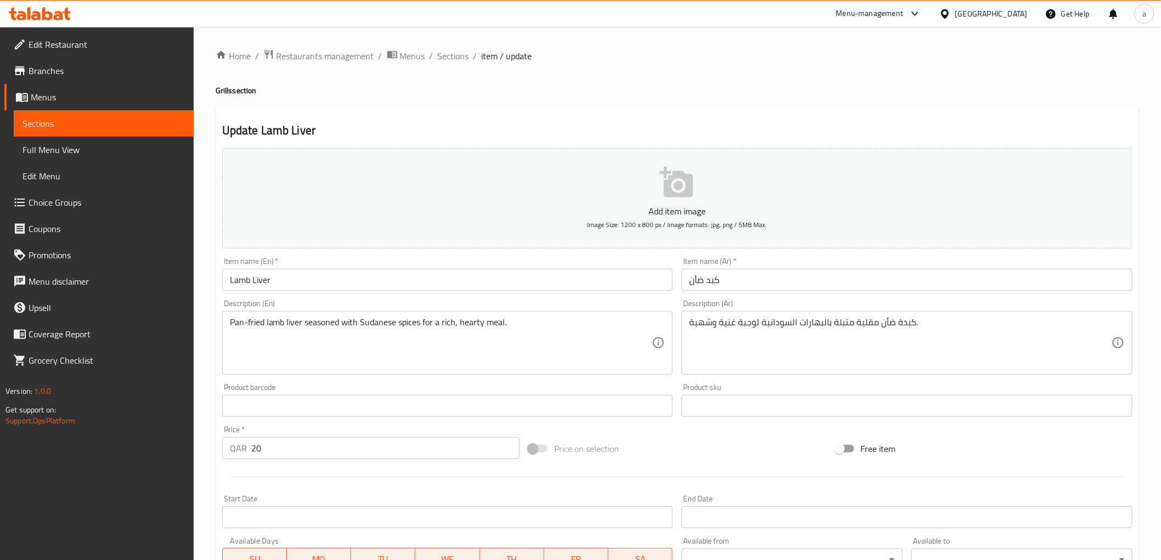
click at [445, 125] on h2 "Update Lamb Liver" at bounding box center [677, 130] width 910 height 16
click at [797, 122] on h2 "Update Lamb Liver" at bounding box center [677, 130] width 910 height 16
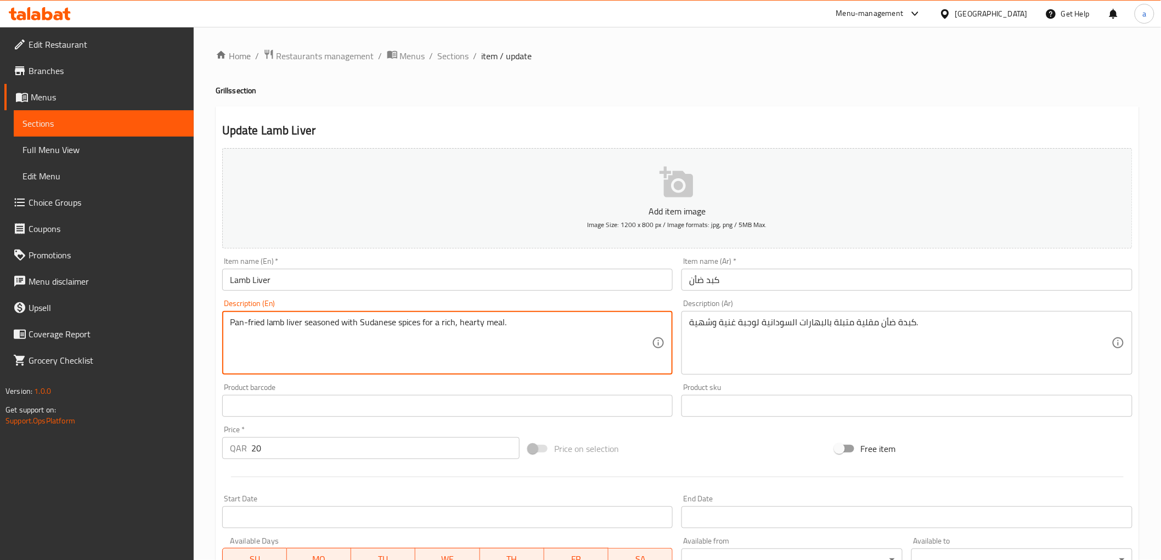
click at [470, 326] on textarea "Pan-fried lamb liver seasoned with Sudanese spices for a rich, hearty meal." at bounding box center [441, 343] width 422 height 52
click at [485, 302] on div "Description (En) Pan-fried lamb liver seasoned with Sudanese spices for a rich,…" at bounding box center [447, 337] width 451 height 75
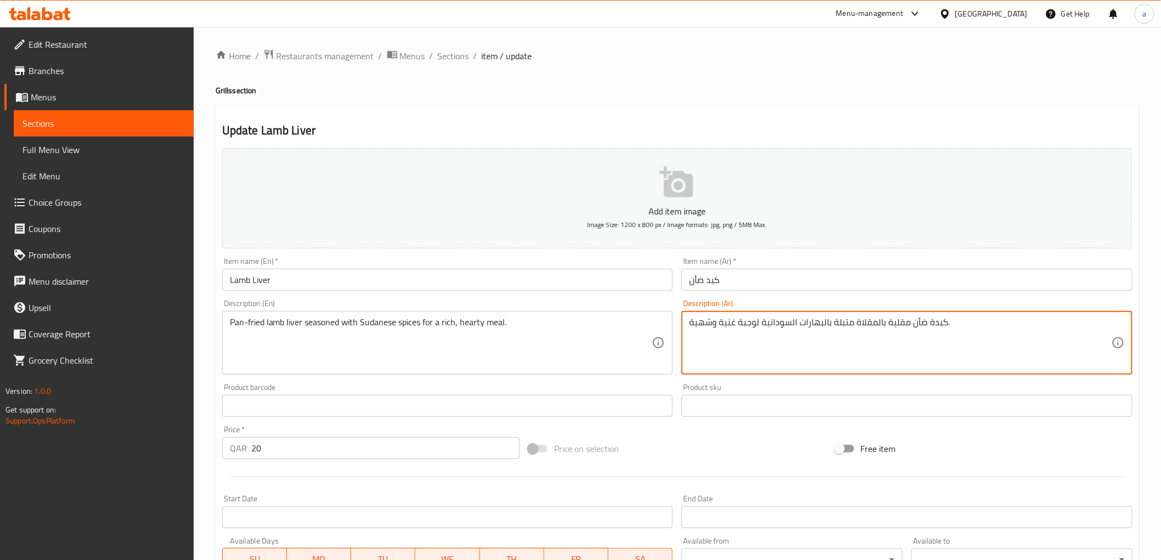
click at [906, 301] on div "Description (Ar) كبدة ضأن مقلية بالمقلاة متبلة بالبهارات السودانية لوجبة غنية و…" at bounding box center [906, 337] width 451 height 75
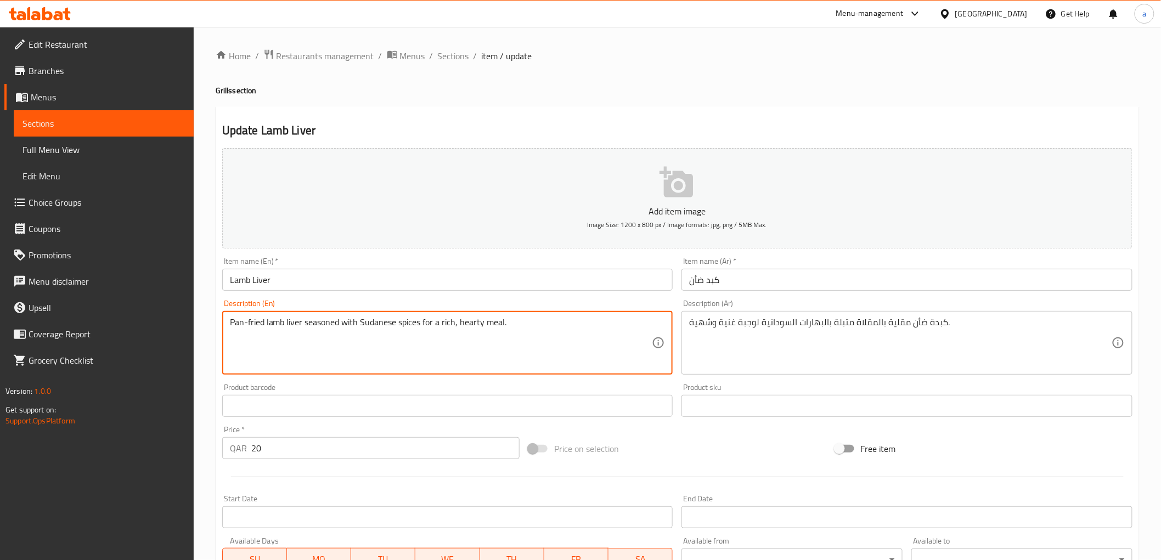
click at [334, 326] on textarea "Pan-fried lamb liver seasoned with Sudanese spices for a rich, hearty meal." at bounding box center [441, 343] width 422 height 52
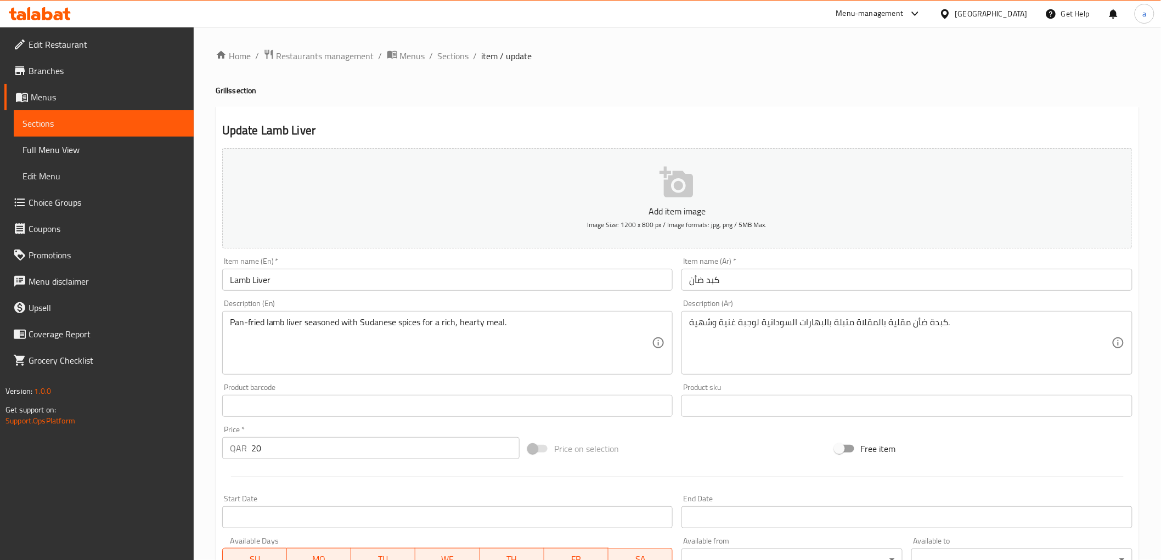
click at [406, 328] on textarea "Pan-fried lamb liver seasoned with Sudanese spices for a rich, hearty meal." at bounding box center [441, 343] width 422 height 52
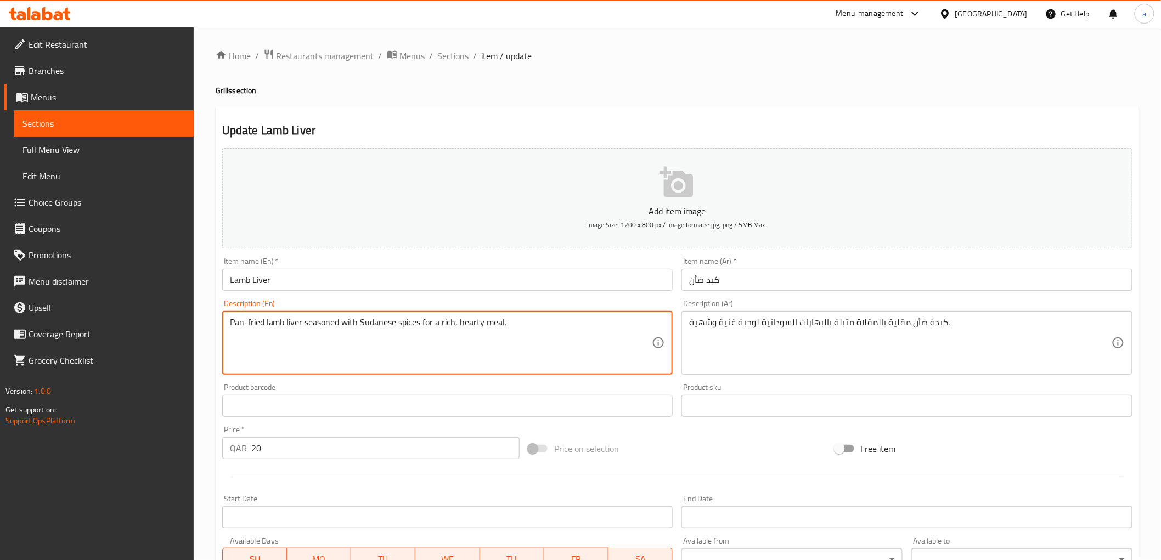
click at [406, 328] on textarea "Pan-fried lamb liver seasoned with Sudanese spices for a rich, hearty meal." at bounding box center [441, 343] width 422 height 52
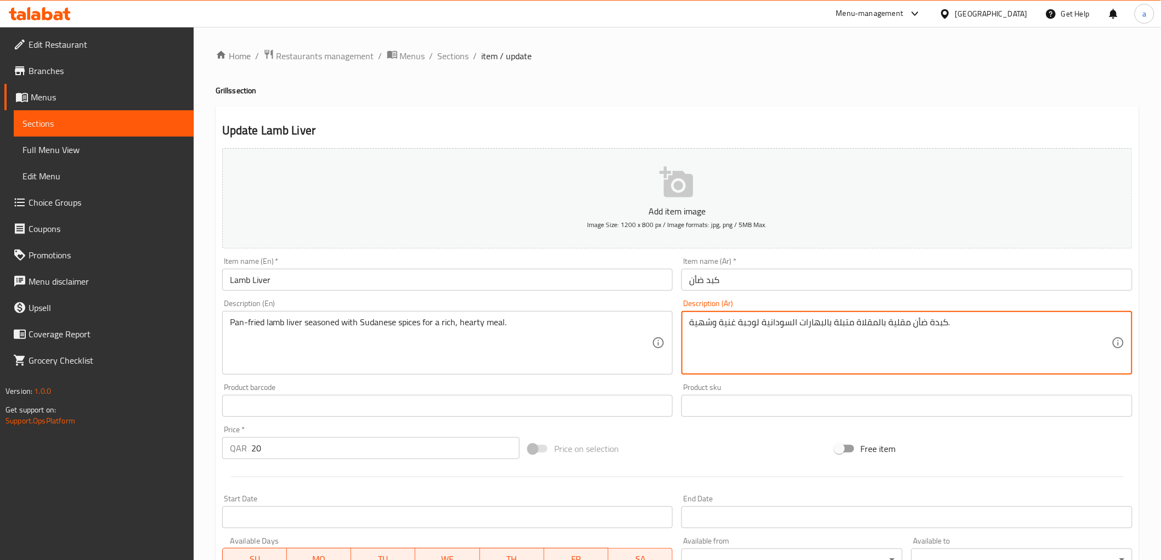
drag, startPoint x: 821, startPoint y: 325, endPoint x: 799, endPoint y: 338, distance: 25.1
paste textarea "وابل"
click at [832, 303] on div "Description (Ar) كبدة ضأن مقلية بالمقلاة متبلة بالتوابل السودانية لوجبة غنية وش…" at bounding box center [906, 337] width 451 height 75
drag, startPoint x: 711, startPoint y: 321, endPoint x: 657, endPoint y: 321, distance: 53.8
type textarea "كبدة ضأن مقلية بالمقلاة متبلة بالتوابل السودانية لوجبة غنية و هارتي."
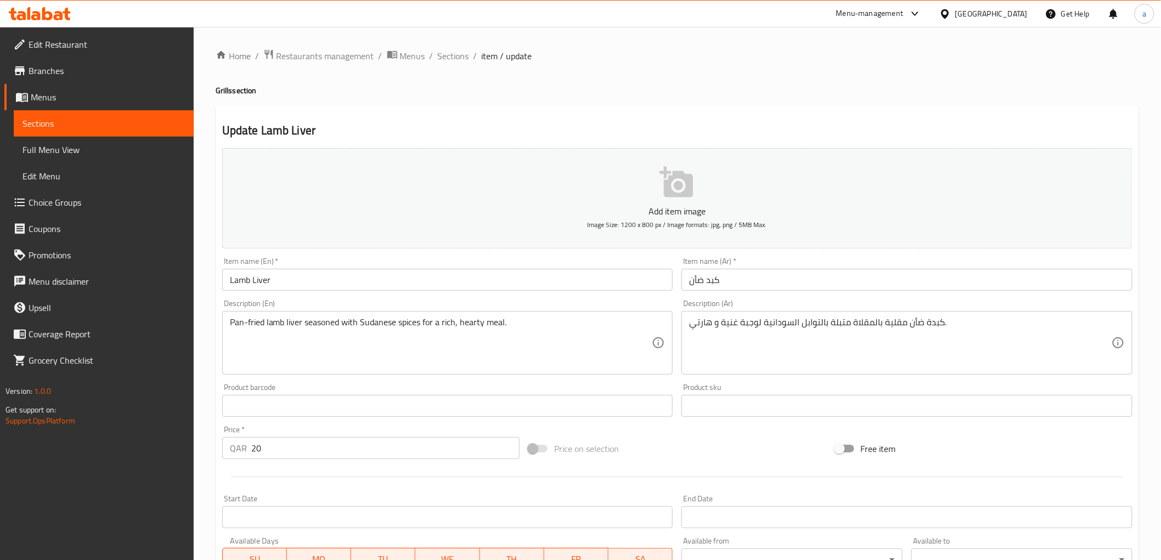
click at [661, 302] on div "Description (En) Pan-fried lamb liver seasoned with Sudanese spices for a rich,…" at bounding box center [447, 337] width 451 height 75
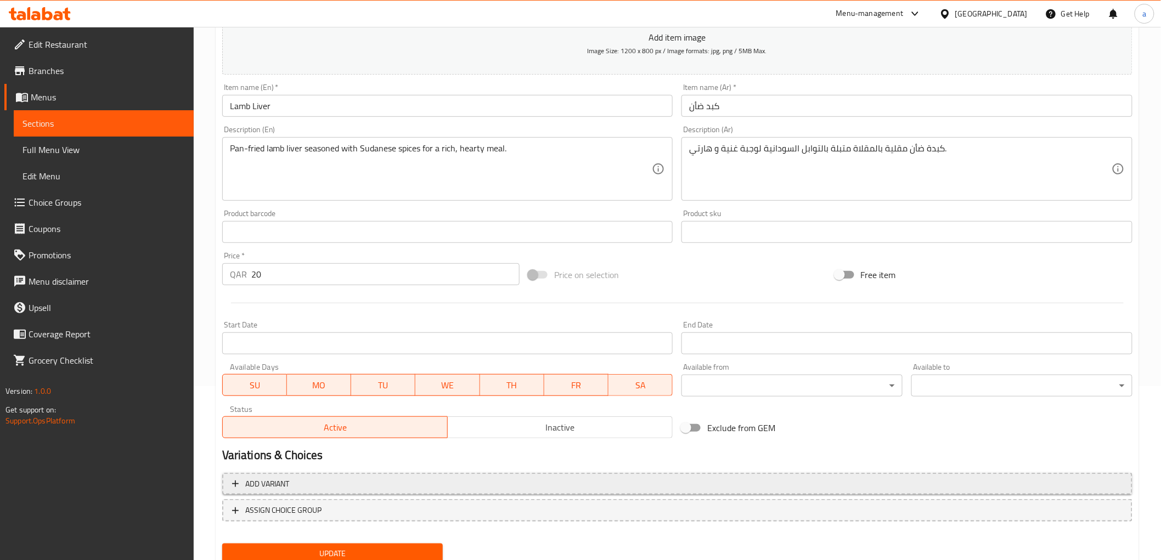
scroll to position [213, 0]
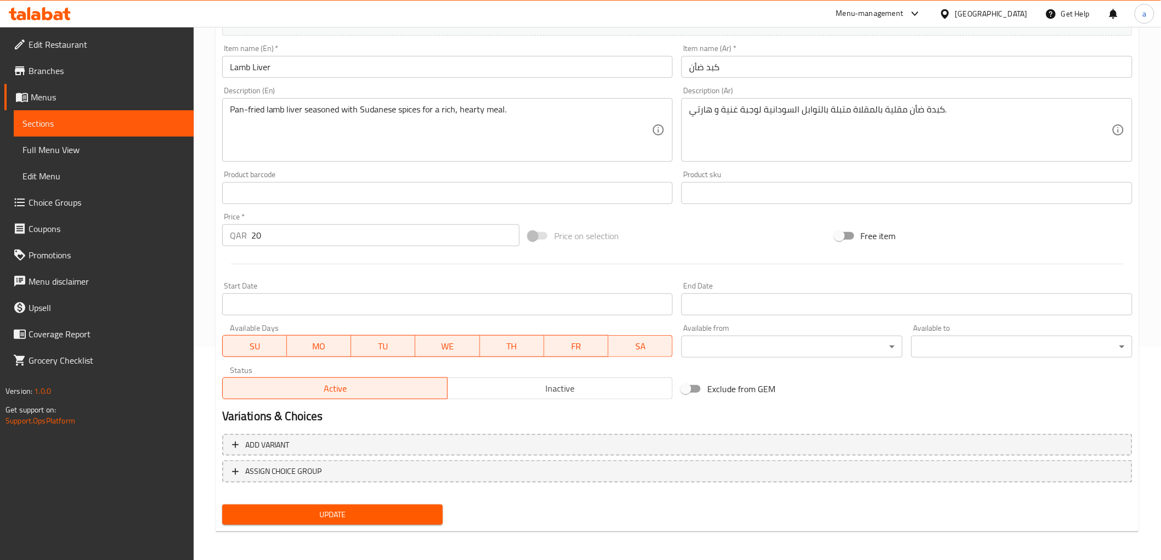
click at [344, 501] on div "Update" at bounding box center [333, 514] width 230 height 29
click at [347, 505] on button "Update" at bounding box center [332, 515] width 221 height 20
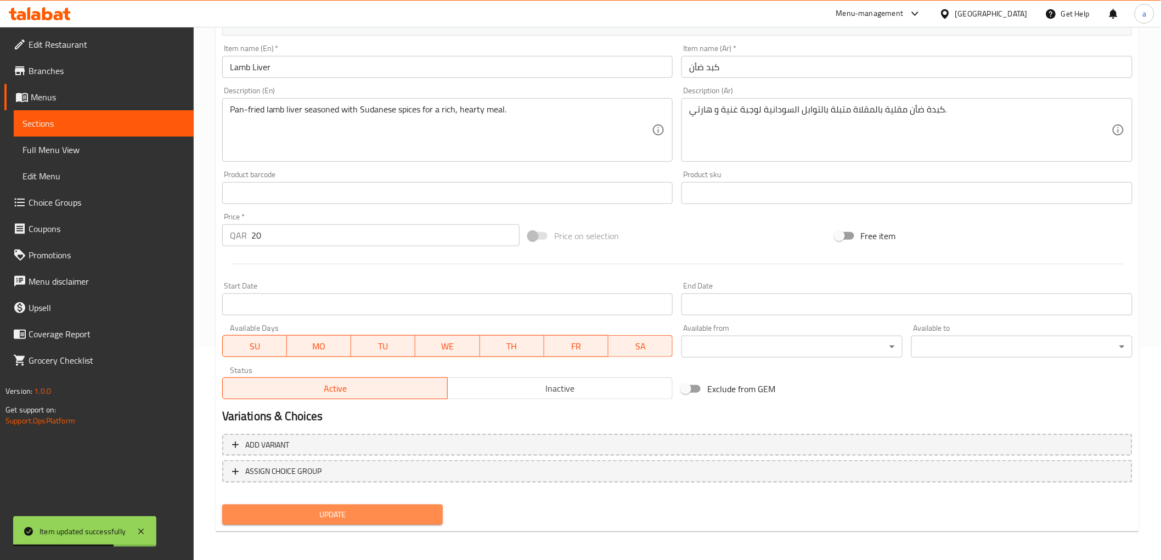
click at [314, 508] on span "Update" at bounding box center [333, 515] width 204 height 14
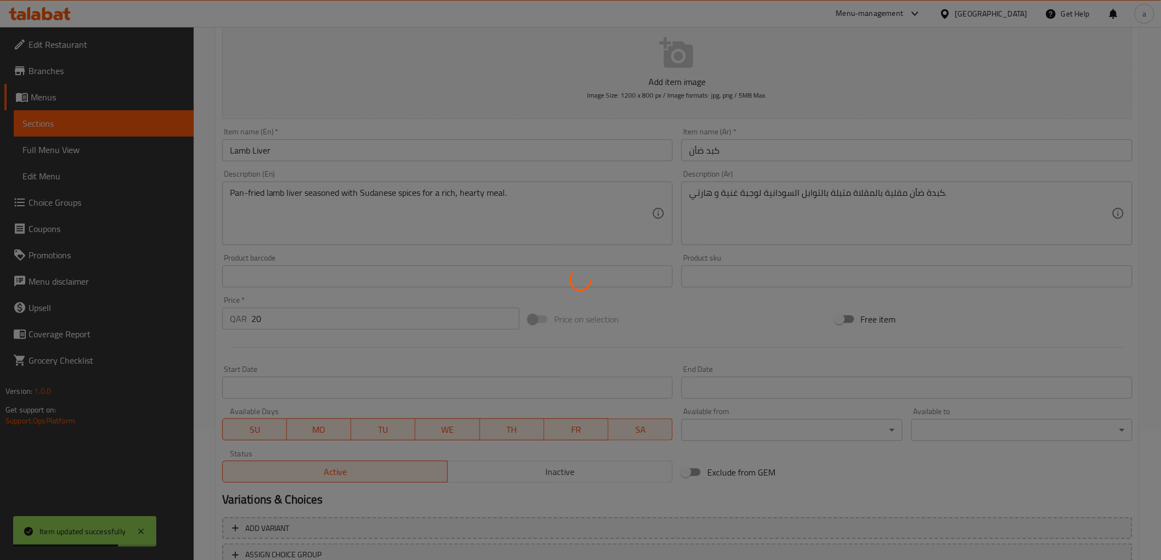
scroll to position [0, 0]
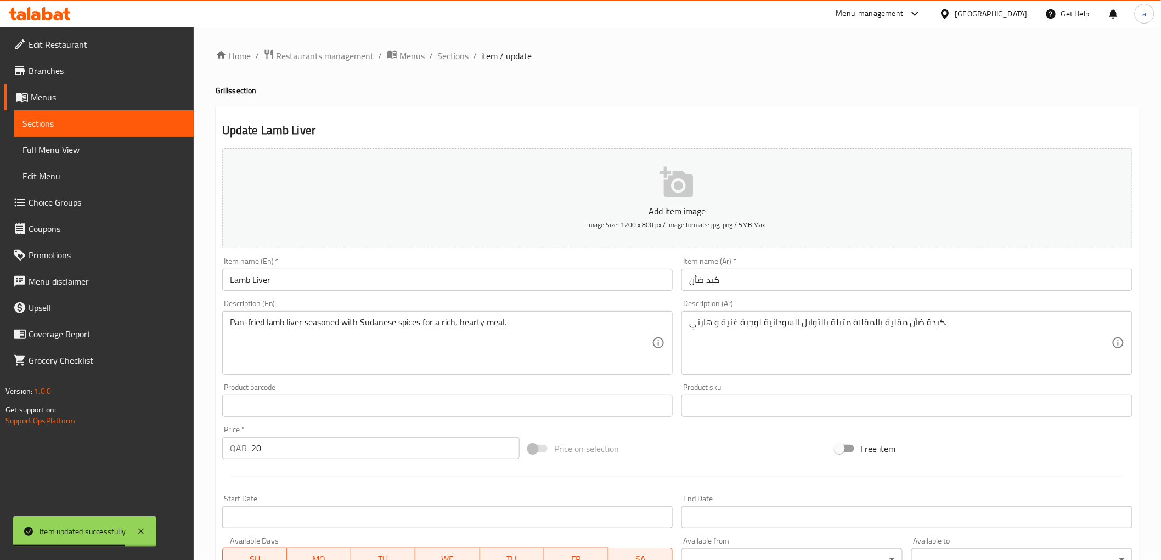
click at [454, 61] on span "Sections" at bounding box center [453, 55] width 31 height 13
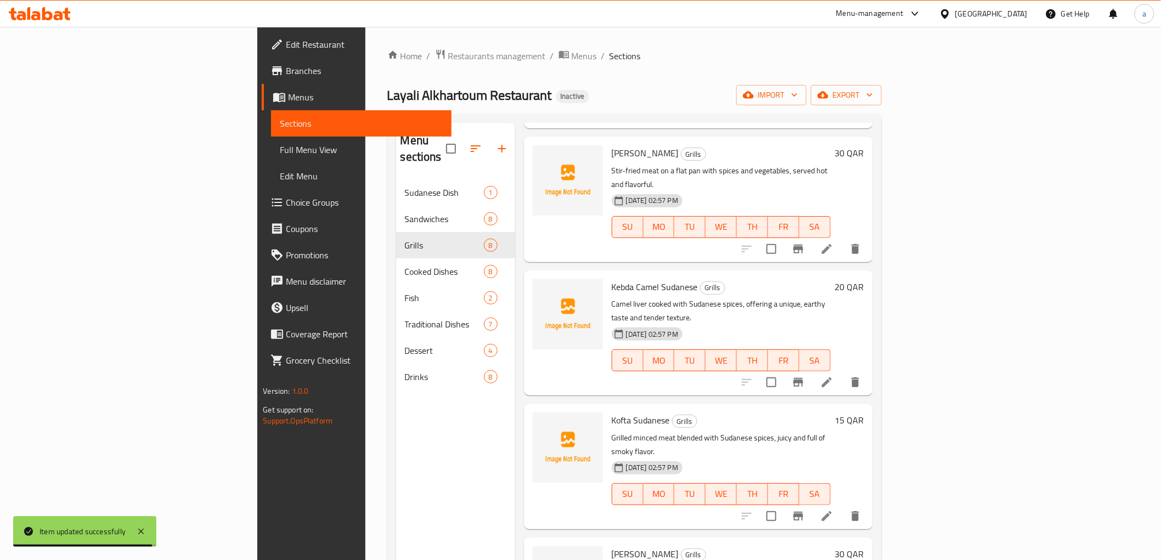
scroll to position [303, 0]
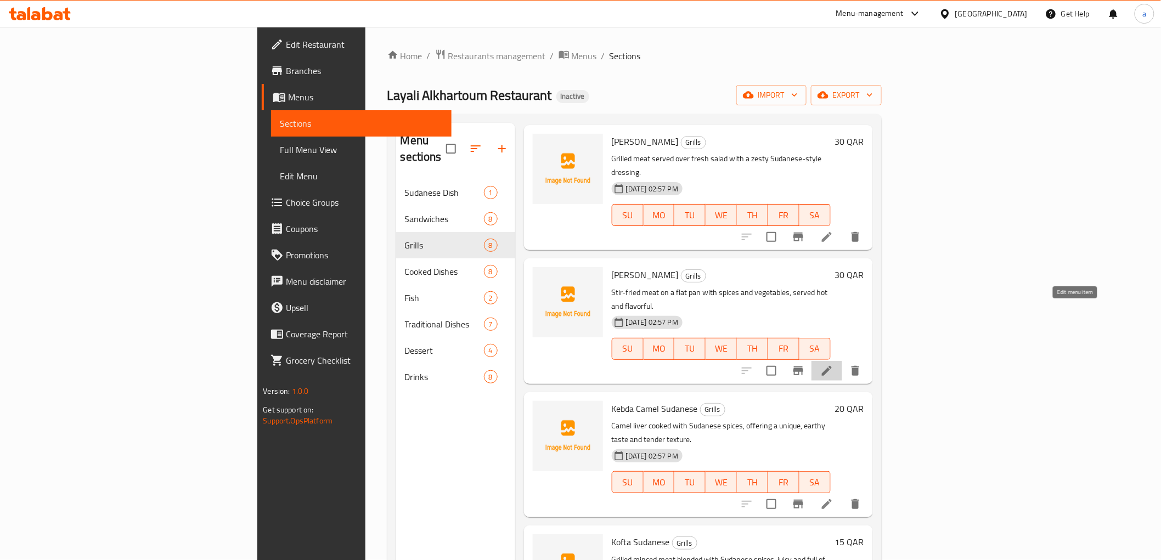
click at [833, 364] on icon at bounding box center [826, 370] width 13 height 13
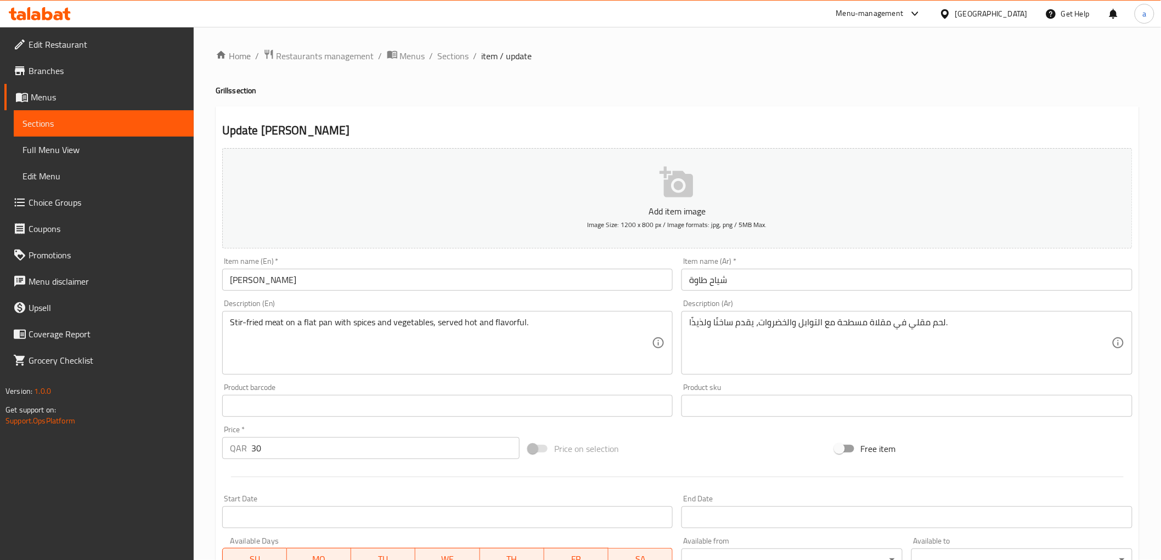
click at [253, 287] on input "[PERSON_NAME]" at bounding box center [447, 280] width 451 height 22
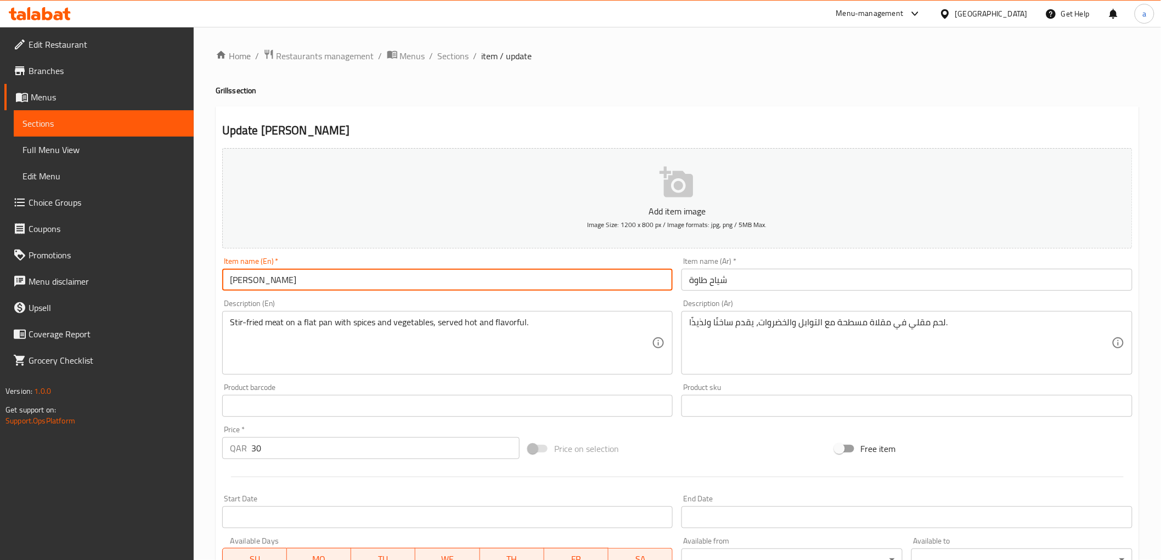
click at [253, 287] on input "[PERSON_NAME]" at bounding box center [447, 280] width 451 height 22
click at [270, 286] on input "[PERSON_NAME]" at bounding box center [447, 280] width 451 height 22
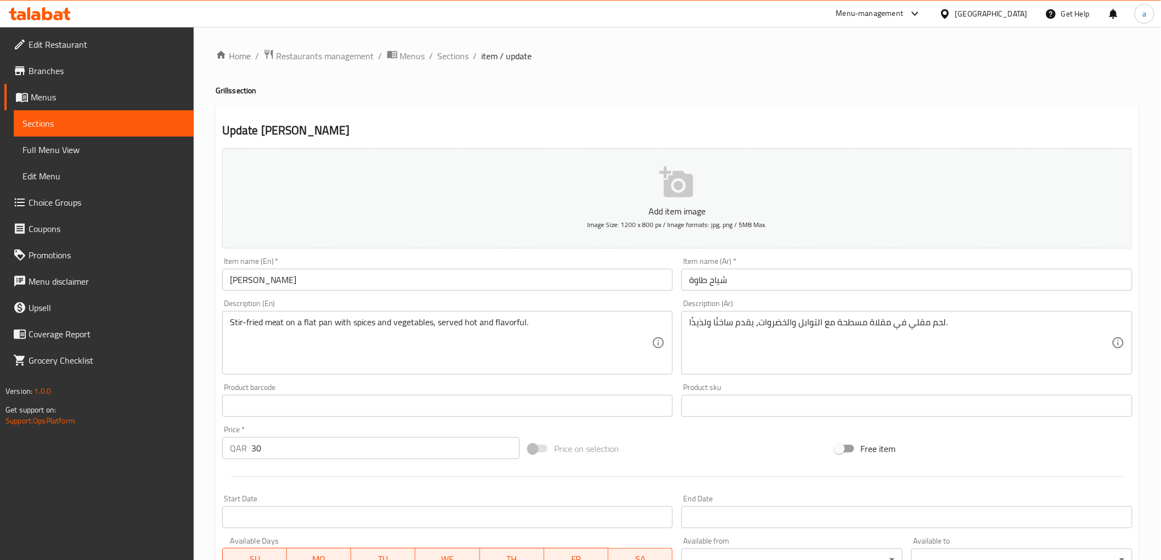
click at [232, 275] on input "[PERSON_NAME]" at bounding box center [447, 280] width 451 height 22
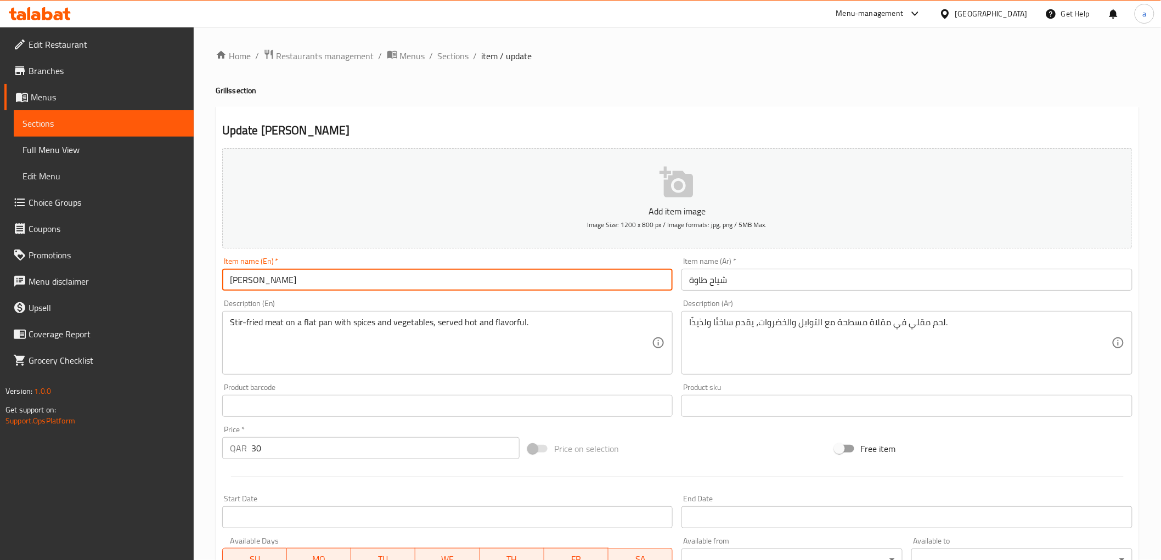
click at [232, 275] on input "[PERSON_NAME]" at bounding box center [447, 280] width 451 height 22
click at [250, 288] on input "[PERSON_NAME]" at bounding box center [447, 280] width 451 height 22
click at [616, 260] on div "Item name (En)   * [PERSON_NAME] Item name (En) *" at bounding box center [447, 273] width 451 height 33
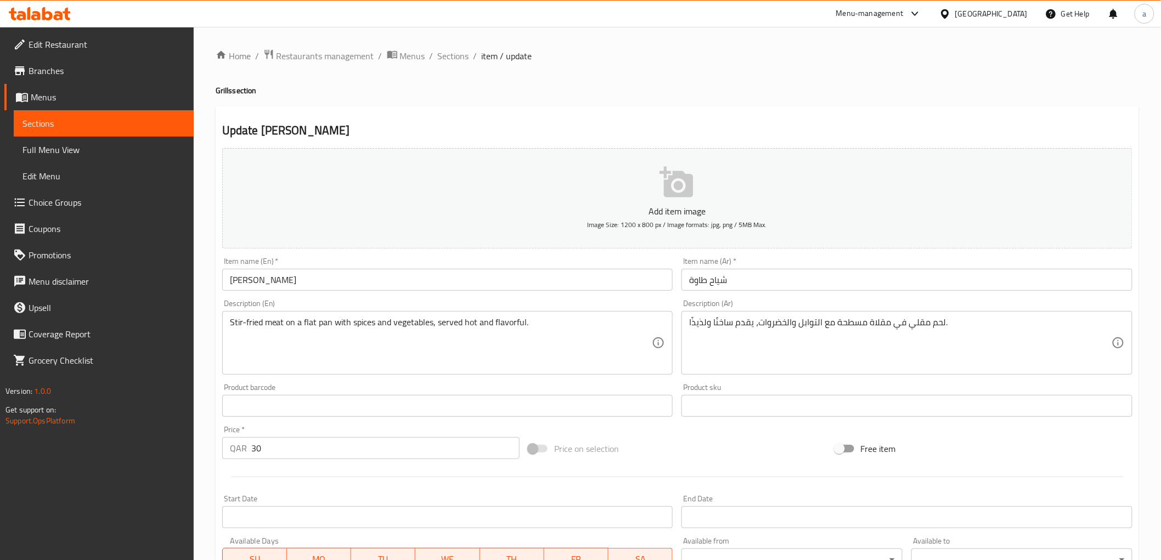
click at [524, 128] on h2 "Update [PERSON_NAME]" at bounding box center [677, 130] width 910 height 16
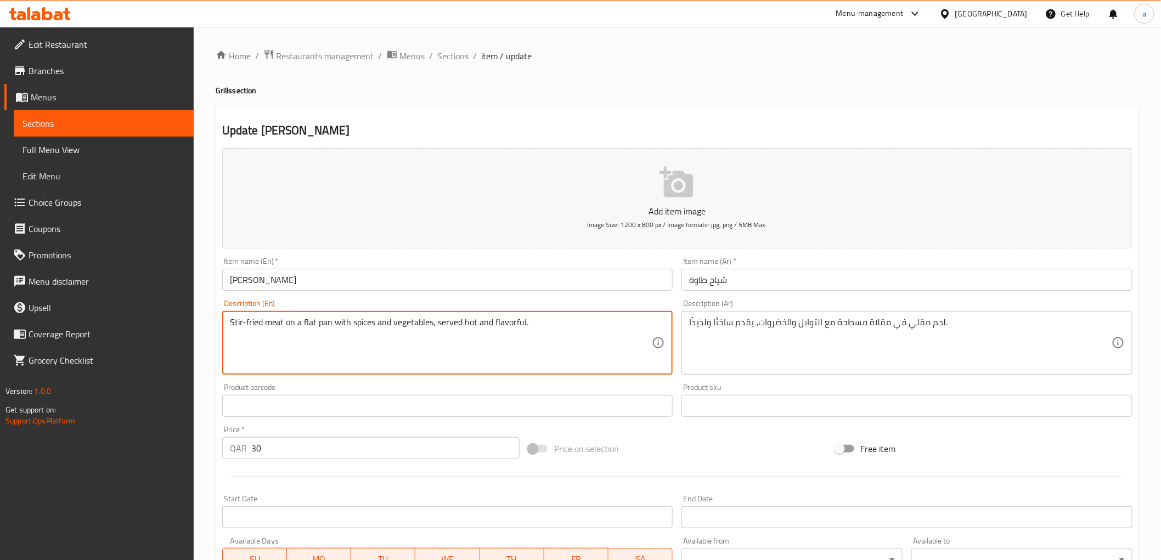
click at [873, 126] on h2 "Update [PERSON_NAME]" at bounding box center [677, 130] width 910 height 16
click at [311, 323] on textarea "Stir-fried meat on a flat pan with spices and vegetables, served hot and flavor…" at bounding box center [441, 343] width 422 height 52
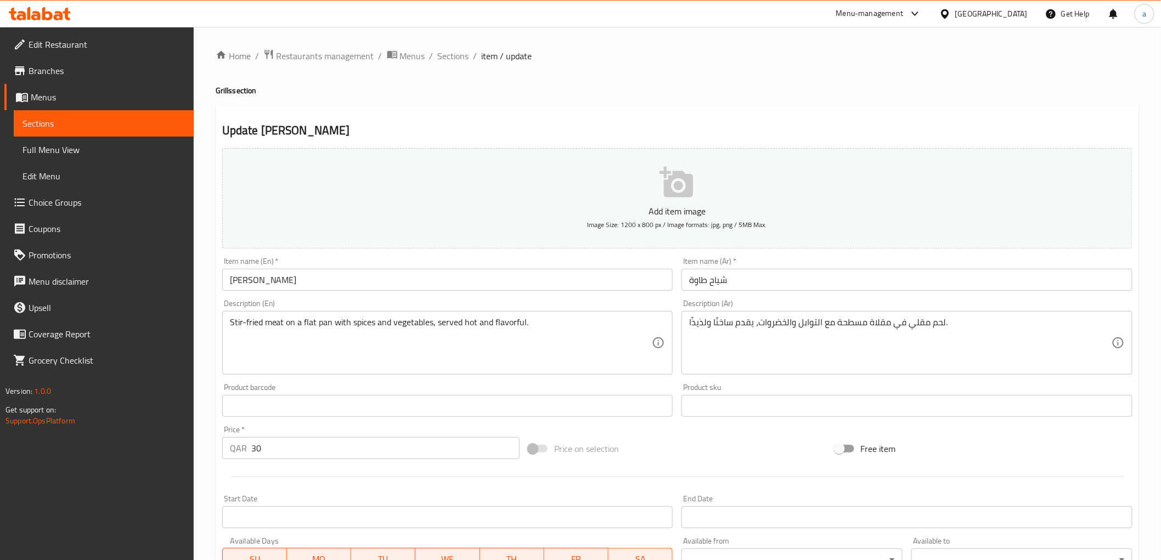
click at [835, 309] on div "Description (Ar) لحم مقلي في مقلاة مسطحة مع التوابل والخضروات، يقدم ساخنًا ولذي…" at bounding box center [906, 337] width 451 height 75
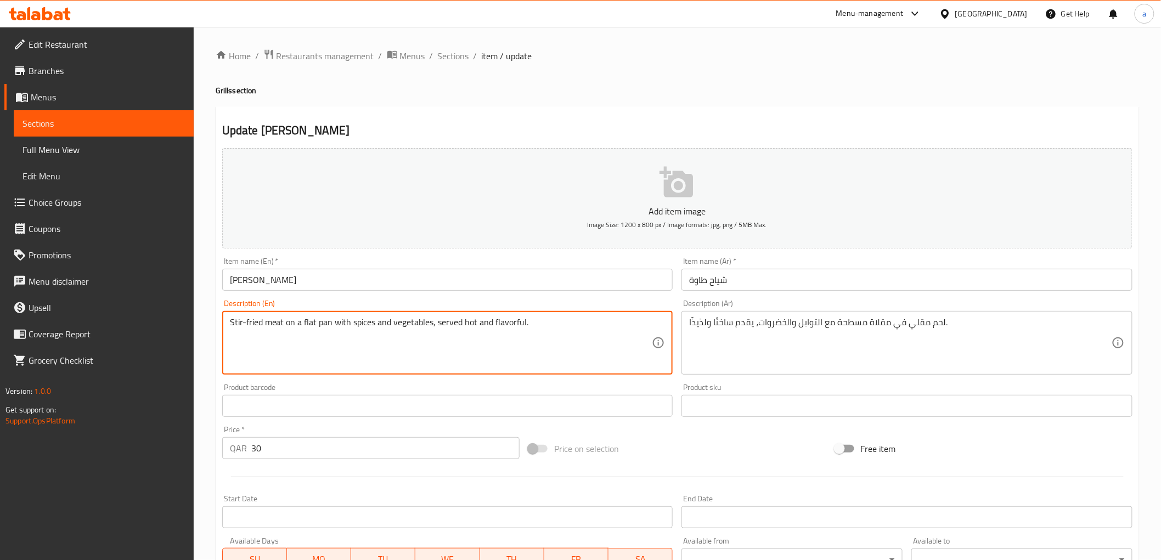
drag, startPoint x: 262, startPoint y: 321, endPoint x: 183, endPoint y: 321, distance: 79.5
click at [183, 321] on div "Edit Restaurant Branches Menus Sections Full Menu View Edit Menu Choice Groups …" at bounding box center [580, 401] width 1161 height 748
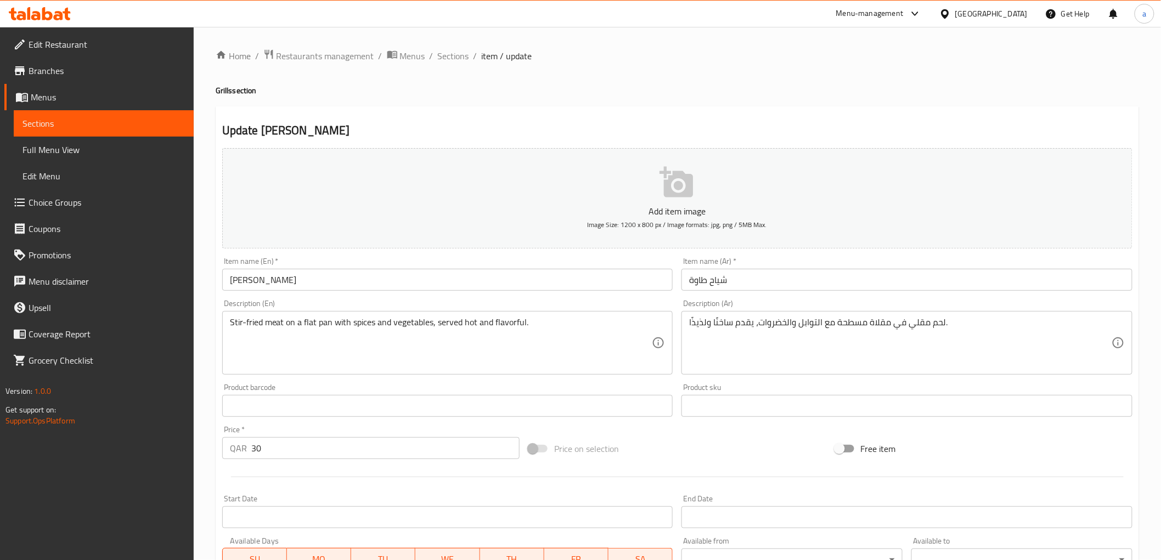
click at [385, 382] on div "Product barcode Product barcode" at bounding box center [448, 400] width 460 height 42
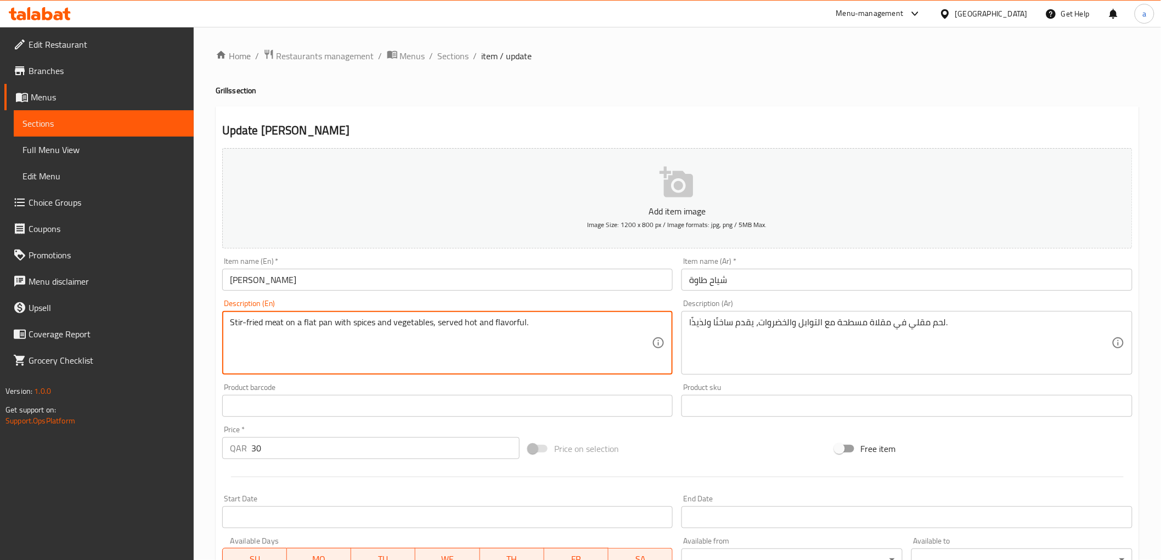
click at [362, 322] on textarea "Stir-fried meat on a flat pan with spices and vegetables, served hot and flavor…" at bounding box center [441, 343] width 422 height 52
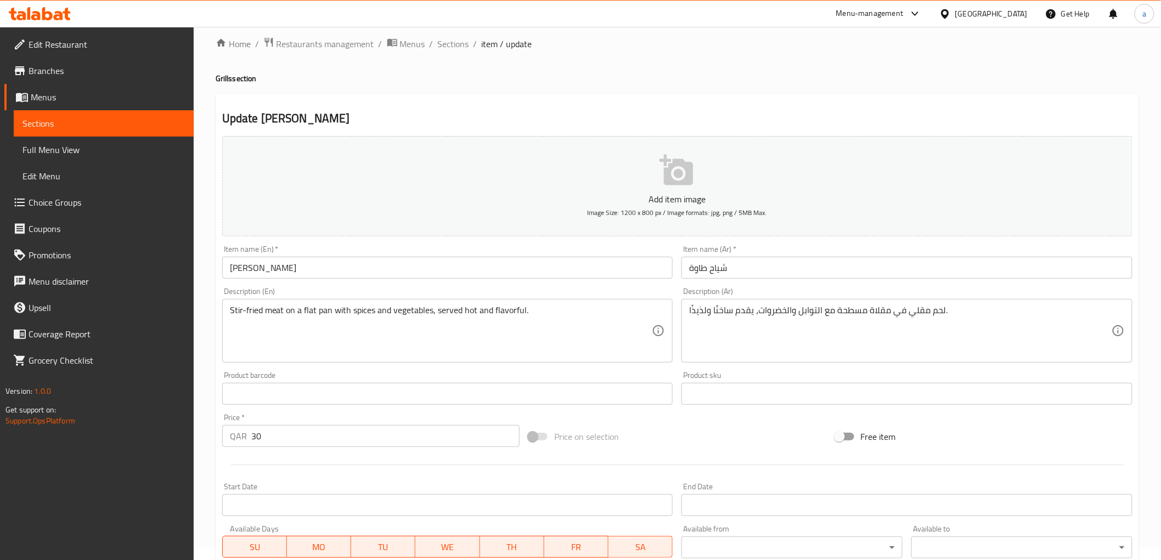
scroll to position [183, 0]
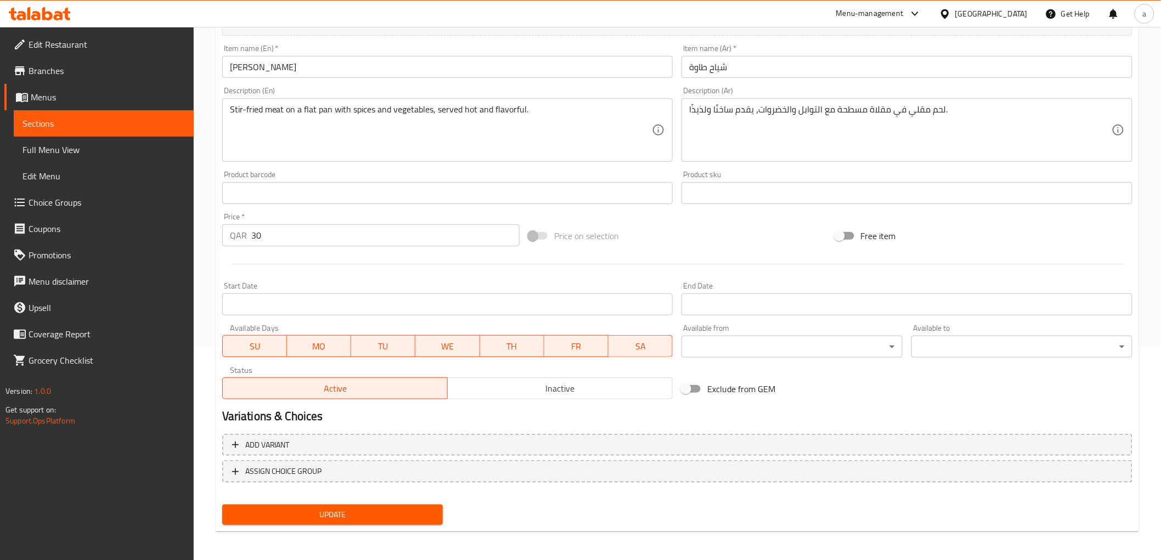
click at [336, 511] on span "Update" at bounding box center [333, 515] width 204 height 14
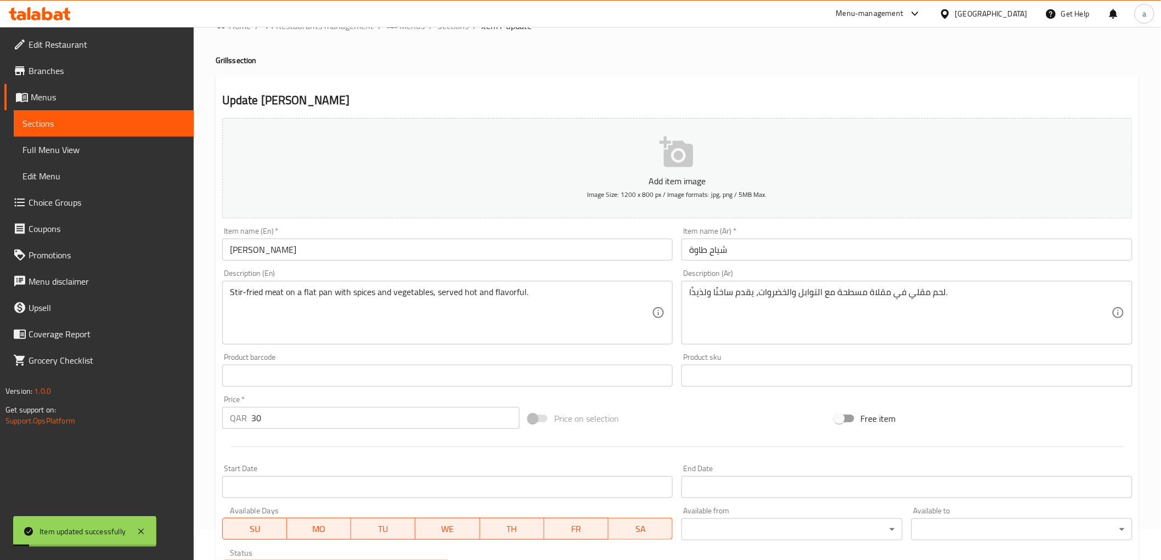
scroll to position [0, 0]
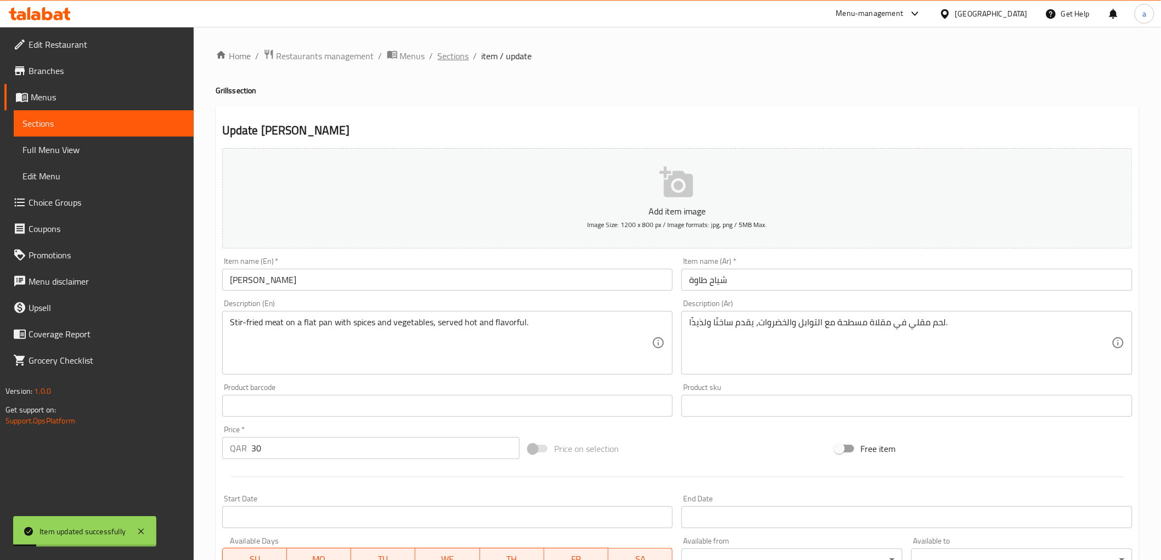
click at [454, 57] on span "Sections" at bounding box center [453, 55] width 31 height 13
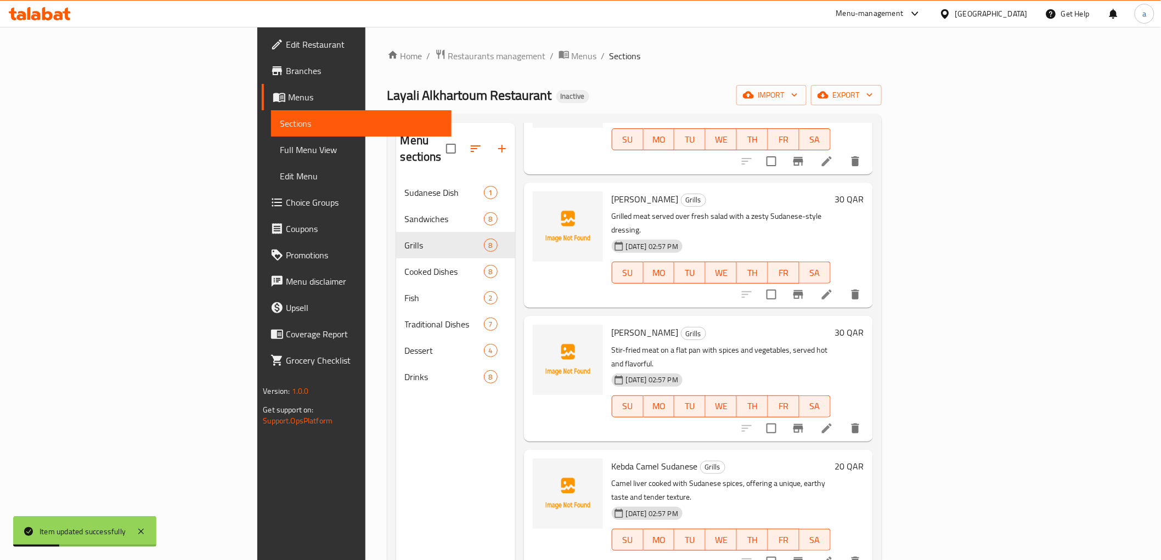
scroll to position [242, 0]
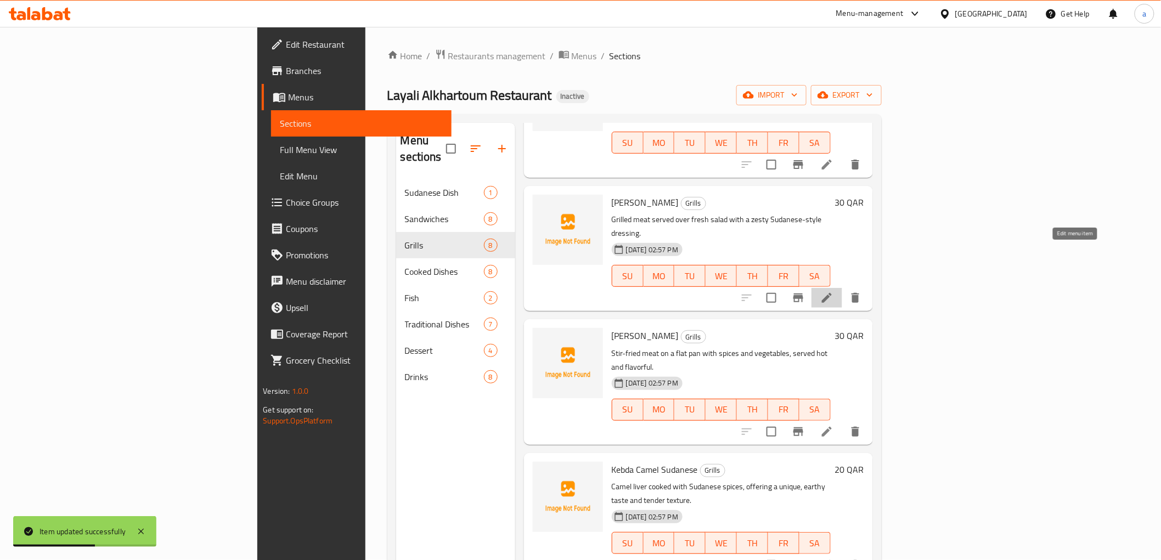
click at [832, 293] on icon at bounding box center [827, 298] width 10 height 10
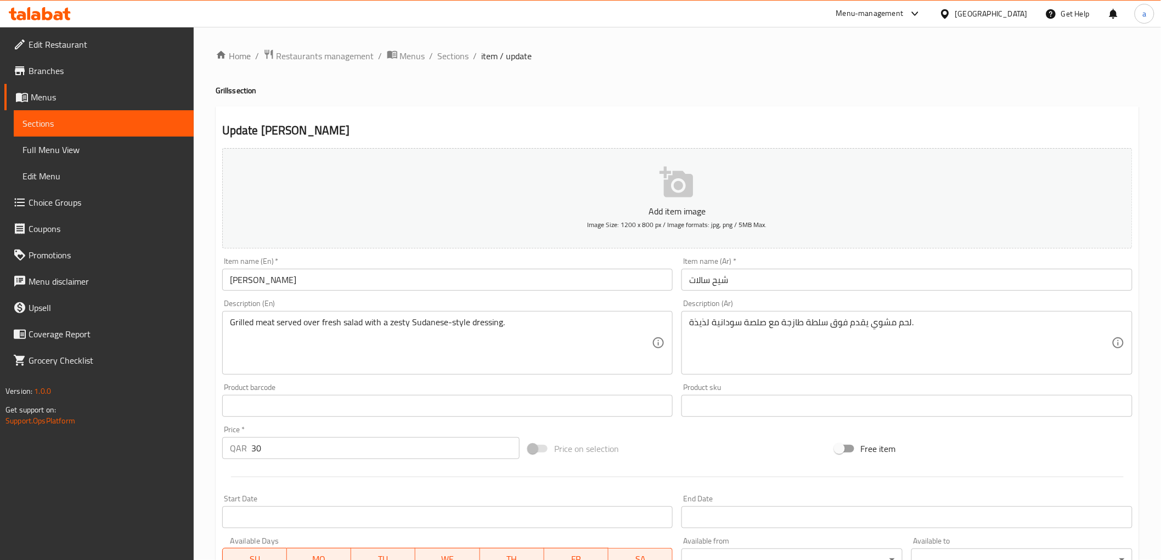
click at [716, 286] on input "شيح سالات" at bounding box center [906, 280] width 451 height 22
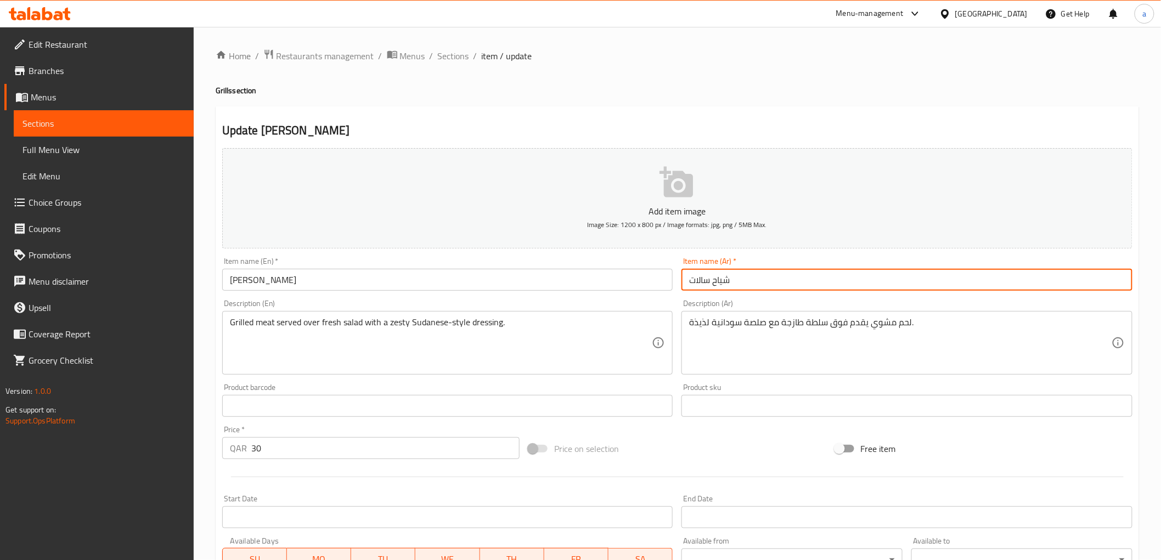
click at [765, 300] on div "Description (Ar) لحم مشوي يقدم فوق سلطة طازجة مع صلصة سودانية لذيذة. Descriptio…" at bounding box center [906, 337] width 451 height 75
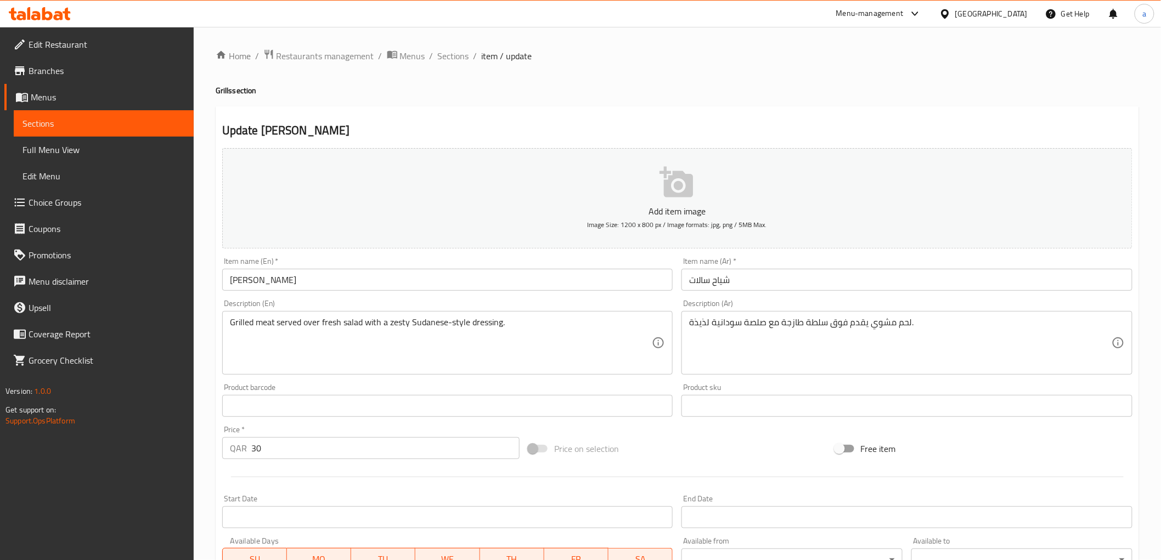
click at [698, 282] on input "شياح سالات" at bounding box center [906, 280] width 451 height 22
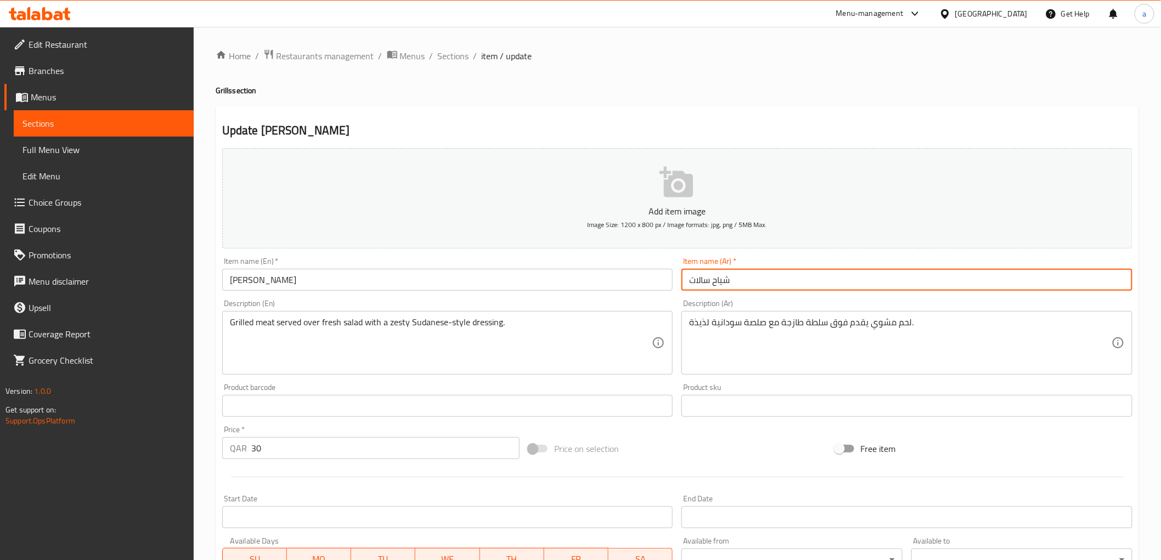
click at [698, 282] on input "شياح سالات" at bounding box center [906, 280] width 451 height 22
type input "ش"
type input "سلطة [PERSON_NAME]"
click at [763, 297] on div "Description (Ar) لحم مشوي يقدم فوق سلطة طازجة مع صلصة سودانية لذيذة. Descriptio…" at bounding box center [907, 337] width 460 height 84
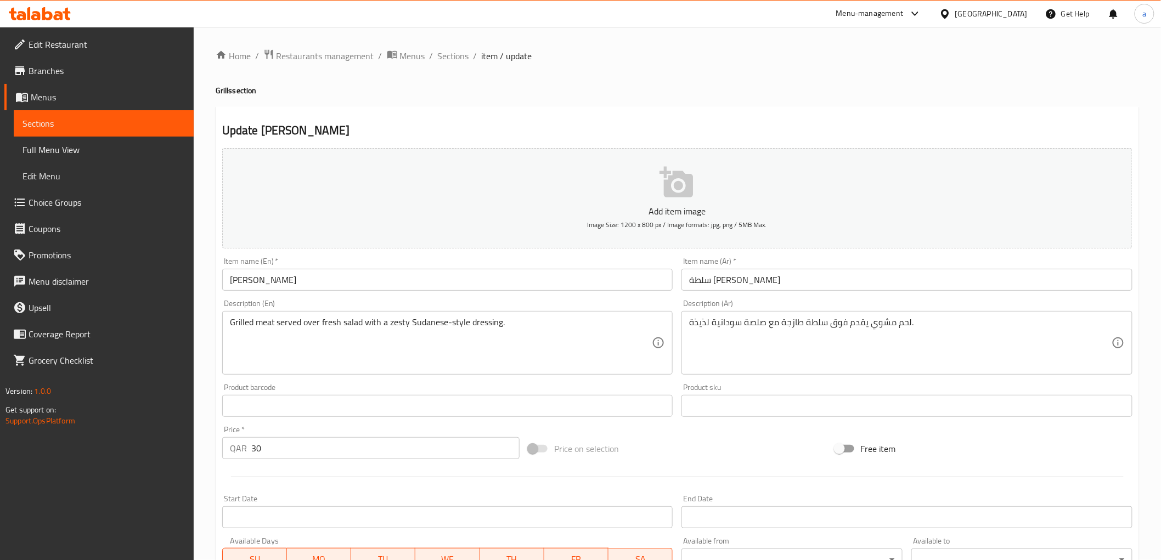
click at [534, 100] on div "Home / Restaurants management / Menus / Sections / item / update Grills section…" at bounding box center [677, 401] width 923 height 704
click at [788, 133] on h2 "Update [PERSON_NAME]" at bounding box center [677, 130] width 910 height 16
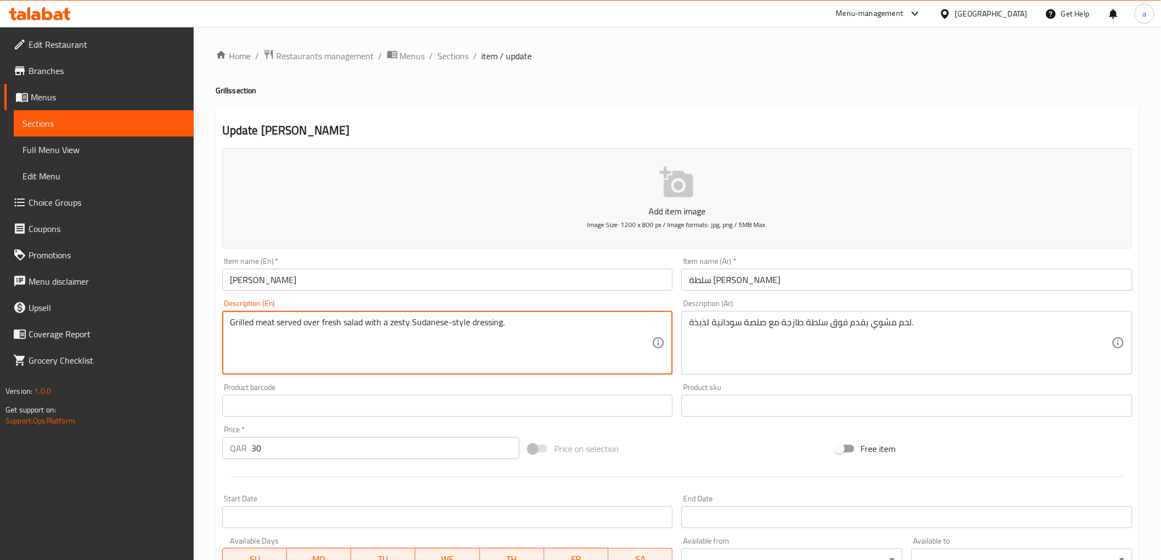
click at [495, 321] on textarea "Grilled meat served over fresh salad with a zesty Sudanese-style dressing." at bounding box center [441, 343] width 422 height 52
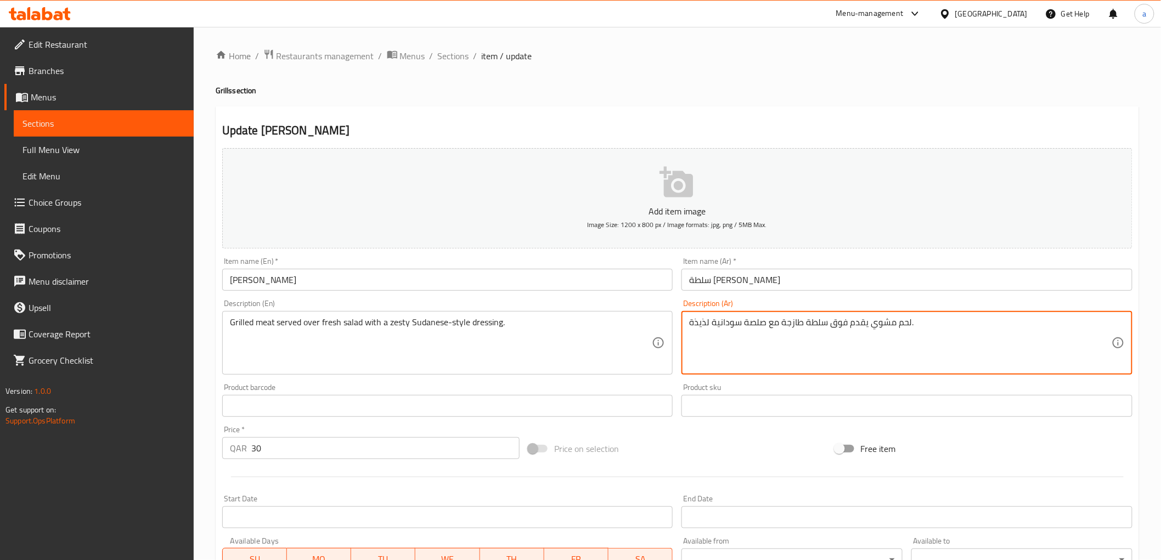
click at [704, 328] on textarea "لحم مشوي يقدم فوق سلطة طازجة مع صلصة سودانية لذيذة." at bounding box center [900, 343] width 422 height 52
click at [722, 323] on textarea "لحم مشوي يقدم فوق سلطة طازجة مع صلصة سودانية ." at bounding box center [900, 343] width 422 height 52
type textarea "لحم مشوي يقدم فوق سلطة طازجة مع صلصة زيستي علي الطريقة السودانية ."
click at [645, 306] on div "Description (En) Grilled meat served over fresh salad with a zesty Sudanese-sty…" at bounding box center [447, 337] width 451 height 75
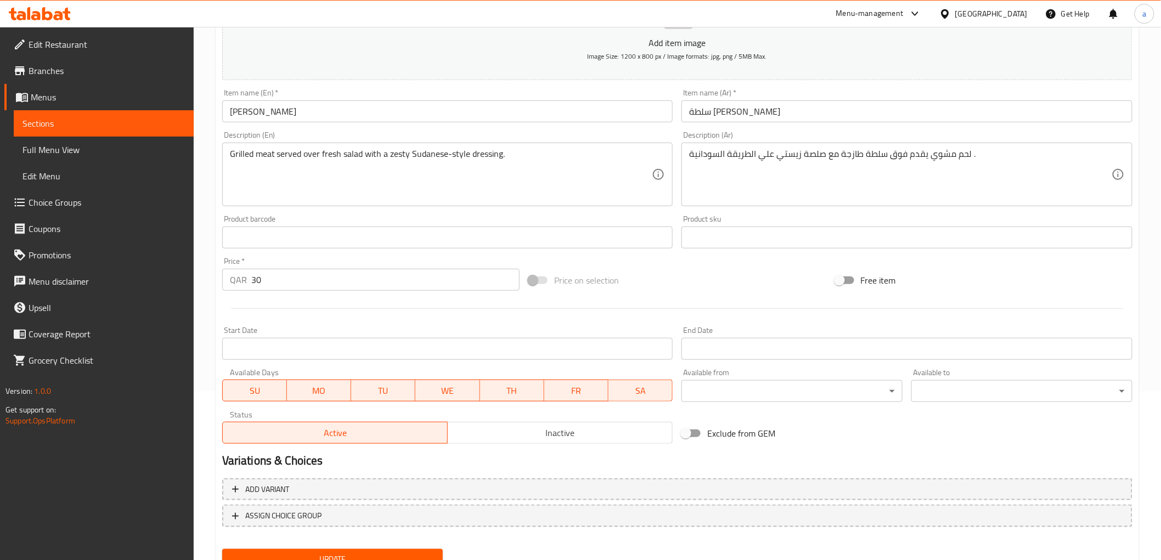
scroll to position [213, 0]
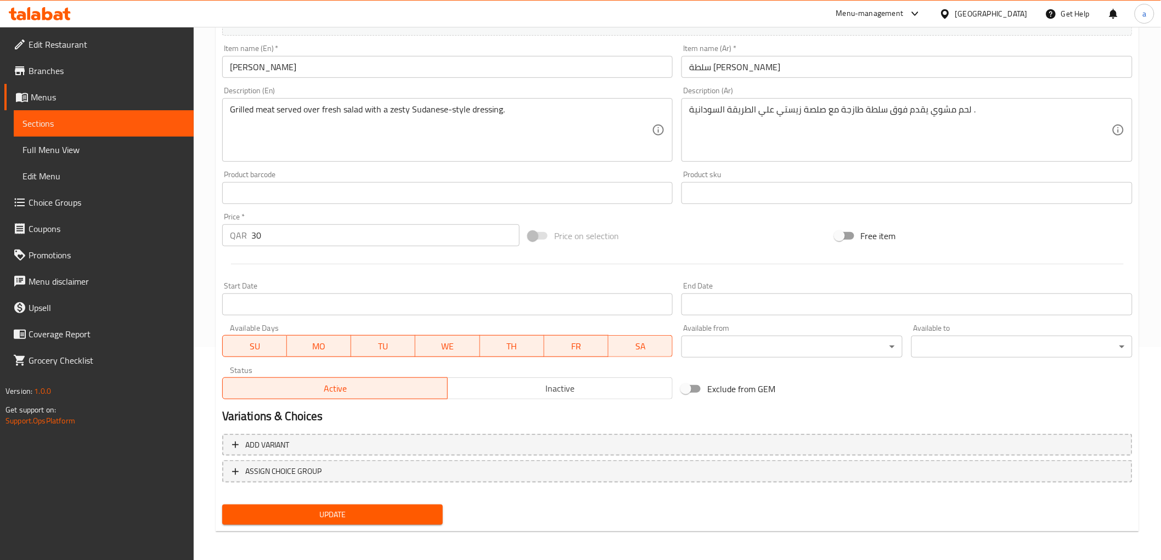
click at [301, 511] on span "Update" at bounding box center [333, 515] width 204 height 14
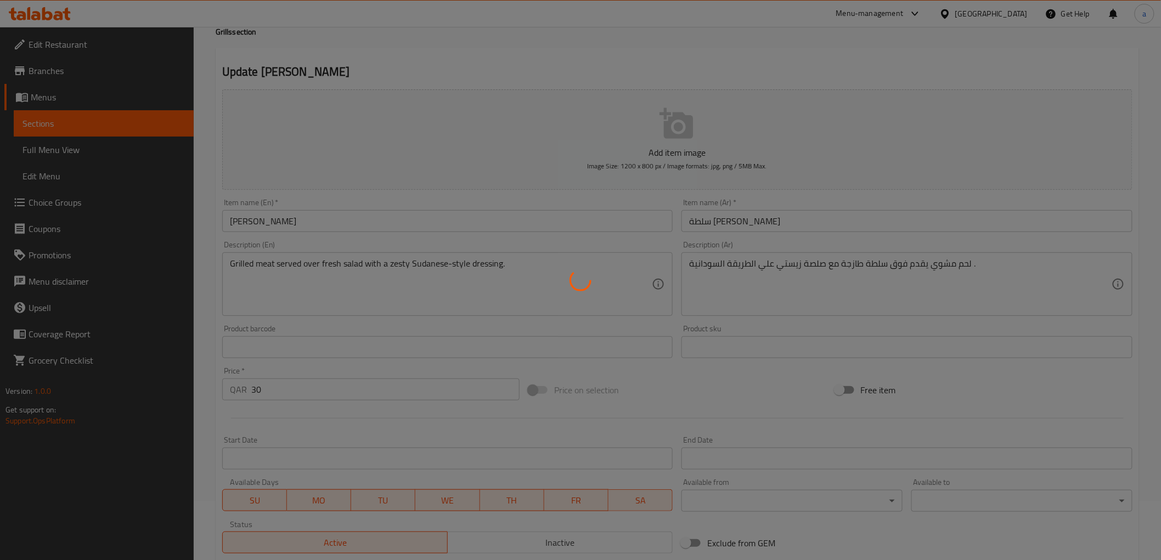
scroll to position [0, 0]
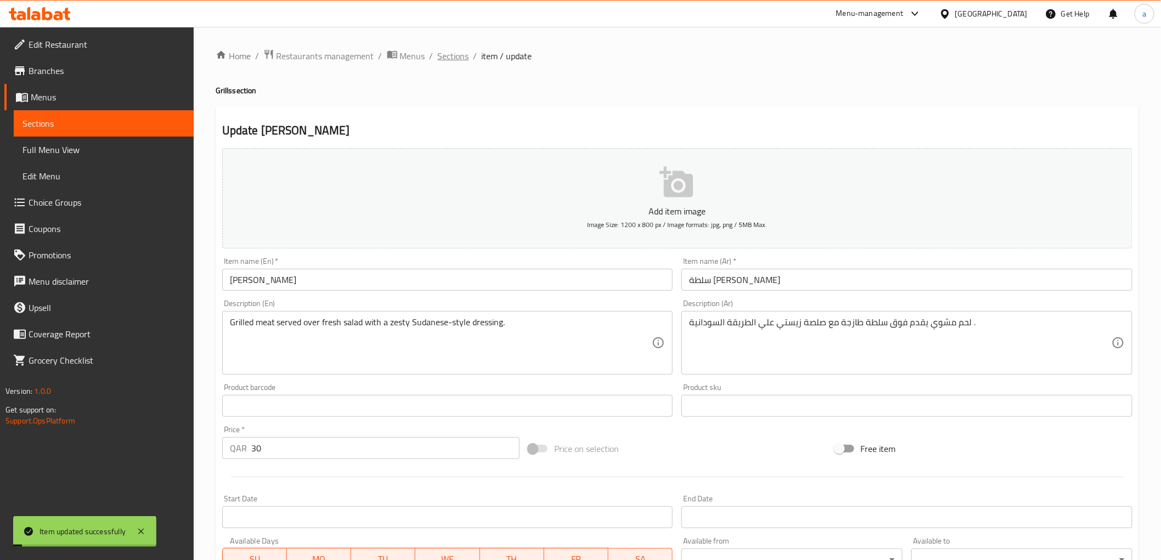
click at [454, 59] on span "Sections" at bounding box center [453, 55] width 31 height 13
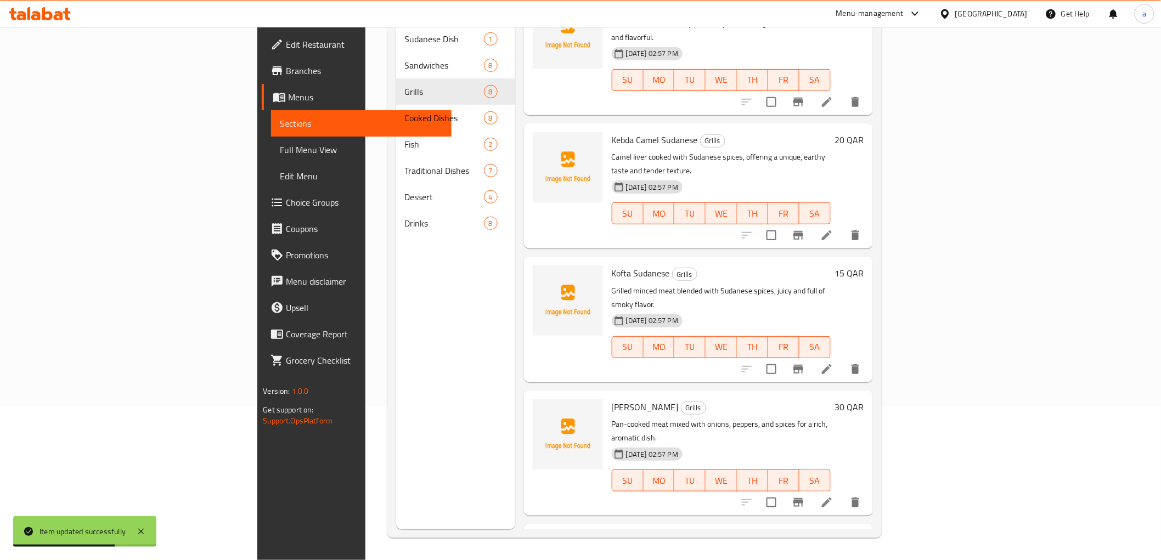
scroll to position [425, 0]
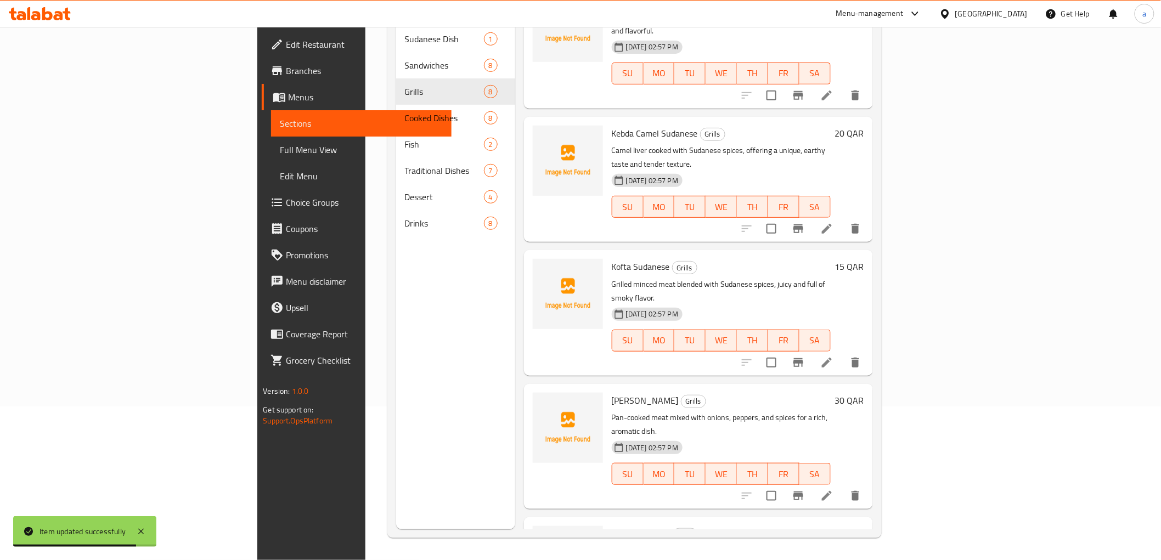
click at [833, 222] on icon at bounding box center [826, 228] width 13 height 13
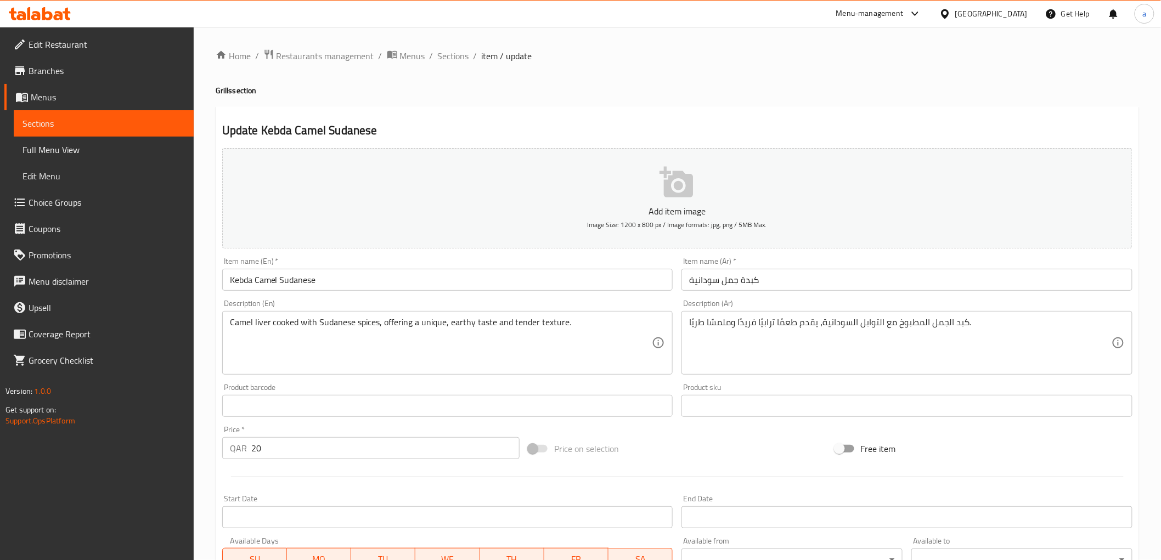
click at [330, 268] on div "Item name (En)   * Kebda Camel Sudanese Item name (En) *" at bounding box center [447, 273] width 451 height 33
click at [546, 120] on div "Update Kebda Camel Sudanese Add item image Image Size: 1200 x 800 px / Image fo…" at bounding box center [677, 425] width 923 height 639
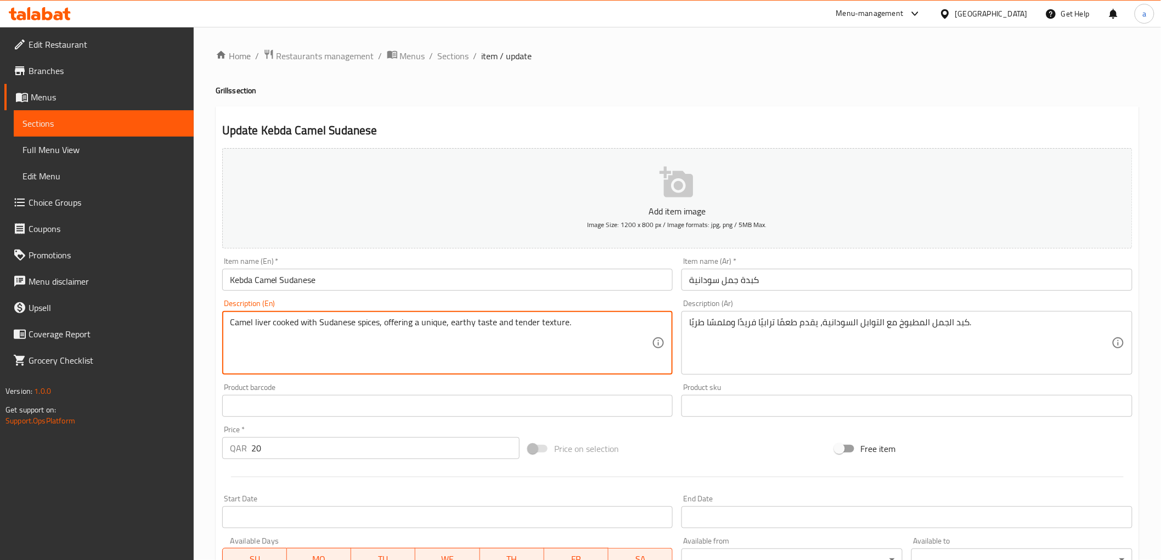
click at [765, 122] on h2 "Update Kebda Camel Sudanese" at bounding box center [677, 130] width 910 height 16
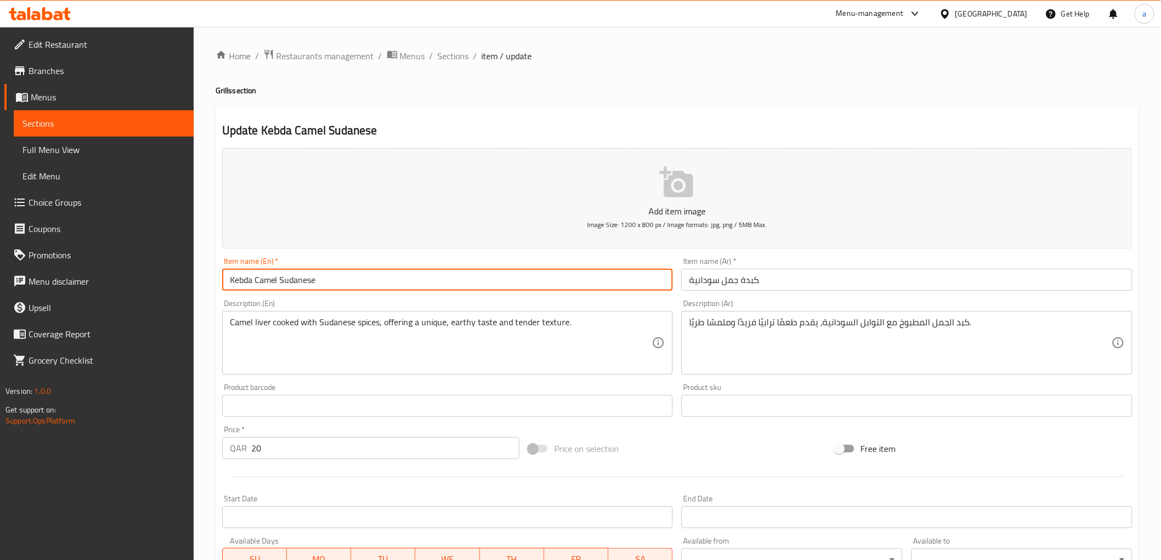
click at [269, 286] on input "Kebda Camel Sudanese" at bounding box center [447, 280] width 451 height 22
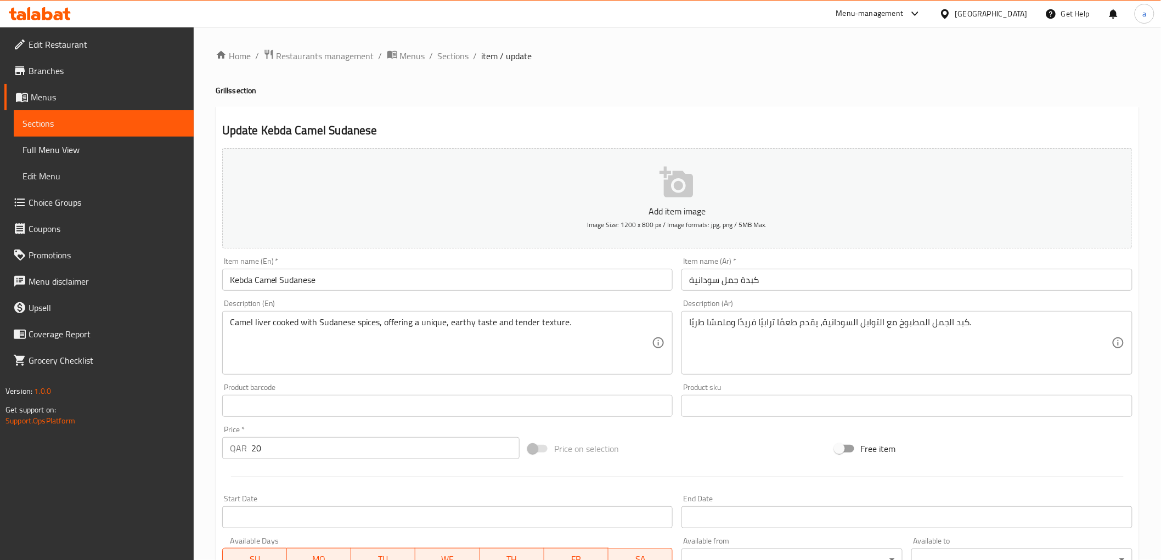
click at [737, 279] on input "كبدة جمل سودانية" at bounding box center [906, 280] width 451 height 22
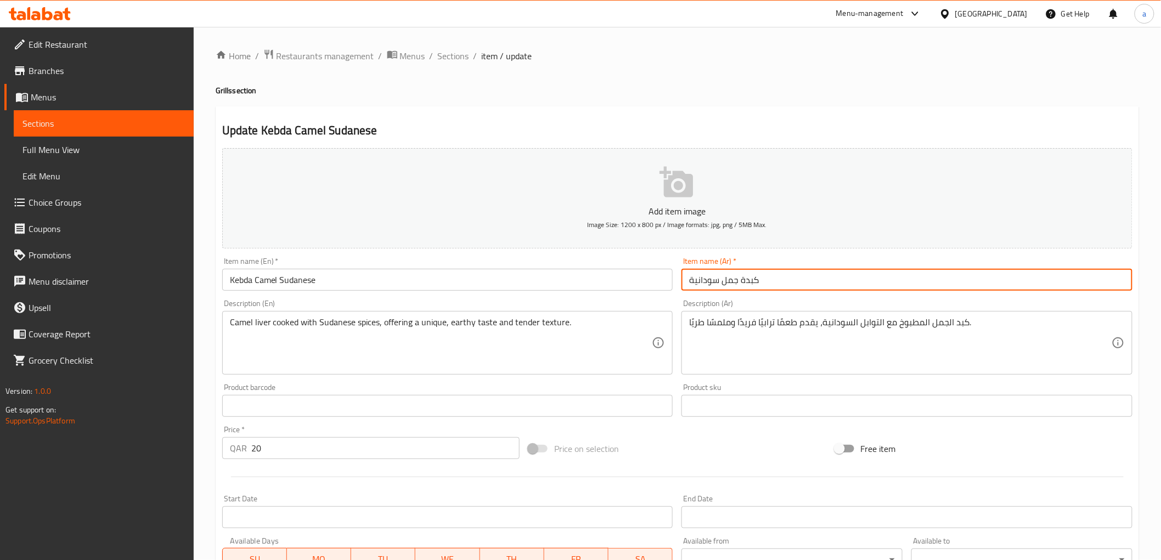
click at [737, 279] on input "كبدة جمل سودانية" at bounding box center [906, 280] width 451 height 22
paste input "ي"
drag, startPoint x: 695, startPoint y: 280, endPoint x: 676, endPoint y: 302, distance: 28.4
click at [676, 302] on div "Add item image Image Size: 1200 x 800 px / Image formats: jpg, png / 5MB Max. I…" at bounding box center [677, 380] width 919 height 473
type input "كبدة [PERSON_NAME]"
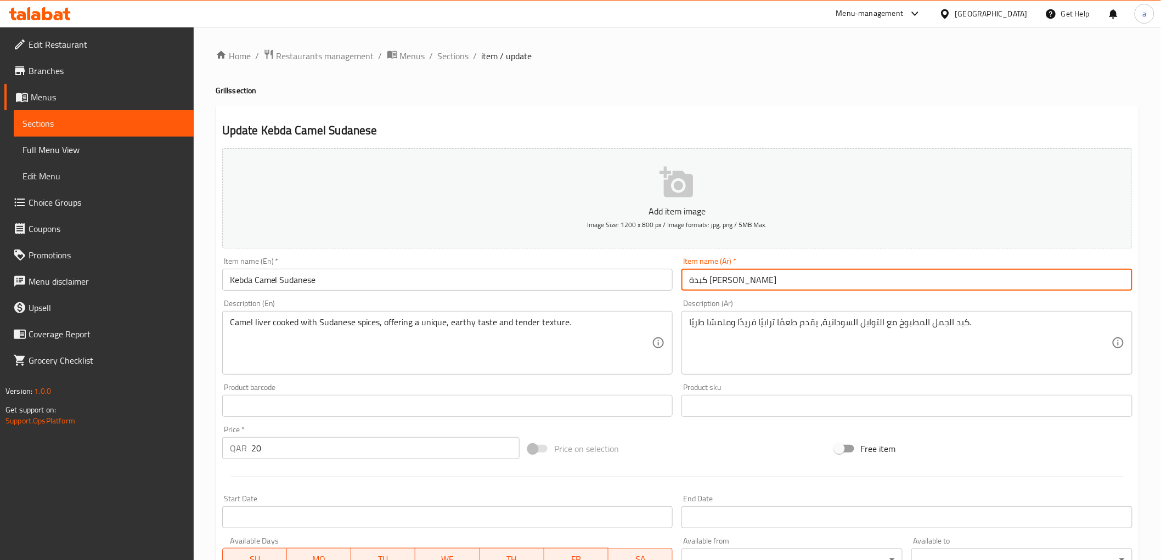
click at [780, 296] on div "Description (Ar) كبد الجمل المطبوخ مع التوابل السودانية، يقدم طعمًا ترابيًا فري…" at bounding box center [907, 337] width 460 height 84
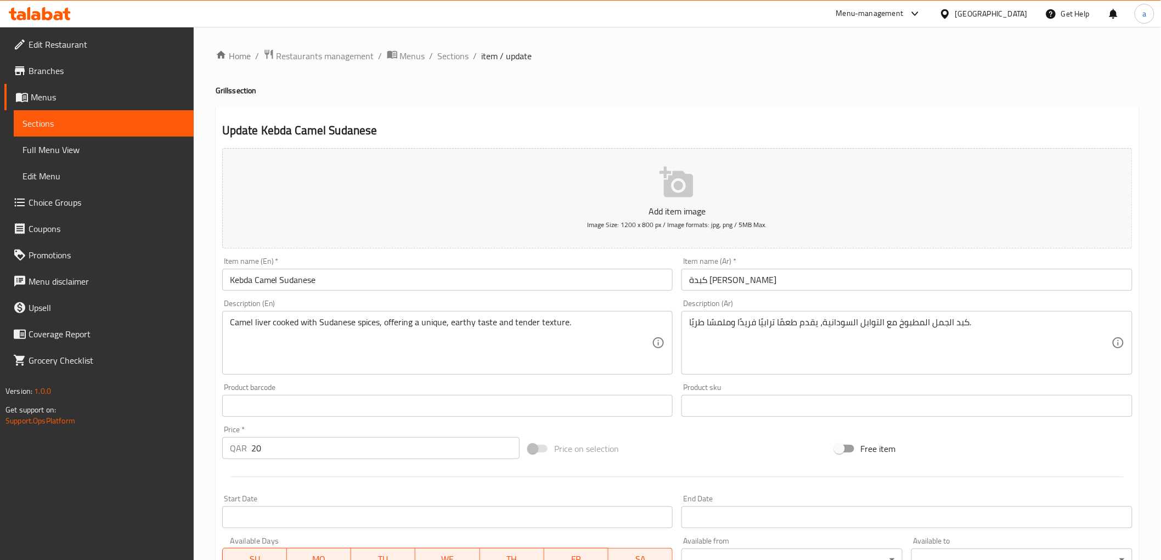
click at [374, 301] on div "Description (En) Camel liver cooked with Sudanese spices, offering a unique, ea…" at bounding box center [447, 337] width 451 height 75
click at [506, 129] on h2 "Update Kebda Camel Sudanese" at bounding box center [677, 130] width 910 height 16
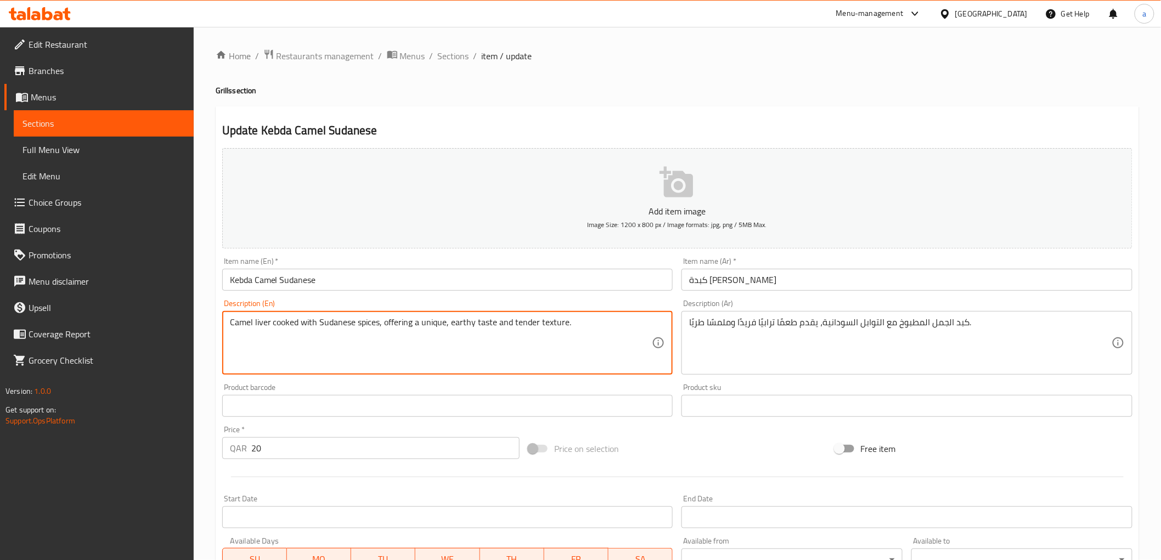
click at [723, 129] on h2 "Update Kebda Camel Sudanese" at bounding box center [677, 130] width 910 height 16
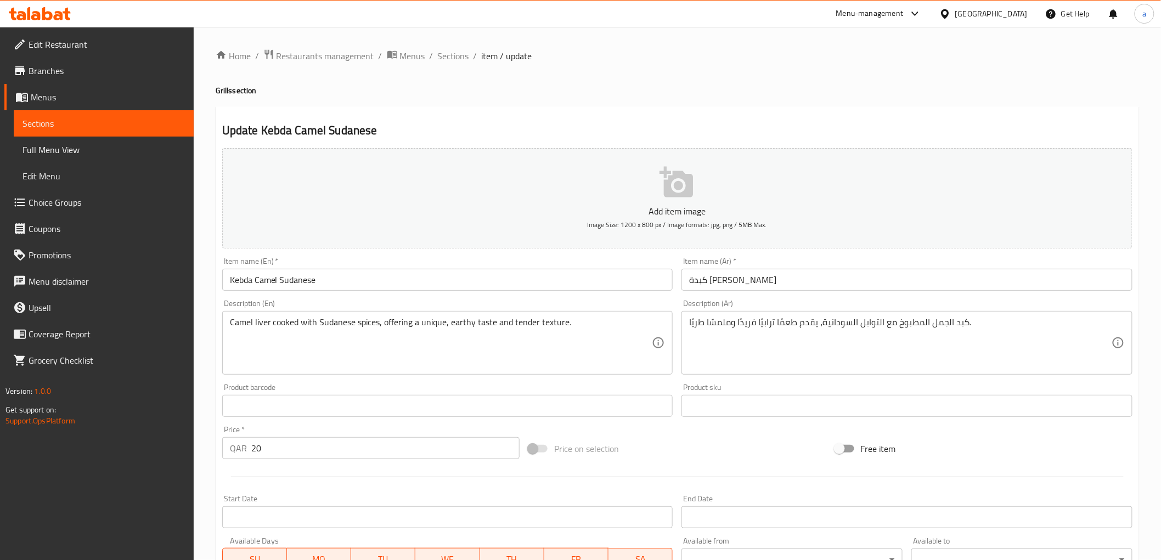
click at [737, 281] on input "كبدة [PERSON_NAME]" at bounding box center [906, 280] width 451 height 22
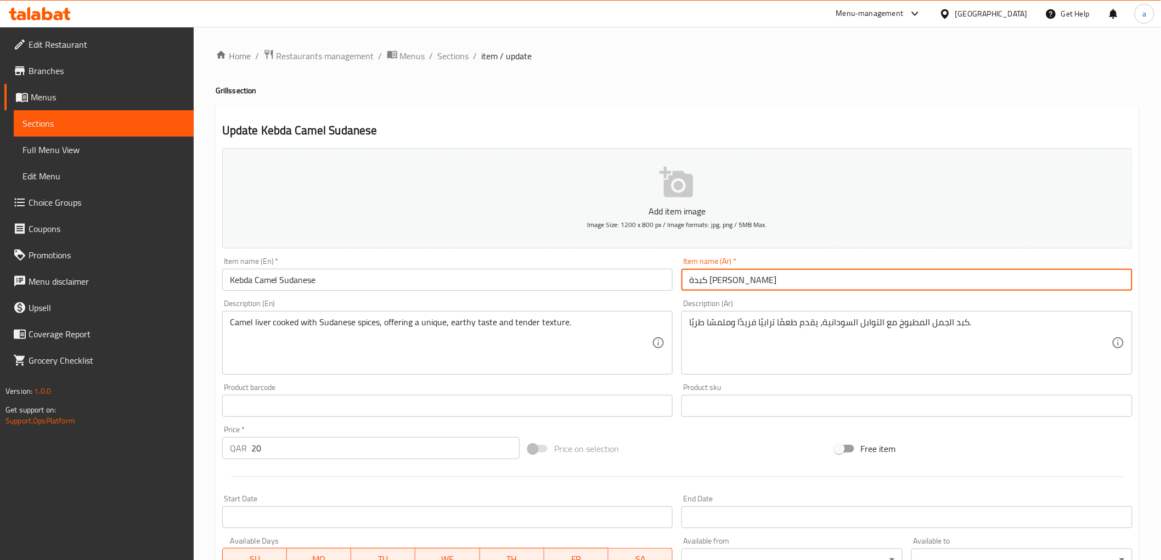
click at [737, 281] on input "كبدة [PERSON_NAME]" at bounding box center [906, 280] width 451 height 22
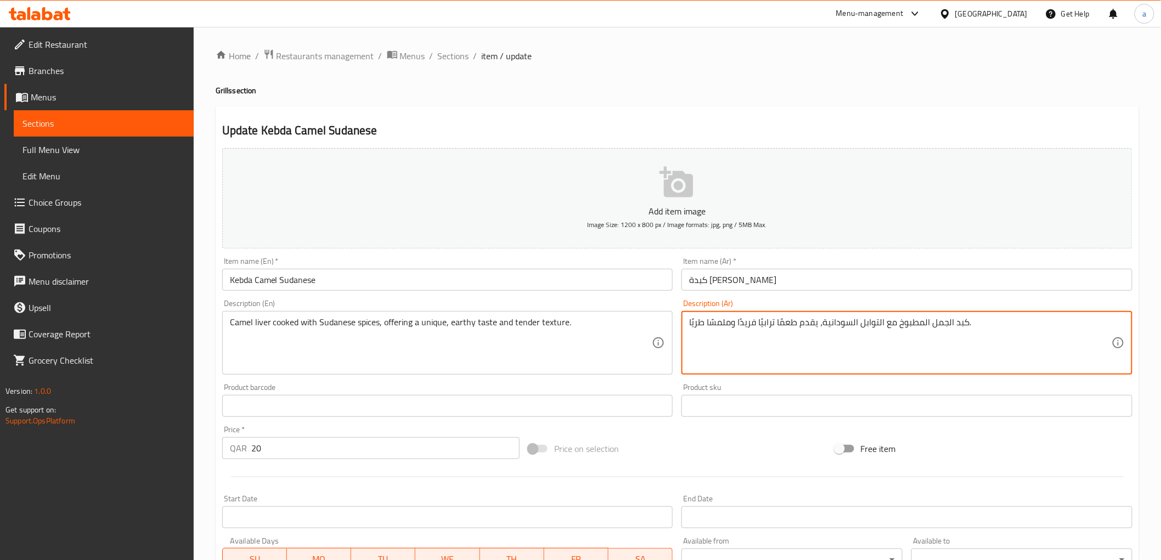
click at [944, 327] on textarea "كبد الجمل المطبوخ مع التوابل السودانية، يقدم طعمًا ترابيًا فريدًا وملمسًا طريًا." at bounding box center [900, 343] width 422 height 52
paste textarea "ملي"
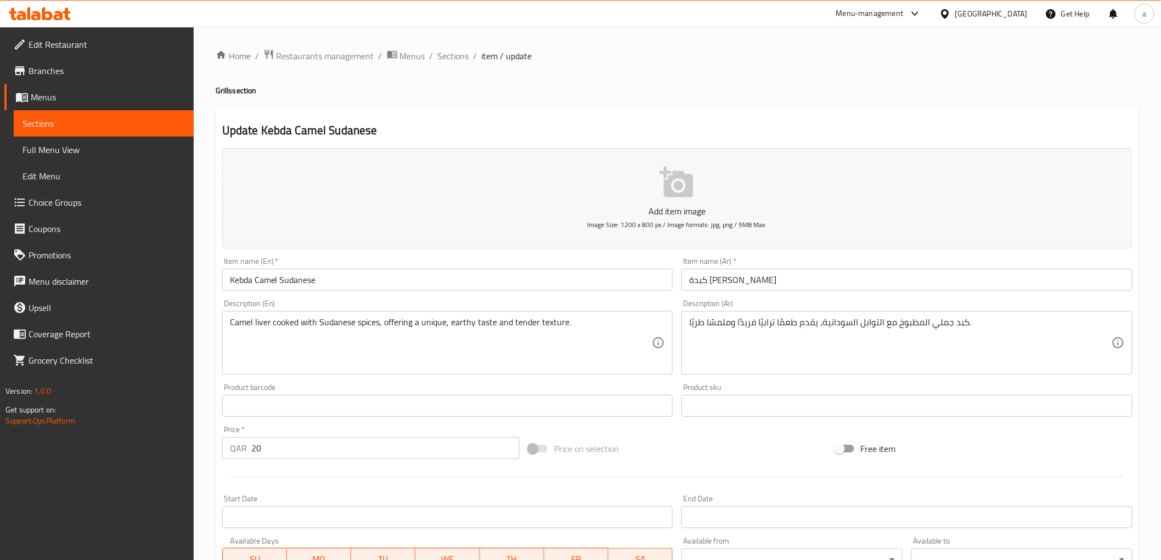
click at [945, 310] on div "Description (Ar) كبد جملي المطبوخ مع التوابل السودانية، يقدم طعمًا ترابيًا فريد…" at bounding box center [906, 337] width 451 height 75
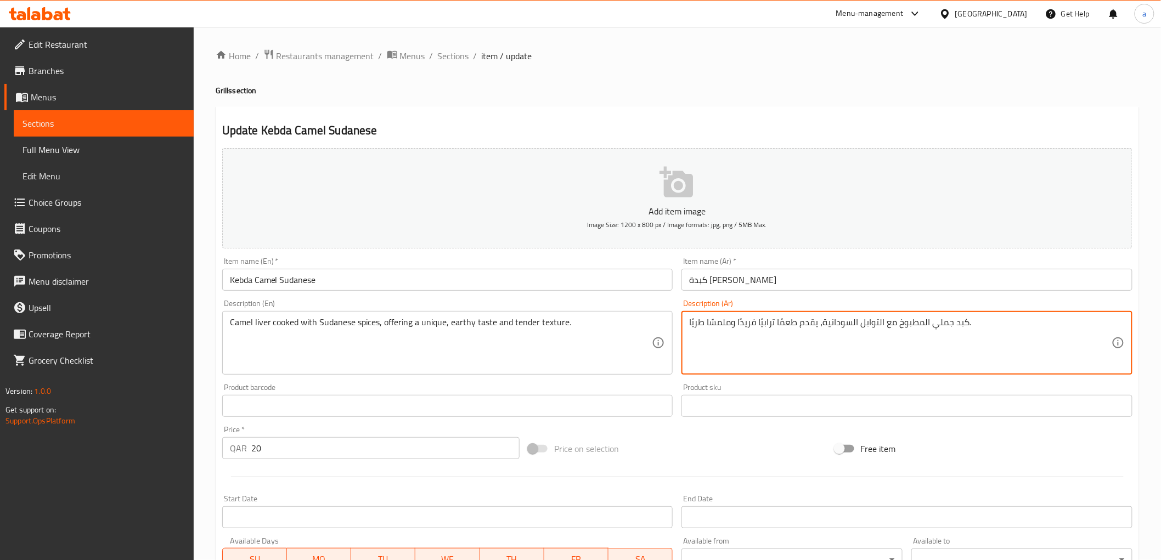
drag, startPoint x: 922, startPoint y: 323, endPoint x: 927, endPoint y: 326, distance: 6.3
click at [899, 321] on textarea "كبد جملي مطبوخ مع التوابل السودانية، يقدم طعمًا ترابيًا فريدًا وملمسًا طريًا." at bounding box center [900, 343] width 422 height 52
click at [896, 326] on textarea "كبد جملي مطبوخ مع التوابل السودانية، يقدم طعمًا ترابيًا فريدًا وملمسًا طريًا." at bounding box center [900, 343] width 422 height 52
click at [944, 275] on input "كبدة [PERSON_NAME]" at bounding box center [906, 280] width 451 height 22
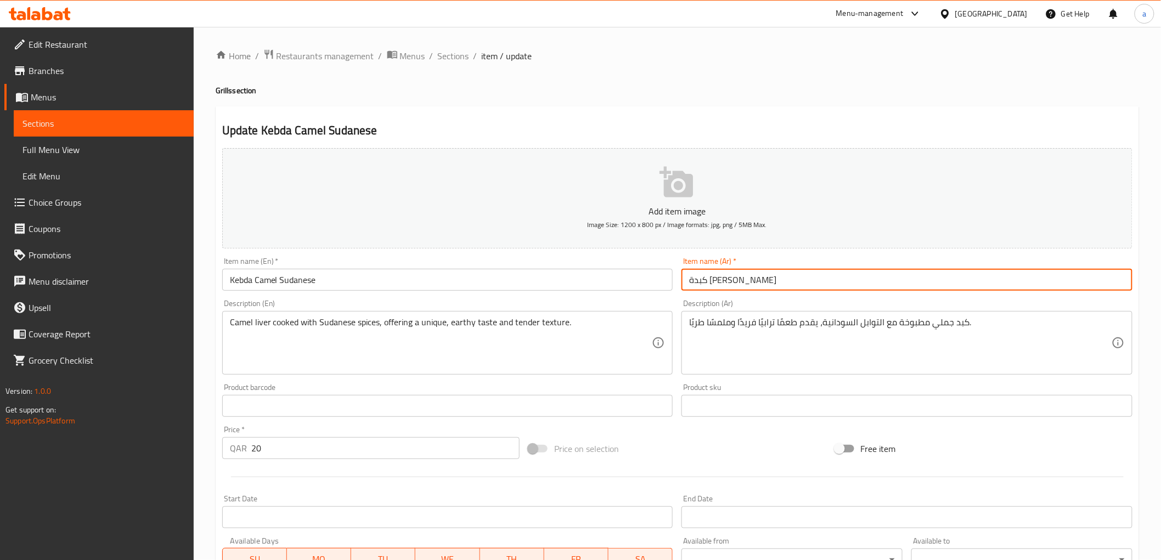
click at [941, 261] on div "Item name (Ar)   * كبدة [PERSON_NAME] Item name (Ar) *" at bounding box center [906, 273] width 451 height 33
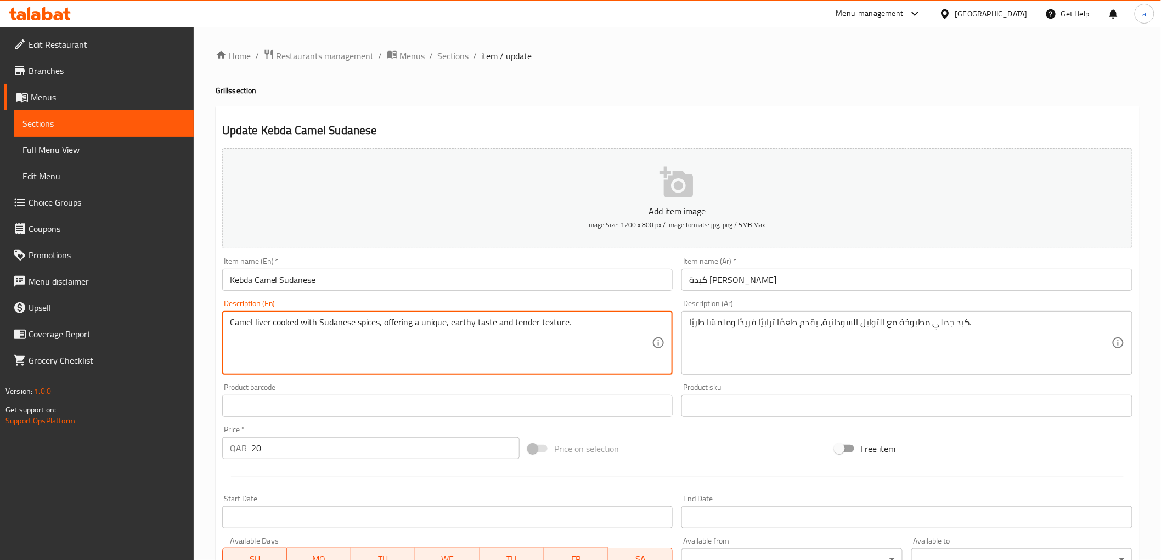
click at [363, 325] on textarea "Camel liver cooked with Sudanese spices, offering a unique, earthy taste and te…" at bounding box center [441, 343] width 422 height 52
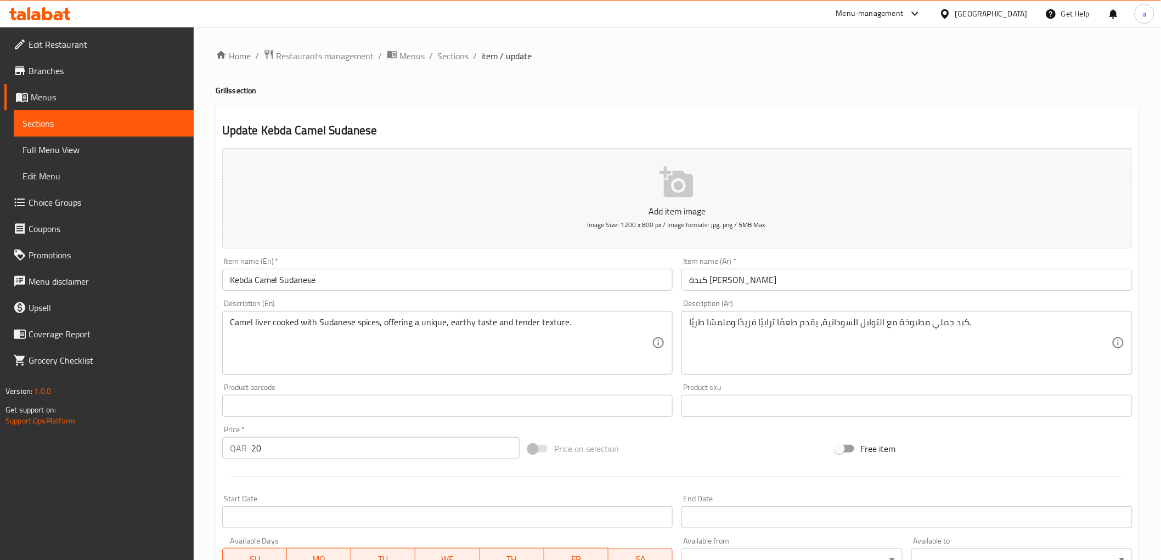
click at [528, 331] on textarea "Camel liver cooked with Sudanese spices, offering a unique, earthy taste and te…" at bounding box center [441, 343] width 422 height 52
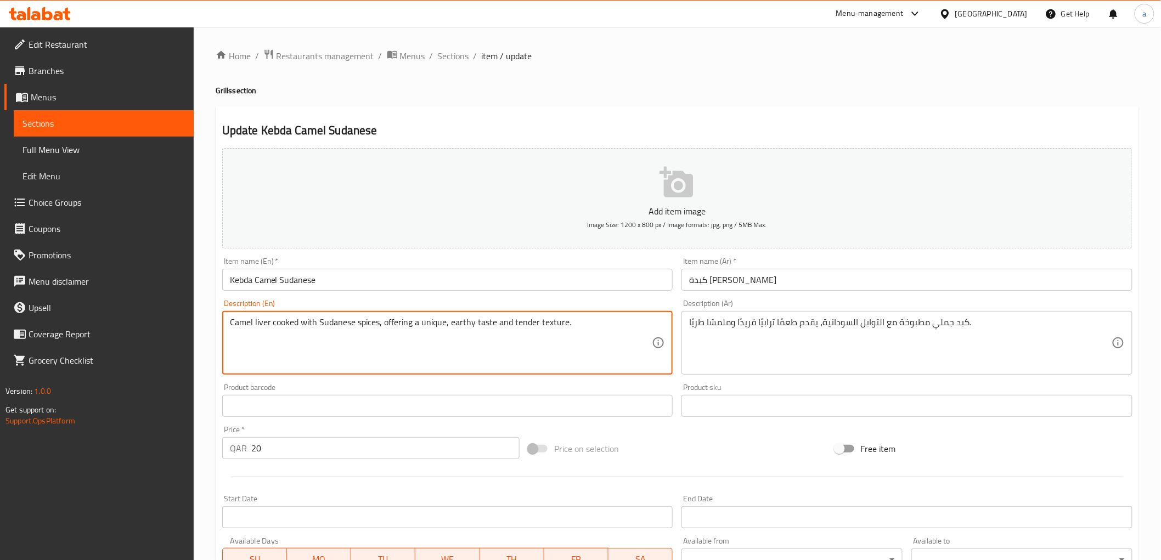
click at [528, 331] on textarea "Camel liver cooked with Sudanese spices, offering a unique, earthy taste and te…" at bounding box center [441, 343] width 422 height 52
click at [549, 346] on textarea "Camel liver cooked with Sudanese spices, offering a unique, earthy taste and te…" at bounding box center [441, 343] width 422 height 52
click at [552, 324] on textarea "Camel liver cooked with Sudanese spices, offering a unique, earthy taste and te…" at bounding box center [441, 343] width 422 height 52
click at [560, 324] on textarea "Camel liver cooked with Sudanese spices, offering a unique, earthy taste and te…" at bounding box center [441, 343] width 422 height 52
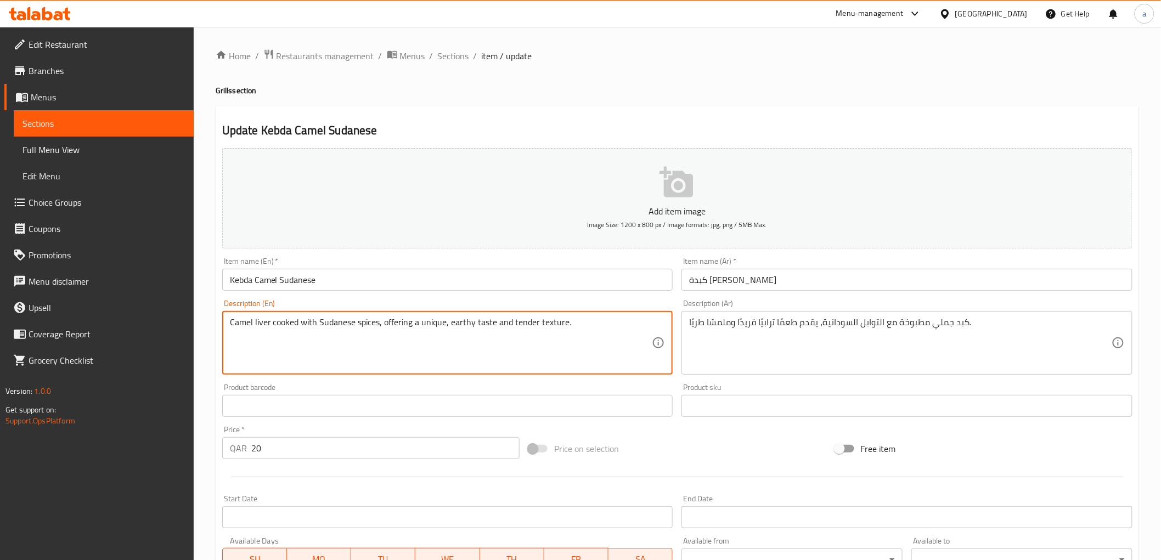
click at [560, 324] on textarea "Camel liver cooked with Sudanese spices, offering a unique, earthy taste and te…" at bounding box center [441, 343] width 422 height 52
click at [579, 319] on textarea "Camel liver cooked with Sudanese spices, offering a unique, earthy taste and te…" at bounding box center [441, 343] width 422 height 52
click at [545, 324] on textarea "Camel liver cooked with Sudanese spices, offering a unique, earthy taste and te…" at bounding box center [441, 343] width 422 height 52
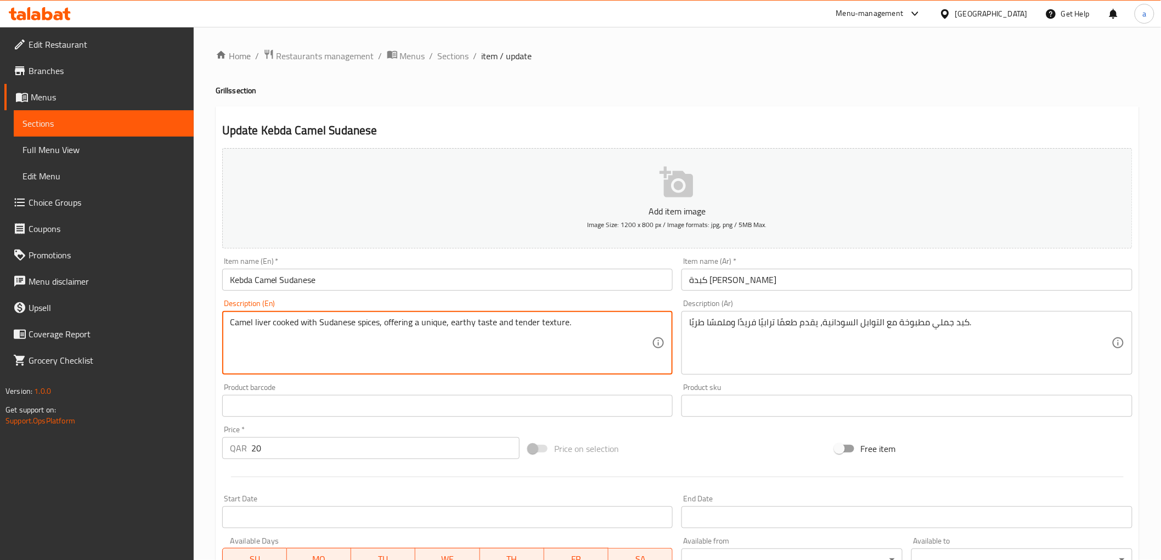
click at [545, 324] on textarea "Camel liver cooked with Sudanese spices, offering a unique, earthy taste and te…" at bounding box center [441, 343] width 422 height 52
click at [595, 300] on div "Description (En) Camel liver cooked with Sudanese spices, offering a unique, ea…" at bounding box center [447, 337] width 451 height 75
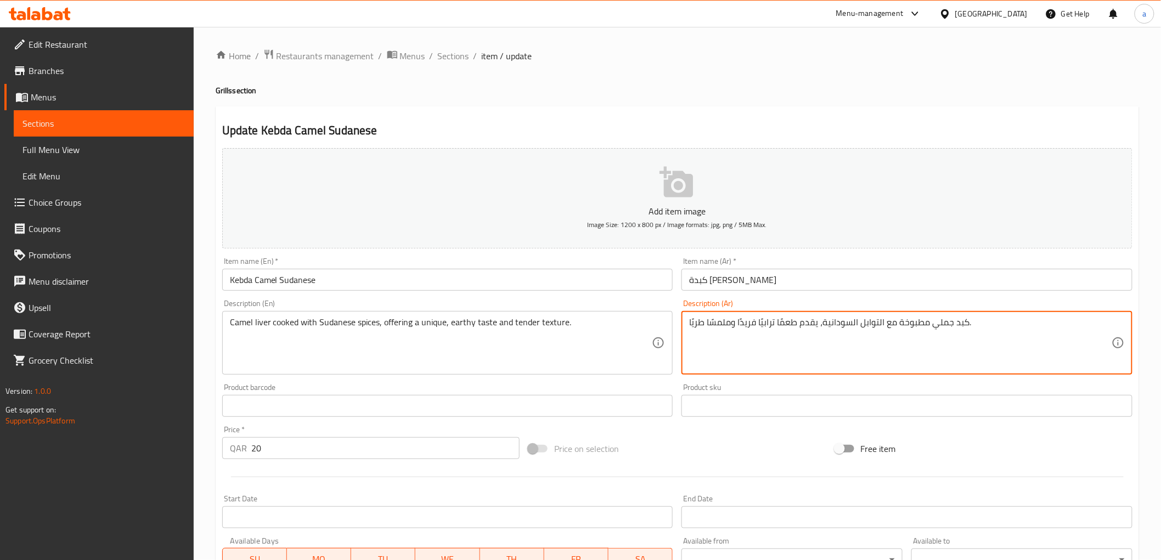
click at [782, 321] on textarea "كبد جملي مطبوخة مع التوابل السودانية، يقدم طعمًا ترابيًا فريدًا وملمسًا طريًا." at bounding box center [900, 343] width 422 height 52
click at [777, 326] on textarea "كبد جملي مطبوخة مع التوابل السودانية، يقدم طعمًا ترابيًا فريدًا وملمسًا طريًا." at bounding box center [900, 343] width 422 height 52
click at [779, 325] on textarea "كبد جملي مطبوخة مع التوابل السودانية، يقدم طعمًا ترابيًا فريدًا وملمسًا طريًا." at bounding box center [900, 343] width 422 height 52
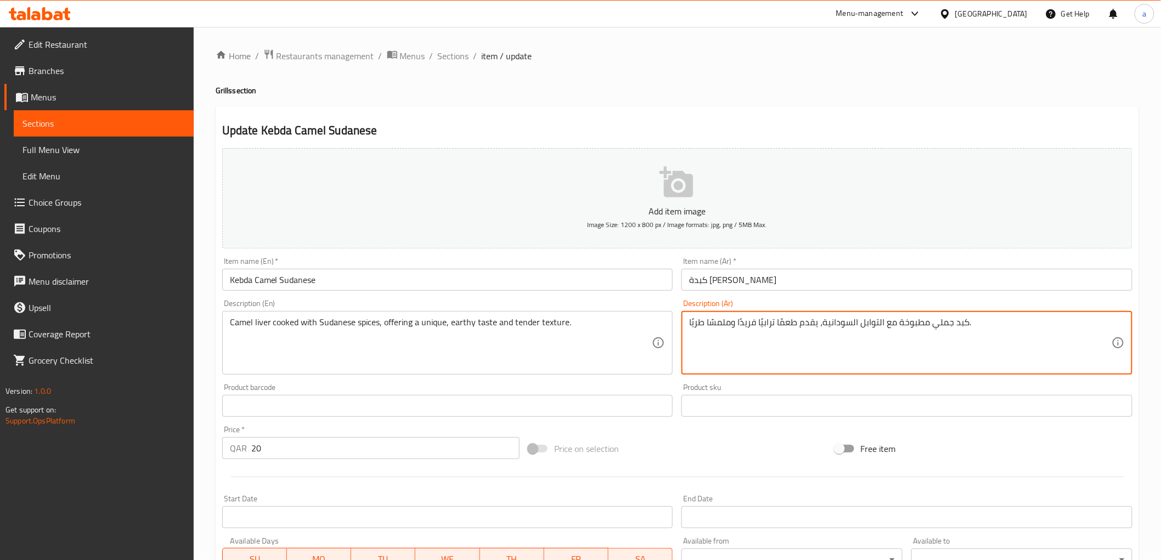
click at [781, 319] on textarea "كبد جملي مطبوخة مع التوابل السودانية، يقدم طعمًا ترابيًا فريدًا وملمسًا طريًا." at bounding box center [900, 343] width 422 height 52
click at [780, 325] on textarea "كبد جملي مطبوخة مع التوابل السودانية، يقدم طعما ترابيًا فريدًا وملمسًا طريًا." at bounding box center [900, 343] width 422 height 52
click at [776, 323] on textarea "كبد جملي مطبوخة مع التوابل السودانية، يقدم طعما ترابيًا فريدًا وملمسًا طريًا." at bounding box center [900, 343] width 422 height 52
click at [759, 321] on textarea "كبد جملي مطبوخة مع التوابل السودانية، يقدم طعم ترابيًا فريدًا وملمسًا طريًا." at bounding box center [900, 343] width 422 height 52
click at [797, 309] on div "Description (Ar) كبد جملي مطبوخة مع التوابل السودانية، يقدم طعم ترابي فريدًا وم…" at bounding box center [906, 337] width 451 height 75
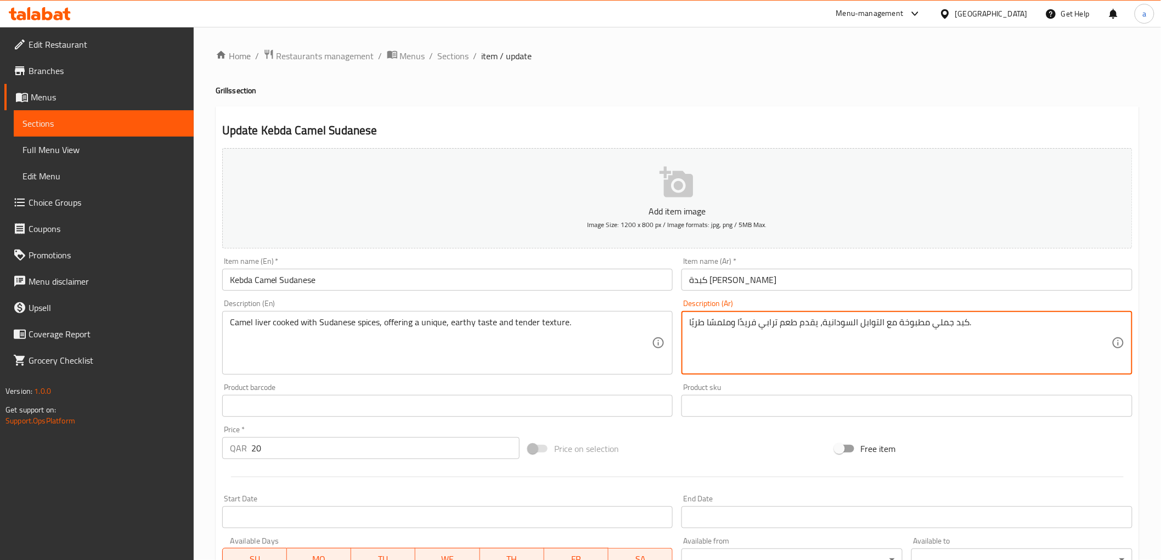
click at [769, 325] on textarea "كبد جملي مطبوخة مع التوابل السودانية، يقدم طعم ترابي فريدًا وملمسًا طريًا." at bounding box center [900, 343] width 422 height 52
click at [737, 327] on textarea "كبد جملي مطبوخة مع التوابل السودانية، يقدم طعم إيرثي فريدًا وملمسًا طريًا." at bounding box center [900, 343] width 422 height 52
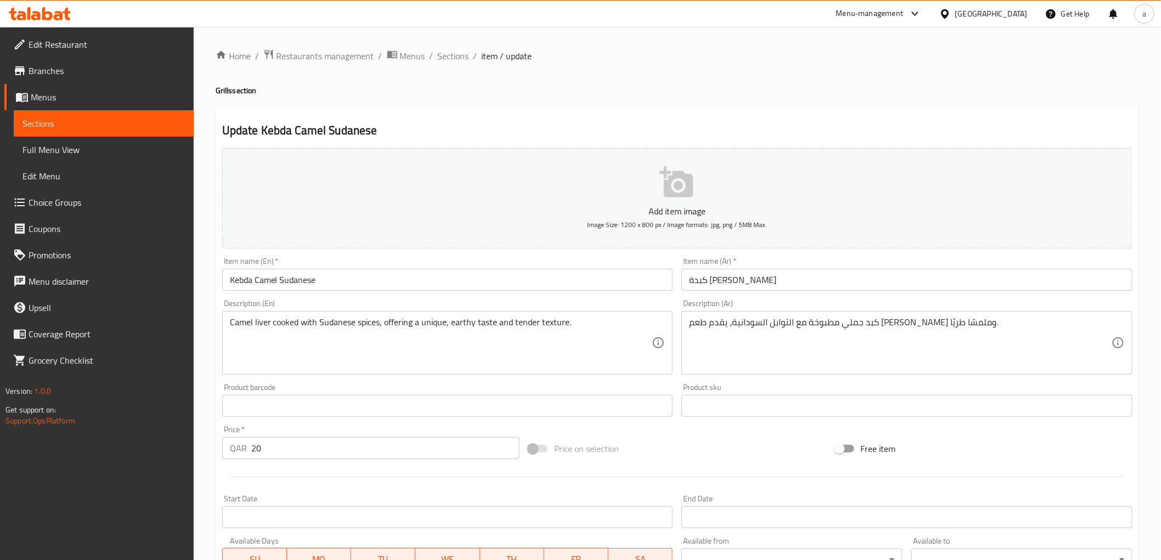
click at [802, 297] on div "Description (Ar) كبد جملي مطبوخة مع التوابل السودانية، يقدم طعم [PERSON_NAME] و…" at bounding box center [907, 337] width 460 height 84
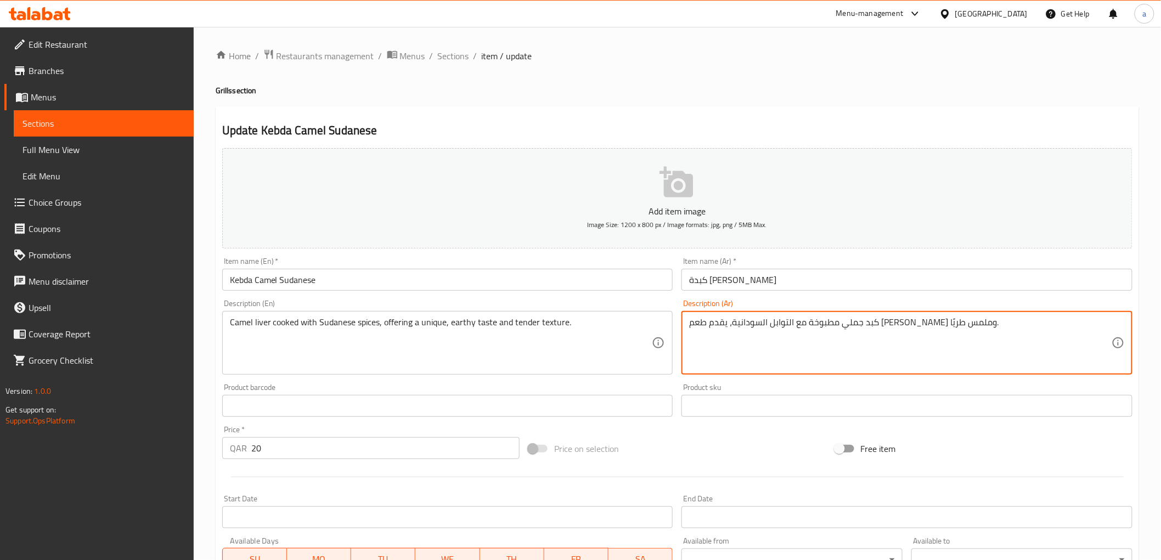
click at [690, 321] on textarea "كبد جملي مطبوخة مع التوابل السودانية، يقدم طعم [PERSON_NAME] وملمس طريًا." at bounding box center [900, 343] width 422 height 52
click at [698, 324] on textarea "كبد جملي مطبوخة مع التوابل السودانية، يقدم طعم [PERSON_NAME] وملمس طريًا." at bounding box center [900, 343] width 422 height 52
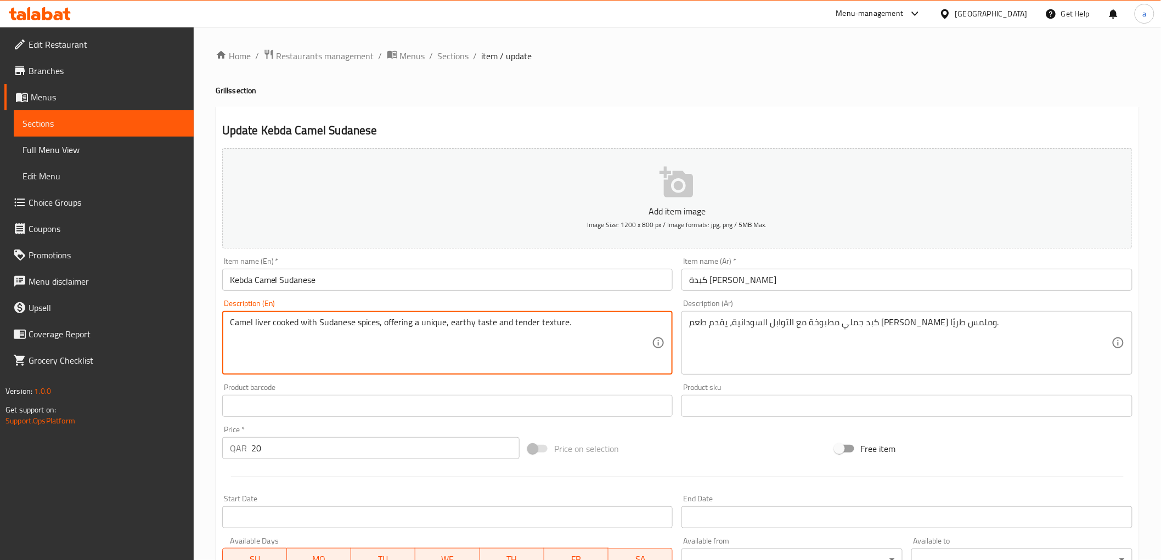
click at [523, 325] on textarea "Camel liver cooked with Sudanese spices, offering a unique, earthy taste and te…" at bounding box center [441, 343] width 422 height 52
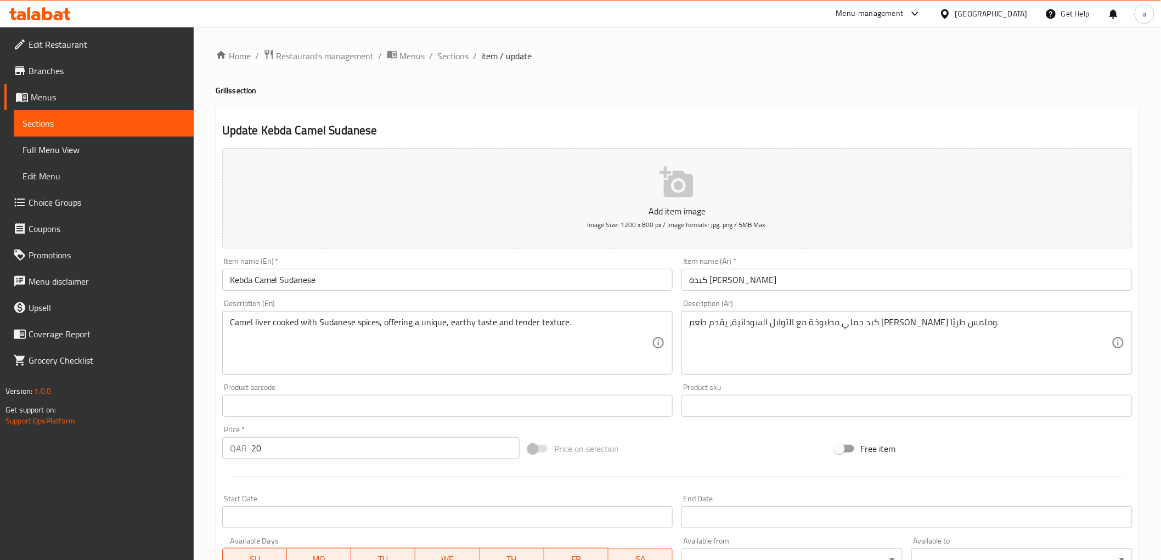
click at [613, 311] on div "Description (En) Camel liver cooked with Sudanese spices, offering a unique, ea…" at bounding box center [447, 337] width 451 height 75
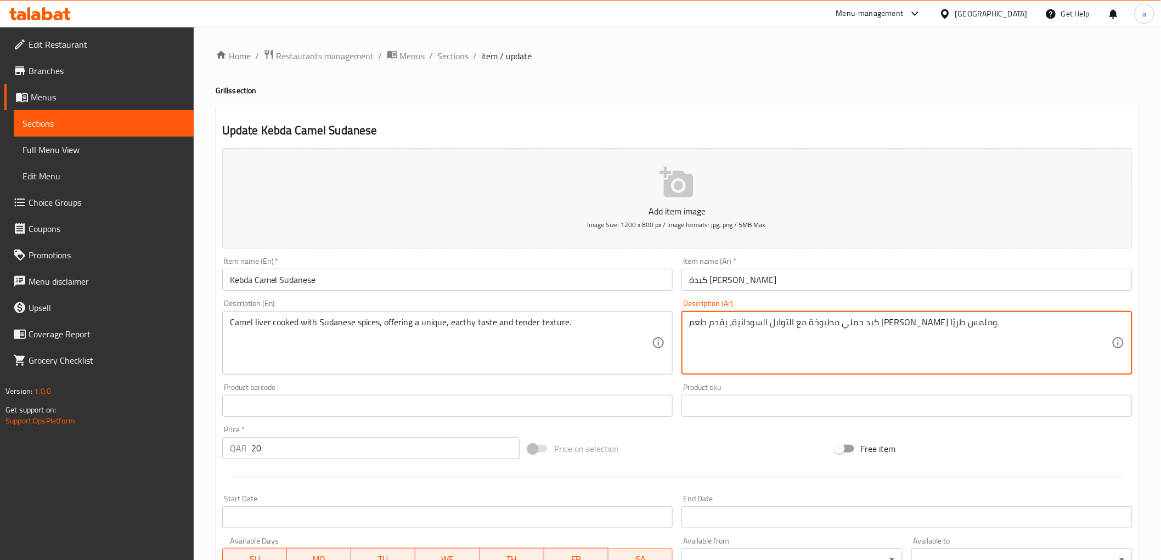
click at [720, 326] on textarea "كبد جملي مطبوخة مع التوابل السودانية، يقدم طعم [PERSON_NAME] وملمس طريًا." at bounding box center [900, 343] width 422 height 52
click at [732, 323] on textarea "كبد جملي مطبوخة مع التوابل السودانية، يقدم طعم [PERSON_NAME] وملمس طريًا." at bounding box center [900, 343] width 422 height 52
drag, startPoint x: 732, startPoint y: 323, endPoint x: 710, endPoint y: 331, distance: 23.1
click at [710, 331] on textarea "كبد جملي مطبوخة مع التوابل السودانية، يقدم طعم [PERSON_NAME] وملمس طريًا." at bounding box center [900, 343] width 422 height 52
click at [729, 327] on textarea "كبد جملي مطبوخة مع التوابل السودانية، يقدم طعم [PERSON_NAME] وملمس طريًا." at bounding box center [900, 343] width 422 height 52
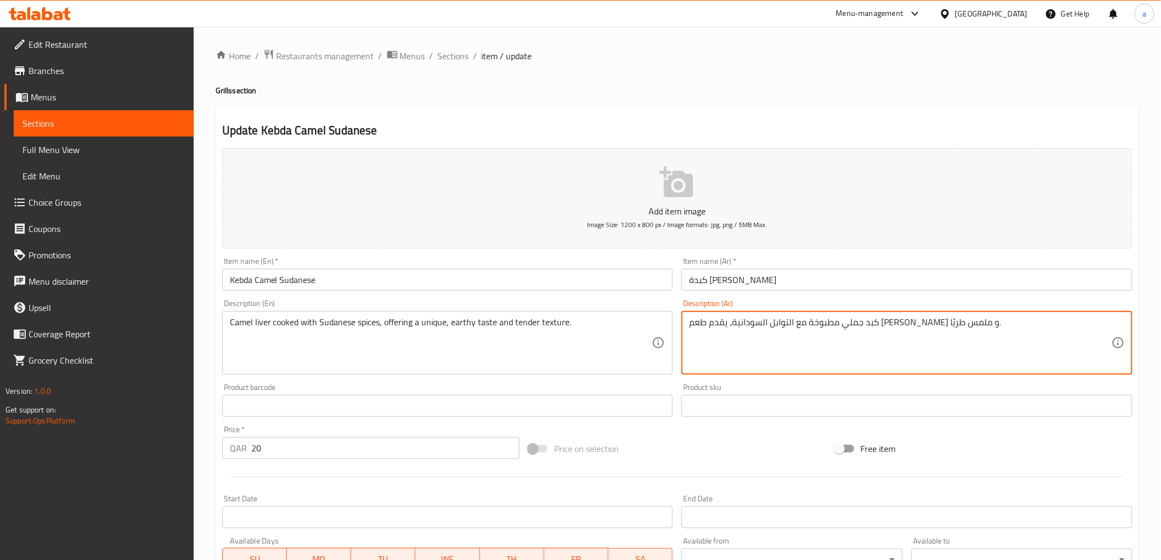
drag, startPoint x: 730, startPoint y: 326, endPoint x: 709, endPoint y: 328, distance: 21.5
click at [709, 328] on textarea "كبد جملي مطبوخة مع التوابل السودانية، يقدم طعم [PERSON_NAME] و ملمس طريًا." at bounding box center [900, 343] width 422 height 52
click at [697, 320] on textarea "كبد جملي مطبوخة مع التوابل السودانية، يقدم طعم [PERSON_NAME] و قوام طريًا." at bounding box center [900, 343] width 422 height 52
type textarea "كبد جملي مطبوخة مع التوابل السودانية، يقدم طعم إيرثي فريد و [PERSON_NAME]."
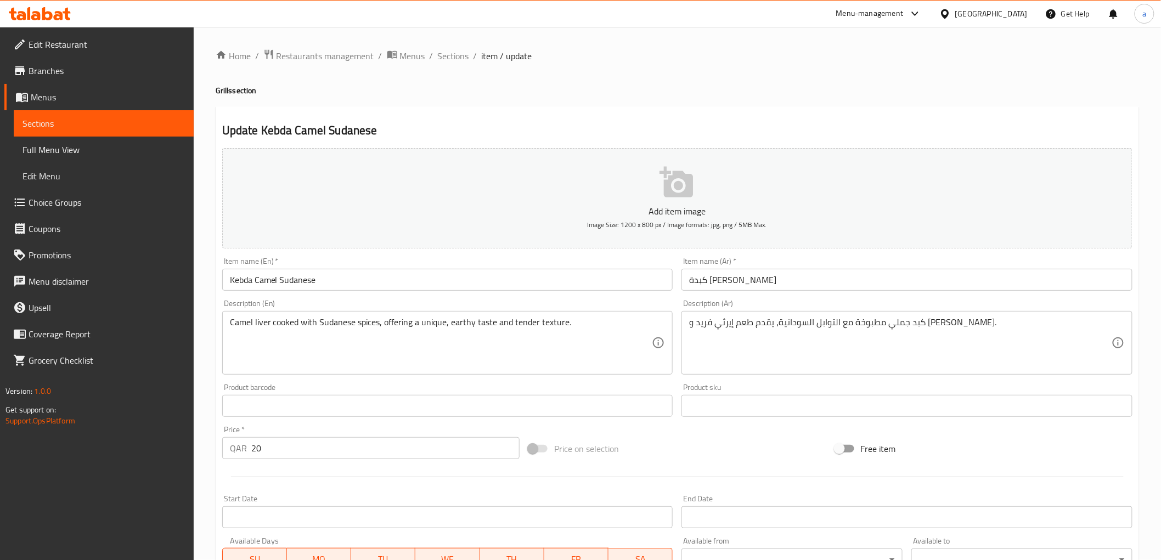
click at [814, 302] on div "Description (Ar) كبد جملي مطبوخة مع التوابل السودانية، يقدم طعم إيرثي فريد و قو…" at bounding box center [906, 337] width 451 height 75
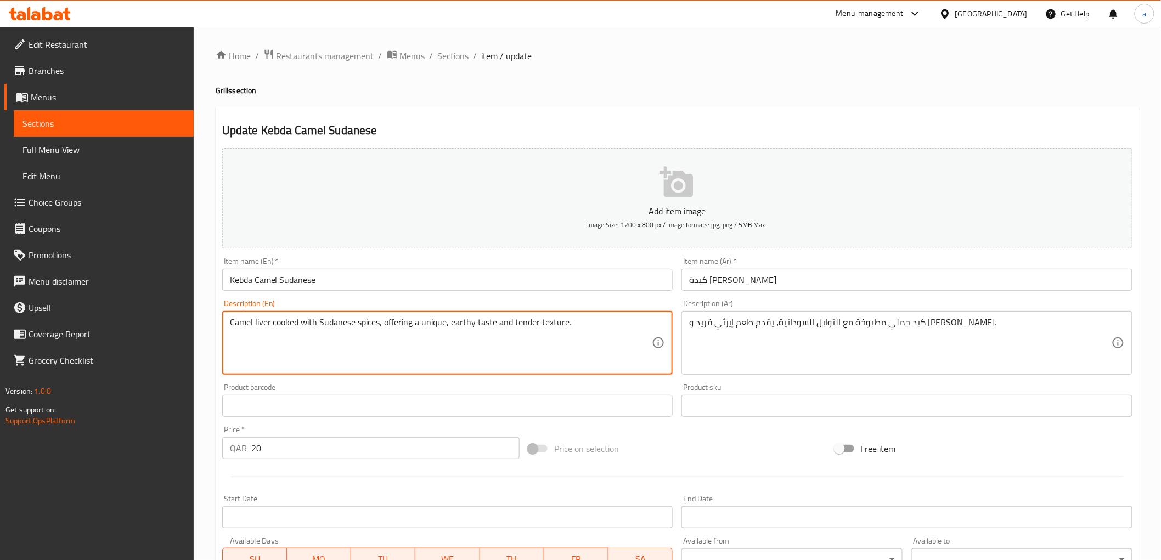
click at [554, 322] on textarea "Camel liver cooked with Sudanese spices, offering a unique, earthy taste and te…" at bounding box center [441, 343] width 422 height 52
click at [432, 296] on div "Description (En) Camel liver cooked with Sudanese spices, offering a unique, ea…" at bounding box center [448, 337] width 460 height 84
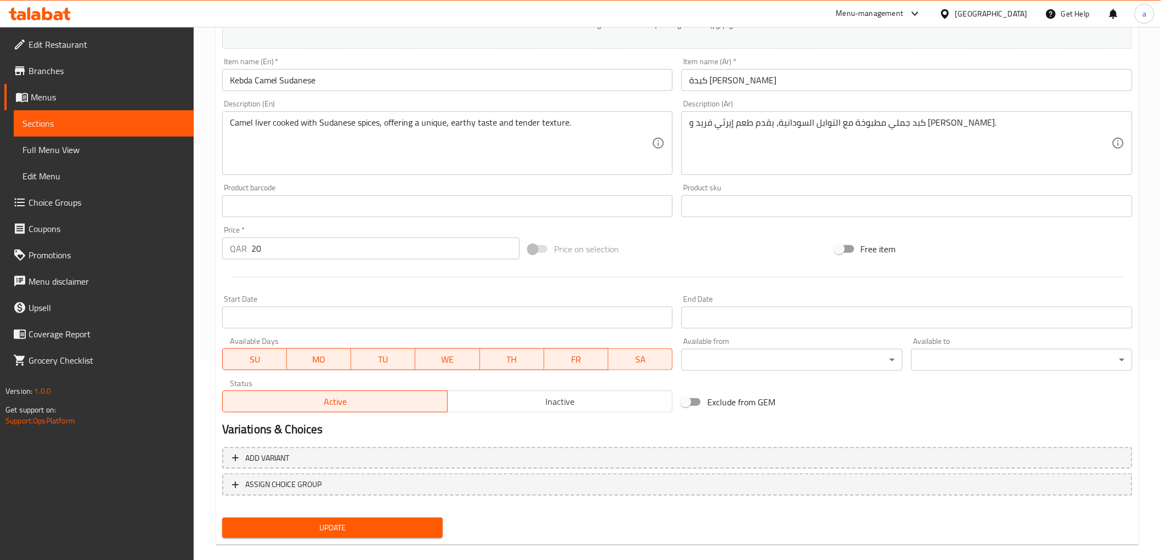
scroll to position [213, 0]
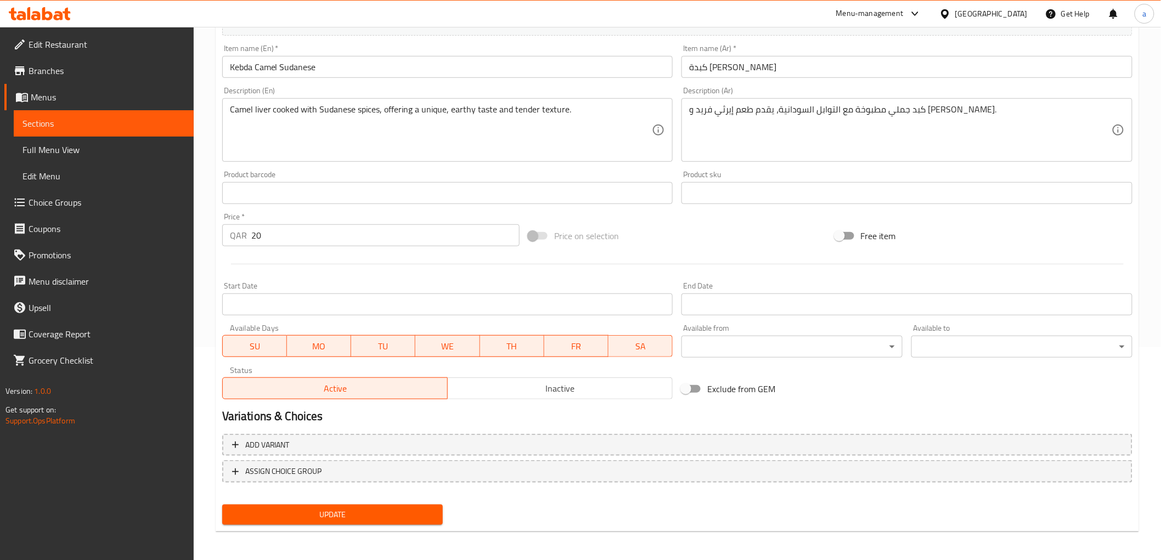
click at [381, 518] on span "Update" at bounding box center [333, 515] width 204 height 14
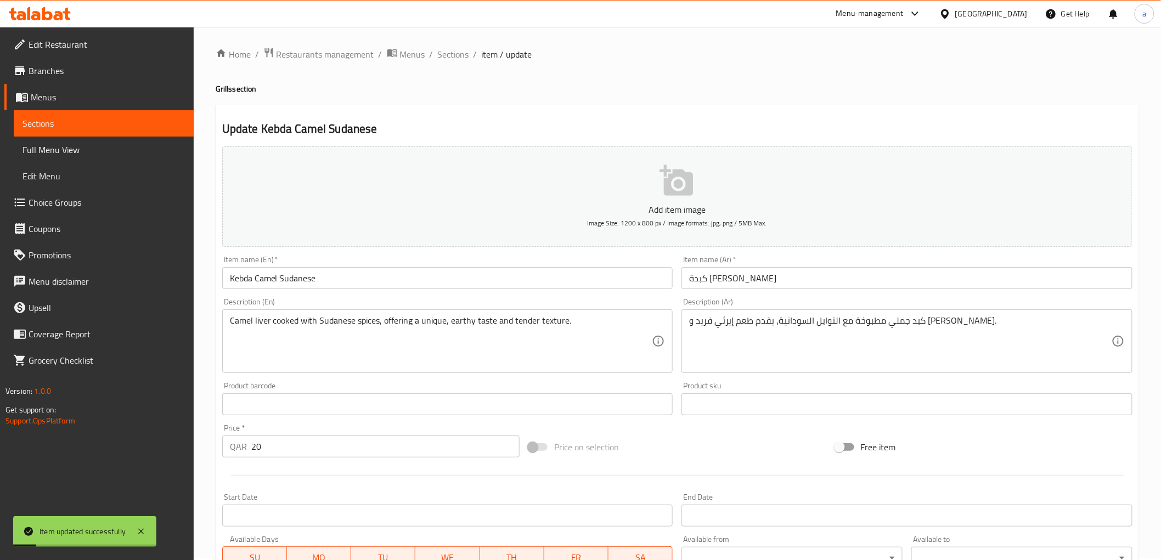
scroll to position [0, 0]
click at [443, 55] on span "Sections" at bounding box center [453, 55] width 31 height 13
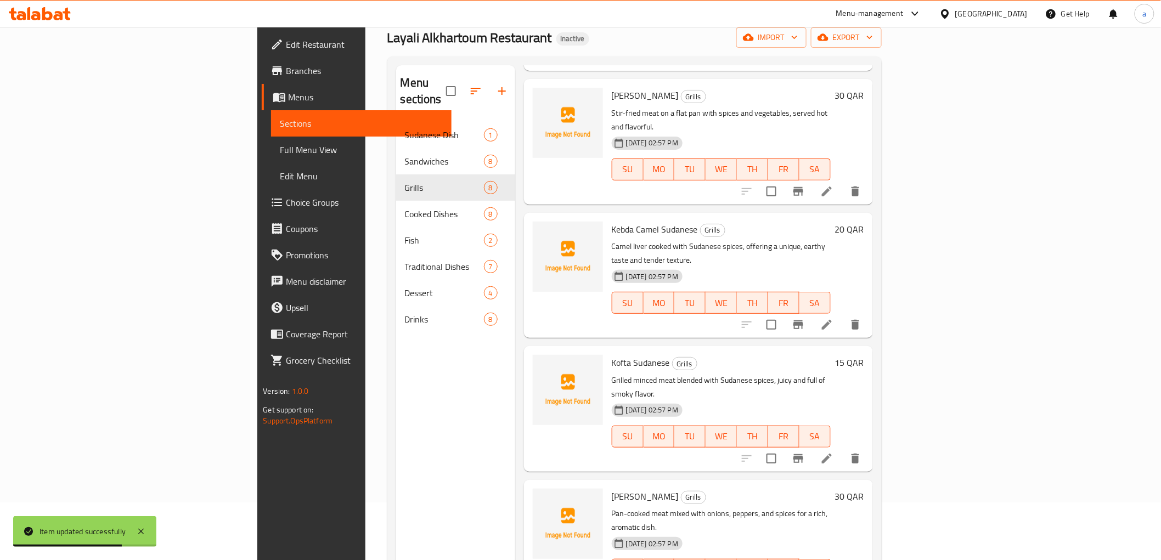
scroll to position [154, 0]
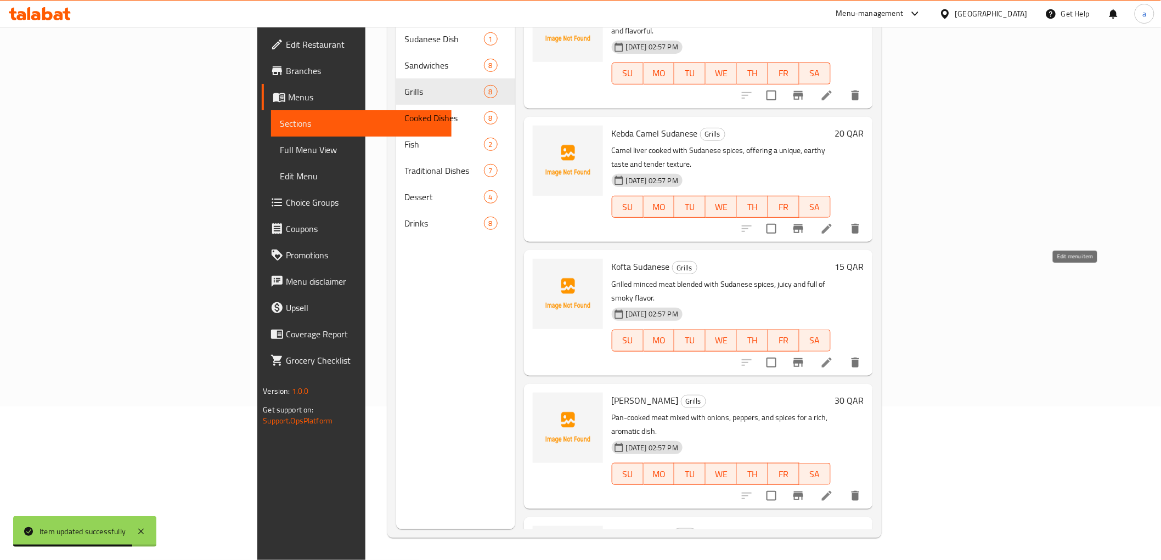
click at [832, 358] on icon at bounding box center [827, 363] width 10 height 10
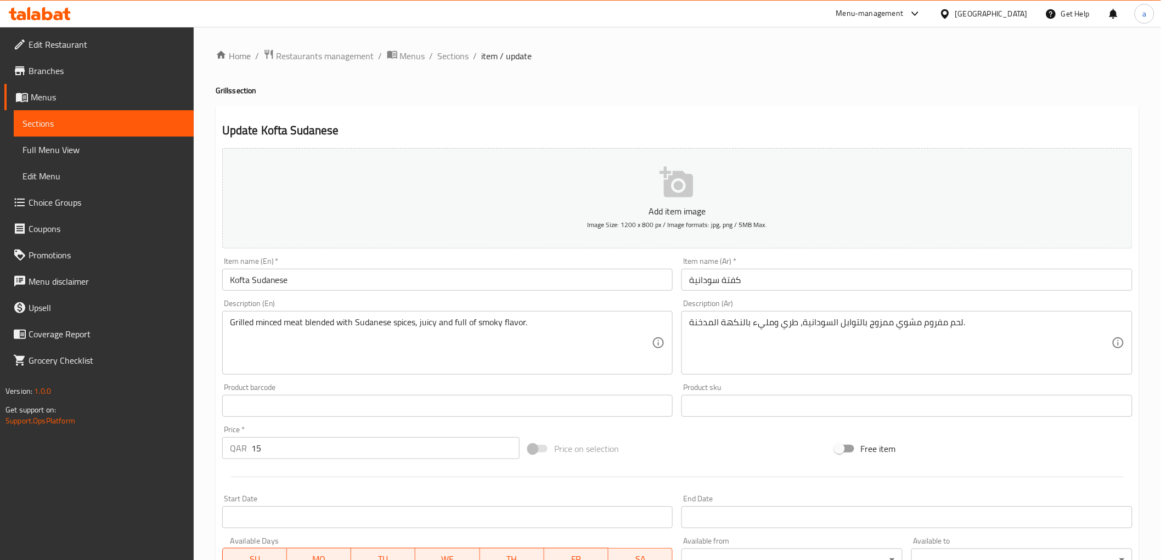
click at [656, 108] on div "Update Kofta Sudanese Add item image Image Size: 1200 x 800 px / Image formats:…" at bounding box center [677, 425] width 923 height 639
click at [725, 139] on div "Update Kofta Sudanese Add item image Image Size: 1200 x 800 px / Image formats:…" at bounding box center [677, 425] width 923 height 639
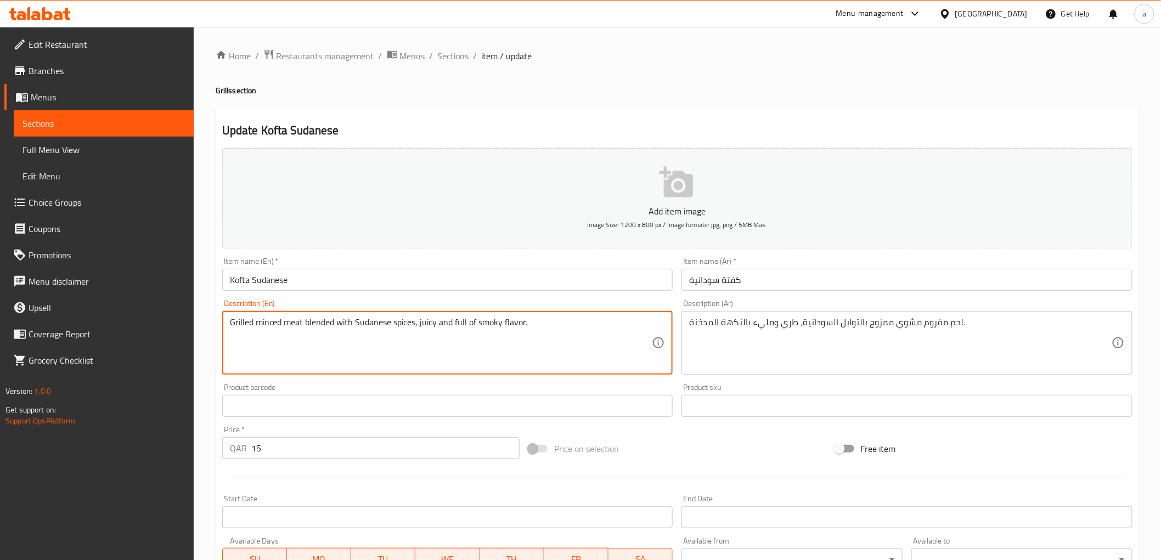
click at [271, 317] on textarea "Grilled minced meat blended with Sudanese spices, juicy and full of smoky flavo…" at bounding box center [441, 343] width 422 height 52
click at [287, 346] on textarea "Grilled minced meat blended with Sudanese spices, juicy and full of smoky flavo…" at bounding box center [441, 343] width 422 height 52
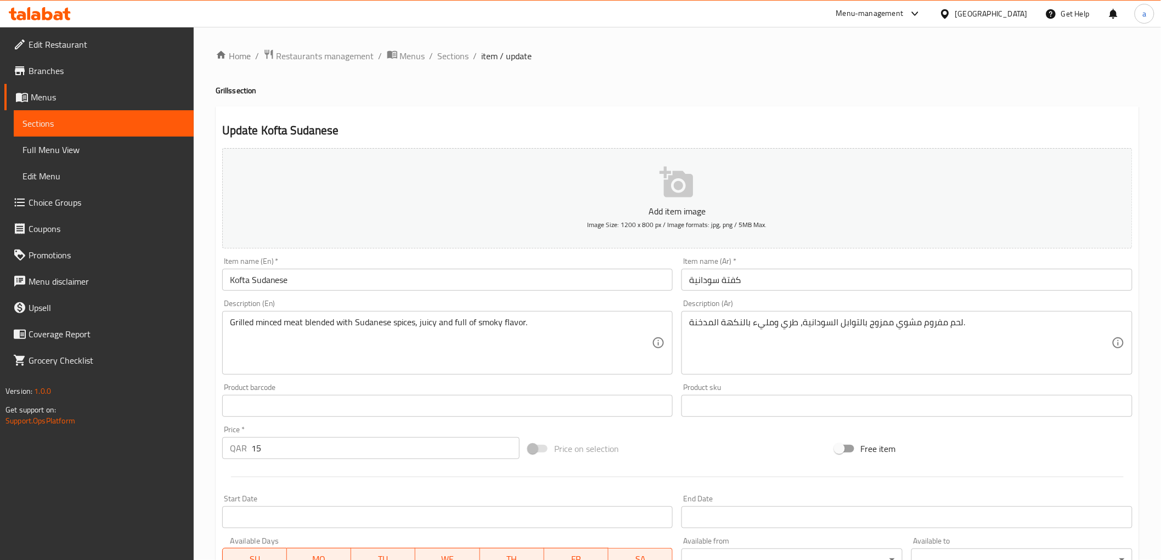
click at [324, 311] on div "Description (En) Grilled minced meat blended with Sudanese spices, juicy and fu…" at bounding box center [447, 337] width 451 height 75
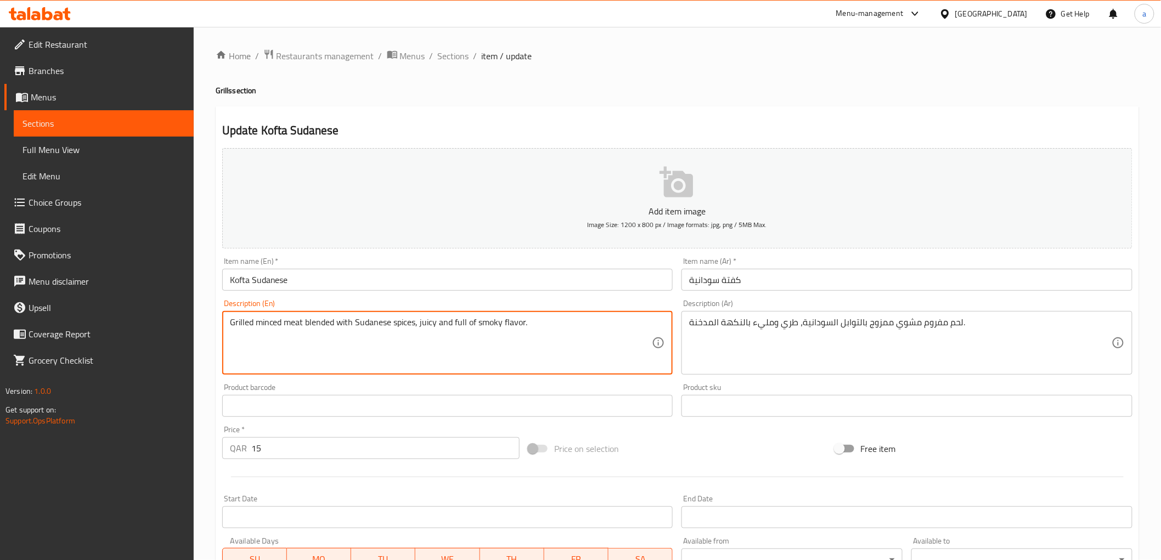
click at [328, 330] on textarea "Grilled minced meat blended with Sudanese spices, juicy and full of smoky flavo…" at bounding box center [441, 343] width 422 height 52
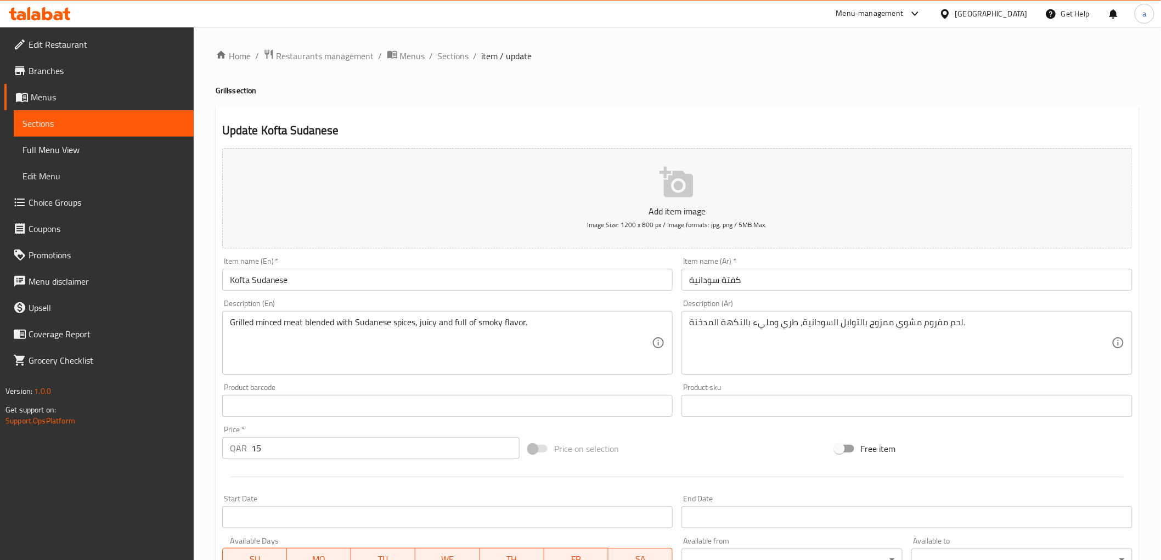
click at [541, 297] on div "Description (En) Grilled minced meat blended with Sudanese spices, juicy and fu…" at bounding box center [448, 337] width 460 height 84
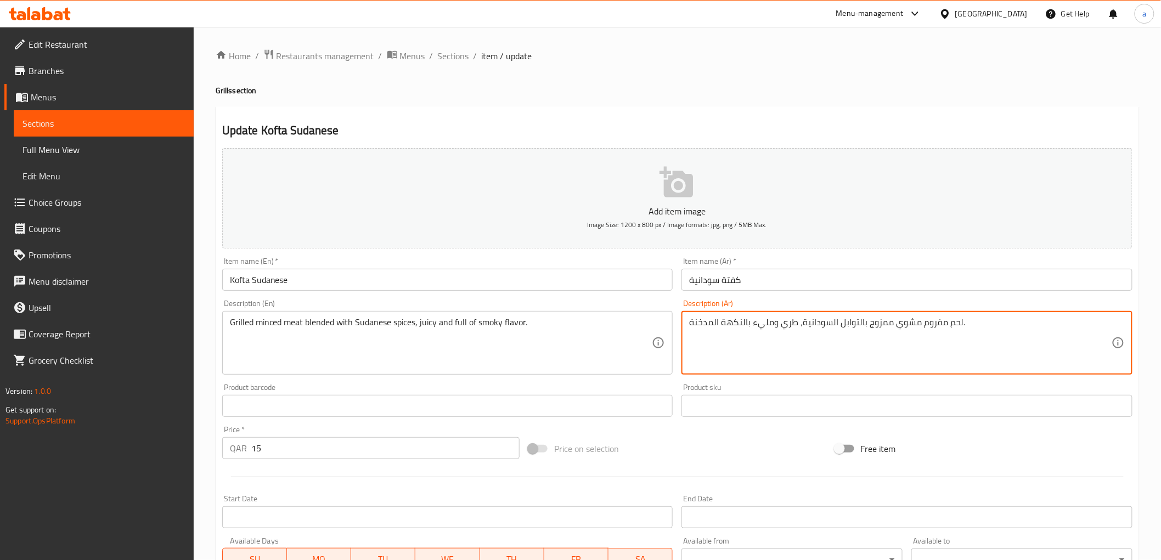
click at [788, 326] on textarea "لحم مفروم مشوي ممزوج بالتوابل السودانية، طري ومليء بالنكهة المدخنة." at bounding box center [900, 343] width 422 height 52
type textarea "لحم مفروم مشوي ممزوج بالتوابل السودانية، جوسي ومليء بالنكهة المدخنة."
click at [802, 305] on div "Description (Ar) لحم مفروم مشوي ممزوج بالتوابل السودانية، جوسي ومليء بالنكهة ال…" at bounding box center [906, 337] width 451 height 75
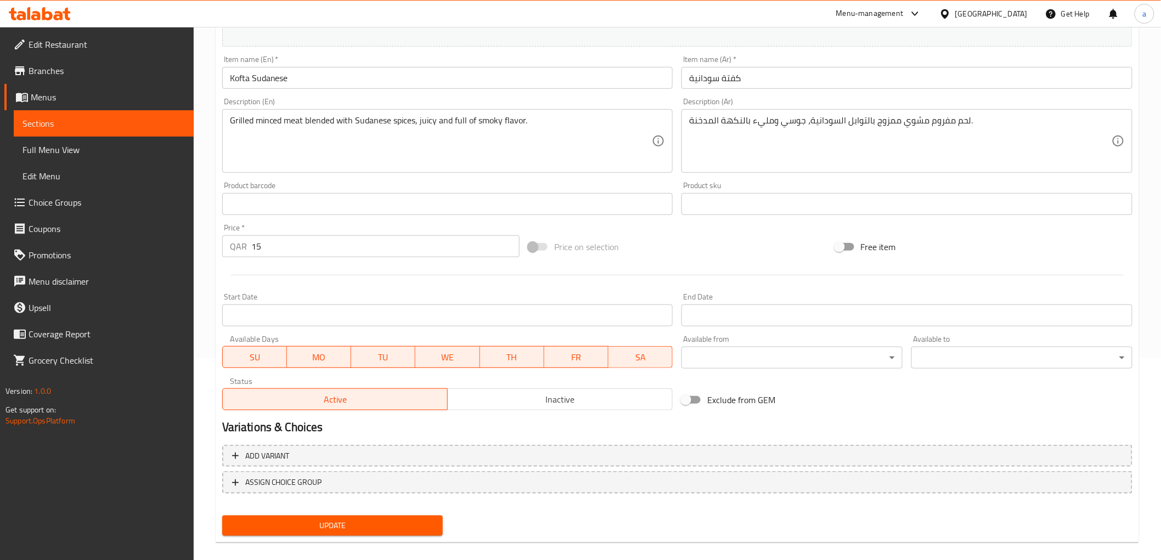
scroll to position [213, 0]
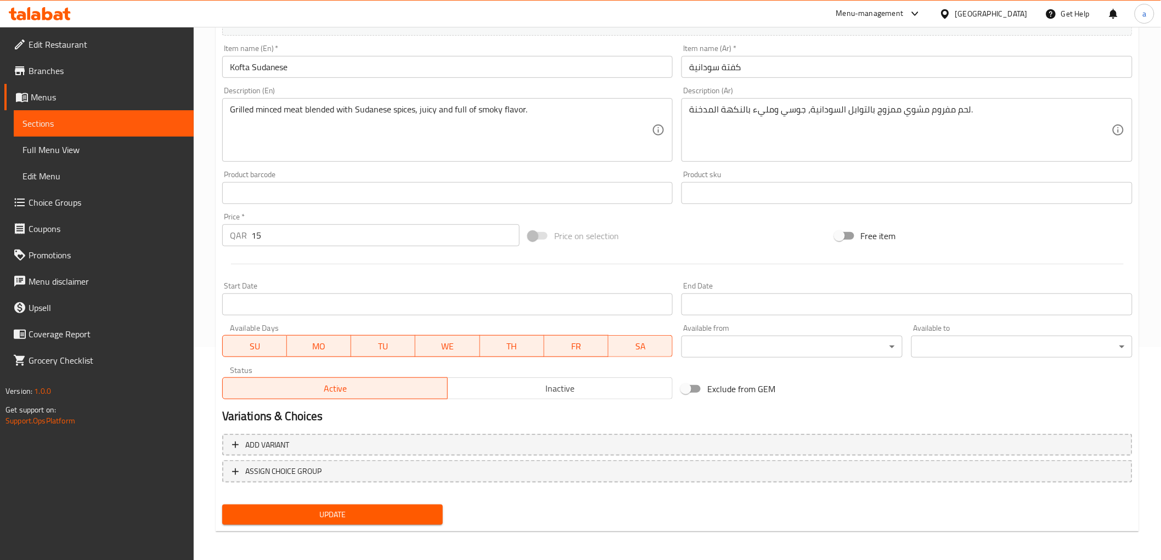
click at [244, 509] on span "Update" at bounding box center [333, 515] width 204 height 14
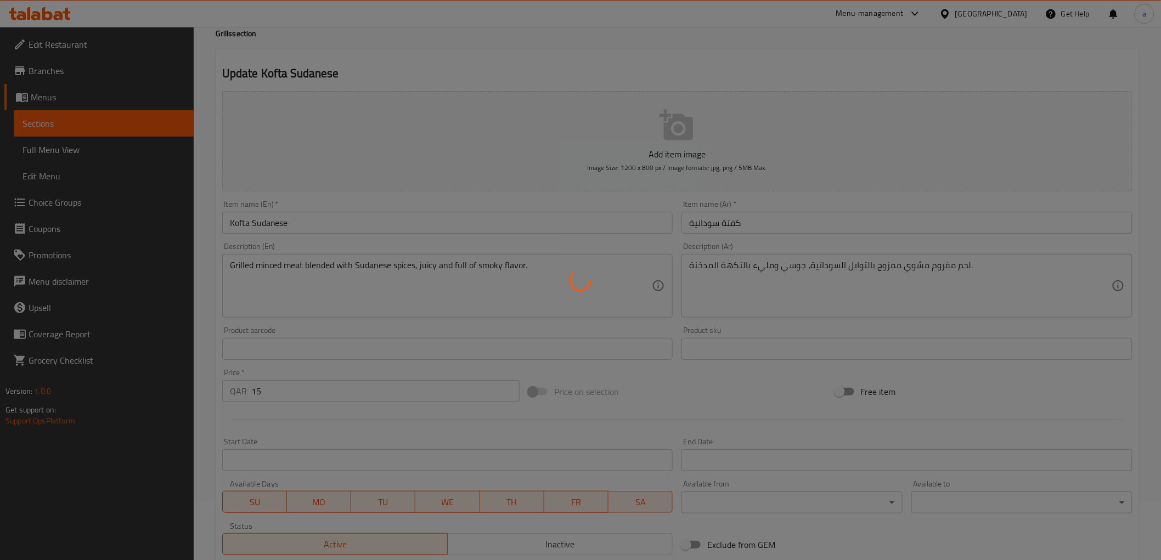
scroll to position [0, 0]
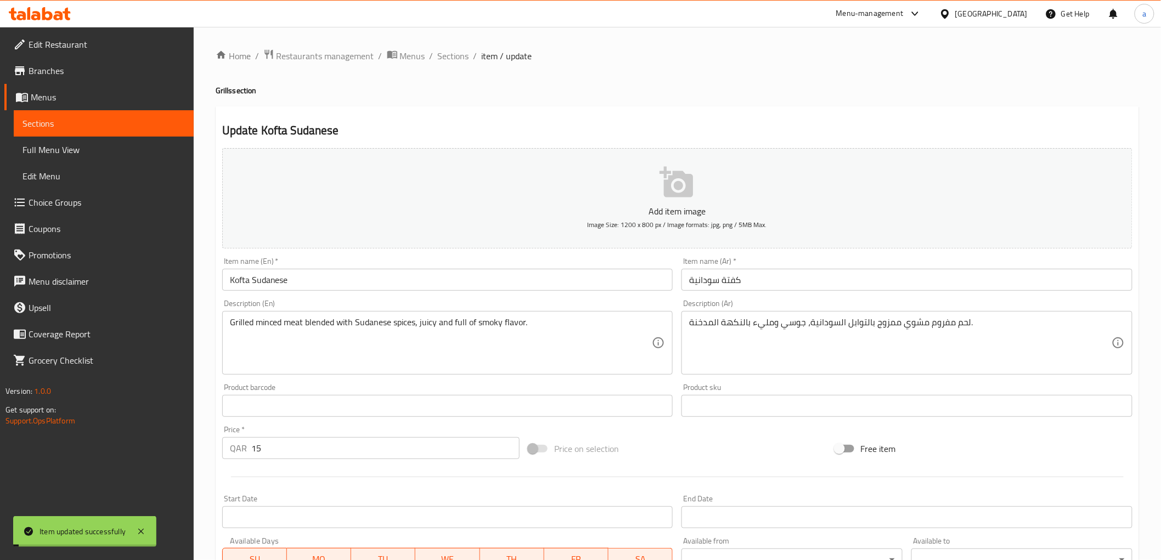
click at [445, 54] on span "Sections" at bounding box center [453, 55] width 31 height 13
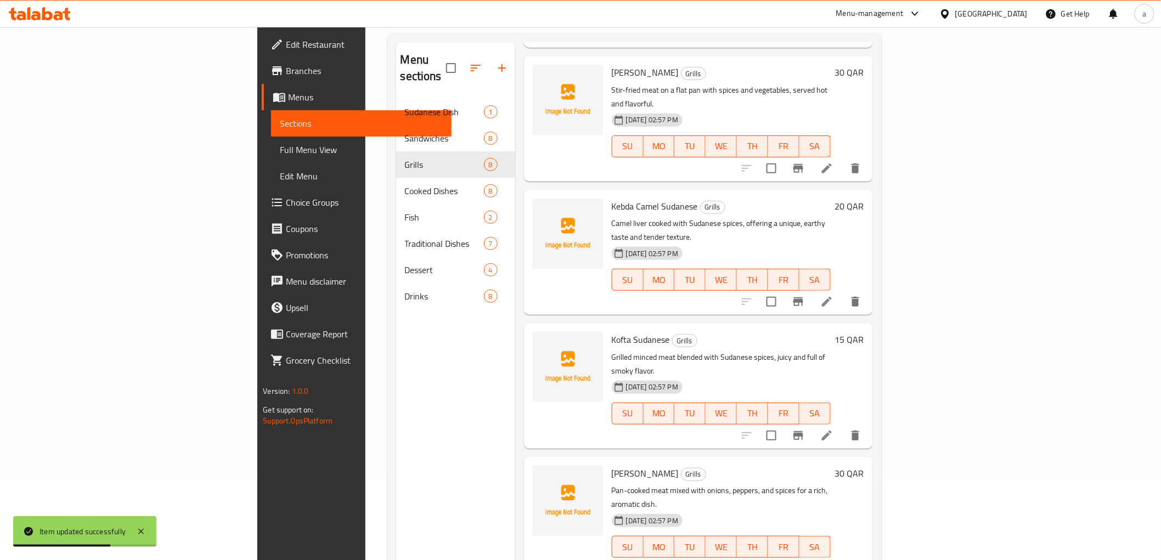
scroll to position [154, 0]
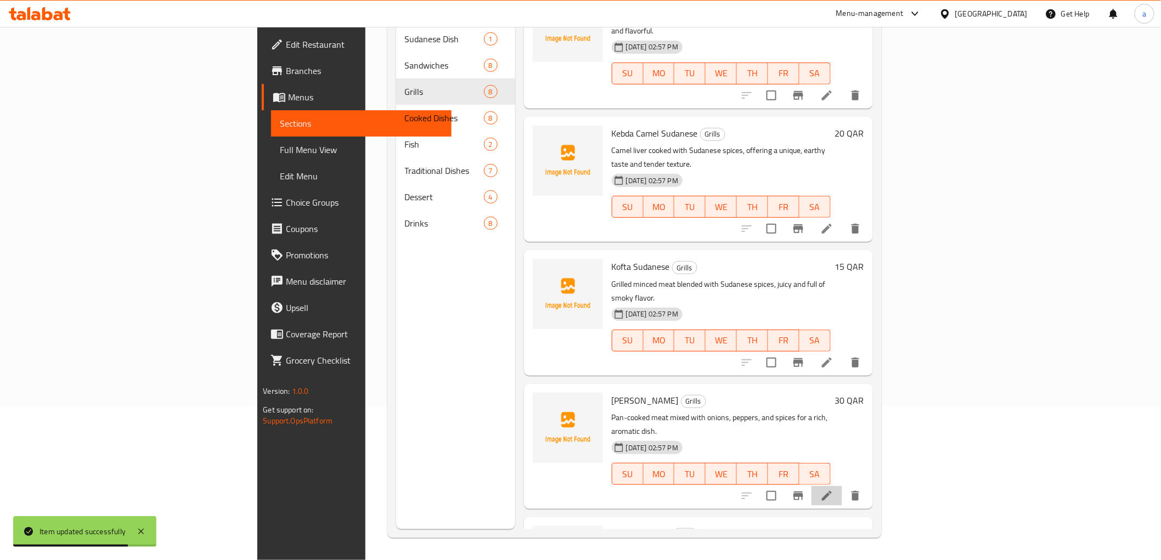
click at [842, 486] on li at bounding box center [826, 496] width 31 height 20
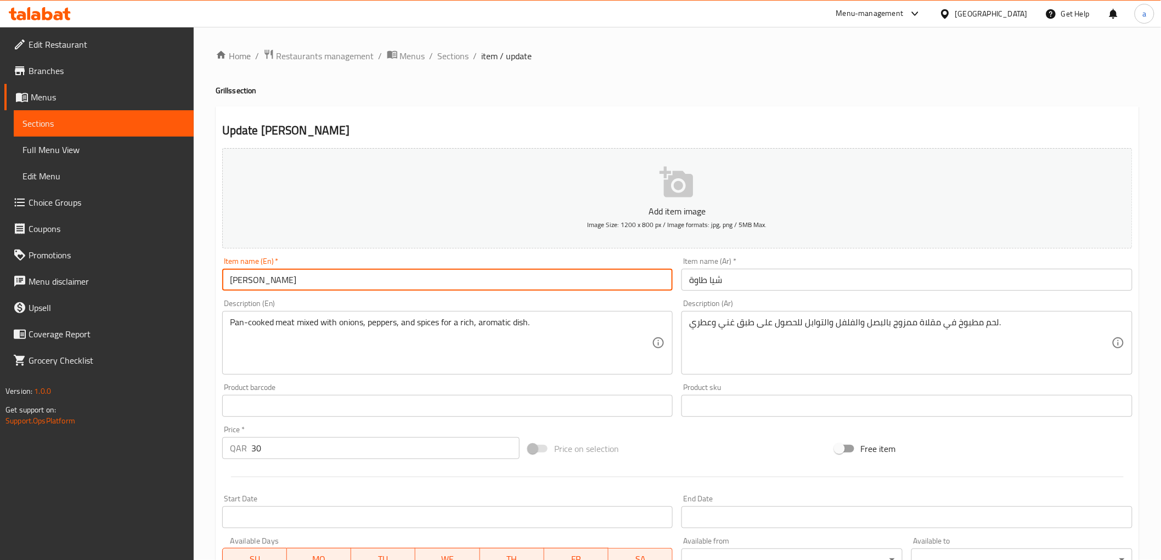
click at [269, 284] on input "[PERSON_NAME]" at bounding box center [447, 280] width 451 height 22
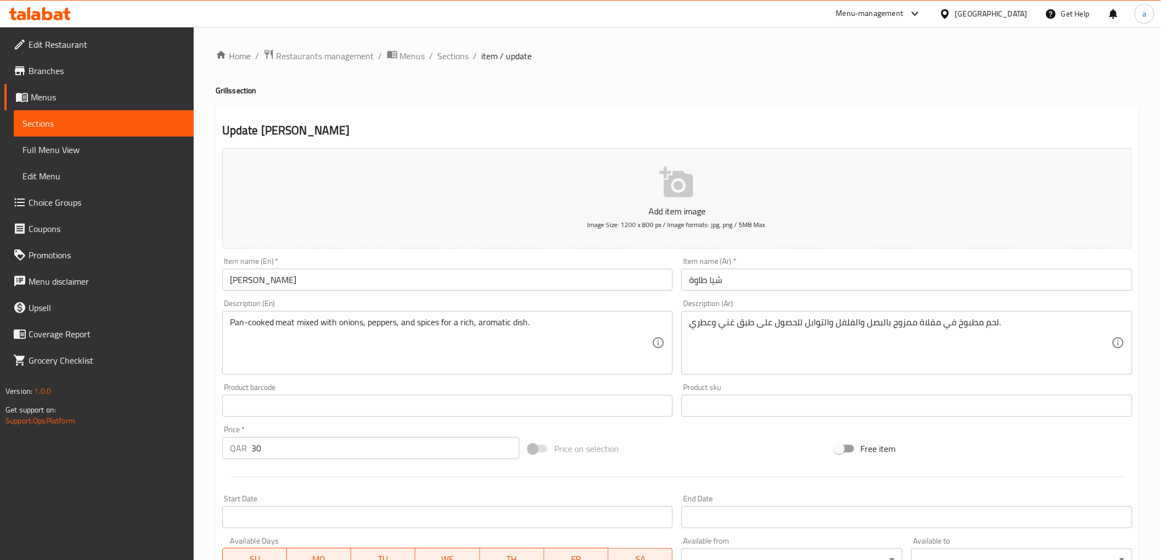
click at [769, 133] on h2 "Update [PERSON_NAME]" at bounding box center [677, 130] width 910 height 16
click at [771, 135] on h2 "Update [PERSON_NAME]" at bounding box center [677, 130] width 910 height 16
click at [688, 118] on div "Update [PERSON_NAME] Add item image Image Size: 1200 x 800 px / Image formats: …" at bounding box center [677, 425] width 923 height 639
click at [870, 119] on div "Update [PERSON_NAME] Add item image Image Size: 1200 x 800 px / Image formats: …" at bounding box center [677, 425] width 923 height 639
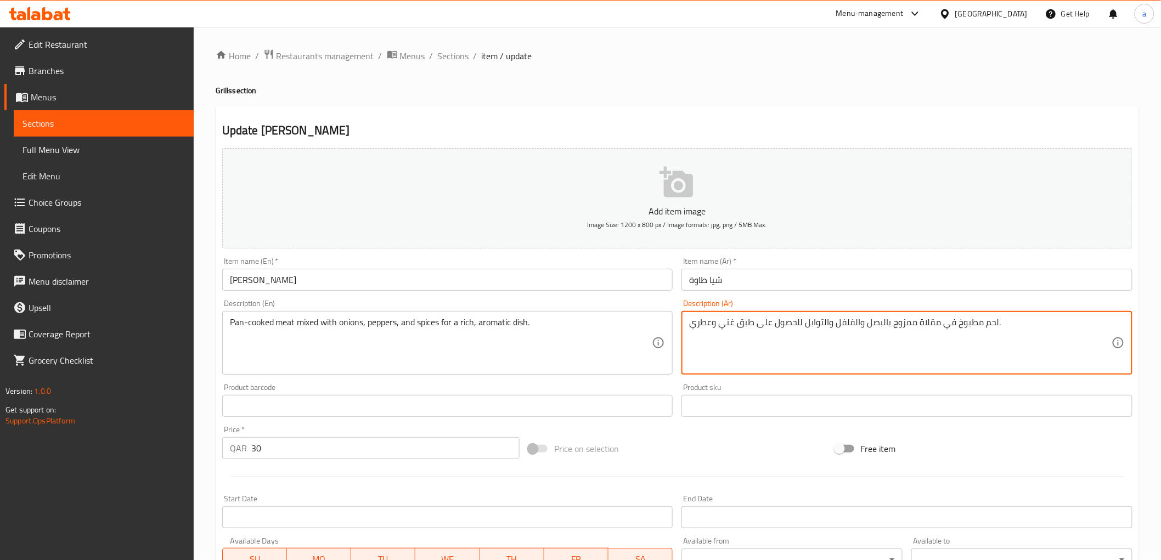
click at [904, 325] on textarea "لحم مطبوخ في مقلاة ممزوج بالبصل والفلفل والتوابل للحصول على طبق غني وعطري." at bounding box center [900, 343] width 422 height 52
click at [910, 309] on div "Description (Ar) لحم مطبوخ في مقلاة مشكل بالبصل والفلفل والتوابل للحصول على طبق…" at bounding box center [906, 337] width 451 height 75
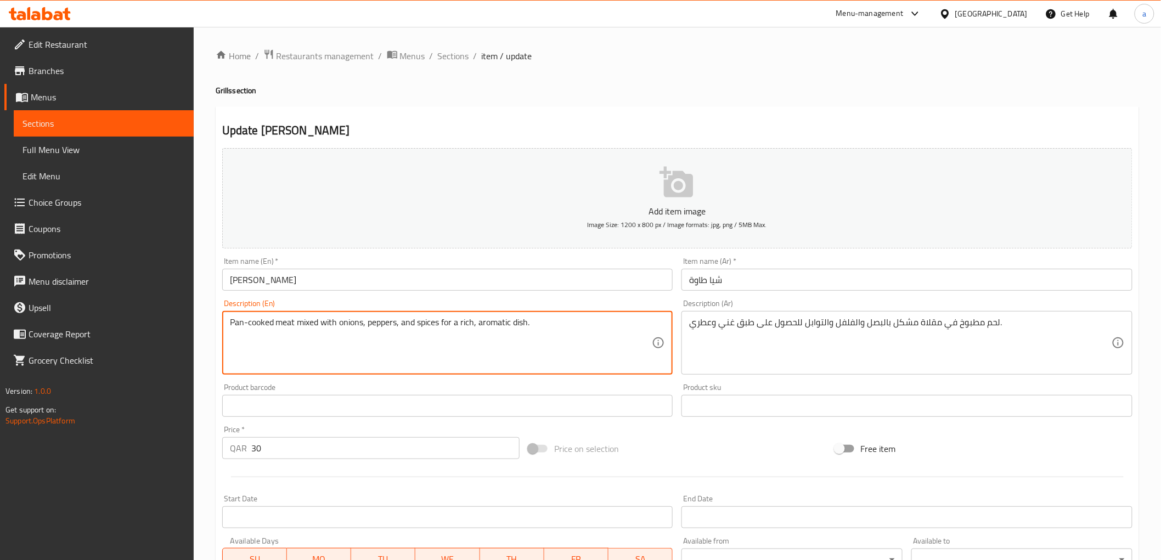
click at [314, 324] on textarea "Pan-cooked meat mixed with onions, peppers, and spices for a rich, aromatic dis…" at bounding box center [441, 343] width 422 height 52
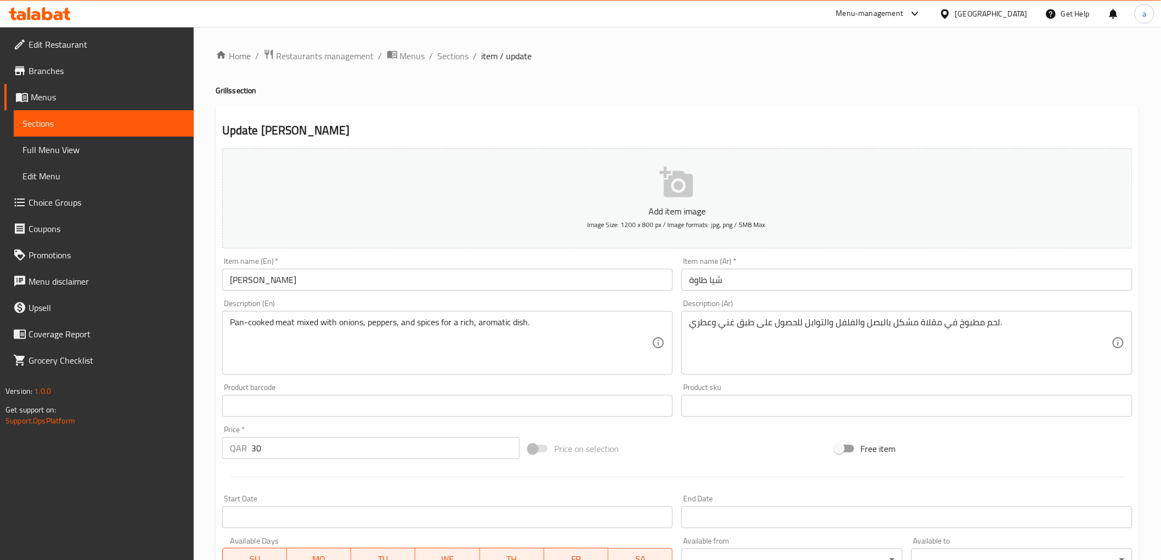
click at [503, 128] on h2 "Update [PERSON_NAME]" at bounding box center [677, 130] width 910 height 16
click at [350, 305] on div "Description (En) Pan-cooked meat mixed with onions, peppers, and spices for a r…" at bounding box center [447, 337] width 451 height 75
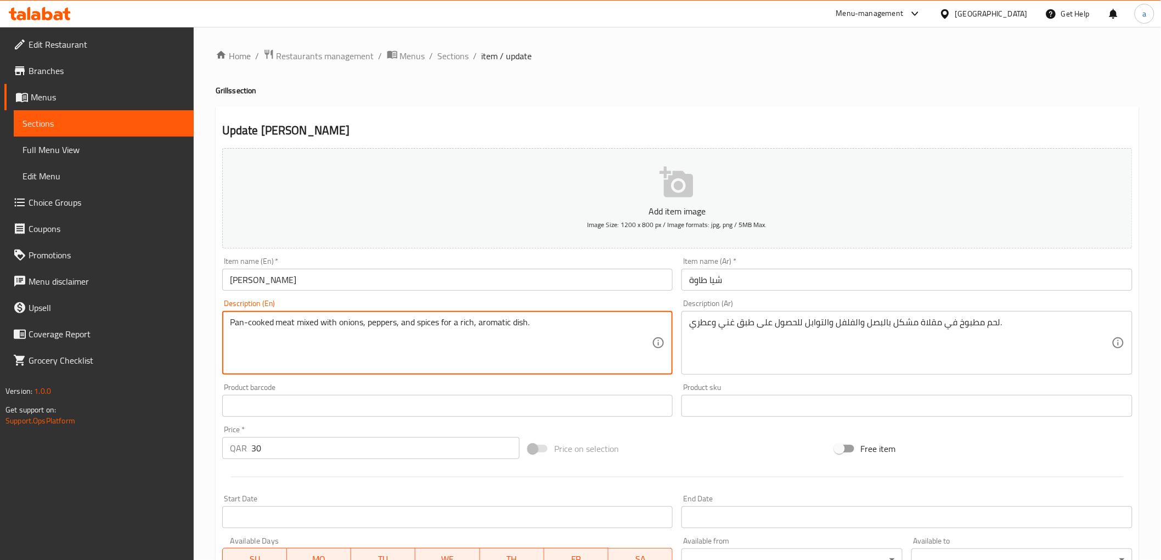
drag, startPoint x: 309, startPoint y: 321, endPoint x: 299, endPoint y: 325, distance: 10.9
click at [299, 325] on textarea "Pan-cooked meat mixed with onions, peppers, and spices for a rich, aromatic dis…" at bounding box center [441, 343] width 422 height 52
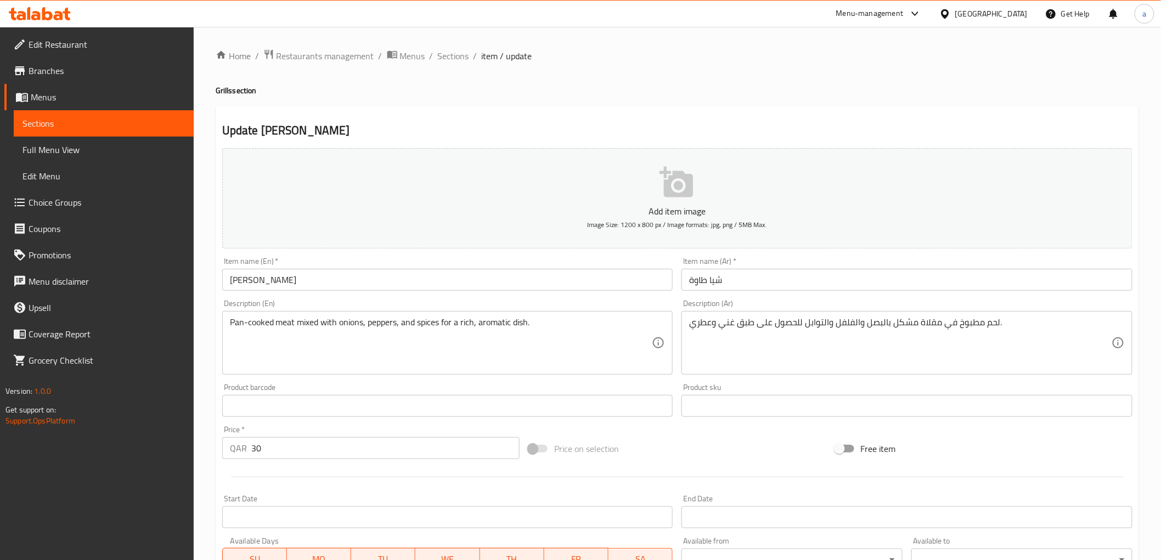
click at [465, 303] on div "Description (En) Pan-cooked meat mixed with onions, peppers, and spices for a r…" at bounding box center [447, 337] width 451 height 75
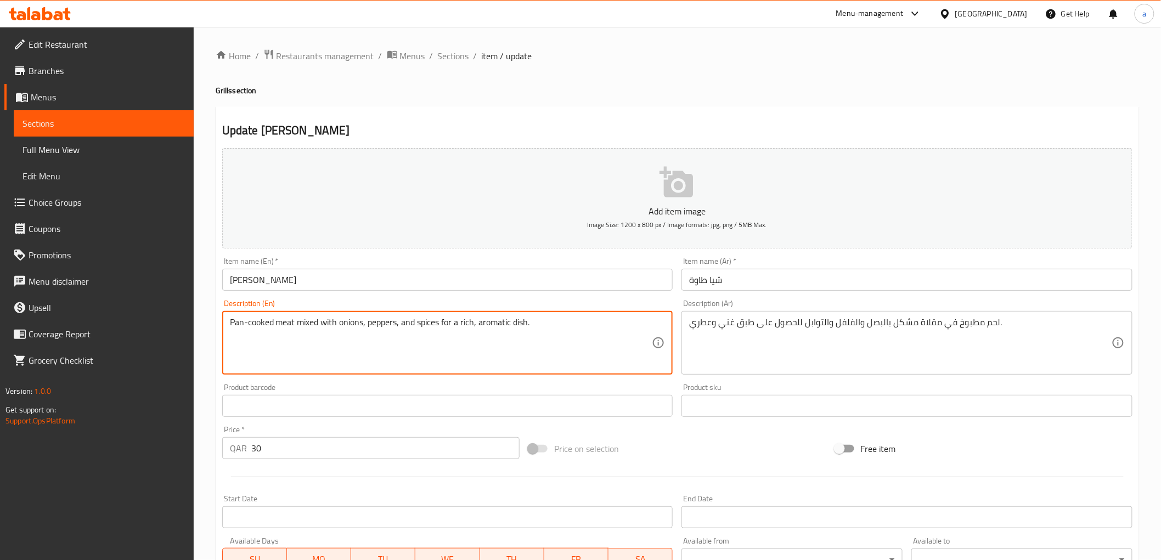
click at [377, 321] on textarea "Pan-cooked meat mixed with onions, peppers, and spices for a rich, aromatic dis…" at bounding box center [441, 343] width 422 height 52
click at [428, 324] on textarea "Pan-cooked meat mixed with onions, peppers, and spices for a rich, aromatic dis…" at bounding box center [441, 343] width 422 height 52
click at [488, 298] on div "Description (En) Pan-cooked meat mixed with onions, peppers, and spices for a r…" at bounding box center [448, 337] width 460 height 84
click at [523, 321] on textarea "Pan-cooked meat mixed with onions, peppers, and spices for a rich, aromatic dis…" at bounding box center [441, 343] width 422 height 52
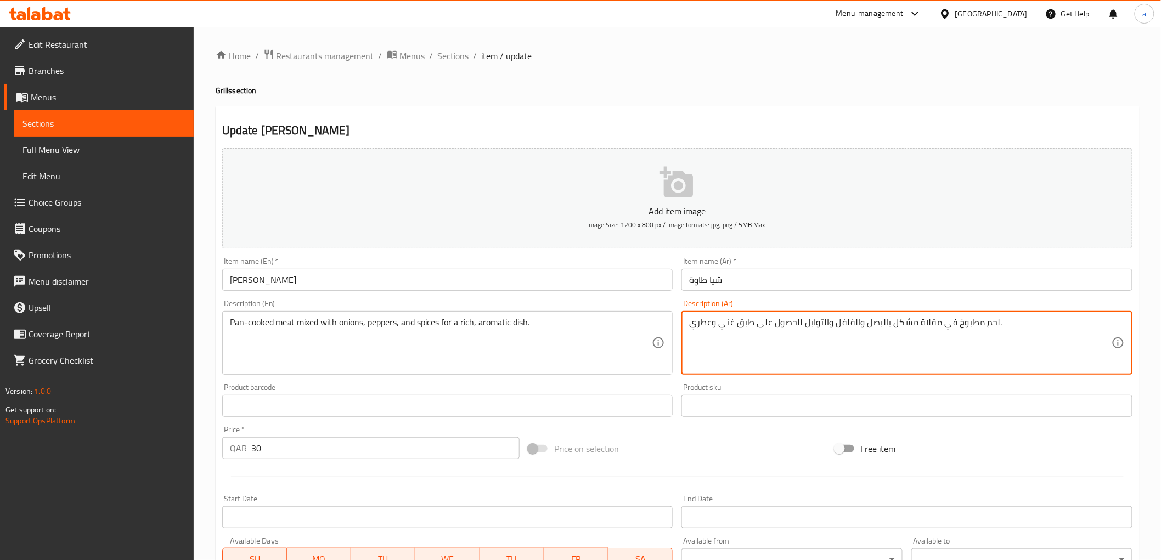
click at [748, 321] on textarea "لحم مطبوخ في مقلاة مشكل بالبصل والفلفل والتوابل للحصول على طبق غني وعطري." at bounding box center [900, 343] width 422 height 52
paste textarea "حن"
type textarea "لحم مطبوخ في مقلاة مشكل بالبصل والفلفل والتوابل للحصول على صحن غني وعطري."
click at [758, 302] on div "Description (Ar) لحم مطبوخ في مقلاة مشكل بالبصل والفلفل والتوابل للحصول على صحن…" at bounding box center [906, 337] width 451 height 75
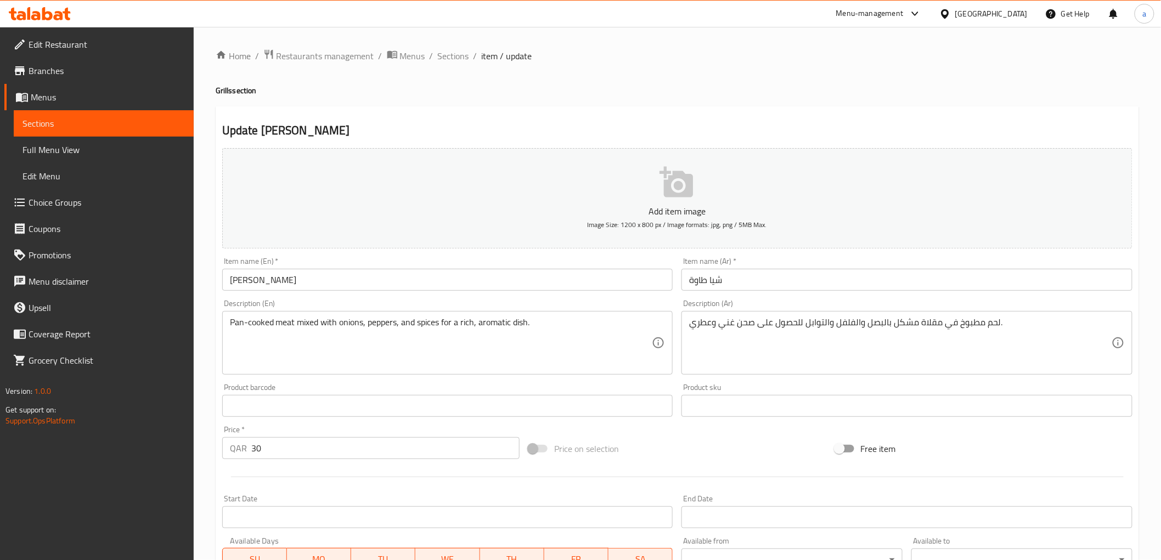
scroll to position [213, 0]
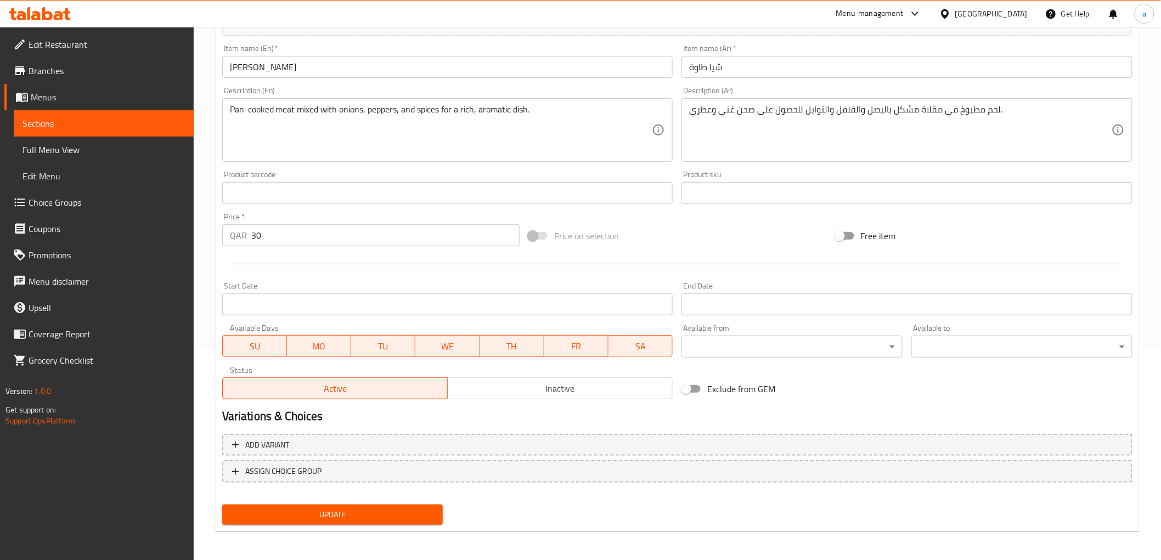
click at [311, 508] on span "Update" at bounding box center [333, 515] width 204 height 14
click at [331, 500] on div "Update" at bounding box center [333, 514] width 230 height 29
click at [332, 505] on button "Update" at bounding box center [332, 515] width 221 height 20
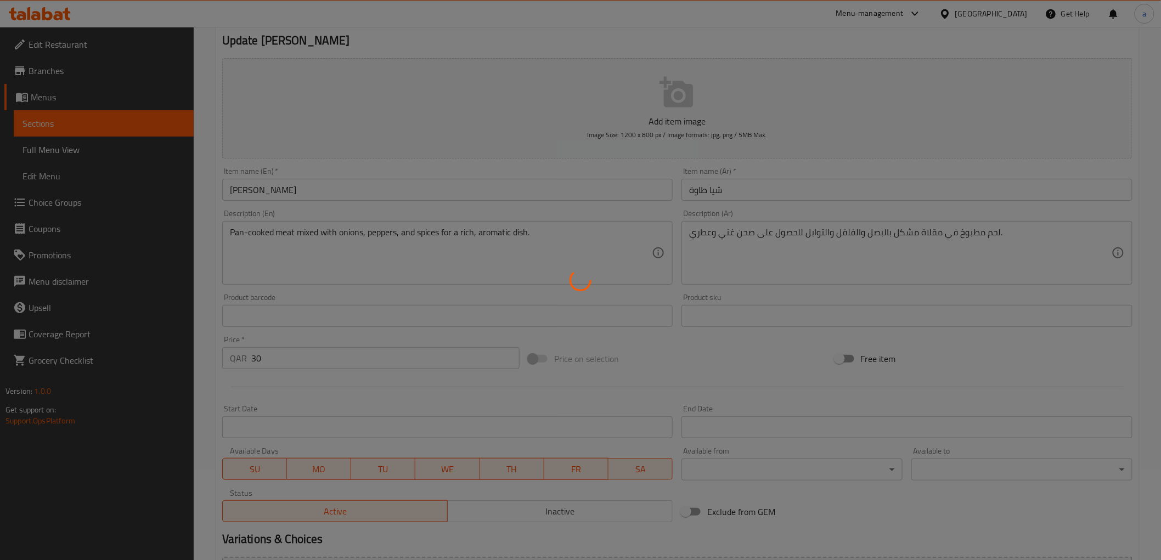
scroll to position [0, 0]
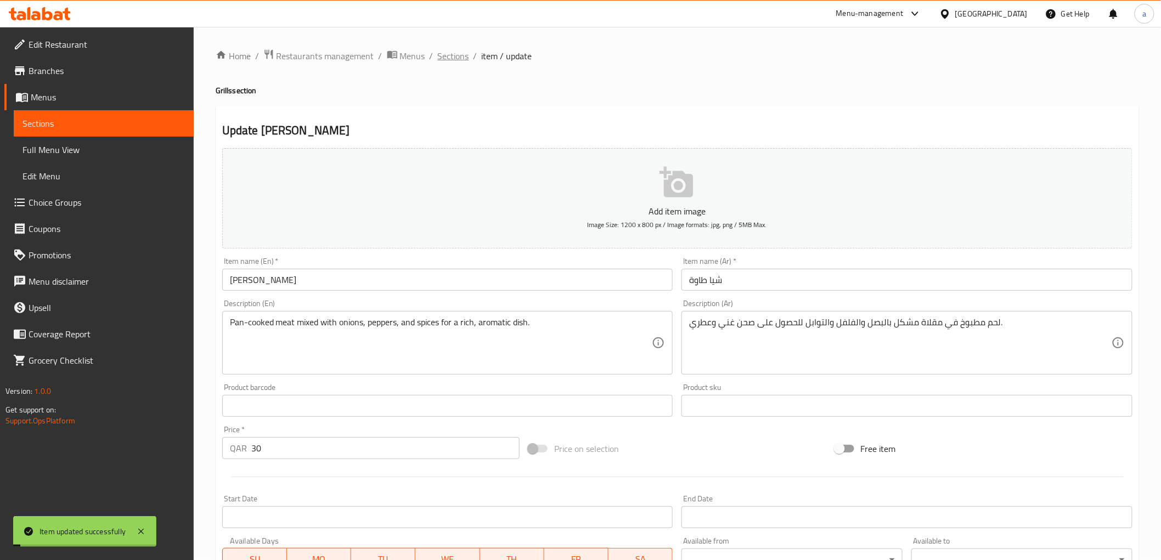
click at [442, 57] on span "Sections" at bounding box center [453, 55] width 31 height 13
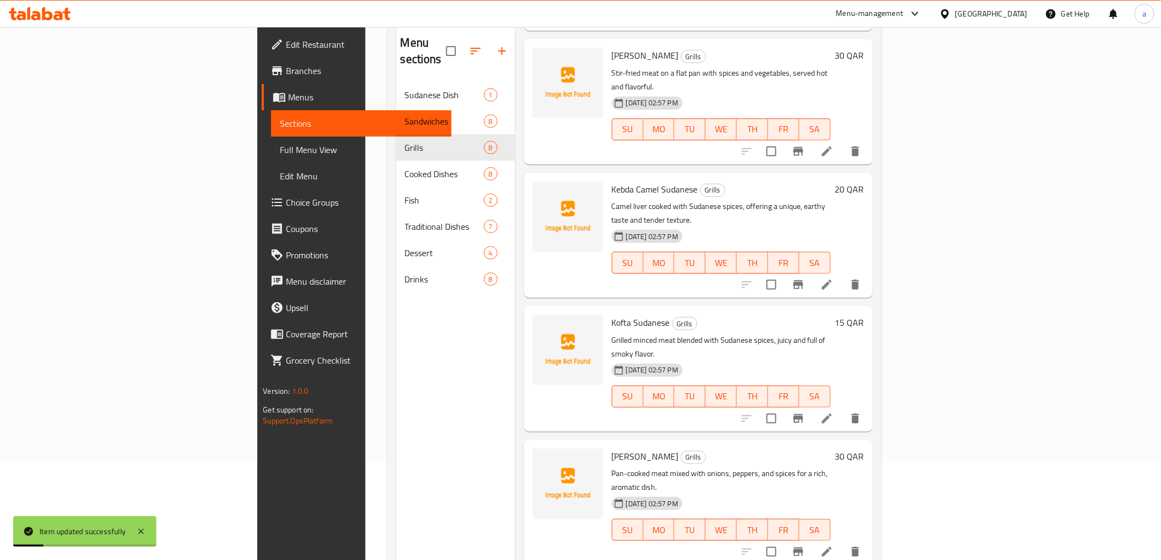
scroll to position [154, 0]
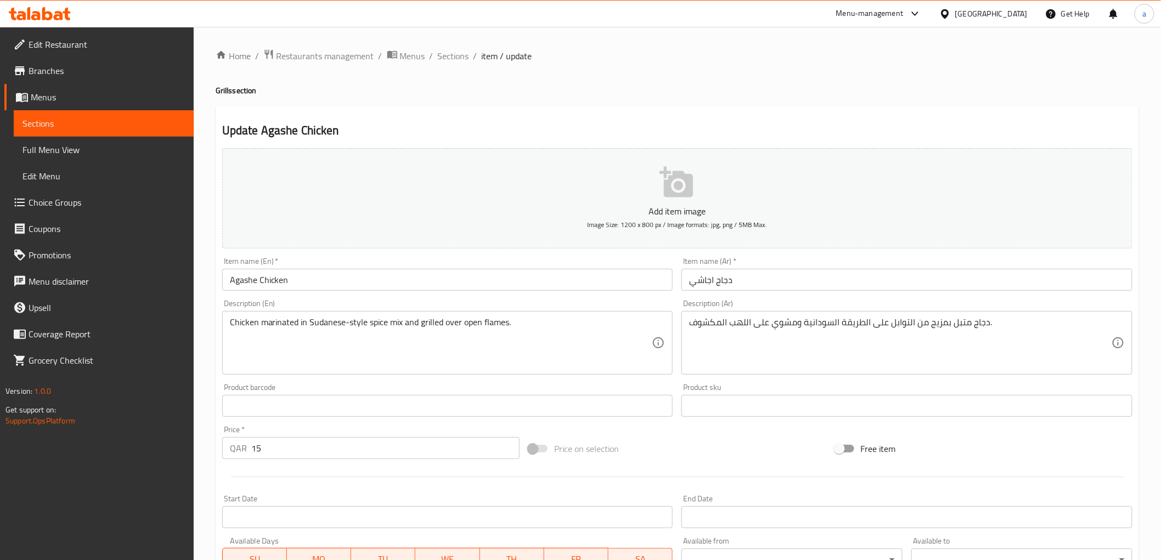
click at [557, 113] on div "Update Agashe Chicken Add item image Image Size: 1200 x 800 px / Image formats:…" at bounding box center [677, 425] width 923 height 639
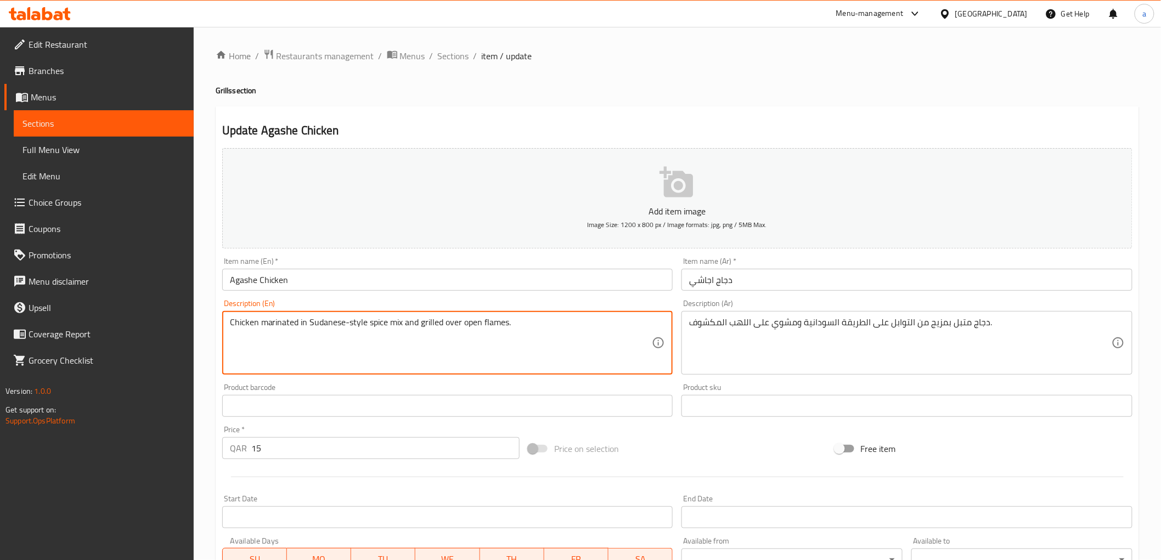
click at [837, 125] on h2 "Update Agashe Chicken" at bounding box center [677, 130] width 910 height 16
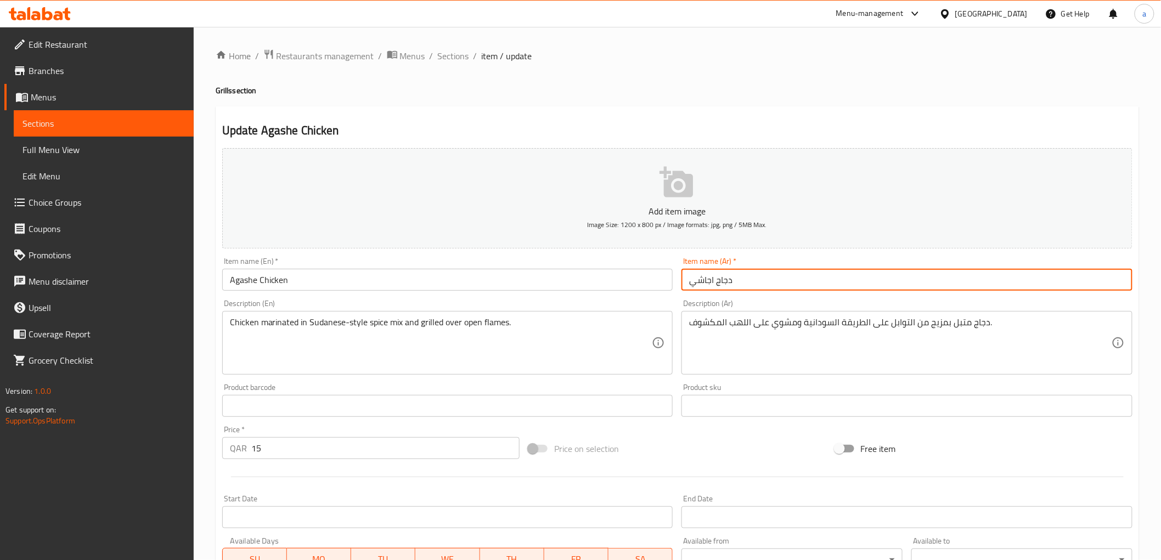
drag, startPoint x: 696, startPoint y: 285, endPoint x: 689, endPoint y: 287, distance: 6.8
click at [689, 287] on input "دجاج اجاشي" at bounding box center [906, 280] width 451 height 22
click at [775, 287] on input "دجاج اجاشا" at bounding box center [906, 280] width 451 height 22
drag, startPoint x: 774, startPoint y: 297, endPoint x: 754, endPoint y: 297, distance: 19.8
click at [771, 295] on div "Description (Ar) دجاج متبل بمزيج من التوابل على الطريقة السودانية ومشوي على الل…" at bounding box center [907, 337] width 460 height 84
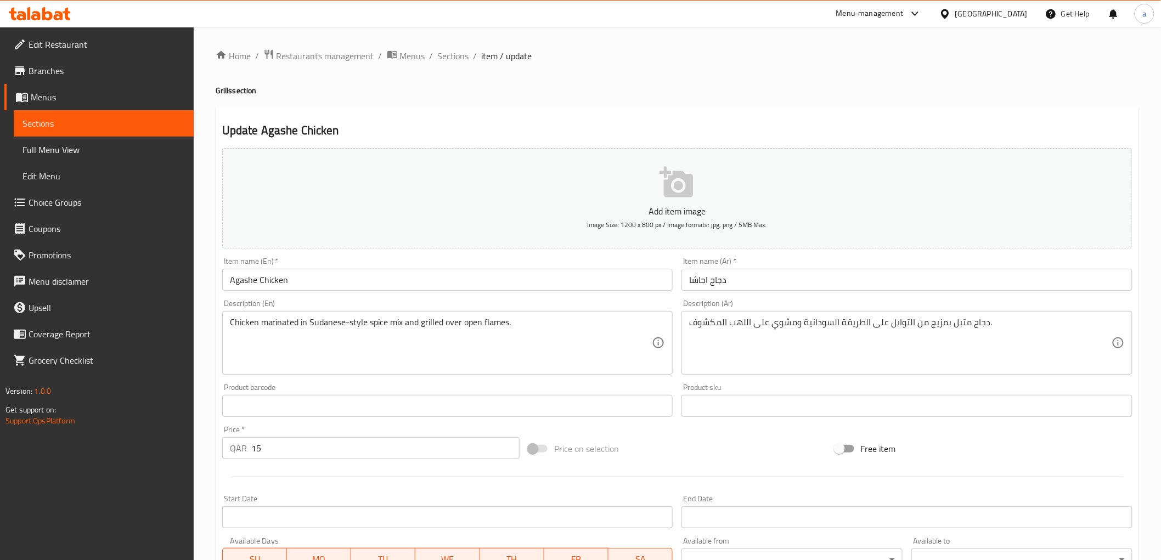
click at [240, 281] on input "Agashe Chicken" at bounding box center [447, 280] width 451 height 22
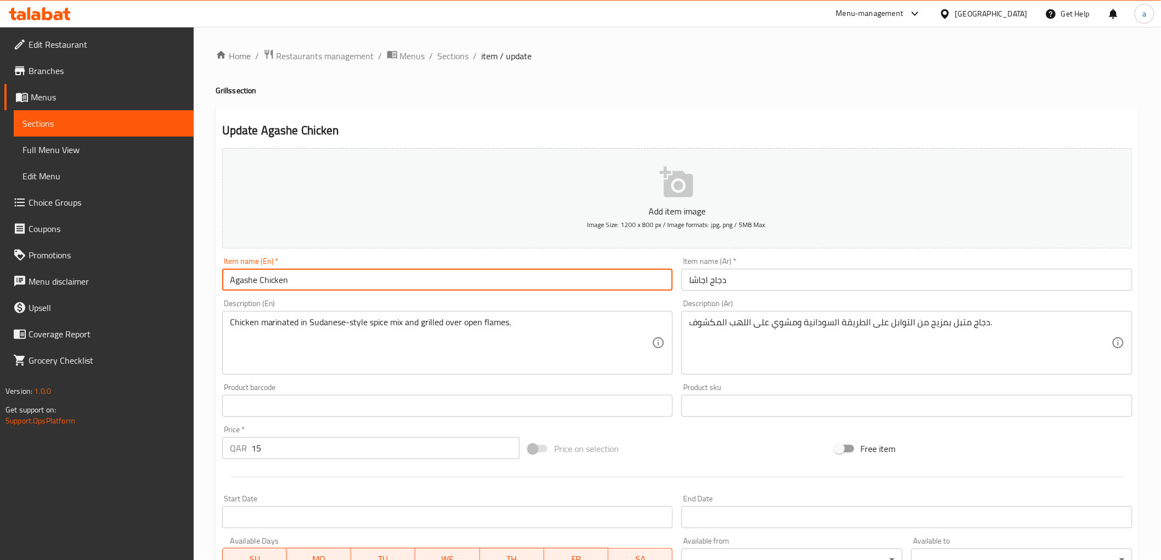
click at [240, 281] on input "Agashe Chicken" at bounding box center [447, 280] width 451 height 22
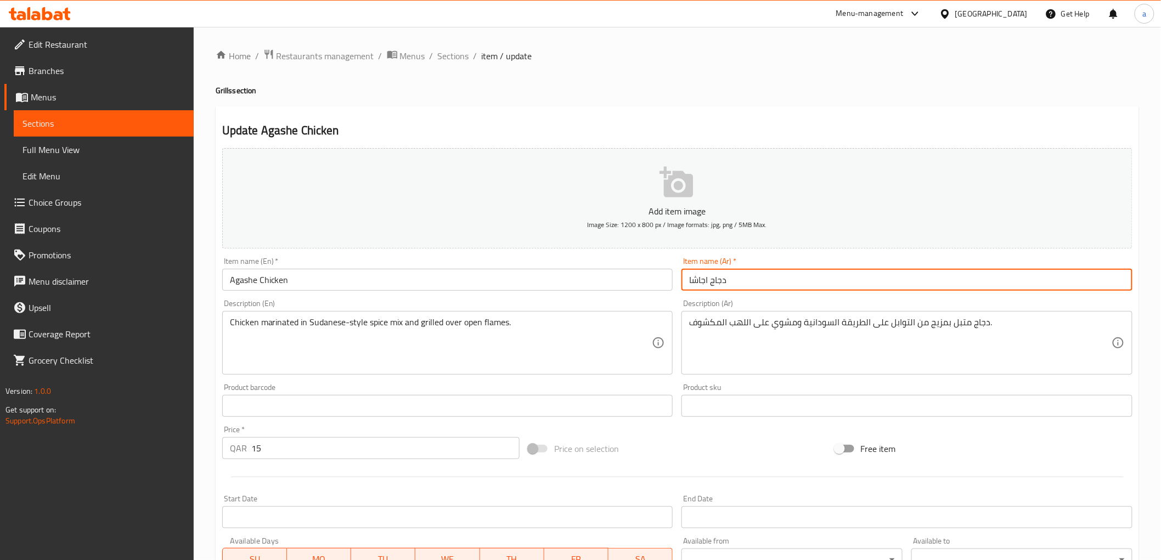
drag, startPoint x: 692, startPoint y: 283, endPoint x: 684, endPoint y: 290, distance: 10.1
click at [684, 290] on input "دجاج اجاشا" at bounding box center [906, 280] width 451 height 22
type input "دجاج اجاشي"
click at [755, 295] on div "Item name (Ar)   * دجاج اجاشي Item name (Ar) *" at bounding box center [907, 274] width 460 height 42
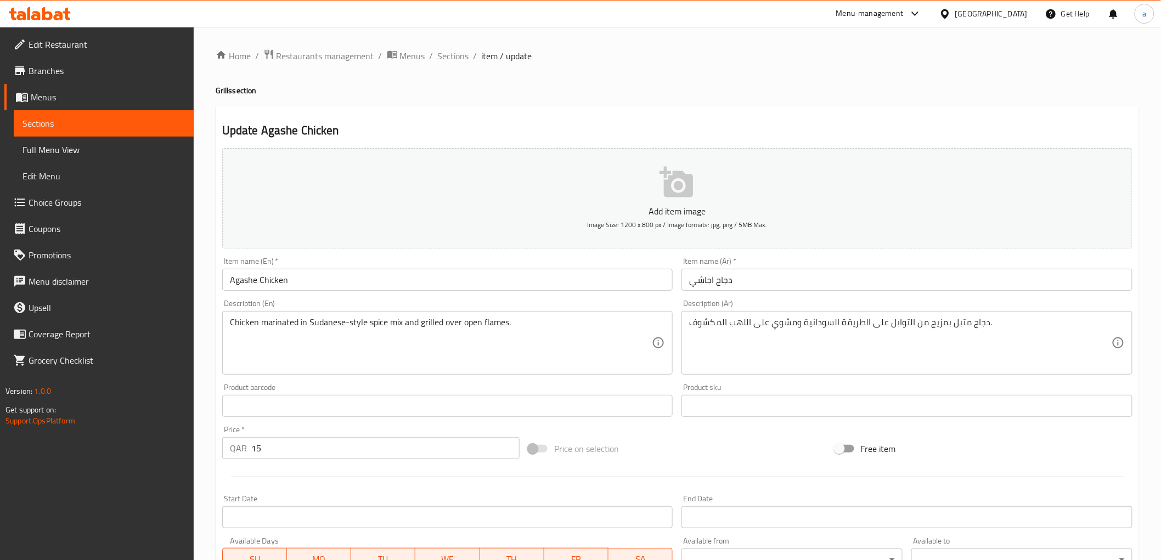
click at [247, 283] on input "Agashe Chicken" at bounding box center [447, 280] width 451 height 22
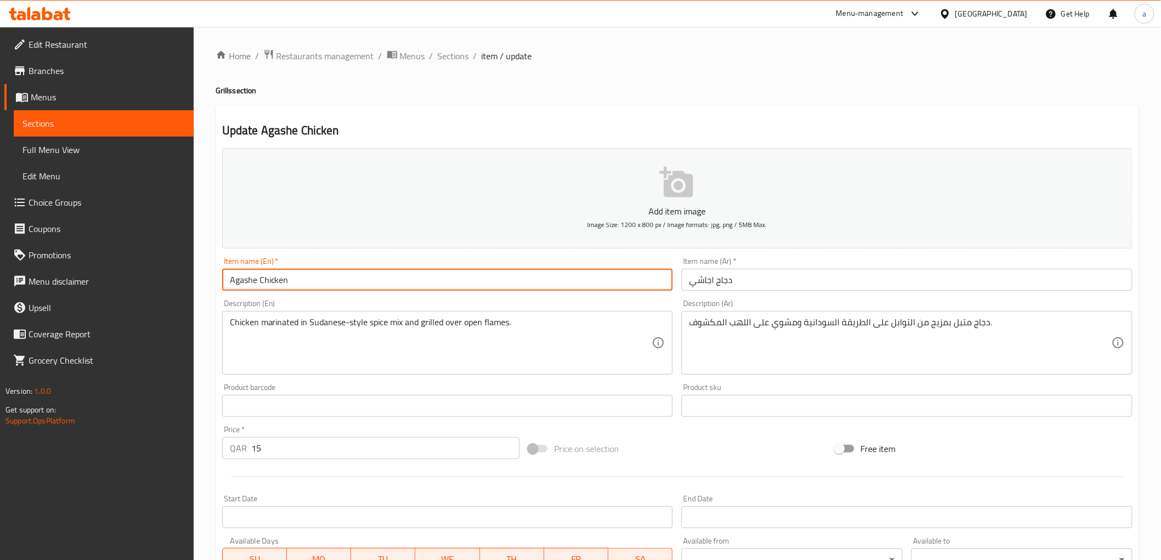
click at [247, 283] on input "Agashe Chicken" at bounding box center [447, 280] width 451 height 22
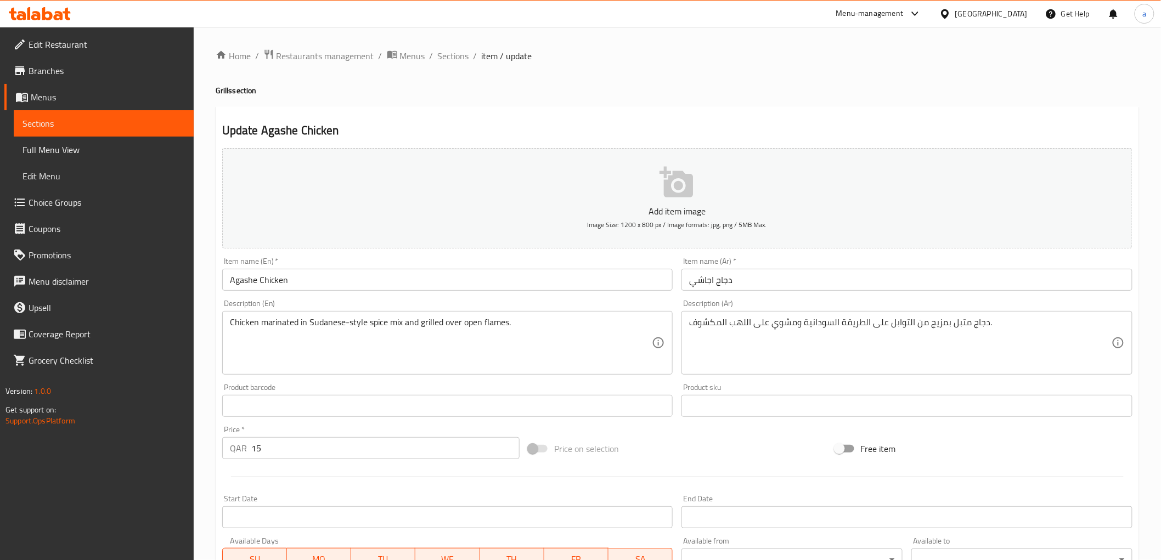
click at [206, 304] on div "Home / Restaurants management / Menus / Sections / item / update Grills section…" at bounding box center [677, 401] width 967 height 748
click at [461, 128] on h2 "Update Agashe Chicken" at bounding box center [677, 130] width 910 height 16
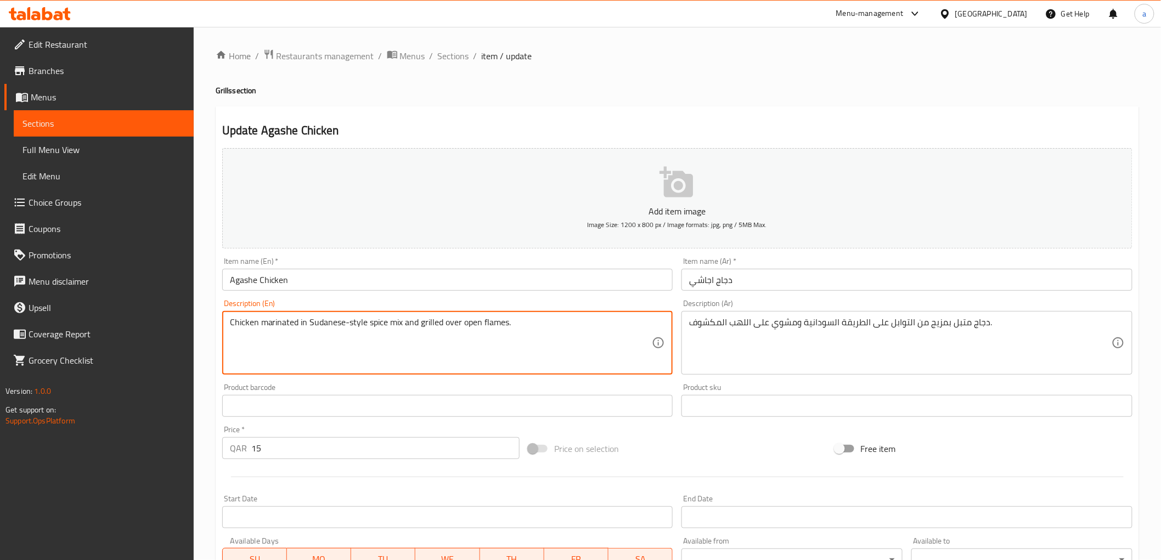
click at [719, 125] on h2 "Update Agashe Chicken" at bounding box center [677, 130] width 910 height 16
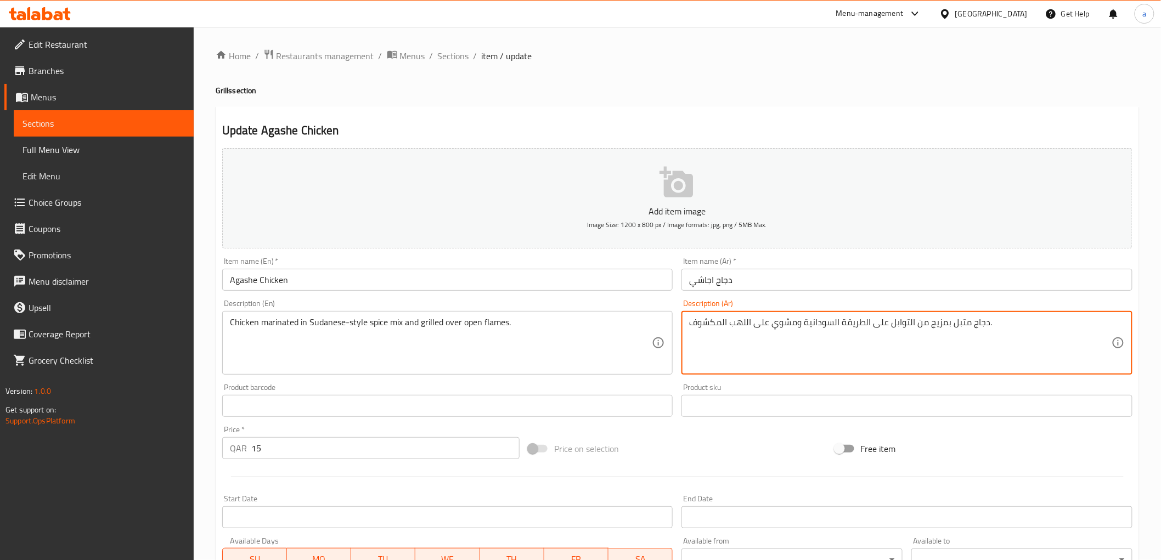
click at [932, 331] on textarea "دجاج متبل بمزيج من التوابل على الطريقة السودانية ومشوي على اللهب المكشوف." at bounding box center [900, 343] width 422 height 52
click at [946, 326] on textarea "دجاج متبل بمزيج من التوابل على الطريقة السودانية ومشوي على اللهب المكشوف." at bounding box center [900, 343] width 422 height 52
drag, startPoint x: 943, startPoint y: 326, endPoint x: 929, endPoint y: 328, distance: 13.3
click at [929, 328] on textarea "دجاج متبل بمزيج من التوابل على الطريقة السودانية ومشوي على اللهب المكشوف." at bounding box center [900, 343] width 422 height 52
click at [941, 325] on textarea "دجاج متبل بمزيج من التوابل على الطريقة السودانية ومشوي على اللهب المكشوف." at bounding box center [900, 343] width 422 height 52
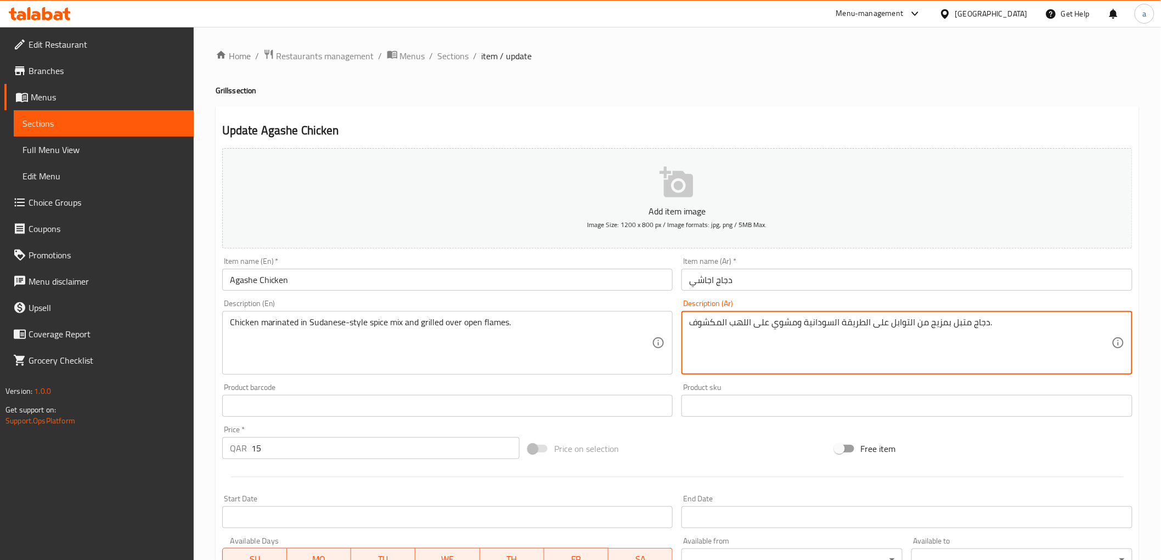
click at [941, 325] on textarea "دجاج متبل بمزيج من التوابل على الطريقة السودانية ومشوي على اللهب المكشوف." at bounding box center [900, 343] width 422 height 52
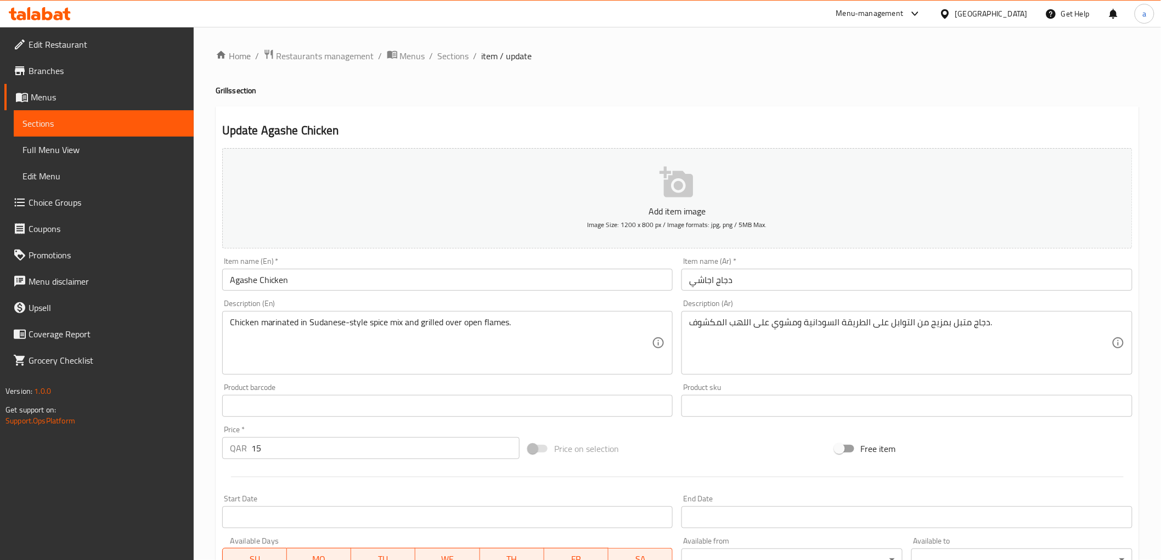
click at [964, 295] on div "Item name (Ar)   * دجاج اجاشي Item name (Ar) *" at bounding box center [907, 274] width 460 height 42
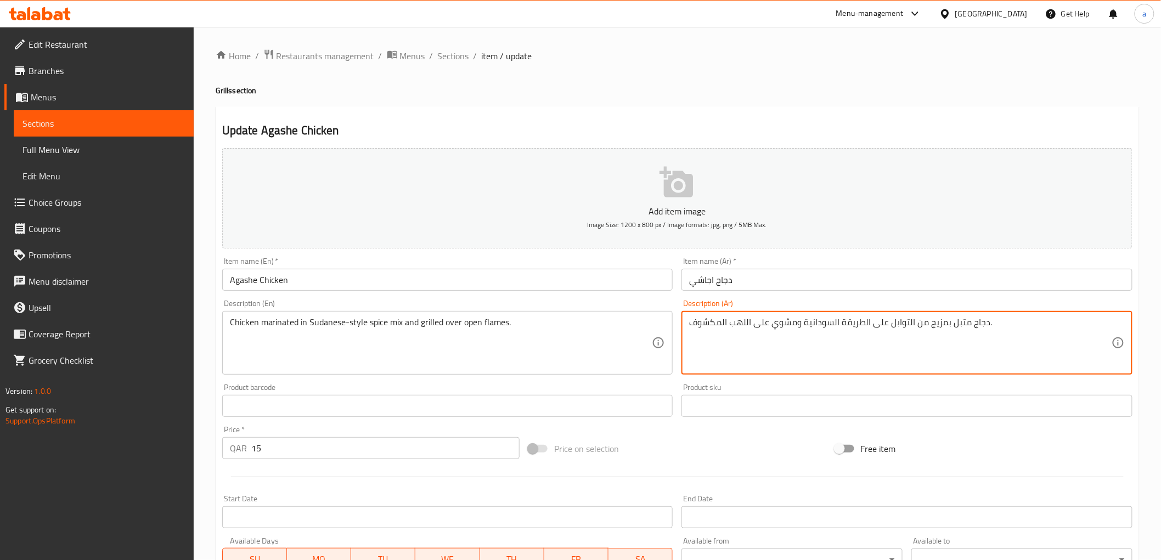
click at [934, 322] on textarea "دجاج متبل بمزيج من التوابل على الطريقة السودانية ومشوي على اللهب المكشوف." at bounding box center [900, 343] width 422 height 52
drag, startPoint x: 906, startPoint y: 326, endPoint x: 943, endPoint y: 343, distance: 40.3
click at [943, 343] on textarea "دجاج متبل بمزيج من التوابل على الطريقة السودانية ومشوي على اللهب المكشوف." at bounding box center [900, 343] width 422 height 52
click at [889, 330] on textarea "دجاج متبل بتوابل على الطريقة السودانية ومشوي على اللهب المكشوف." at bounding box center [900, 343] width 422 height 52
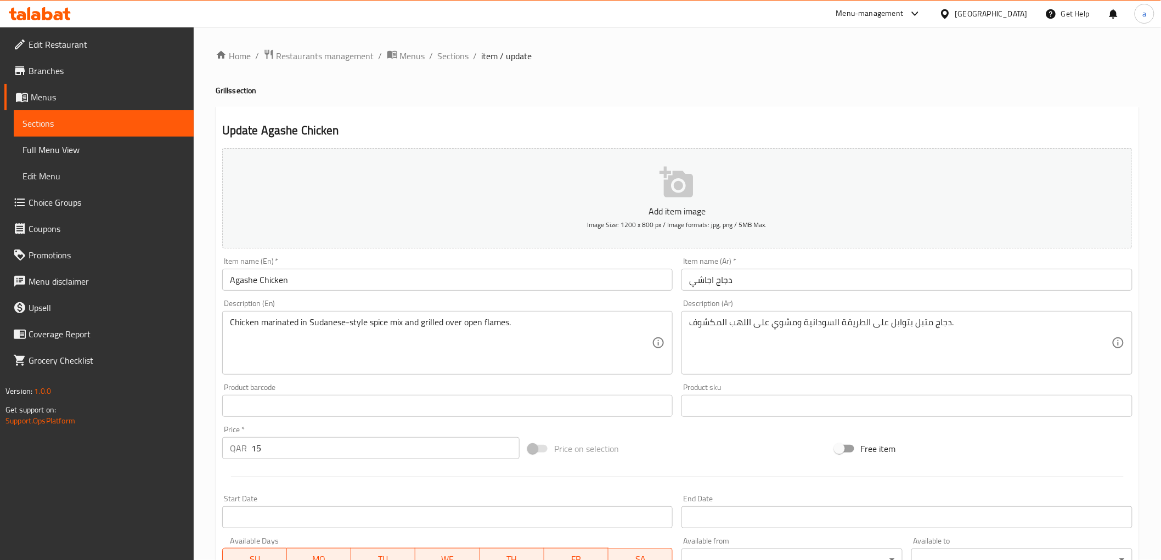
click at [967, 316] on div "دجاج متبل بتوابل على الطريقة السودانية ومشوي على اللهب المكشوف. Description (Ar)" at bounding box center [906, 343] width 451 height 64
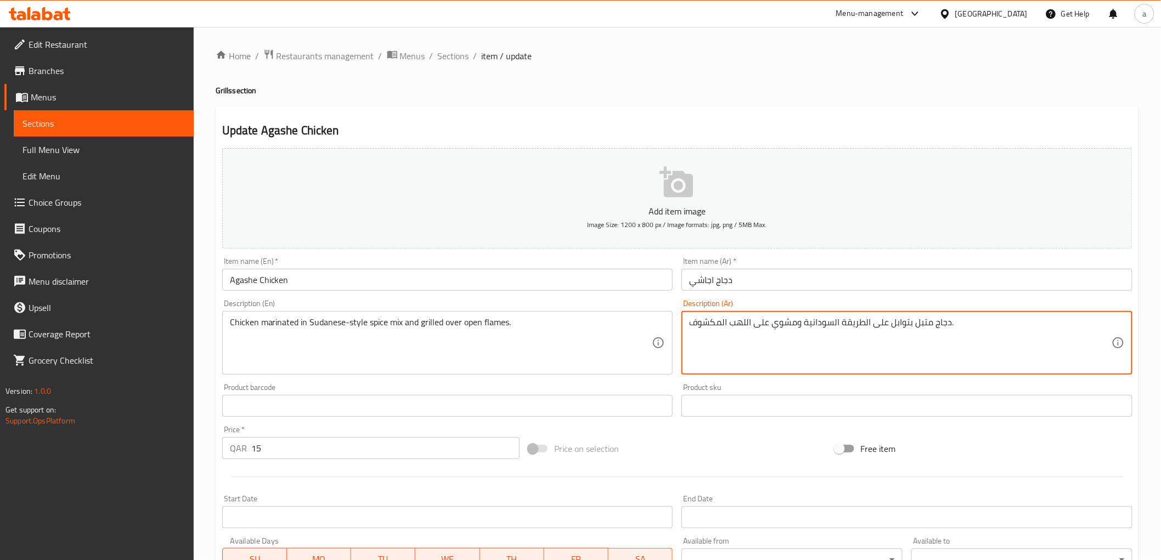
click at [962, 321] on textarea "دجاج متبل بتوابل على الطريقة السودانية ومشوي على اللهب المكشوف." at bounding box center [900, 343] width 422 height 52
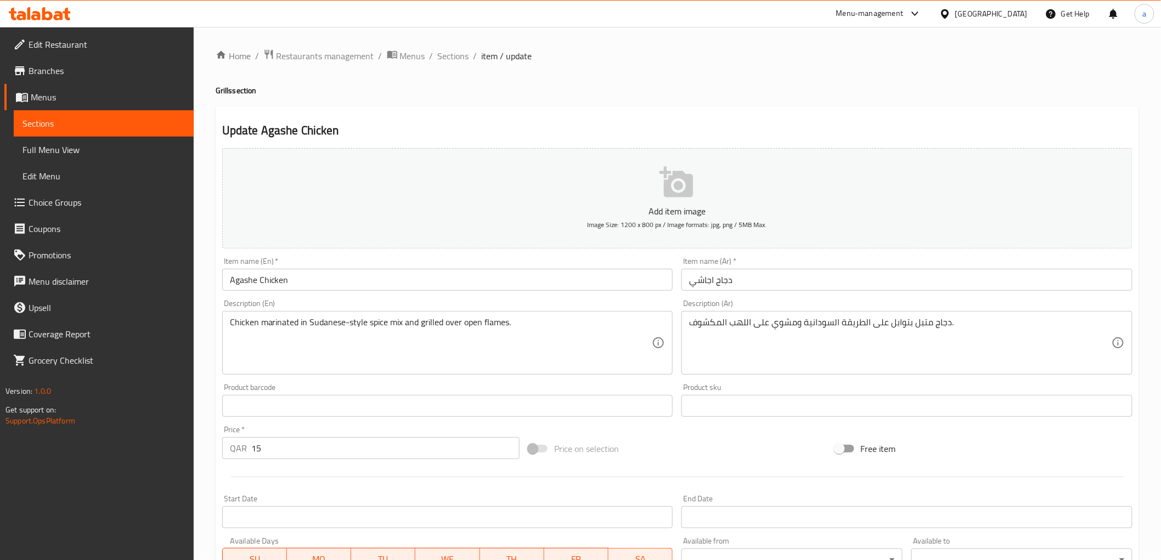
click at [960, 304] on div "Description (Ar) دجاج متبل بتوابل على الطريقة السودانية ومشوي على اللهب المكشوف…" at bounding box center [906, 337] width 451 height 75
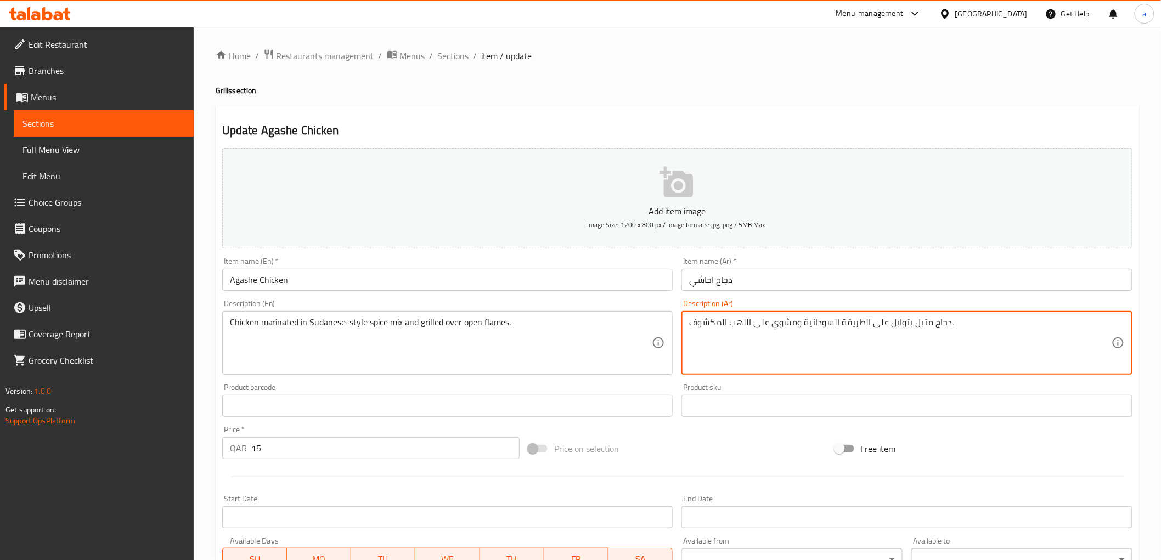
click at [967, 309] on div "Description (Ar) دجاج متبل بتوابل على الطريقة السودانية ومشوي على اللهب المكشوف…" at bounding box center [906, 337] width 451 height 75
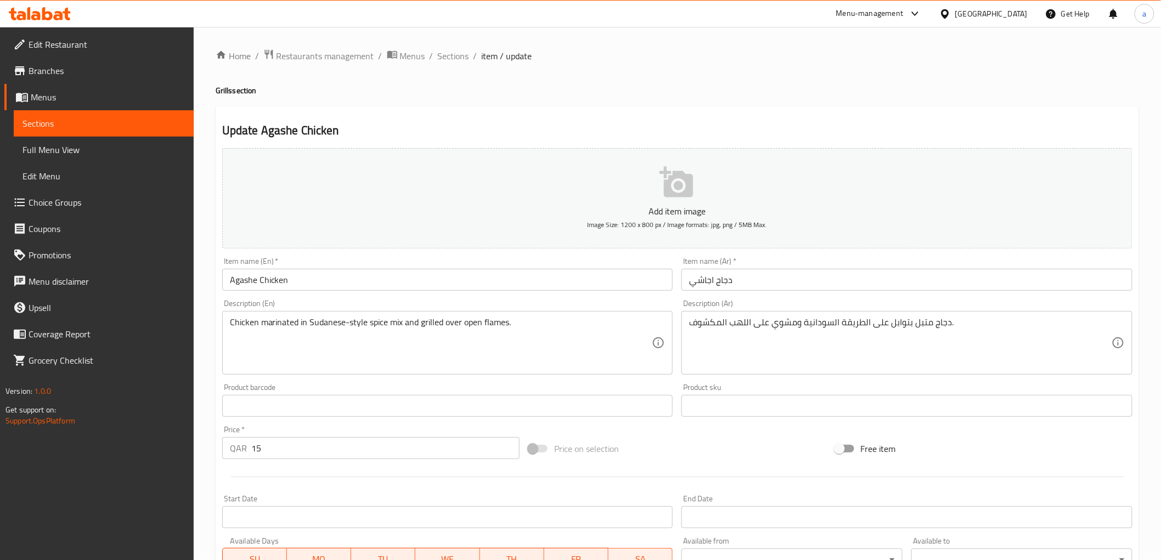
click at [971, 296] on div "Description (Ar) دجاج متبل بتوابل على الطريقة السودانية ومشوي على اللهب المكشوف…" at bounding box center [907, 337] width 460 height 84
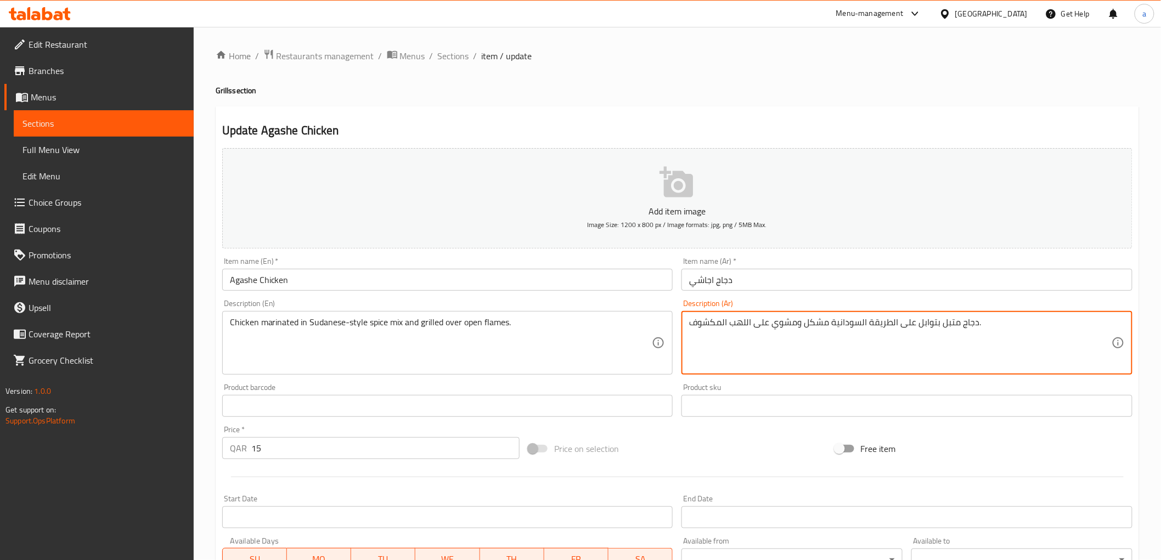
click at [745, 306] on div "Description (Ar) دجاج متبل بتوابل على الطريقة السودانية مشكل ومشوي على اللهب ال…" at bounding box center [906, 337] width 451 height 75
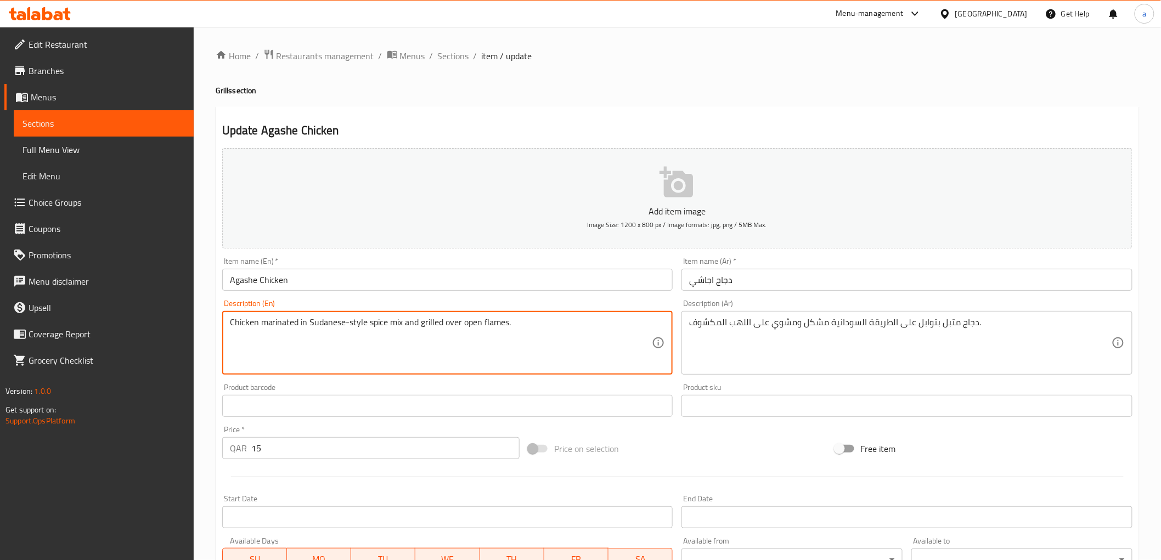
drag, startPoint x: 507, startPoint y: 319, endPoint x: 269, endPoint y: 330, distance: 238.4
click at [290, 329] on textarea "Chicken marinated in Sudanese-style spice mix and grilled over open flames." at bounding box center [441, 343] width 422 height 52
click at [291, 327] on textarea "Chicken marinated in Sudanese-style spice mix and grilled over open flames." at bounding box center [441, 343] width 422 height 52
click at [302, 325] on textarea "Chicken marinated in Sudanese-style spice mix and grilled over open flames." at bounding box center [441, 343] width 422 height 52
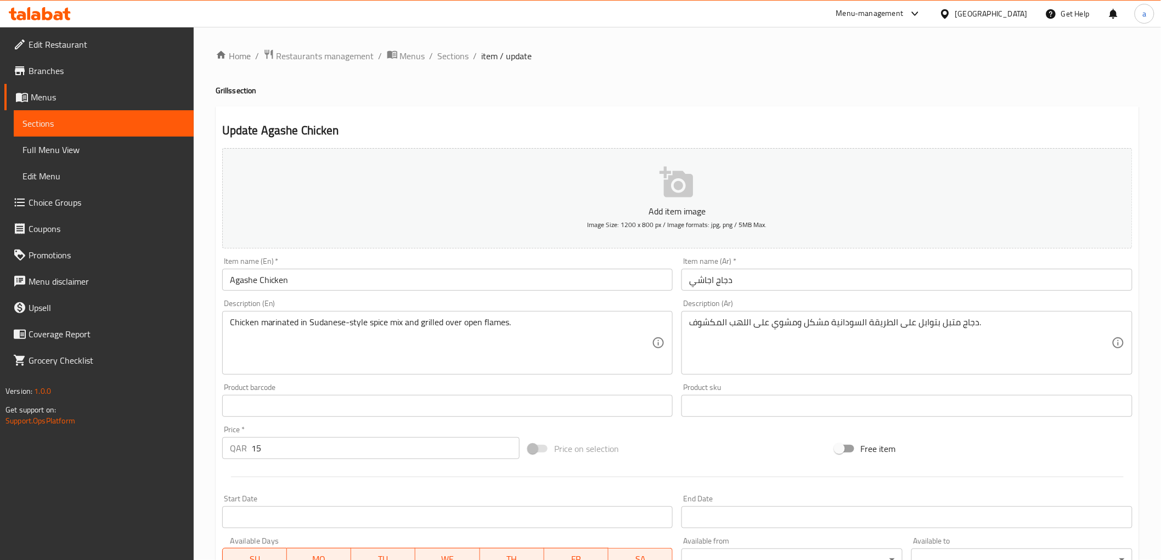
click at [375, 311] on div "Description (En) Chicken marinated in Sudanese-style spice mix and grilled over…" at bounding box center [447, 337] width 451 height 75
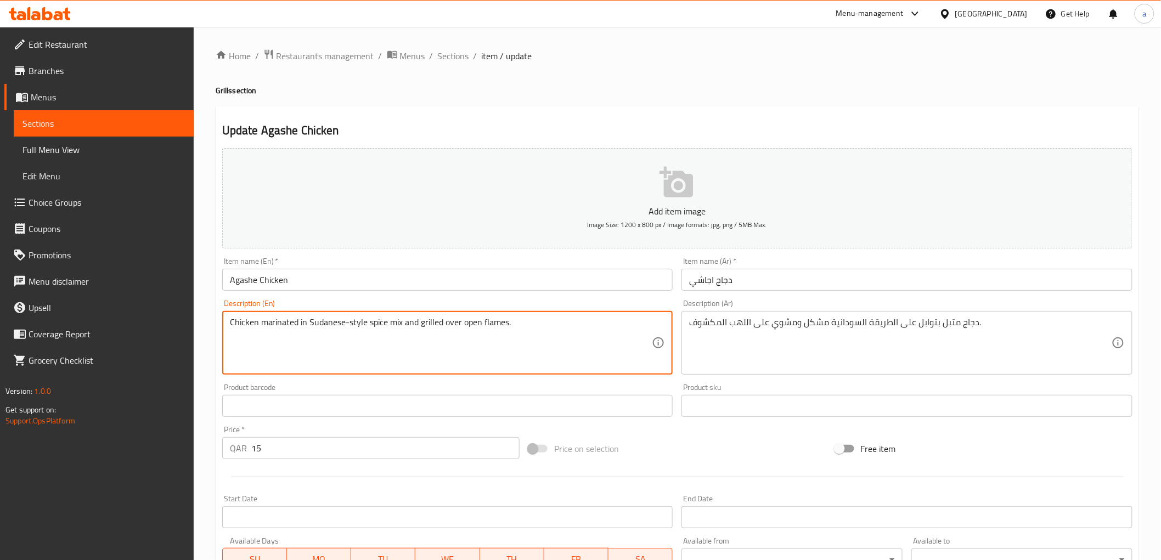
click at [373, 321] on textarea "Chicken marinated in Sudanese-style spice mix and grilled over open flames." at bounding box center [441, 343] width 422 height 52
click at [595, 300] on div "Description (En) Chicken marinated in Sudanese-style spice mix and grilled over…" at bounding box center [447, 337] width 451 height 75
drag, startPoint x: 462, startPoint y: 323, endPoint x: 507, endPoint y: 334, distance: 46.3
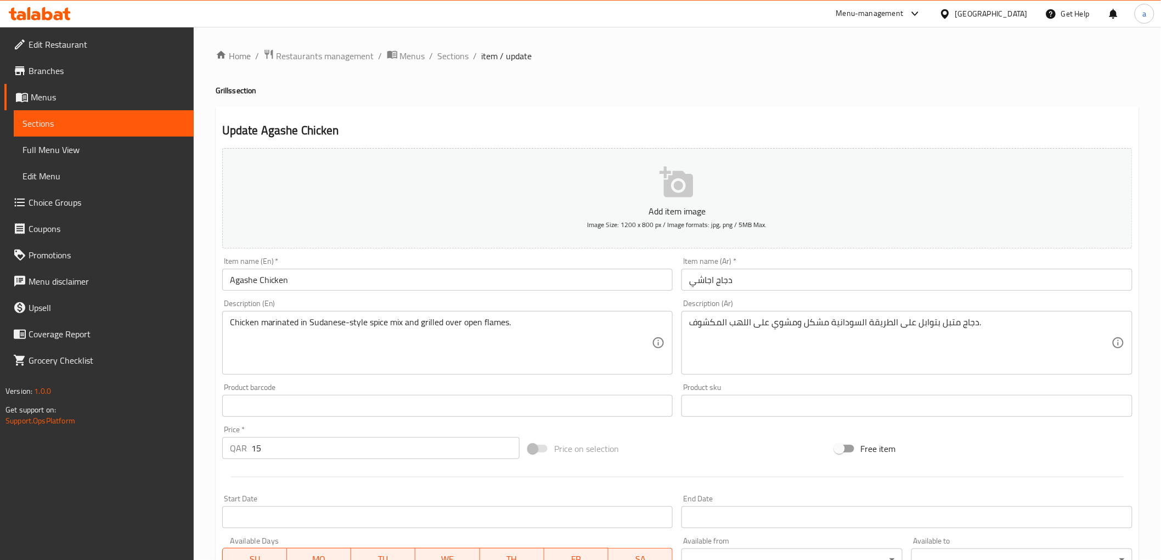
click at [216, 300] on div "Update Agashe Chicken Add item image Image Size: 1200 x 800 px / Image formats:…" at bounding box center [677, 425] width 923 height 639
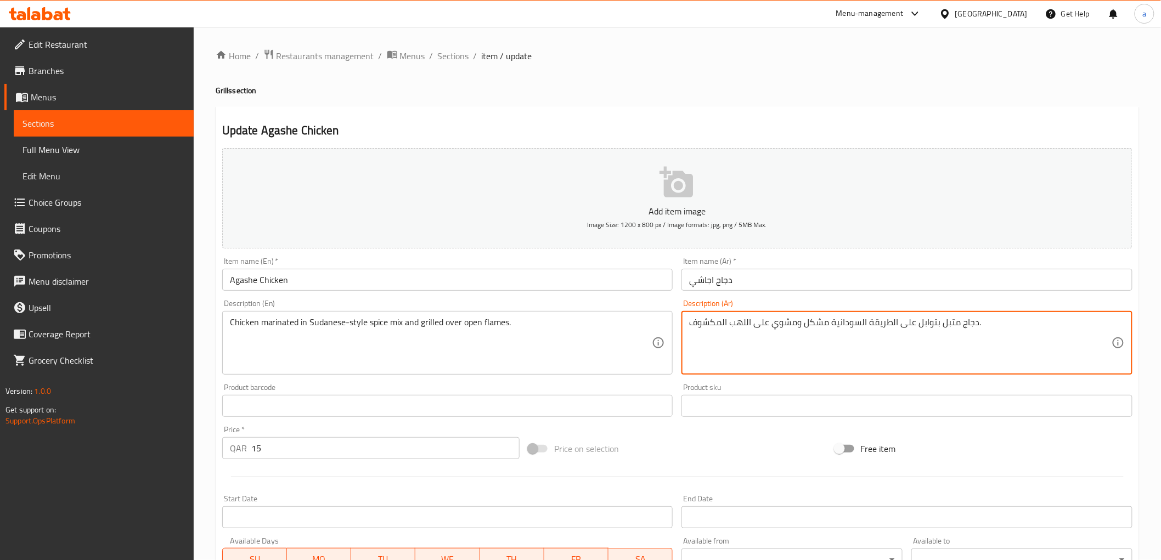
drag, startPoint x: 749, startPoint y: 321, endPoint x: 667, endPoint y: 321, distance: 82.8
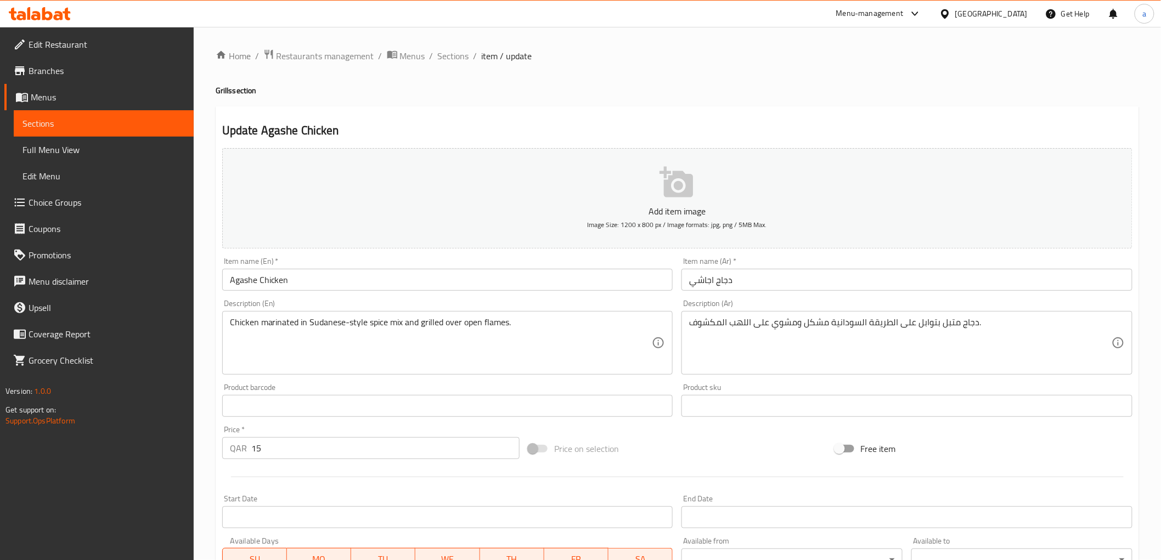
click at [672, 321] on div "Chicken marinated in Sudanese-style spice mix and grilled over open flames. Des…" at bounding box center [447, 343] width 451 height 64
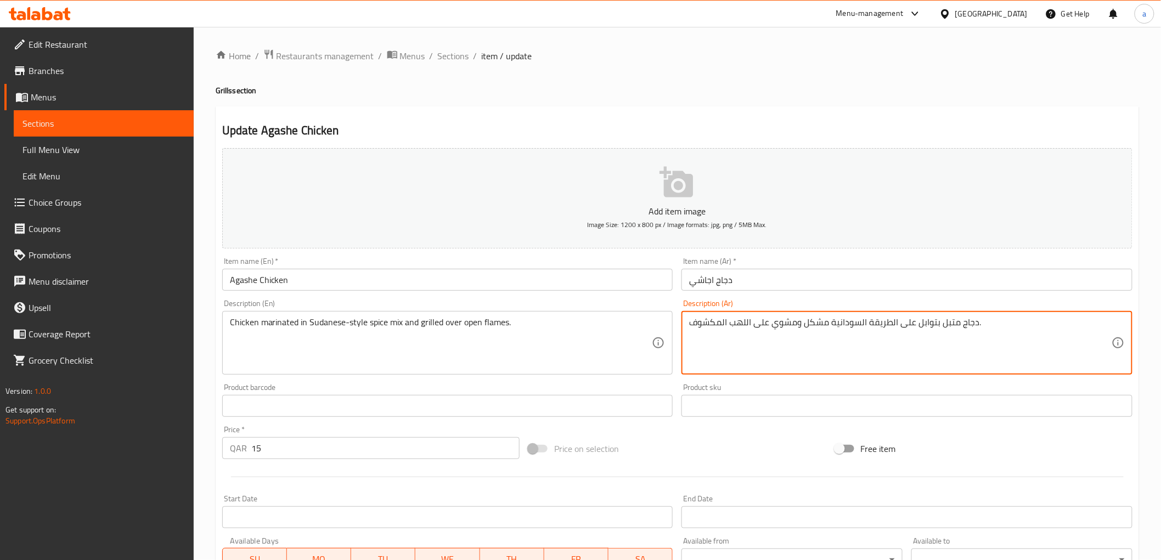
click at [746, 320] on textarea "دجاج متبل بتوابل على الطريقة السودانية مشكل ومشوي على اللهب المكشوف." at bounding box center [900, 343] width 422 height 52
click at [698, 327] on textarea "دجاج متبل بتوابل على الطريقة السودانية مشكل ومشوي على النار المكشوف." at bounding box center [900, 343] width 422 height 52
click at [752, 307] on div "Description (Ar) دجاج متبل بتوابل على الطريقة السودانية مشكل ومشوي على النار ال…" at bounding box center [906, 337] width 451 height 75
click at [725, 326] on textarea "دجاج متبل بتوابل على الطريقة السودانية مشكل ومشوي على النار المكشوف." at bounding box center [900, 343] width 422 height 52
click at [732, 323] on textarea "دجاج متبل بتوابل على الطريقة السودانية مشكل ومشوي على النار المكشوف." at bounding box center [900, 343] width 422 height 52
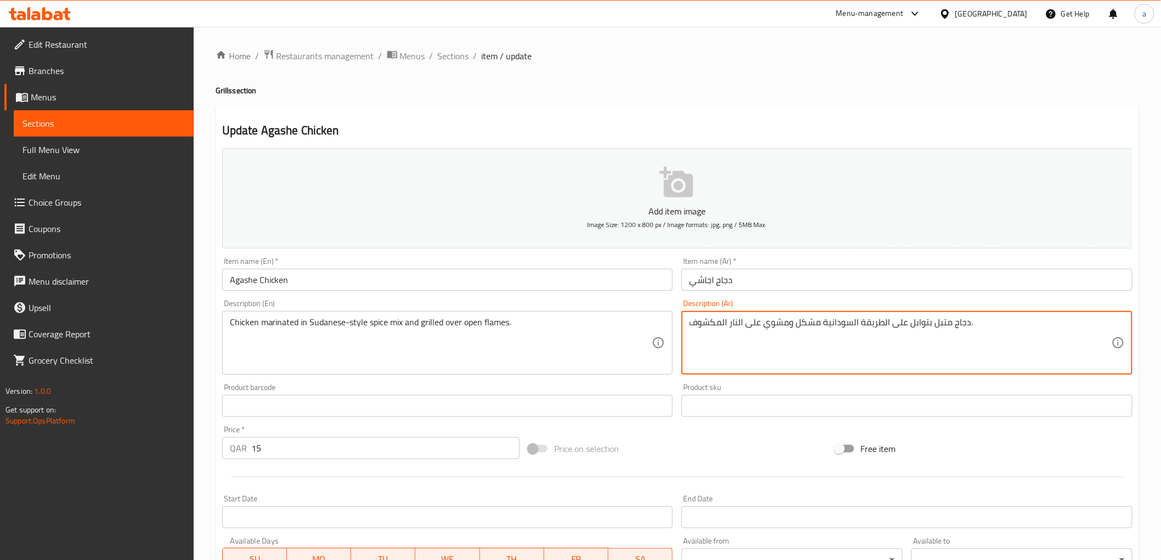
click at [732, 323] on textarea "دجاج متبل بتوابل على الطريقة السودانية مشكل ومشوي على النار المكشوف." at bounding box center [900, 343] width 422 height 52
click at [693, 323] on textarea "دجاج متبل بتوابل على الطريقة السودانية مشكل ومشوي على النار المكشوف." at bounding box center [900, 343] width 422 height 52
click at [980, 324] on textarea "دجاج متبل بتوابل على الطريقة السودانية مشكل ومشوي على النار المكشوف." at bounding box center [900, 343] width 422 height 52
type textarea "دجاج متبل بتوابل على الطريقة السودانية مشكل ومشوي على النار المكشوفة."
click at [957, 292] on div "Item name (Ar)   * دجاج اجاشي Item name (Ar) *" at bounding box center [907, 274] width 460 height 42
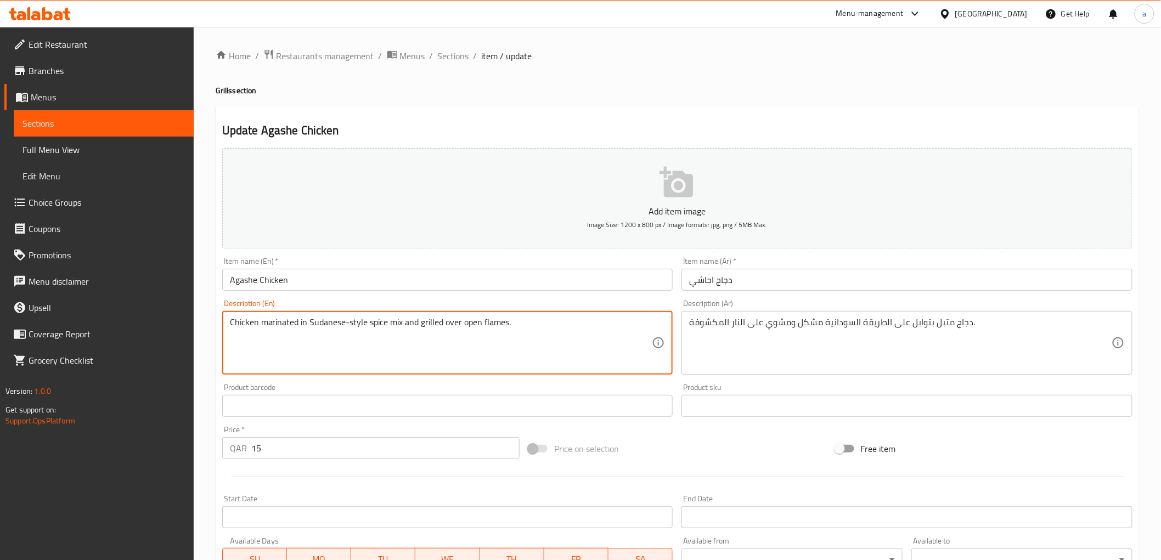
click at [373, 324] on textarea "Chicken marinated in Sudanese-style spice mix and grilled over open flames." at bounding box center [441, 343] width 422 height 52
click at [393, 309] on div "Description (En) Chicken marinated in Sudanese-style spice mix and grilled over…" at bounding box center [447, 337] width 451 height 75
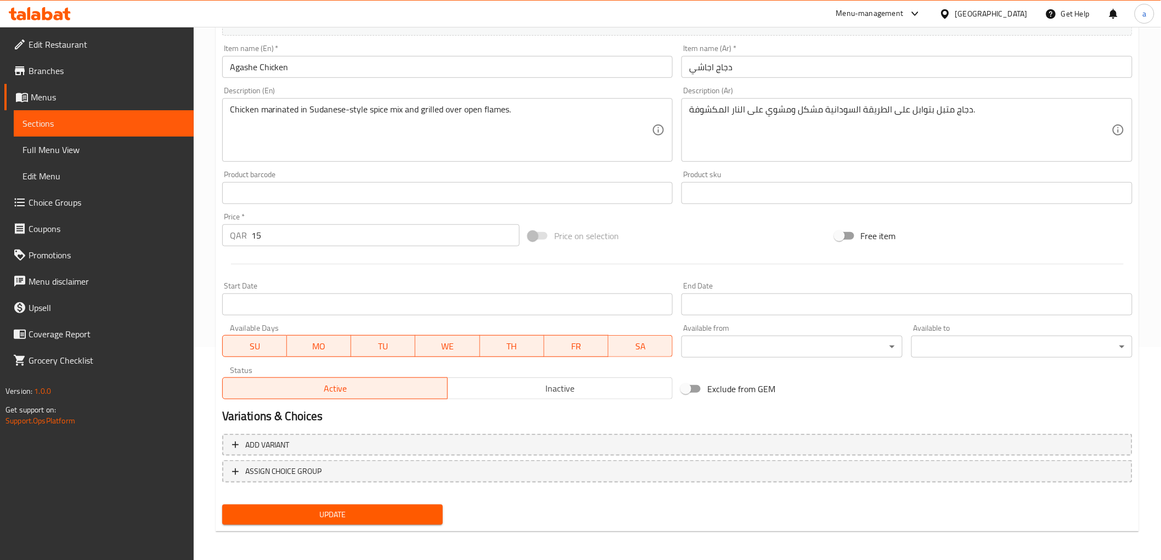
click at [297, 519] on span "Update" at bounding box center [333, 515] width 204 height 14
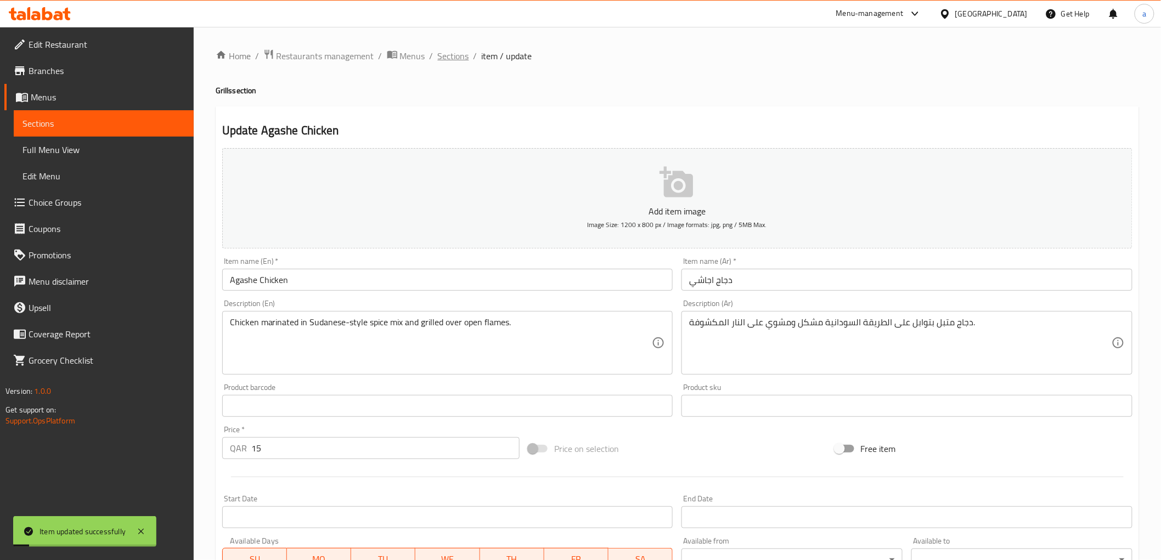
click at [452, 54] on span "Sections" at bounding box center [453, 55] width 31 height 13
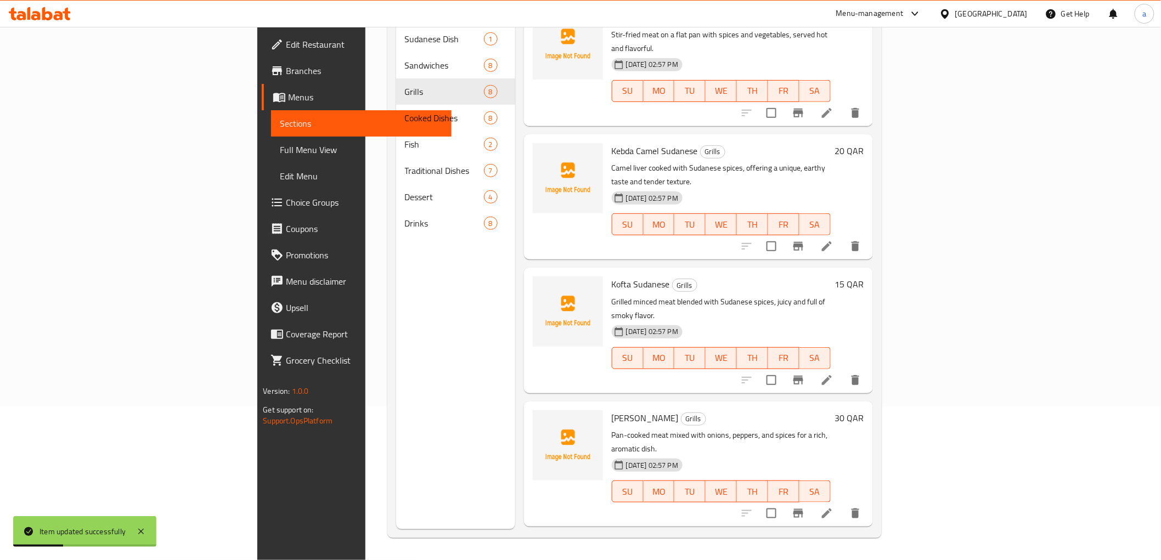
scroll to position [425, 0]
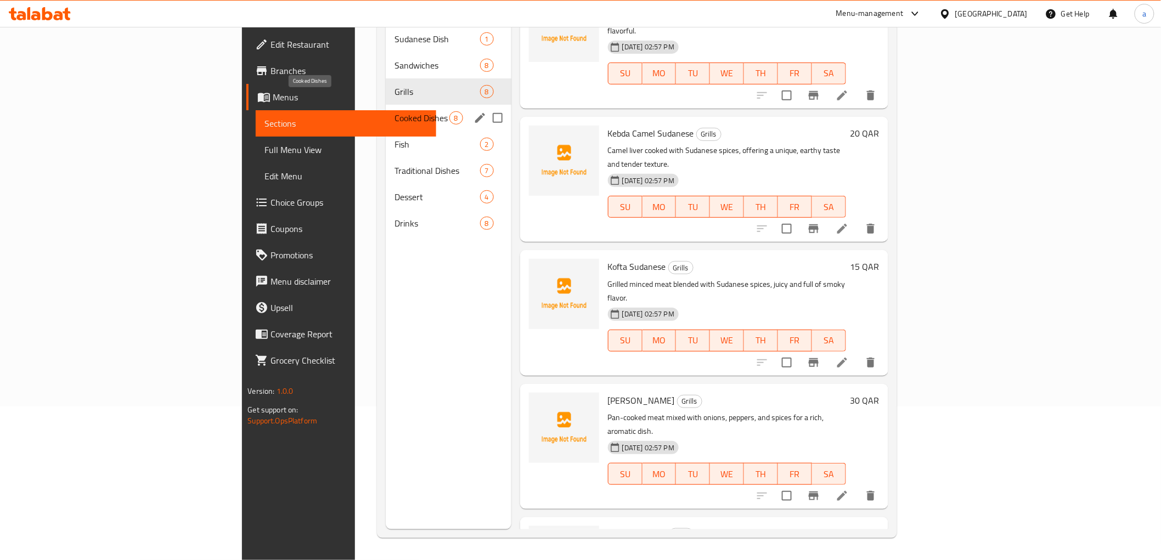
click at [394, 111] on span "Cooked Dishes" at bounding box center [421, 117] width 55 height 13
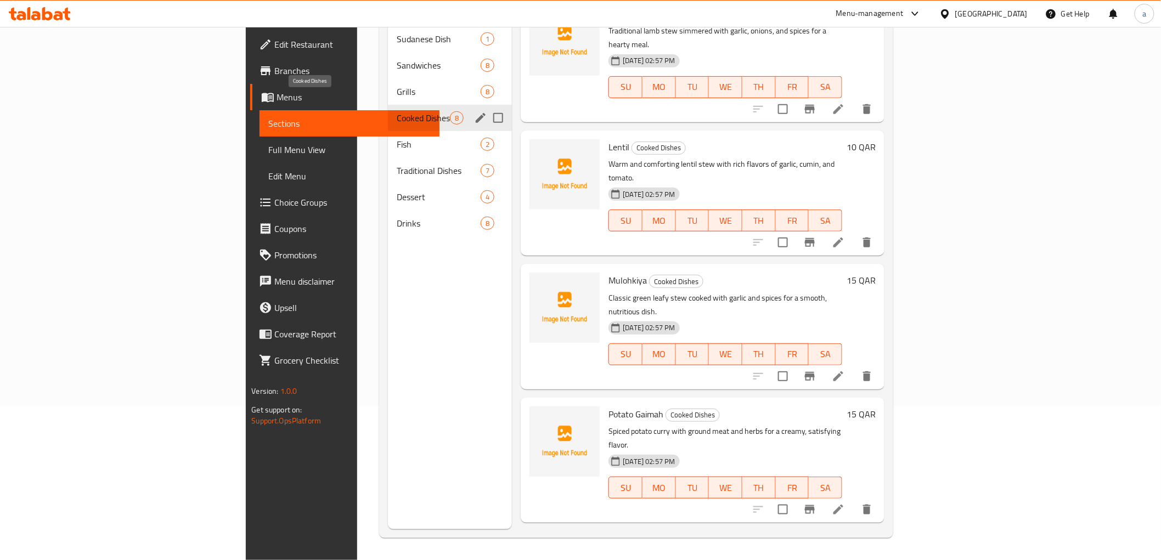
click at [397, 111] on span "Cooked Dishes" at bounding box center [423, 117] width 53 height 13
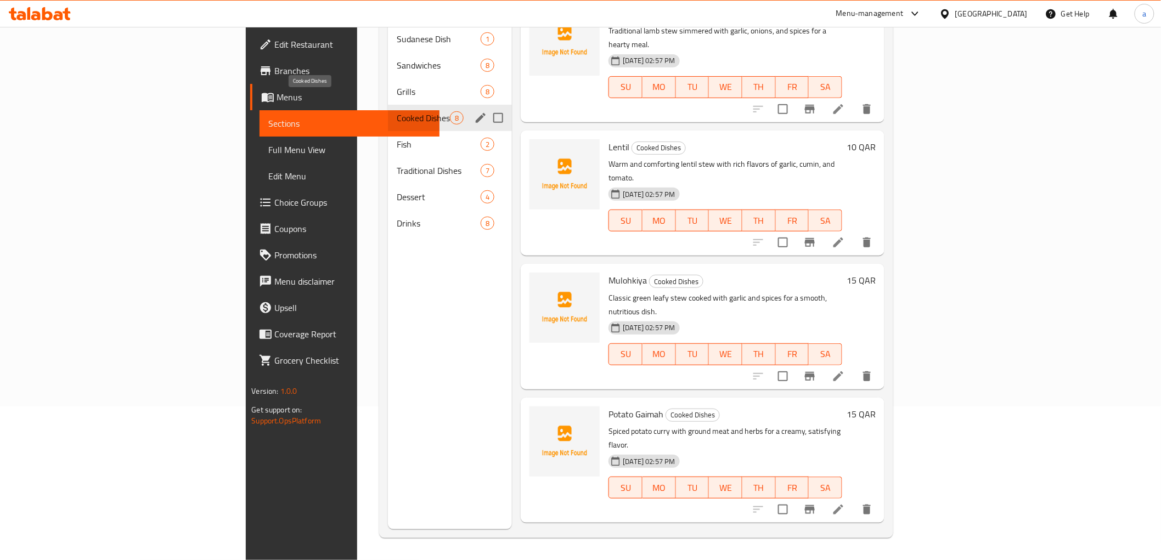
click at [397, 111] on span "Cooked Dishes" at bounding box center [423, 117] width 53 height 13
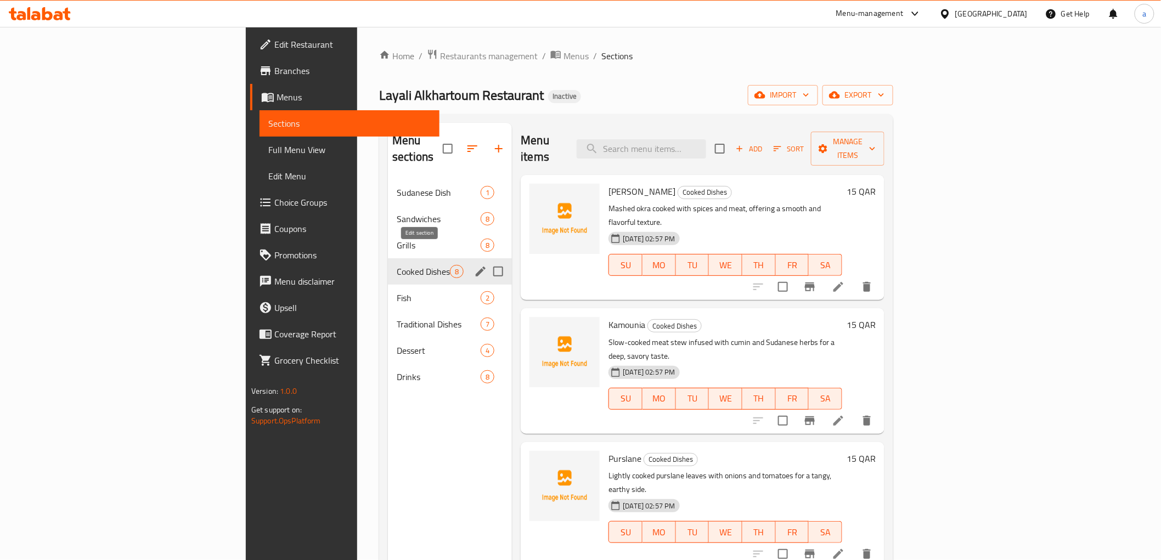
click at [474, 265] on icon "edit" at bounding box center [480, 271] width 13 height 13
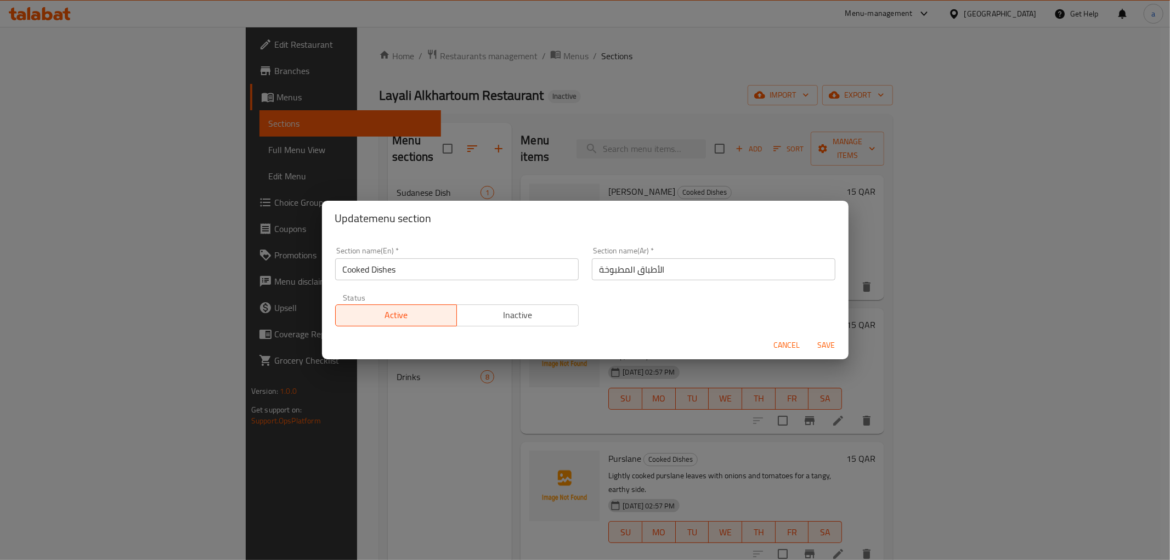
click at [656, 273] on input "الأطباق المطبوخة" at bounding box center [714, 269] width 244 height 22
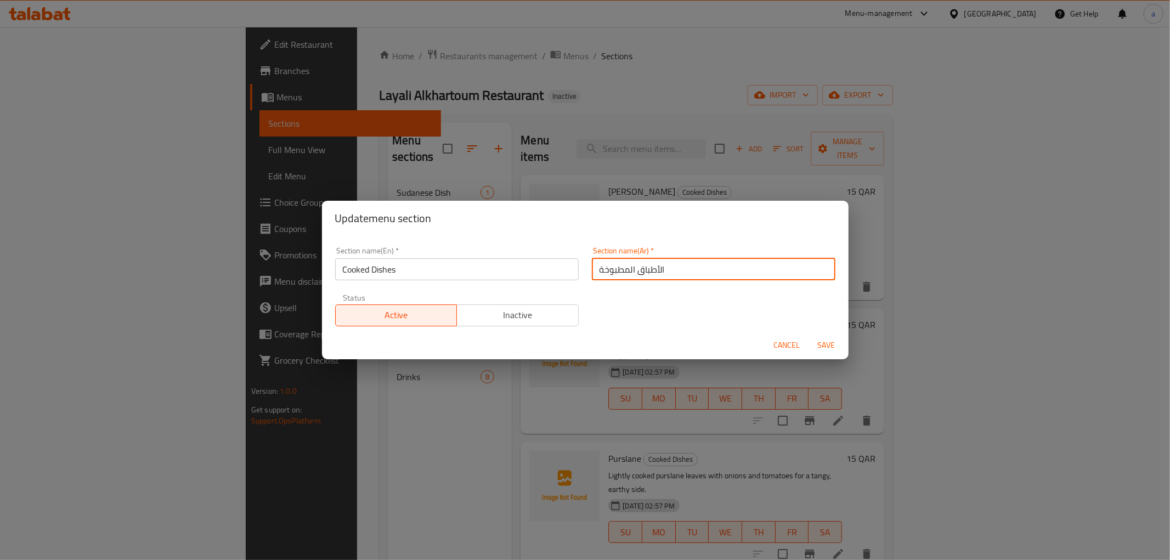
click at [703, 275] on input "الأطباق المطبوخة" at bounding box center [714, 269] width 244 height 22
click at [832, 343] on span "Save" at bounding box center [827, 345] width 26 height 14
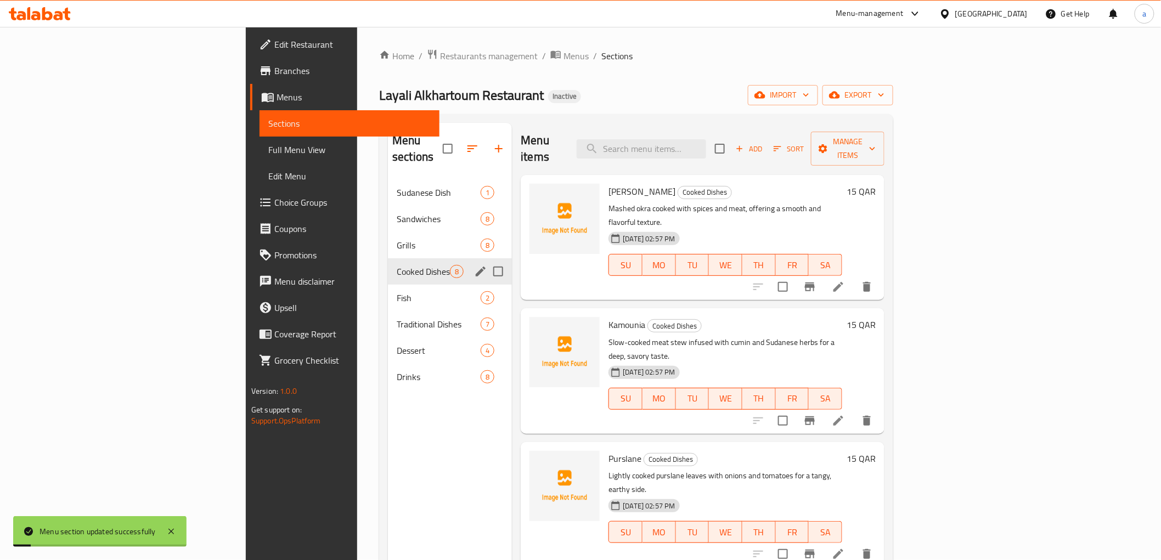
click at [388, 398] on div "Menu sections Sudanese Dish 1 Sandwiches 8 Grills 8 Cooked Dishes 8 Fish 2 Trad…" at bounding box center [450, 403] width 124 height 560
click at [845, 280] on icon at bounding box center [838, 286] width 13 height 13
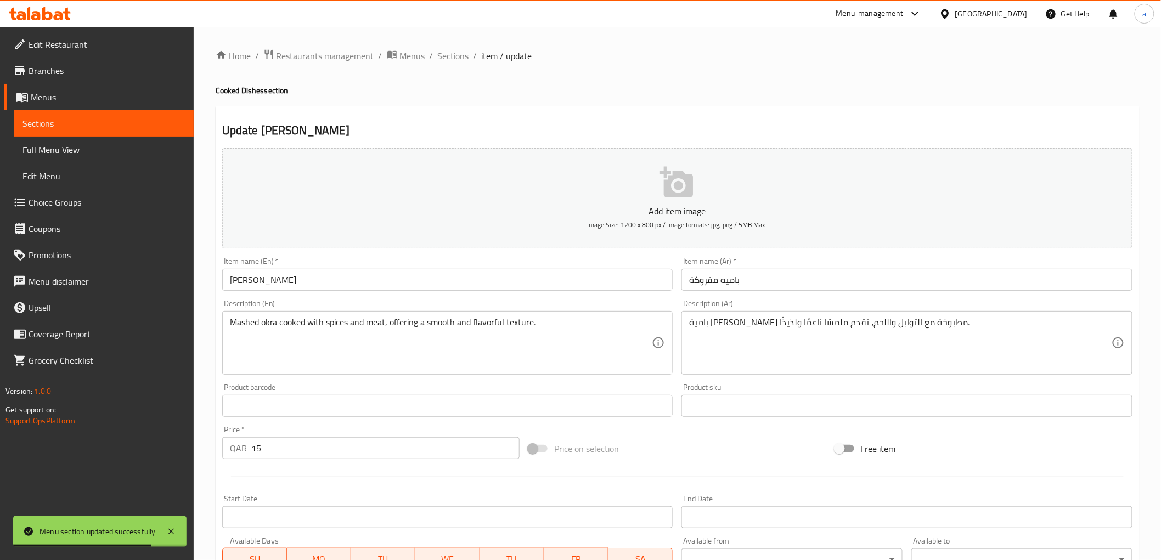
click at [379, 134] on h2 "Update [PERSON_NAME]" at bounding box center [677, 130] width 910 height 16
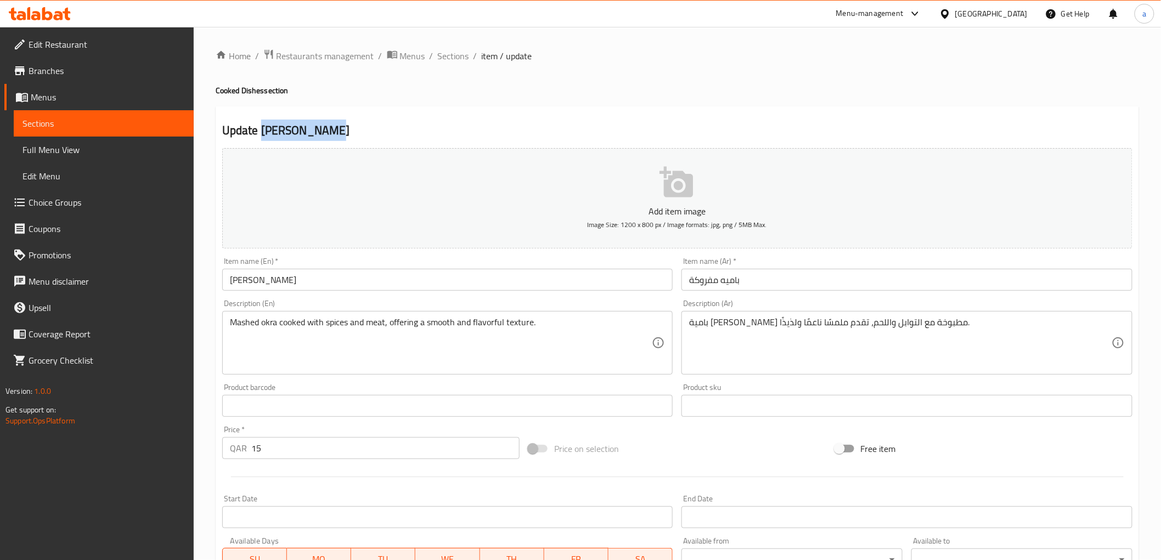
click at [614, 133] on h2 "Update [PERSON_NAME]" at bounding box center [677, 130] width 910 height 16
click at [691, 92] on h4 "Cooked Dishes section" at bounding box center [677, 90] width 923 height 11
click at [688, 97] on div "Home / Restaurants management / Menus / Sections / item / update Cooked Dishes …" at bounding box center [677, 401] width 923 height 704
click at [682, 112] on div "Update Okra Mafruka Add item image Image Size: 1200 x 800 px / Image formats: j…" at bounding box center [677, 425] width 923 height 639
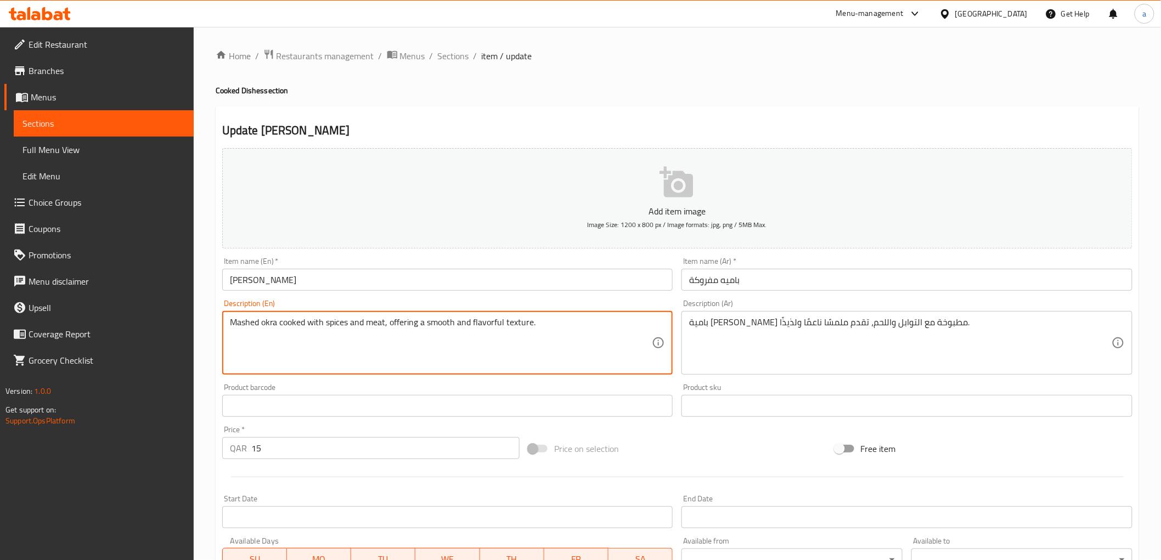
click at [793, 110] on div "Update Okra Mafruka Add item image Image Size: 1200 x 800 px / Image formats: j…" at bounding box center [677, 425] width 923 height 639
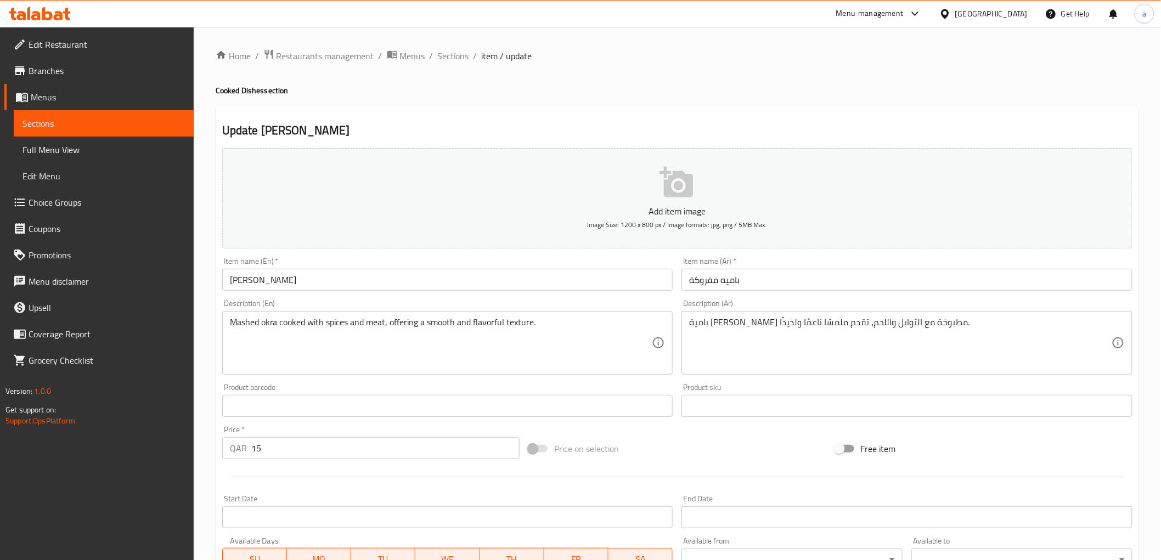
click at [231, 284] on input "[PERSON_NAME]" at bounding box center [447, 280] width 451 height 22
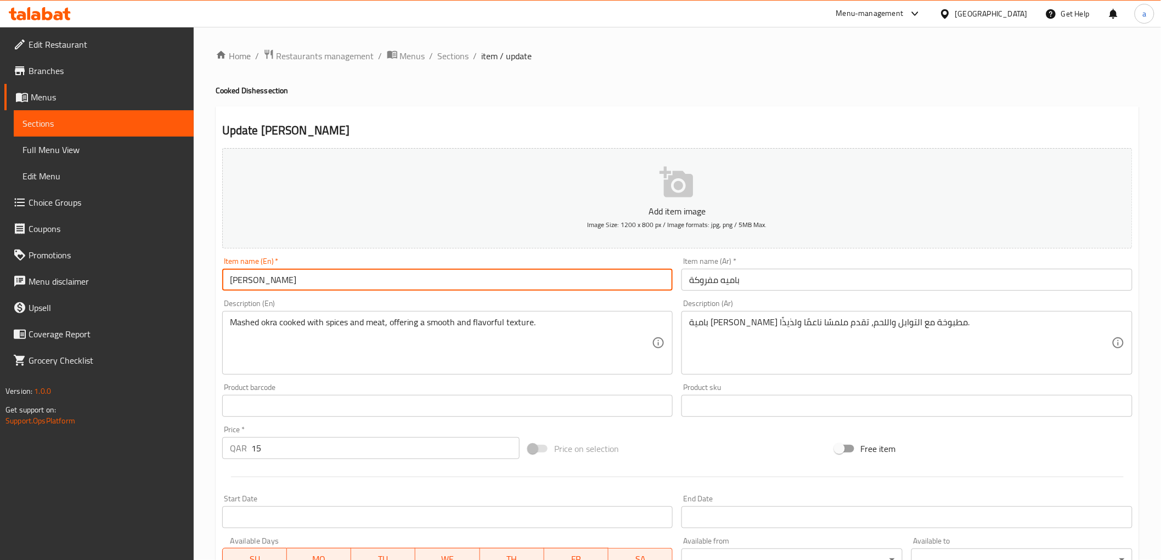
click at [231, 284] on input "[PERSON_NAME]" at bounding box center [447, 280] width 451 height 22
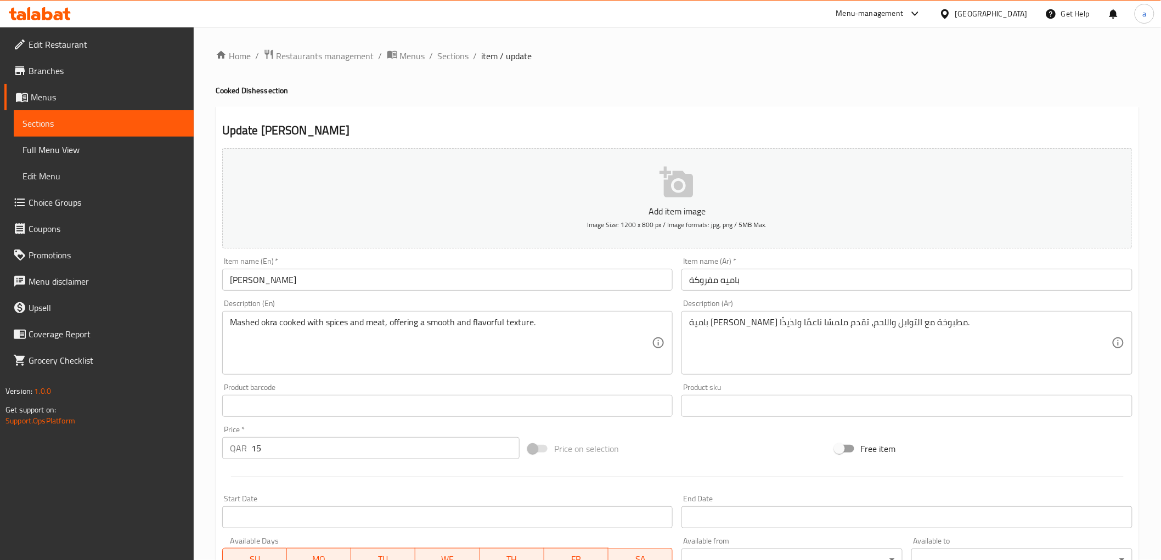
click at [732, 278] on input "باميه مفروكة" at bounding box center [906, 280] width 451 height 22
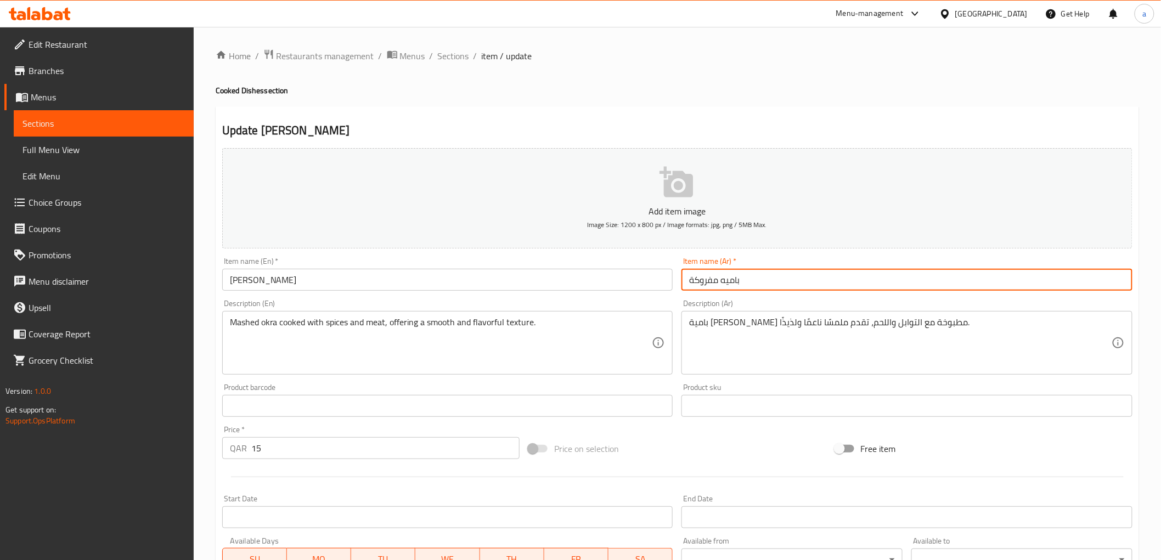
click at [732, 278] on input "باميه مفروكة" at bounding box center [906, 280] width 451 height 22
paste input "ة"
type input "بامية مفروكة"
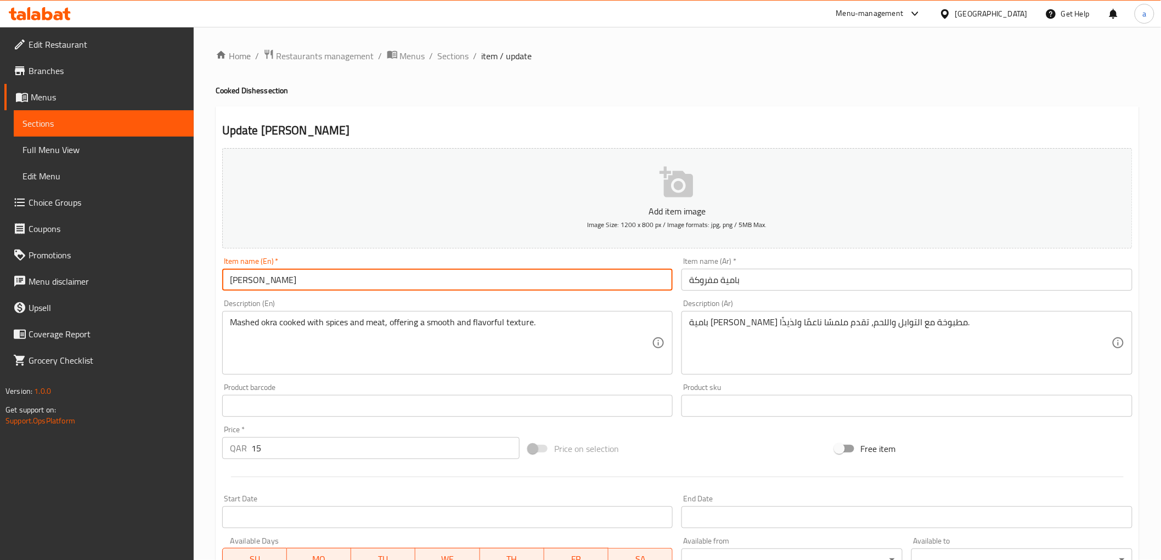
click at [273, 279] on input "[PERSON_NAME]" at bounding box center [447, 280] width 451 height 22
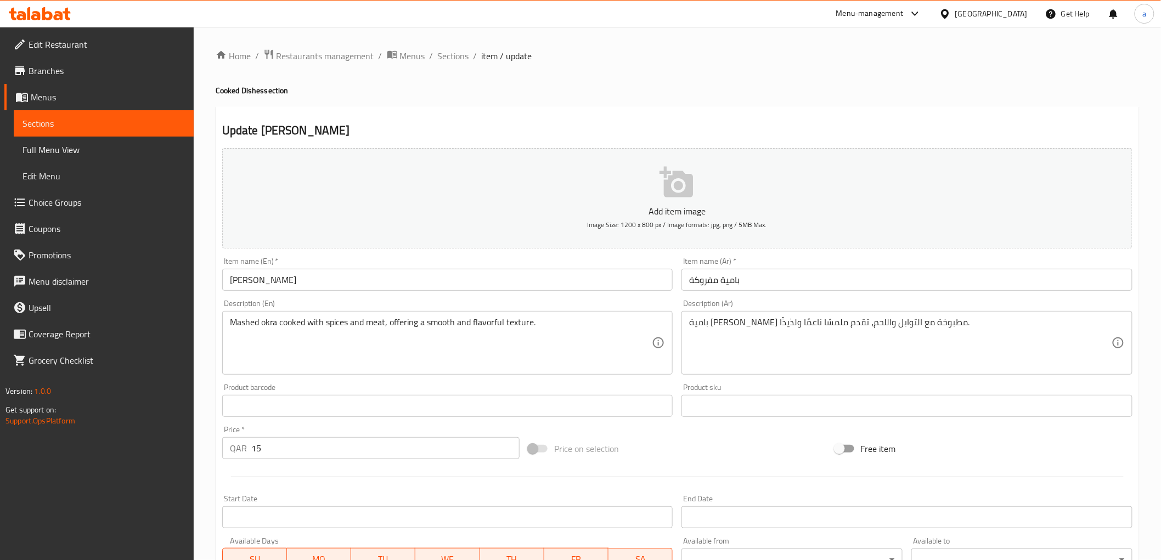
click at [741, 293] on div "Item name (Ar)   * بامية مفروكة Item name (Ar) *" at bounding box center [907, 274] width 460 height 42
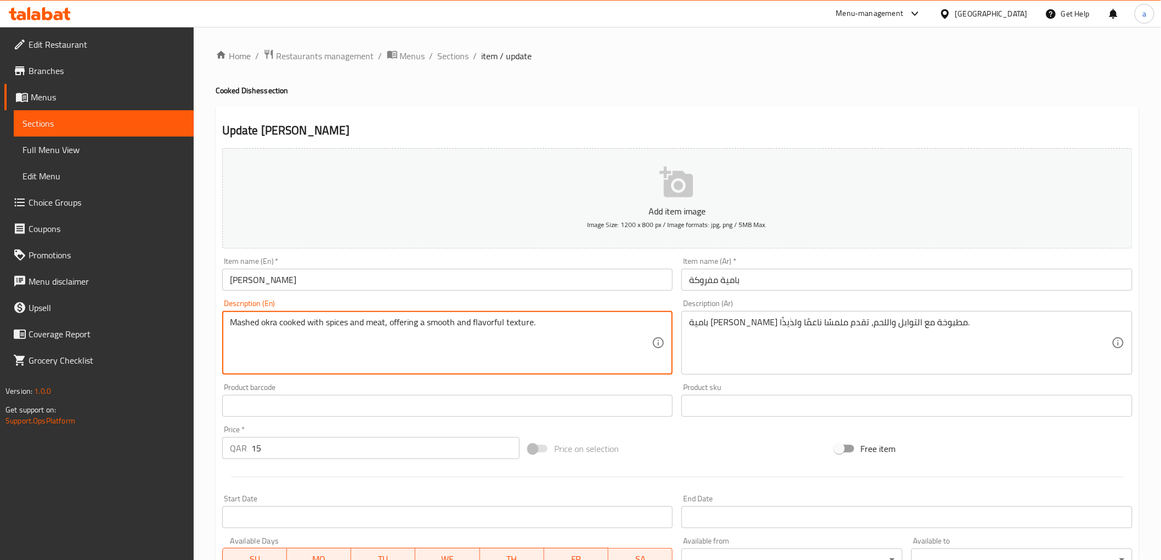
click at [254, 320] on textarea "Mashed okra cooked with spices and meat, offering a smooth and flavorful textur…" at bounding box center [441, 343] width 422 height 52
click at [440, 321] on textarea "Mashed okra cooked with spices and meat, offering a smooth and flavorful textur…" at bounding box center [441, 343] width 422 height 52
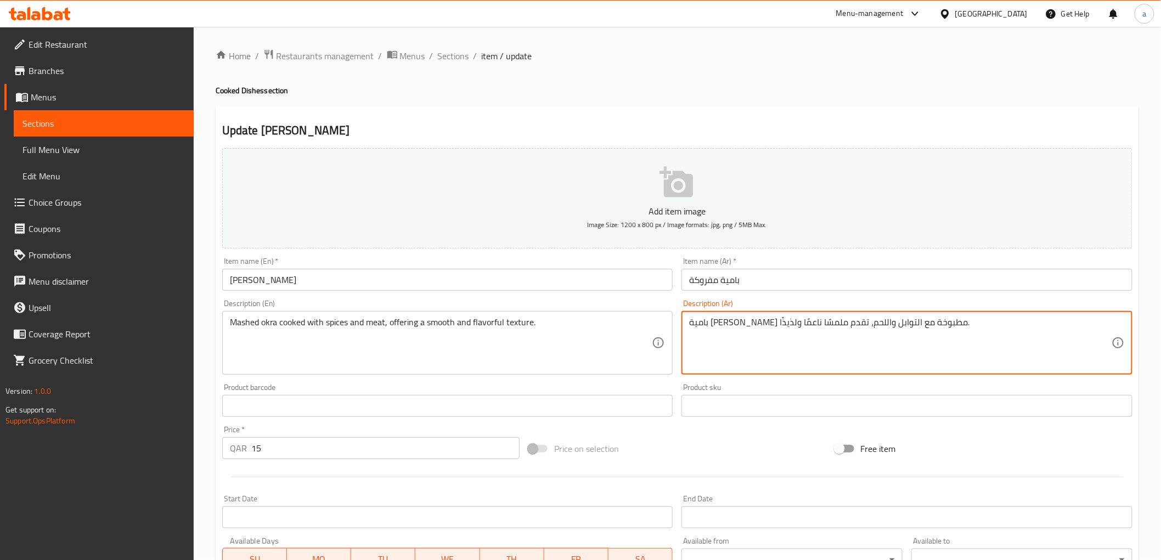
click at [747, 326] on textarea "بامية [PERSON_NAME] مطبوخة مع التوابل واللحم، تقدم ملمسًا ناعمًا ولذيذًا." at bounding box center [900, 343] width 422 height 52
click at [725, 323] on textarea "بامية مهروسة مطبوخة مع التوابل واللحم، تقدم قوام ناعمًا ولذيذًا." at bounding box center [900, 343] width 422 height 52
click at [693, 324] on textarea "بامية مهروسة مطبوخة مع التوابل واللحم، تقدم قوام سموث ولذيذًا." at bounding box center [900, 343] width 422 height 52
drag, startPoint x: 693, startPoint y: 324, endPoint x: 681, endPoint y: 321, distance: 12.4
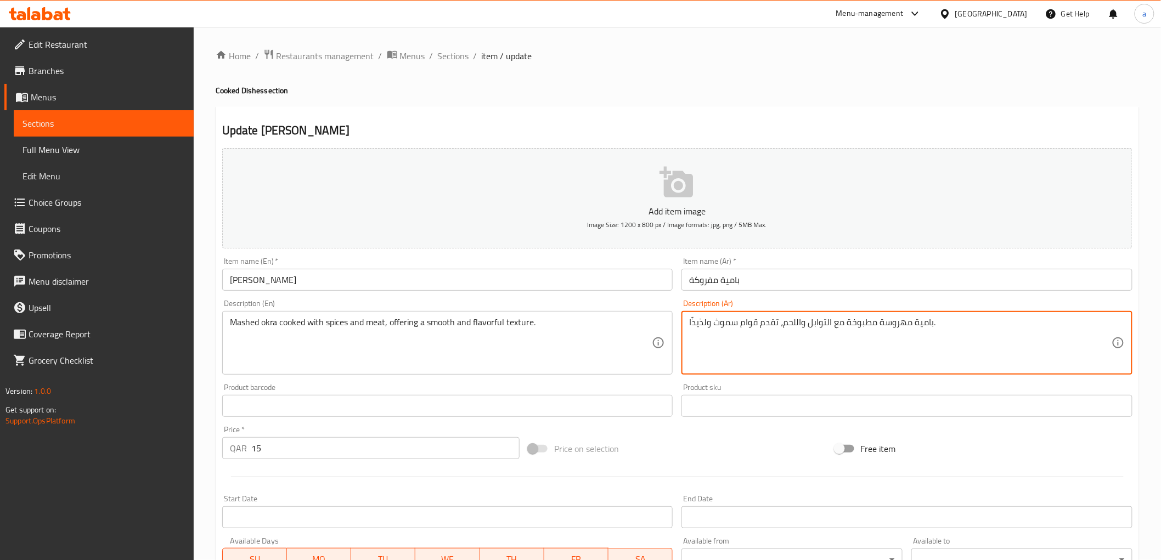
click at [681, 321] on div "Description (Ar) بامية مهروسة مطبوخة مع التوابل واللحم، تقدم قوام سموث ولذيذًا.…" at bounding box center [907, 337] width 460 height 84
type textarea "بامية مهروسة مطبوخة مع التوابل واللحم، تقدم قوام سموث ولذيذ."
click at [867, 306] on div "Description (Ar) بامية مهروسة مطبوخة مع التوابل واللحم، تقدم قوام سموث ولذيذ. D…" at bounding box center [906, 337] width 451 height 75
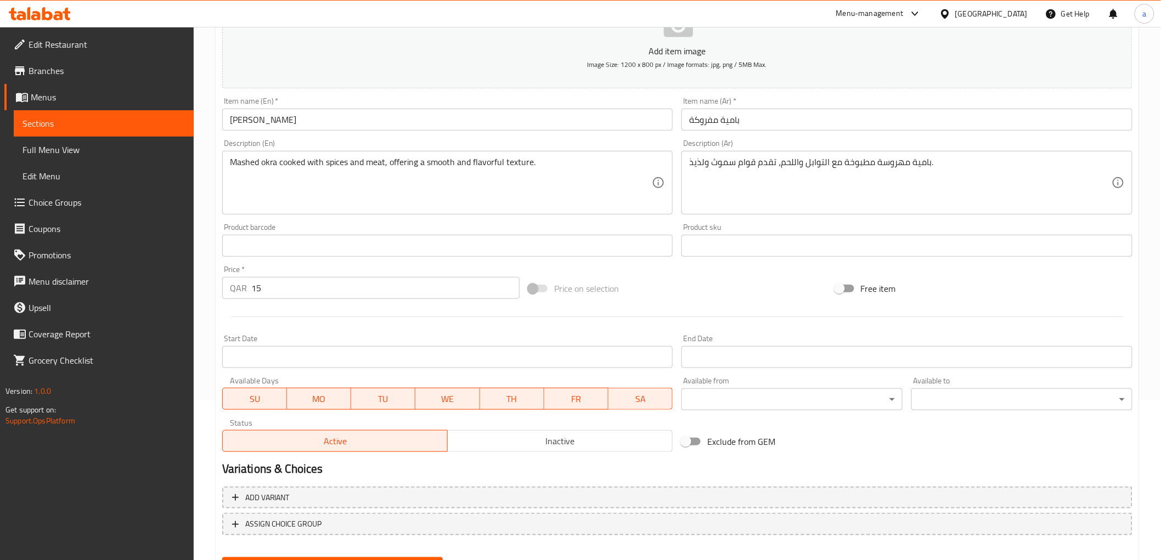
scroll to position [213, 0]
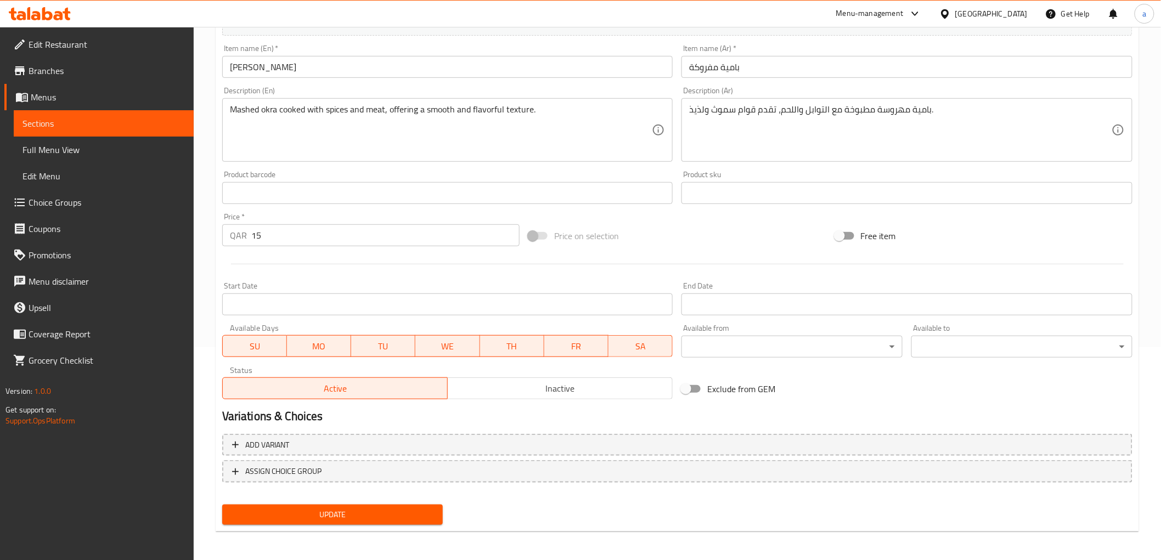
click at [341, 505] on button "Update" at bounding box center [332, 515] width 221 height 20
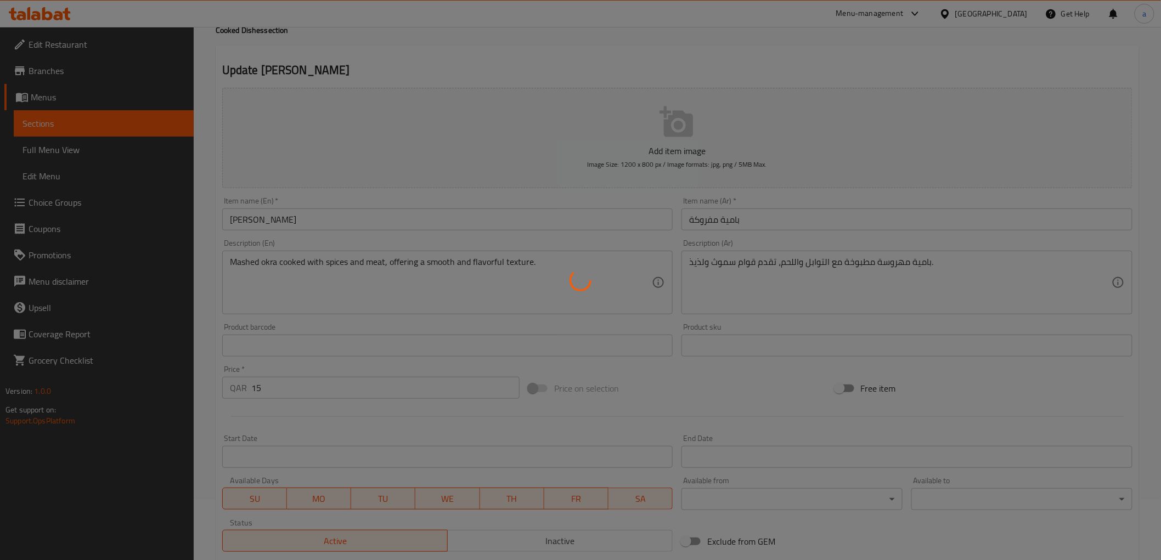
scroll to position [0, 0]
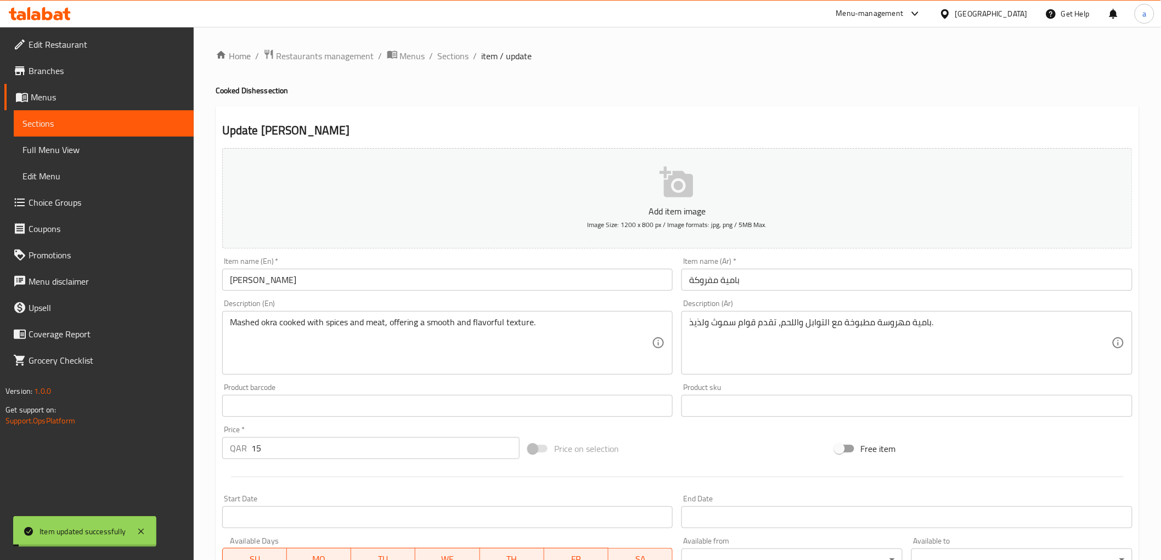
click at [458, 53] on span "Sections" at bounding box center [453, 55] width 31 height 13
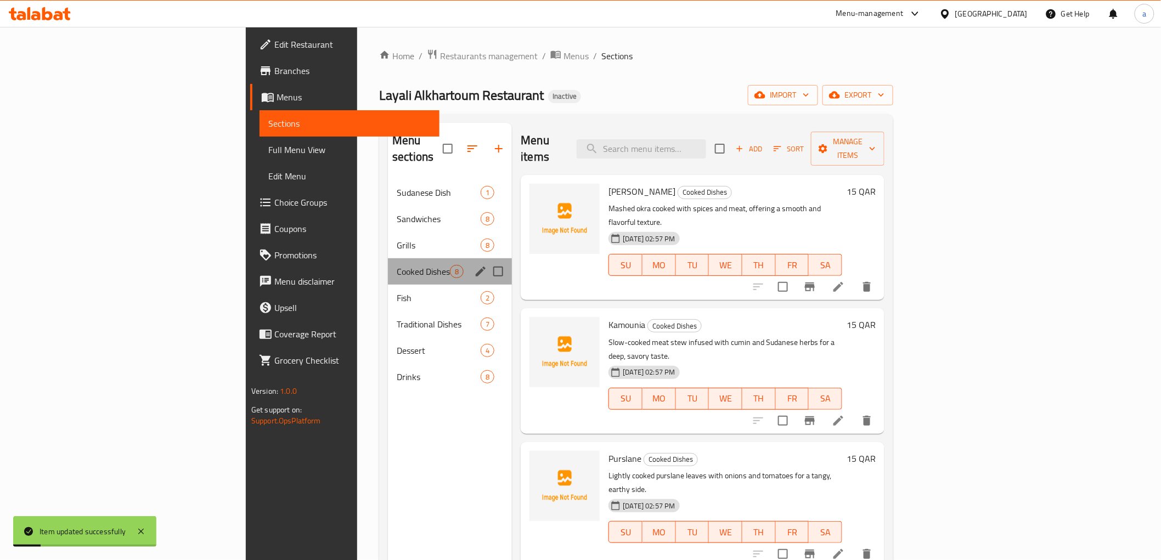
click at [388, 266] on div "Cooked Dishes 8" at bounding box center [450, 271] width 124 height 26
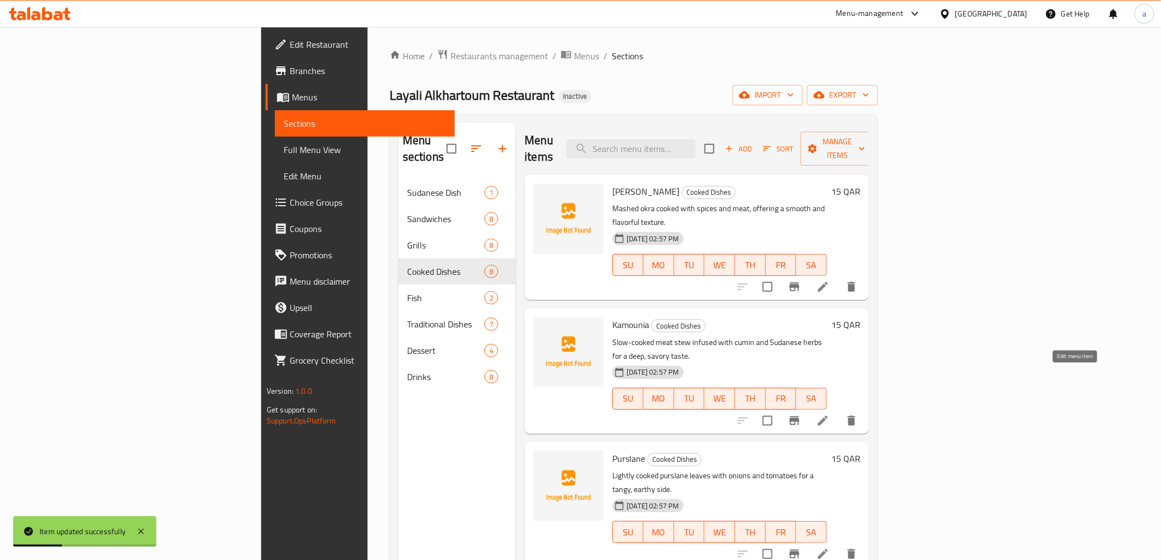
click at [830, 414] on icon at bounding box center [822, 420] width 13 height 13
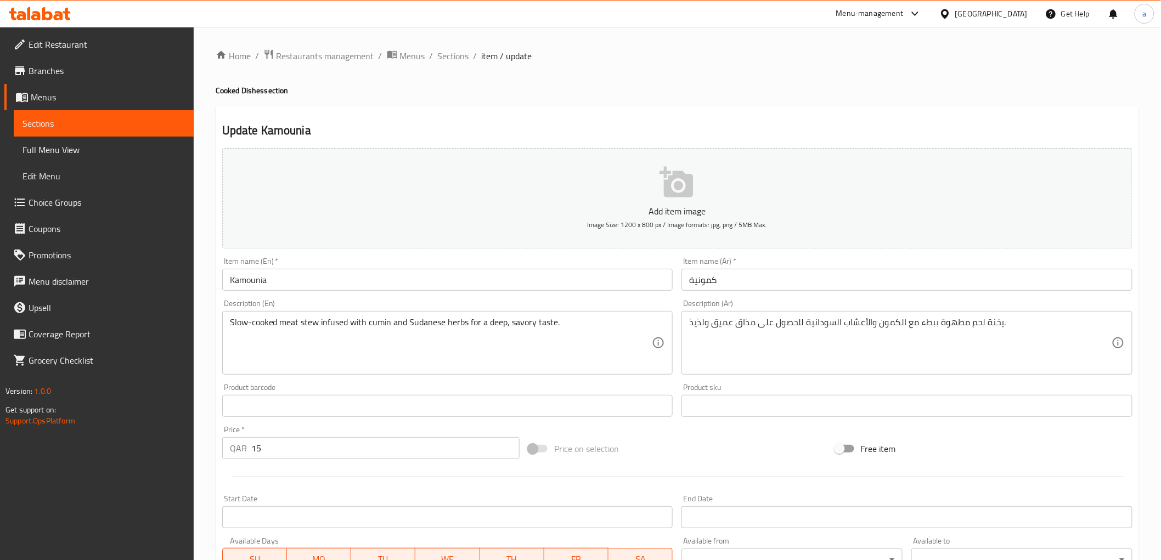
click at [458, 304] on div "Description (En) Slow-cooked meat stew infused with cumin and Sudanese herbs fo…" at bounding box center [447, 337] width 451 height 75
click at [447, 54] on span "Sections" at bounding box center [453, 55] width 31 height 13
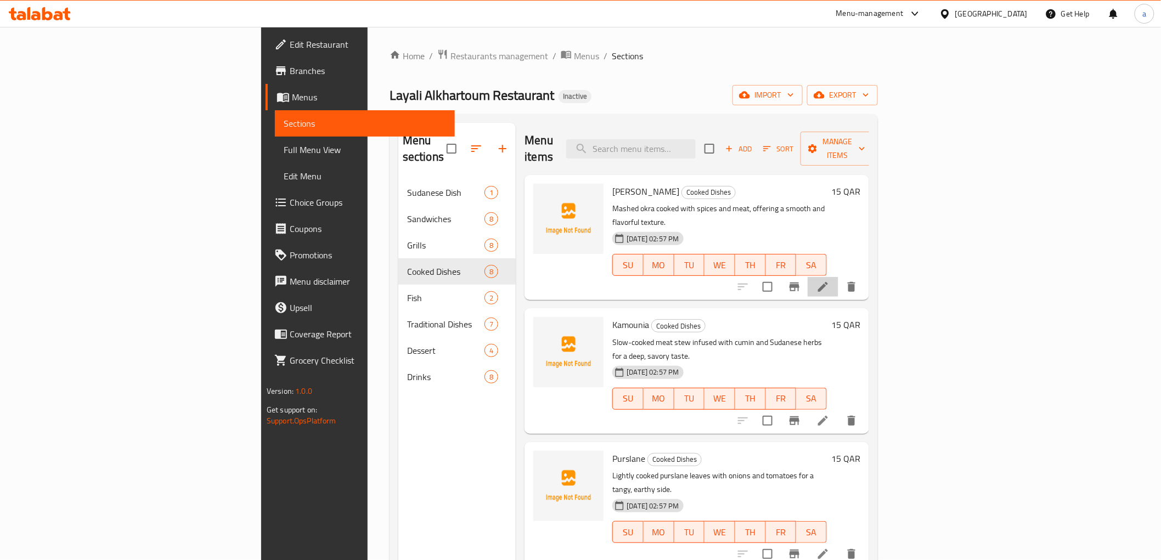
click at [838, 277] on li at bounding box center [823, 287] width 31 height 20
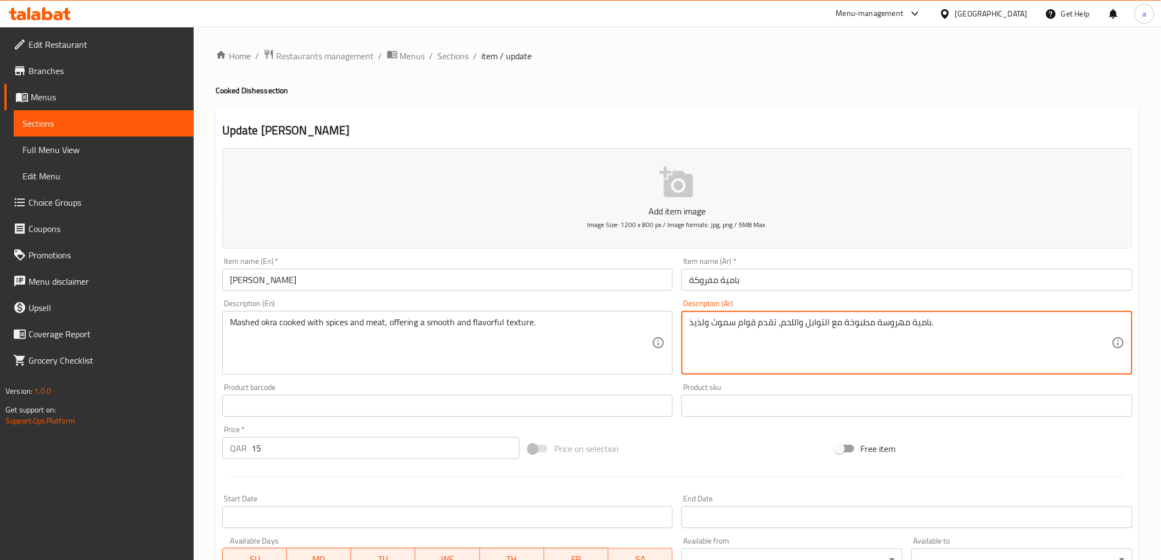
click at [718, 326] on textarea "بامية مهروسة مطبوخة مع التوابل واللحم، تقدم قوام سموث ولذيذ." at bounding box center [900, 343] width 422 height 52
click at [794, 304] on div "Description (Ar) بامية مهروسة مطبوخة مع التوابل واللحم، تقدم قوام ناعم ولذيذ. D…" at bounding box center [906, 337] width 451 height 75
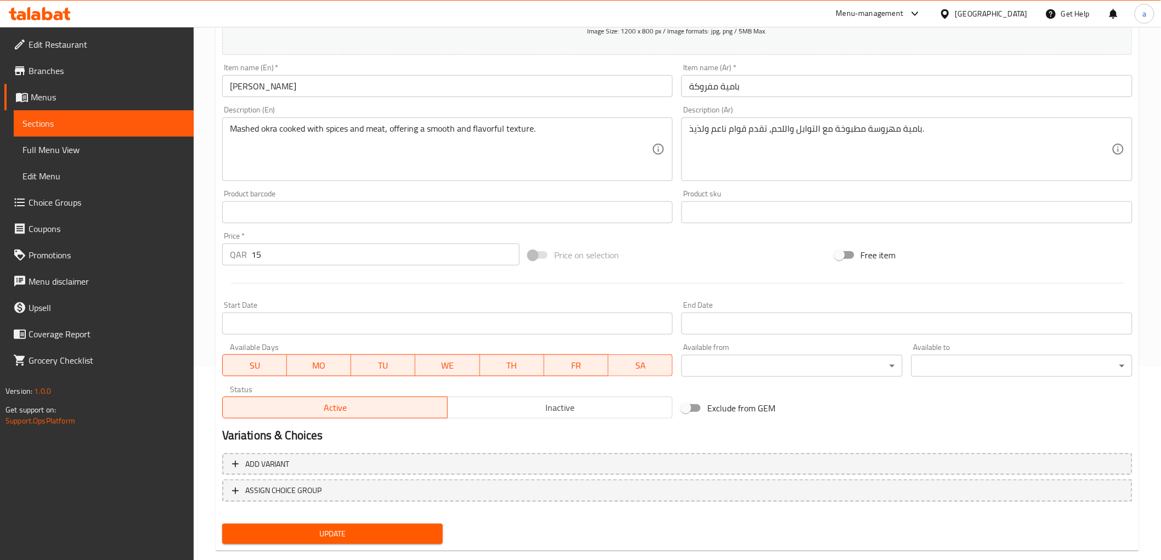
scroll to position [213, 0]
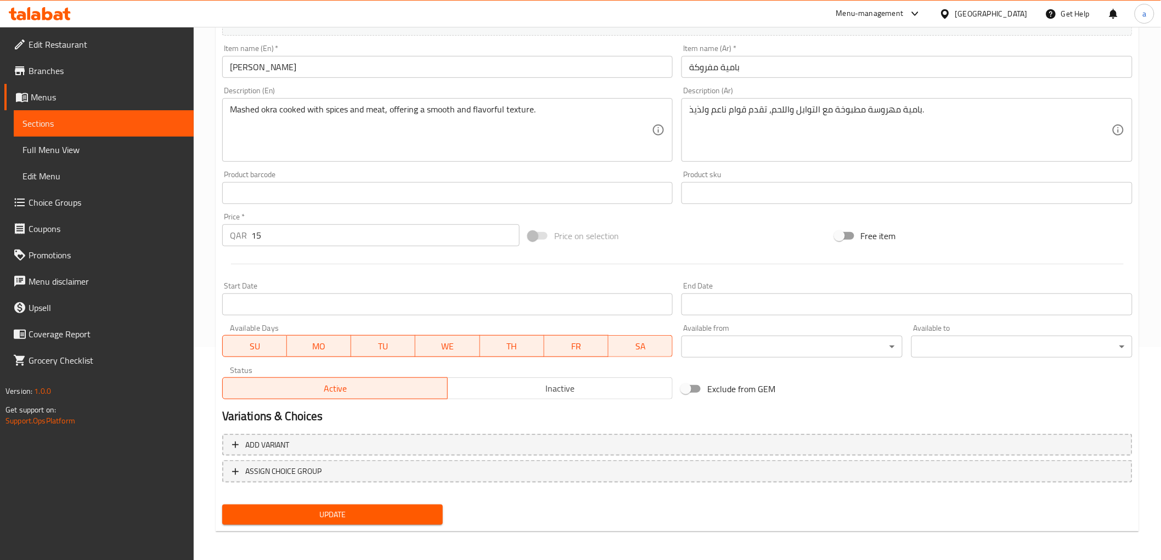
click at [366, 518] on span "Update" at bounding box center [333, 515] width 204 height 14
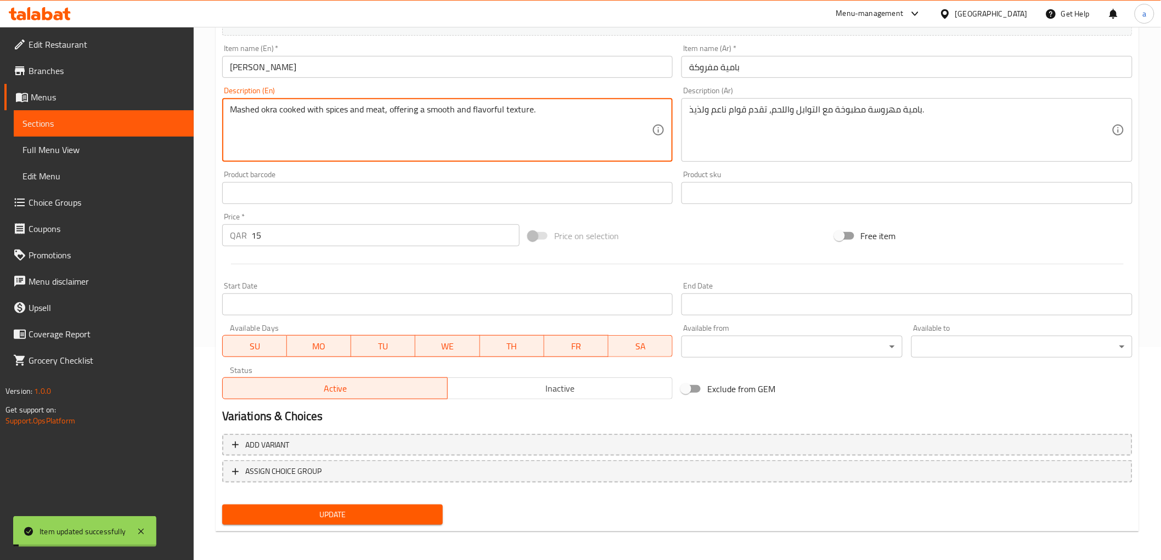
click at [492, 106] on textarea "Mashed okra cooked with spices and meat, offering a smooth and flavorful textur…" at bounding box center [441, 130] width 422 height 52
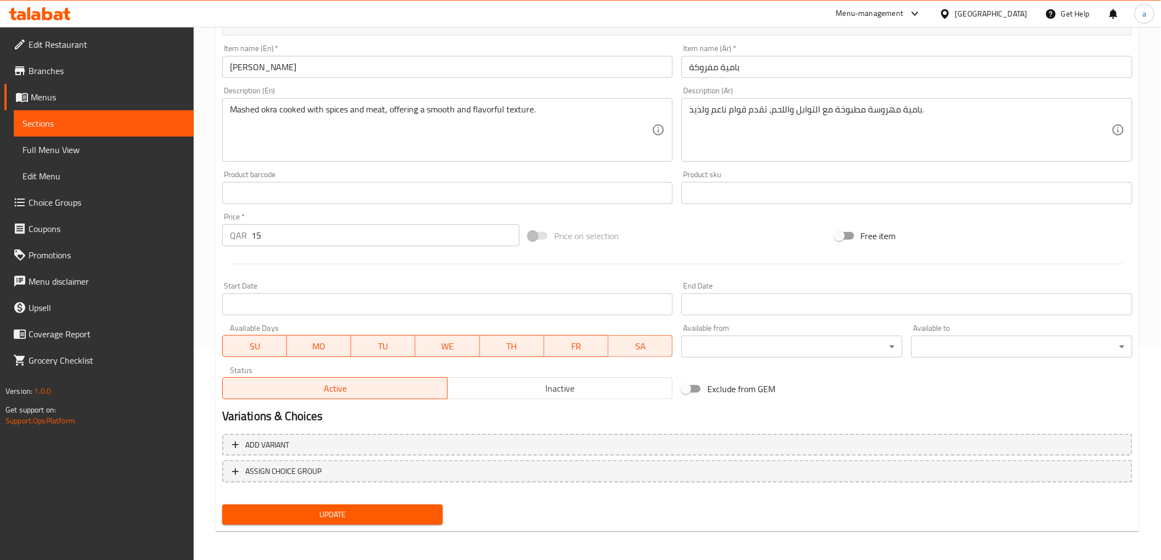
click at [501, 112] on textarea "Mashed okra cooked with spices and meat, offering a smooth and flavorful textur…" at bounding box center [441, 130] width 422 height 52
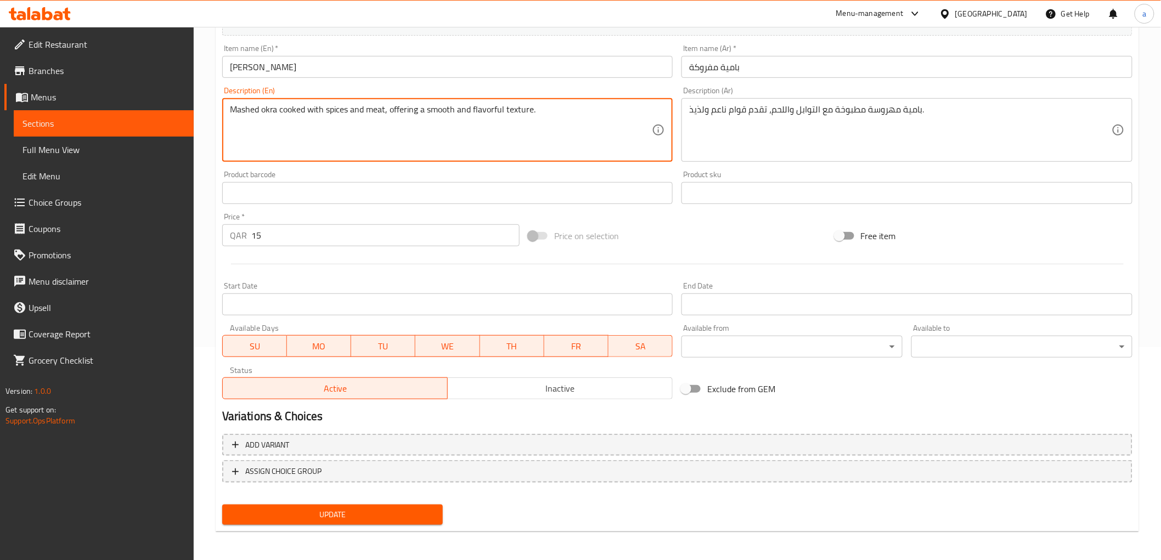
click at [501, 112] on textarea "Mashed okra cooked with spices and meat, offering a smooth and flavorful textur…" at bounding box center [441, 130] width 422 height 52
click at [498, 121] on textarea "Mashed okra cooked with spices and meat, offering a smooth and flavorful textur…" at bounding box center [441, 130] width 422 height 52
click at [496, 115] on textarea "Mashed okra cooked with spices and meat, offering a smooth and flavorful textur…" at bounding box center [441, 130] width 422 height 52
click at [492, 107] on textarea "Mashed okra cooked with spices and meat, offering a smooth and flavorful textur…" at bounding box center [441, 130] width 422 height 52
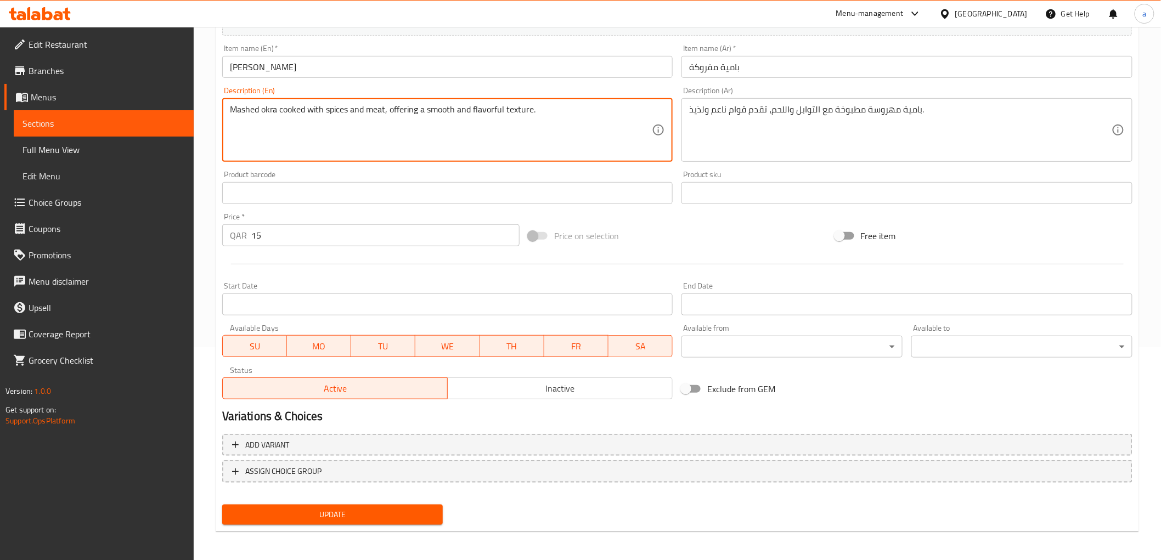
click at [517, 91] on div "Description (En) Mashed okra cooked with spices and meat, offering a smooth and…" at bounding box center [447, 124] width 451 height 75
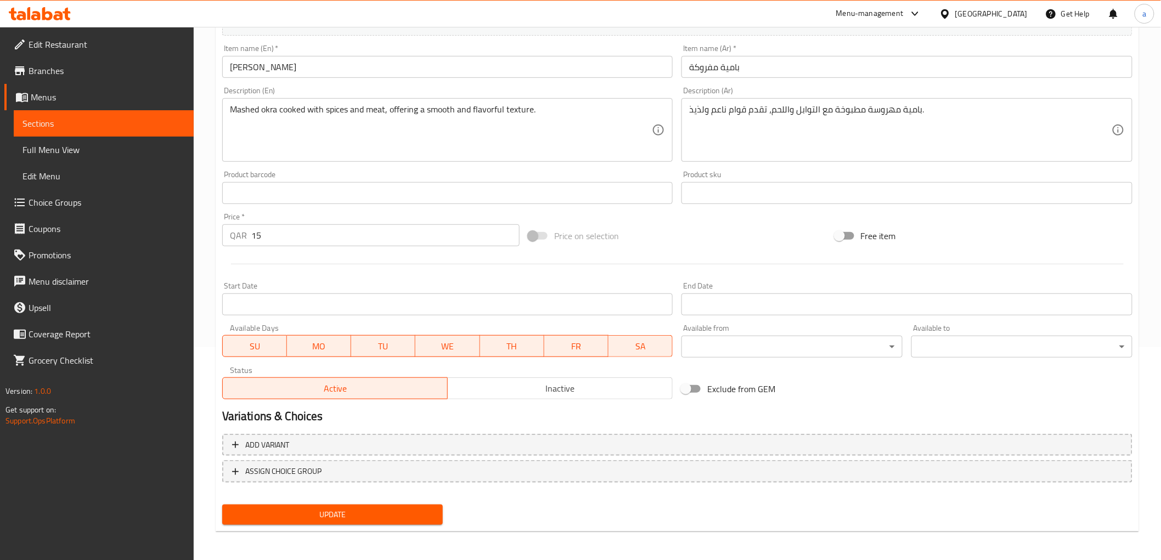
click at [371, 510] on span "Update" at bounding box center [333, 515] width 204 height 14
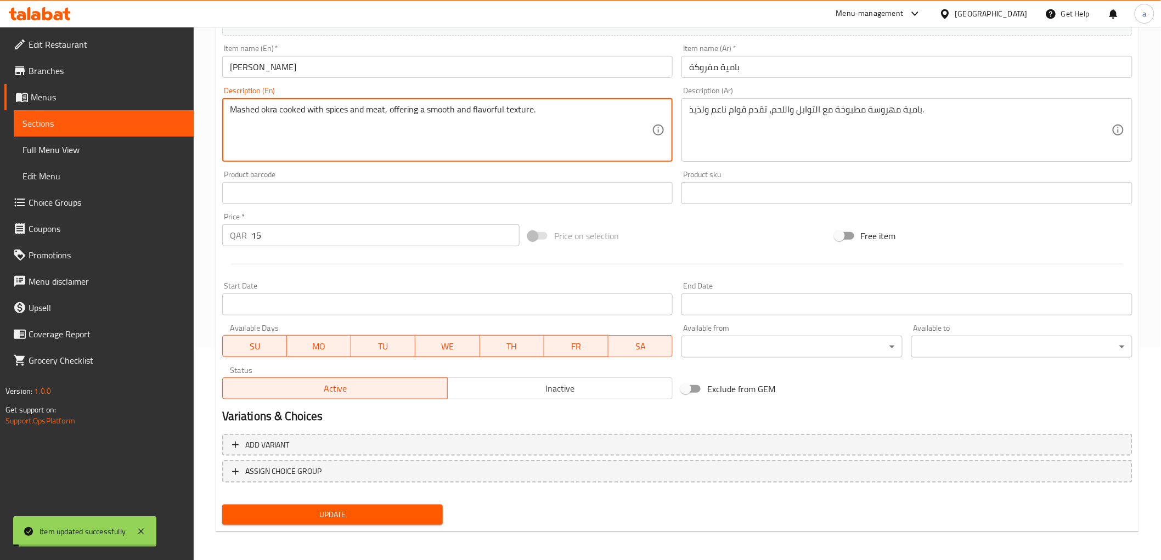
click at [499, 108] on textarea "Mashed okra cooked with spices and meat, offering a smooth and flavorful textur…" at bounding box center [441, 130] width 422 height 52
click at [480, 110] on textarea "Mashed okra cooked with spices and meat, offering a smooth and flavorful textur…" at bounding box center [441, 130] width 422 height 52
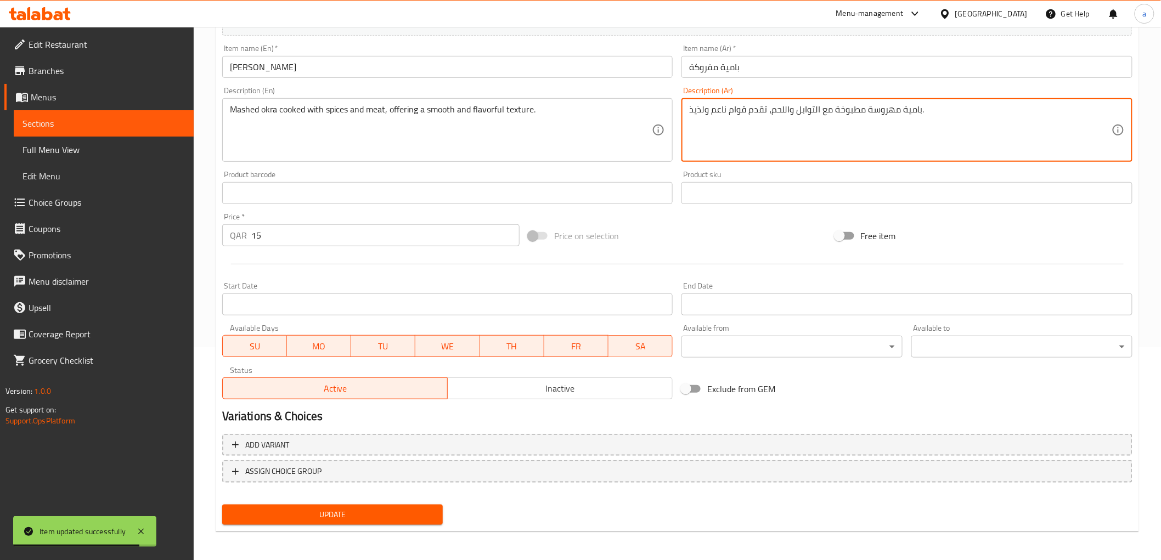
click at [694, 104] on textarea "بامية مهروسة مطبوخة مع التوابل واللحم، تقدم قوام ناعم ولذيذ." at bounding box center [900, 130] width 422 height 52
click at [704, 108] on textarea "بامية مهروسة مطبوخة مع التوابل واللحم، تقدم قوام ناعم ولذيذ." at bounding box center [900, 130] width 422 height 52
drag, startPoint x: 703, startPoint y: 108, endPoint x: 679, endPoint y: 113, distance: 25.3
click at [679, 113] on div "Description (Ar) بامية مهروسة مطبوخة مع التوابل واللحم، تقدم قوام ناعم ولذيذ. D…" at bounding box center [907, 124] width 460 height 84
click at [699, 109] on textarea "بامية مهروسة مطبوخة مع التوابل واللحم، تقدم قوام ناعم ولذيذ." at bounding box center [900, 130] width 422 height 52
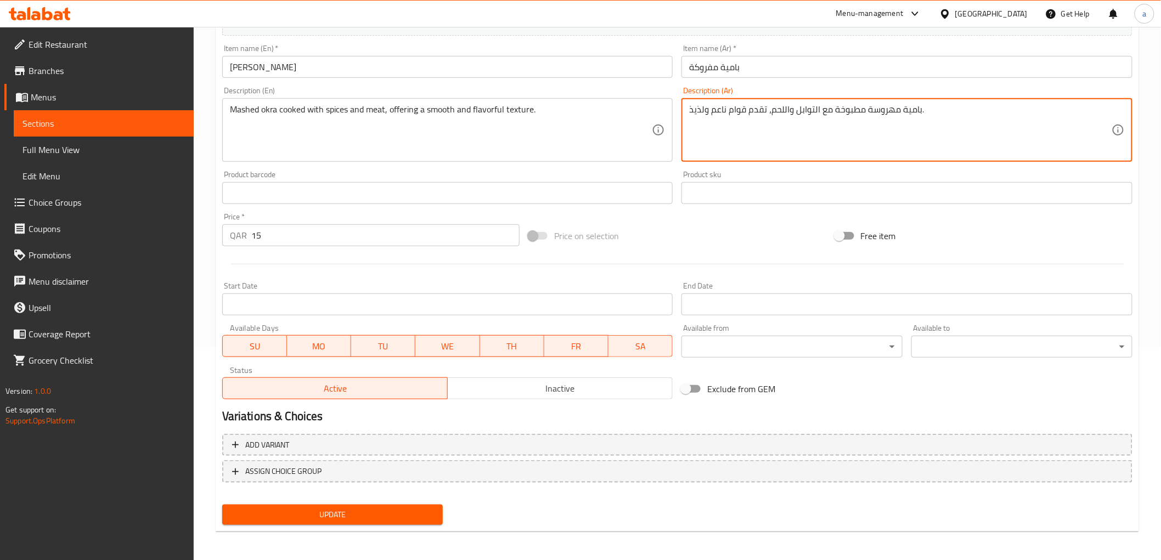
drag, startPoint x: 704, startPoint y: 108, endPoint x: 687, endPoint y: 110, distance: 16.5
click at [687, 110] on div "بامية مهروسة مطبوخة مع التوابل واللحم، تقدم قوام ناعم ولذيذ. Description (Ar)" at bounding box center [906, 130] width 451 height 64
type textarea "بامية مهروسة مطبوخة مع التوابل واللحم، تقدم قوام ناعم و ملئ بالنكهة."
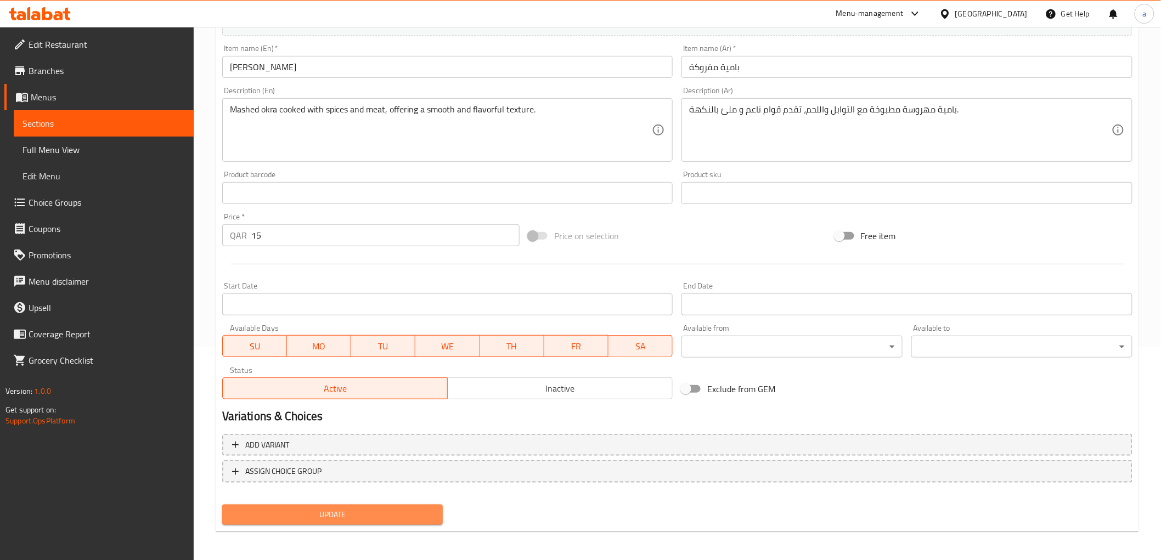
click at [376, 511] on span "Update" at bounding box center [333, 515] width 204 height 14
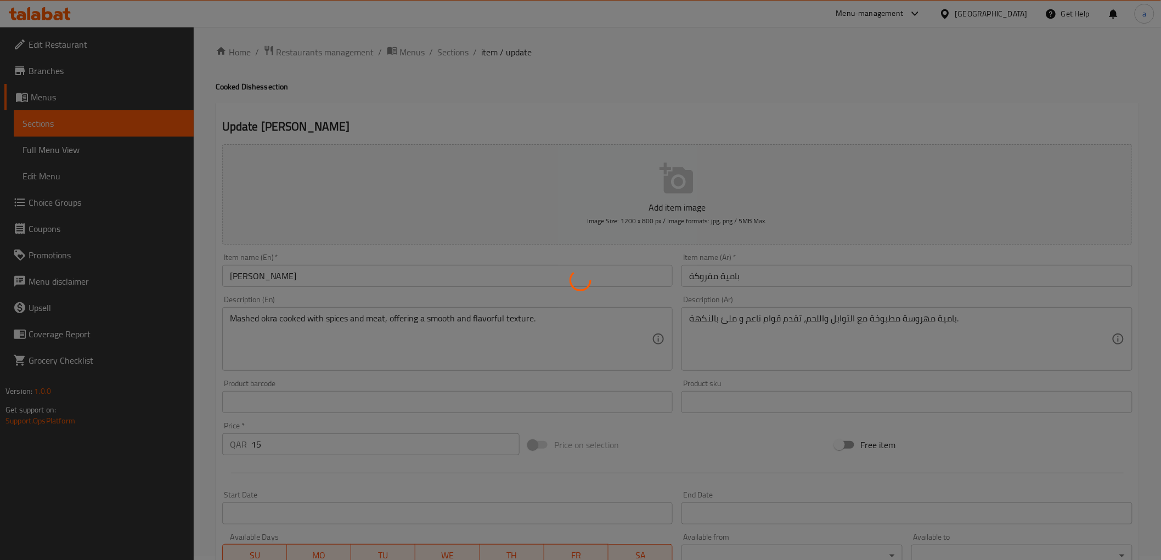
scroll to position [0, 0]
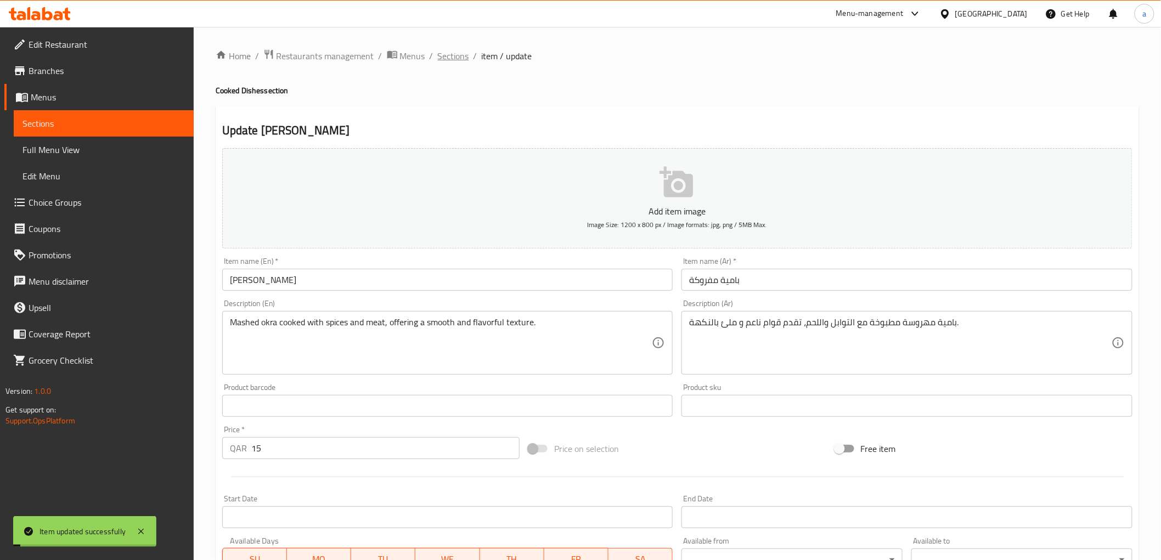
click at [448, 59] on span "Sections" at bounding box center [453, 55] width 31 height 13
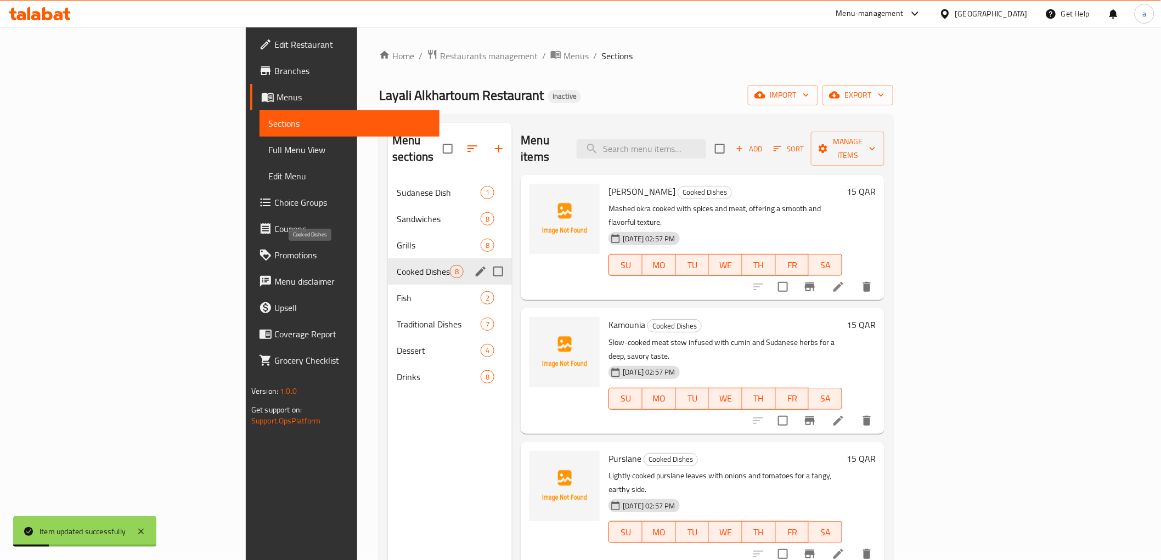
click at [397, 265] on span "Cooked Dishes" at bounding box center [423, 271] width 53 height 13
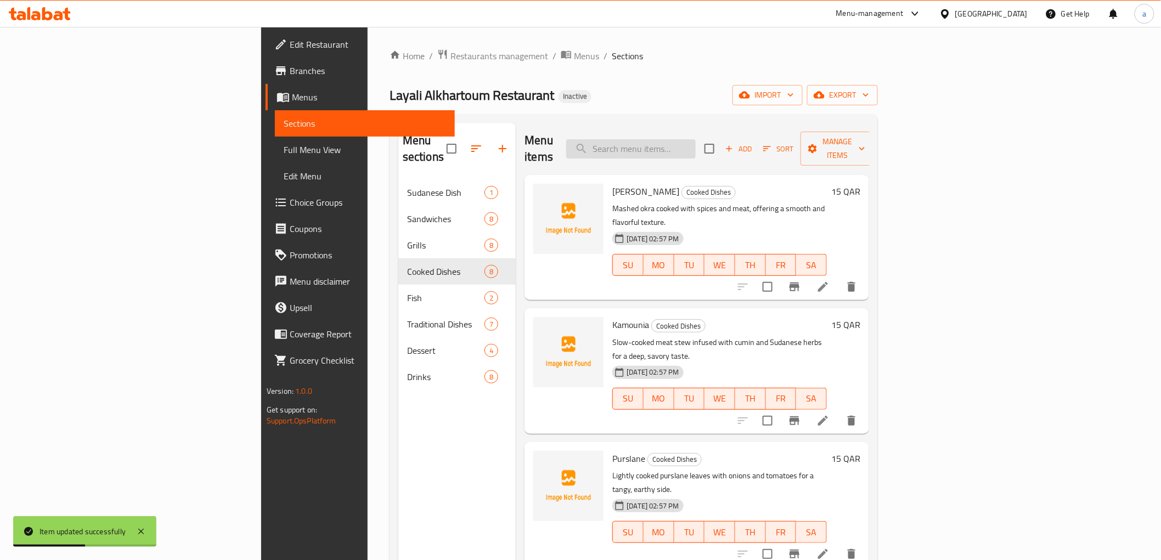
click at [696, 139] on input "search" at bounding box center [630, 148] width 129 height 19
paste input "Beef Sandwich"
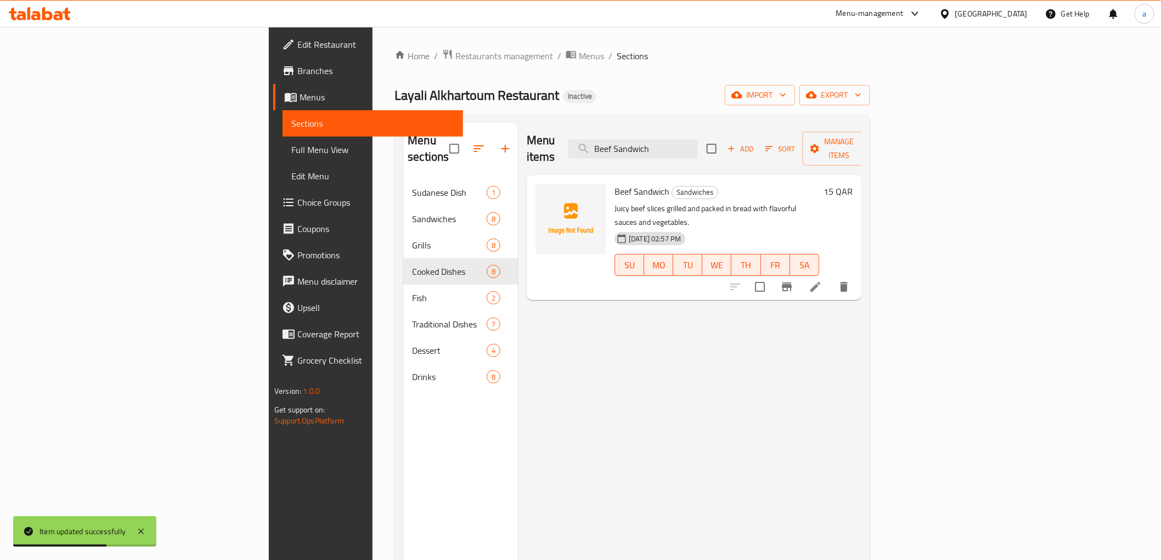
type input "Beef Sandwich"
click at [831, 277] on li at bounding box center [815, 287] width 31 height 20
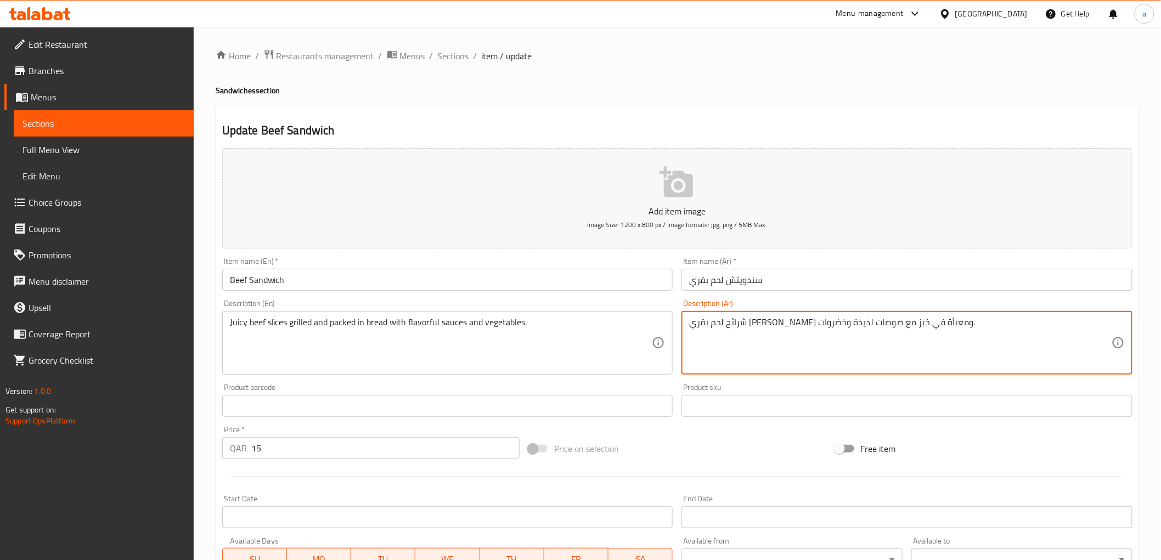
drag, startPoint x: 744, startPoint y: 320, endPoint x: 725, endPoint y: 327, distance: 20.8
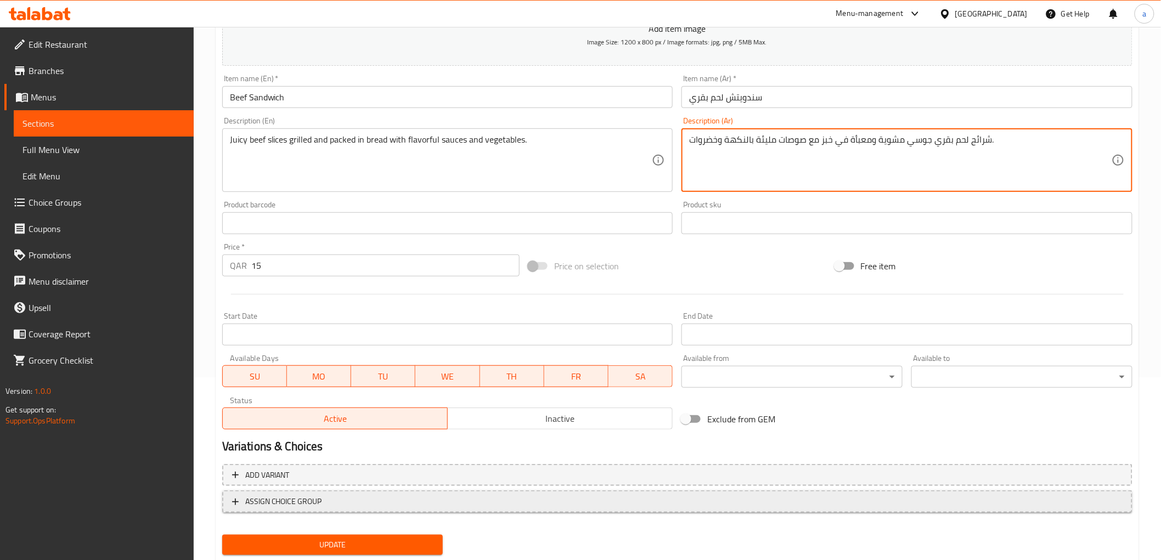
scroll to position [213, 0]
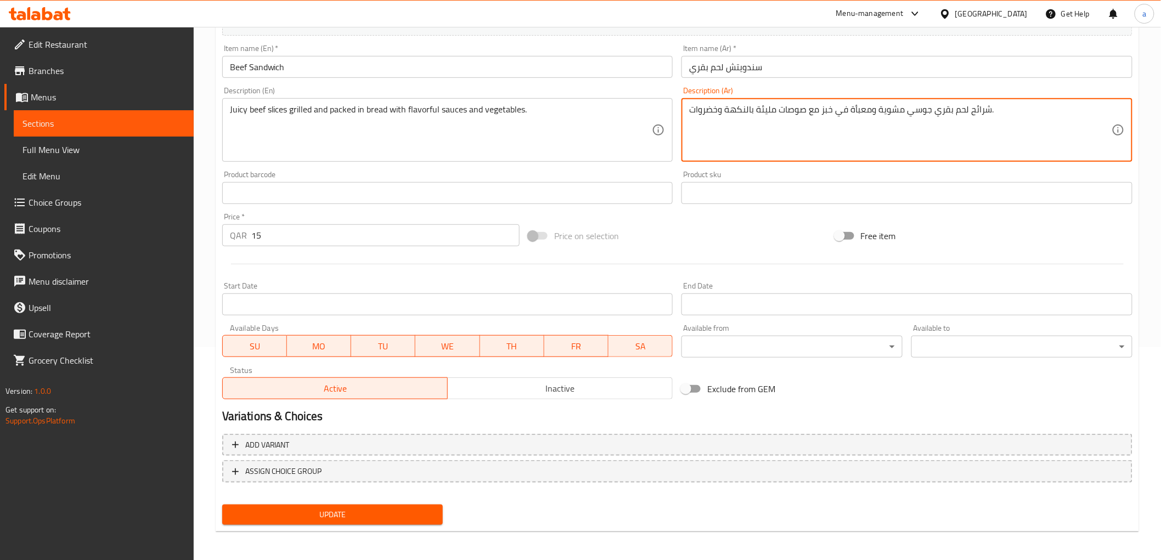
type textarea "شرائح لحم بقري جوسي مشوية ومعبأة في خبز مع صوصات مليئة بالنكهة وخضروات."
click at [401, 505] on button "Update" at bounding box center [332, 515] width 221 height 20
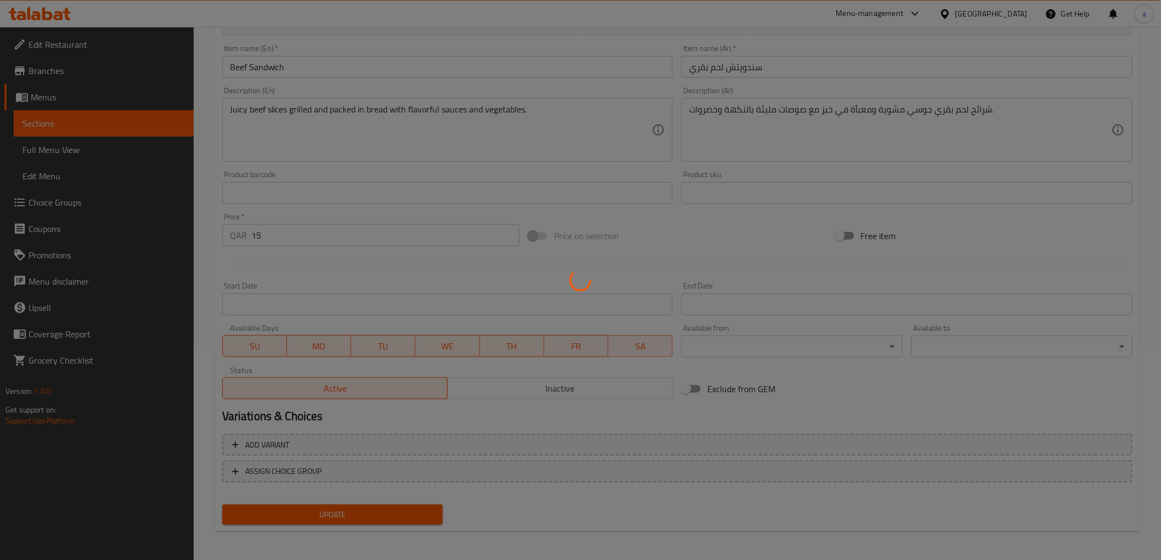
scroll to position [0, 0]
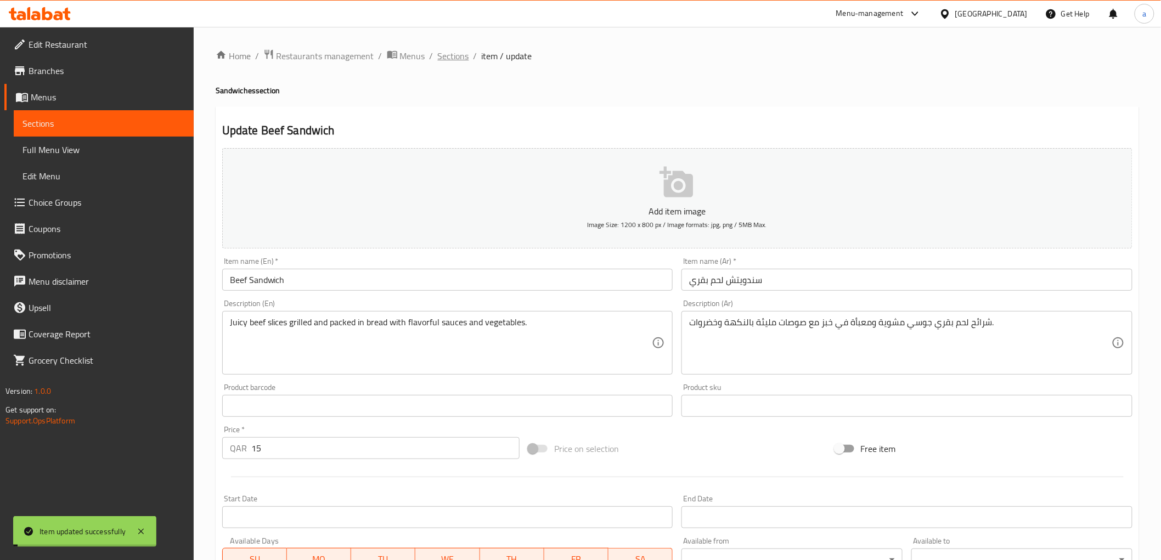
click at [452, 54] on span "Sections" at bounding box center [453, 55] width 31 height 13
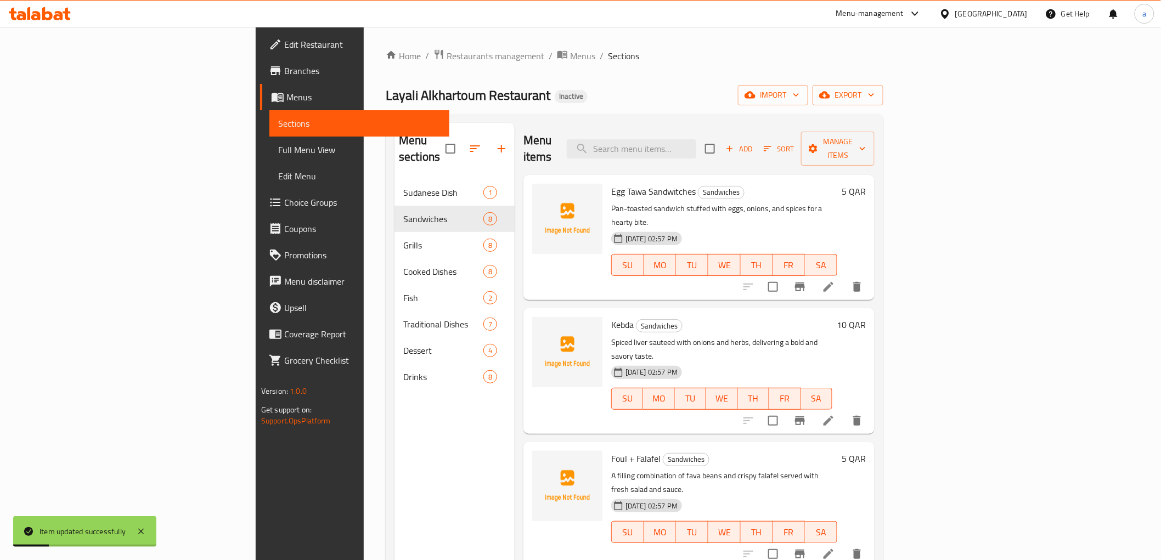
click at [706, 154] on div "Menu items Add Sort Manage items" at bounding box center [698, 149] width 351 height 52
click at [696, 140] on input "search" at bounding box center [631, 148] width 129 height 19
paste input "[PERSON_NAME]"
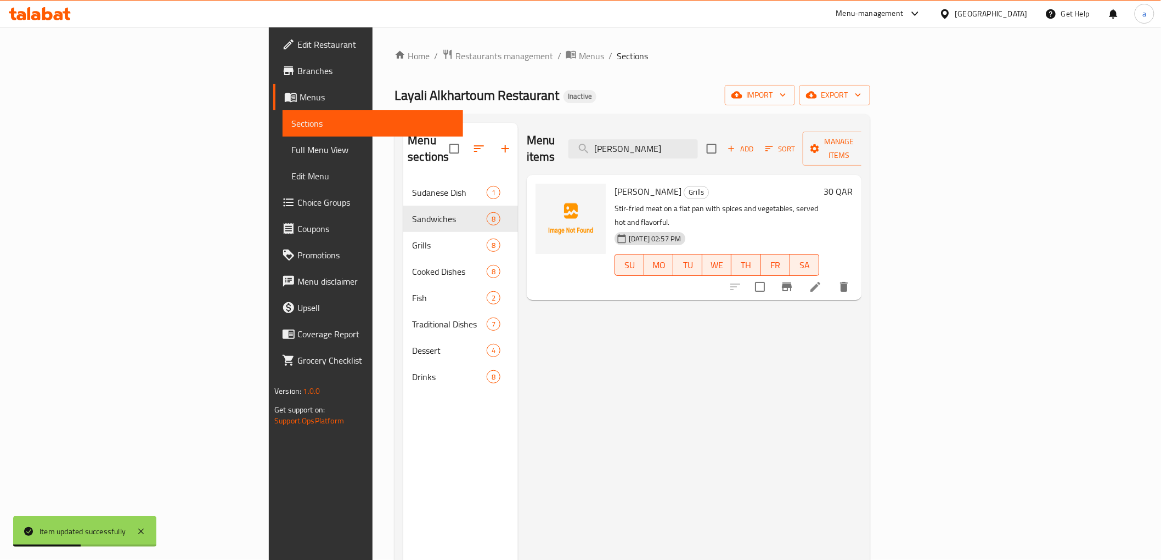
type input "[PERSON_NAME]"
click at [831, 277] on li at bounding box center [815, 287] width 31 height 20
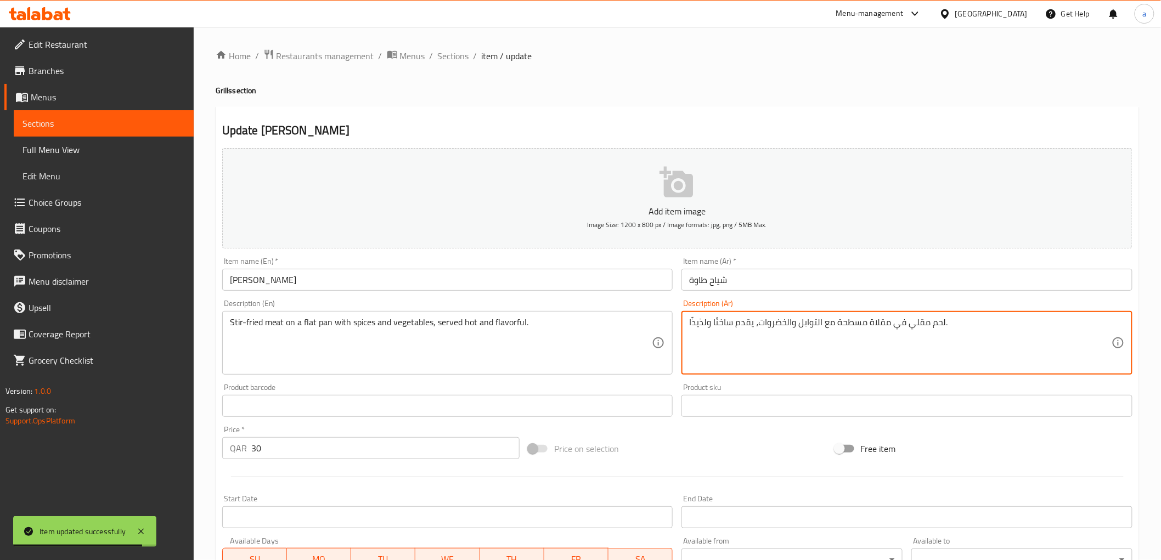
drag, startPoint x: 704, startPoint y: 320, endPoint x: 676, endPoint y: 322, distance: 28.1
click at [713, 320] on textarea "لحم مقلي في مقلاة مسطحة مع التوابل والخضروات، يقدم ساخنًا ولذيذًا." at bounding box center [900, 343] width 422 height 52
click at [699, 323] on textarea "لحم مقلي في مقلاة مسطحة مع التوابل والخضروات، يقدم ساخن ولذيذًا." at bounding box center [900, 343] width 422 height 52
drag, startPoint x: 706, startPoint y: 324, endPoint x: 664, endPoint y: 326, distance: 41.8
click at [664, 326] on div "Add item image Image Size: 1200 x 800 px / Image formats: jpg, png / 5MB Max. I…" at bounding box center [677, 380] width 919 height 473
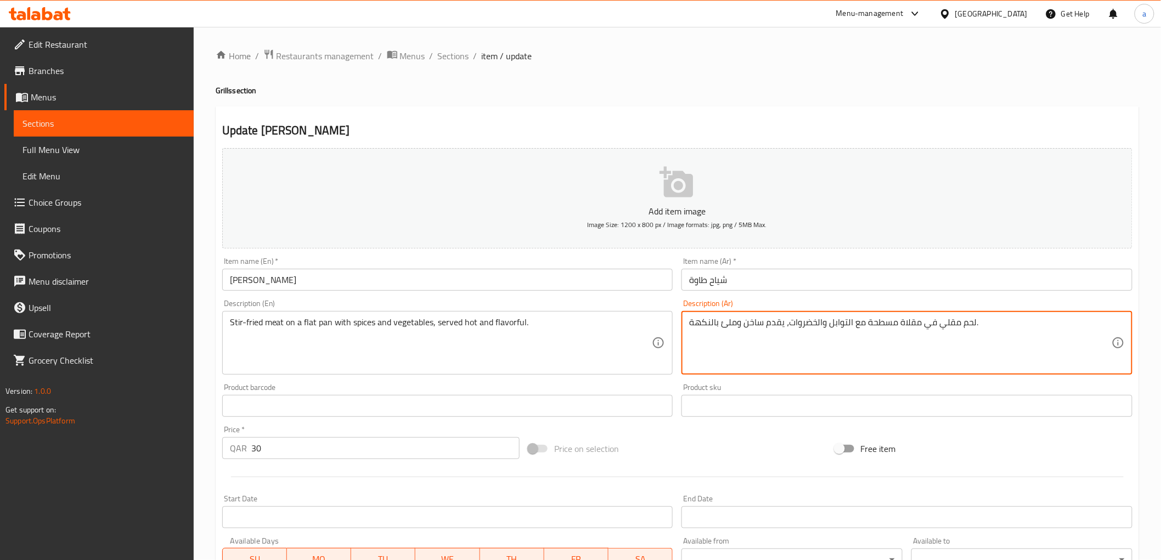
type textarea "لحم مقلي في مقلاة مسطحة مع التوابل والخضروات، يقدم ساخن وملئ بالنكهة."
click at [769, 304] on div "Description (Ar) لحم مقلي في مقلاة مسطحة مع التوابل والخضروات، يقدم ساخن وملئ ب…" at bounding box center [906, 337] width 451 height 75
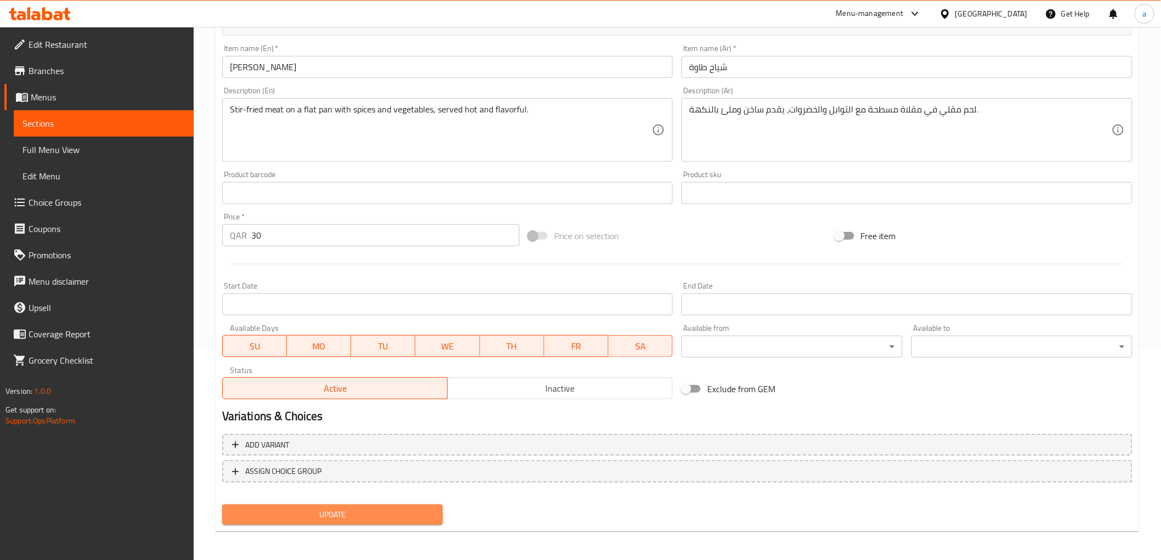
click at [295, 508] on span "Update" at bounding box center [333, 515] width 204 height 14
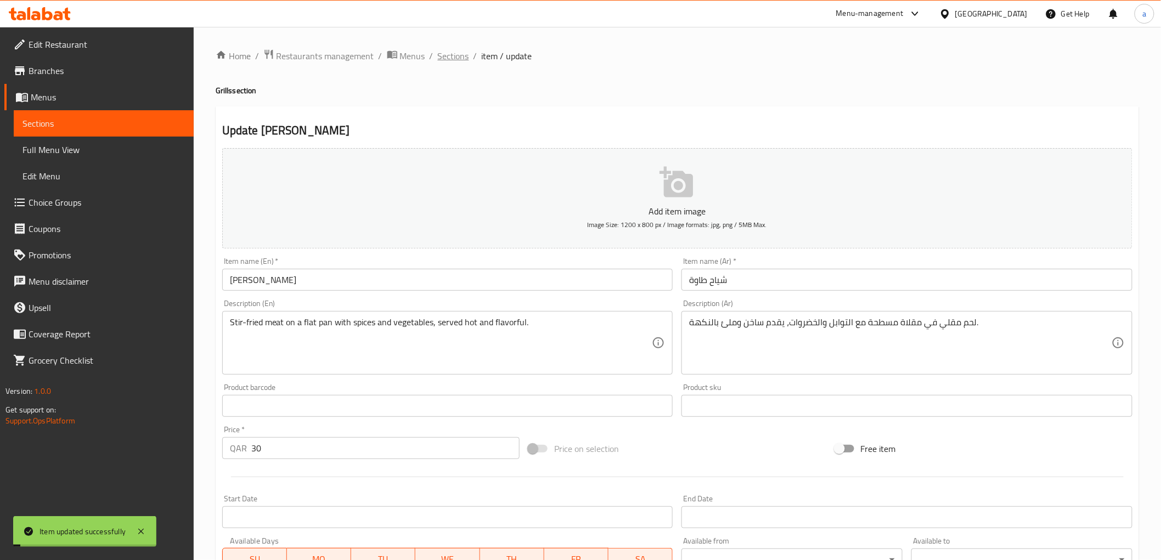
click at [459, 63] on span "Sections" at bounding box center [453, 55] width 31 height 13
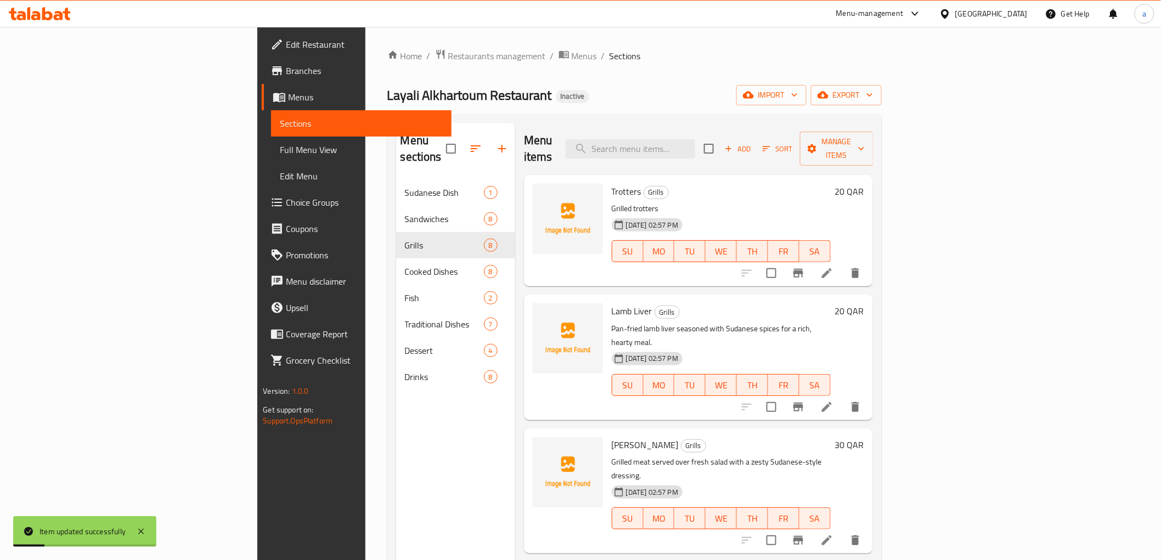
click at [715, 125] on div "Menu items Add Sort Manage items" at bounding box center [698, 149] width 349 height 52
click at [695, 139] on input "search" at bounding box center [630, 148] width 129 height 19
paste input "[PERSON_NAME]"
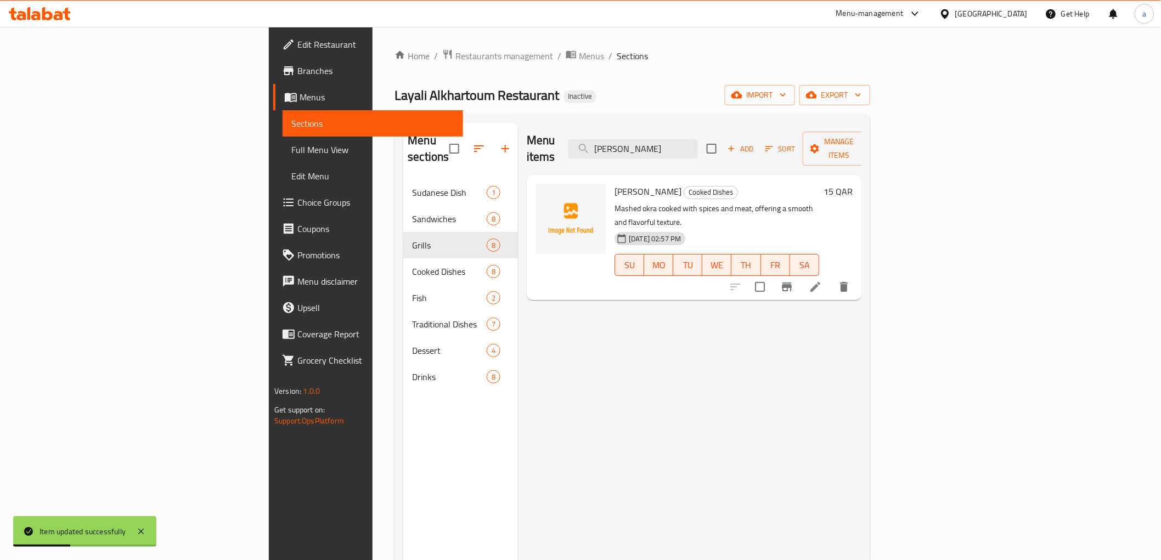
type input "[PERSON_NAME]"
click at [831, 277] on li at bounding box center [815, 287] width 31 height 20
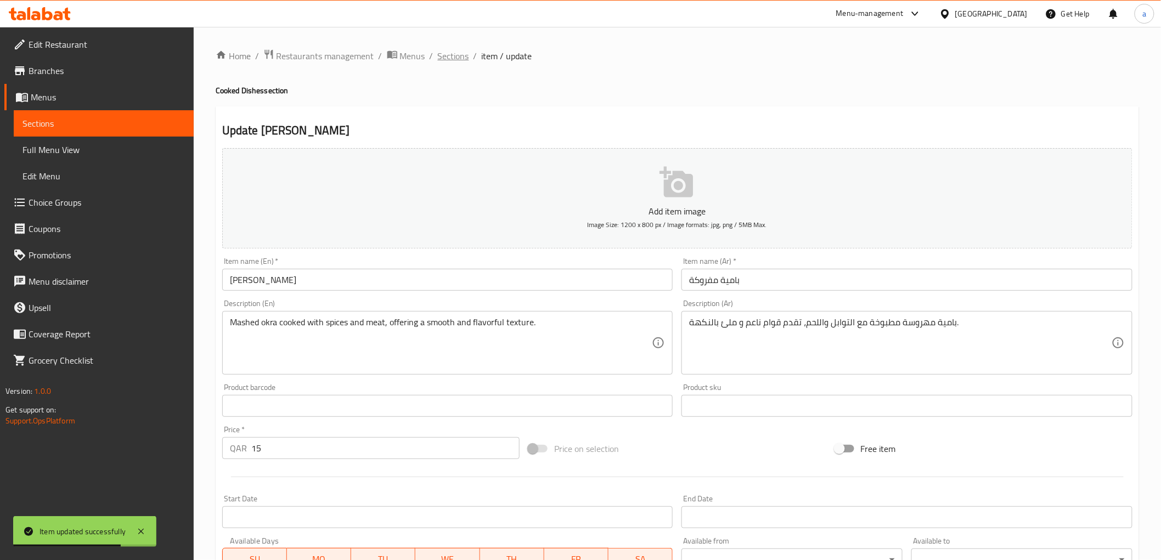
click at [456, 63] on span "Sections" at bounding box center [453, 55] width 31 height 13
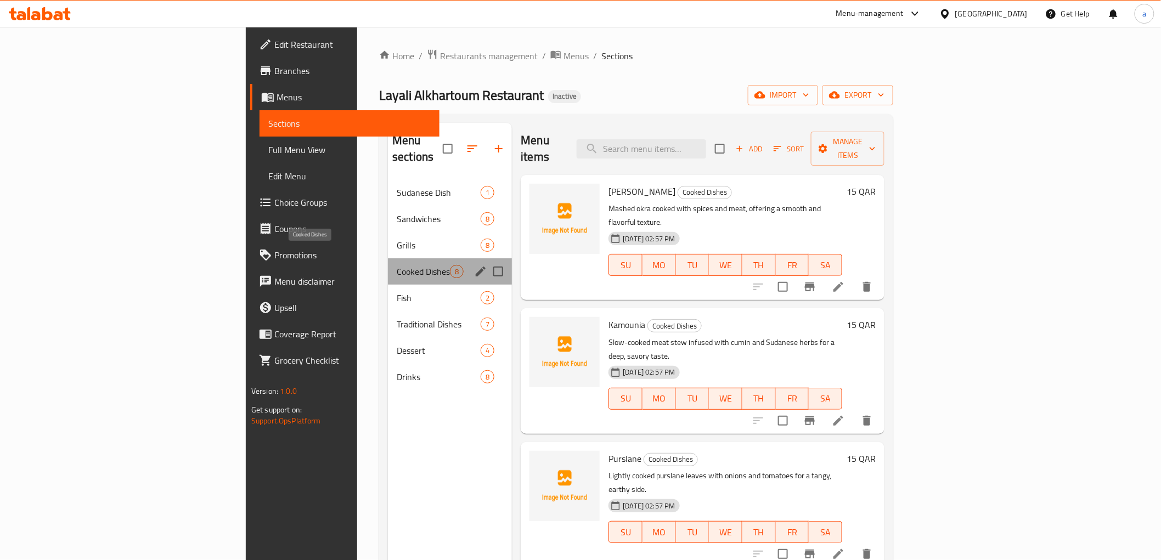
click at [397, 265] on span "Cooked Dishes" at bounding box center [423, 271] width 53 height 13
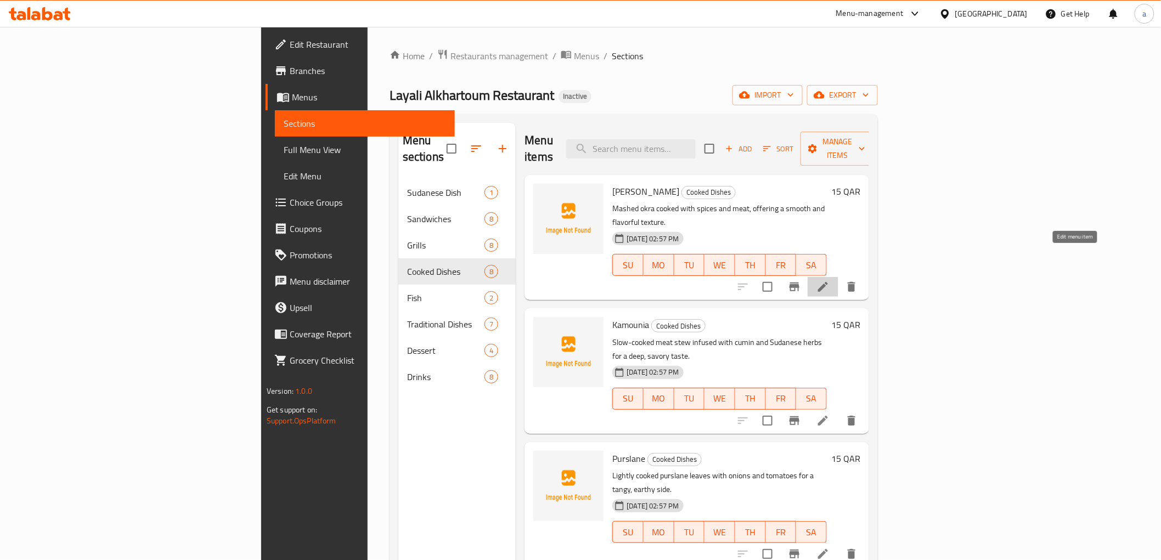
click at [830, 280] on icon at bounding box center [822, 286] width 13 height 13
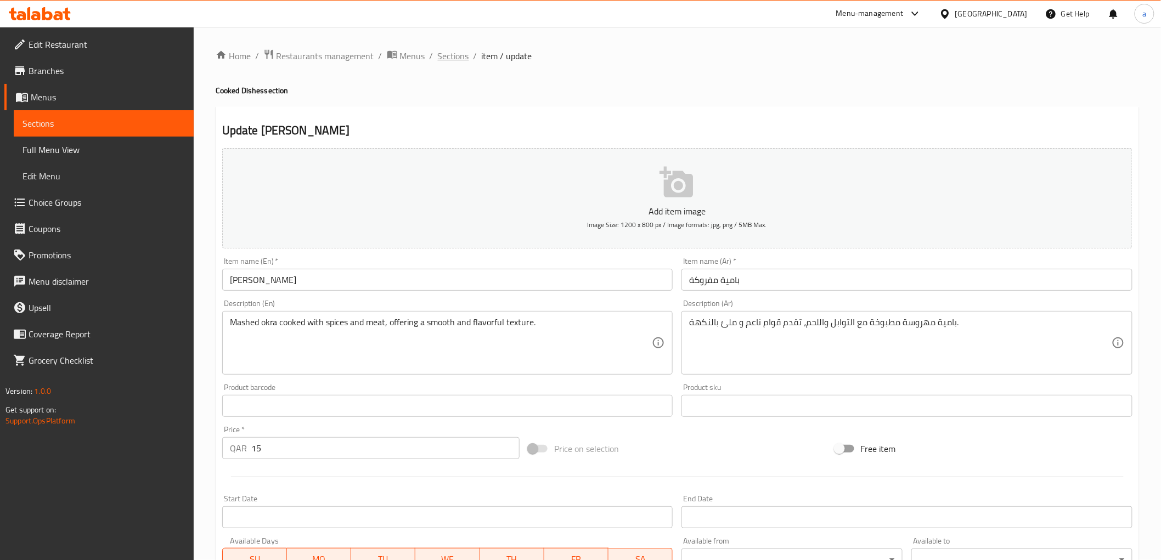
click at [454, 57] on span "Sections" at bounding box center [453, 55] width 31 height 13
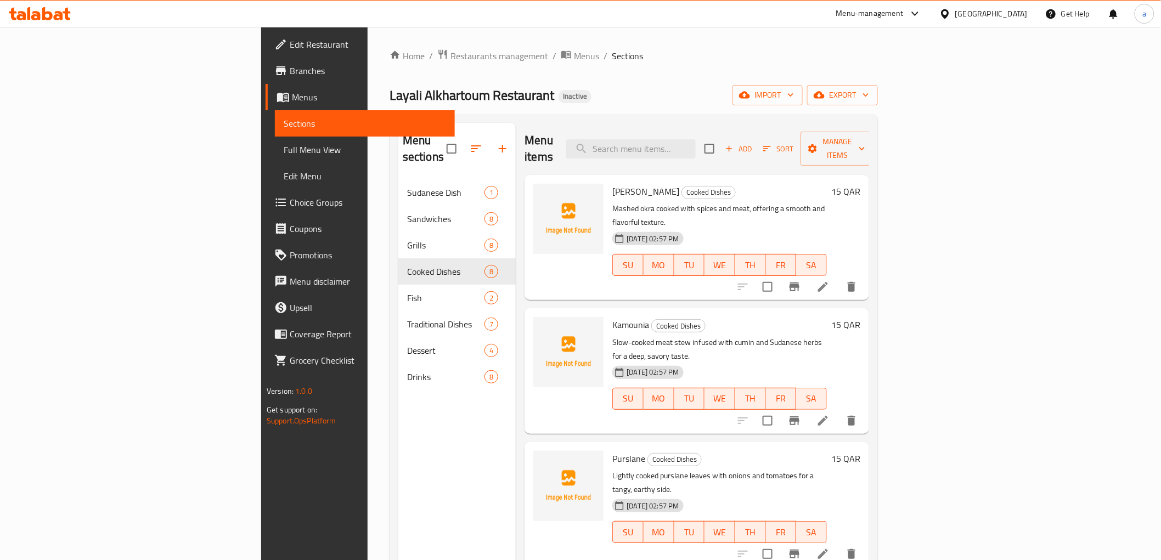
click at [830, 414] on icon at bounding box center [822, 420] width 13 height 13
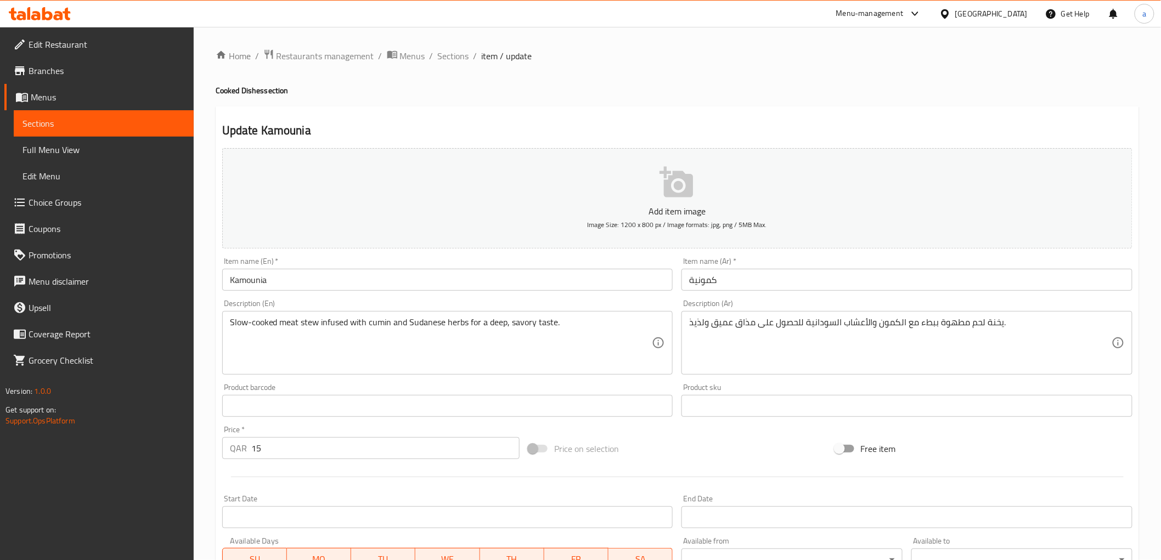
click at [314, 280] on input "Kamounia" at bounding box center [447, 280] width 451 height 22
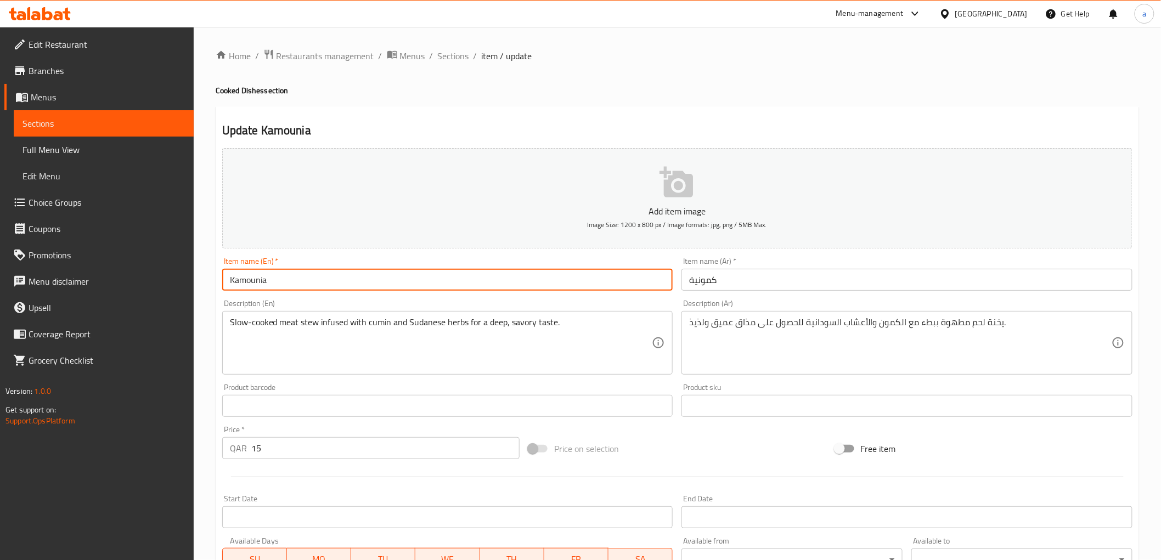
click at [314, 280] on input "Kamounia" at bounding box center [447, 280] width 451 height 22
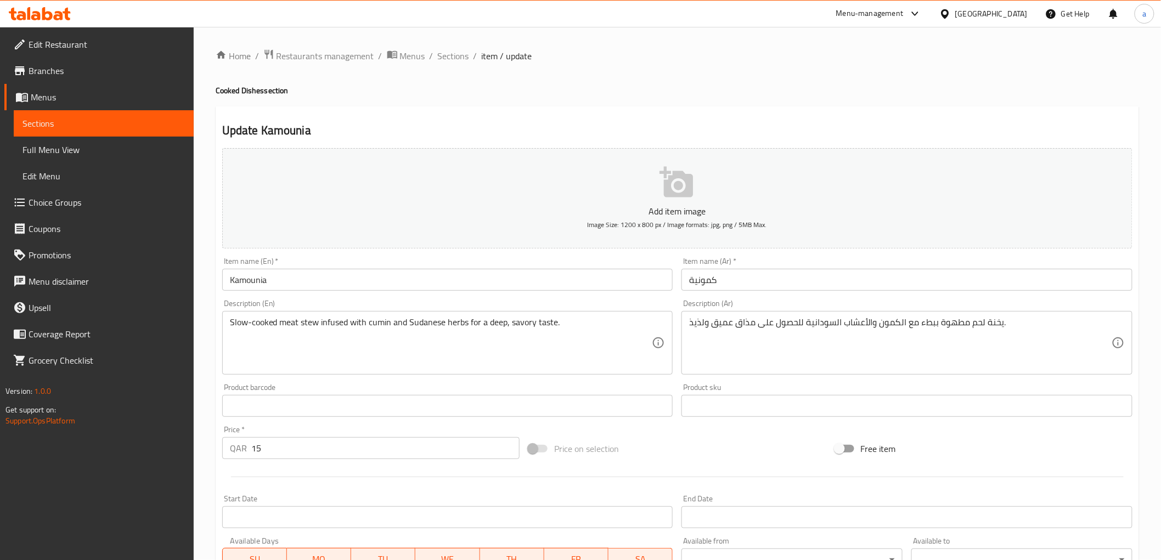
click at [407, 289] on input "Kamounia" at bounding box center [447, 280] width 451 height 22
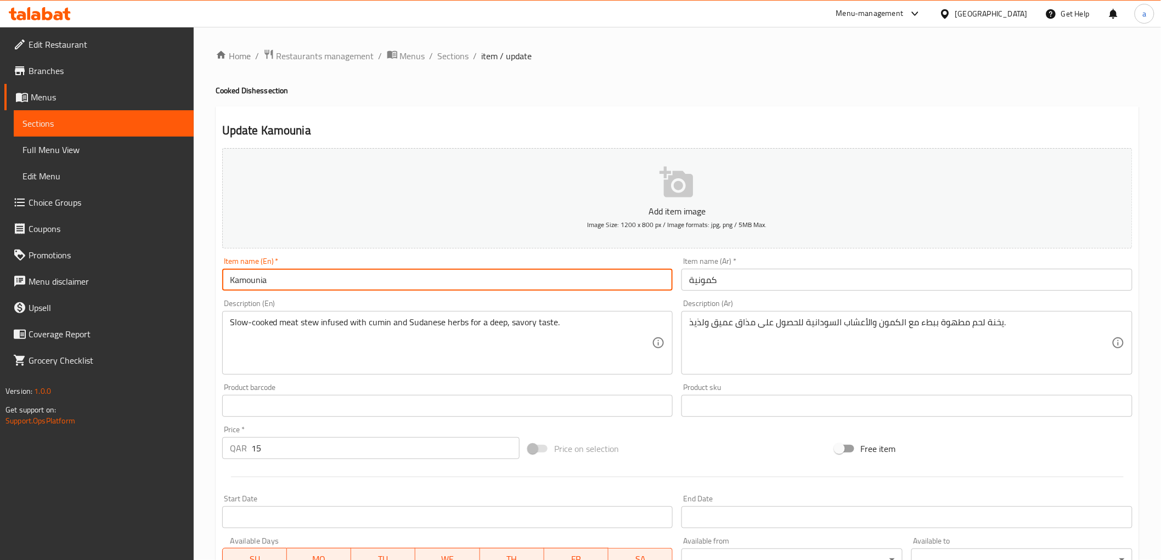
click at [407, 289] on input "Kamounia" at bounding box center [447, 280] width 451 height 22
click at [584, 291] on input "Kamounia" at bounding box center [447, 280] width 451 height 22
click at [591, 300] on div "Description (En) Slow-cooked meat stew infused with cumin and Sudanese herbs fo…" at bounding box center [447, 337] width 451 height 75
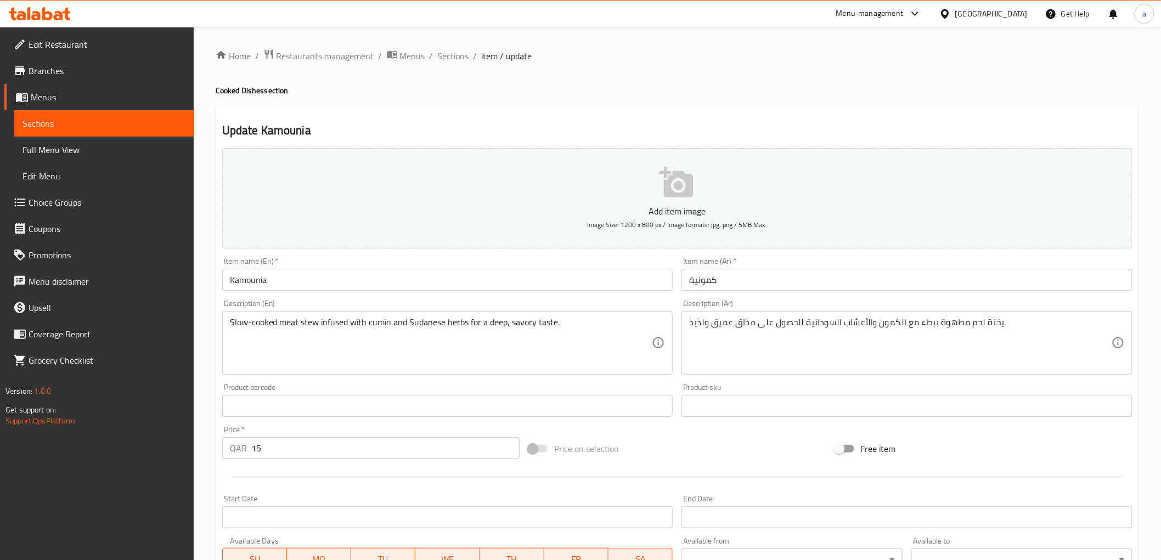
click at [420, 122] on h2 "Update Kamounia" at bounding box center [677, 130] width 910 height 16
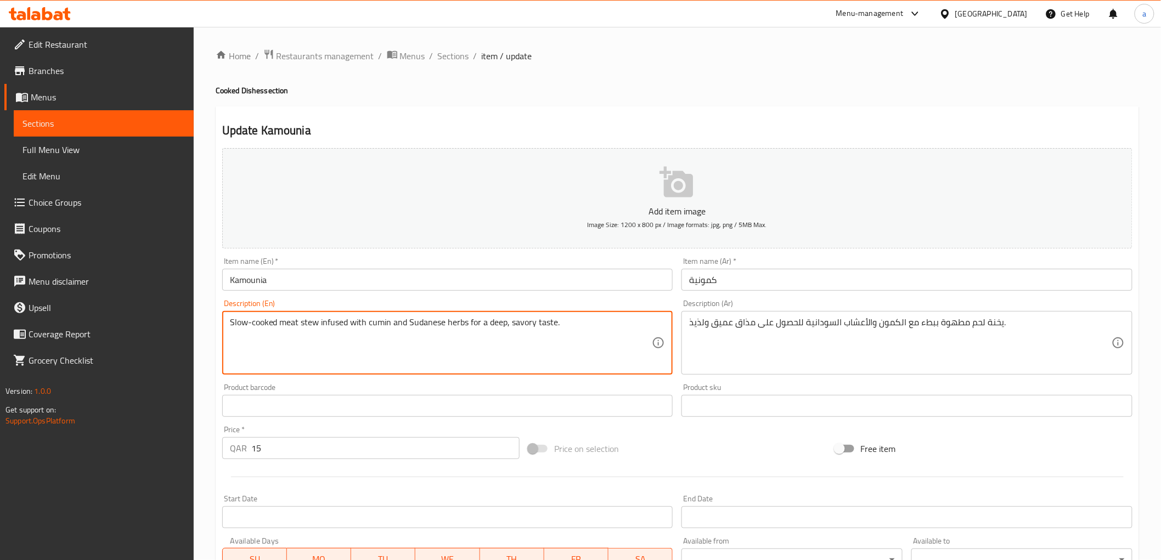
click at [317, 324] on textarea "Slow-cooked meat stew infused with cumin and Sudanese herbs for a deep, savory …" at bounding box center [441, 343] width 422 height 52
click at [313, 320] on textarea "Slow-cooked meat stew infused with cumin and Sudanese herbs for a deep, savory …" at bounding box center [441, 343] width 422 height 52
drag, startPoint x: 276, startPoint y: 324, endPoint x: 224, endPoint y: 329, distance: 52.4
click at [224, 329] on div "Slow-cooked meat stew infused with cumin and Sudanese herbs for a deep, savory …" at bounding box center [447, 343] width 451 height 64
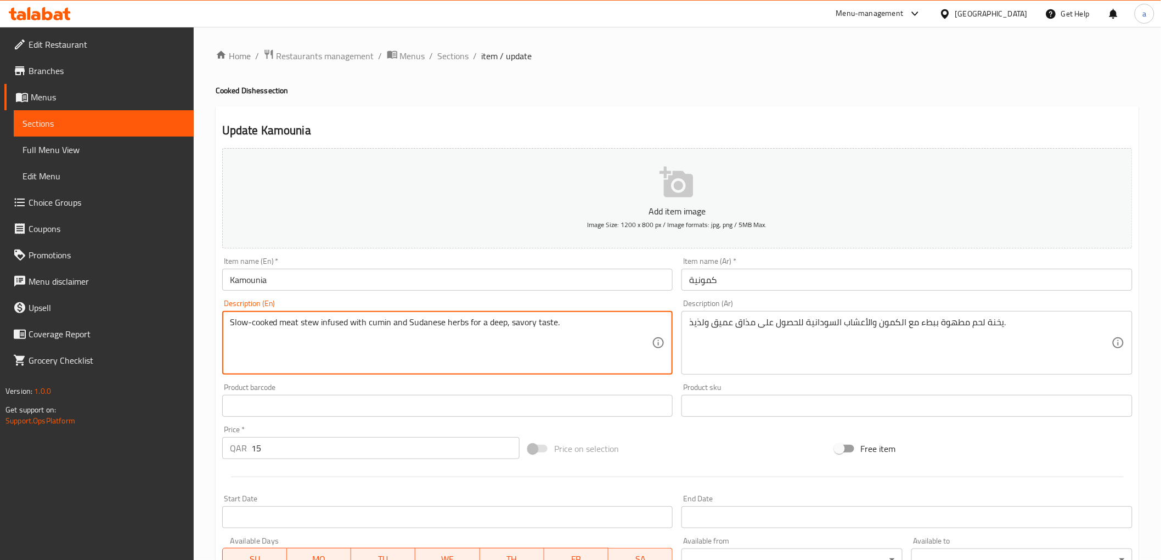
click at [305, 324] on textarea "Slow-cooked meat stew infused with cumin and Sudanese herbs for a deep, savory …" at bounding box center [441, 343] width 422 height 52
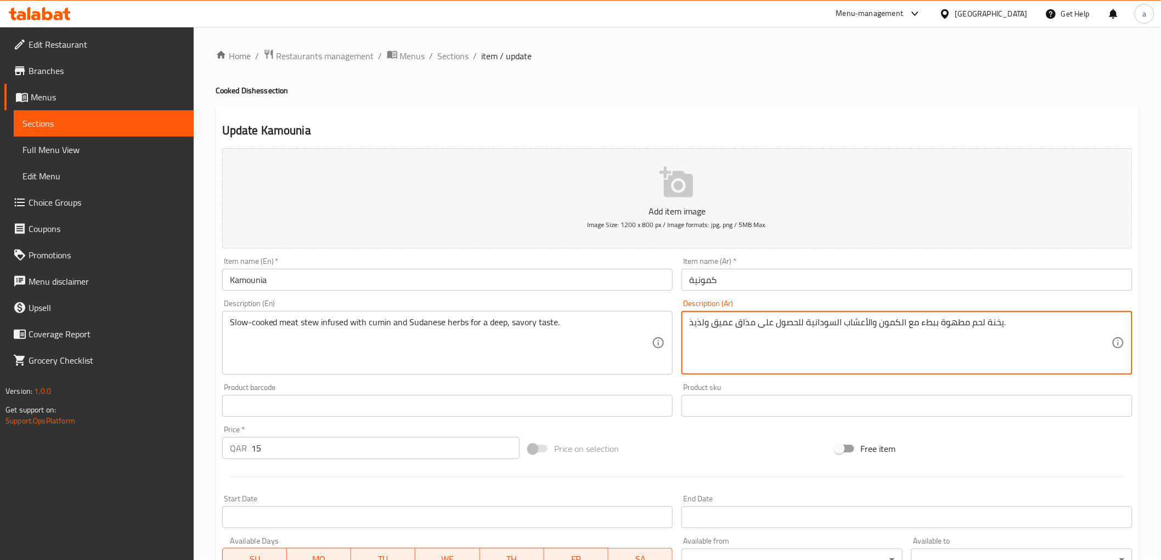
click at [984, 325] on textarea "يخنة لحم مطهوة ببطء مع الكمون والأعشاب السودانية للحصول على مذاق عميق ولذيذ." at bounding box center [900, 343] width 422 height 52
click at [991, 321] on textarea "يخنة لحم مطهوة ببطء مع الكمون والأعشاب السودانية للحصول على مذاق عميق ولذيذ." at bounding box center [900, 343] width 422 height 52
paste textarea "حساء"
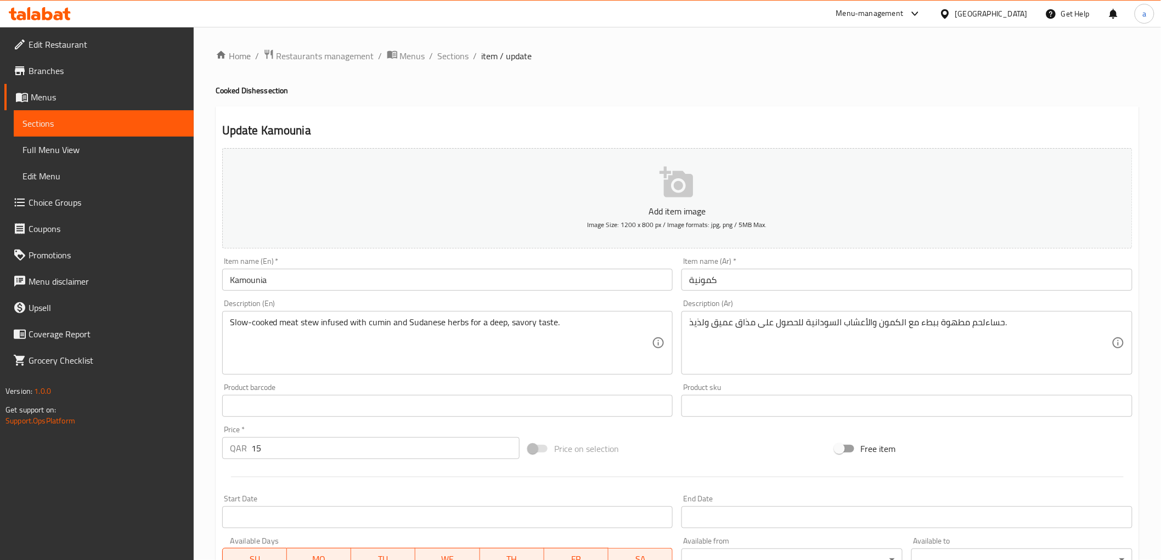
click at [1019, 306] on div "Description (Ar) حساءلحم مطهوة ببطء مع الكمون والأعشاب السودانية للحصول على مذا…" at bounding box center [906, 337] width 451 height 75
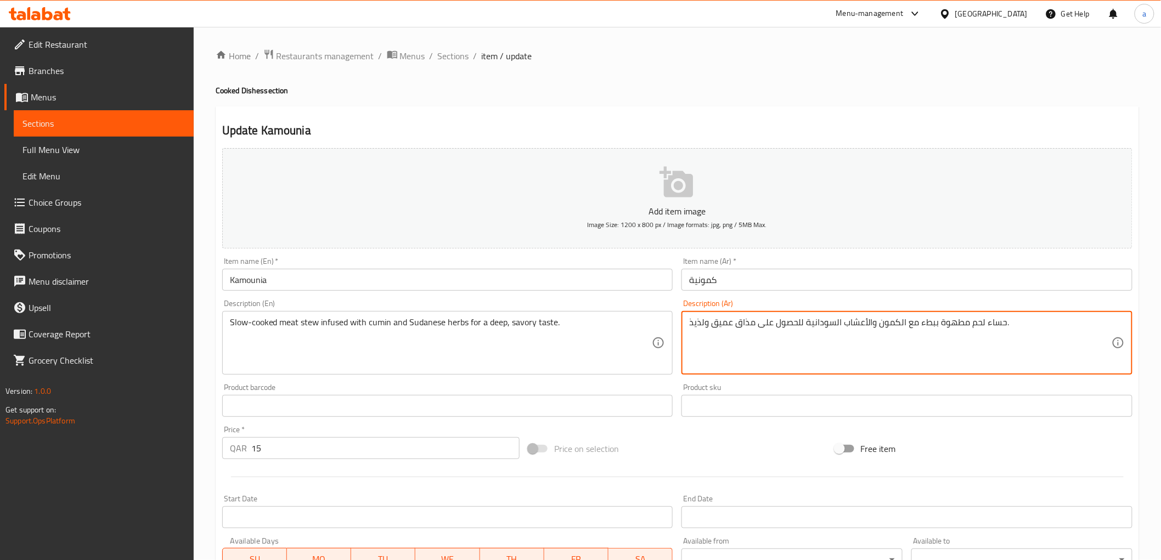
click at [1009, 303] on div "Description (Ar) حساء لحم مطهوة ببطء مع الكمون والأعشاب السودانية للحصول على مذ…" at bounding box center [906, 337] width 451 height 75
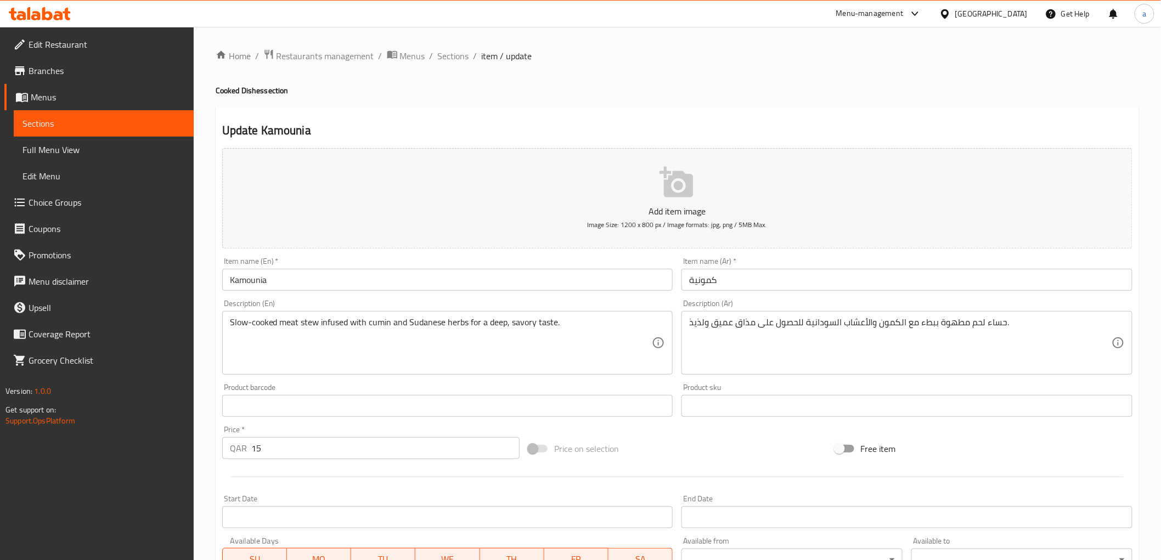
click at [951, 304] on div "Description (Ar) حساء لحم مطهوة ببطء مع الكمون والأعشاب السودانية للحصول على مذ…" at bounding box center [906, 337] width 451 height 75
click at [404, 298] on div "Description (En) Slow-cooked meat stew infused with cumin and Sudanese herbs fo…" at bounding box center [448, 337] width 460 height 84
click at [399, 303] on div "Description (En) Slow-cooked meat stew infused with cumin and Sudanese herbs fo…" at bounding box center [447, 337] width 451 height 75
click at [427, 298] on div "Description (En) Slow-cooked meat stew infused with cumin and Sudanese herbs fo…" at bounding box center [448, 337] width 460 height 84
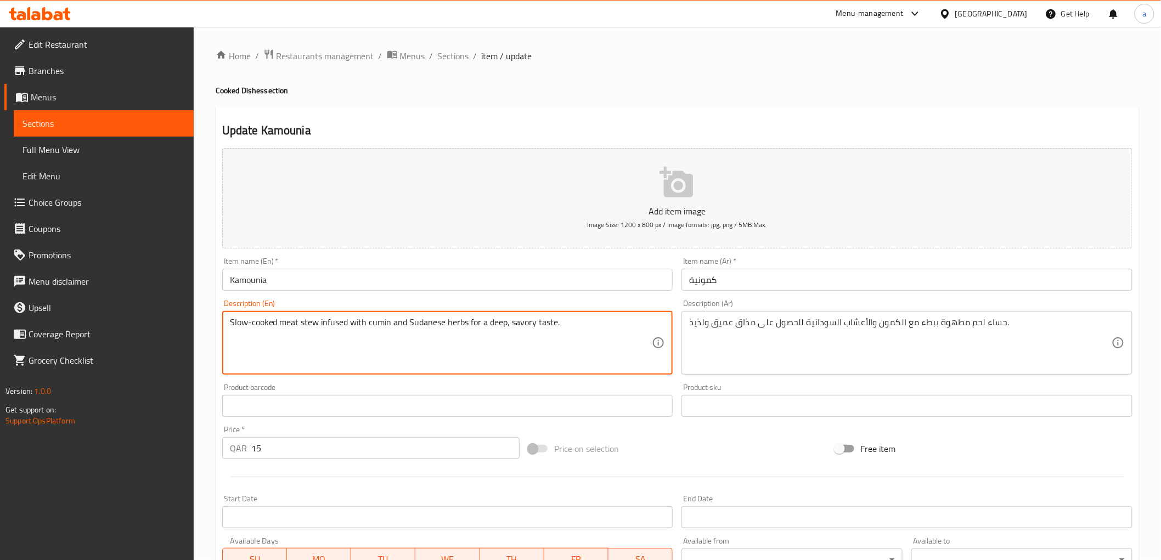
click at [374, 325] on textarea "Slow-cooked meat stew infused with cumin and Sudanese herbs for a deep, savory …" at bounding box center [441, 343] width 422 height 52
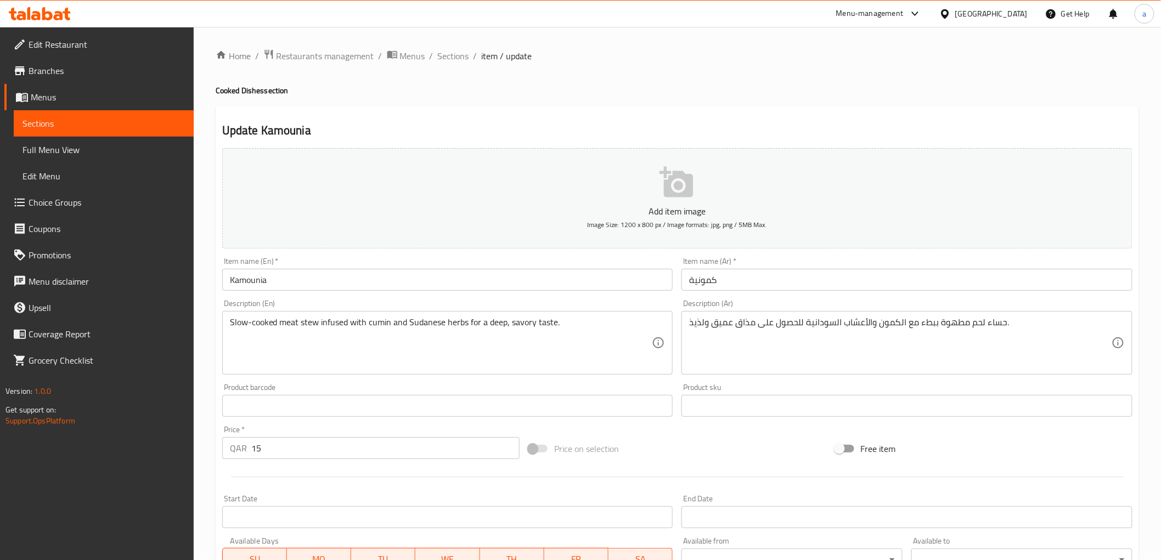
click at [421, 325] on textarea "Slow-cooked meat stew infused with cumin and Sudanese herbs for a deep, savory …" at bounding box center [441, 343] width 422 height 52
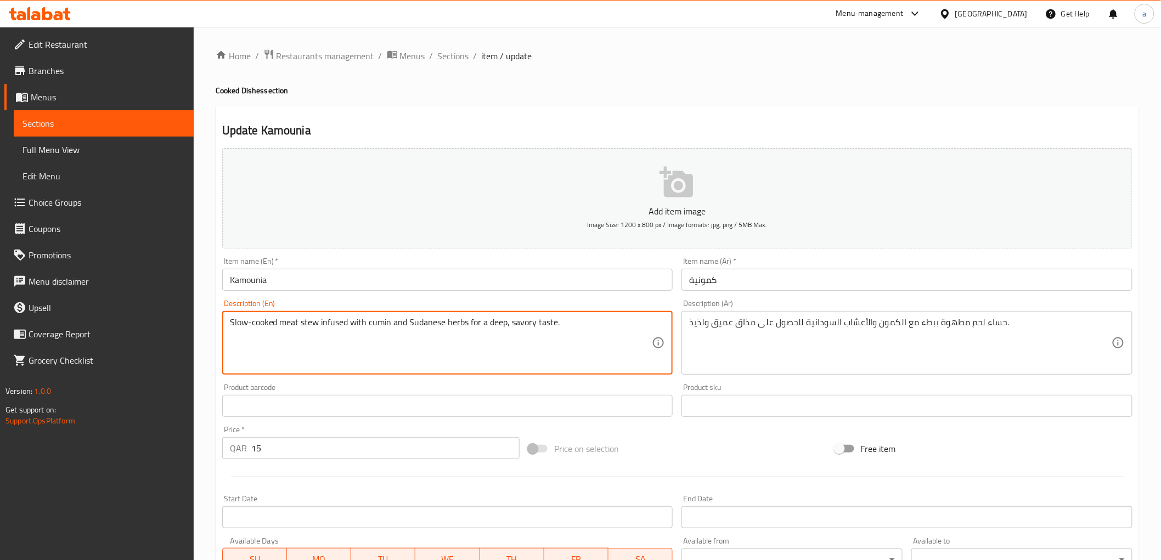
click at [421, 325] on textarea "Slow-cooked meat stew infused with cumin and Sudanese herbs for a deep, savory …" at bounding box center [441, 343] width 422 height 52
click at [455, 338] on textarea "Slow-cooked meat stew infused with cumin and Sudanese herbs for a deep, savory …" at bounding box center [441, 343] width 422 height 52
click at [499, 328] on textarea "Slow-cooked meat stew infused with cumin and Sudanese herbs for a deep, savory …" at bounding box center [441, 343] width 422 height 52
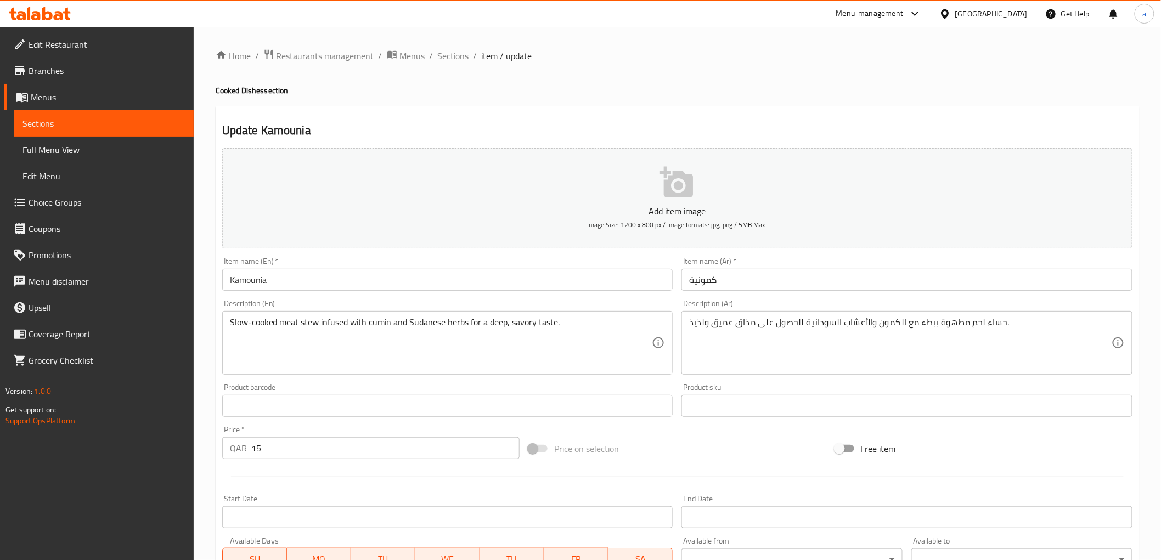
click at [622, 297] on div "Description (En) Slow-cooked meat stew infused with cumin and Sudanese herbs fo…" at bounding box center [448, 337] width 460 height 84
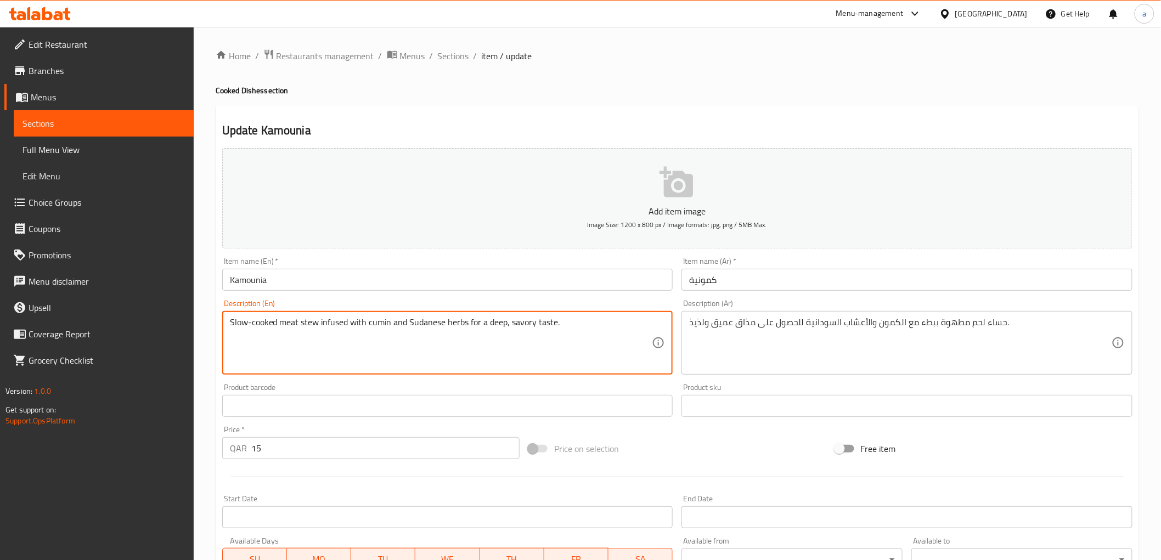
click at [548, 323] on textarea "Slow-cooked meat stew infused with cumin and Sudanese herbs for a deep, savory …" at bounding box center [441, 343] width 422 height 52
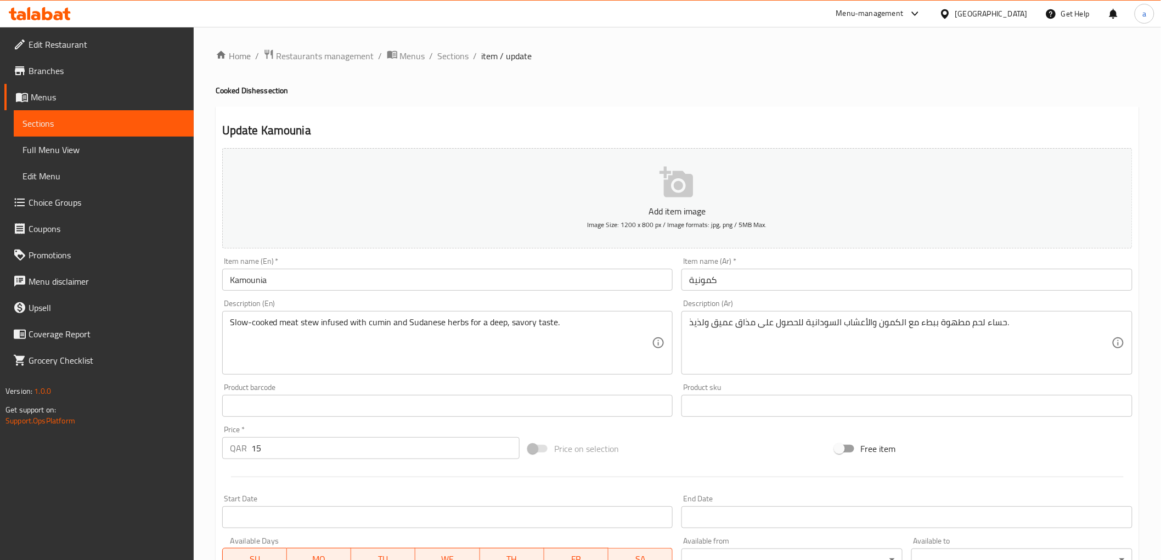
click at [498, 271] on input "Kamounia" at bounding box center [447, 280] width 451 height 22
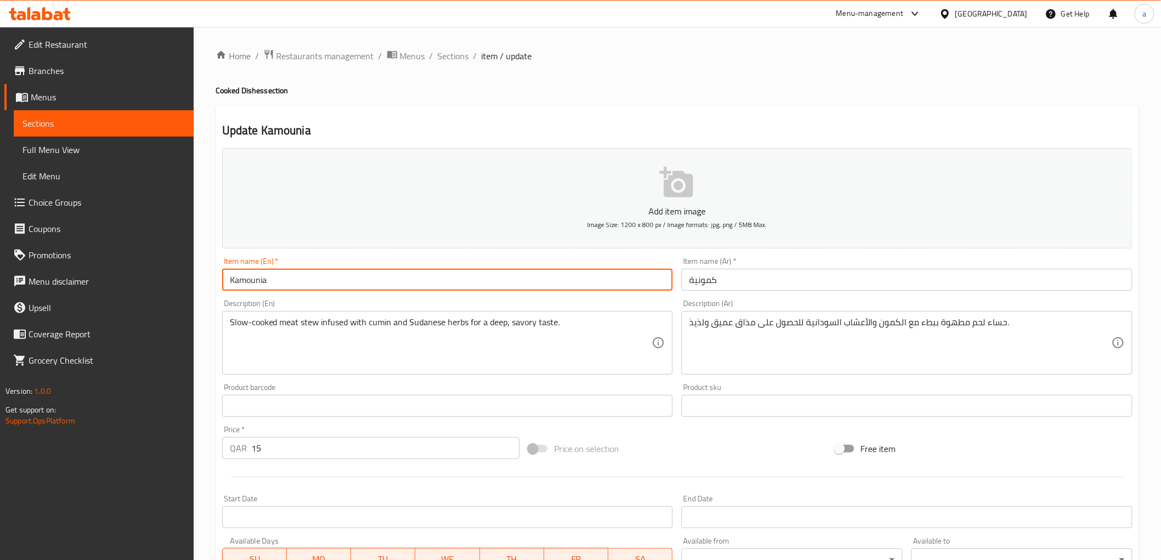
click at [498, 286] on input "Kamounia" at bounding box center [447, 280] width 451 height 22
click at [499, 297] on div "Description (En) Slow-cooked meat stew infused with cumin and Sudanese herbs fo…" at bounding box center [448, 337] width 460 height 84
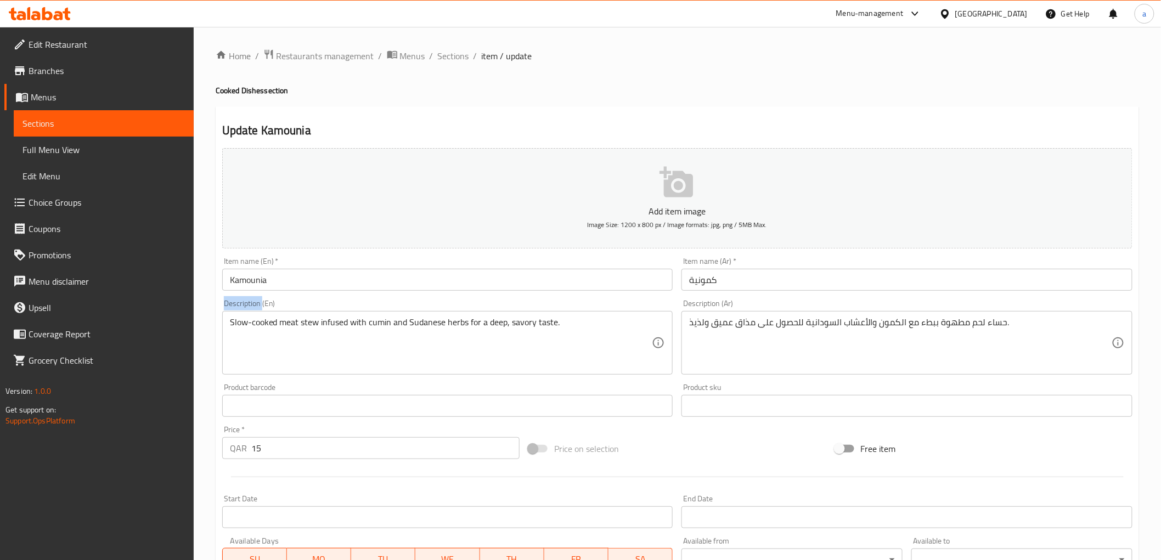
click at [499, 297] on div "Description (En) Slow-cooked meat stew infused with cumin and Sudanese herbs fo…" at bounding box center [448, 337] width 460 height 84
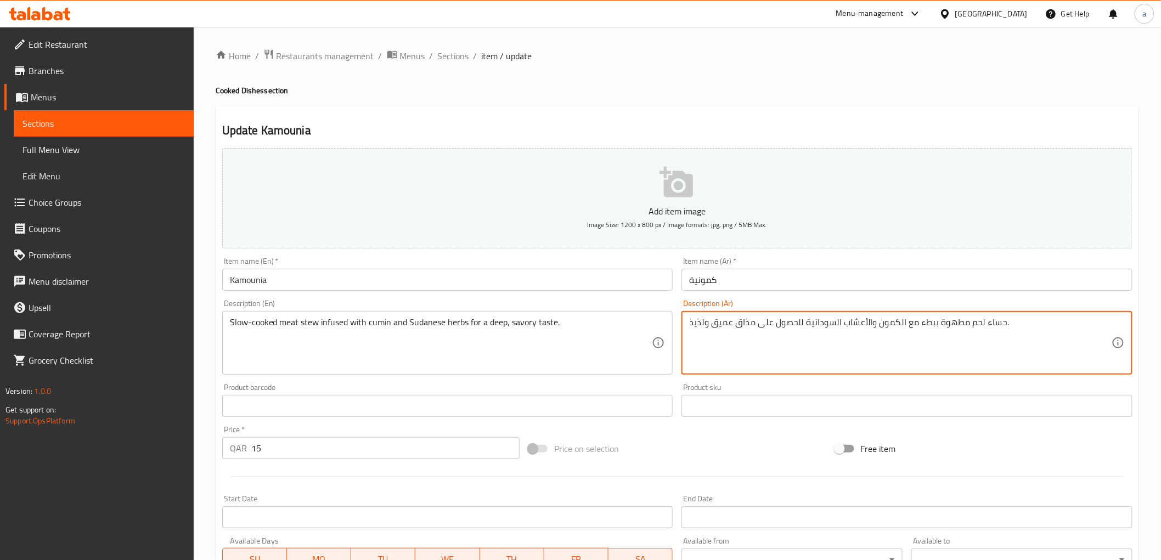
drag, startPoint x: 704, startPoint y: 323, endPoint x: 680, endPoint y: 331, distance: 25.2
click at [814, 297] on div "Description (Ar) حساء لحم مطهوة ببطء مع الكمون والأعشاب السودانية للحصول على مذ…" at bounding box center [907, 337] width 460 height 84
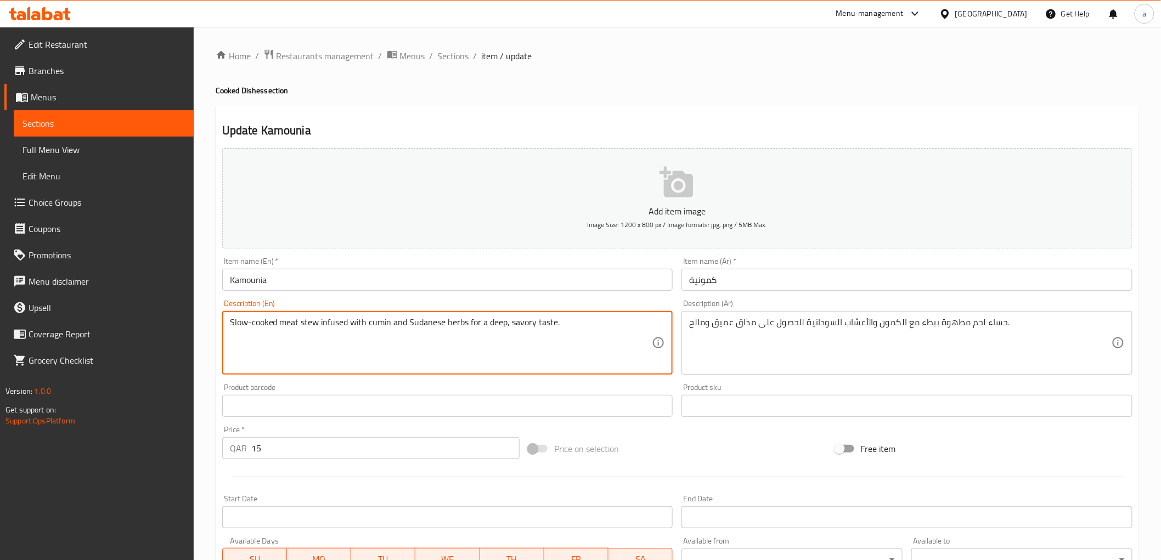
click at [539, 328] on textarea "Slow-cooked meat stew infused with cumin and Sudanese herbs for a deep, savory …" at bounding box center [441, 343] width 422 height 52
click at [541, 325] on textarea "Slow-cooked meat stew infused with cumin and Sudanese herbs for a deep, savory …" at bounding box center [441, 343] width 422 height 52
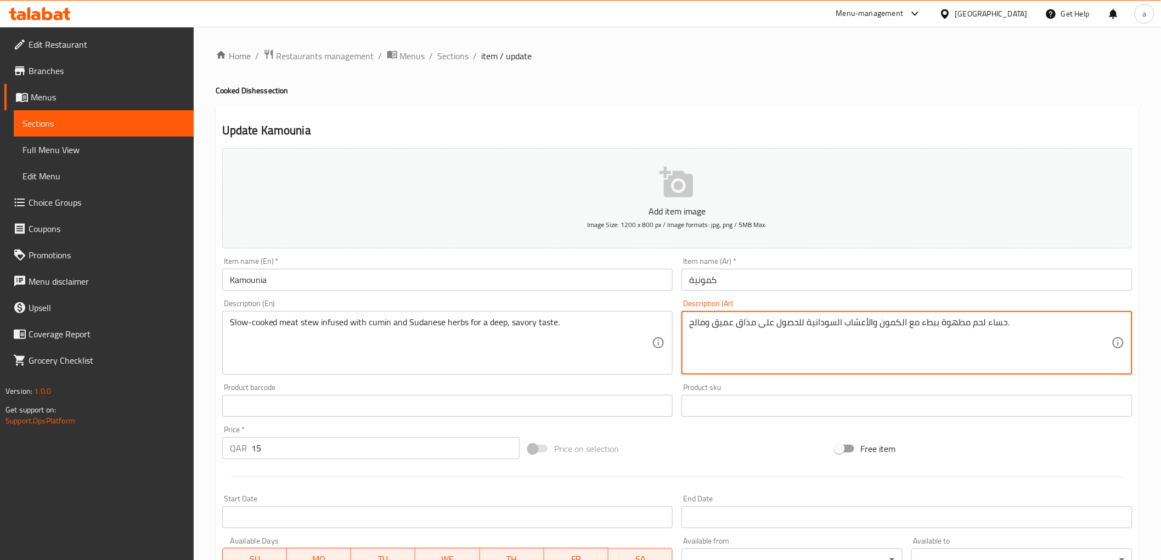
click at [742, 328] on textarea "حساء لحم مطهوة ببطء مع الكمون والأعشاب السودانية للحصول على مذاق عميق ومالح." at bounding box center [900, 343] width 422 height 52
click at [768, 308] on div "Description (Ar) حساء لحم مطهوة ببطء مع الكمون والأعشاب السودانية للحصول على طع…" at bounding box center [906, 337] width 451 height 75
click at [936, 330] on textarea "حساء لحم مطهوة ببطء مع الكمون والأعشاب السودانية للحصول على طعم عميق ومالح." at bounding box center [900, 343] width 422 height 52
type textarea "حساء لحم مطبوخ ببطء مع الكمون والأعشاب السودانية للحصول على طعم عميق ومالح."
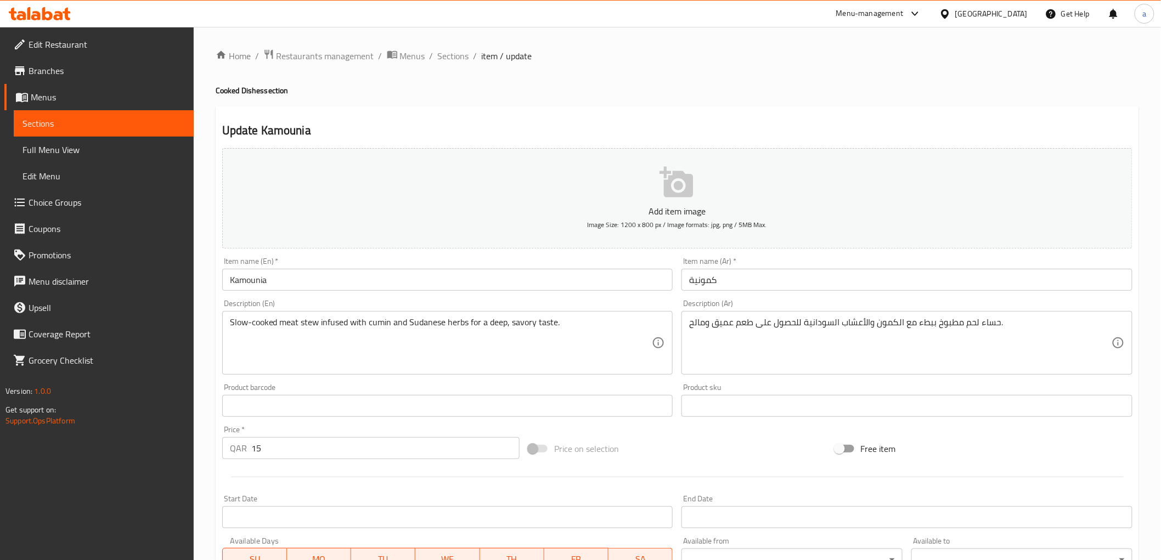
click at [903, 309] on div "Description (Ar) حساء لحم مطبوخ ببطء مع الكمون والأعشاب السودانية للحصول على طع…" at bounding box center [906, 337] width 451 height 75
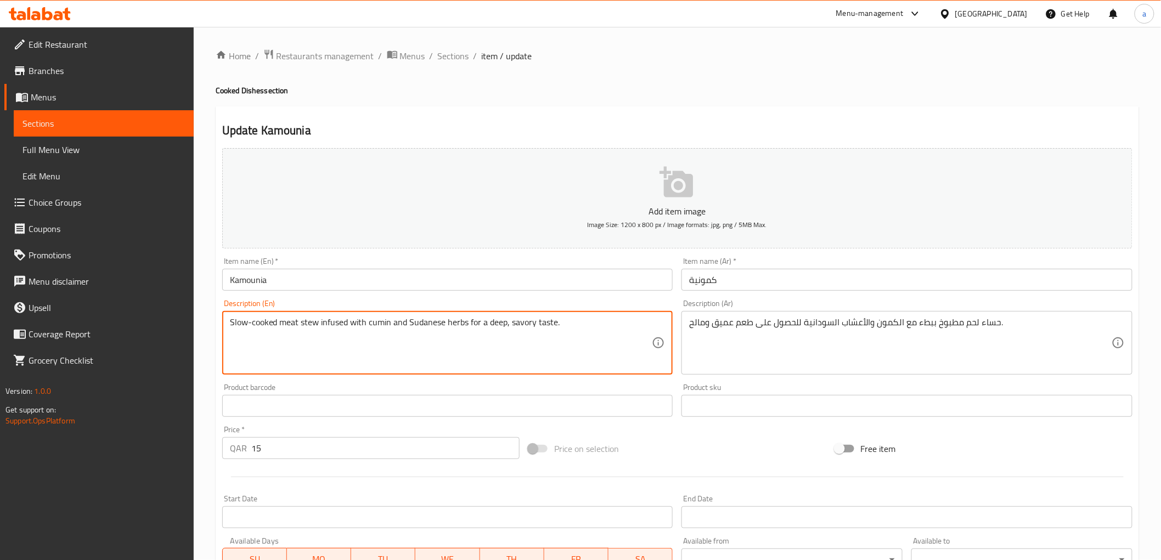
click at [394, 327] on textarea "Slow-cooked meat stew infused with cumin and Sudanese herbs for a deep, savory …" at bounding box center [441, 343] width 422 height 52
click at [432, 292] on div "Item name (En)   * Kamounia Item name (En) *" at bounding box center [448, 274] width 460 height 42
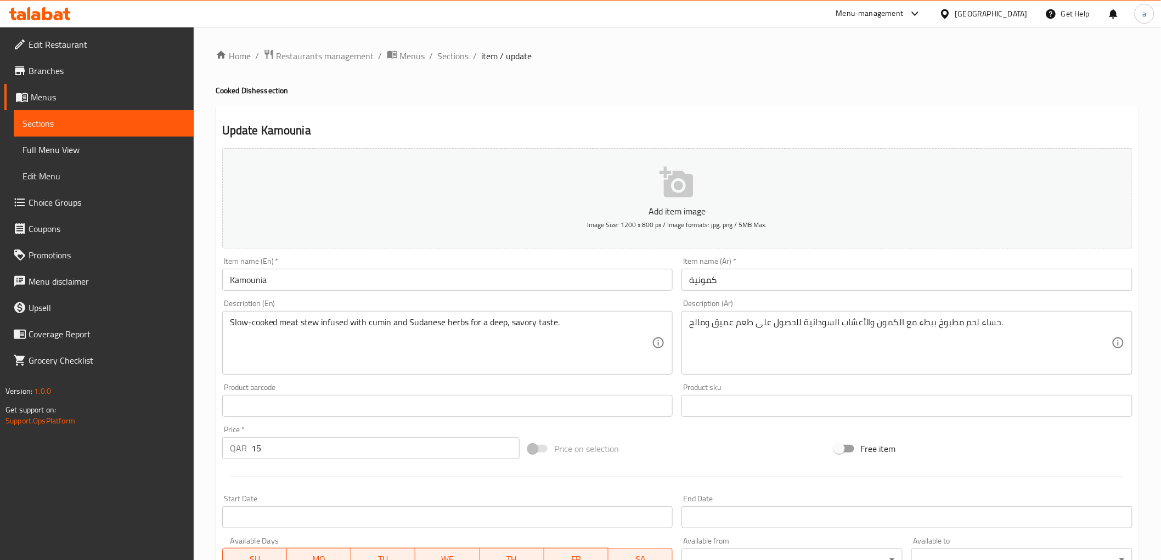
click at [469, 303] on div "Description (En) Slow-cooked meat stew infused with cumin and Sudanese herbs fo…" at bounding box center [447, 337] width 451 height 75
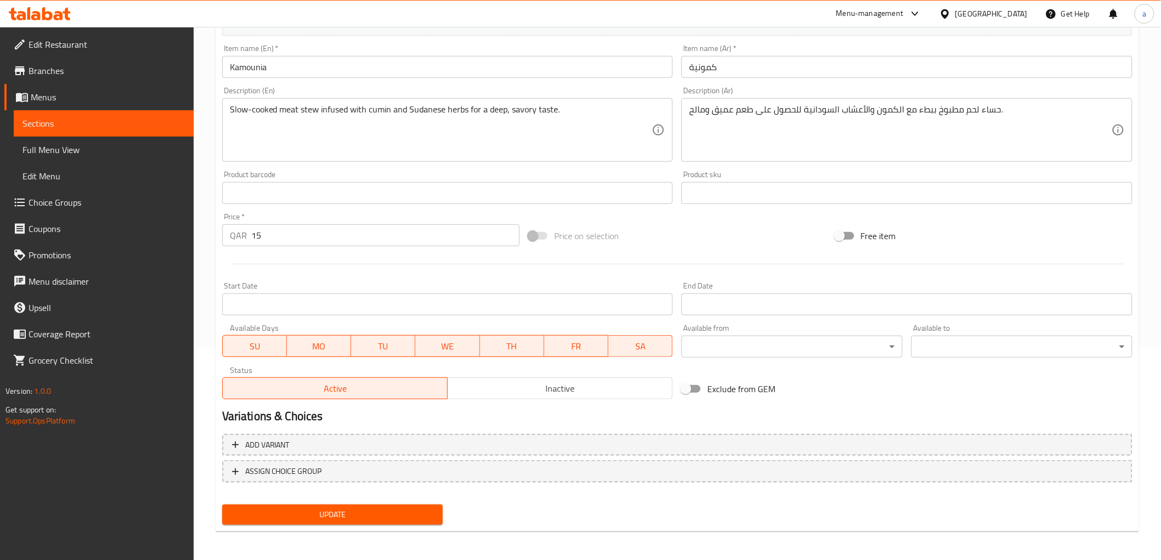
click at [319, 509] on span "Update" at bounding box center [333, 515] width 204 height 14
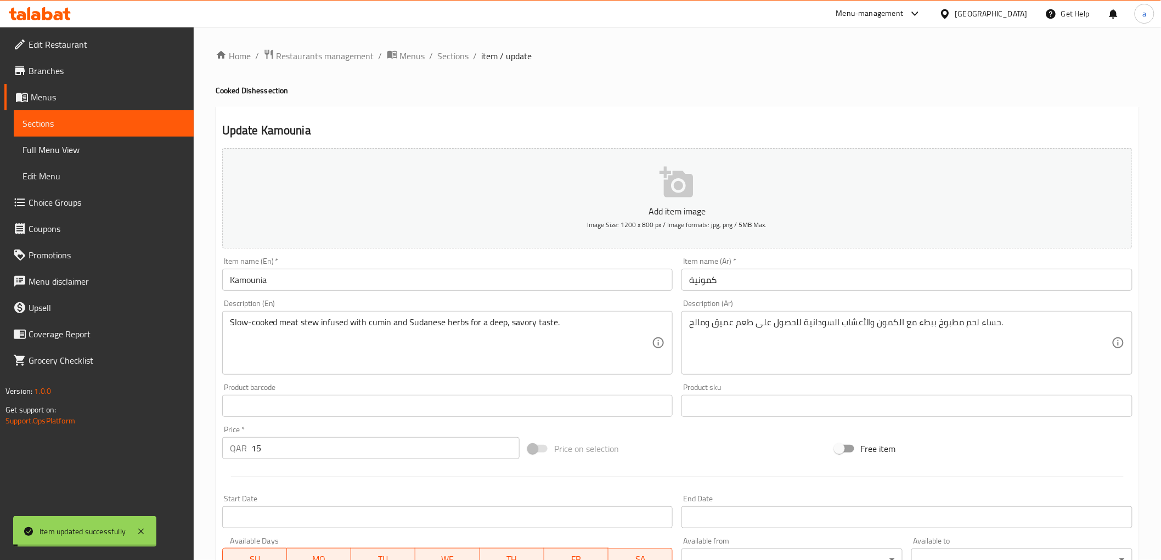
click at [447, 53] on span "Sections" at bounding box center [453, 55] width 31 height 13
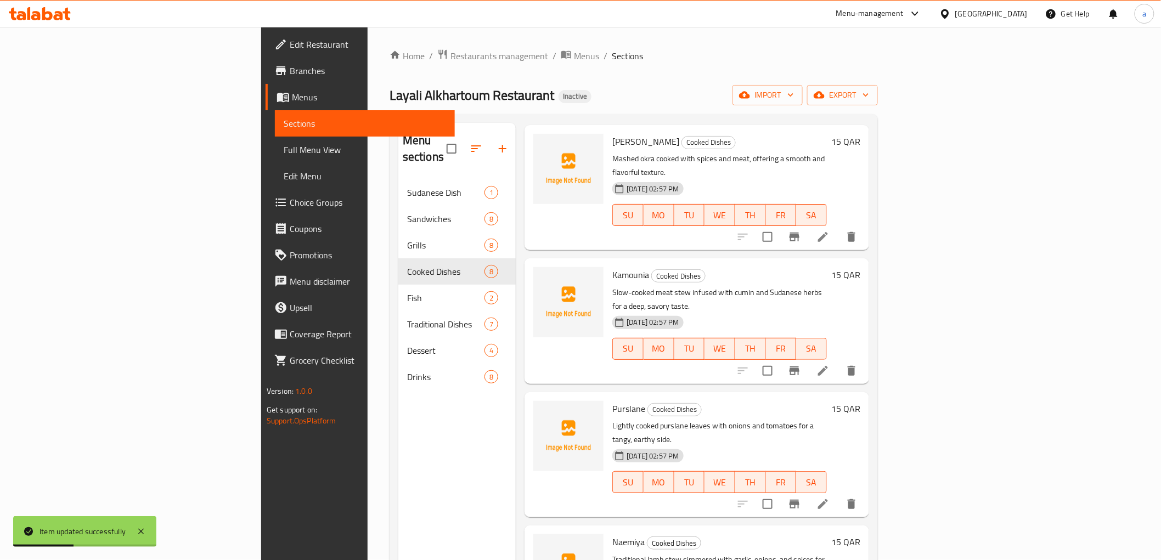
scroll to position [122, 0]
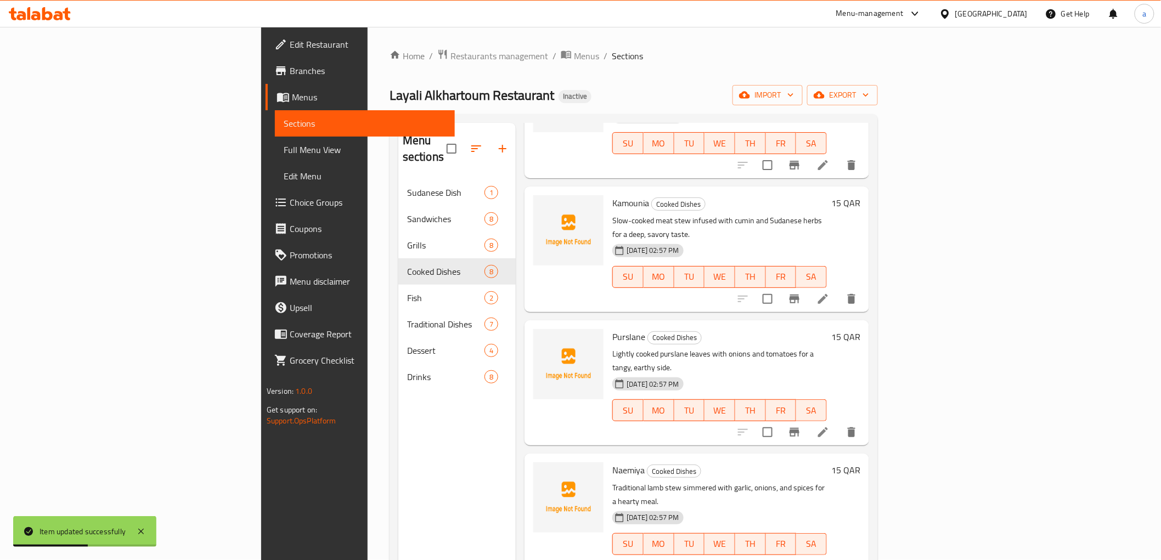
click at [830, 426] on icon at bounding box center [822, 432] width 13 height 13
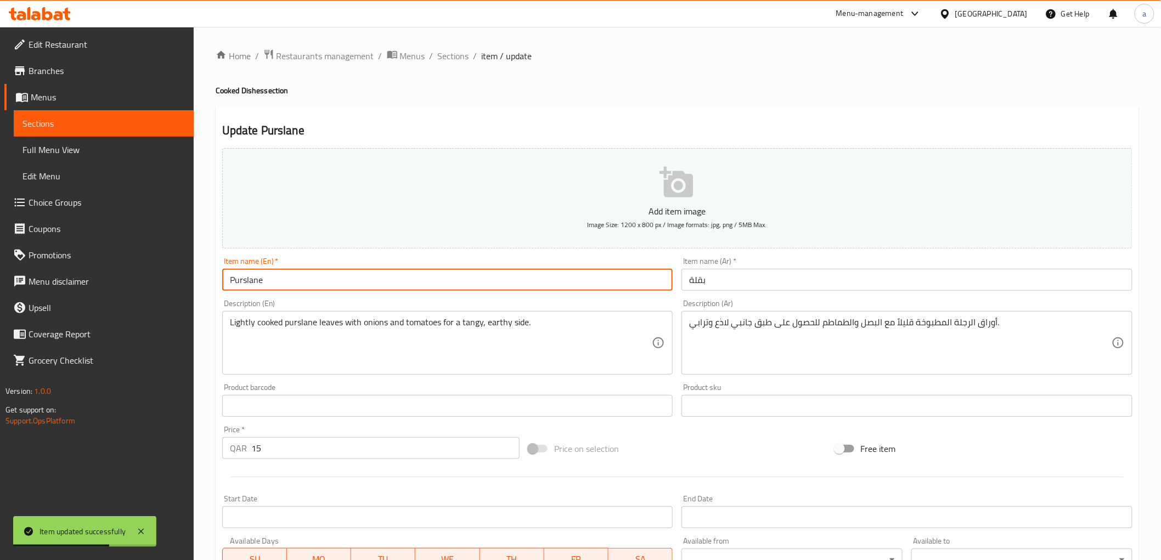
click at [409, 281] on input "Purslane" at bounding box center [447, 280] width 451 height 22
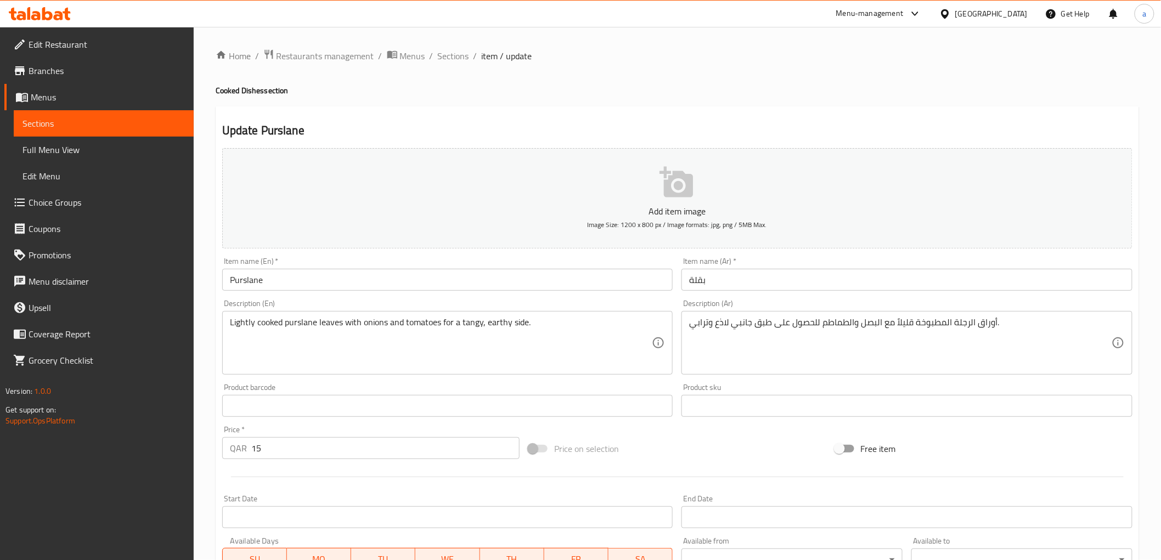
click at [307, 283] on input "Purslane" at bounding box center [447, 280] width 451 height 22
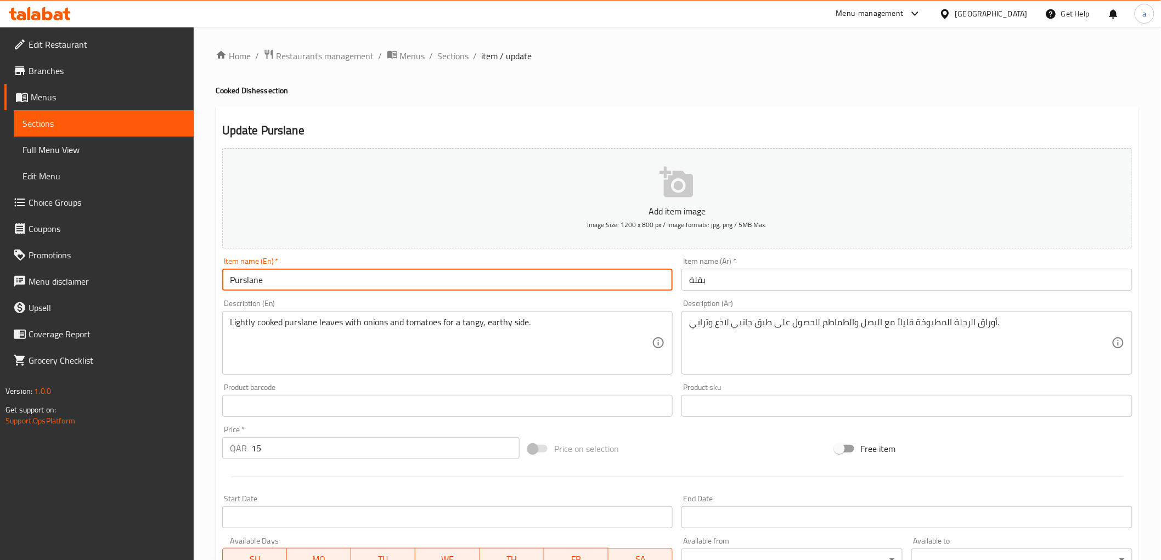
click at [307, 283] on input "Purslane" at bounding box center [447, 280] width 451 height 22
click at [414, 298] on div "Description (En) Lightly cooked purslane leaves with onions and tomatoes for a …" at bounding box center [448, 337] width 460 height 84
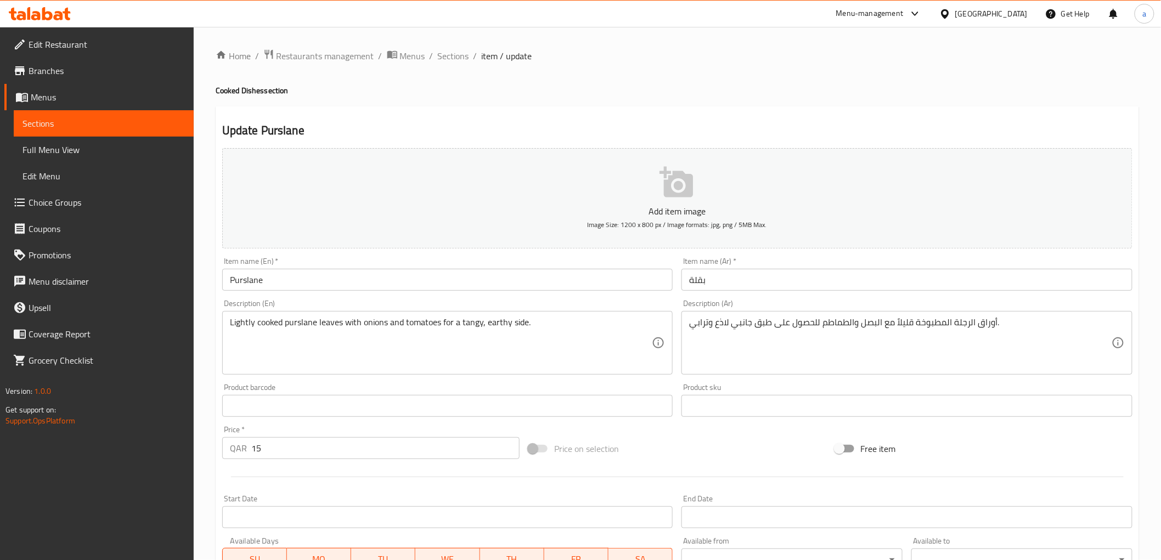
click at [343, 289] on input "Purslane" at bounding box center [447, 280] width 451 height 22
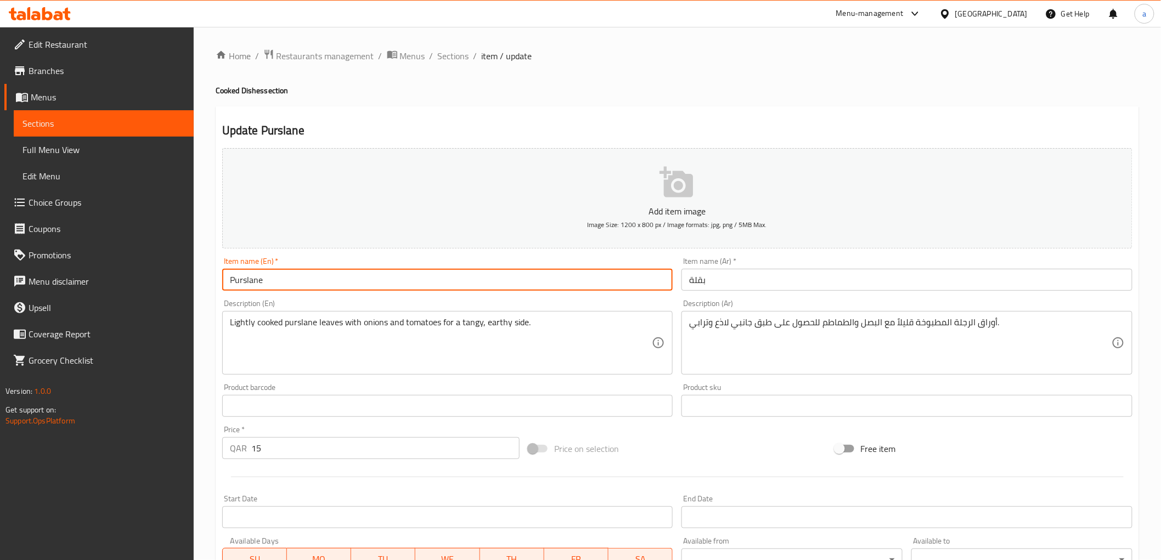
click at [343, 289] on input "Purslane" at bounding box center [447, 280] width 451 height 22
click at [775, 286] on input "بقلة" at bounding box center [906, 280] width 451 height 22
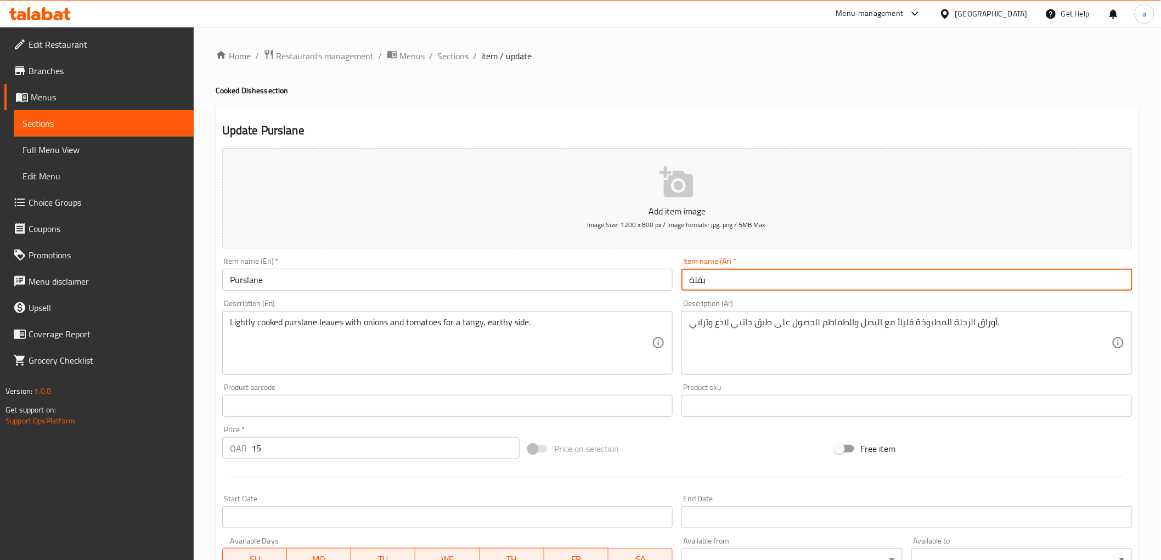
click at [775, 286] on input "بقلة" at bounding box center [906, 280] width 451 height 22
type input "بورسلان"
click at [787, 300] on div "Description (Ar) أوراق الرجلة المطبوخة قليلاً مع البصل والطماطم للحصول على طبق …" at bounding box center [906, 337] width 451 height 75
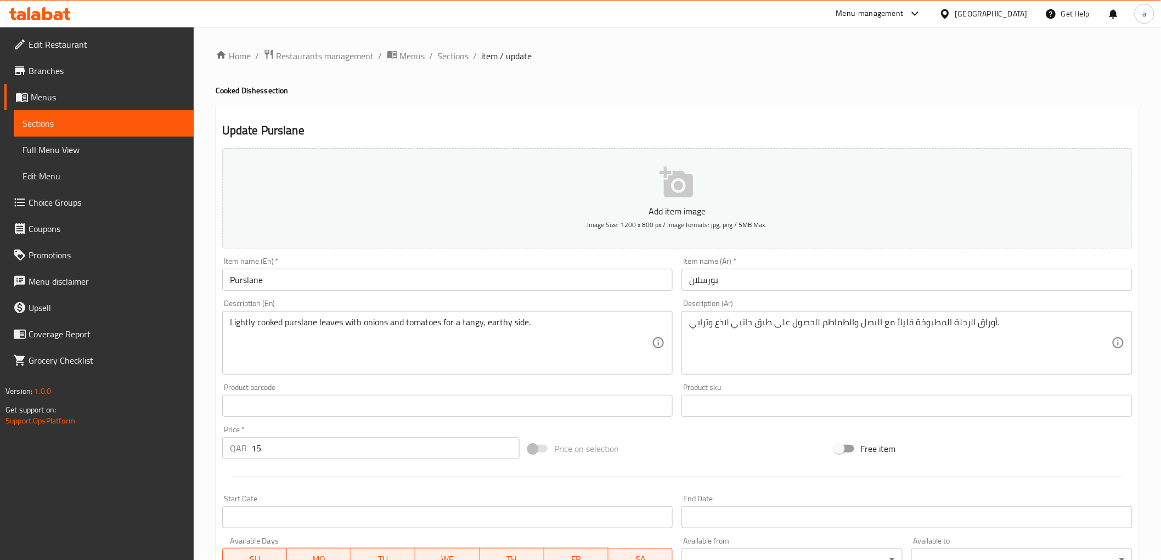
click at [716, 133] on h2 "Update Purslane" at bounding box center [677, 130] width 910 height 16
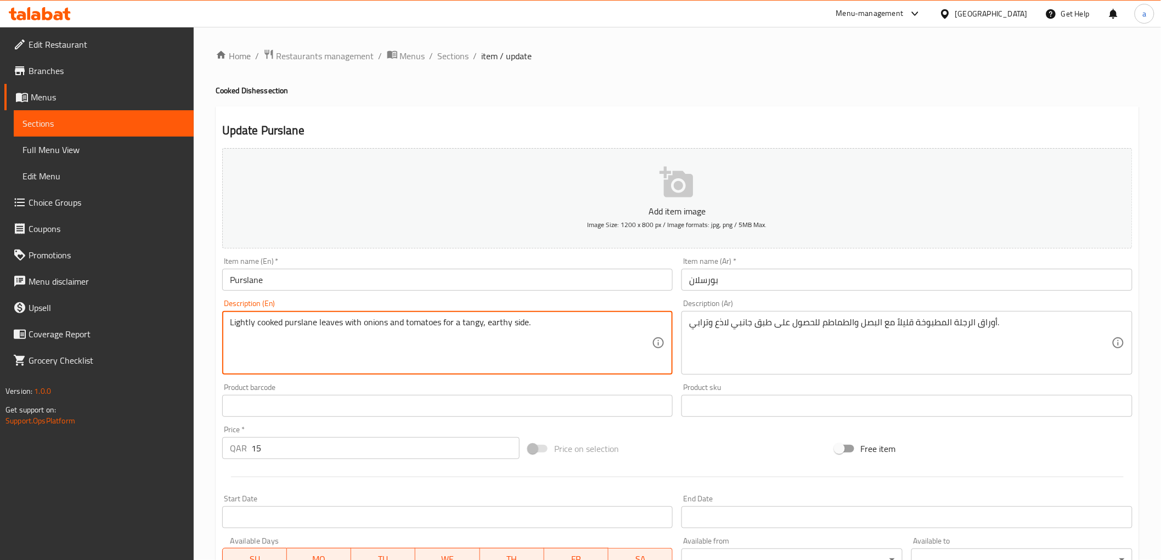
click at [836, 119] on div "Update Purslane Add item image Image Size: 1200 x 800 px / Image formats: jpg, …" at bounding box center [677, 425] width 923 height 639
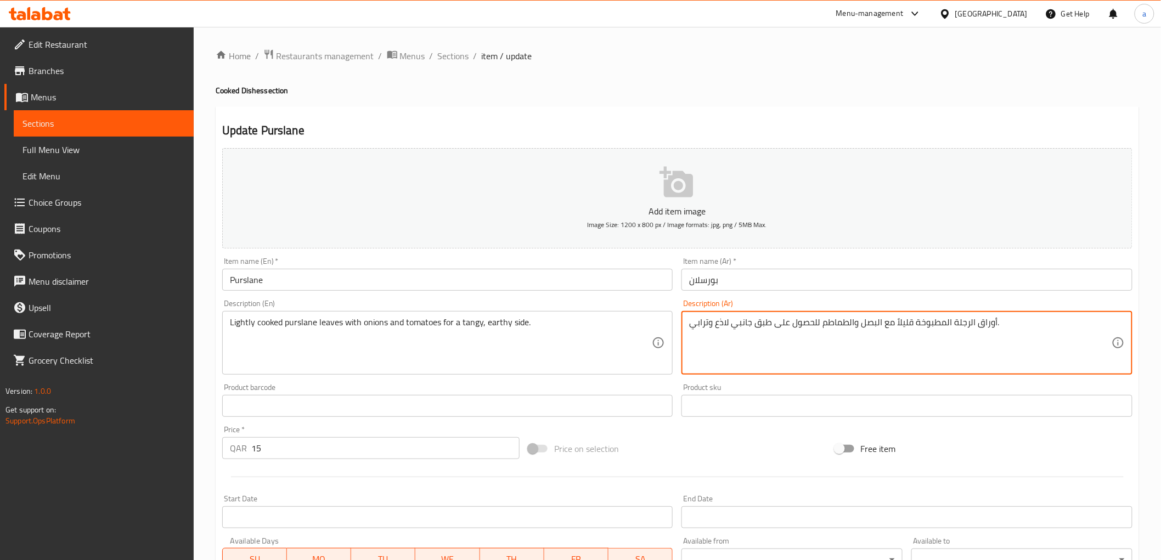
click at [969, 324] on textarea "أوراق الرجلة المطبوخة قليلاً مع البصل والطماطم للحصول على طبق جانبي لاذع وترابي." at bounding box center [900, 343] width 422 height 52
click at [281, 291] on input "Purslane" at bounding box center [447, 280] width 451 height 22
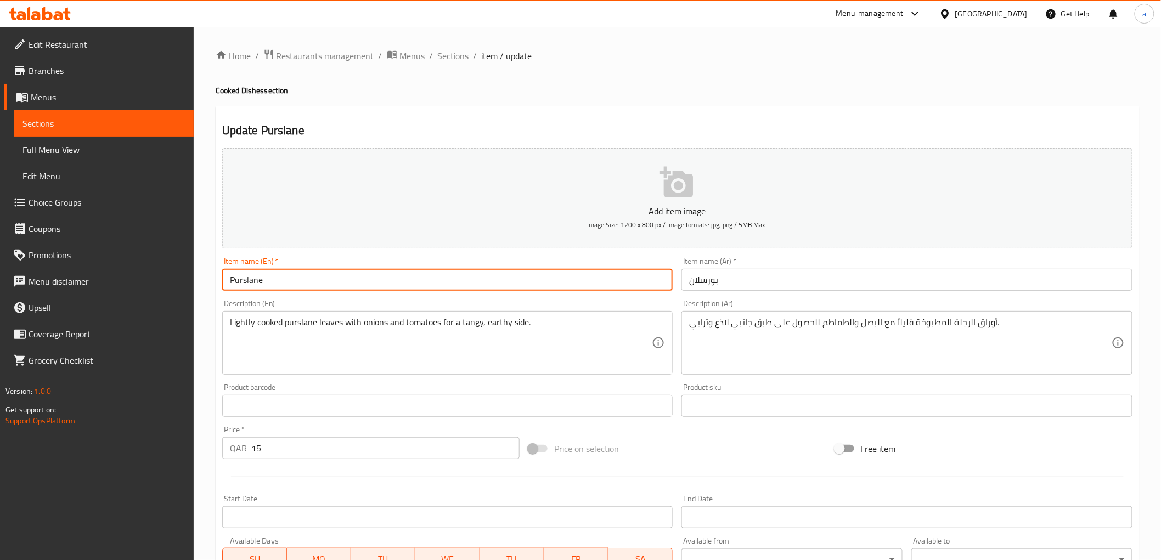
click at [281, 291] on input "Purslane" at bounding box center [447, 280] width 451 height 22
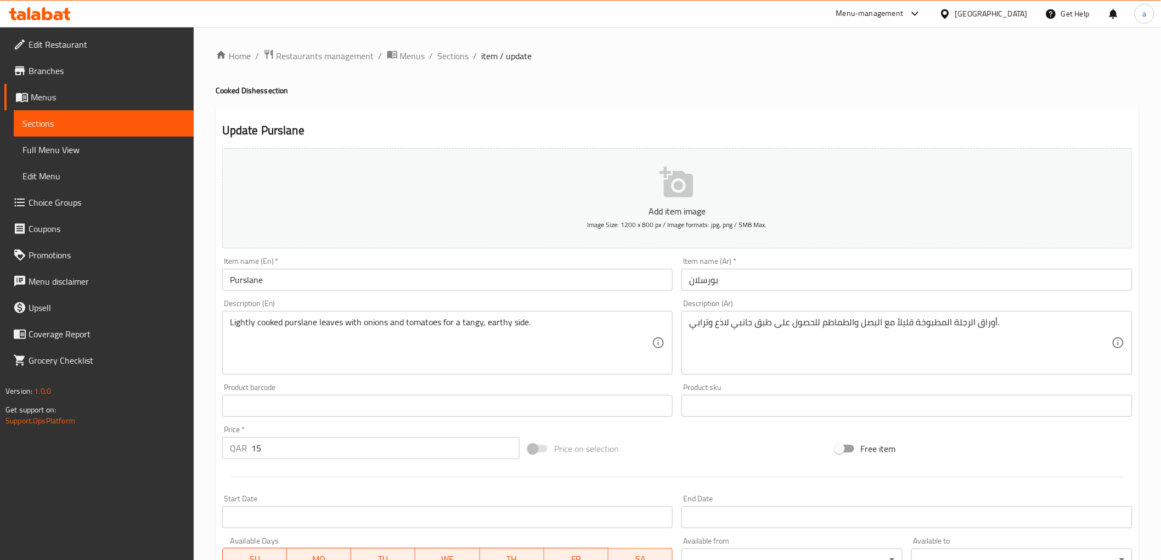
click at [428, 295] on div "Description (En) Lightly cooked purslane leaves with onions and tomatoes for a …" at bounding box center [448, 337] width 460 height 84
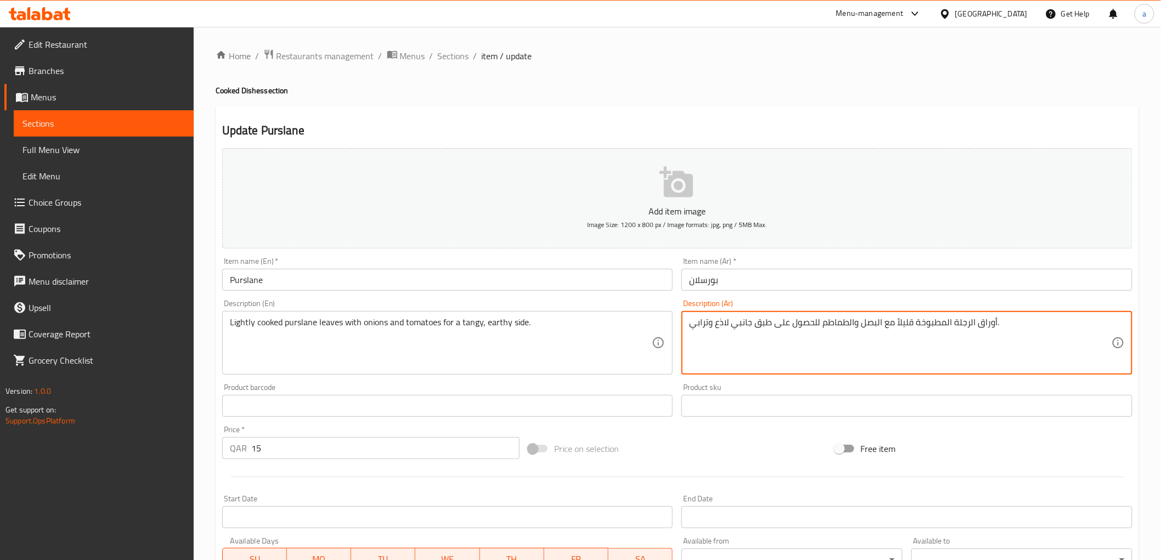
click at [935, 328] on textarea "أوراق الرجلة المطبوخة قليلاً مع البصل والطماطم للحصول على طبق جانبي لاذع وترابي." at bounding box center [900, 343] width 422 height 52
click at [972, 325] on textarea "أوراق الرجلة المطبوخة قليلاً مع البصل والطماطم للحصول على طبق جانبي لاذع وترابي." at bounding box center [900, 343] width 422 height 52
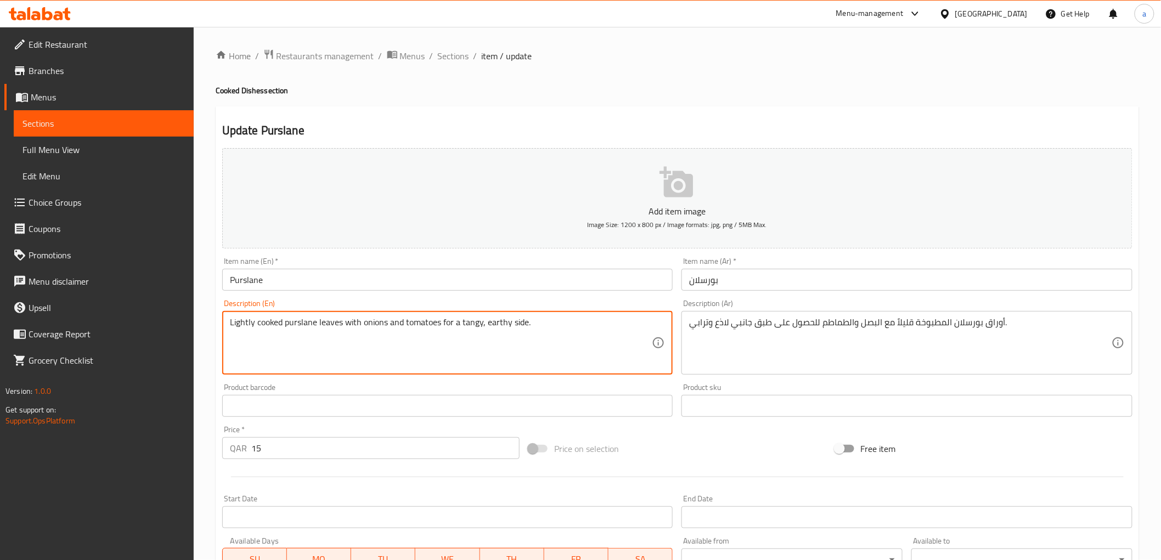
click at [331, 324] on textarea "Lightly cooked purslane leaves with onions and tomatoes for a tangy, earthy sid…" at bounding box center [441, 343] width 422 height 52
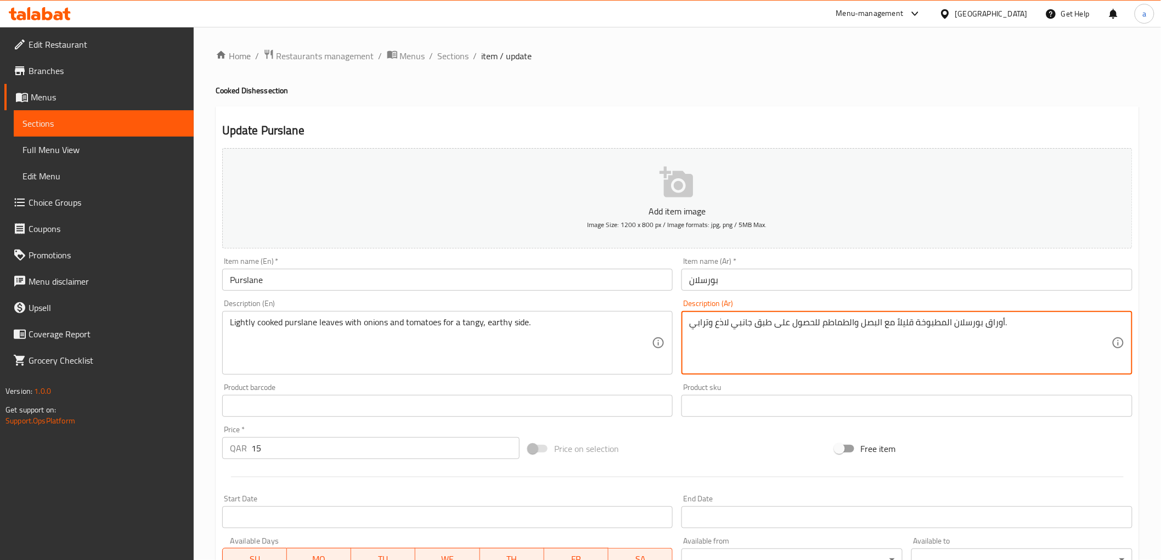
click at [994, 320] on textarea "أوراق بورسلان المطبوخة قليلاً مع البصل والطماطم للحصول على طبق جانبي لاذع وتراب…" at bounding box center [900, 343] width 422 height 52
paste textarea "ور"
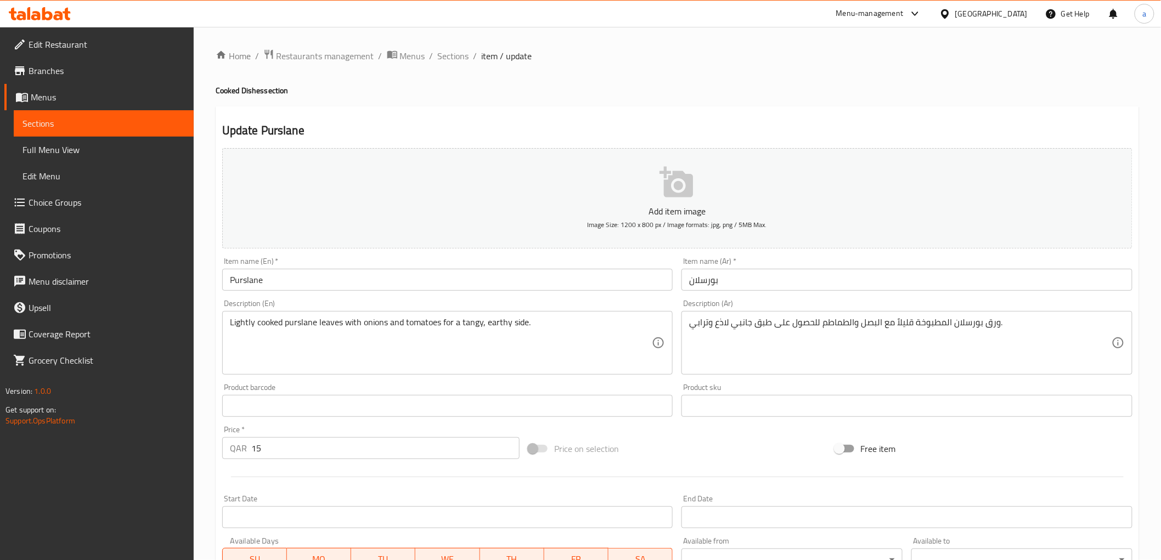
click at [1015, 310] on div "Description (Ar) ورق بورسلان المطبوخة قليلاً مع البصل والطماطم للحصول على طبق ج…" at bounding box center [906, 337] width 451 height 75
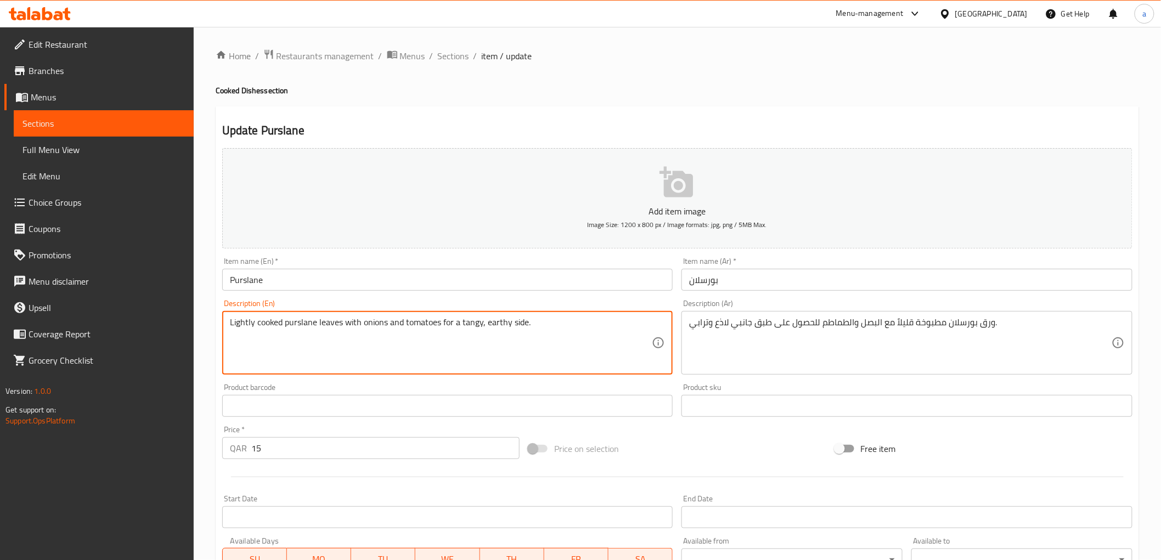
click at [250, 322] on textarea "Lightly cooked purslane leaves with onions and tomatoes for a tangy, earthy sid…" at bounding box center [441, 343] width 422 height 52
click at [323, 302] on div "Description (En) Lightly cooked purslane leaves with onions and tomatoes for a …" at bounding box center [447, 337] width 451 height 75
click at [392, 330] on textarea "Lightly cooked purslane leaves with onions and tomatoes for a tangy, earthy sid…" at bounding box center [441, 343] width 422 height 52
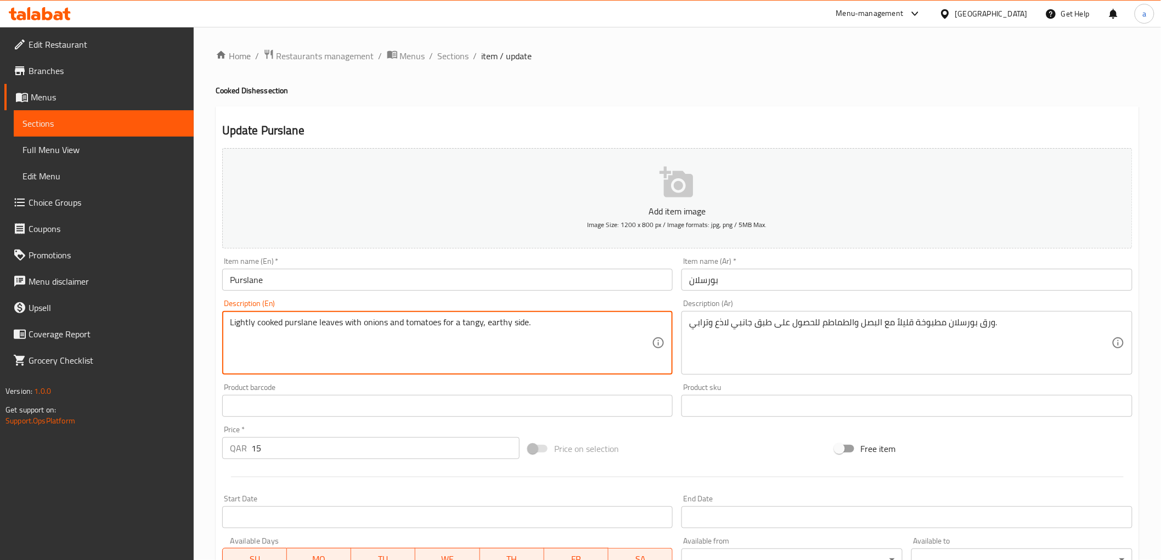
click at [392, 330] on textarea "Lightly cooked purslane leaves with onions and tomatoes for a tangy, earthy sid…" at bounding box center [441, 343] width 422 height 52
click at [473, 298] on div "Description (En) Lightly cooked purslane leaves with onions and tomatoes for a …" at bounding box center [448, 337] width 460 height 84
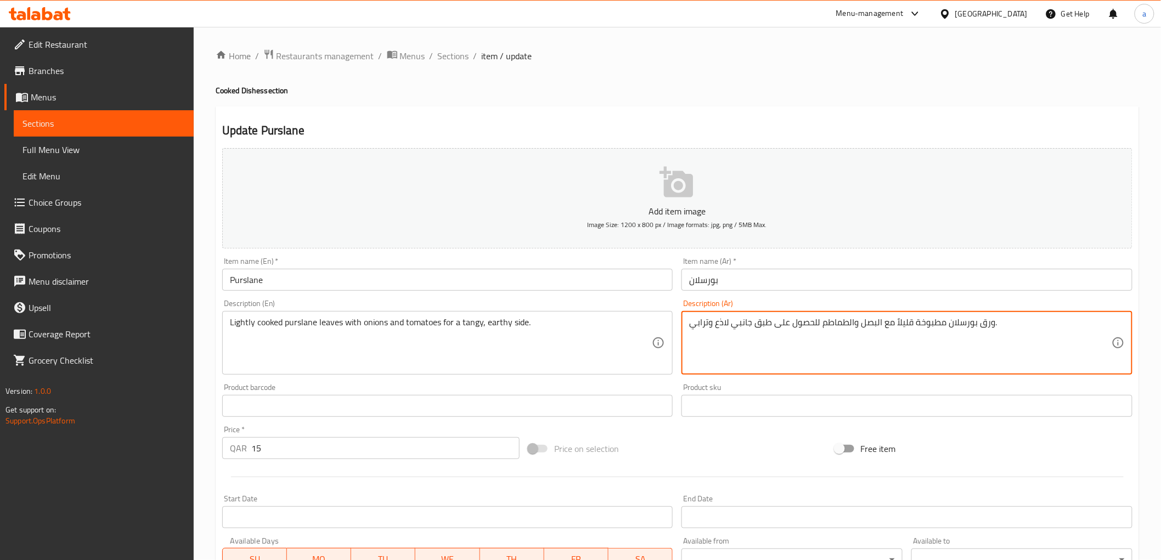
click at [876, 328] on textarea "ورق بورسلان مطبوخة قليلاً مع البصل والطماطم للحصول على طبق جانبي لاذع وترابي." at bounding box center [900, 343] width 422 height 52
click at [850, 326] on textarea "ورق بورسلان مطبوخة قليلاً مع بصل والطماطم للحصول على طبق جانبي لاذع وترابي." at bounding box center [900, 343] width 422 height 52
click at [868, 304] on div "Description (Ar) ورق بورسلان مطبوخة قليلاً مع بصل وطماطم للحصول على طبق جانبي ل…" at bounding box center [906, 337] width 451 height 75
click at [782, 326] on textarea "ورق بورسلان مطبوخة قليلاً مع بصل وطماطم للحصول على طبق جانبي لاذع وترابي." at bounding box center [900, 343] width 422 height 52
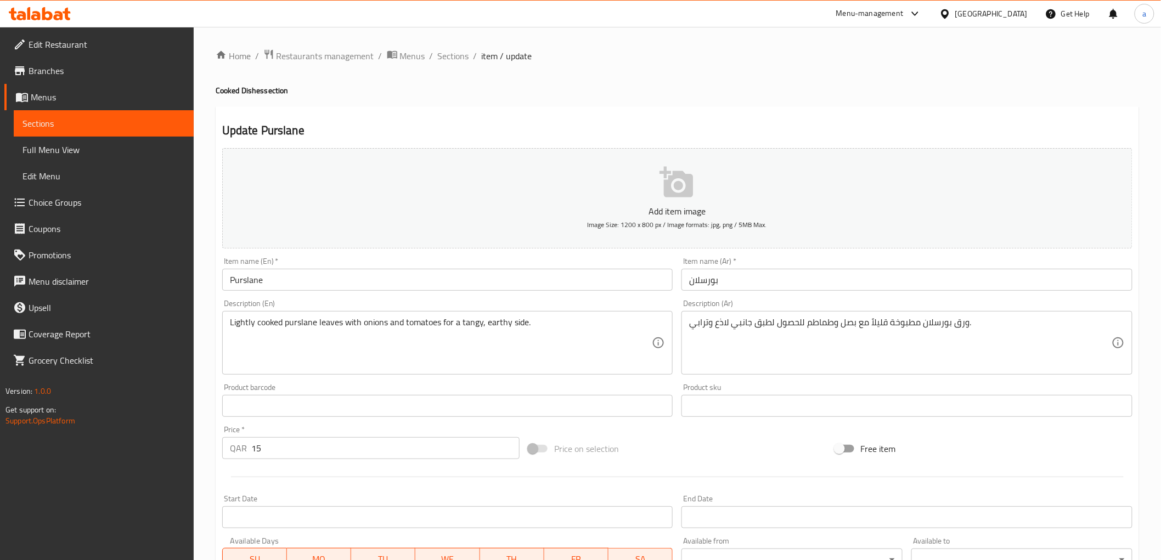
click at [792, 305] on div "Description (Ar) ورق بورسلان مطبوخة قليلاً مع بصل وطماطم للحصول لطبق جانبي لاذع…" at bounding box center [906, 337] width 451 height 75
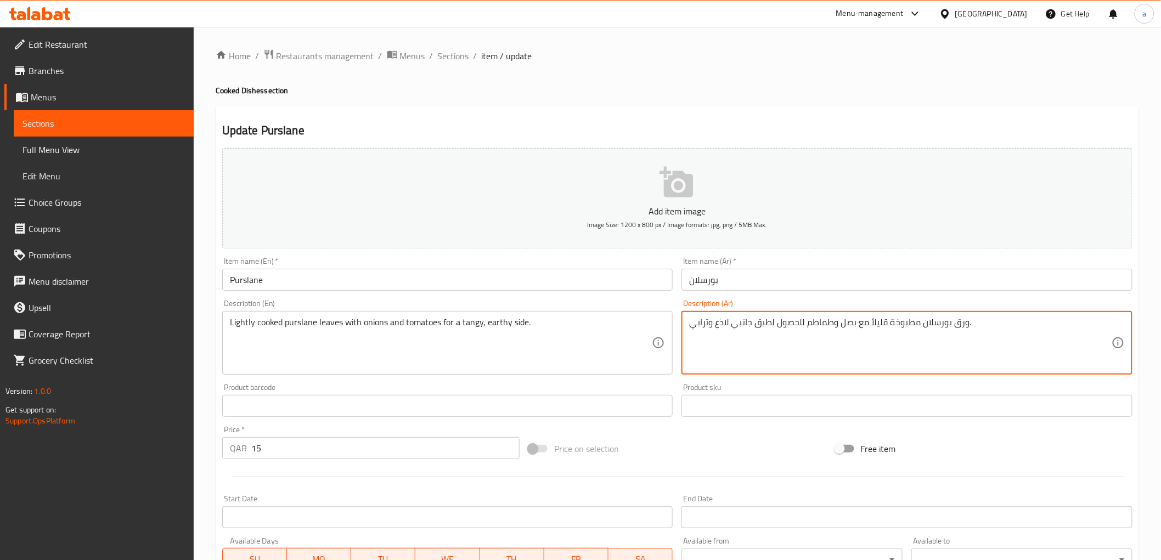
click at [725, 326] on textarea "ورق بورسلان مطبوخة قليلاً مع بصل وطماطم للحصول لطبق جانبي لاذع وترابي." at bounding box center [900, 343] width 422 height 52
click at [725, 328] on textarea "ورق بورسلان مطبوخة قليلاً مع بصل وطماطم للحصول لطبق جانبي تانجي وترابي." at bounding box center [900, 343] width 422 height 52
drag, startPoint x: 709, startPoint y: 326, endPoint x: 678, endPoint y: 333, distance: 31.5
click at [678, 333] on div "Description (Ar) ورق بورسلان مطبوخة قليلاً مع بصل وطماطم للحصول لطبق جانبي منعش…" at bounding box center [907, 337] width 460 height 84
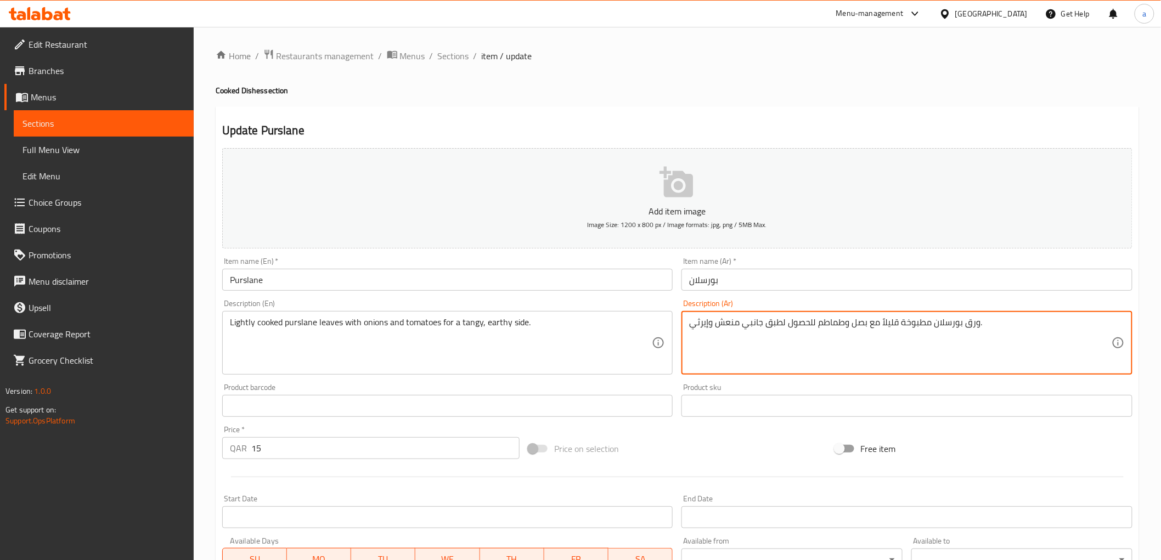
click at [670, 387] on div "Product barcode Product barcode" at bounding box center [447, 399] width 451 height 33
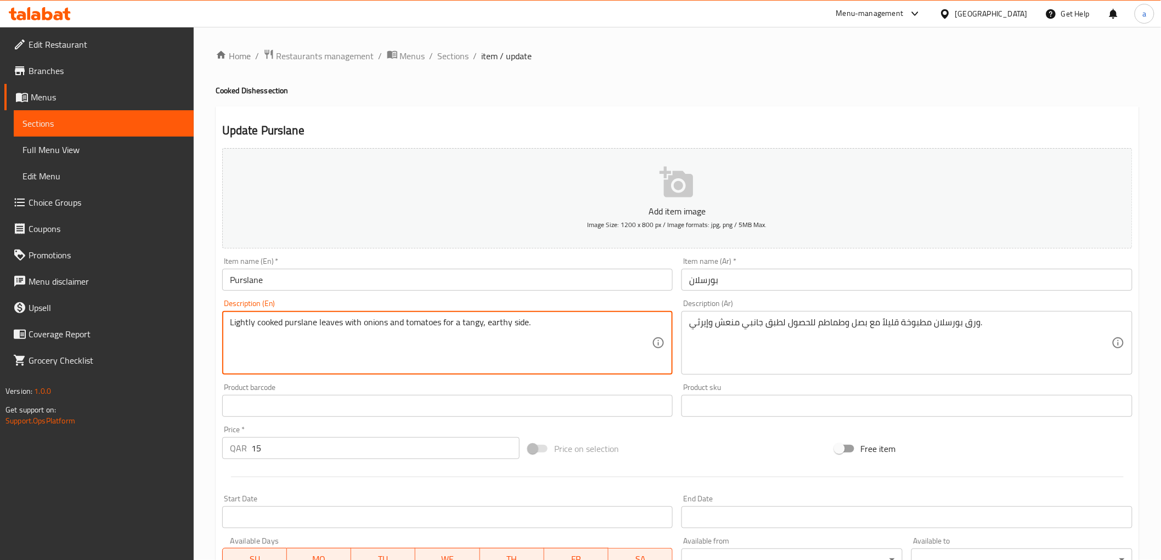
click at [520, 330] on textarea "Lightly cooked purslane leaves with onions and tomatoes for a tangy, earthy sid…" at bounding box center [441, 343] width 422 height 52
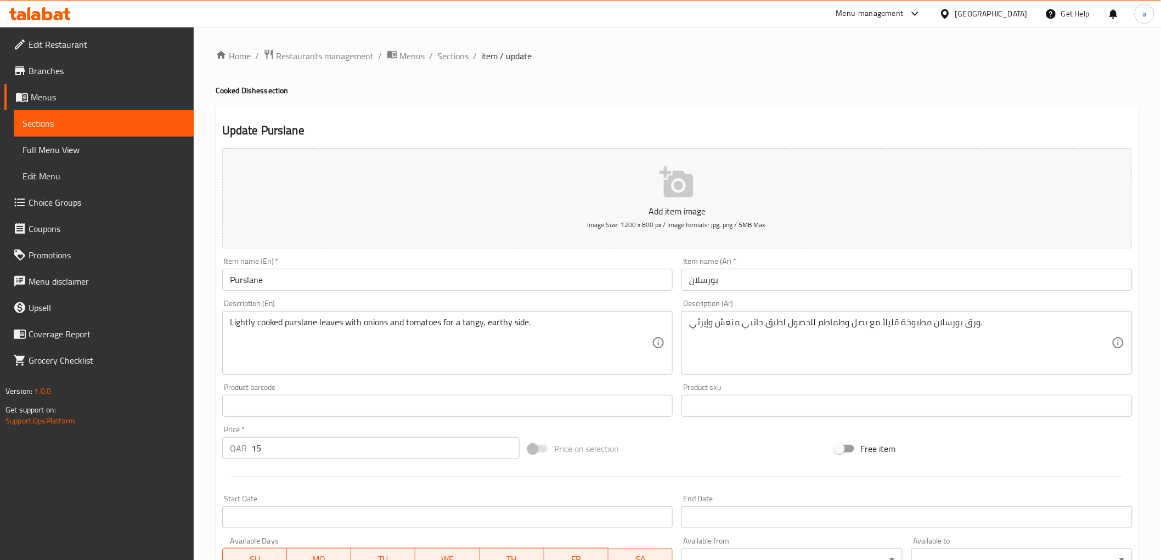
click at [353, 259] on div "Item name (En)   * Purslane Item name (En) *" at bounding box center [447, 273] width 451 height 33
click at [398, 311] on div "Lightly cooked purslane leaves with onions and tomatoes for a tangy, earthy sid…" at bounding box center [447, 343] width 451 height 64
click at [398, 309] on div "Description (En) Lightly cooked purslane leaves with onions and tomatoes for a …" at bounding box center [447, 337] width 451 height 75
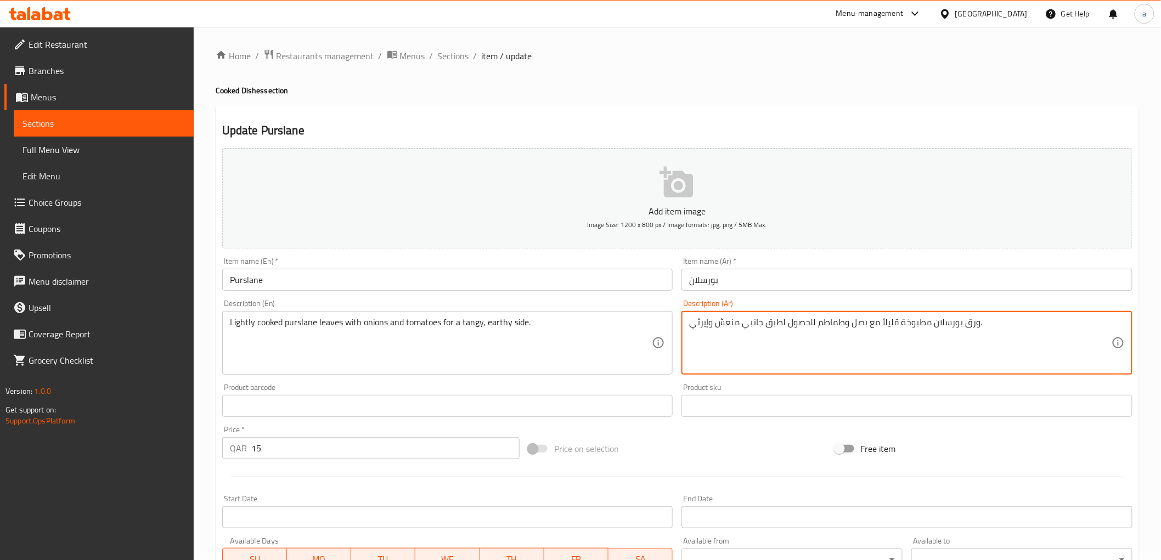
click at [775, 322] on textarea "ورق بورسلان مطبوخة قليلاً مع بصل وطماطم للحصول لطبق جانبي منعش وإيرثي." at bounding box center [900, 343] width 422 height 52
click at [775, 331] on textarea "ورق بورسلان مطبوخة قليلاً مع بصل وطماطم للحصول لطبق جانبي منعش وإيرثي." at bounding box center [900, 343] width 422 height 52
drag, startPoint x: 781, startPoint y: 325, endPoint x: 763, endPoint y: 332, distance: 19.5
click at [763, 332] on textarea "ورق بورسلان مطبوخة قليلاً مع بصل وطماطم للحصول لطبق جانبي منعش وإيرثي." at bounding box center [900, 343] width 422 height 52
click at [744, 328] on textarea "ورق بورسلان مطبوخة قليلاً مع بصل وطماطم للحصول لجانبي منعش وإيرثي." at bounding box center [900, 343] width 422 height 52
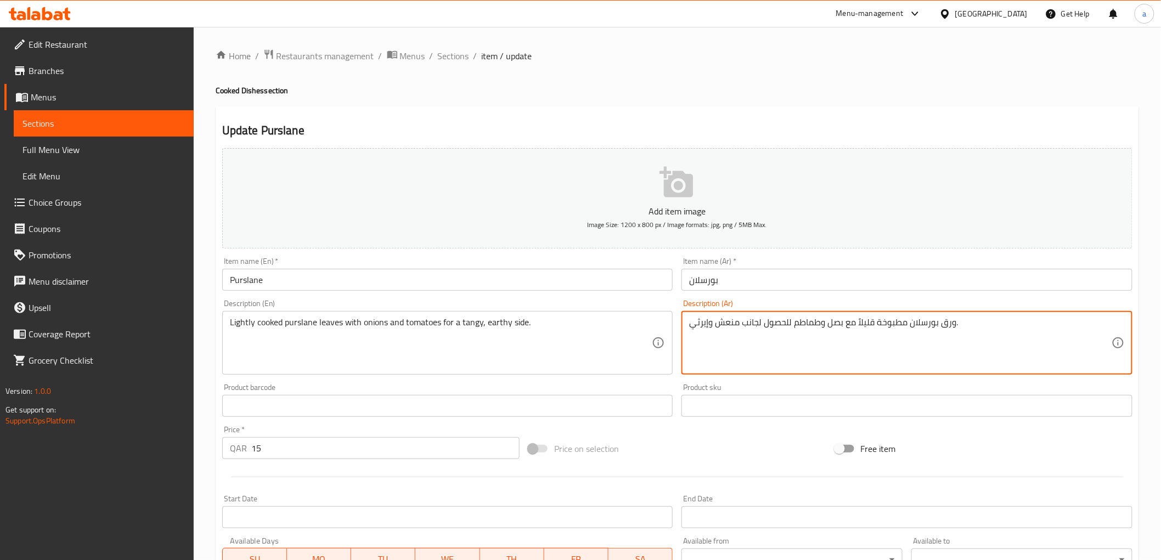
type textarea "ورق بورسلان مطبوخة قليلاً مع بصل وطماطم للحصول لجانب منعش وإيرثي."
click at [769, 303] on div "Description (Ar) ورق بورسلان مطبوخة قليلاً مع بصل وطماطم للحصول لجانب منعش وإير…" at bounding box center [906, 337] width 451 height 75
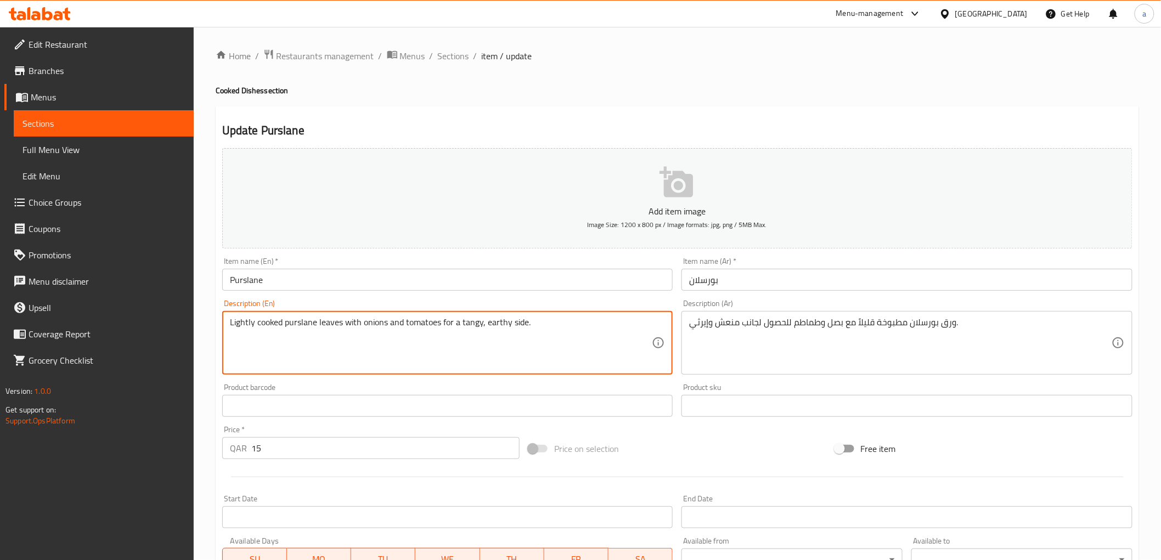
click at [520, 325] on textarea "Lightly cooked purslane leaves with onions and tomatoes for a tangy, earthy sid…" at bounding box center [441, 343] width 422 height 52
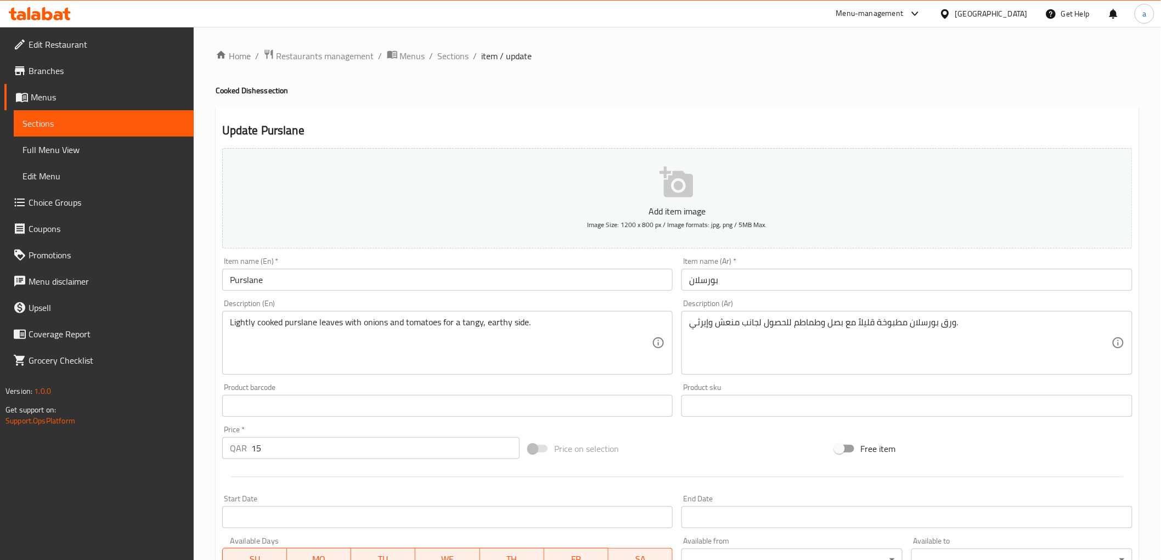
click at [554, 305] on div "Description (En) Lightly cooked purslane leaves with onions and tomatoes for a …" at bounding box center [447, 337] width 451 height 75
click at [564, 302] on div "Description (En) Lightly cooked purslane leaves with onions and tomatoes for a …" at bounding box center [447, 337] width 451 height 75
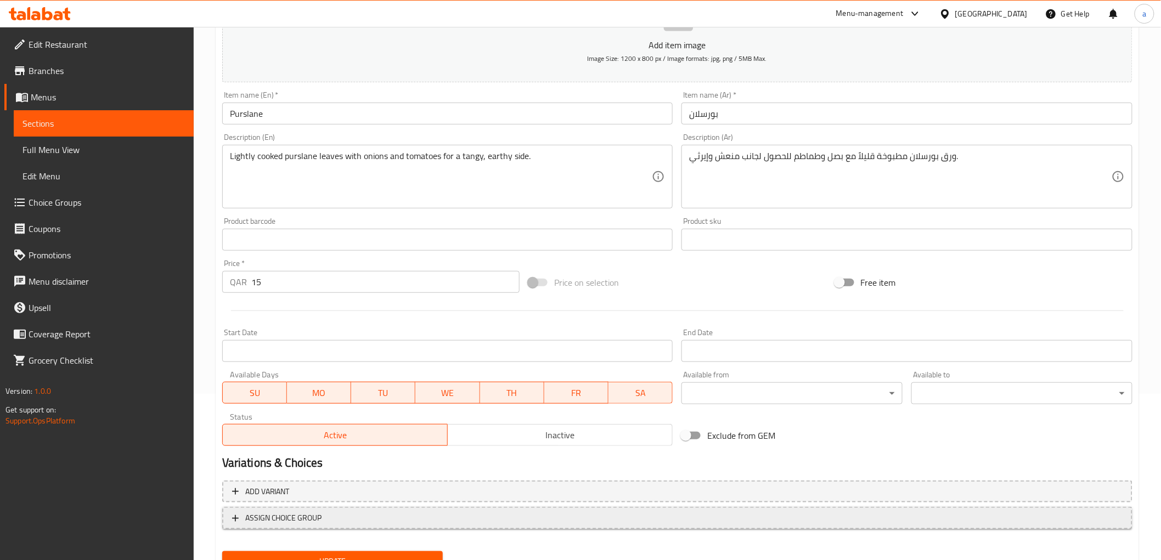
scroll to position [213, 0]
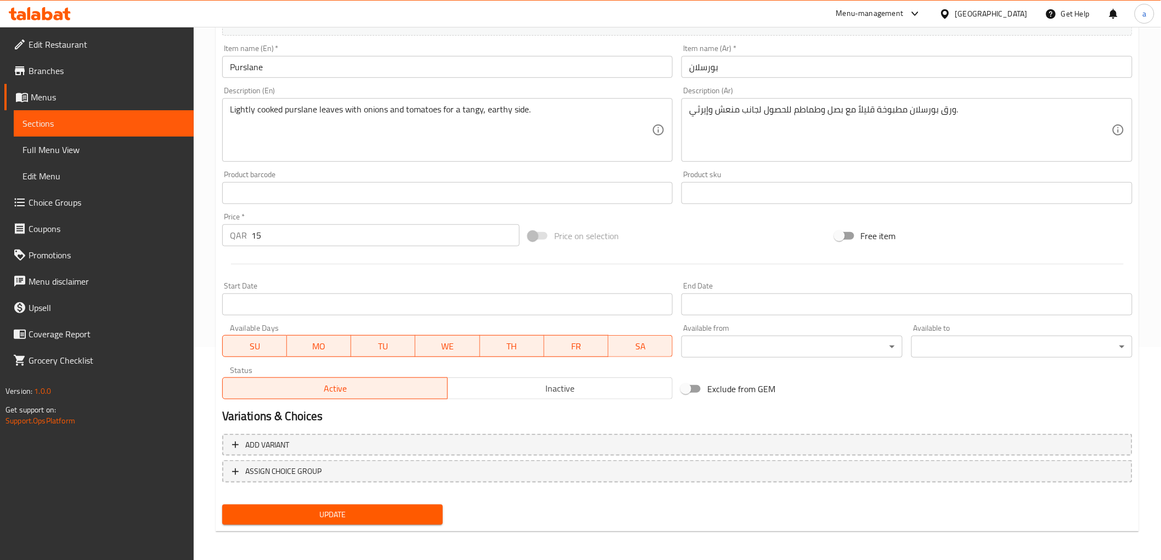
click at [323, 524] on div "Update" at bounding box center [333, 514] width 230 height 29
click at [338, 510] on span "Update" at bounding box center [333, 515] width 204 height 14
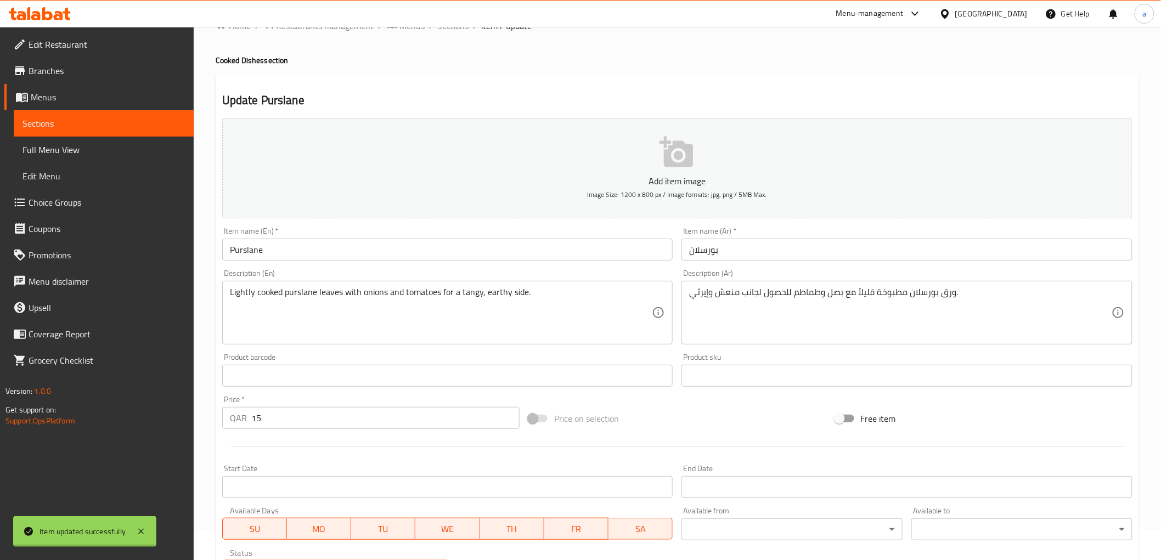
scroll to position [0, 0]
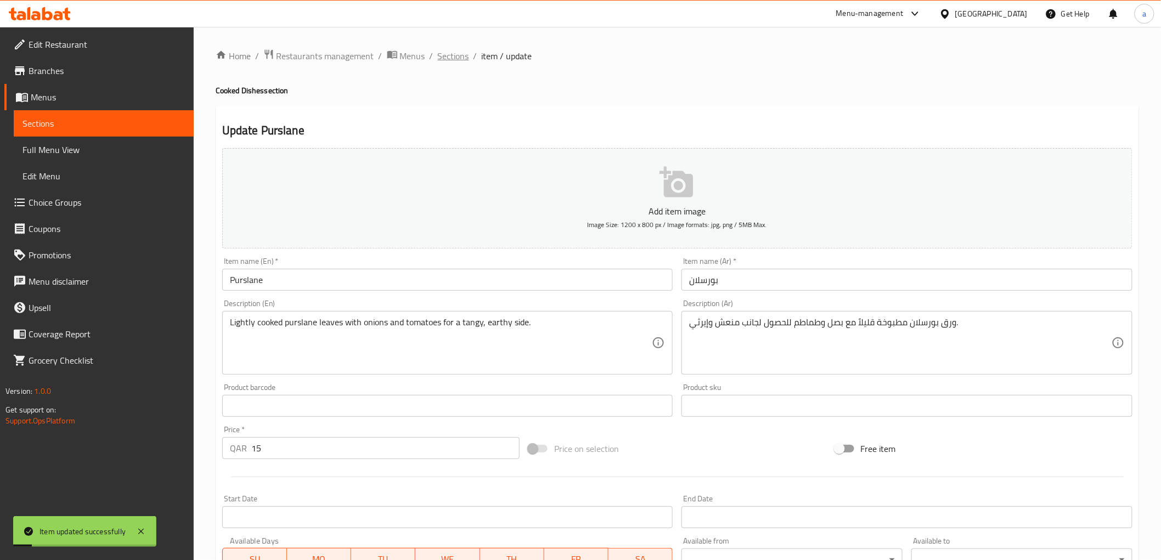
click at [461, 50] on span "Sections" at bounding box center [453, 55] width 31 height 13
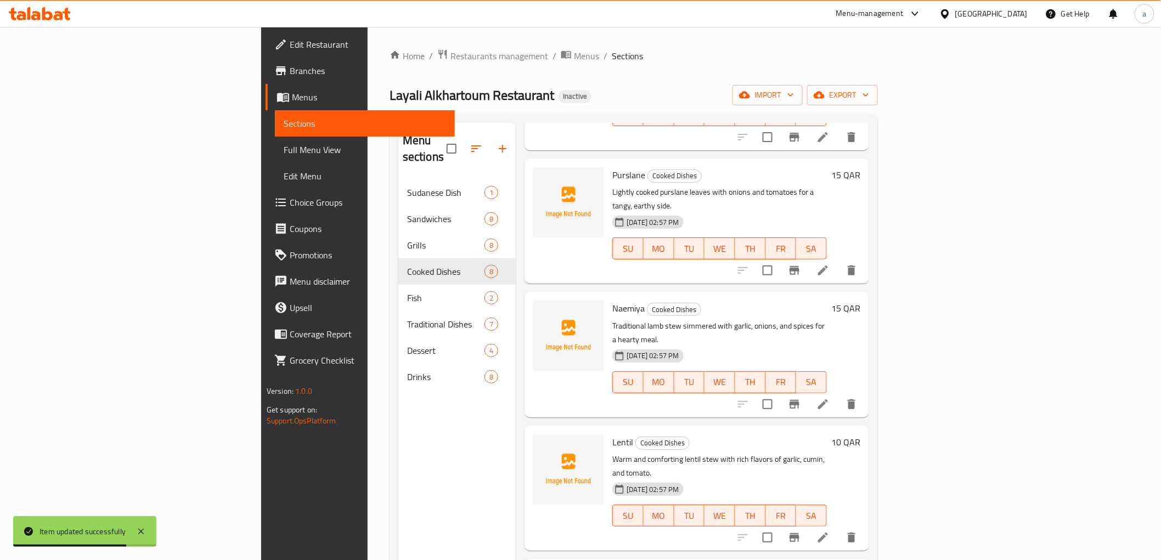
scroll to position [304, 0]
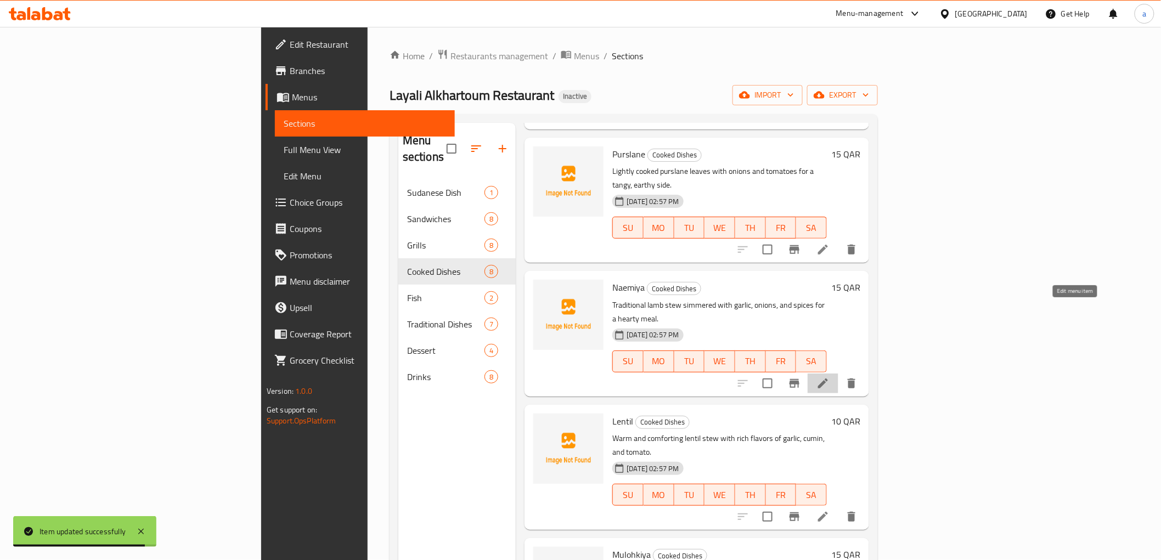
click at [830, 377] on icon at bounding box center [822, 383] width 13 height 13
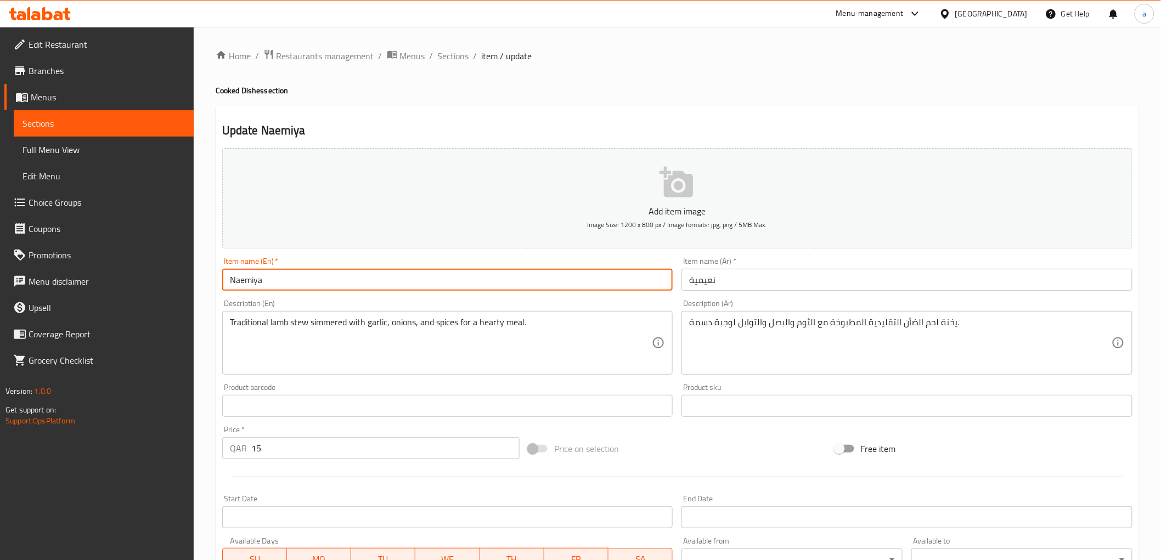
click at [387, 284] on input "Naemiya" at bounding box center [447, 280] width 451 height 22
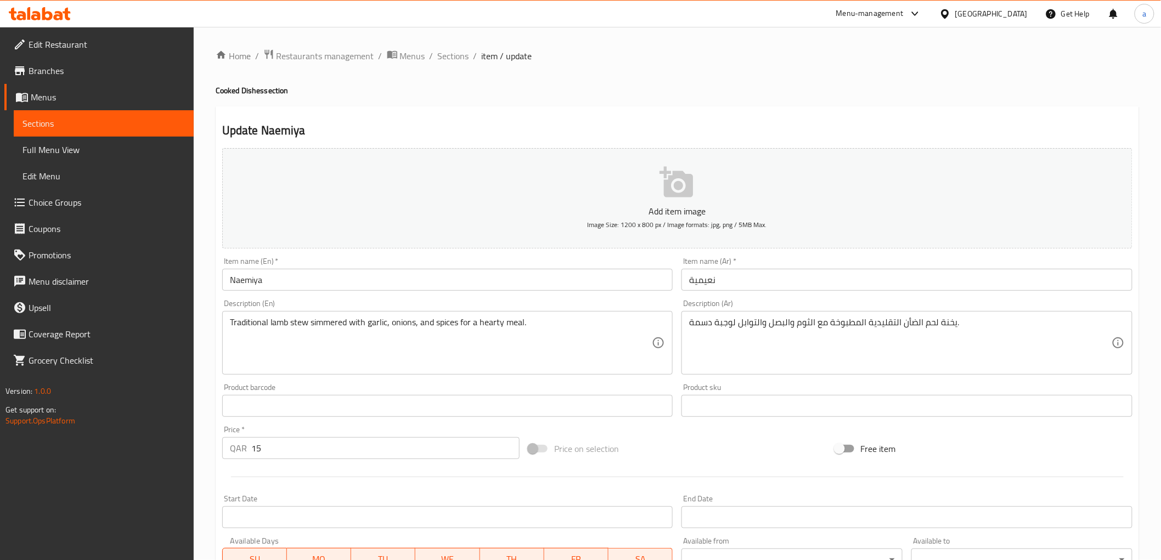
click at [467, 300] on div "Description (En) Traditional lamb stew simmered with garlic, onions, and spices…" at bounding box center [447, 337] width 451 height 75
click at [574, 128] on h2 "Update Naemiya" at bounding box center [677, 130] width 910 height 16
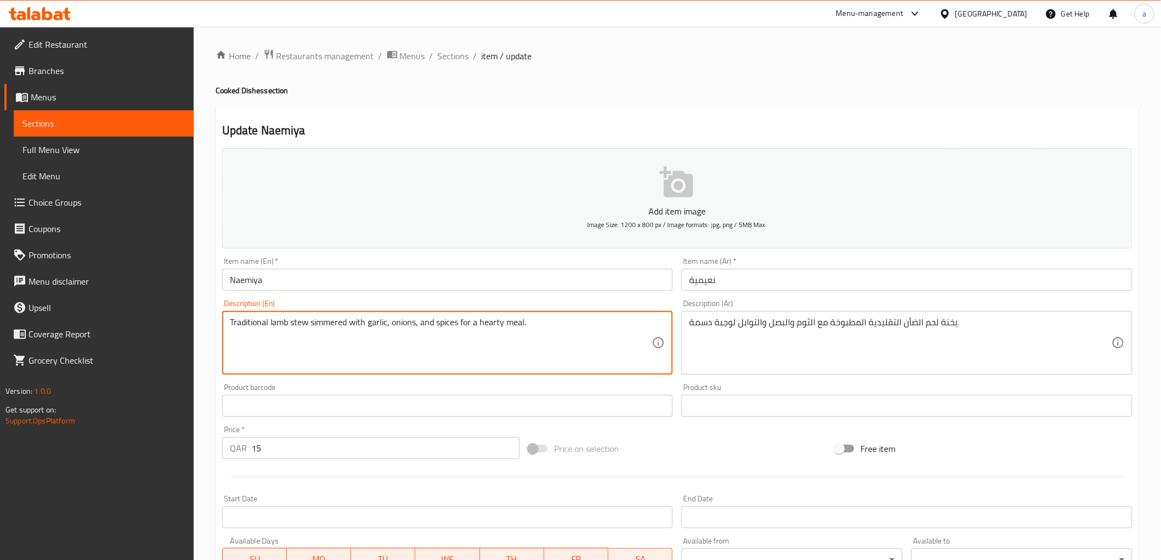
click at [797, 131] on h2 "Update Naemiya" at bounding box center [677, 130] width 910 height 16
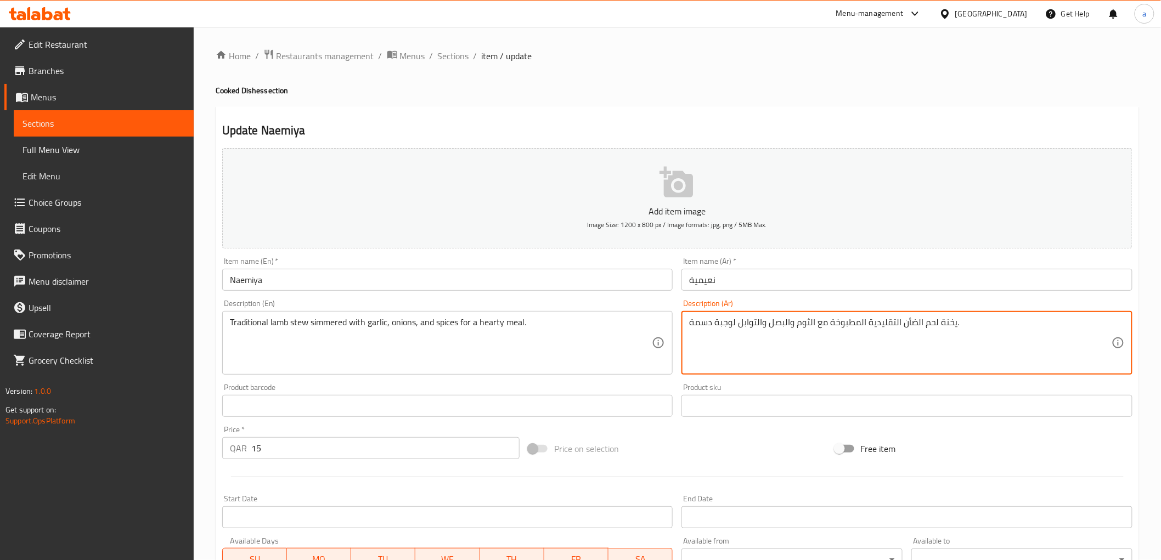
click at [949, 332] on textarea "يخنة لحم الضأن التقليدية المطبوخة مع الثوم والبصل والتوابل لوجبة دسمة." at bounding box center [900, 343] width 422 height 52
click at [990, 295] on div "Item name (Ar)   * نعيمية Item name (Ar) *" at bounding box center [907, 274] width 460 height 42
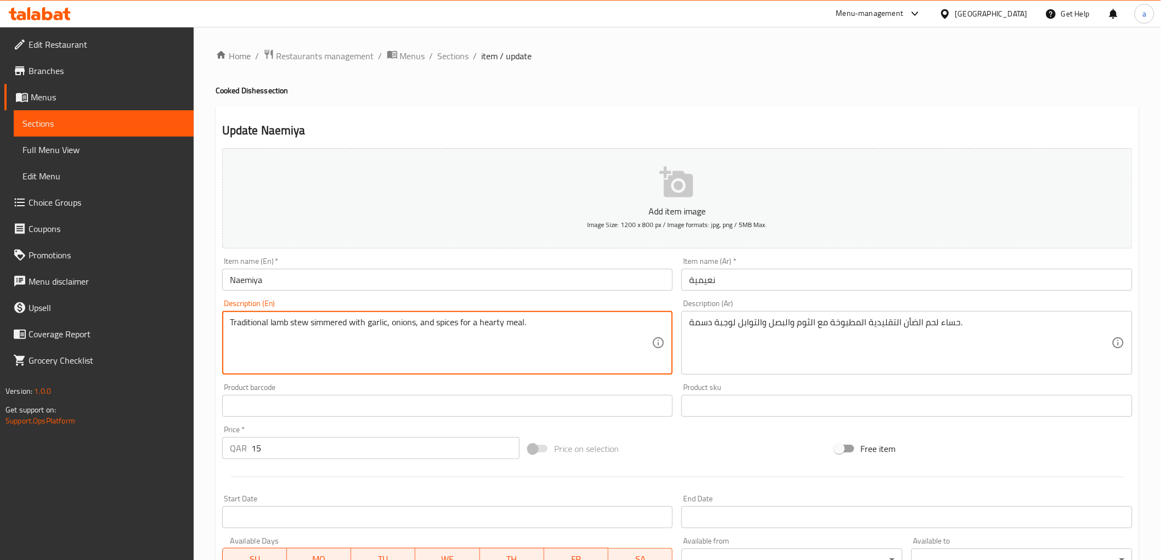
click at [277, 325] on textarea "Traditional lamb stew simmered with garlic, onions, and spices for a hearty mea…" at bounding box center [441, 343] width 422 height 52
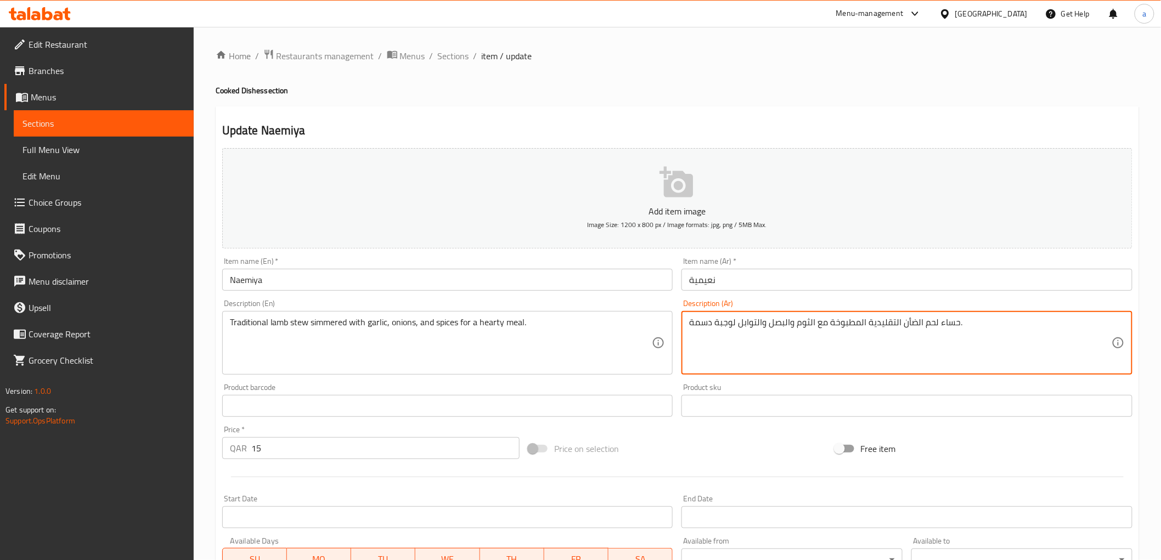
click at [868, 321] on textarea "حساء لحم الضأن التقليدية المطبوخة مع الثوم والبصل والتوابل لوجبة دسمة." at bounding box center [900, 343] width 422 height 52
click at [909, 306] on div "Description (Ar) حساء لحم الضأن التقليدي المطبوخة مع الثوم والبصل والتوابل لوجب…" at bounding box center [906, 337] width 451 height 75
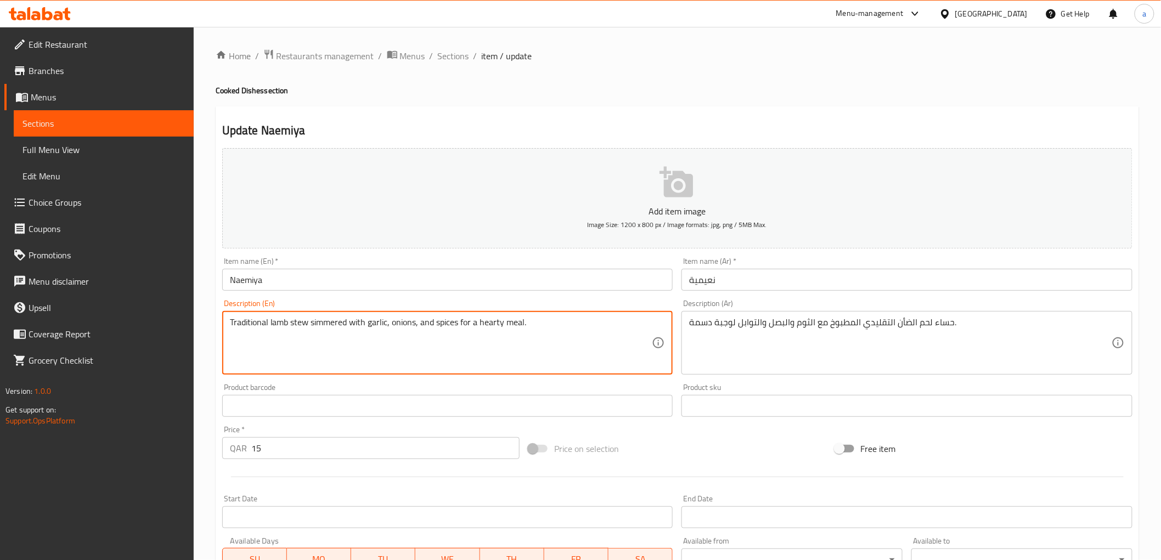
click at [324, 329] on textarea "Traditional lamb stew simmered with garlic, onions, and spices for a hearty mea…" at bounding box center [441, 343] width 422 height 52
click at [321, 322] on textarea "Traditional lamb stew simmered with garlic, onions, and spices for a hearty mea…" at bounding box center [441, 343] width 422 height 52
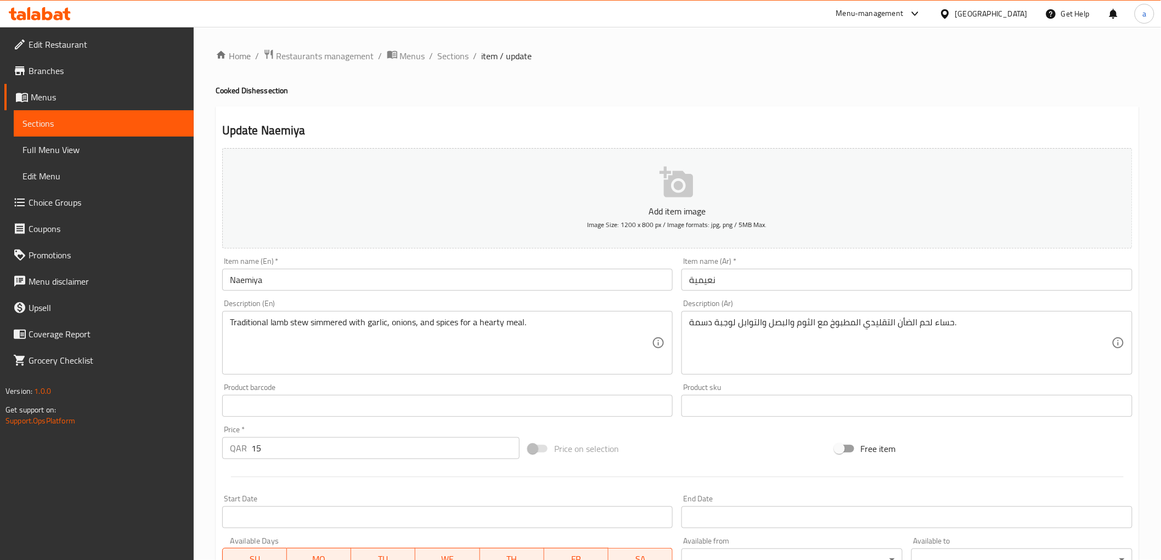
click at [603, 304] on div "Description (En) Traditional lamb stew simmered with garlic, onions, and spices…" at bounding box center [447, 337] width 451 height 75
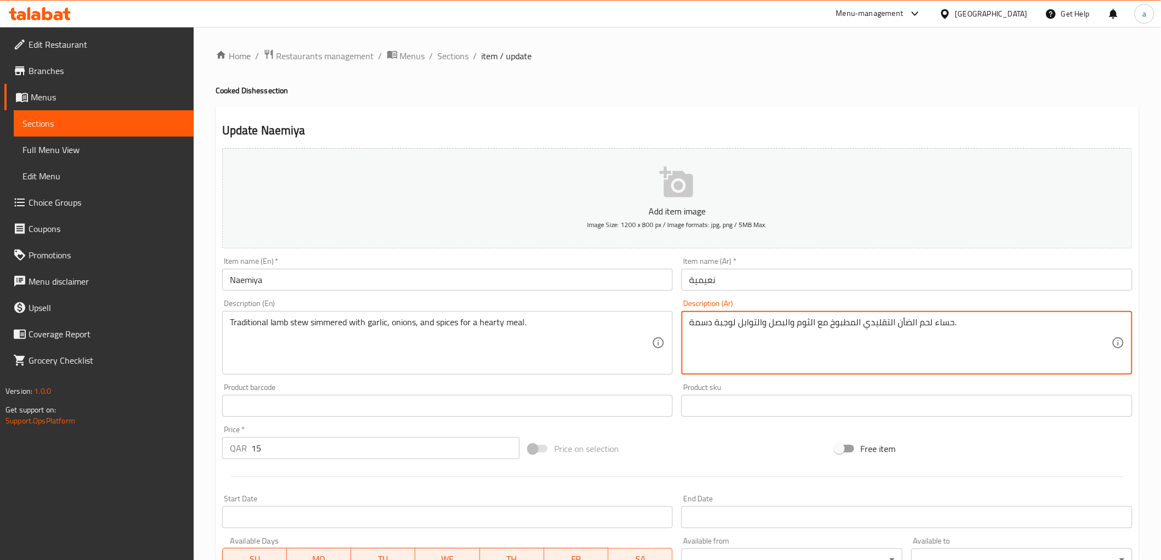
drag, startPoint x: 847, startPoint y: 325, endPoint x: 834, endPoint y: 326, distance: 13.2
click at [840, 325] on textarea "حساء لحم الضأن التقليدي المطبوخ مع الثوم والبصل والتوابل لوجبة دسمة." at bounding box center [900, 343] width 422 height 52
drag, startPoint x: 840, startPoint y: 325, endPoint x: 827, endPoint y: 328, distance: 14.0
click at [827, 328] on textarea "حساء لحم الضأن التقليدي المطبوخ مع الثوم والبصل والتوابل لوجبة دسمة." at bounding box center [900, 343] width 422 height 52
click at [865, 305] on div "Description (Ar) حساء لحم الضأن التقليدي المطهو مع الثوم والبصل والتوابل لوجبة …" at bounding box center [906, 337] width 451 height 75
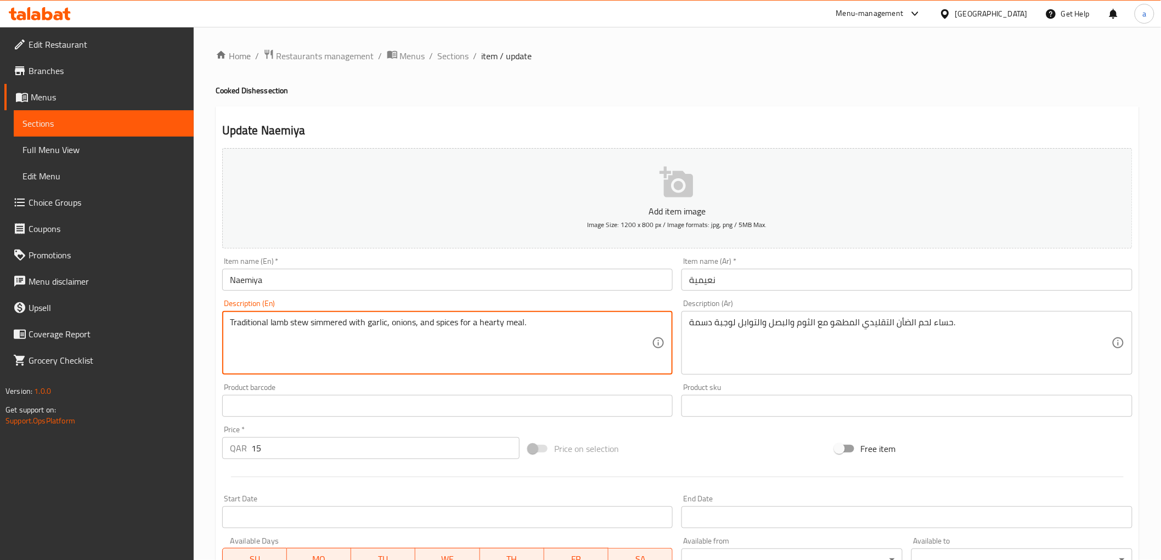
click at [371, 325] on textarea "Traditional lamb stew simmered with garlic, onions, and spices for a hearty mea…" at bounding box center [441, 343] width 422 height 52
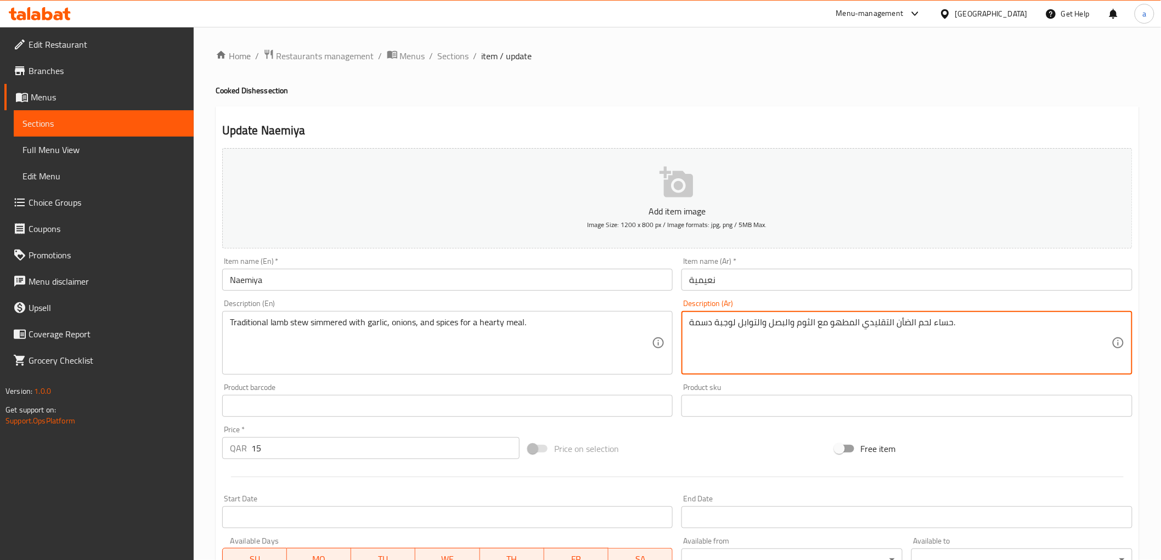
drag, startPoint x: 710, startPoint y: 324, endPoint x: 682, endPoint y: 325, distance: 28.0
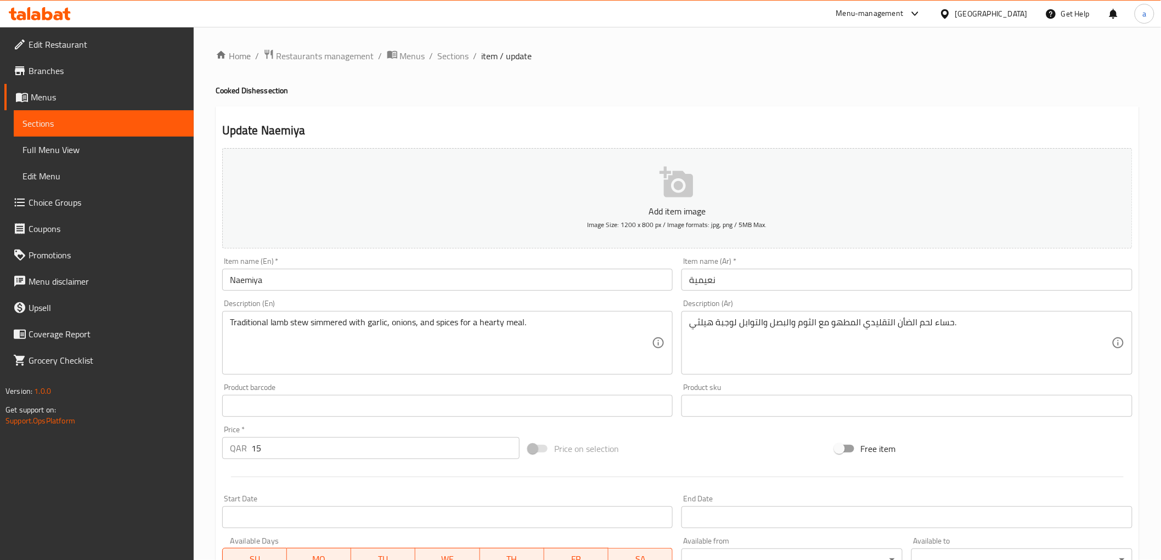
click at [771, 308] on div "Description (Ar) حساء لحم الضأن التقليدي المطهو مع الثوم والبصل والتوابل لوجبة …" at bounding box center [906, 337] width 451 height 75
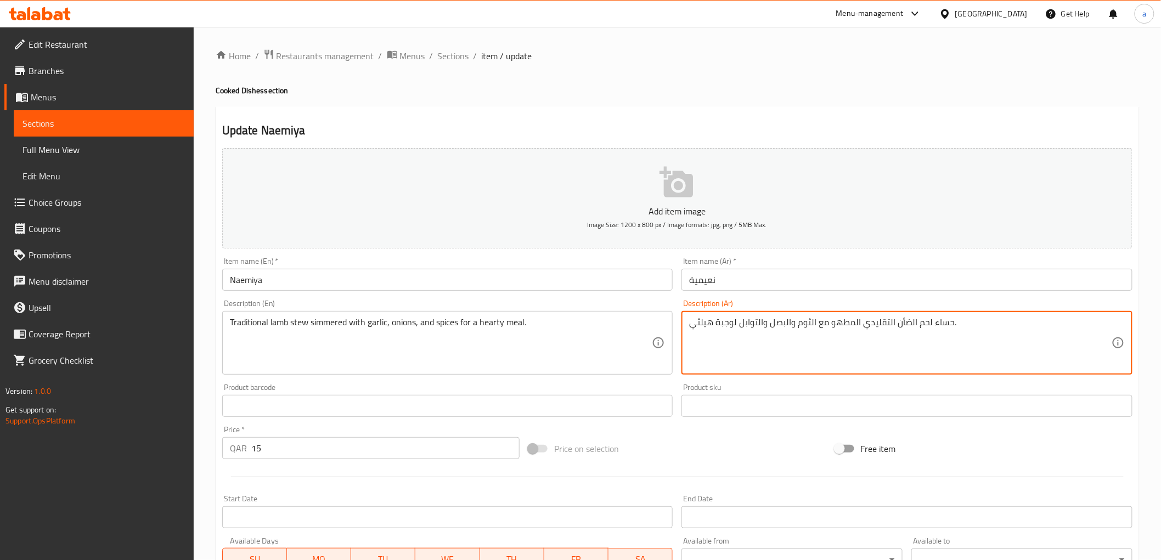
drag, startPoint x: 701, startPoint y: 324, endPoint x: 695, endPoint y: 330, distance: 8.6
click at [701, 327] on textarea "حساء لحم الضأن التقليدي المطهو مع الثوم والبصل والتوابل لوجبة هيلثي." at bounding box center [900, 343] width 422 height 52
drag, startPoint x: 702, startPoint y: 324, endPoint x: 689, endPoint y: 332, distance: 15.2
click at [689, 332] on textarea "حساء لحم الضأن التقليدي المطهو مع الثوم والبصل والتوابل لوجبة هيلثي." at bounding box center [900, 343] width 422 height 52
type textarea "حساء لحم الضأن التقليدي المطهو مع الثوم والبصل والتوابل لوجبة هيرتي."
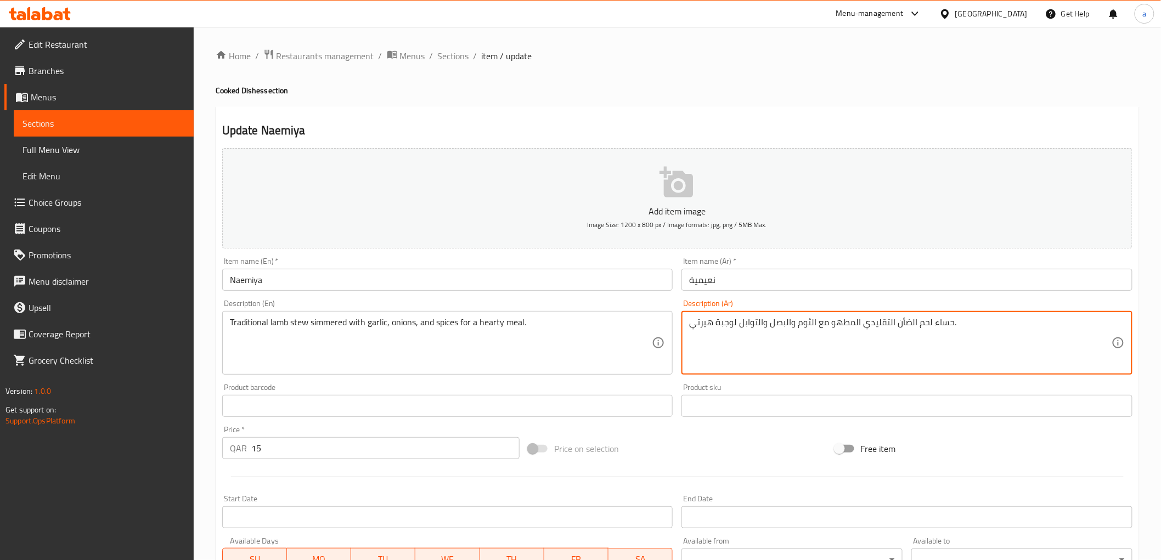
click at [767, 303] on div "Description (Ar) حساء لحم الضأن التقليدي المطهو مع الثوم والبصل والتوابل لوجبة …" at bounding box center [906, 337] width 451 height 75
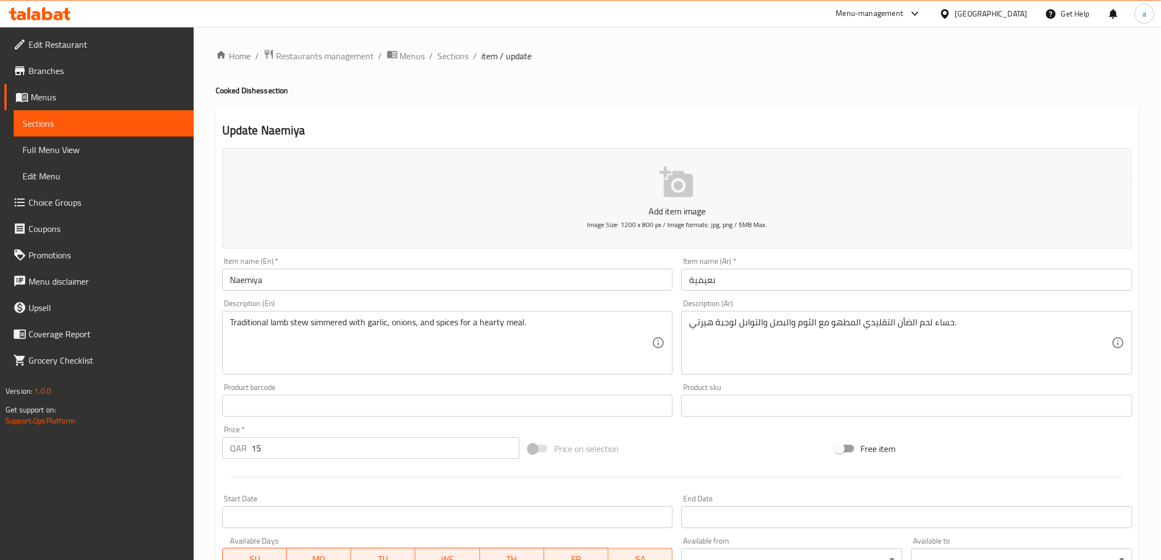
click at [851, 292] on div "Item name (Ar)   * نعيمية Item name (Ar) *" at bounding box center [907, 274] width 460 height 42
click at [767, 308] on div "Description (Ar) حساء لحم الضأن التقليدي المطهو مع الثوم والبصل والتوابل لوجبة …" at bounding box center [906, 337] width 451 height 75
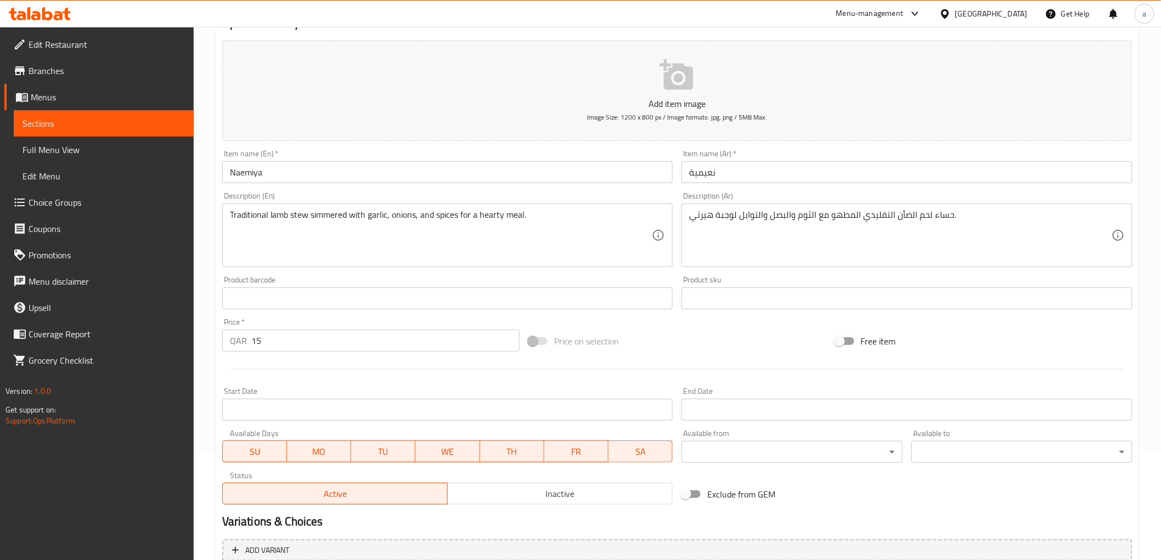
scroll to position [213, 0]
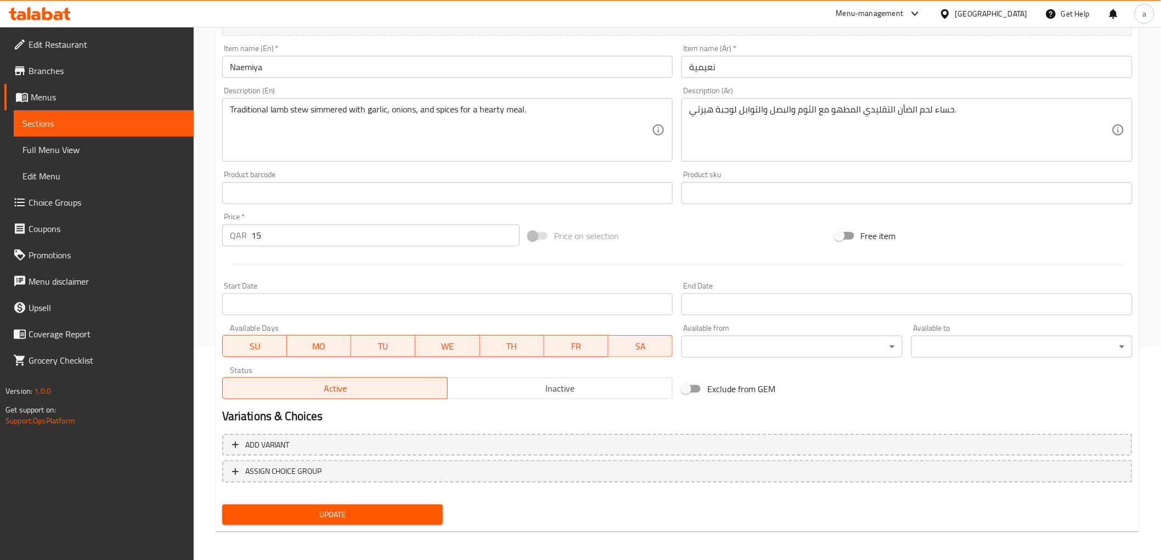
click at [338, 505] on button "Update" at bounding box center [332, 515] width 221 height 20
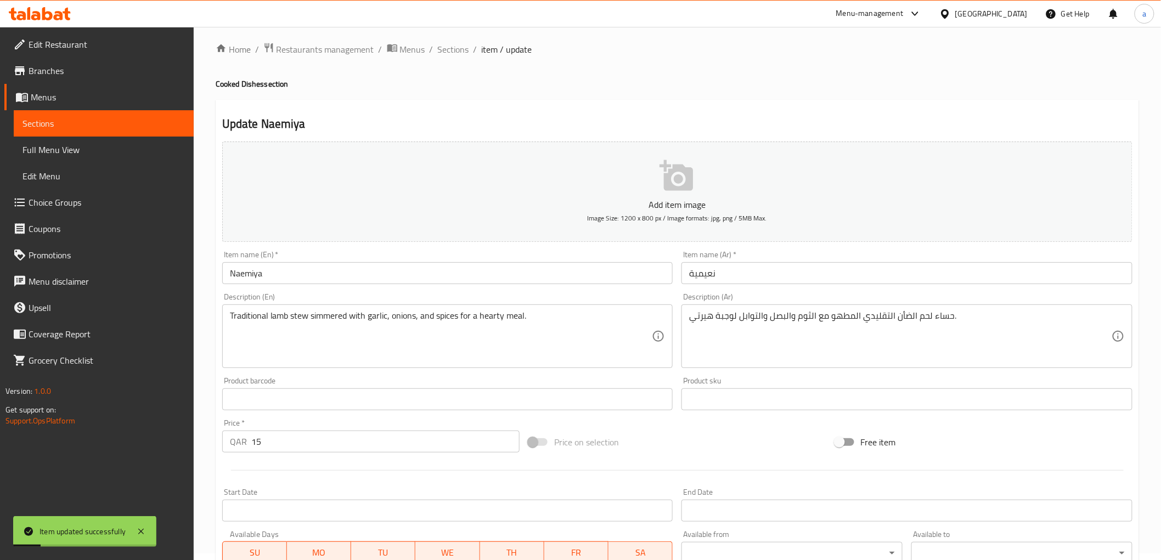
scroll to position [0, 0]
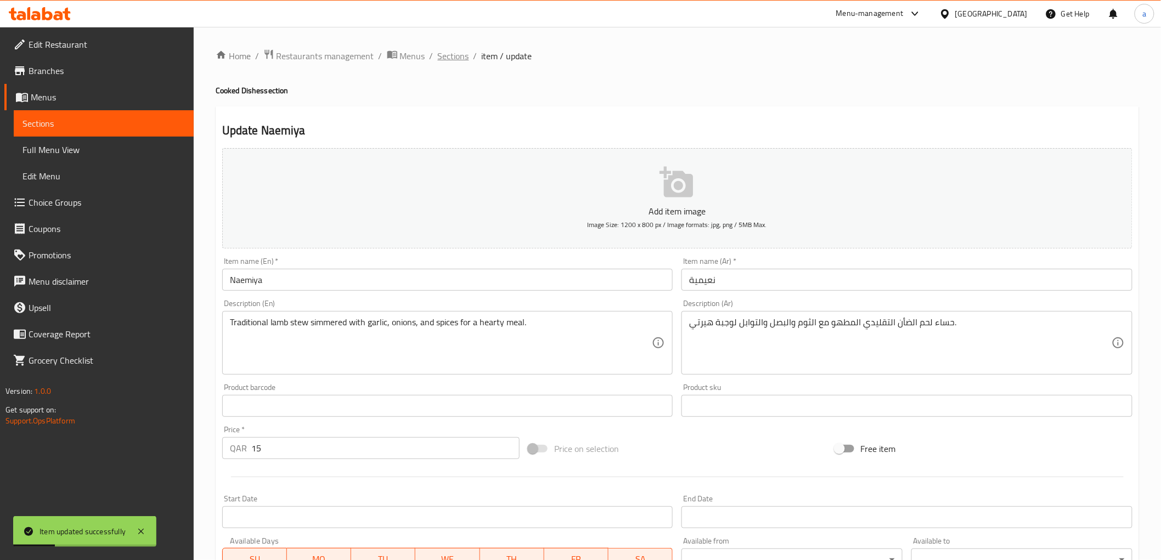
click at [466, 57] on span "Sections" at bounding box center [453, 55] width 31 height 13
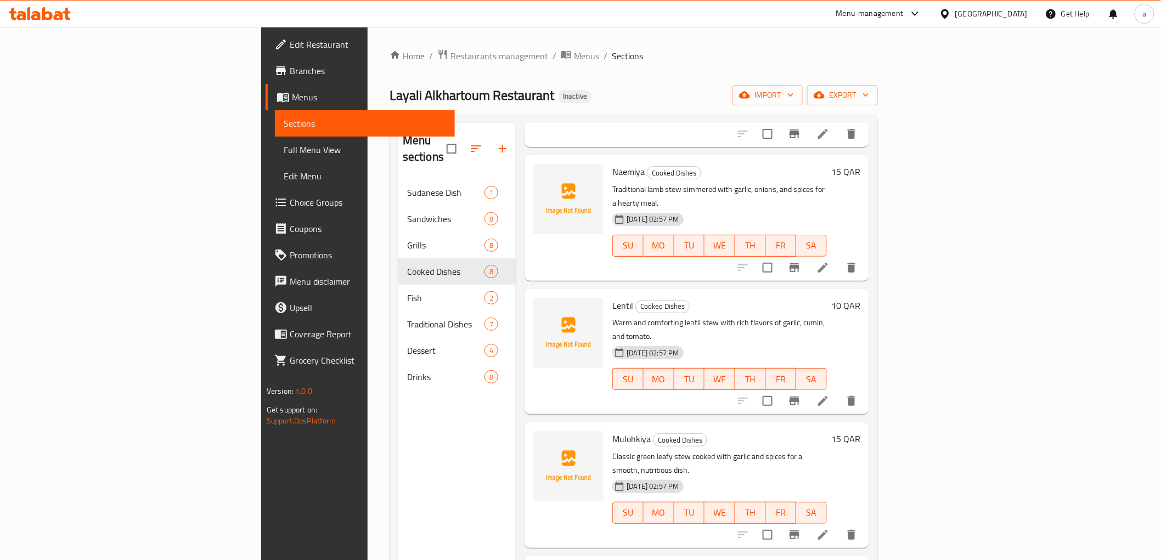
scroll to position [425, 0]
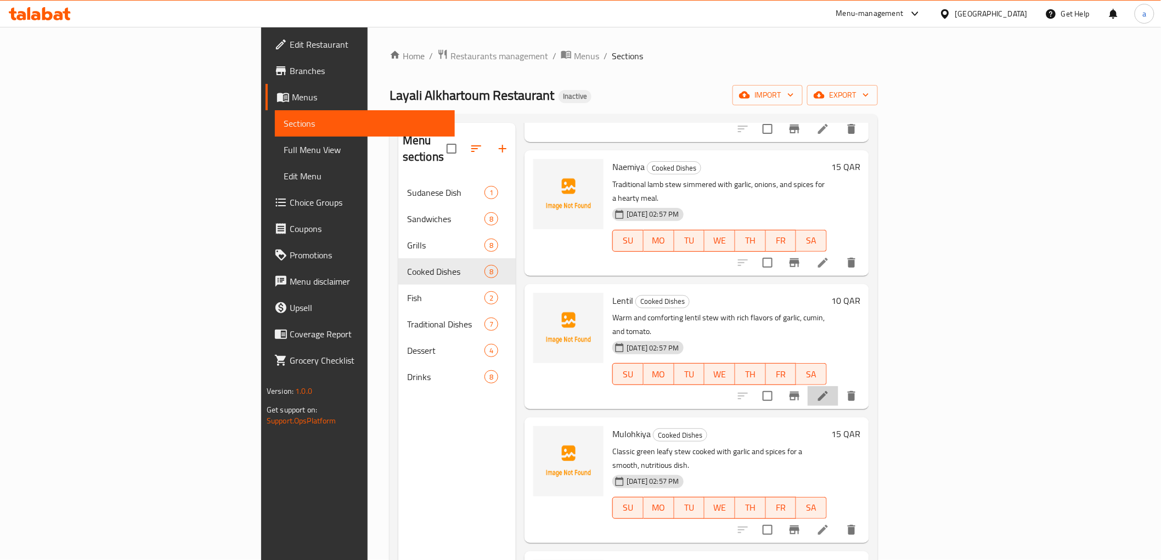
click at [838, 386] on li at bounding box center [823, 396] width 31 height 20
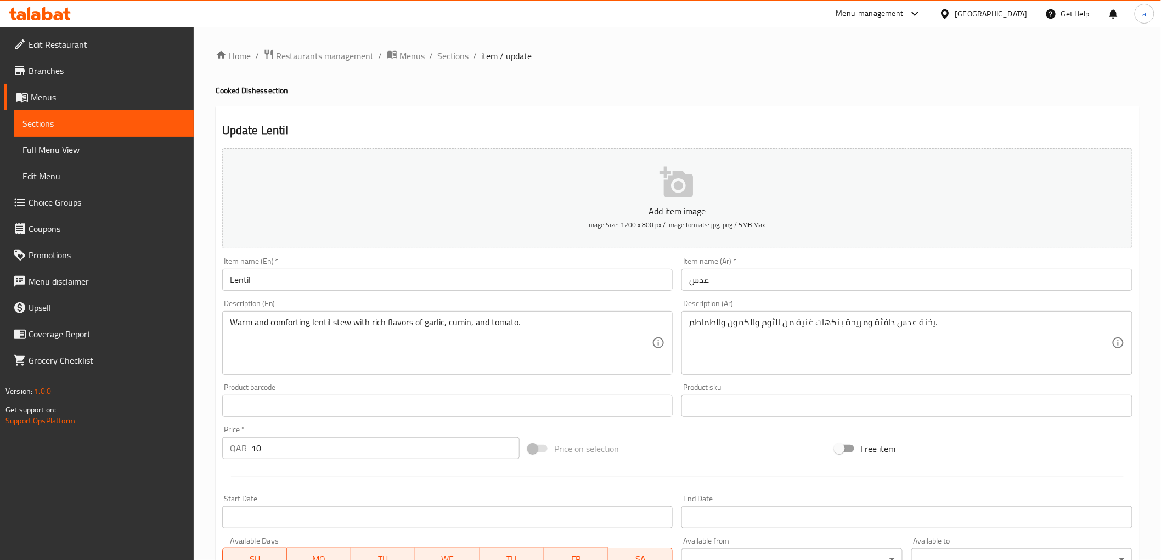
click at [468, 277] on input "Lentil" at bounding box center [447, 280] width 451 height 22
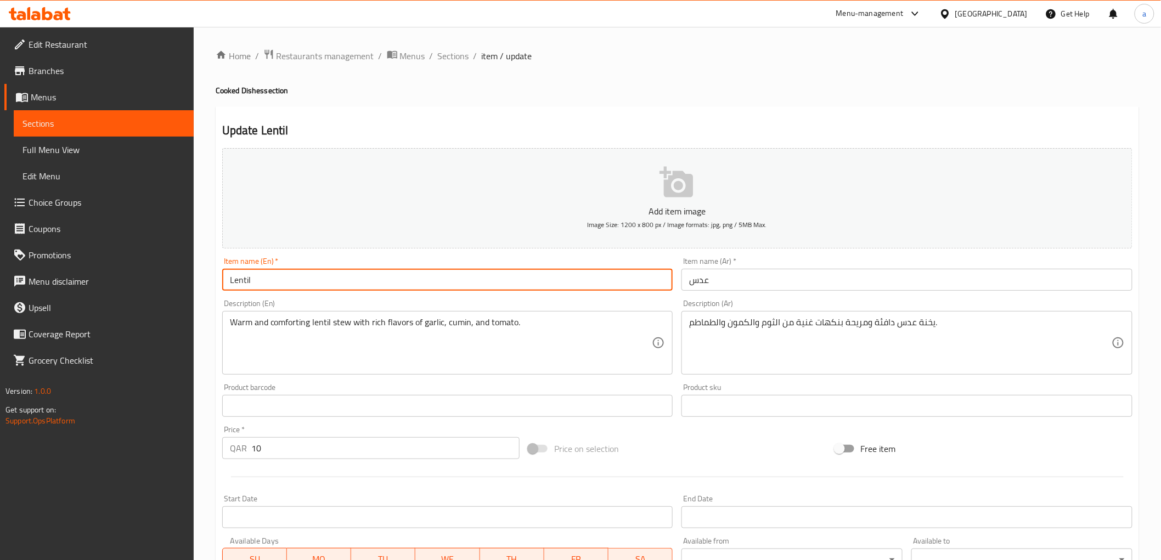
click at [468, 277] on input "Lentil" at bounding box center [447, 280] width 451 height 22
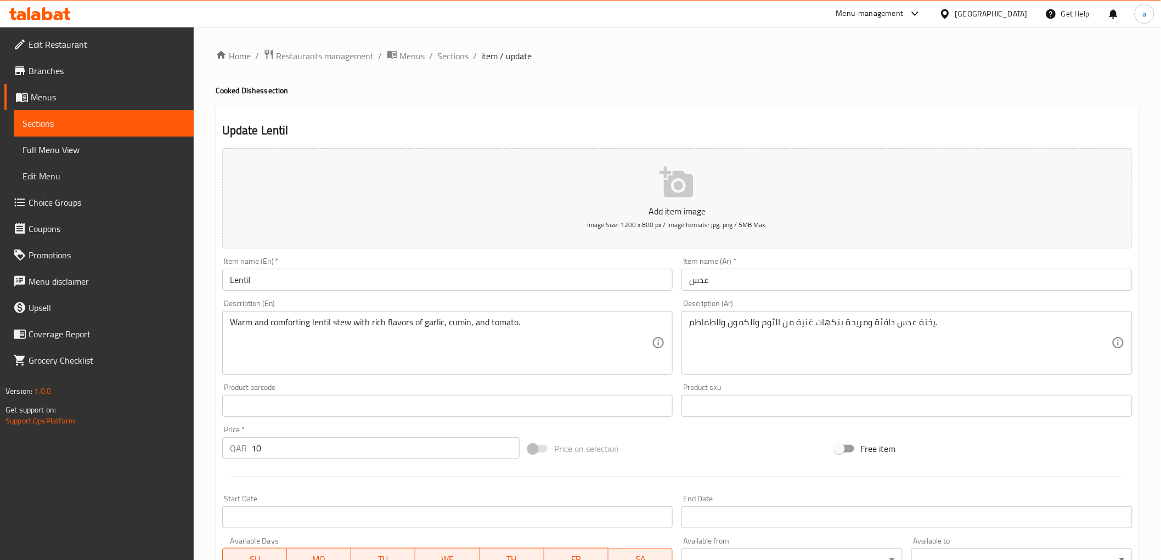
click at [873, 125] on h2 "Update Lentil" at bounding box center [677, 130] width 910 height 16
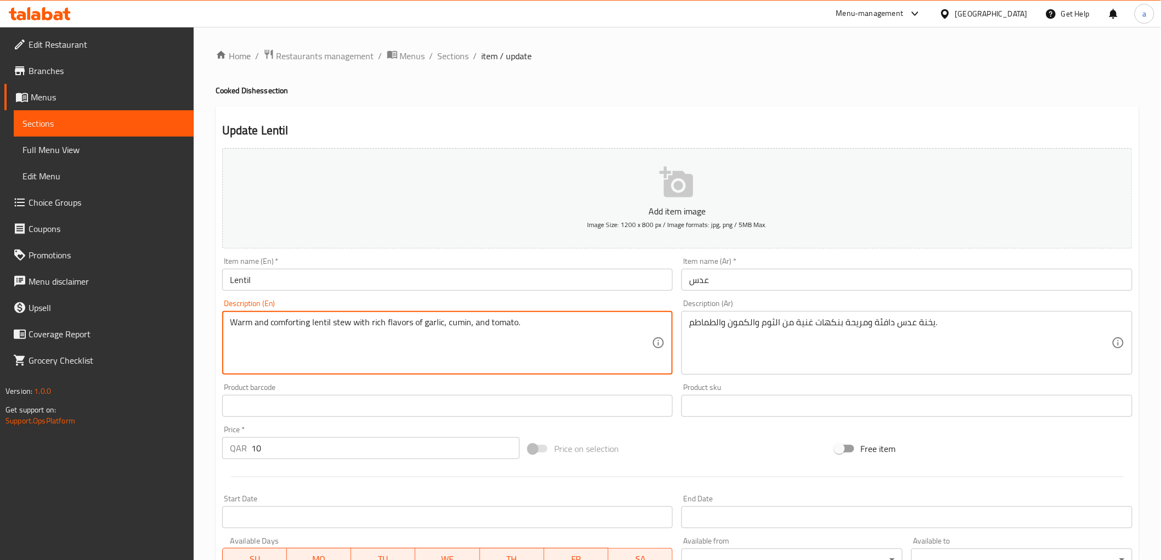
click at [831, 120] on div "Update Lentil Add item image Image Size: 1200 x 800 px / Image formats: jpg, pn…" at bounding box center [677, 425] width 923 height 639
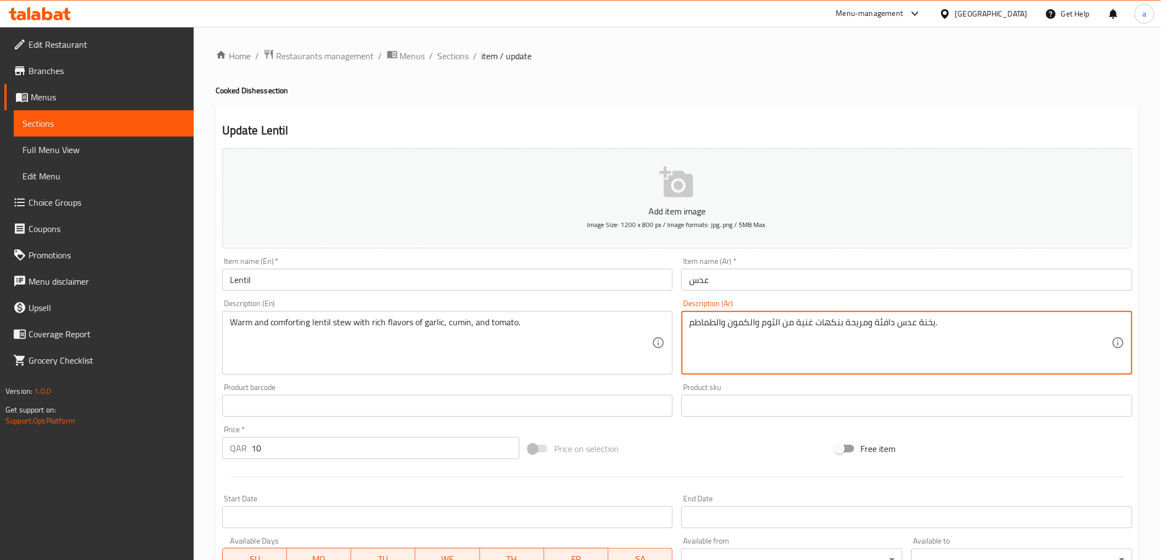
click at [925, 328] on textarea "يخنة عدس دافئة ومريحة بنكهات غنية من الثوم والكمون والطماطم." at bounding box center [900, 343] width 422 height 52
click at [876, 325] on textarea "حساء عدس دافئة ومريحة بنكهات غنية من الثوم والكمون والطماطم." at bounding box center [900, 343] width 422 height 52
click at [874, 320] on textarea "حساء عدس دافئة ومريحة بنكهات غنية من الثوم والكمون والطماطم." at bounding box center [900, 343] width 422 height 52
click at [291, 312] on div "Warm and comforting lentil stew with rich flavors of garlic, cumin, and tomato.…" at bounding box center [447, 343] width 451 height 64
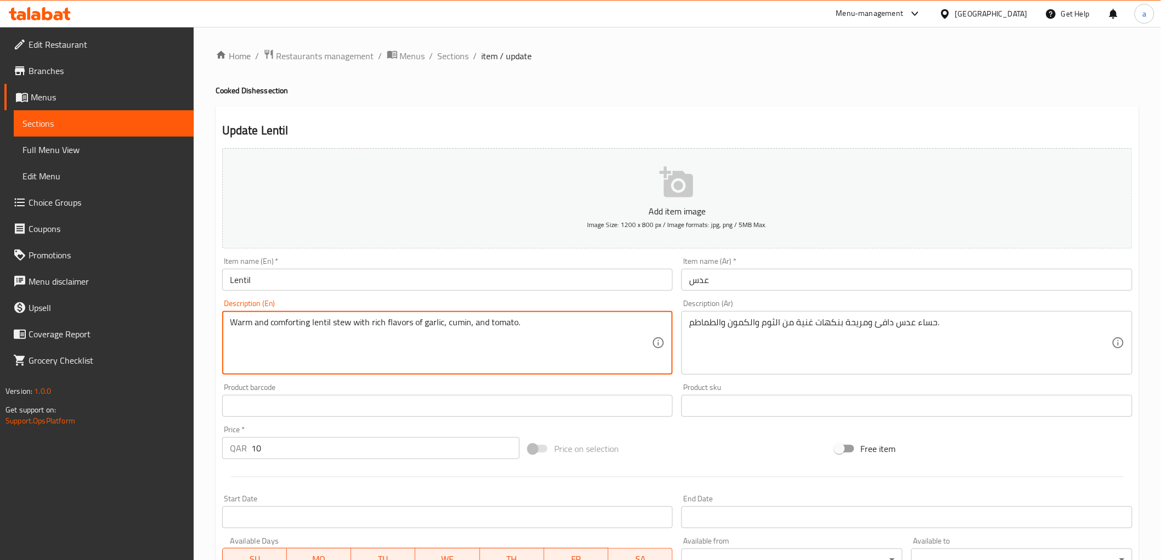
click at [294, 319] on textarea "Warm and comforting lentil stew with rich flavors of garlic, cumin, and tomato." at bounding box center [441, 343] width 422 height 52
click at [294, 321] on textarea "Warm and comforting lentil stew with rich flavors of garlic, cumin, and tomato." at bounding box center [441, 343] width 422 height 52
click at [506, 322] on textarea "Warm and comforting lentil stew with rich flavors of garlic, cumin, and tomato." at bounding box center [441, 343] width 422 height 52
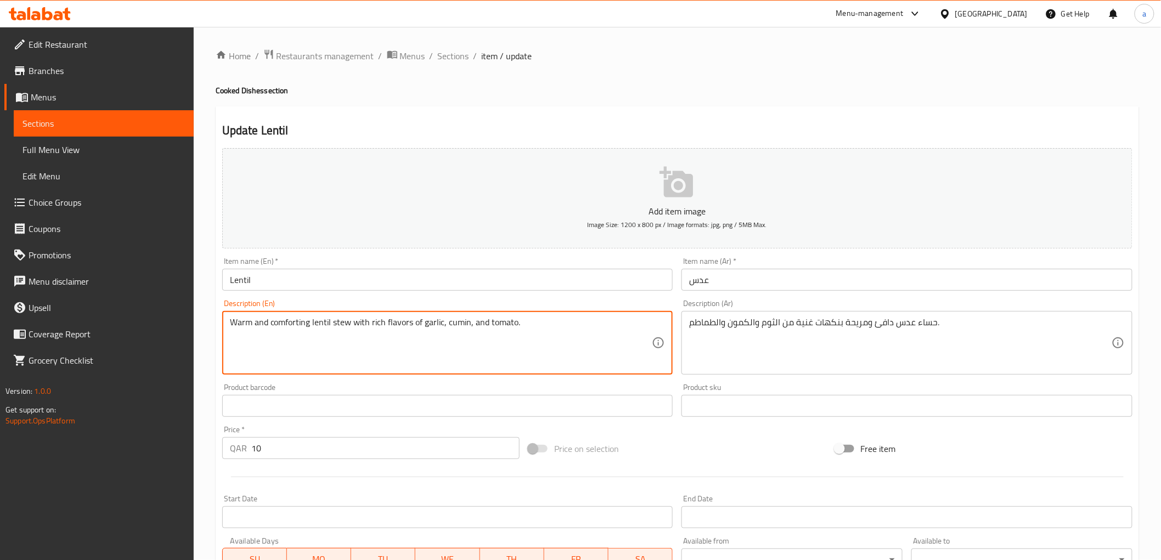
click at [506, 322] on textarea "Warm and comforting lentil stew with rich flavors of garlic, cumin, and tomato." at bounding box center [441, 343] width 422 height 52
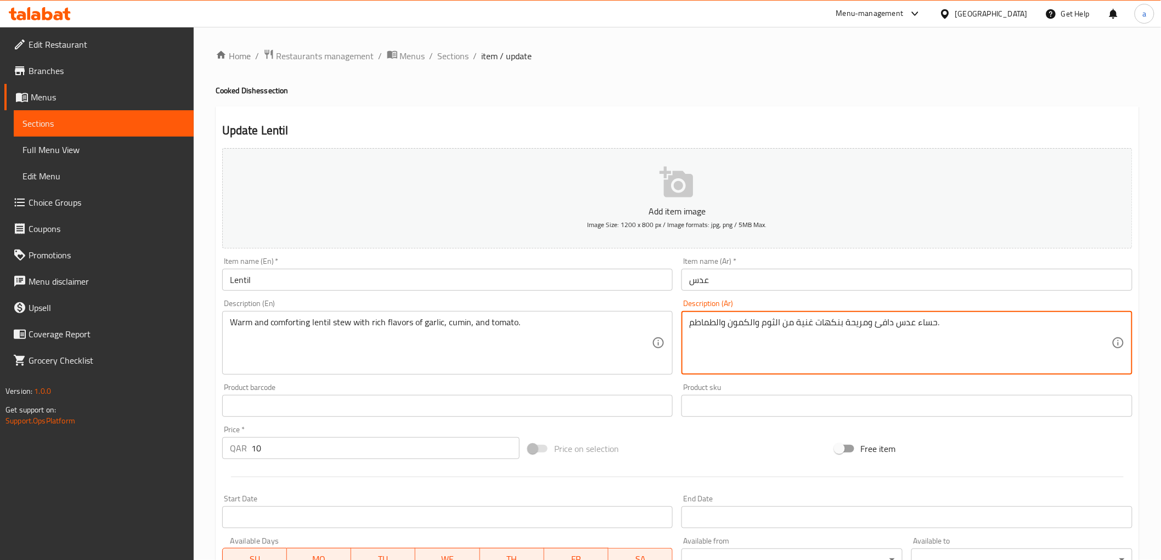
drag, startPoint x: 865, startPoint y: 323, endPoint x: 845, endPoint y: 320, distance: 20.4
type textarea "حساء عدس دافئ وكومفورتينج بنكهات غنية من الثوم والكمون والطماطم."
click at [912, 310] on div "Description (Ar) حساء عدس دافئ وكومفورتينج بنكهات غنية من الثوم والكمون والطماط…" at bounding box center [906, 337] width 451 height 75
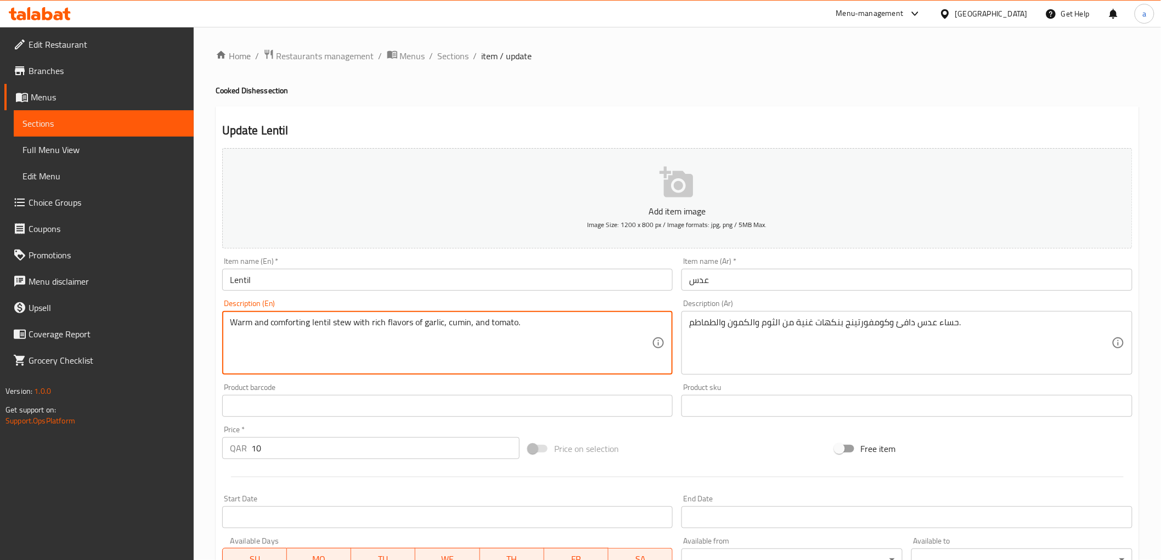
click at [287, 328] on textarea "Warm and comforting lentil stew with rich flavors of garlic, cumin, and tomato." at bounding box center [441, 343] width 422 height 52
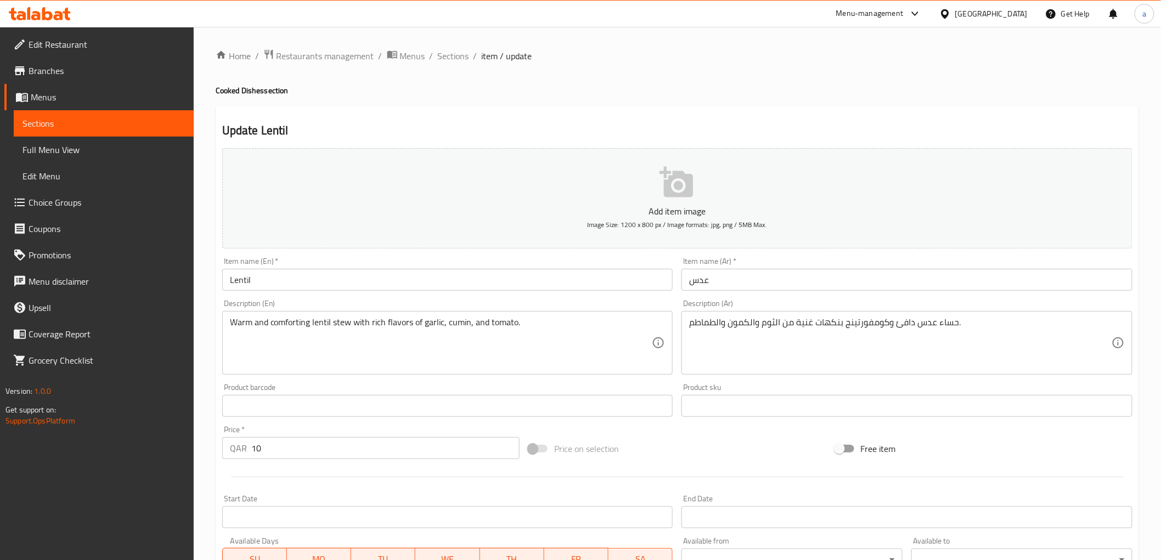
click at [507, 297] on div "Description (En) Warm and comforting lentil stew with rich flavors of garlic, c…" at bounding box center [448, 337] width 460 height 84
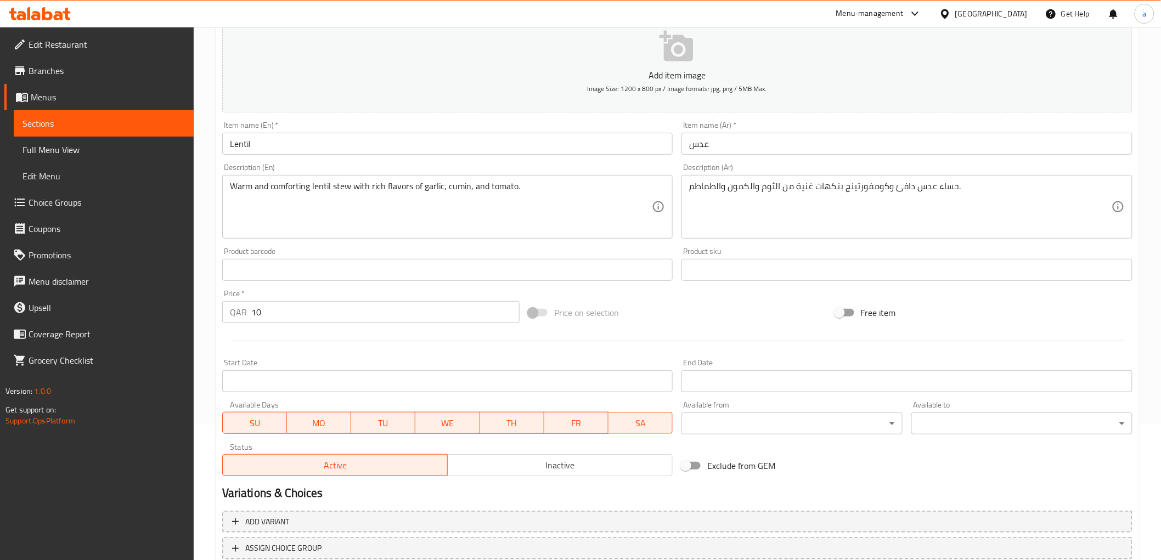
scroll to position [213, 0]
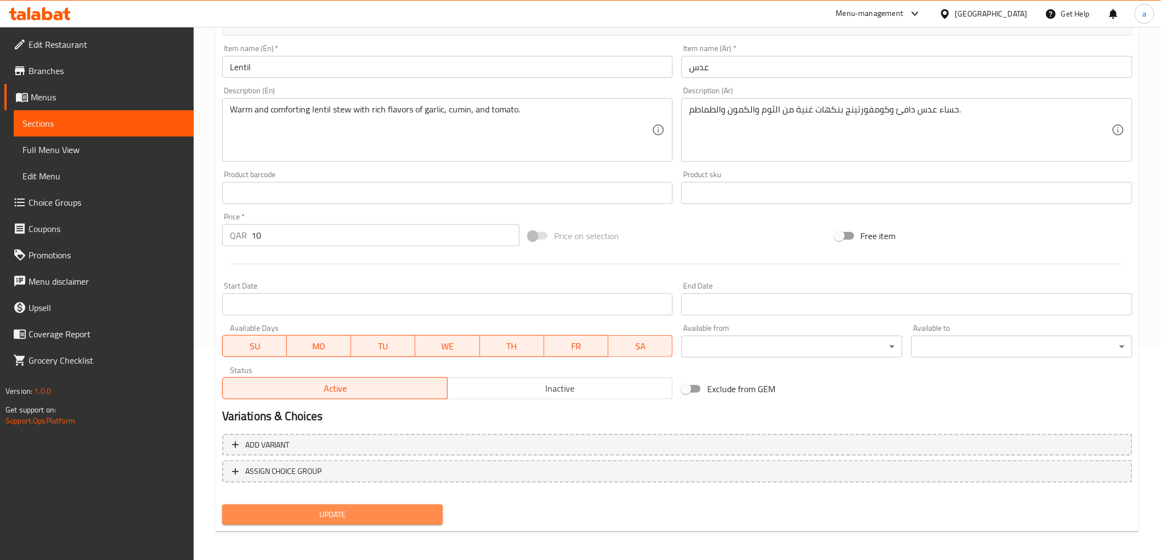
click at [261, 509] on span "Update" at bounding box center [333, 515] width 204 height 14
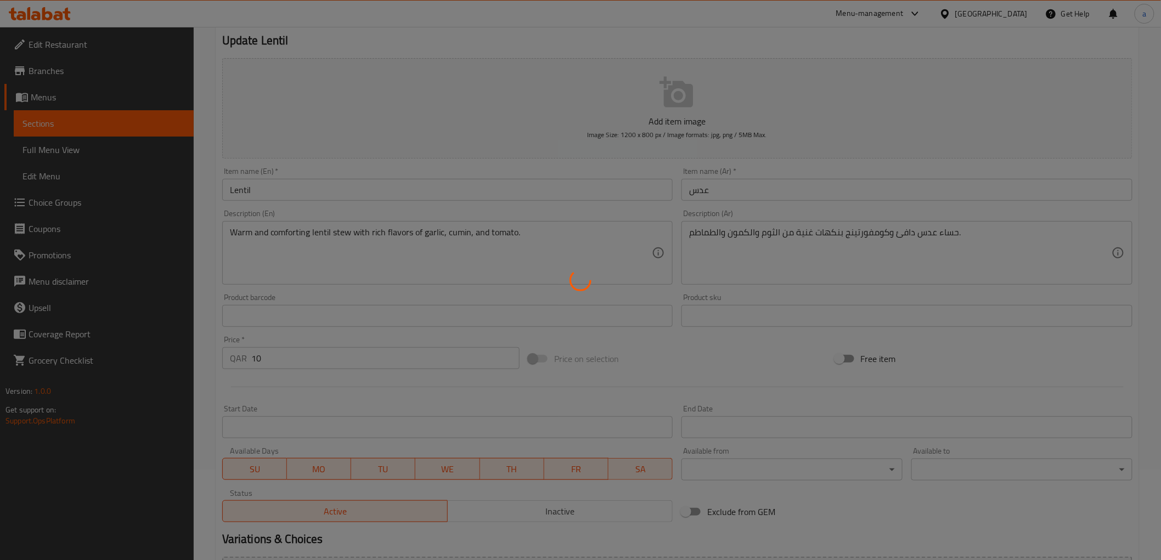
scroll to position [0, 0]
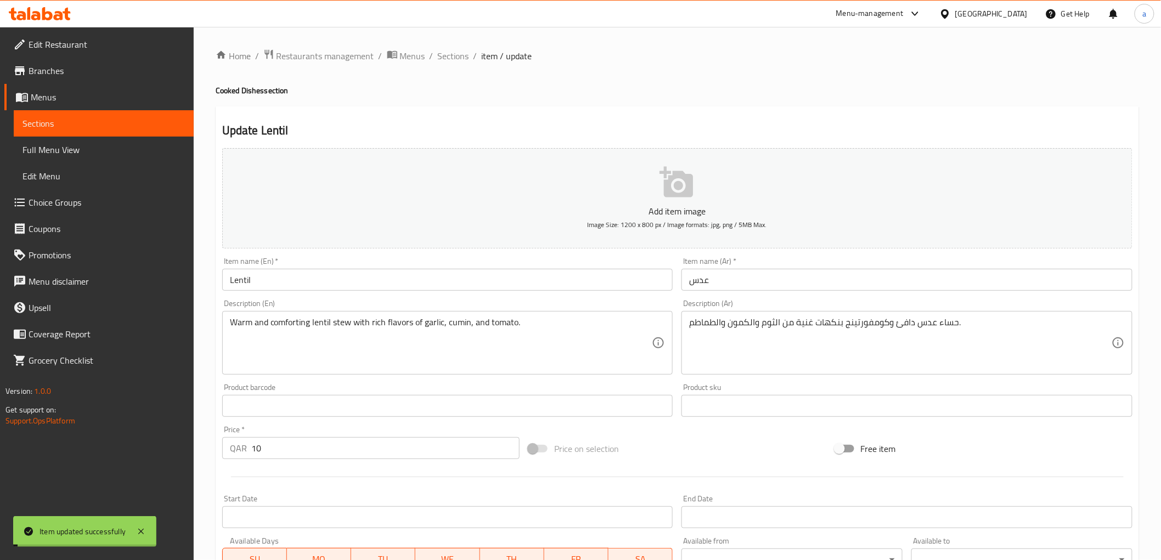
click at [461, 57] on span "Sections" at bounding box center [453, 55] width 31 height 13
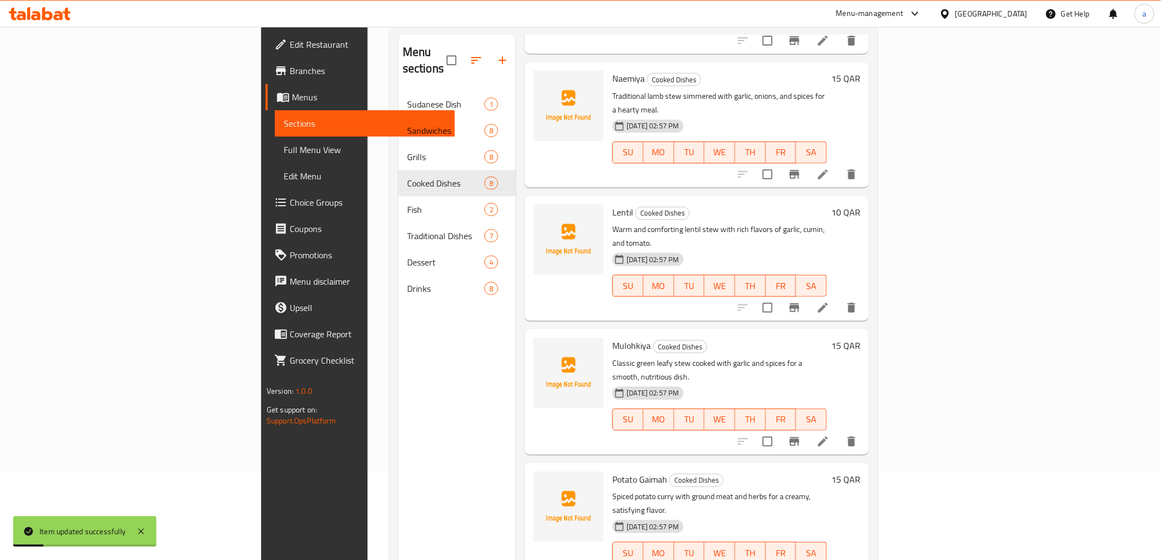
scroll to position [154, 0]
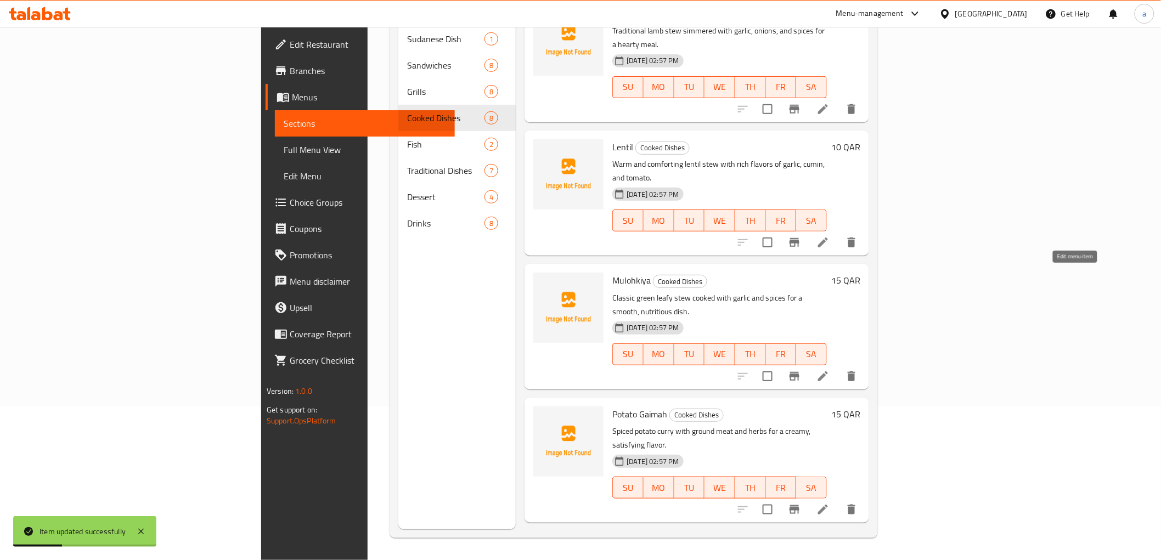
click at [828, 371] on icon at bounding box center [823, 376] width 10 height 10
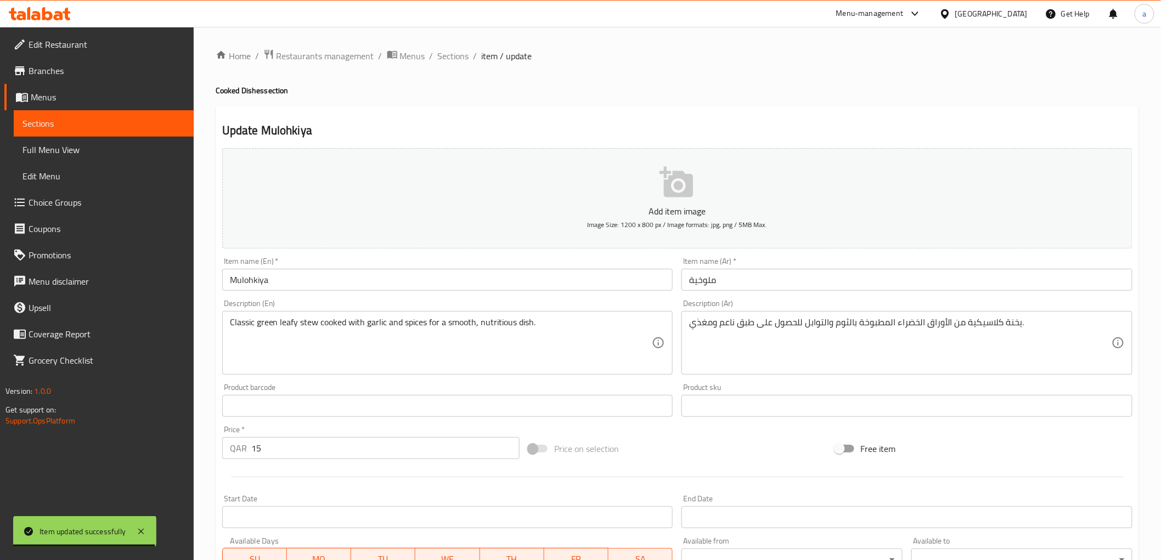
click at [435, 115] on div "Update Mulohkiya Add item image Image Size: 1200 x 800 px / Image formats: jpg,…" at bounding box center [677, 425] width 923 height 639
click at [646, 110] on div "Update Mulohkiya Add item image Image Size: 1200 x 800 px / Image formats: jpg,…" at bounding box center [677, 425] width 923 height 639
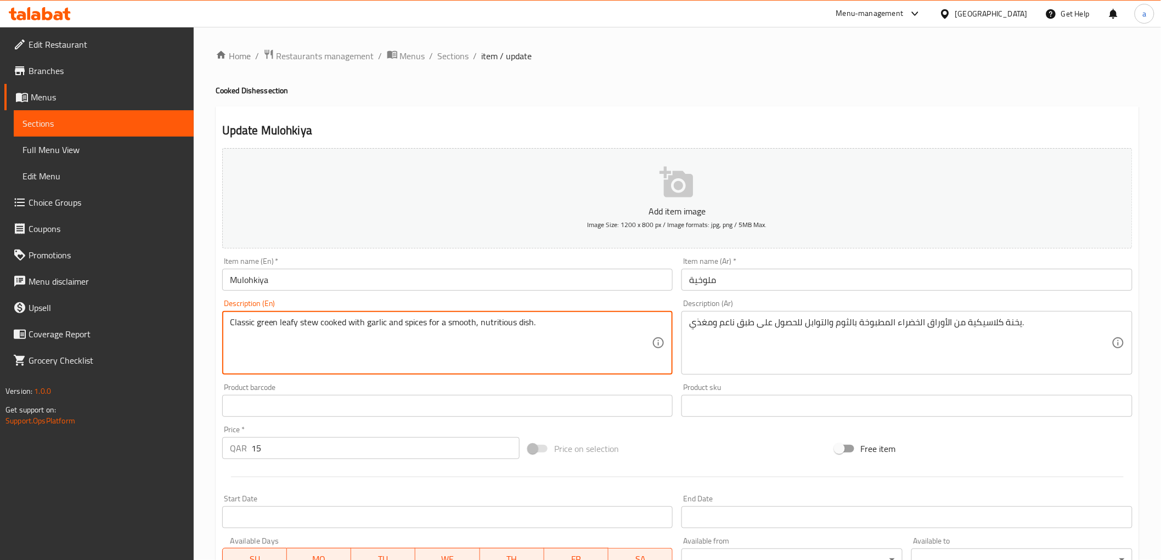
click at [737, 113] on div "Update Mulohkiya Add item image Image Size: 1200 x 800 px / Image formats: jpg,…" at bounding box center [677, 425] width 923 height 639
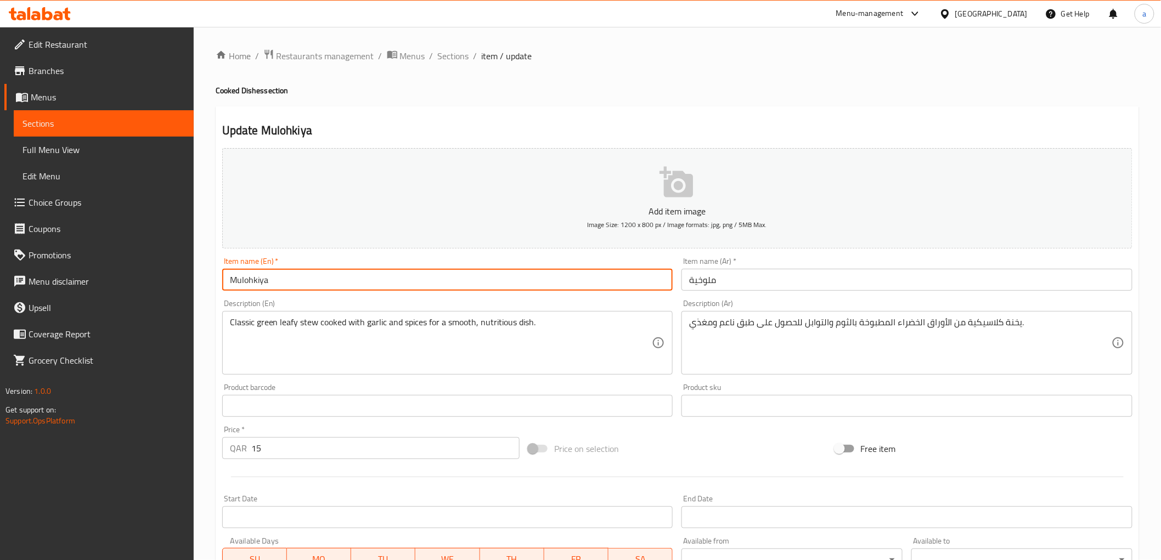
click at [294, 273] on input "Mulohkiya" at bounding box center [447, 280] width 451 height 22
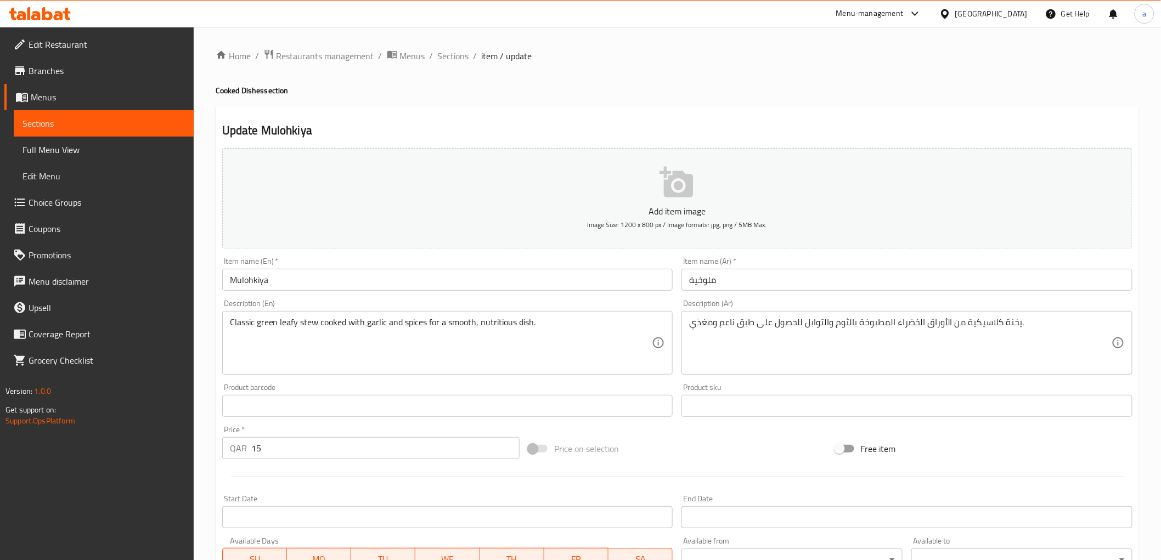
click at [293, 313] on div "Classic green leafy stew cooked with garlic and spices for a smooth, nutritious…" at bounding box center [447, 343] width 451 height 64
click at [307, 295] on div "Description (En) Classic green leafy stew cooked with garlic and spices for a s…" at bounding box center [448, 337] width 460 height 84
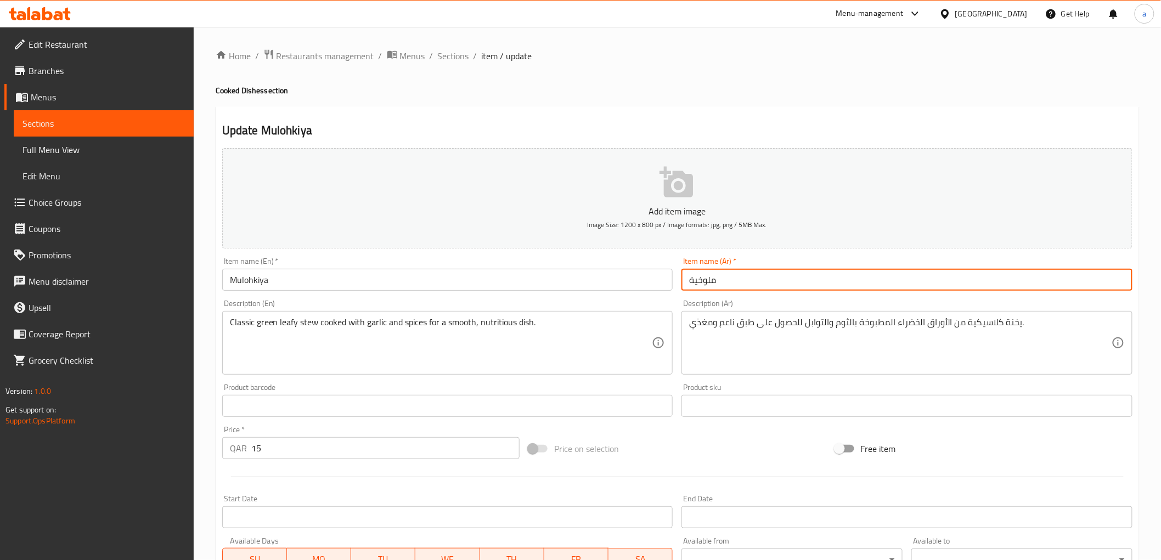
click at [713, 282] on input "ملوخية" at bounding box center [906, 280] width 451 height 22
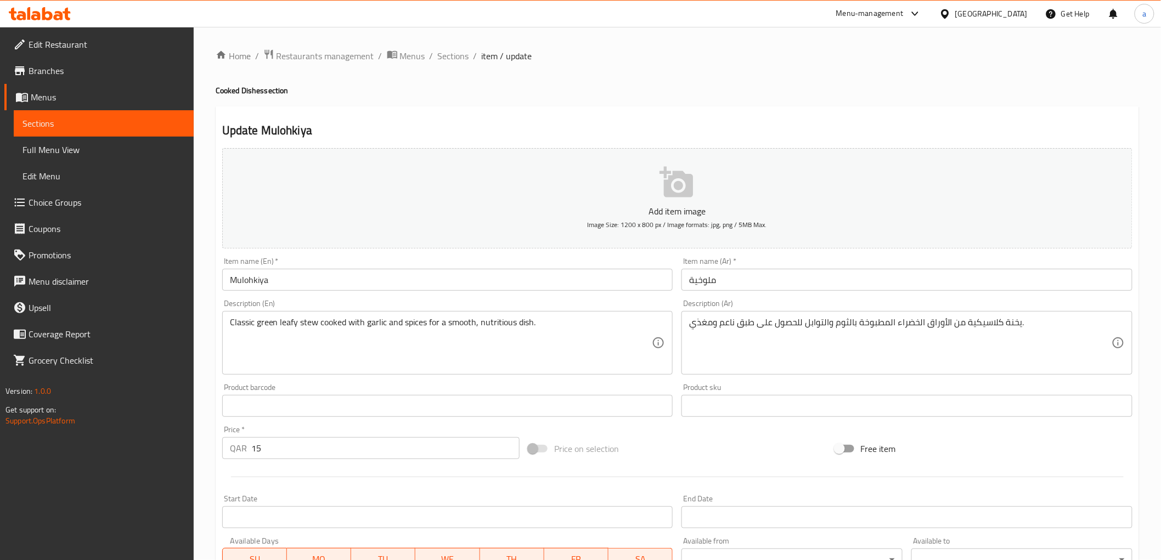
click at [711, 288] on input "ملوخية" at bounding box center [906, 280] width 451 height 22
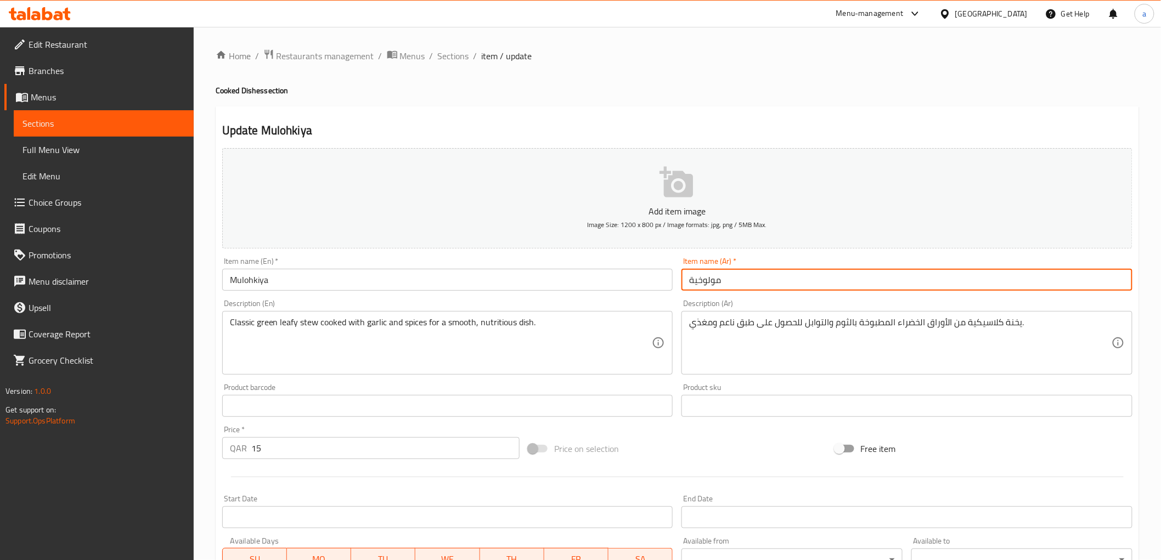
click at [725, 300] on div "Description (Ar) يخنة كلاسيكية من الأوراق الخضراء المطبوخة بالثوم والتوابل للحص…" at bounding box center [906, 337] width 451 height 75
drag, startPoint x: 742, startPoint y: 283, endPoint x: 679, endPoint y: 283, distance: 63.6
click at [679, 283] on div "Item name (Ar)   * مولوخية Item name (Ar) *" at bounding box center [907, 274] width 460 height 42
type input "مولوهكيا"
click at [678, 315] on div "Description (Ar) يخنة كلاسيكية من الأوراق الخضراء المطبوخة بالثوم والتوابل للحص…" at bounding box center [907, 337] width 460 height 84
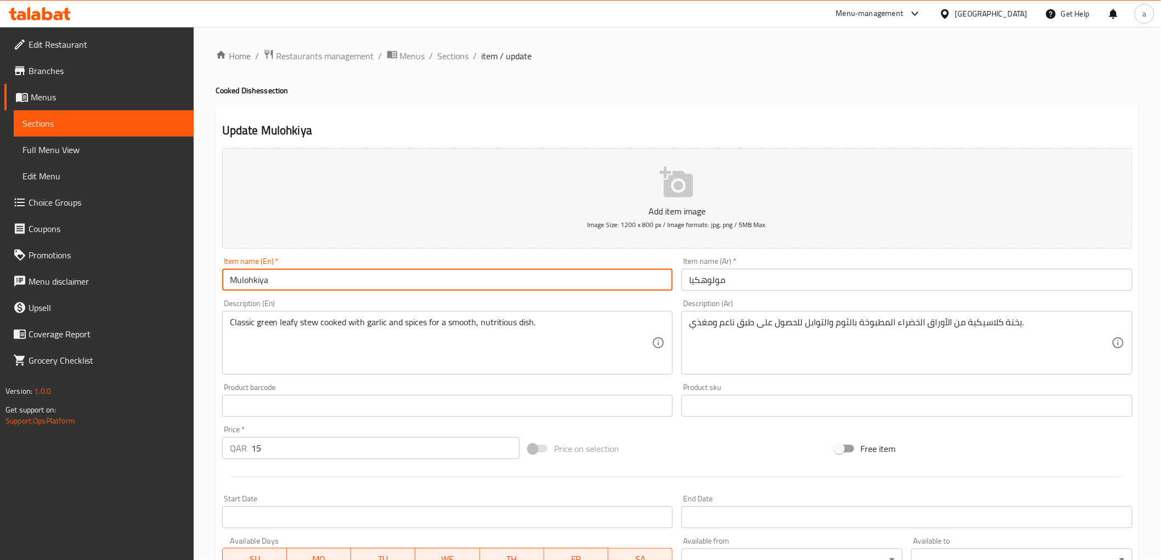
click at [345, 285] on input "Mulohkiya" at bounding box center [447, 280] width 451 height 22
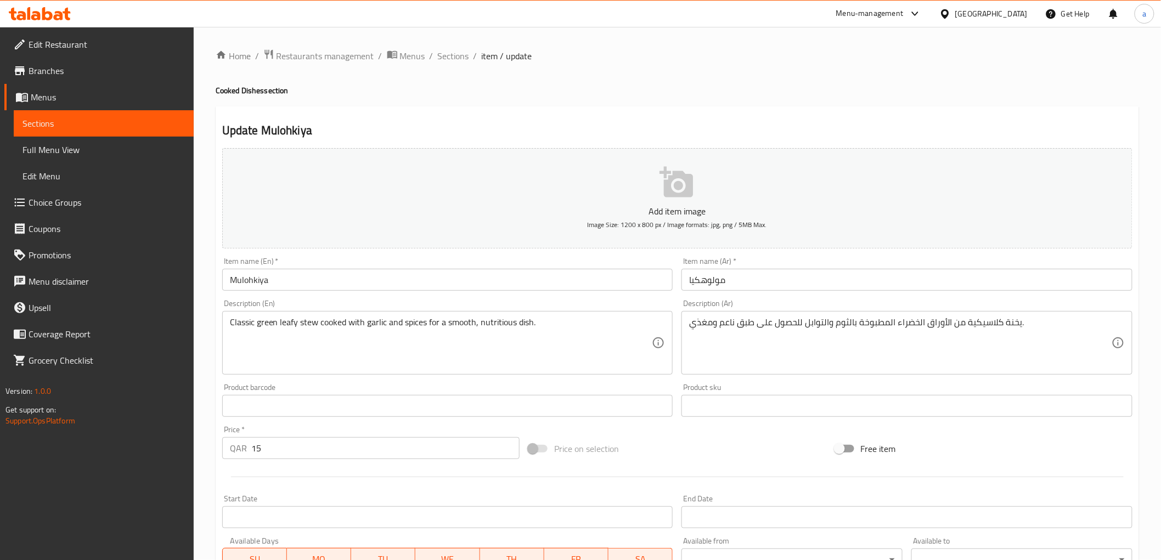
click at [714, 300] on div "Description (Ar) يخنة كلاسيكية من الأوراق الخضراء المطبوخة بالثوم والتوابل للحص…" at bounding box center [906, 337] width 451 height 75
click at [716, 292] on div "Item name ([PERSON_NAME])   * مولوهكيا Item name (Ar) *" at bounding box center [907, 274] width 460 height 42
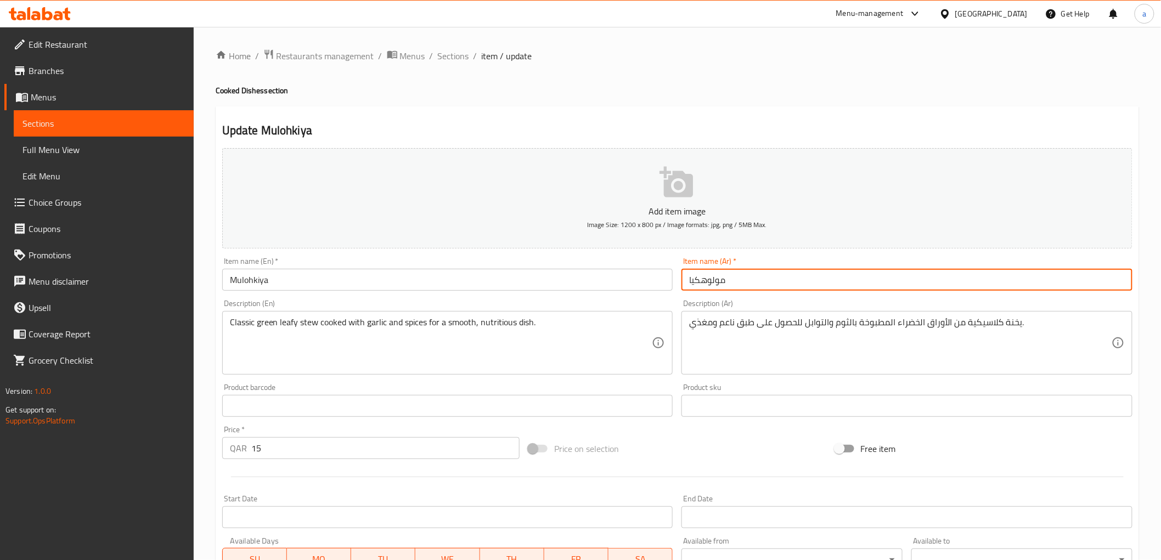
click at [720, 287] on input "مولوهكيا" at bounding box center [906, 280] width 451 height 22
click at [413, 302] on div "Description (En) Classic green leafy stew cooked with garlic and spices for a s…" at bounding box center [447, 337] width 451 height 75
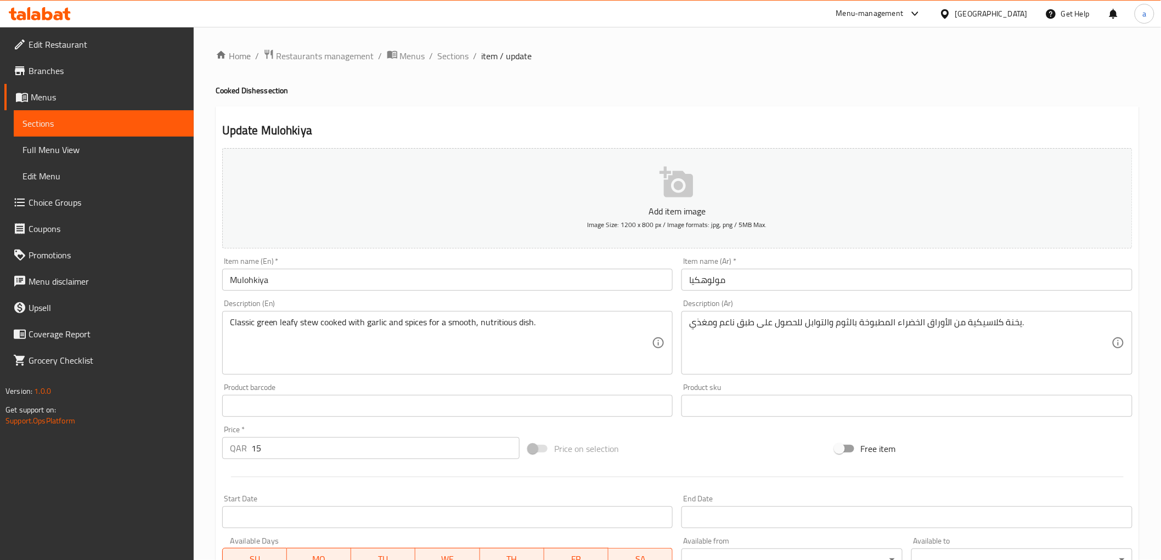
click at [505, 129] on h2 "Update Mulohkiya" at bounding box center [677, 130] width 910 height 16
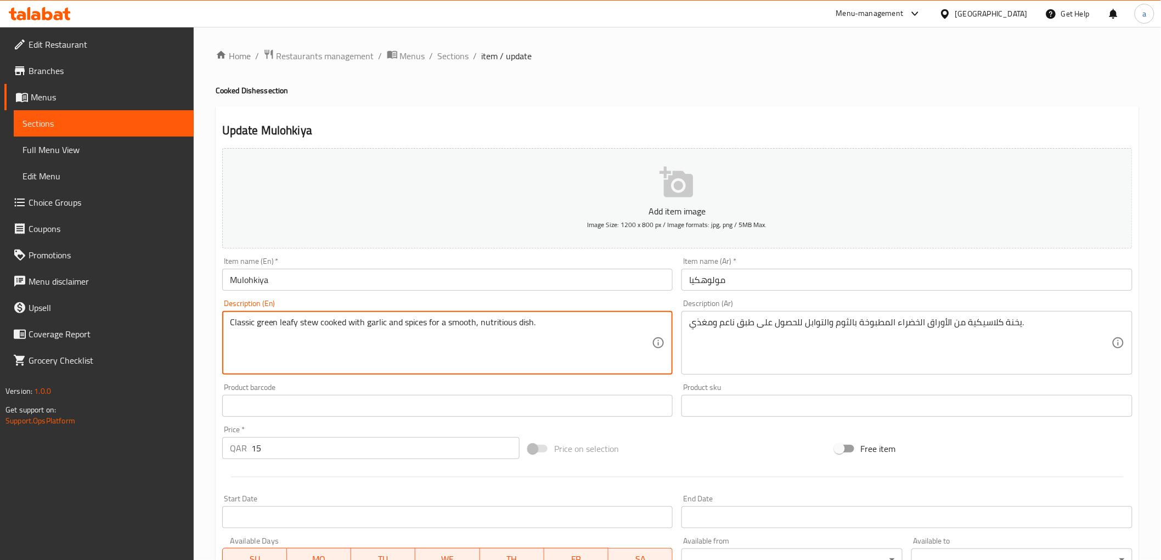
click at [764, 129] on h2 "Update Mulohkiya" at bounding box center [677, 130] width 910 height 16
click at [291, 328] on textarea "Classic green leafy stew cooked with garlic and spices for a smooth, nutritious…" at bounding box center [441, 343] width 422 height 52
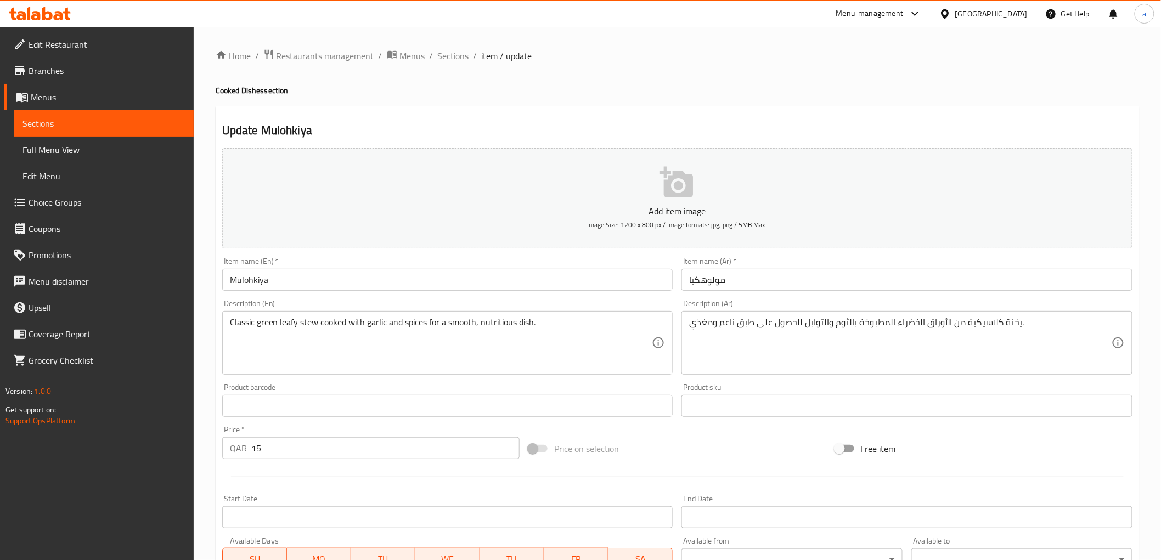
click at [284, 327] on textarea "Classic green leafy stew cooked with garlic and spices for a smooth, nutritious…" at bounding box center [441, 343] width 422 height 52
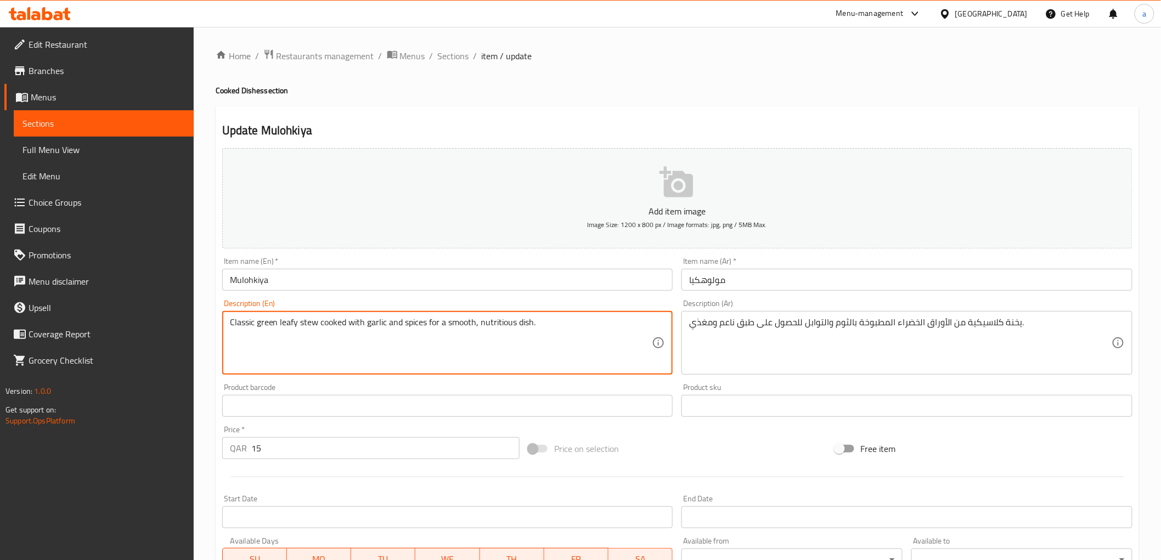
click at [284, 327] on textarea "Classic green leafy stew cooked with garlic and spices for a smooth, nutritious…" at bounding box center [441, 343] width 422 height 52
click at [290, 325] on textarea "Classic green leafy stew cooked with garlic and spices for a smooth, nutritious…" at bounding box center [441, 343] width 422 height 52
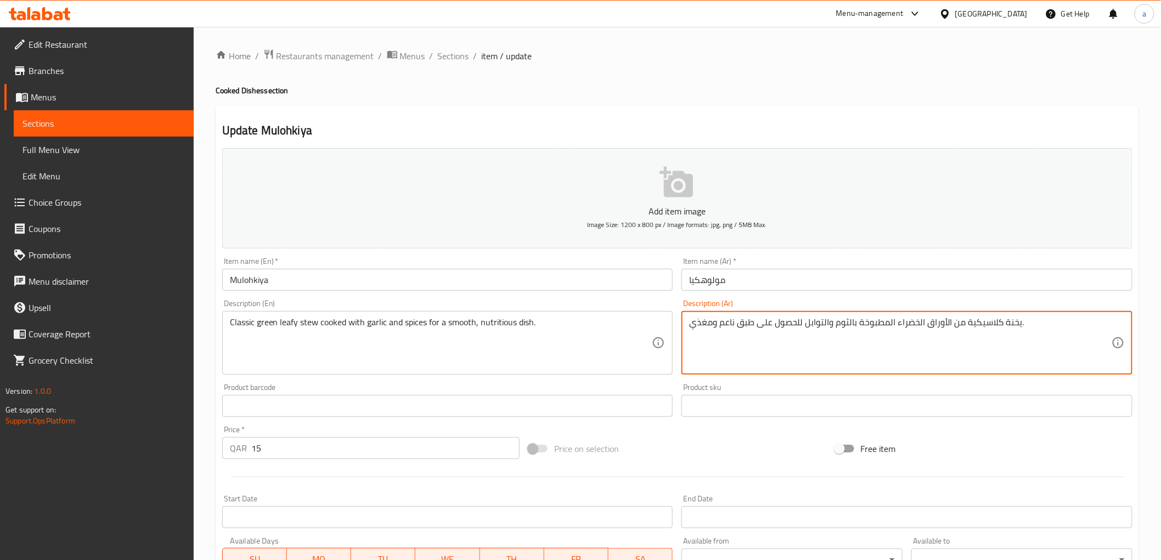
click at [1008, 326] on textarea "يخنة كلاسيكية من الأوراق الخضراء المطبوخة بالثوم والتوابل للحصول على طبق ناعم و…" at bounding box center [900, 343] width 422 height 52
drag, startPoint x: 964, startPoint y: 320, endPoint x: 969, endPoint y: 331, distance: 11.3
click at [969, 331] on textarea "حساء كلاسيكية من الأوراق الخضراء المطبوخة بالثوم والتوابل للحصول على طبق ناعم و…" at bounding box center [900, 343] width 422 height 52
click at [1001, 325] on textarea "حساء كلاسيكي من الأوراق الخضراء المطبوخة بالثوم والتوابل للحصول على طبق ناعم وم…" at bounding box center [900, 343] width 422 height 52
click at [1022, 325] on textarea "حساء ورقي كلاسيكي من الأوراق الخضراء المطبوخة بالثوم والتوابل للحصول على طبق نا…" at bounding box center [900, 343] width 422 height 52
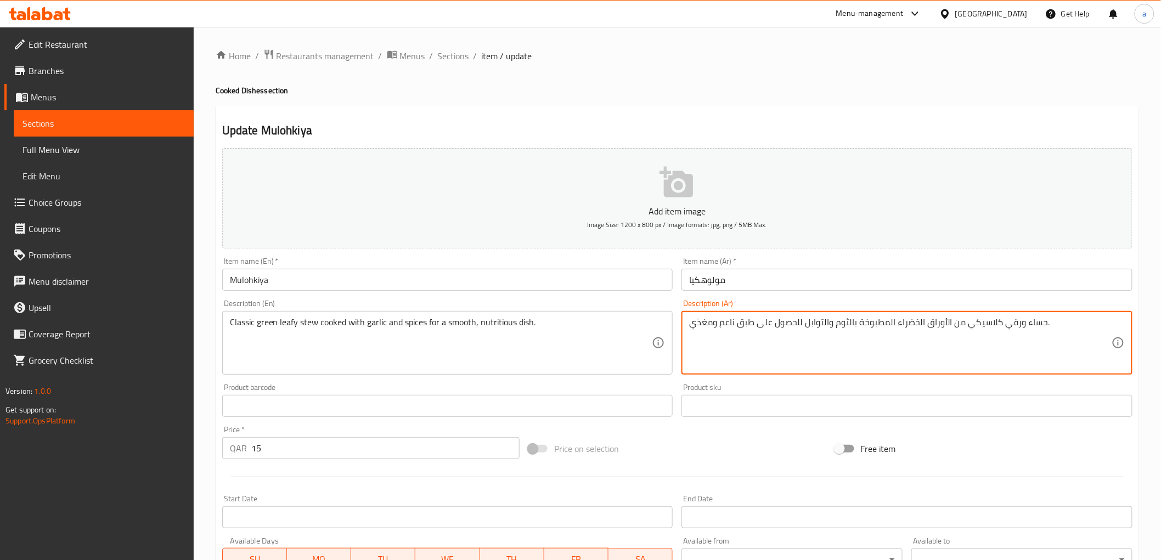
click at [1005, 321] on textarea "حساء ورقي كلاسيكي من الأوراق الخضراء المطبوخة بالثوم والتوابل للحصول على طبق نا…" at bounding box center [900, 343] width 422 height 52
click at [1035, 321] on textarea "حساء ورقي أخضر كلاسيكي من الأوراق الخضراء المطبوخة بالثوم والتوابل للحصول على ط…" at bounding box center [900, 343] width 422 height 52
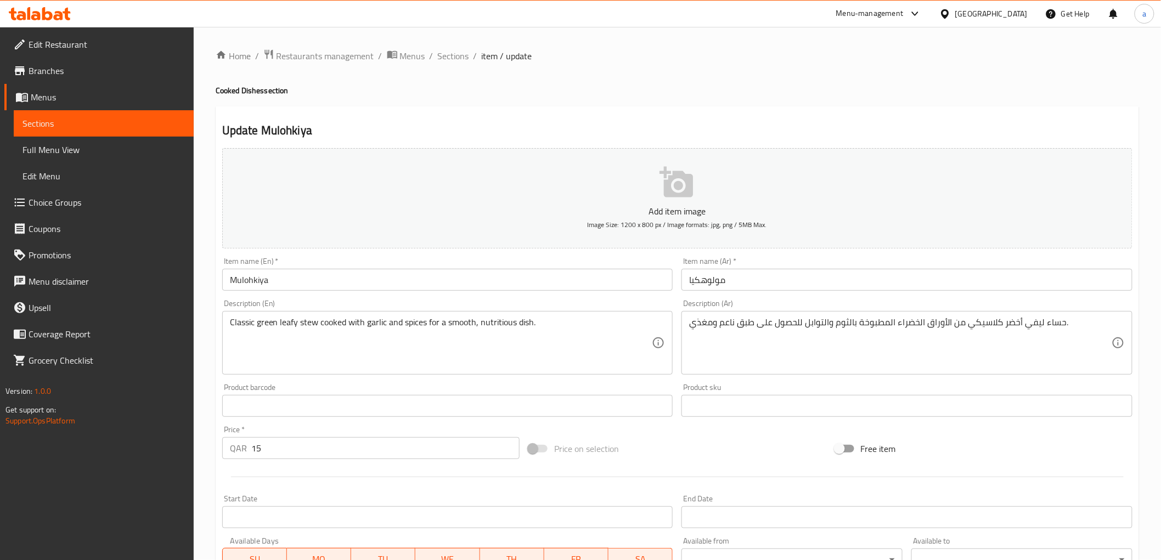
click at [1039, 309] on div "Description (Ar) حساء ليفي أخضر كلاسيكي من الأوراق الخضراء المطبوخة بالثوم والت…" at bounding box center [906, 337] width 451 height 75
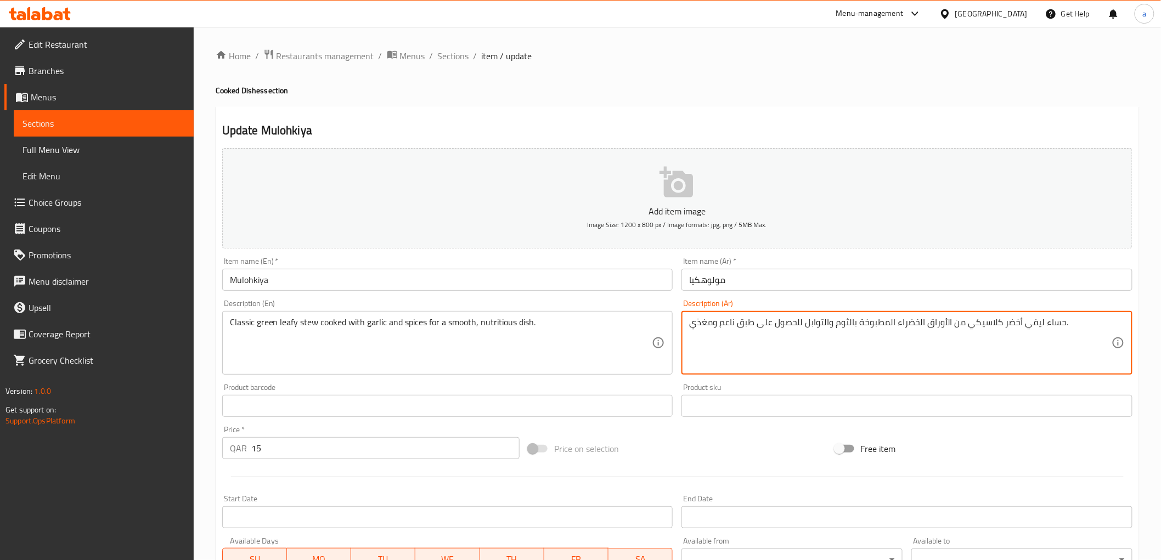
drag, startPoint x: 896, startPoint y: 322, endPoint x: 962, endPoint y: 353, distance: 72.2
click at [969, 299] on div "Description (Ar) حساء ليفي أخضر كلاسيكي المطبوخة بالثوم والتوابل للحصول على طبق…" at bounding box center [907, 337] width 460 height 84
click at [890, 324] on textarea "حساء ليفي أخضر كلاسيكي المطبوخة بالثوم والتوابل للحصول على طبق ناعم ومغذي." at bounding box center [900, 343] width 422 height 52
click at [860, 325] on textarea "حساء ليفي أخضر كلاسيكي مطبوخة بالثوم والتوابل للحصول على طبق ناعم ومغذي." at bounding box center [900, 343] width 422 height 52
click at [743, 326] on textarea "حساء ليفي أخضر كلاسيكي مطبوخ بالثوم والتوابل للحصول على طبق ناعم ومغذي." at bounding box center [900, 343] width 422 height 52
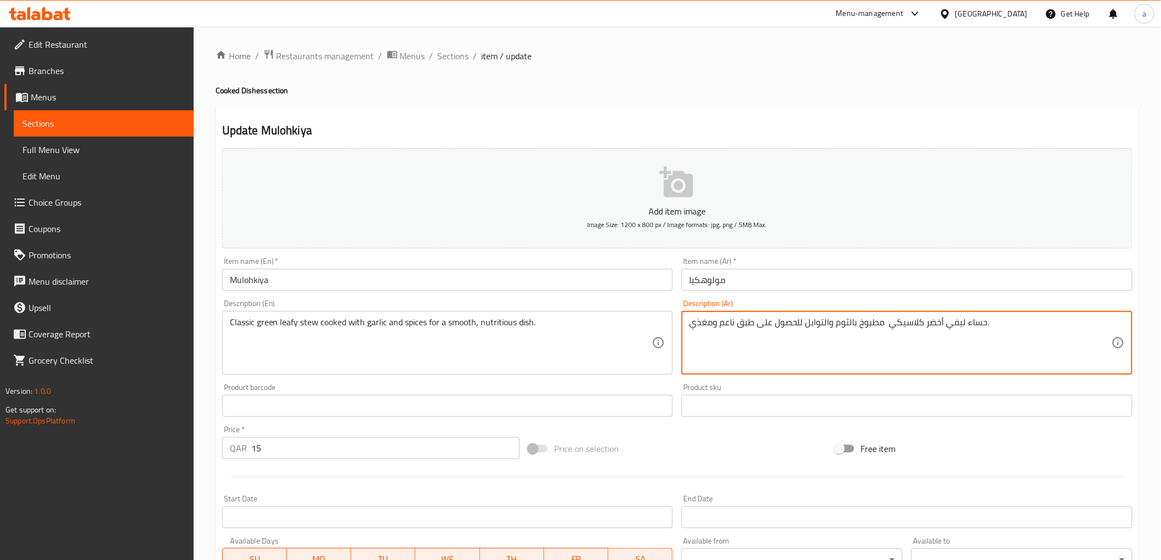
click at [743, 326] on textarea "حساء ليفي أخضر كلاسيكي مطبوخ بالثوم والتوابل للحصول على طبق ناعم ومغذي." at bounding box center [900, 343] width 422 height 52
click at [723, 328] on textarea "حساء ليفي أخضر كلاسيكي مطبوخ بالثوم والتوابل للحصول على صحن ناعم ومغذي." at bounding box center [900, 343] width 422 height 52
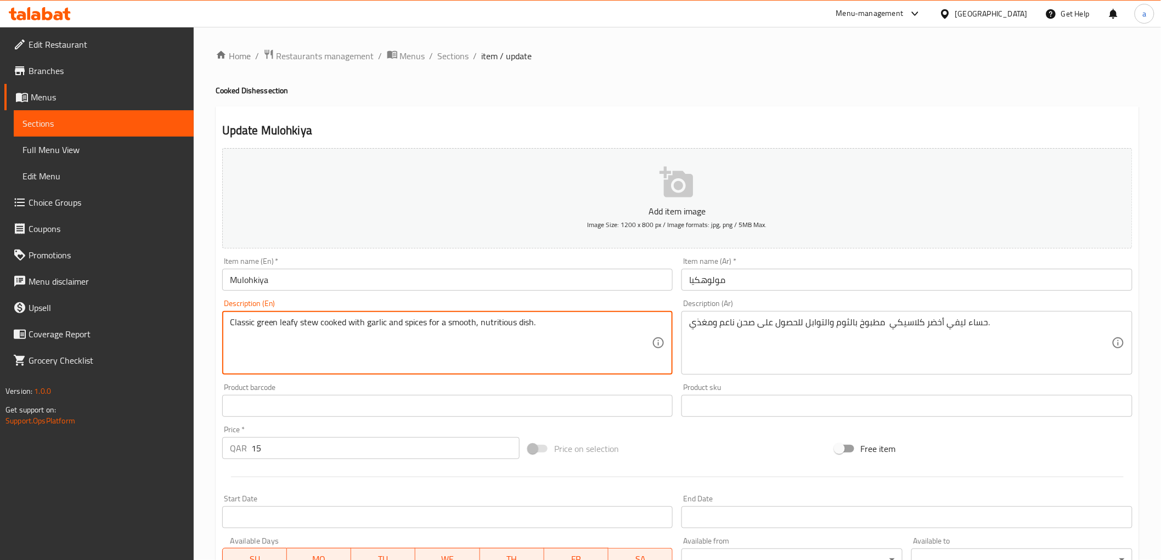
click at [491, 329] on textarea "Classic green leafy stew cooked with garlic and spices for a smooth, nutritious…" at bounding box center [441, 343] width 422 height 52
click at [410, 323] on textarea "Classic green leafy stew cooked with garlic and spices for a smooth, nutritious…" at bounding box center [441, 343] width 422 height 52
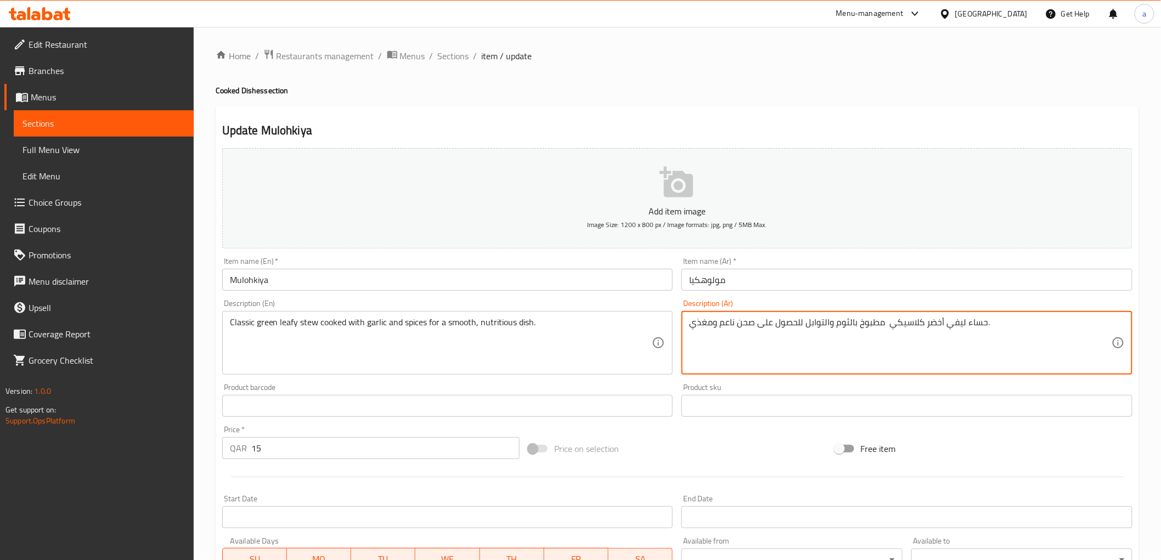
click at [949, 324] on textarea "حساء ليفي أخضر كلاسيكي مطبوخ بالثوم والتوابل للحصول على صحن ناعم ومغذي." at bounding box center [900, 343] width 422 height 52
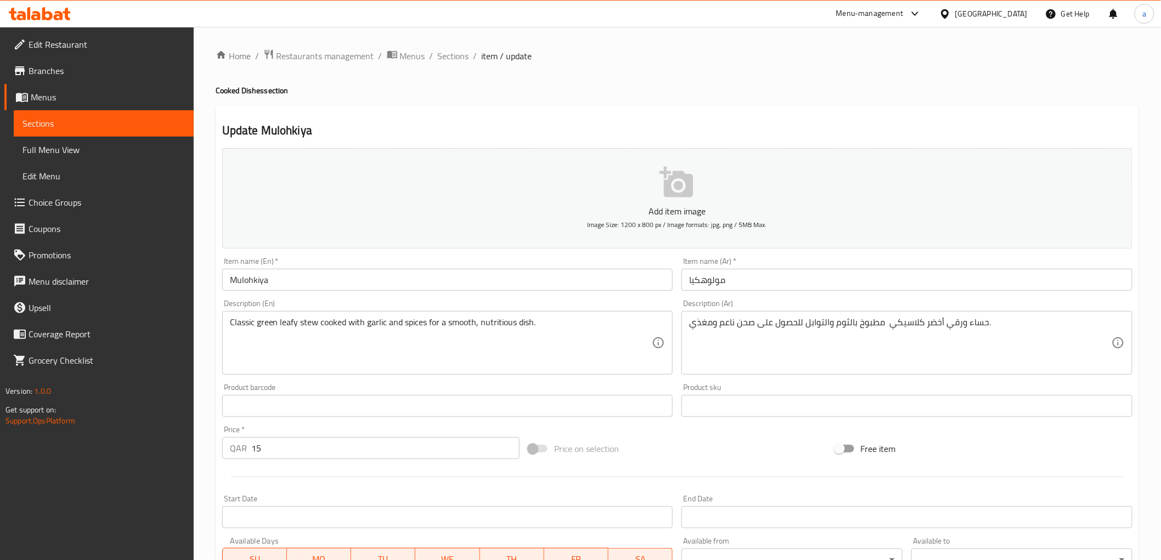
click at [957, 306] on div "Description (Ar) حساء ورقي أخضر كلاسيكي مطبوخ بالثوم والتوابل للحصول على صحن نا…" at bounding box center [906, 337] width 451 height 75
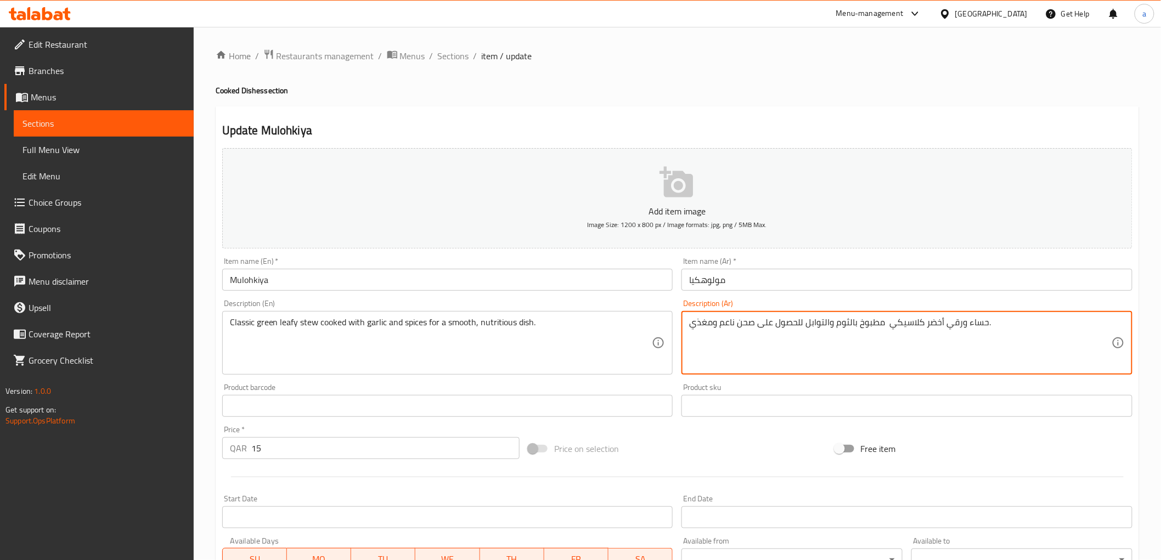
click at [863, 331] on textarea "حساء ورقي أخضر كلاسيكي مطبوخ بالثوم والتوابل للحصول على صحن ناعم ومغذي." at bounding box center [900, 343] width 422 height 52
click at [864, 337] on textarea "حساء ورقي أخضر كلاسيكي مطبوخ بالثوم والتوابل للحصول على صحن ناعم ومغذي." at bounding box center [900, 343] width 422 height 52
drag, startPoint x: 985, startPoint y: 325, endPoint x: 890, endPoint y: 337, distance: 95.1
click at [890, 337] on textarea "حساء ورقي أخضر كلاسيكي مطبوخ بالثوم والتوابل للحصول على صحن ناعم ومغذي." at bounding box center [900, 343] width 422 height 52
paste textarea "لاسيكي من الأوراق الخضراء"
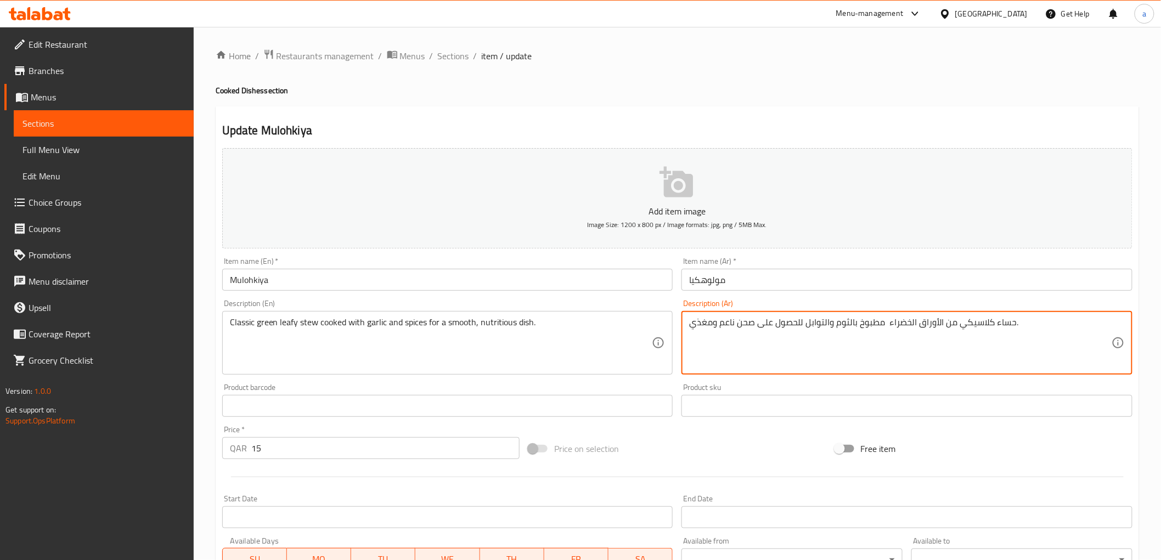
type textarea "حساء كلاسيكي من الأوراق الخضراء مطبوخ بالثوم والتوابل للحصول على صحن ناعم ومغذي."
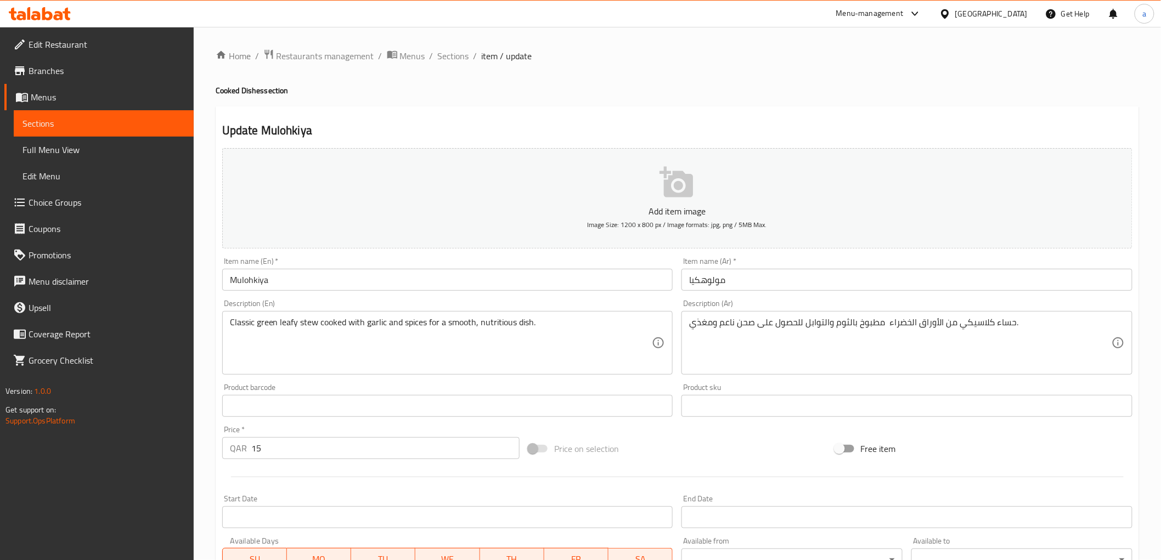
click at [533, 299] on div "Description (En) Classic green leafy stew cooked with garlic and spices for a s…" at bounding box center [448, 337] width 460 height 84
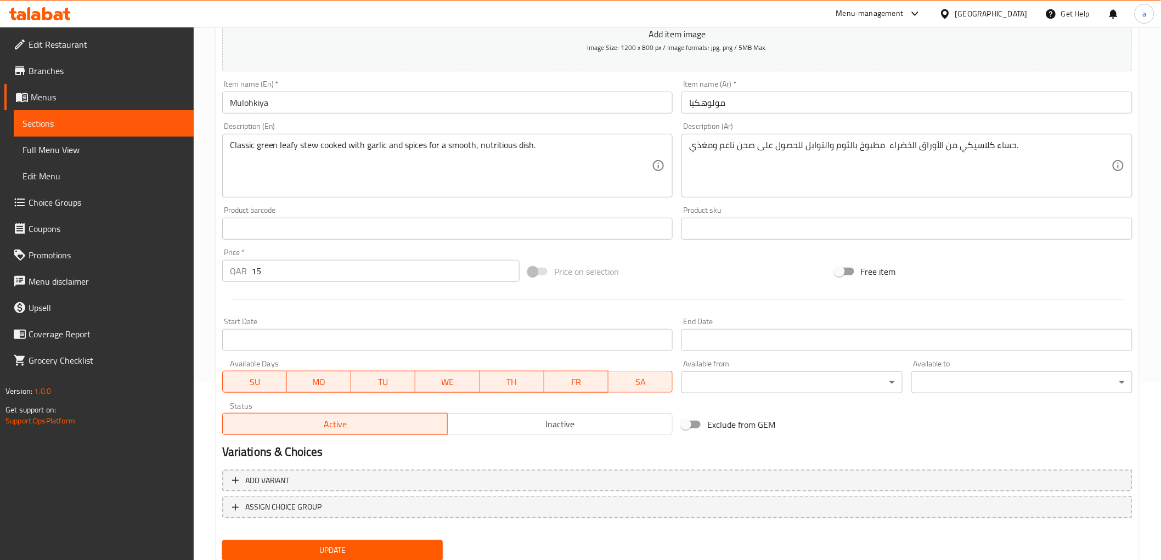
scroll to position [213, 0]
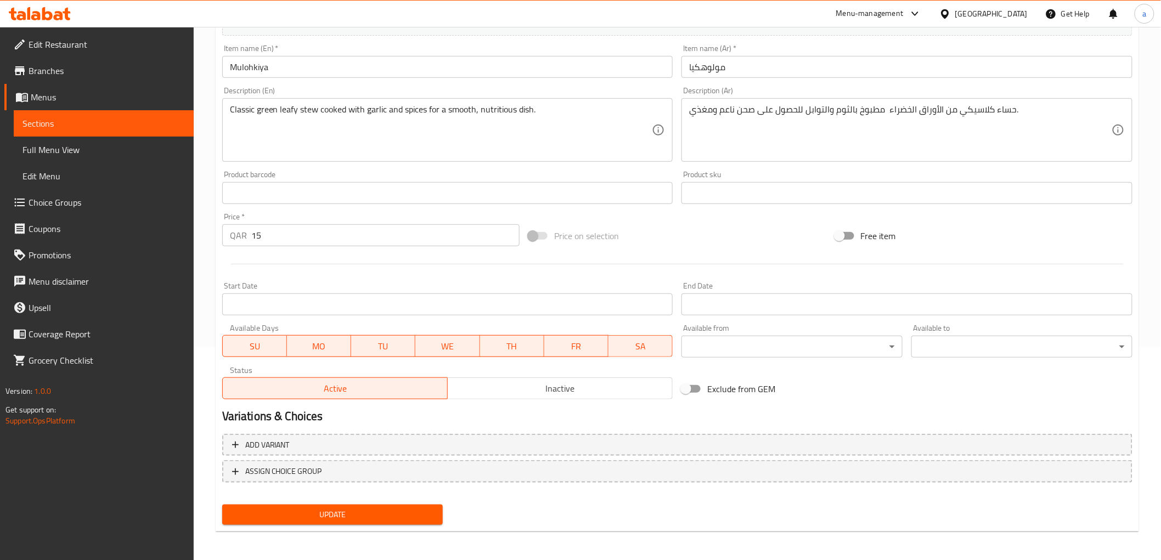
click at [298, 508] on span "Update" at bounding box center [333, 515] width 204 height 14
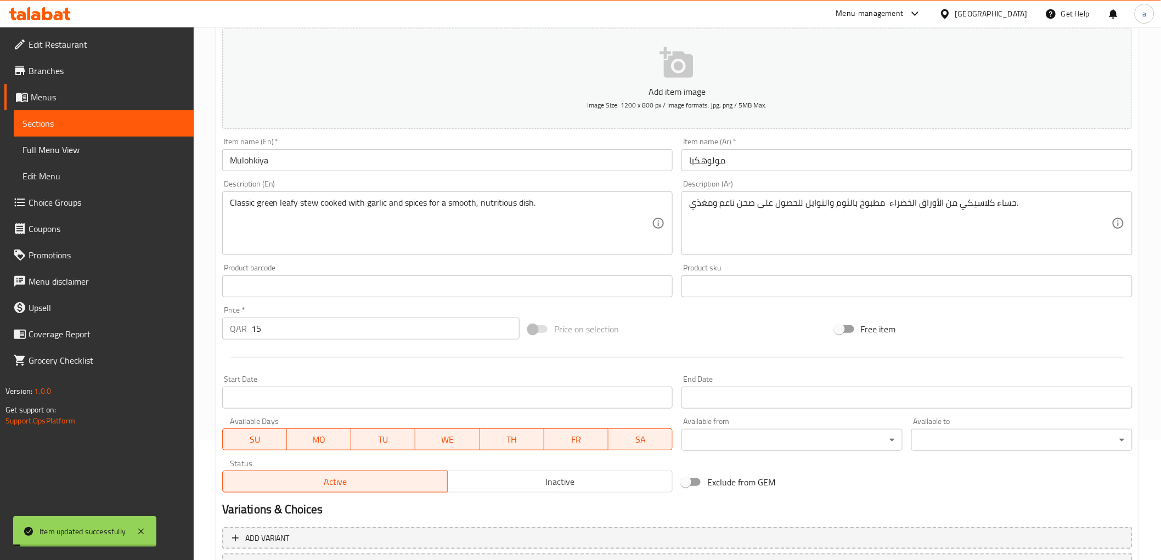
scroll to position [0, 0]
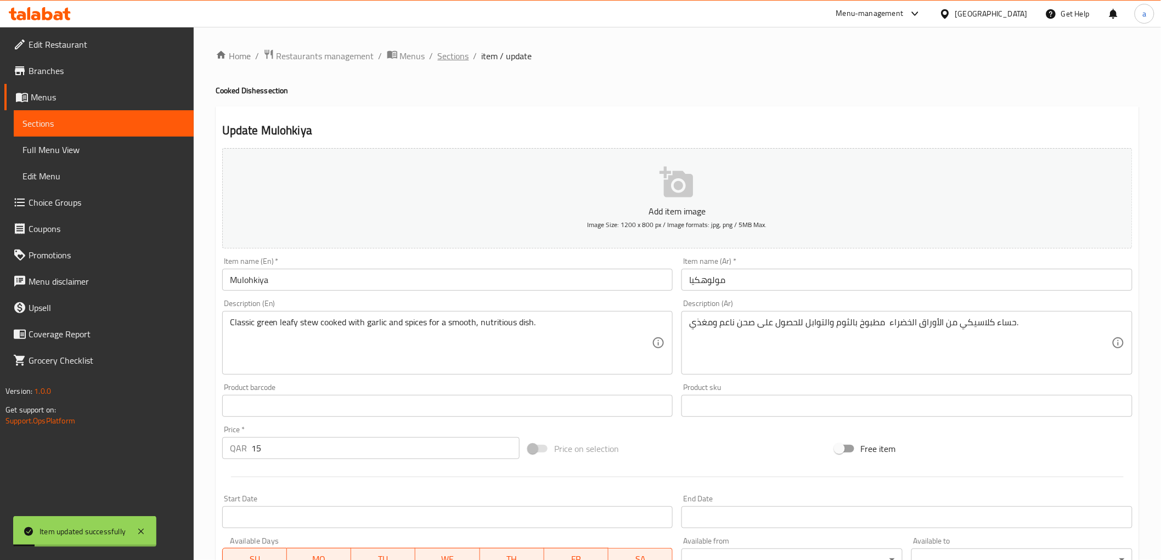
click at [458, 58] on span "Sections" at bounding box center [453, 55] width 31 height 13
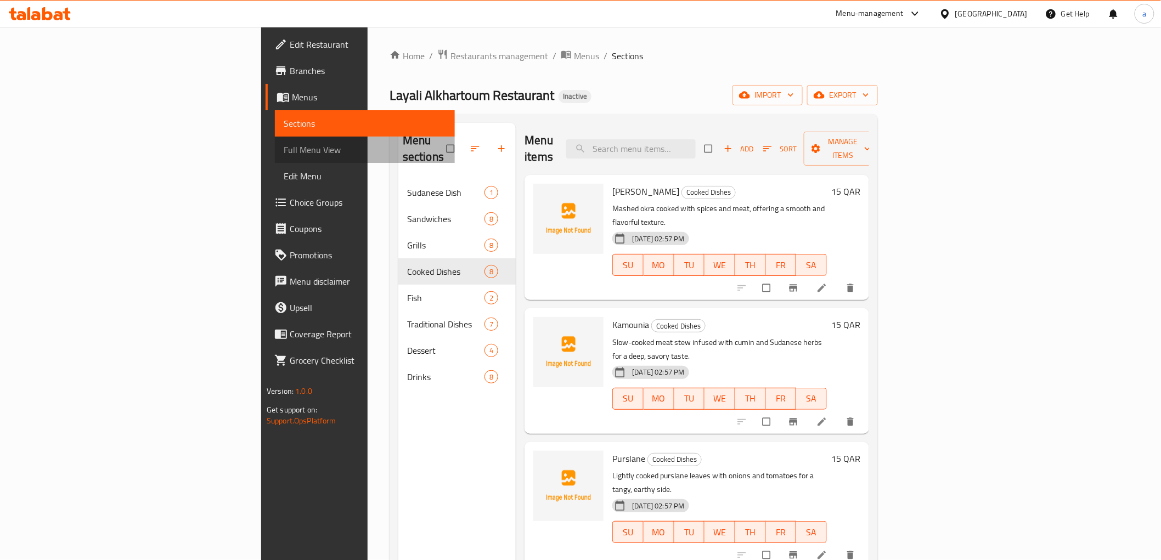
click at [284, 149] on span "Full Menu View" at bounding box center [365, 149] width 162 height 13
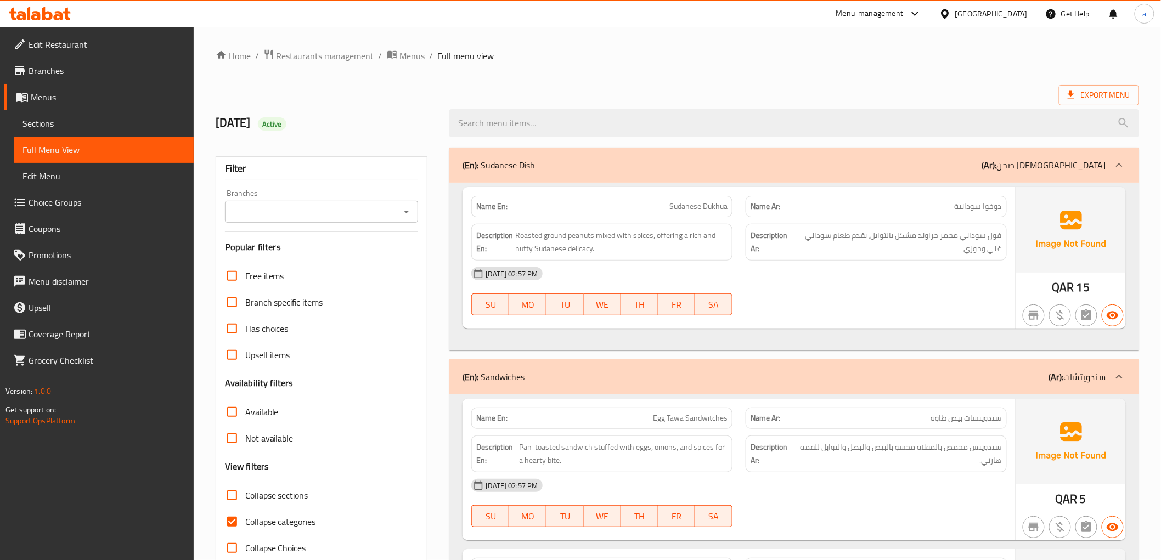
click at [264, 524] on span "Collapse categories" at bounding box center [280, 521] width 71 height 13
click at [245, 524] on input "Collapse categories" at bounding box center [232, 522] width 26 height 26
checkbox input "false"
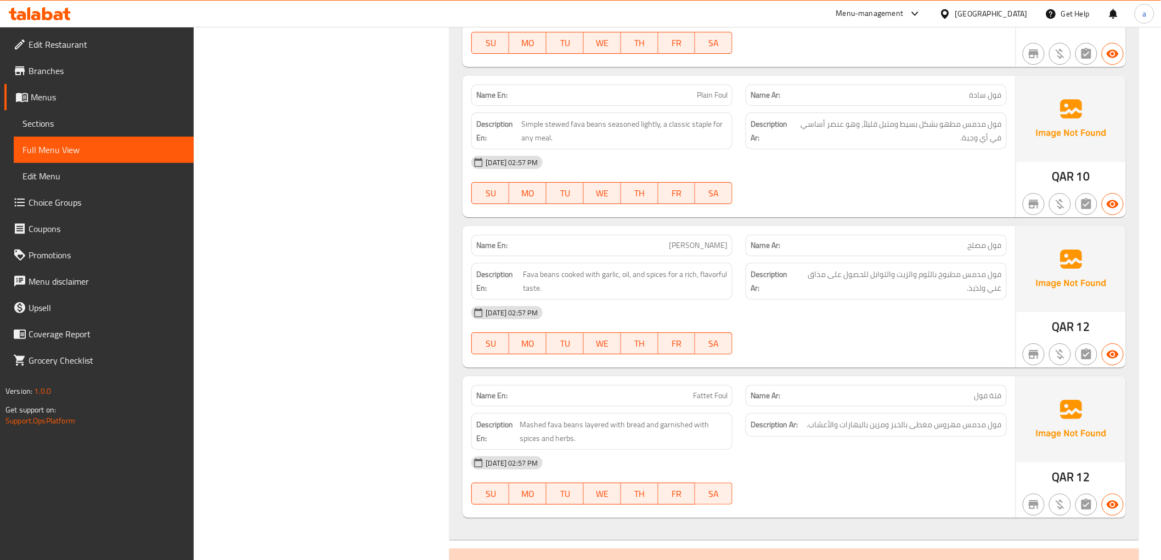
scroll to position [919, 0]
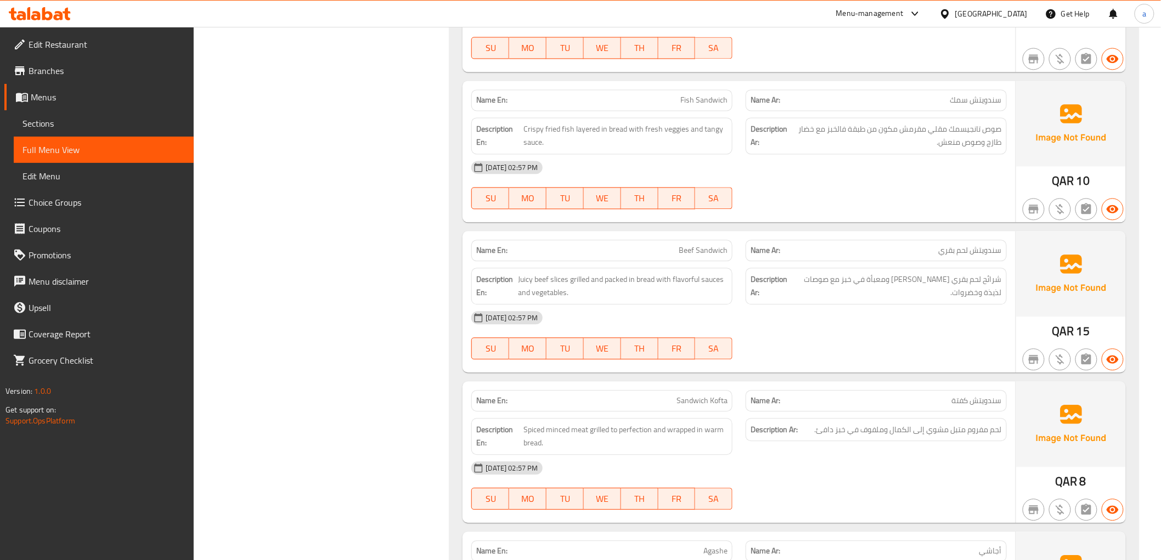
click at [715, 245] on span "Beef Sandwich" at bounding box center [703, 251] width 49 height 12
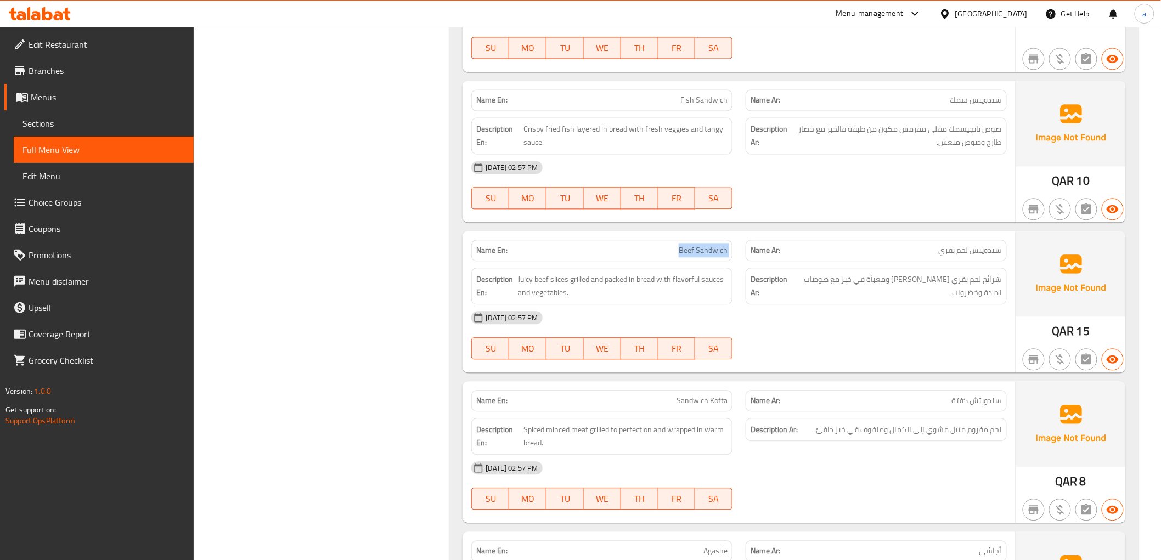
click at [708, 250] on span "Beef Sandwich" at bounding box center [703, 251] width 49 height 12
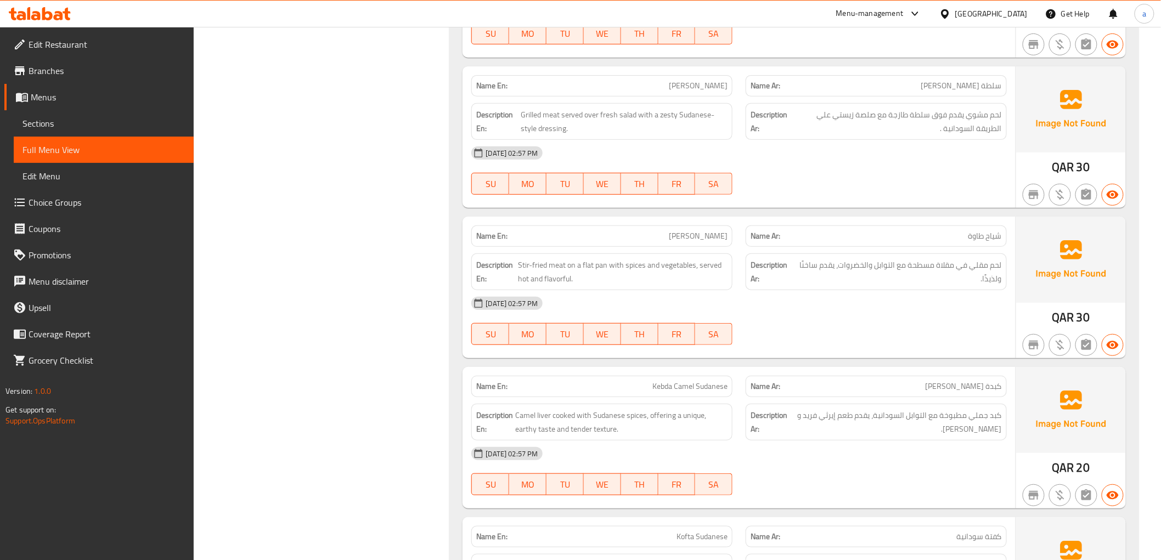
click at [699, 238] on span "[PERSON_NAME]" at bounding box center [698, 236] width 59 height 12
copy span "[PERSON_NAME]"
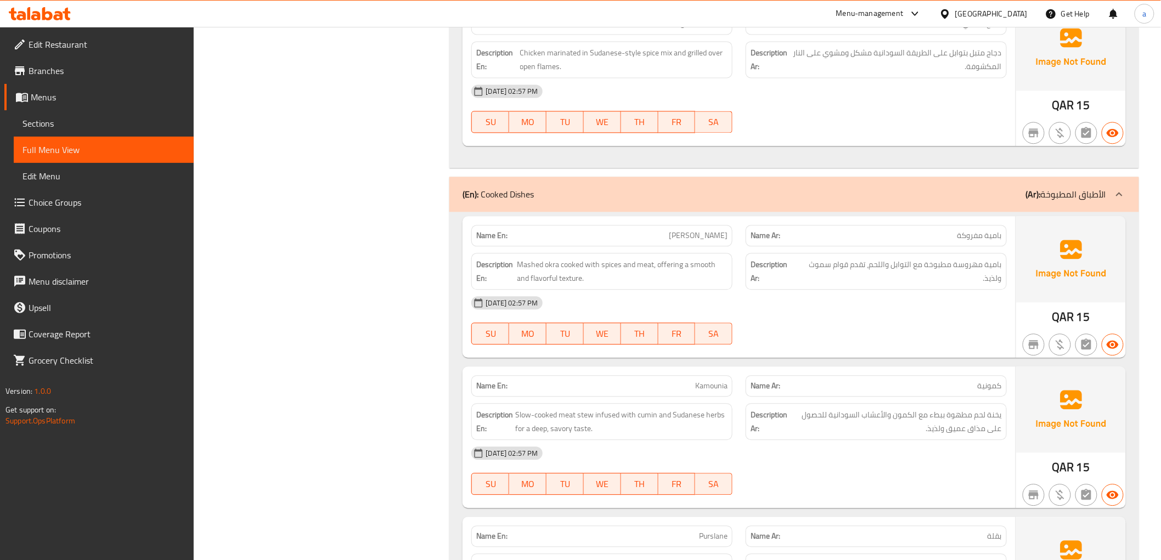
click at [702, 238] on span "[PERSON_NAME]" at bounding box center [698, 236] width 59 height 12
copy span "[PERSON_NAME]"
